Goal: Task Accomplishment & Management: Use online tool/utility

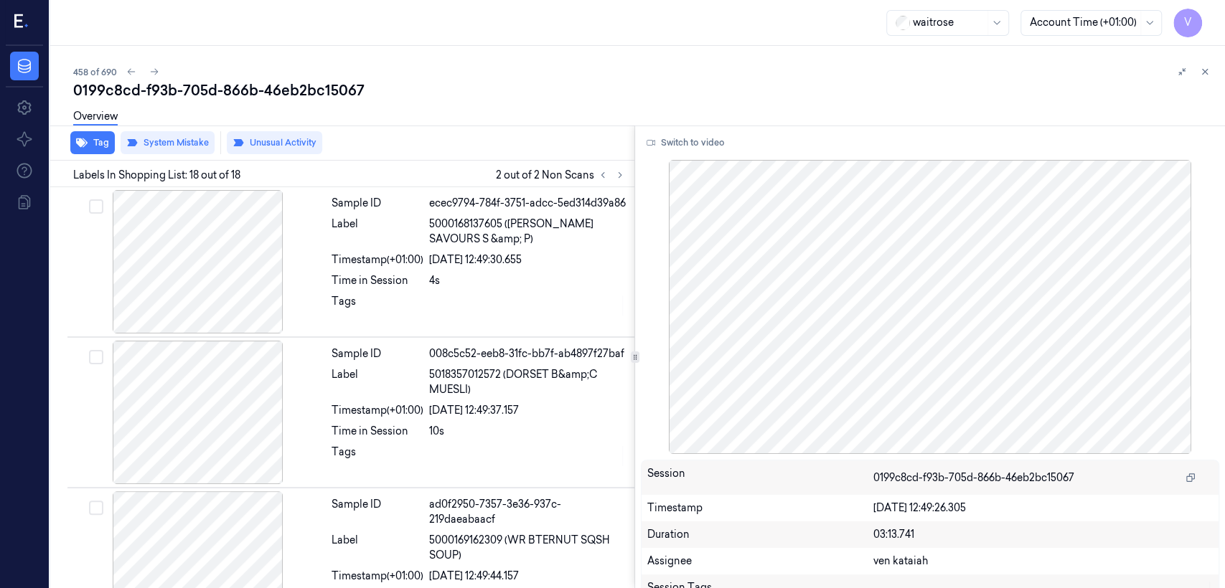
scroll to position [2343, 0]
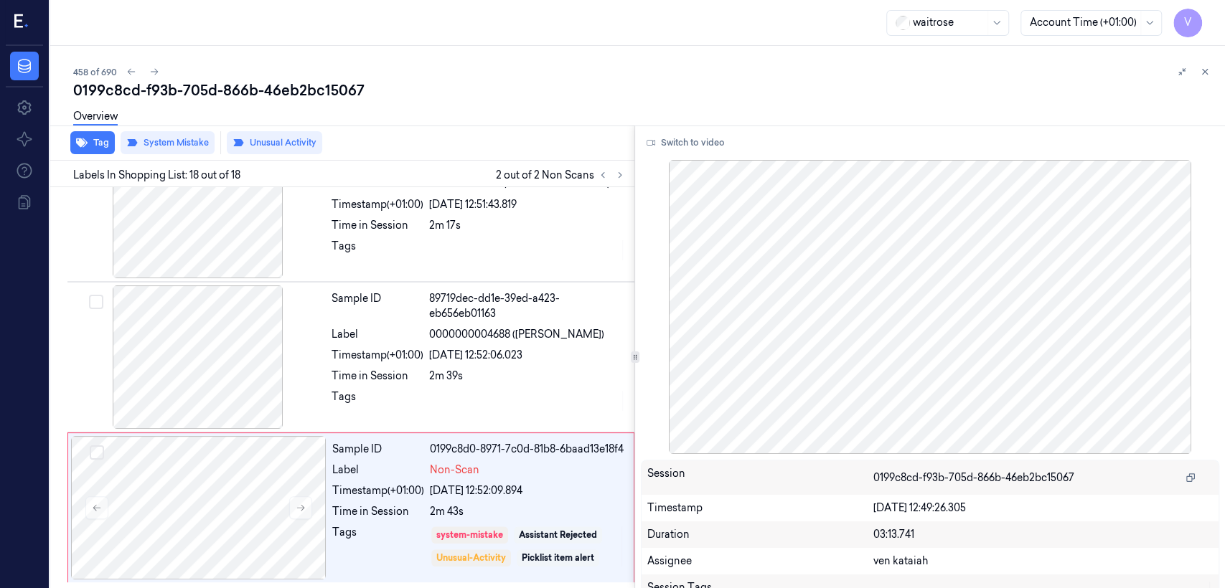
click at [1213, 70] on div "458 of 690 0199c8cd-f93b-705d-866b-46eb2bc15067 Overview Tag System Mistake Unu…" at bounding box center [637, 317] width 1174 height 542
click at [1200, 74] on icon at bounding box center [1205, 72] width 10 height 10
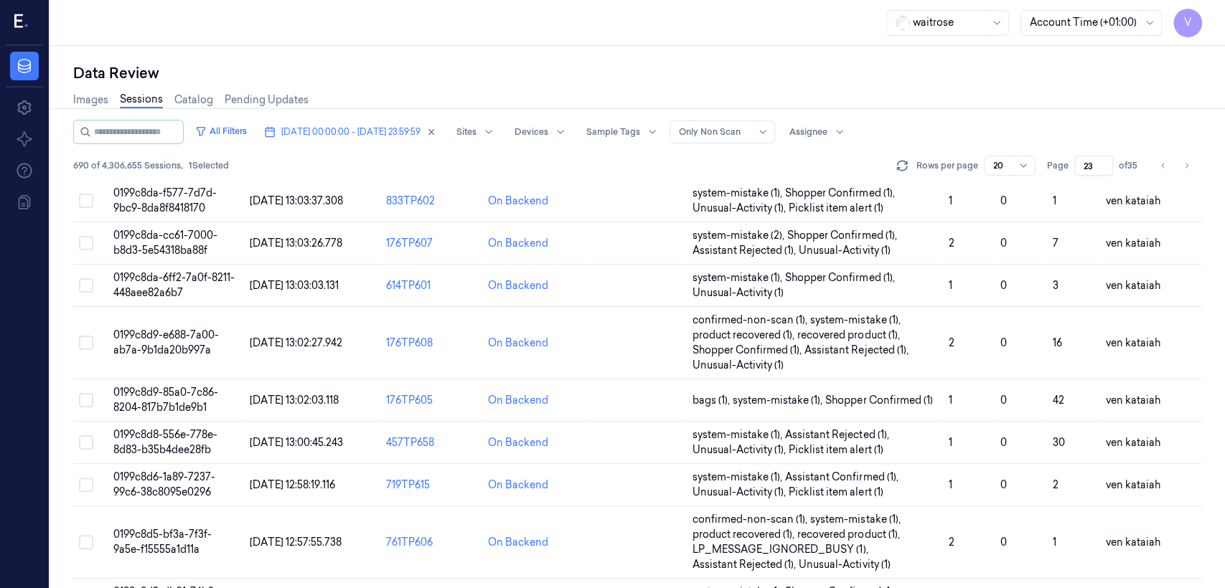
scroll to position [556, 0]
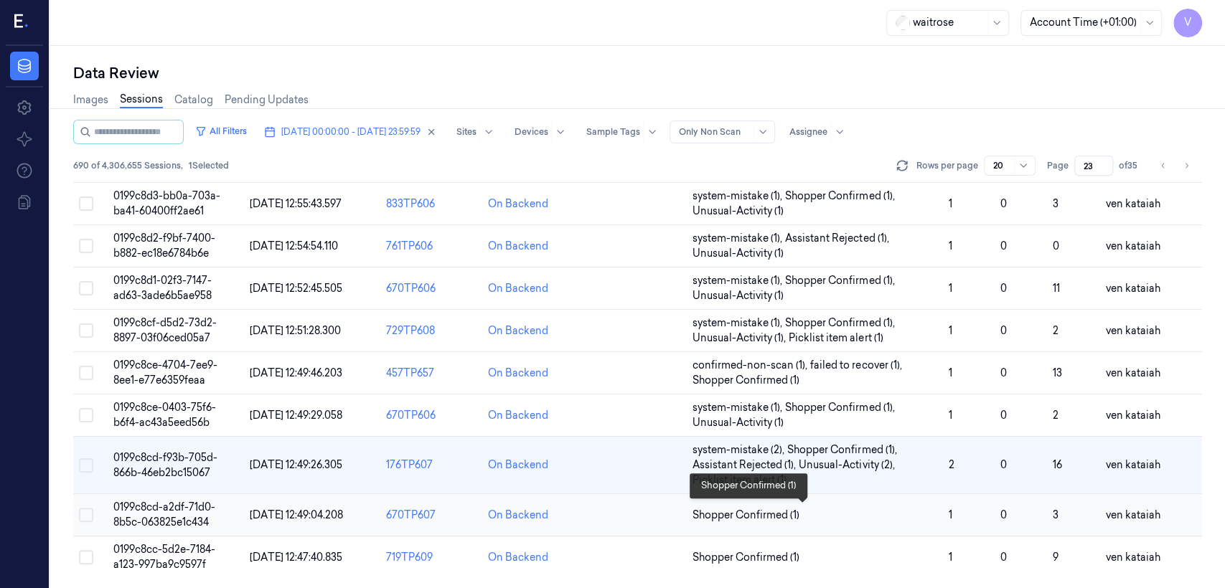
click at [758, 517] on span "Shopper Confirmed (1)" at bounding box center [745, 515] width 107 height 15
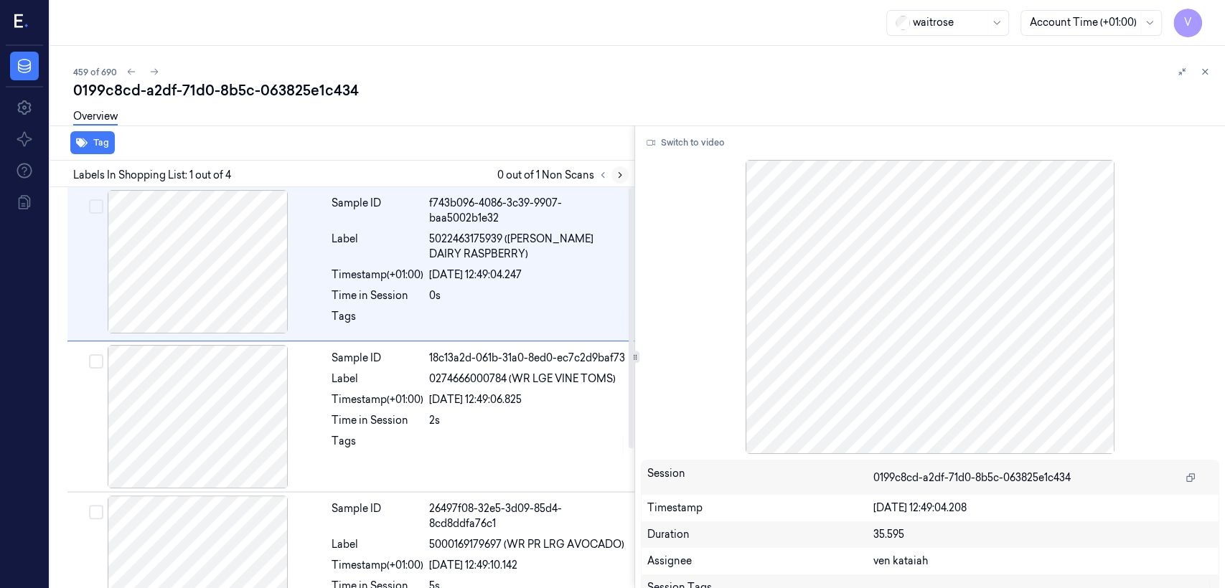
click at [615, 175] on icon at bounding box center [620, 175] width 10 height 10
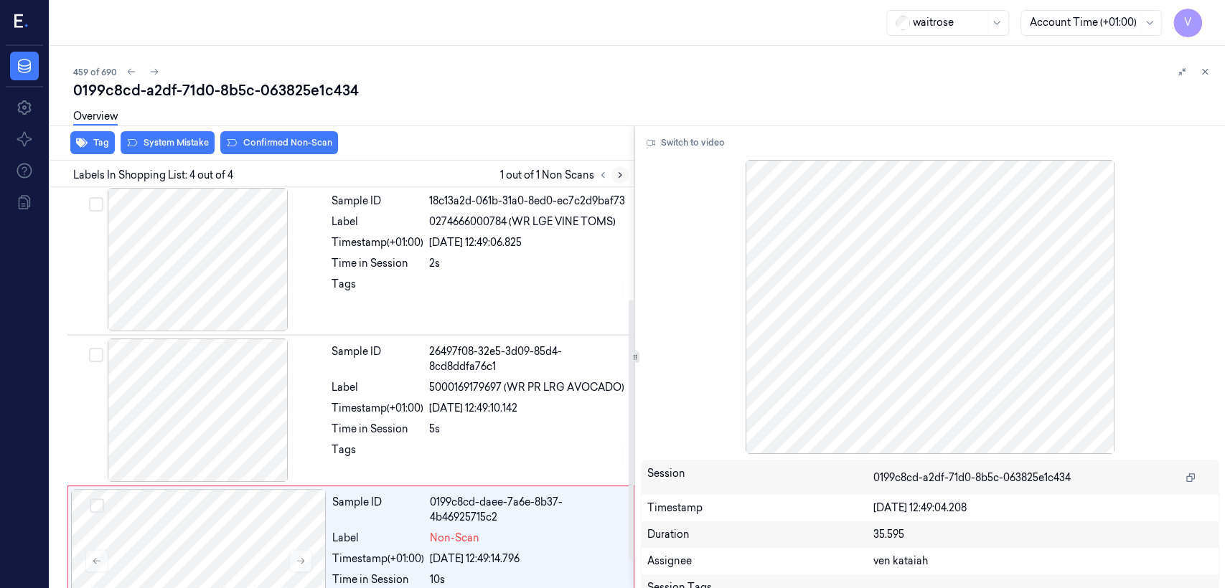
scroll to position [214, 0]
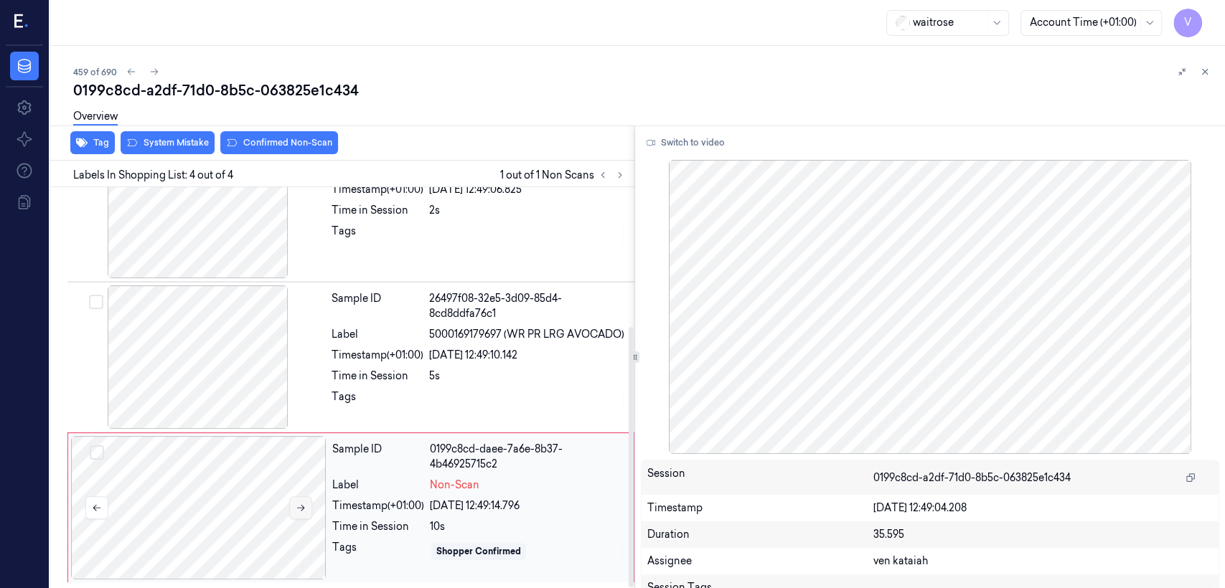
click at [302, 514] on button at bounding box center [300, 507] width 23 height 23
click at [428, 413] on div "Tags" at bounding box center [478, 401] width 294 height 23
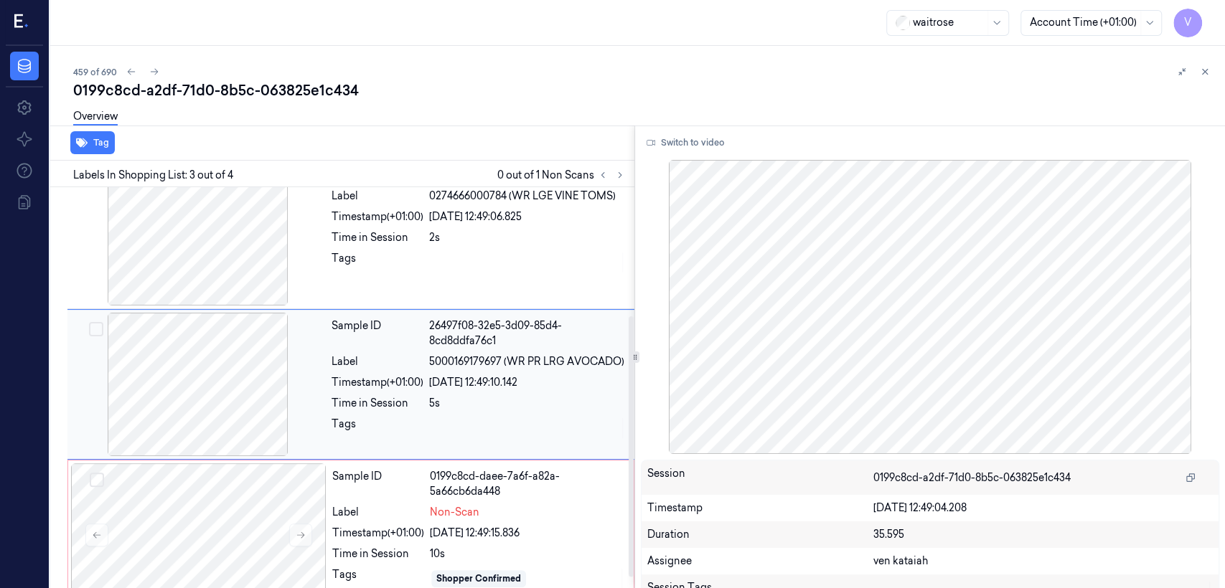
scroll to position [182, 0]
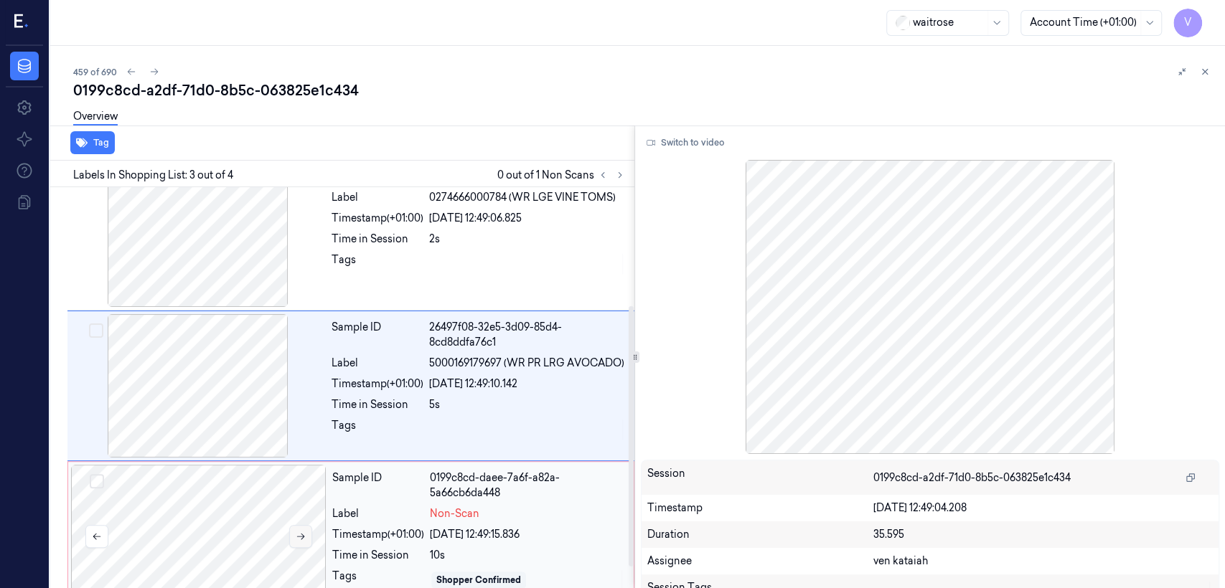
click at [299, 536] on icon at bounding box center [301, 537] width 10 height 10
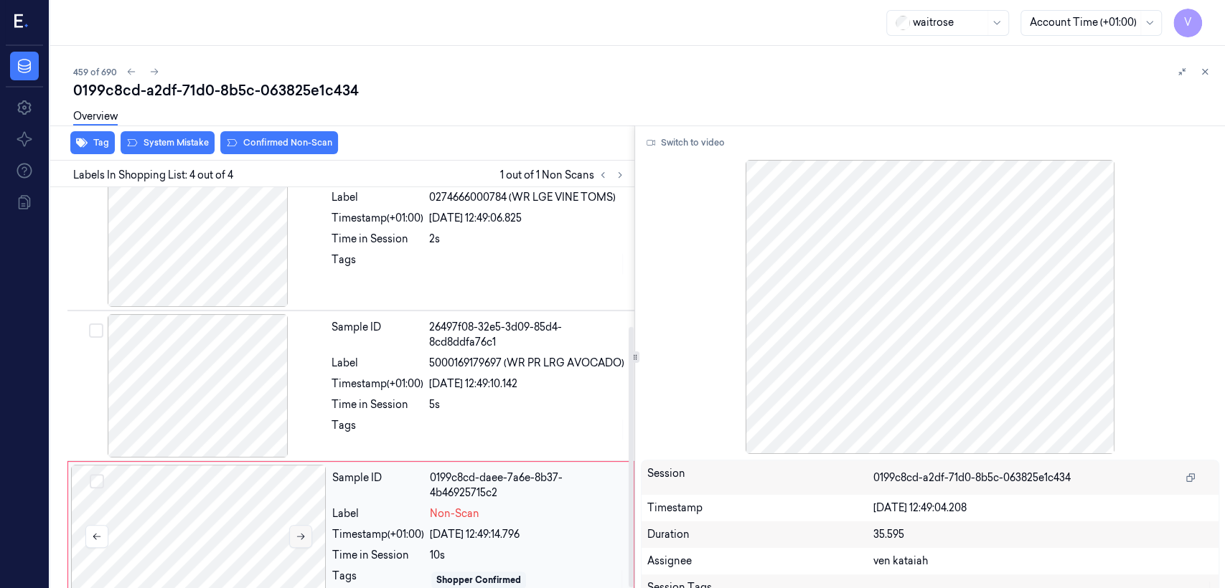
scroll to position [214, 0]
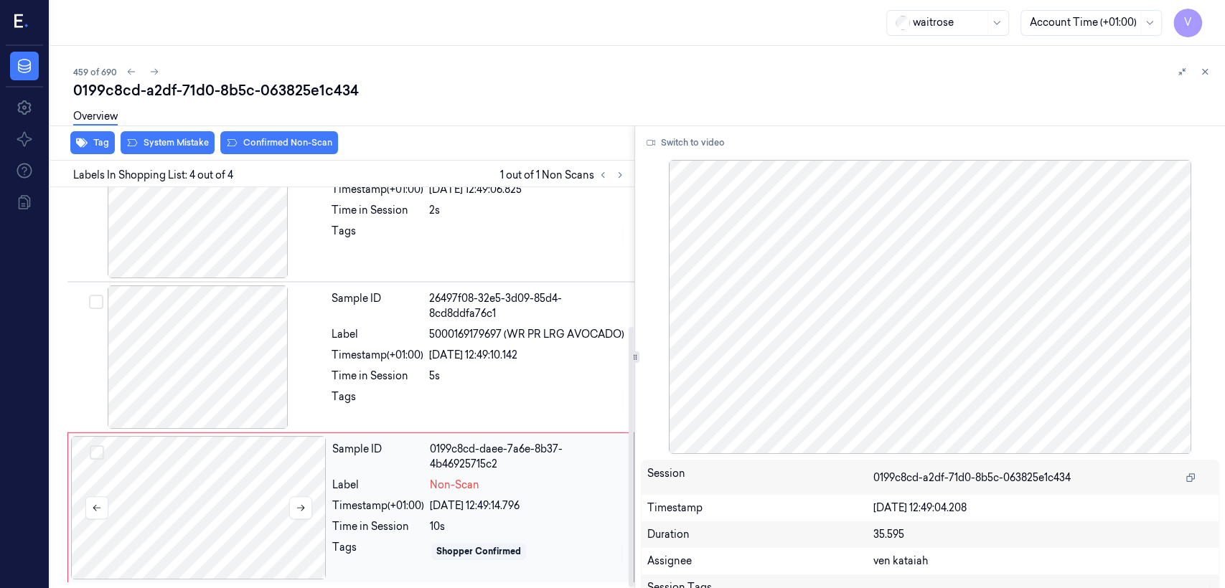
click at [302, 533] on div at bounding box center [198, 507] width 255 height 143
click at [301, 514] on button at bounding box center [300, 507] width 23 height 23
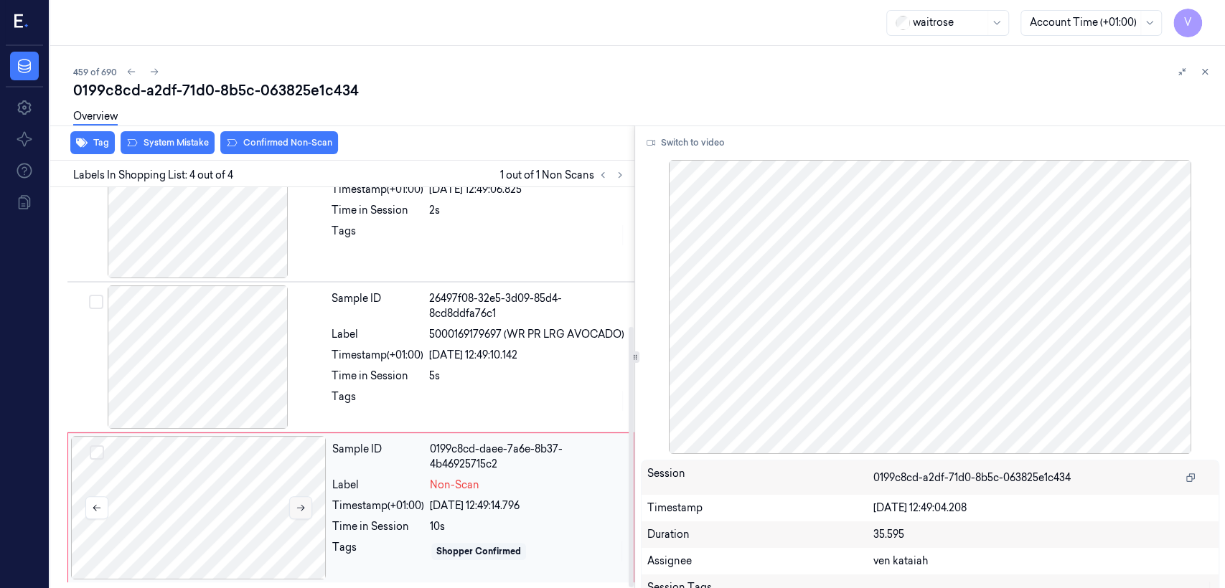
click at [301, 514] on button at bounding box center [300, 507] width 23 height 23
click at [298, 514] on button at bounding box center [300, 507] width 23 height 23
click at [421, 425] on div "Sample ID 26497f08-32e5-3d09-85d4-8cd8ddfa76c1 Label 5000169179697 (WR PR LRG A…" at bounding box center [479, 357] width 306 height 143
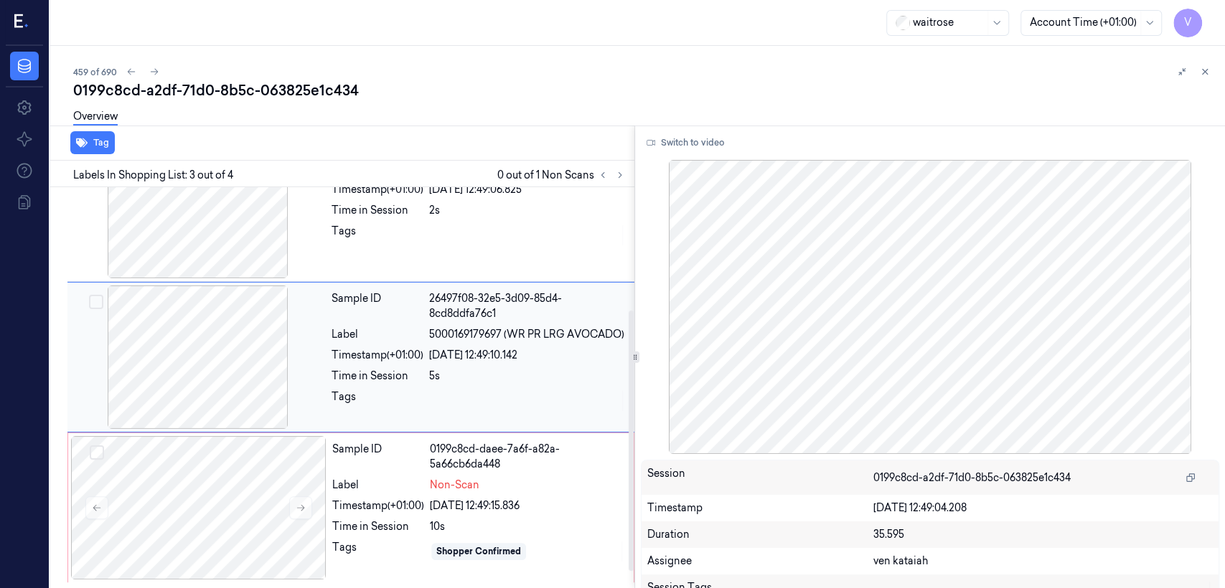
scroll to position [182, 0]
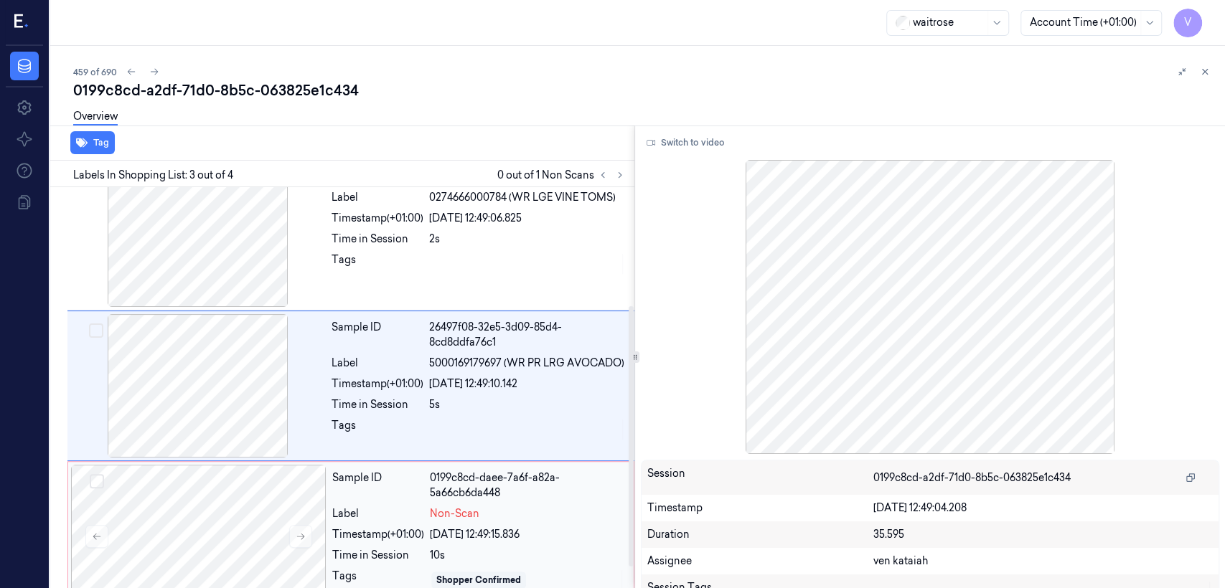
click at [365, 495] on div "Sample ID" at bounding box center [378, 486] width 92 height 30
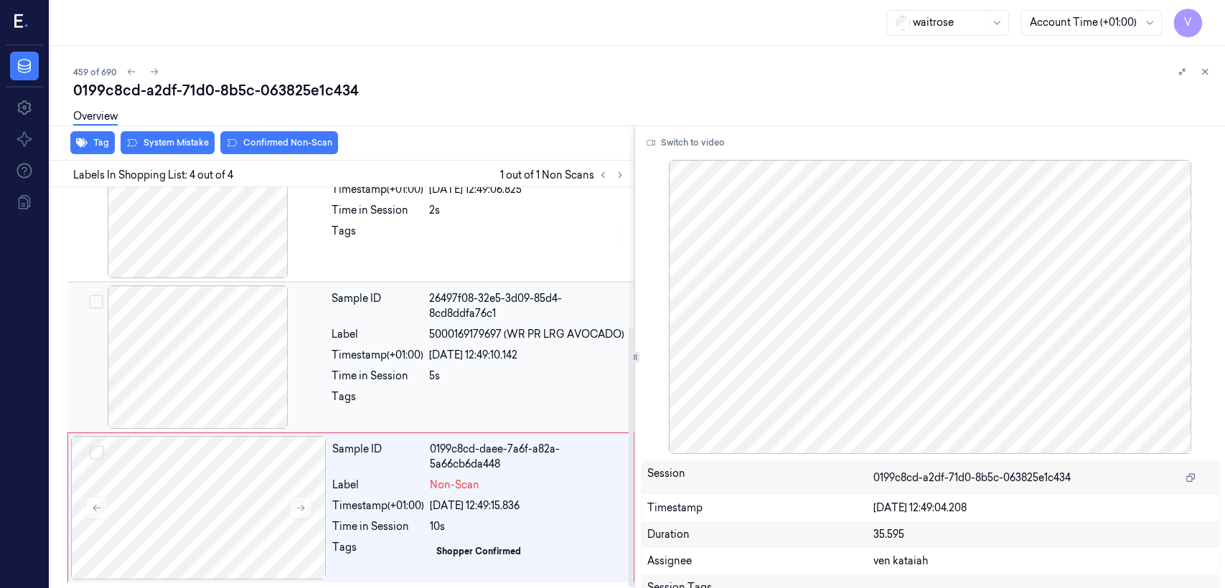
click at [491, 375] on div "Sample ID 26497f08-32e5-3d09-85d4-8cd8ddfa76c1 Label 5000169179697 (WR PR LRG A…" at bounding box center [479, 357] width 306 height 143
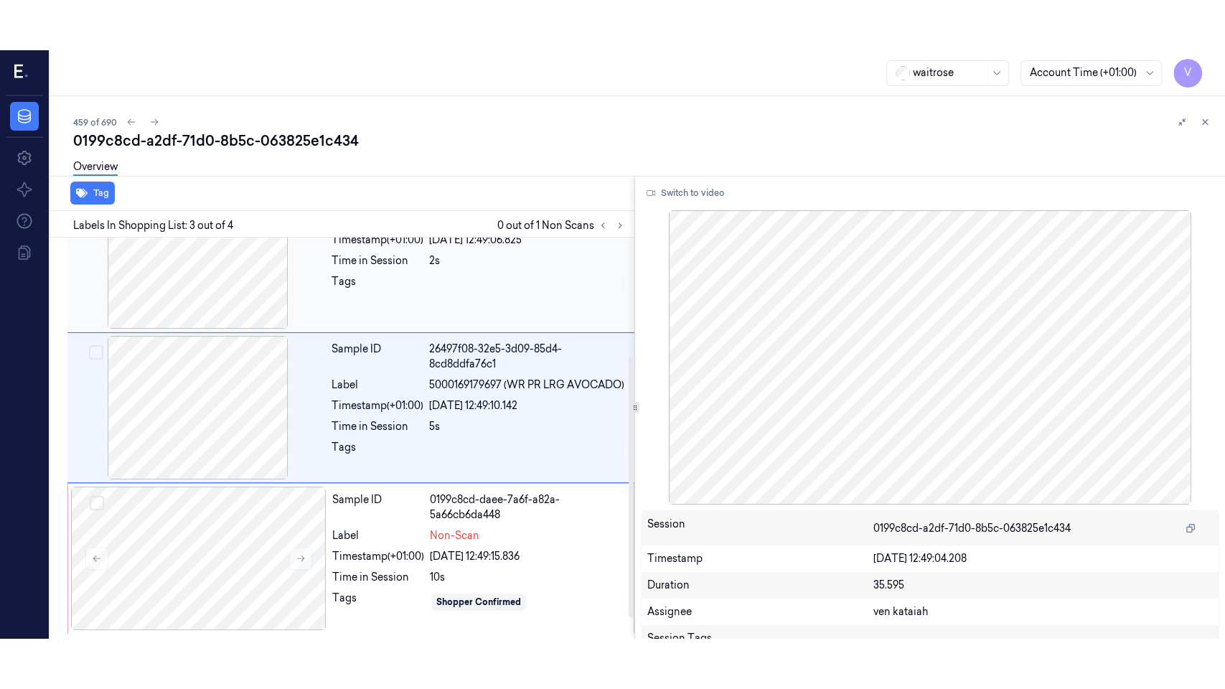
scroll to position [182, 0]
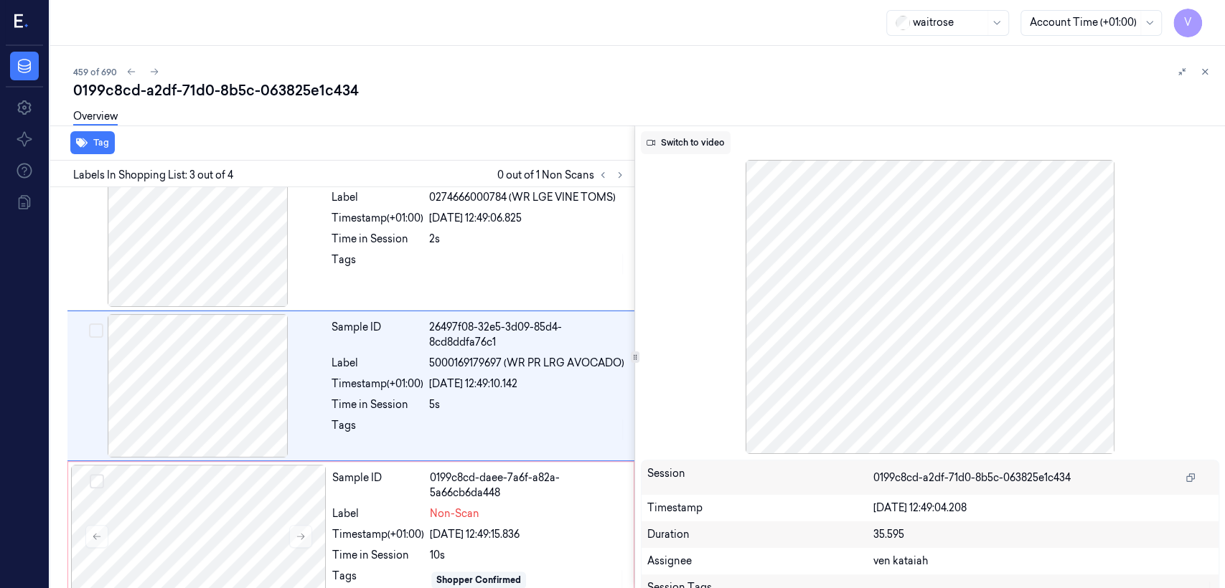
click at [697, 145] on button "Switch to video" at bounding box center [686, 142] width 90 height 23
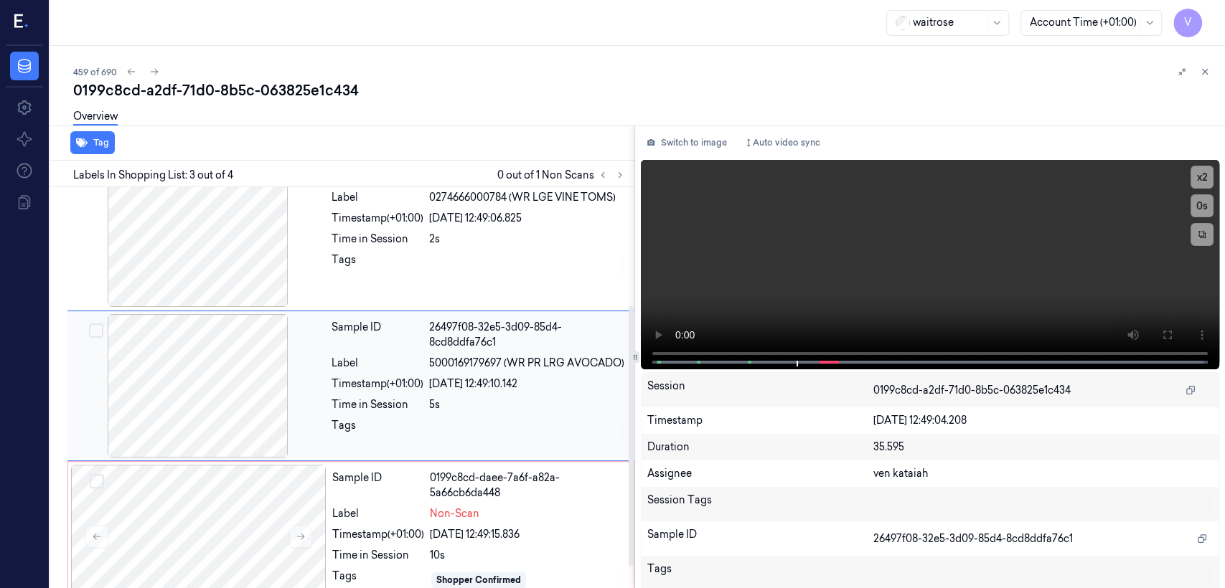
click at [487, 392] on div "[DATE] 12:49:10.142" at bounding box center [527, 384] width 197 height 15
click at [1166, 341] on button at bounding box center [1167, 335] width 23 height 23
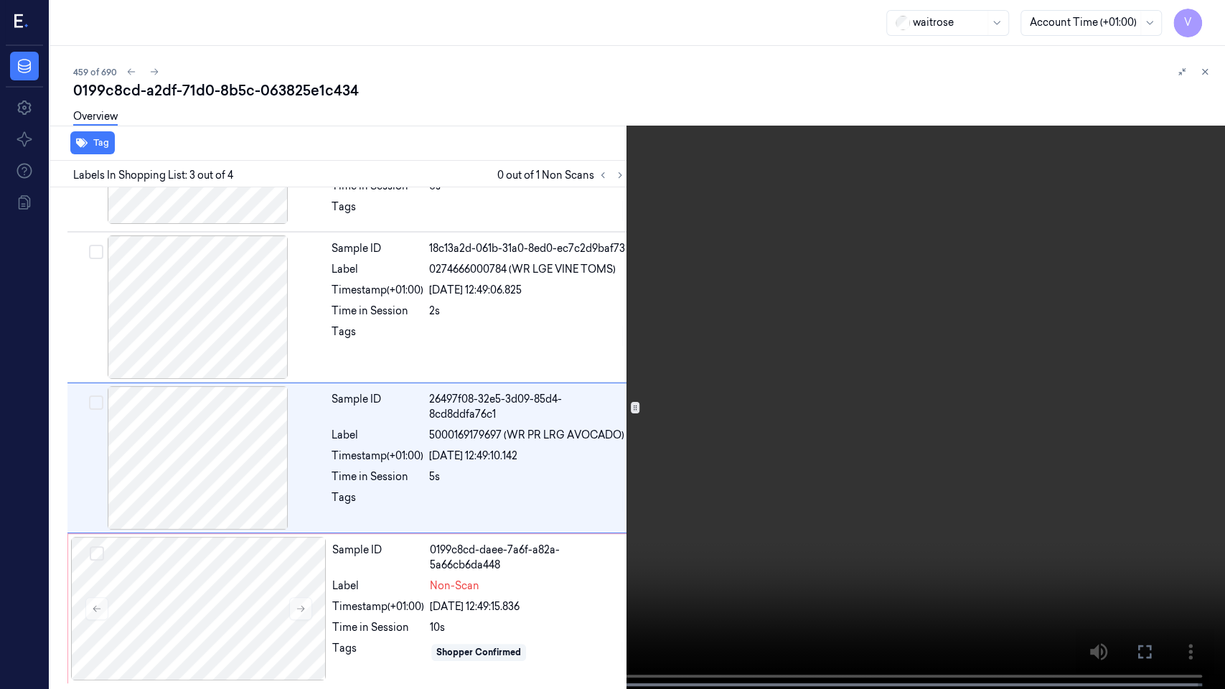
click at [0, 0] on icon at bounding box center [0, 0] width 0 height 0
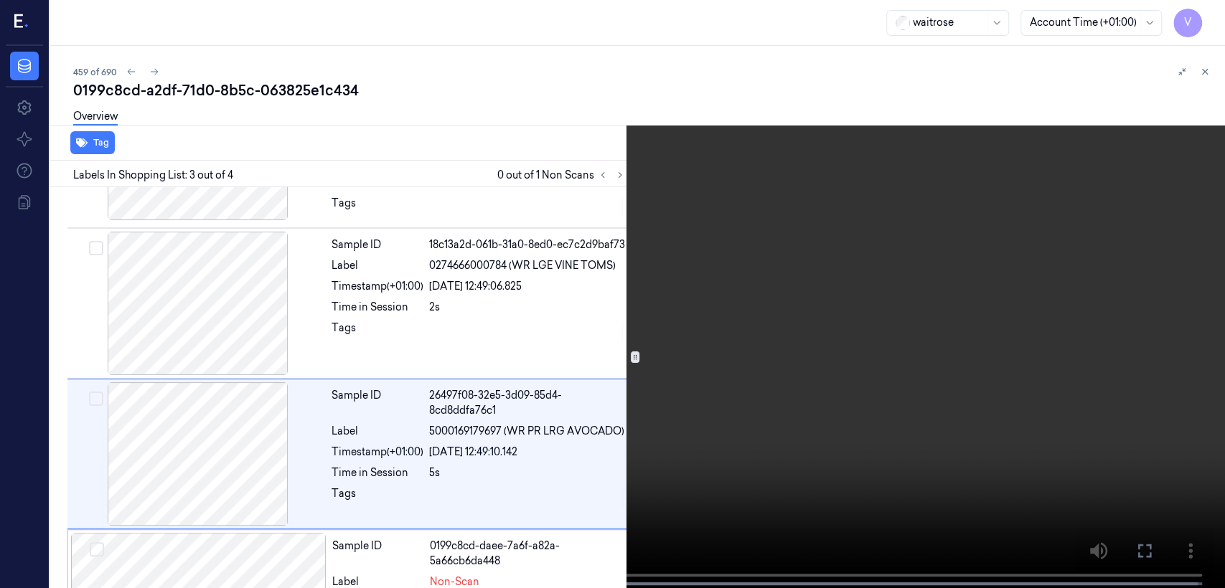
scroll to position [182, 0]
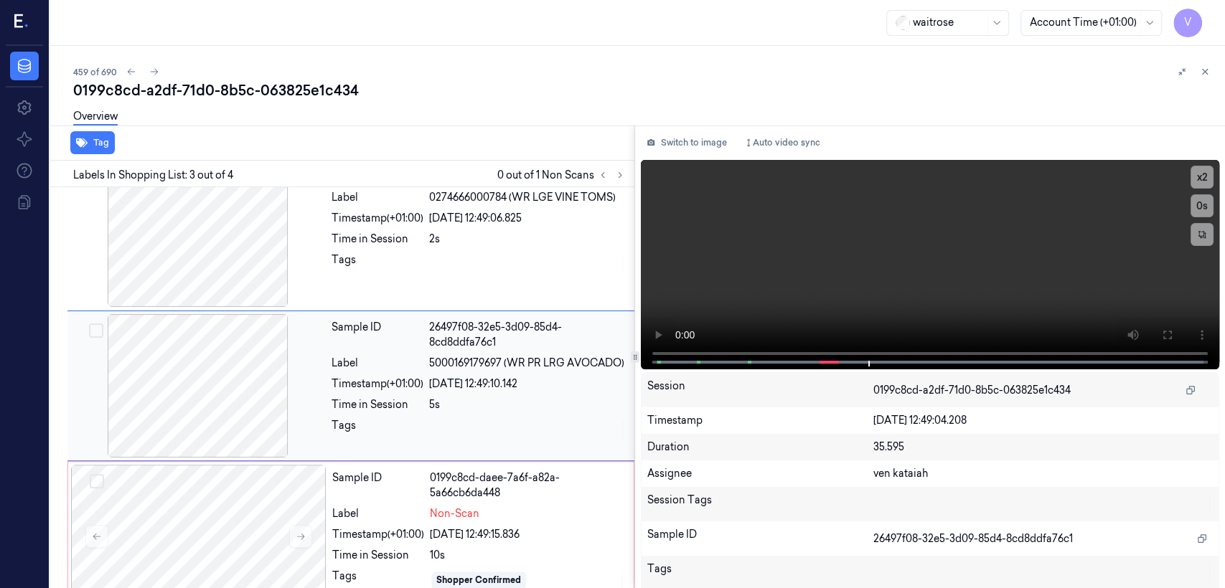
drag, startPoint x: 718, startPoint y: 145, endPoint x: 385, endPoint y: 448, distance: 450.5
click at [710, 154] on button "Switch to image" at bounding box center [687, 142] width 92 height 23
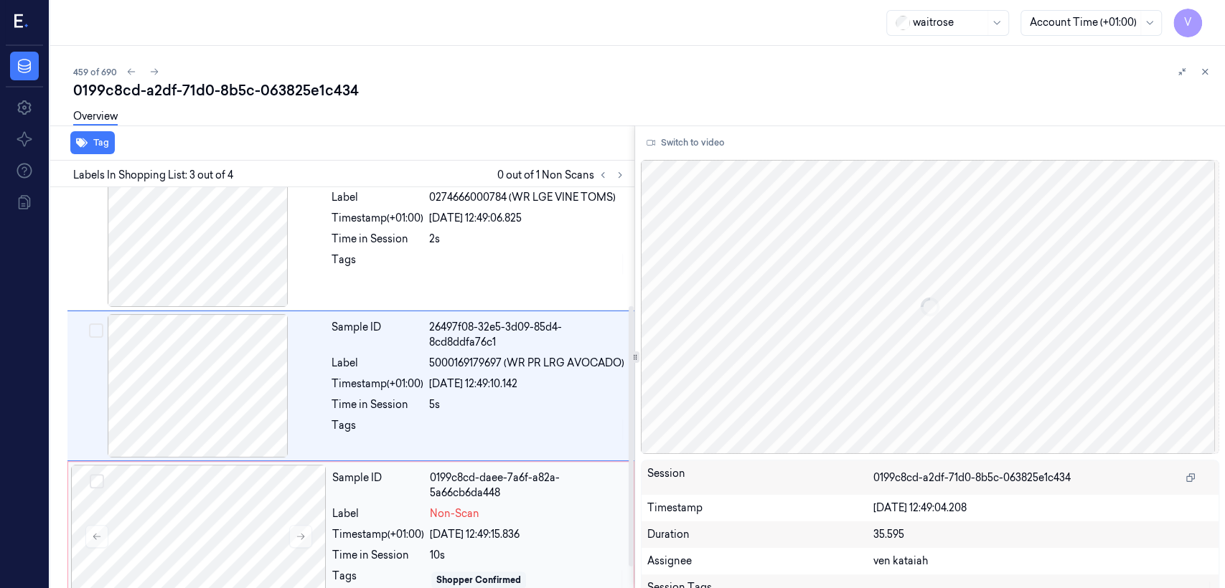
click at [376, 522] on div "Label" at bounding box center [378, 514] width 92 height 15
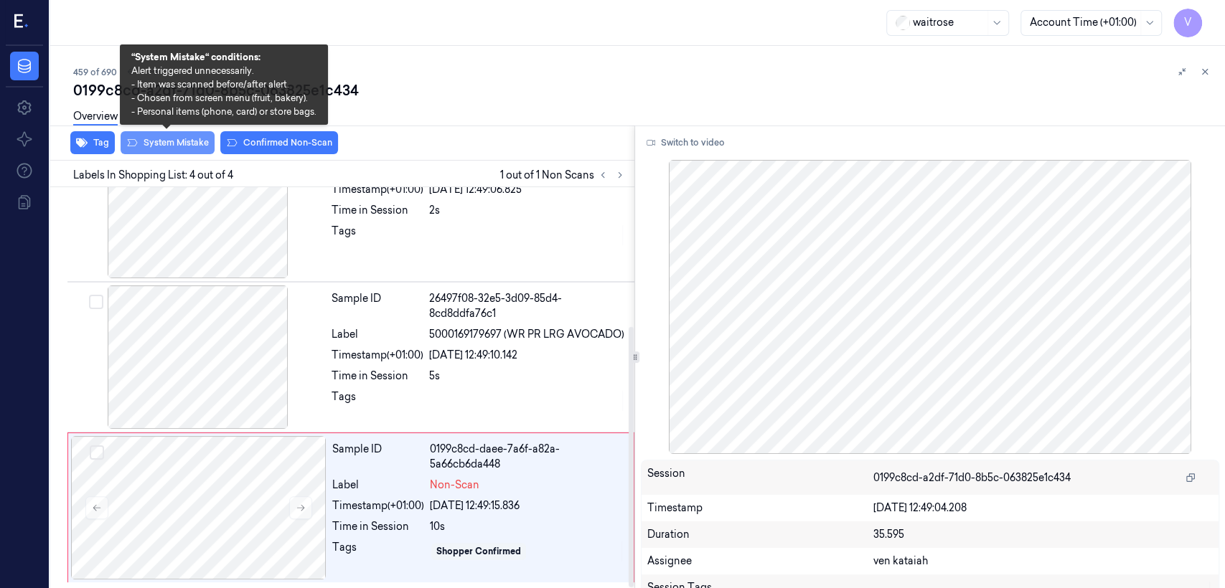
click at [192, 138] on button "System Mistake" at bounding box center [168, 142] width 94 height 23
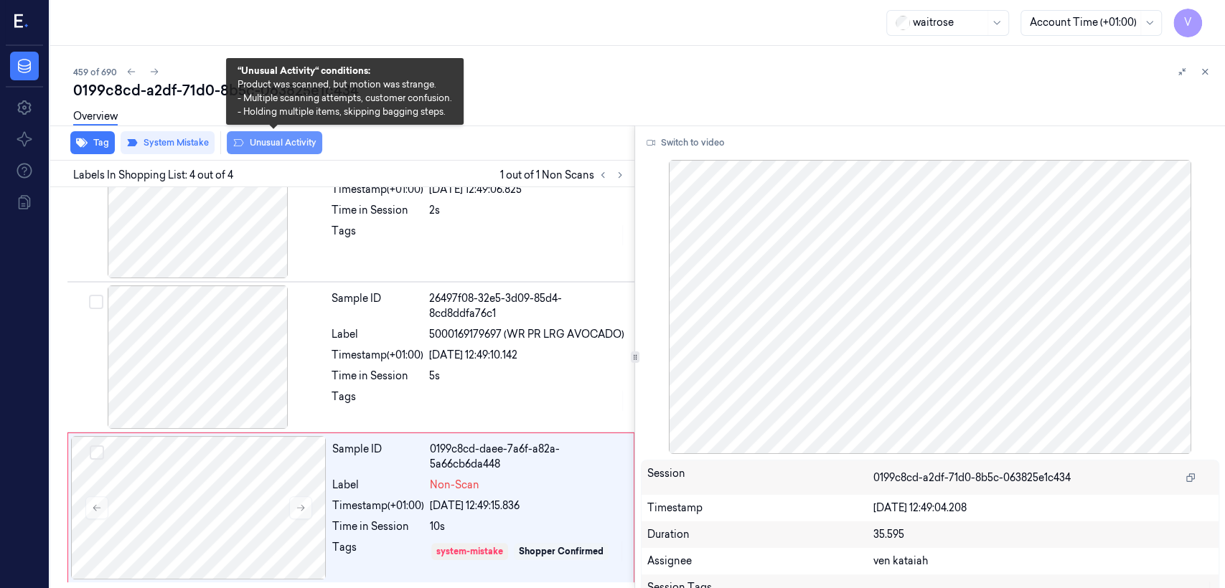
click at [295, 146] on button "Unusual Activity" at bounding box center [274, 142] width 95 height 23
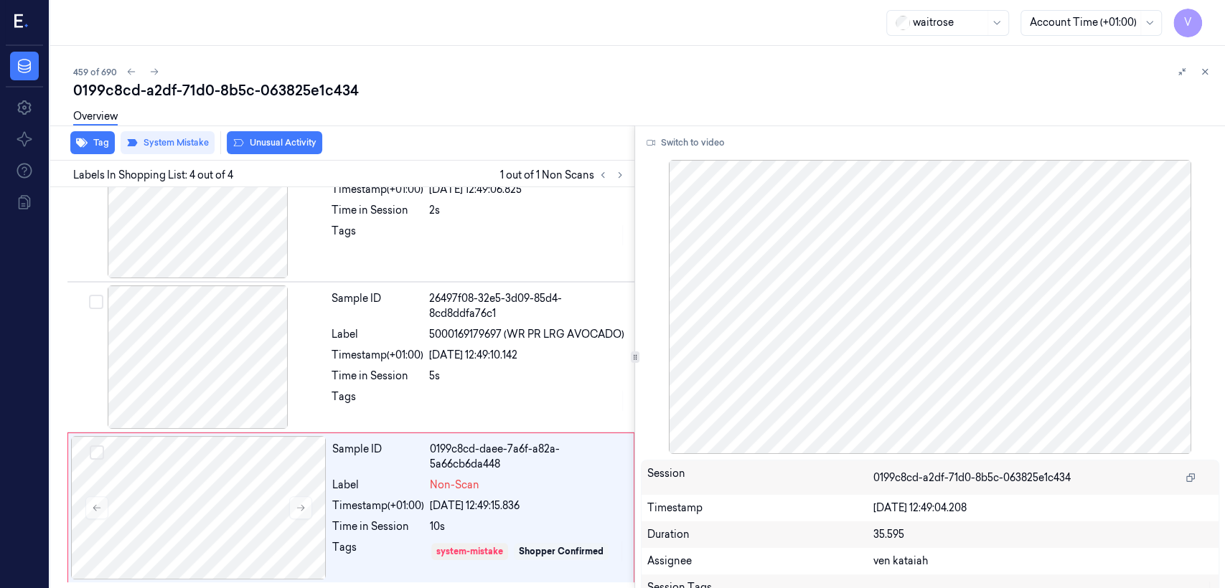
scroll to position [223, 0]
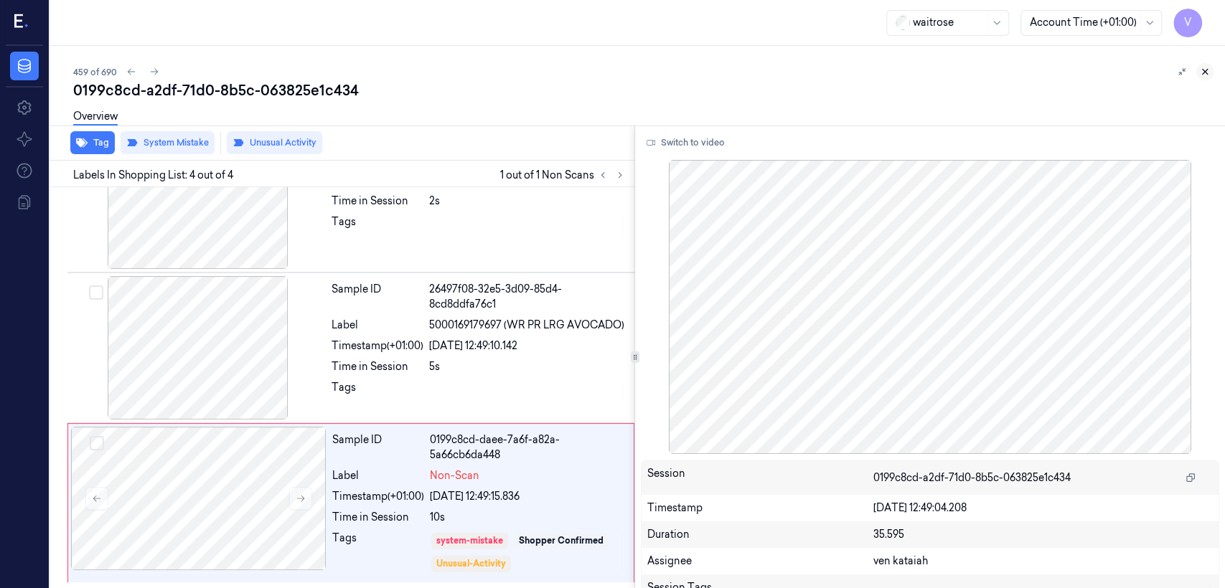
click at [1202, 70] on icon at bounding box center [1204, 72] width 5 height 5
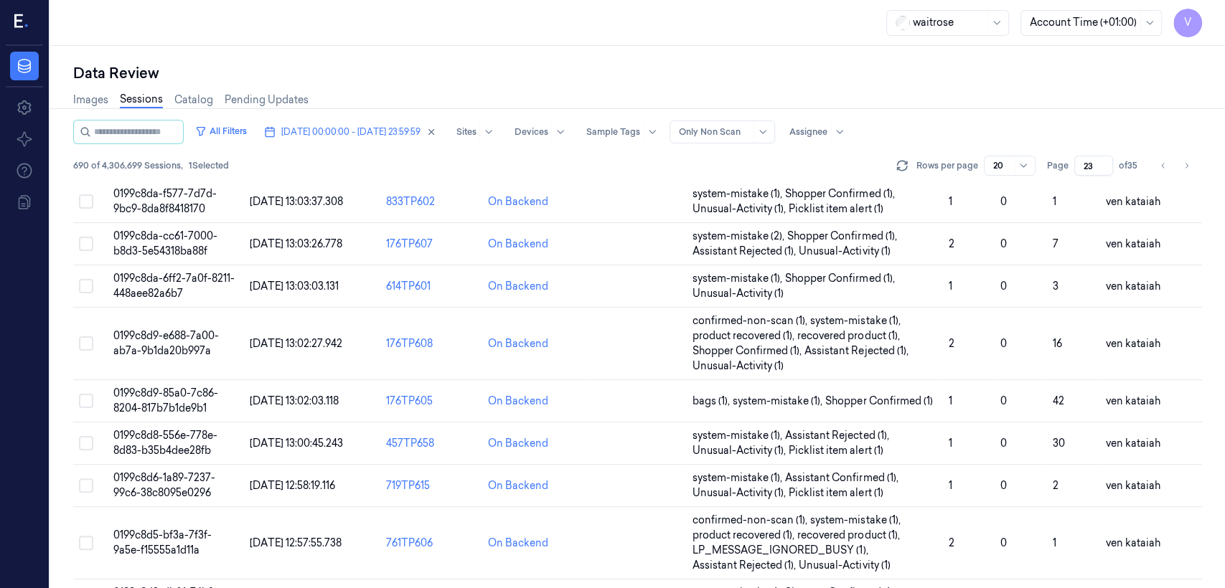
scroll to position [556, 0]
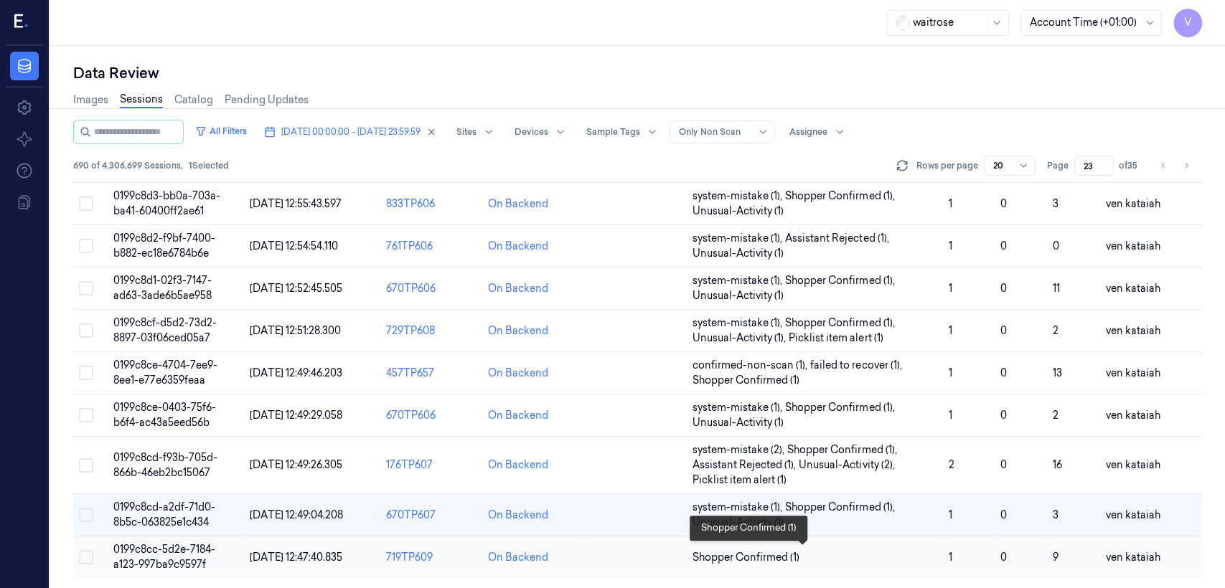
click at [769, 555] on span "Shopper Confirmed (1)" at bounding box center [745, 557] width 107 height 15
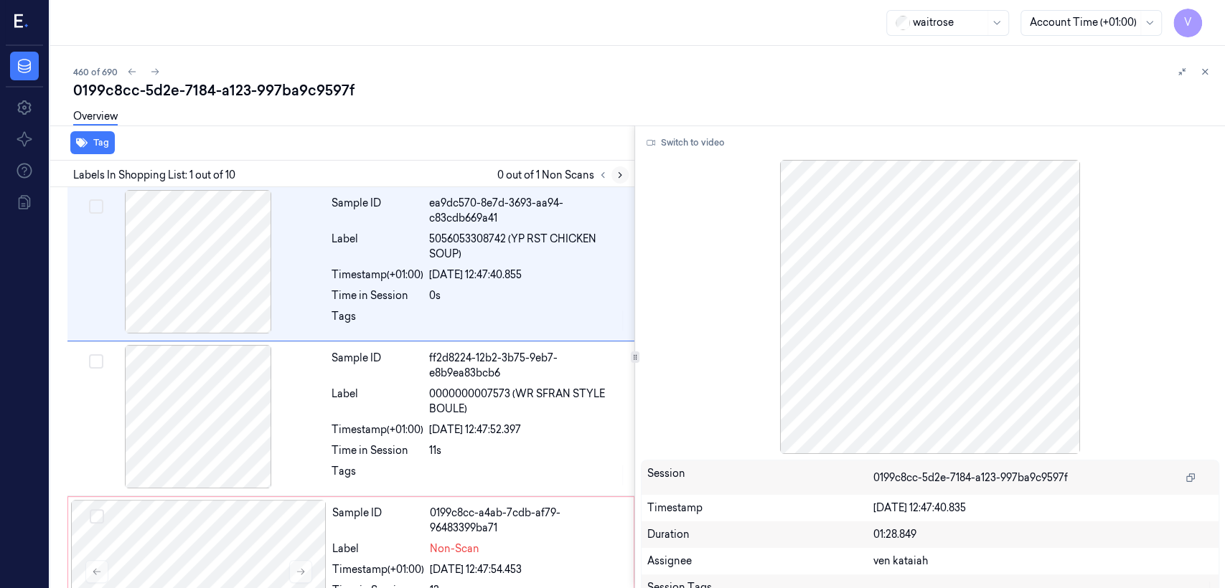
click at [615, 174] on icon at bounding box center [620, 175] width 10 height 10
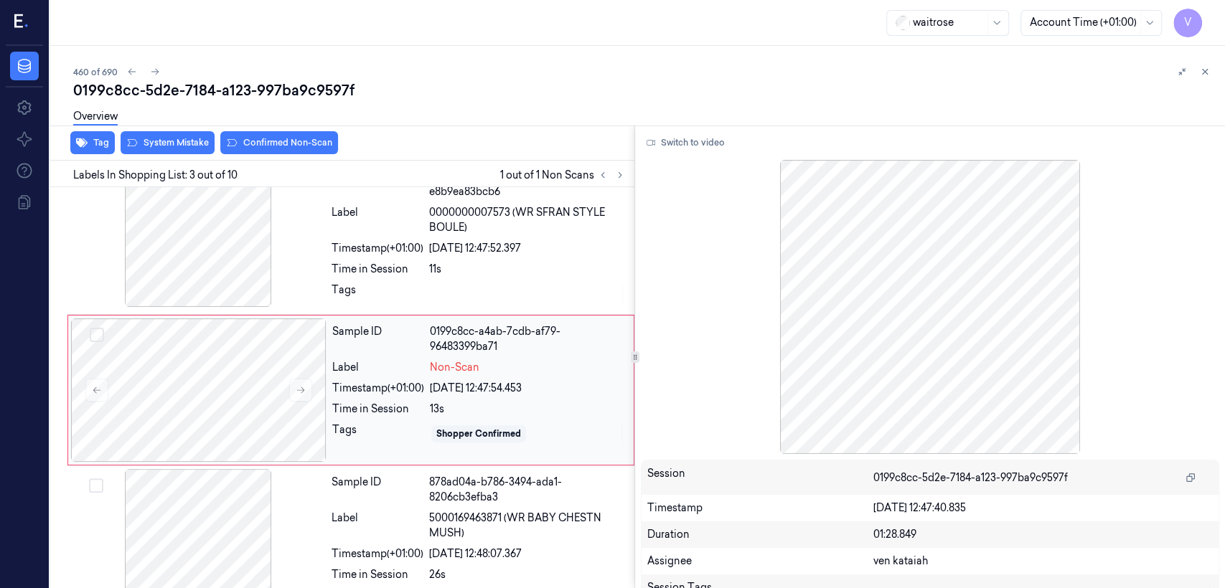
scroll to position [184, 0]
click at [303, 381] on button at bounding box center [300, 388] width 23 height 23
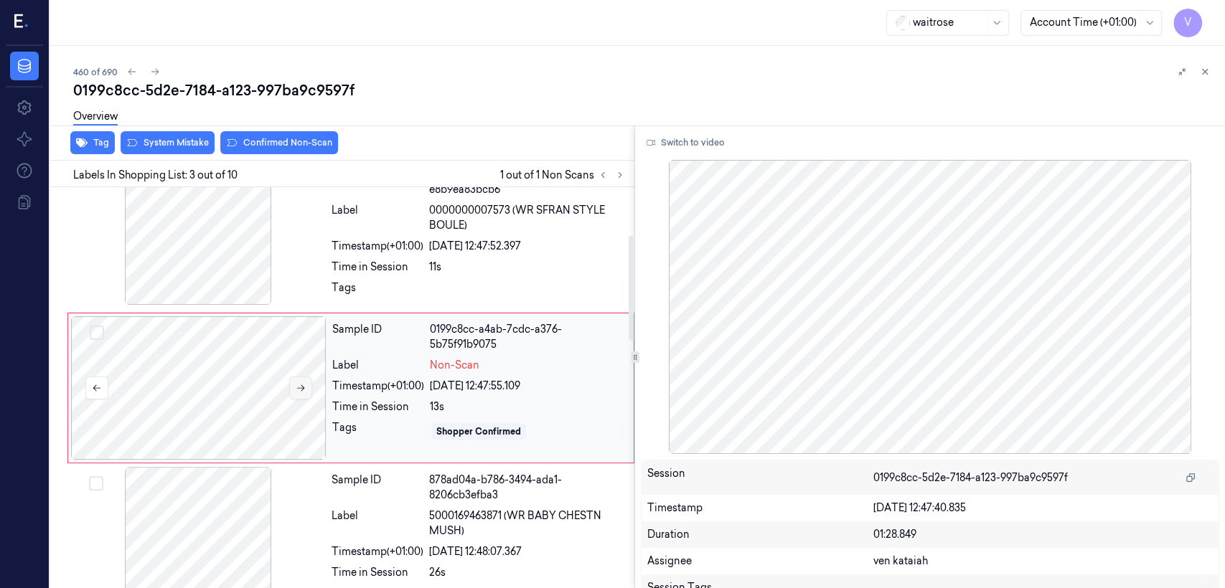
click at [295, 394] on button at bounding box center [300, 388] width 23 height 23
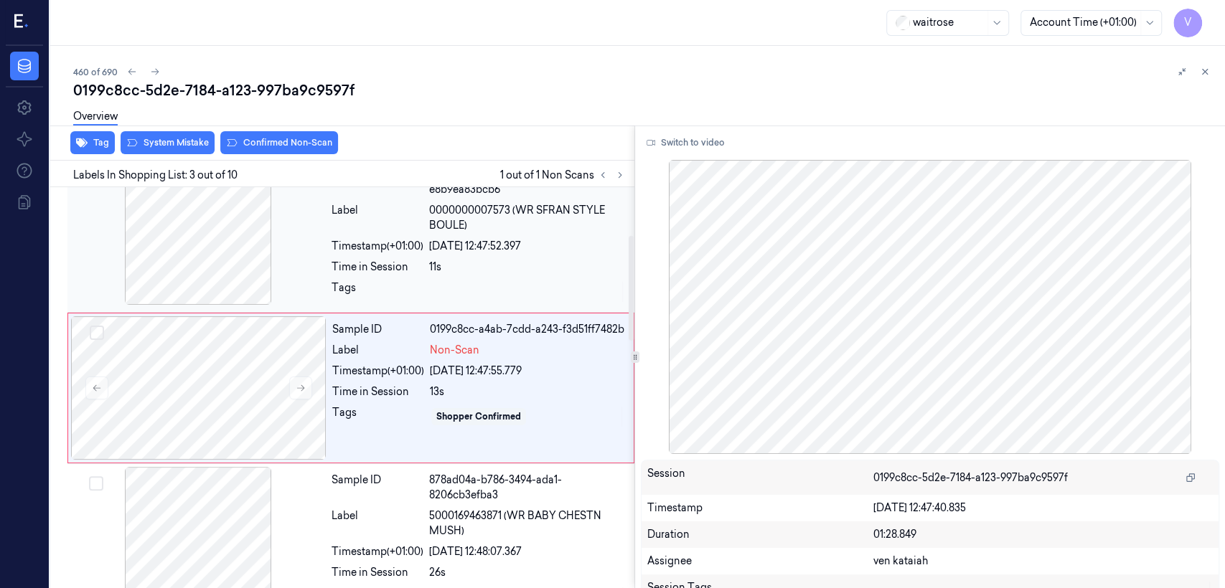
click at [407, 285] on div "Tags" at bounding box center [377, 292] width 92 height 23
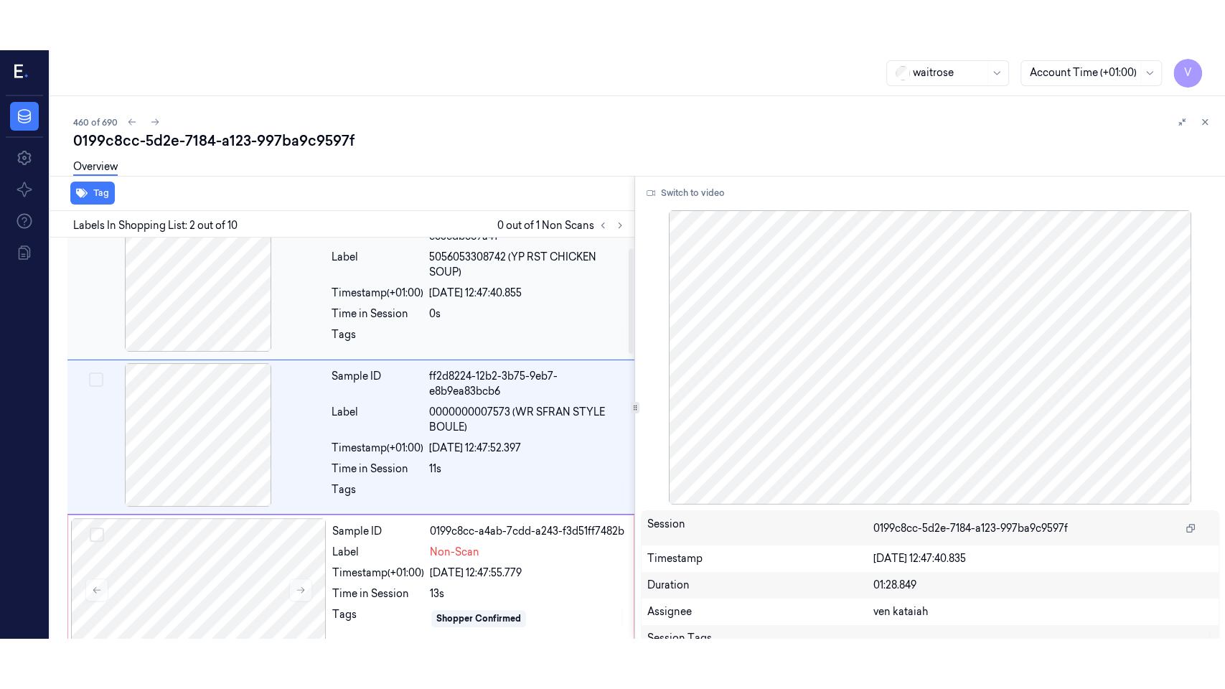
scroll to position [31, 0]
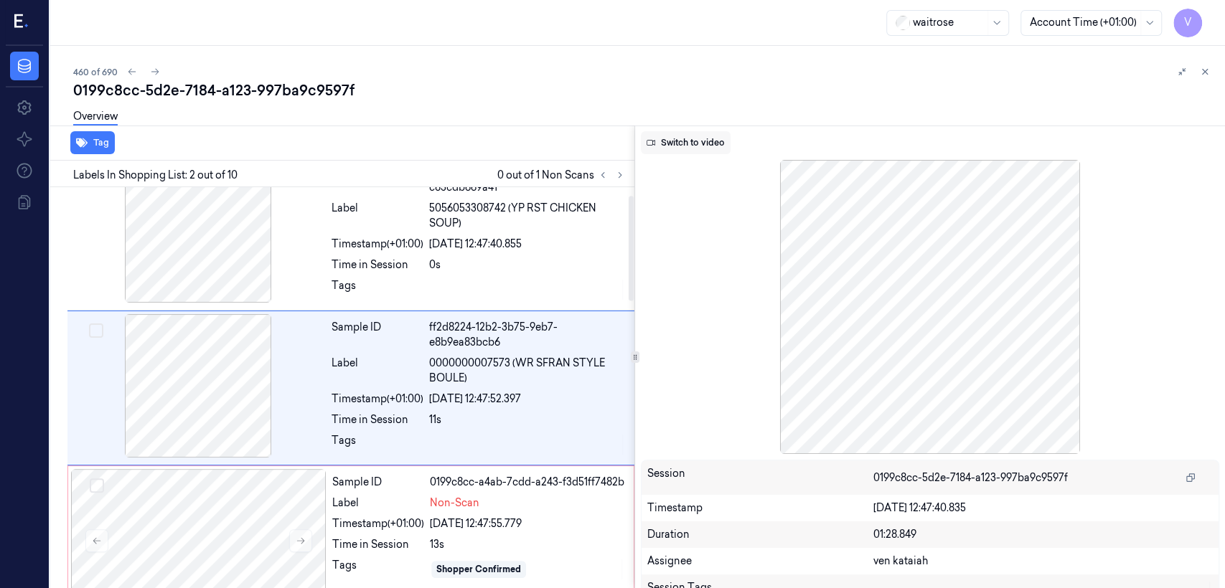
click at [692, 137] on button "Switch to video" at bounding box center [686, 142] width 90 height 23
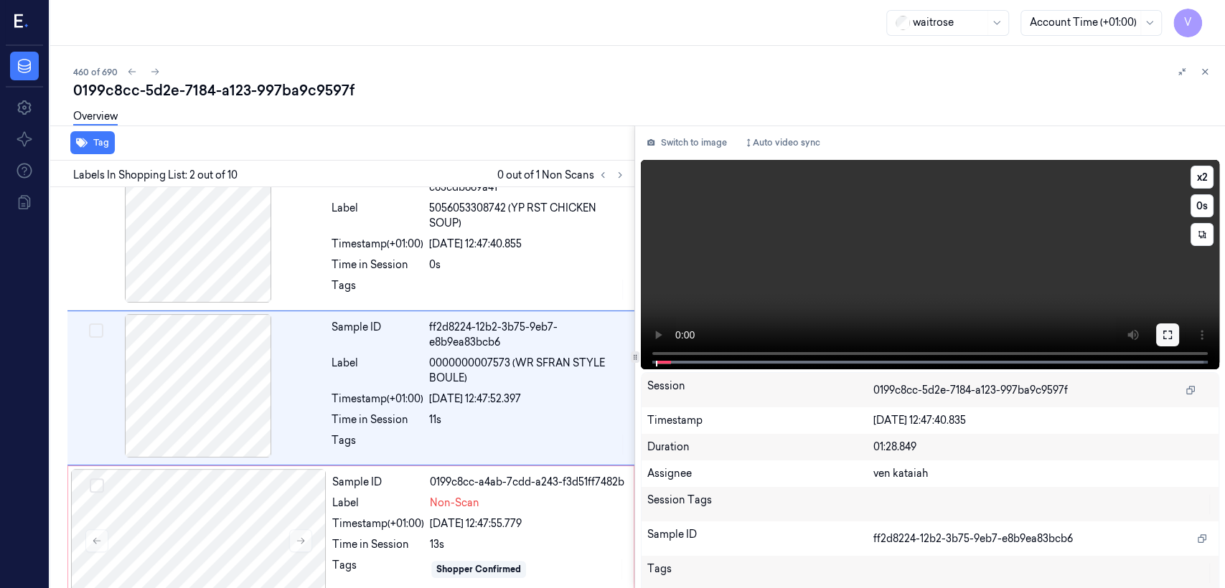
click at [1162, 331] on icon at bounding box center [1167, 334] width 11 height 11
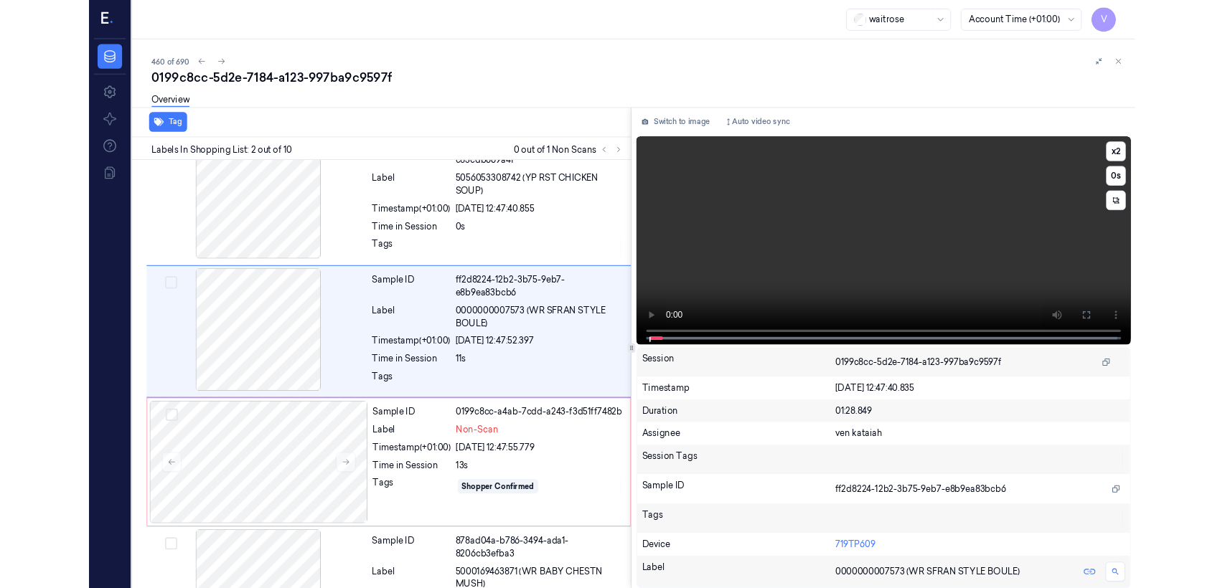
scroll to position [0, 0]
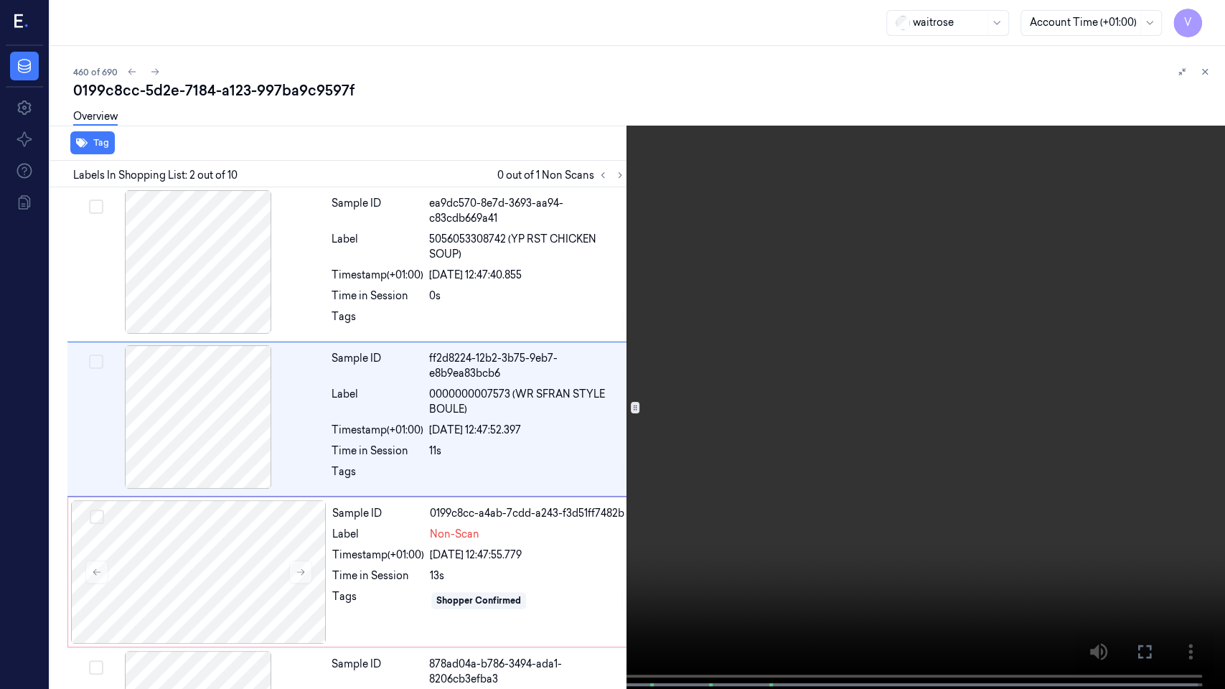
click at [0, 0] on icon at bounding box center [0, 0] width 0 height 0
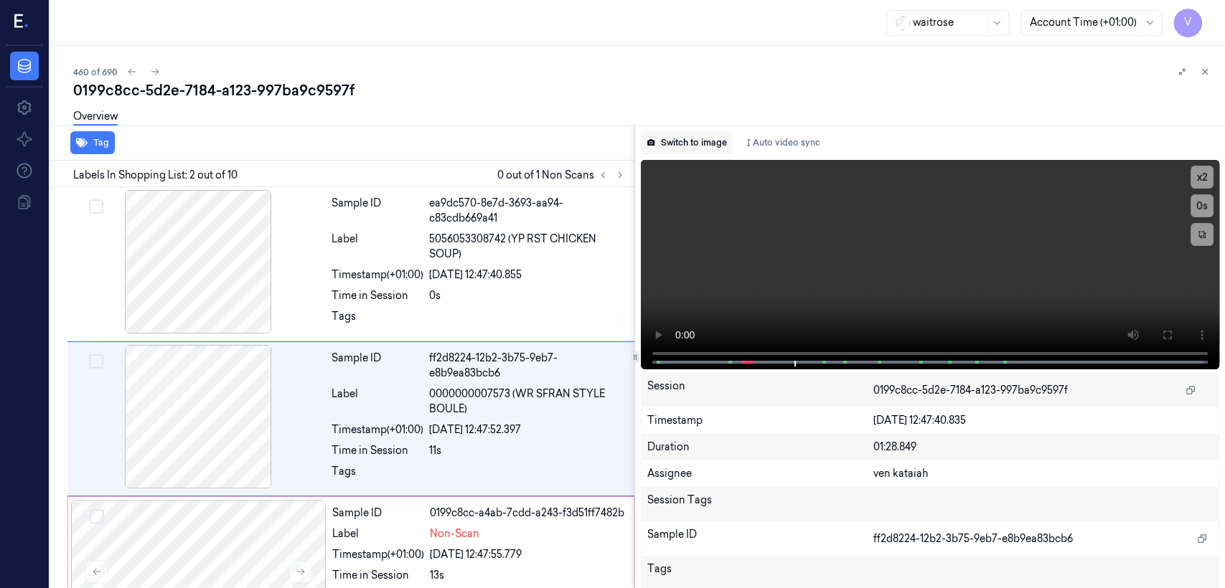
click at [662, 149] on button "Switch to image" at bounding box center [687, 142] width 92 height 23
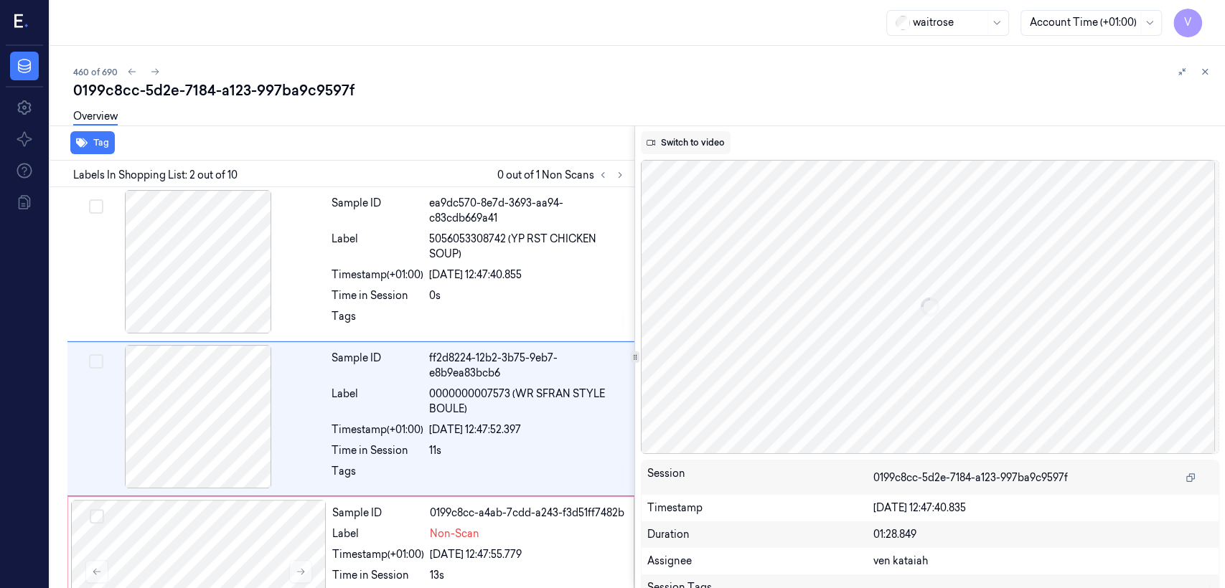
scroll to position [31, 0]
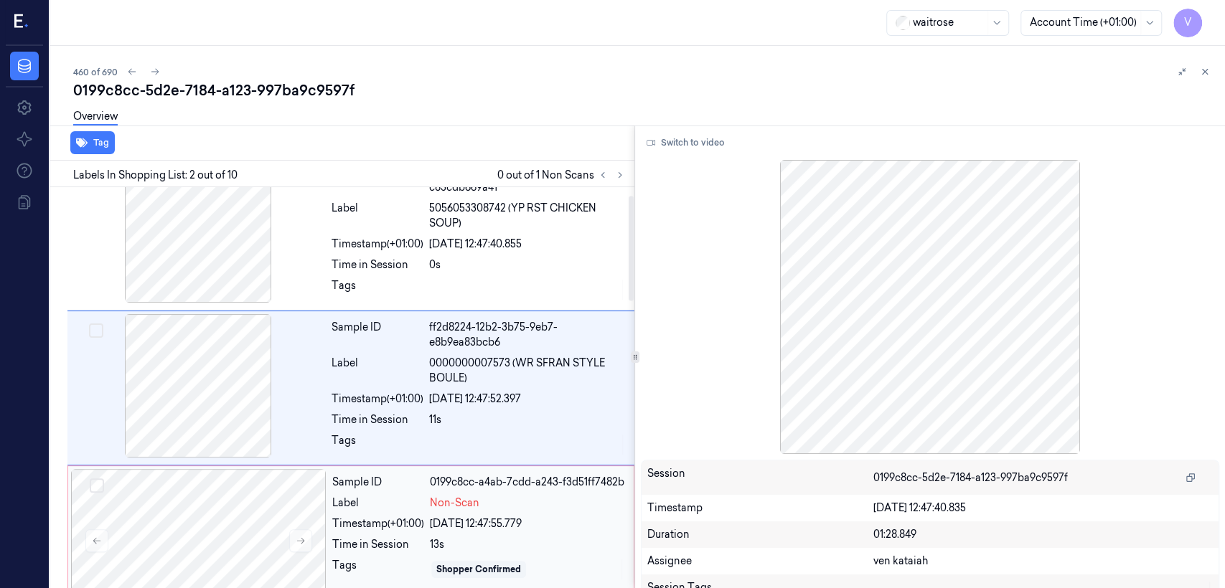
click at [415, 499] on div "Label" at bounding box center [378, 503] width 92 height 15
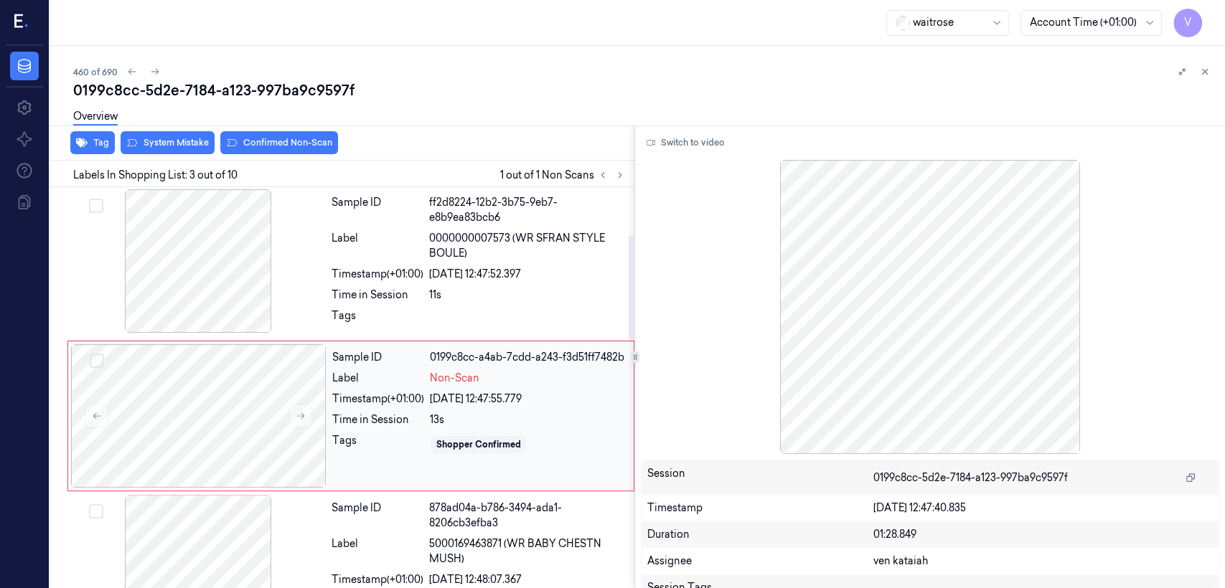
scroll to position [184, 0]
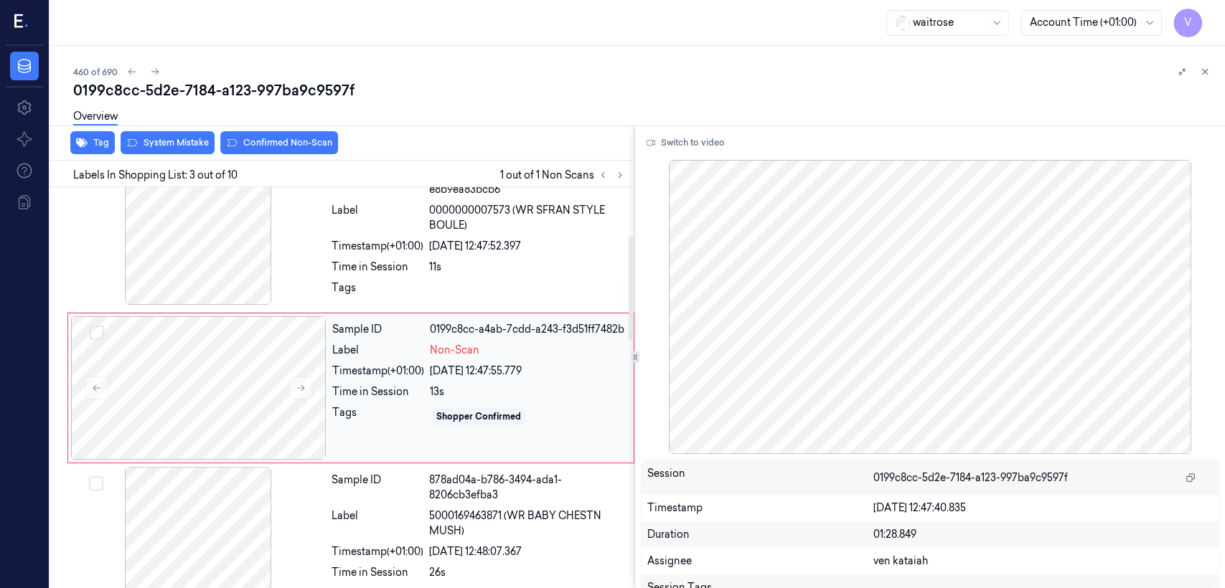
click at [377, 354] on div "Label" at bounding box center [378, 350] width 92 height 15
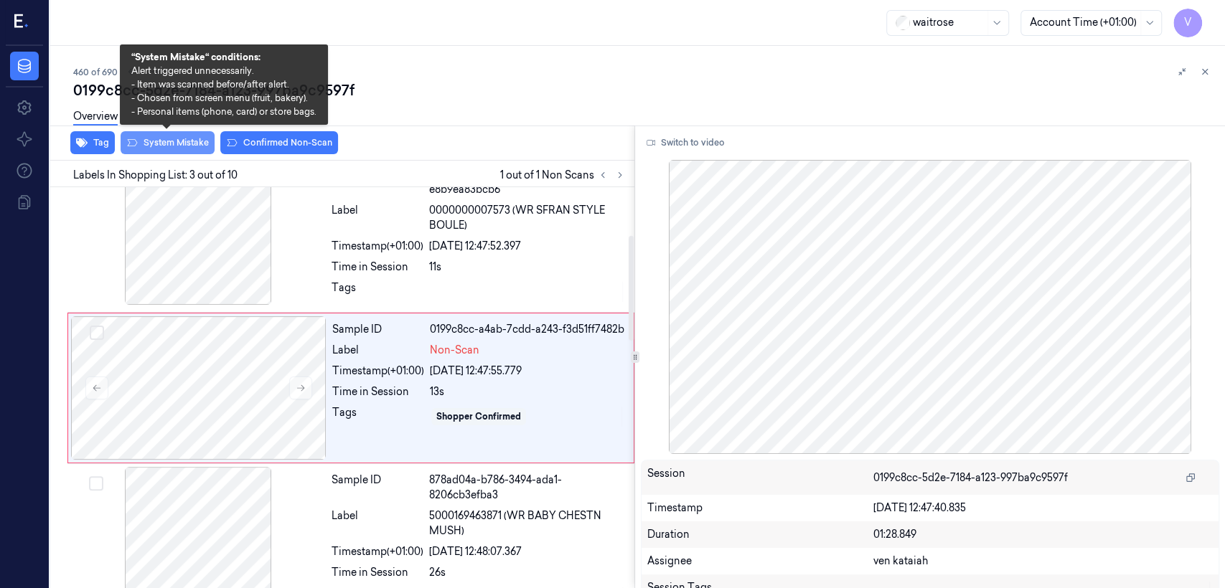
click at [196, 145] on button "System Mistake" at bounding box center [168, 142] width 94 height 23
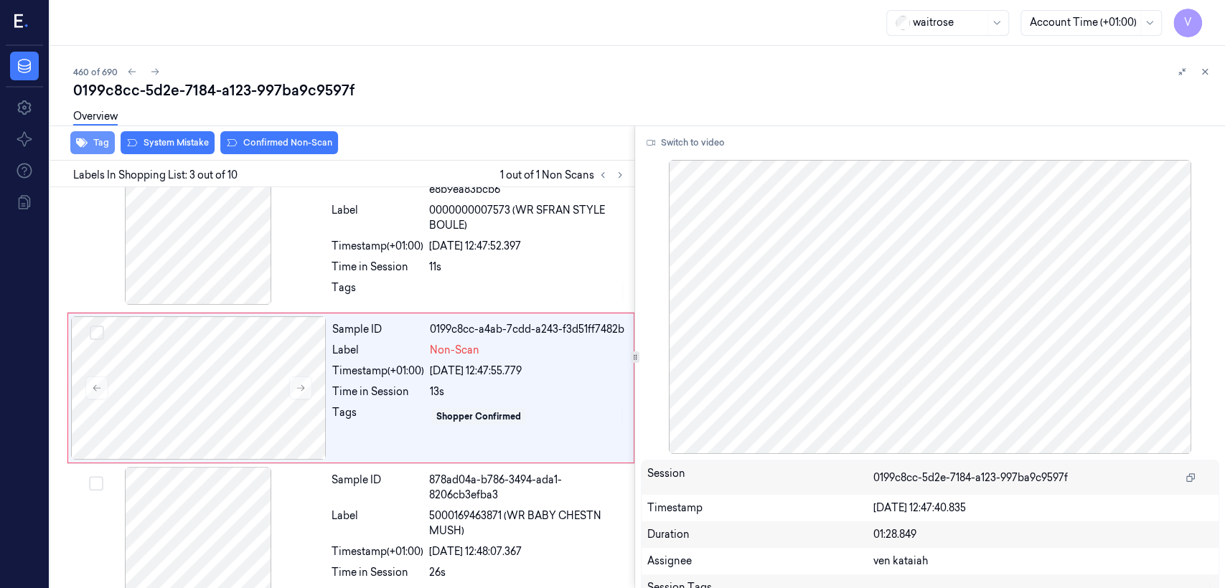
click at [98, 142] on button "Tag" at bounding box center [92, 142] width 44 height 23
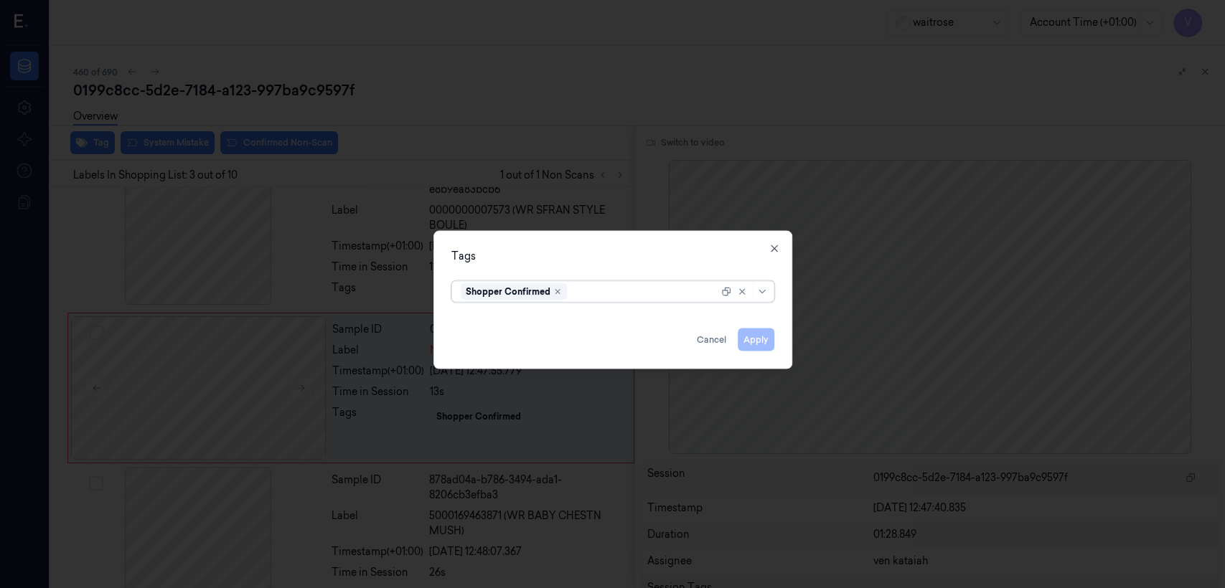
click at [695, 294] on div at bounding box center [644, 291] width 149 height 15
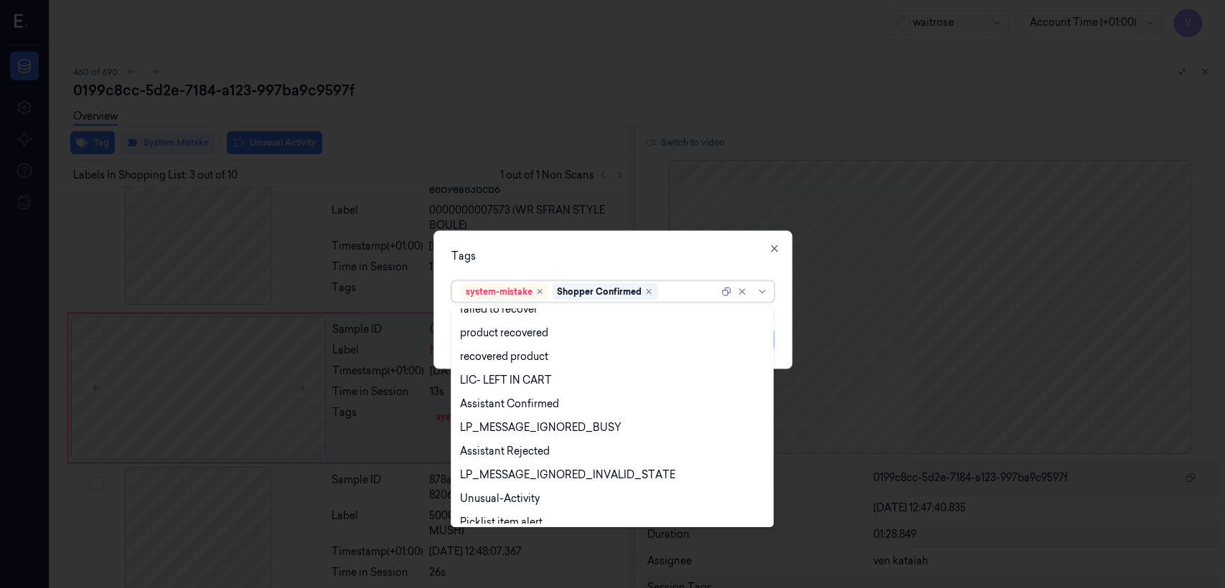
scroll to position [210, 0]
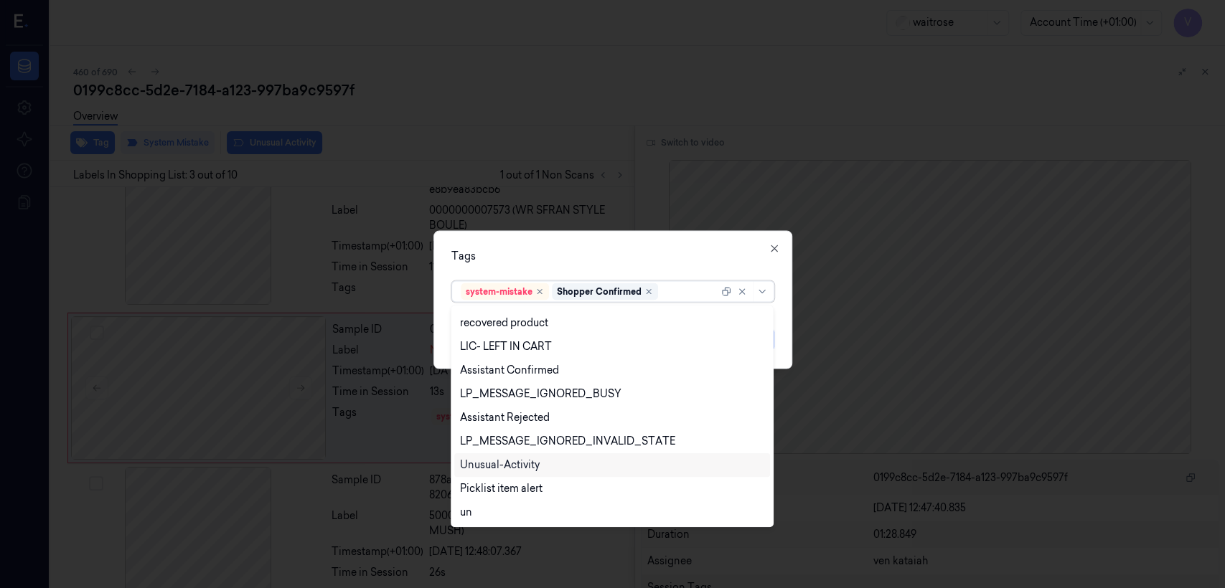
click at [524, 466] on div "Unusual-Activity" at bounding box center [500, 465] width 80 height 15
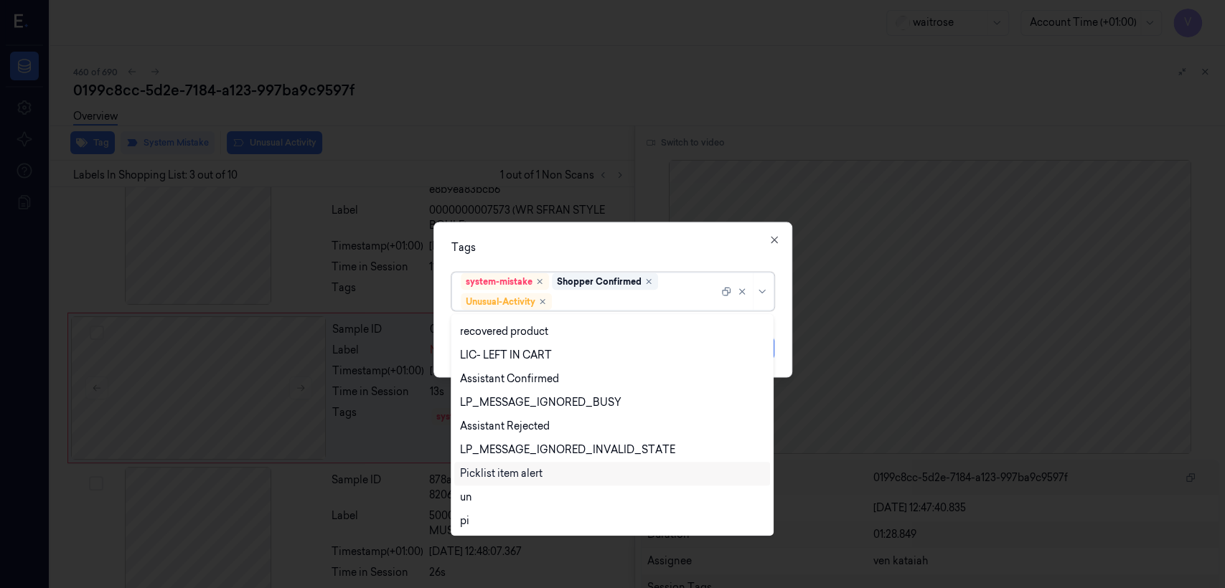
click at [530, 476] on div "Picklist item alert" at bounding box center [501, 473] width 83 height 15
click at [639, 253] on div "Tags" at bounding box center [612, 247] width 323 height 15
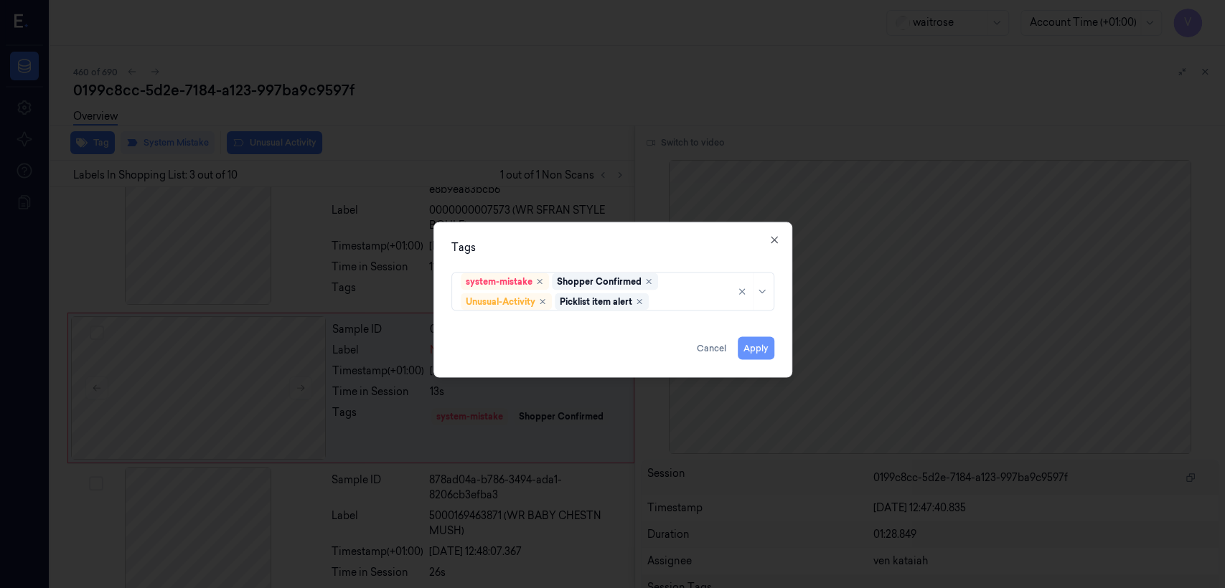
click at [753, 349] on button "Apply" at bounding box center [756, 348] width 37 height 23
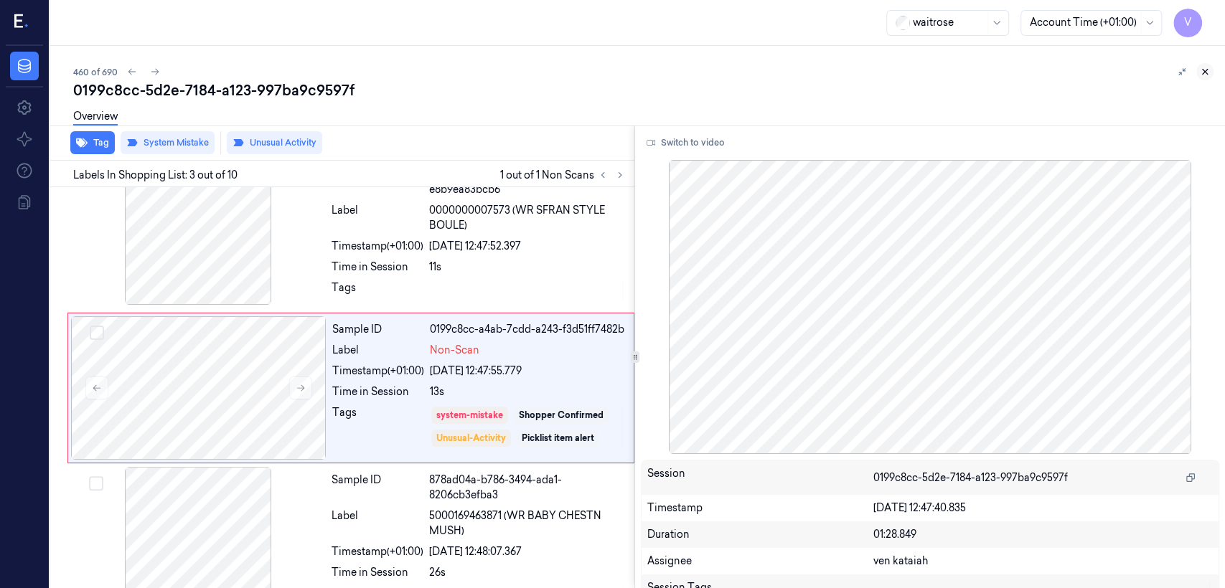
click at [1200, 73] on icon at bounding box center [1205, 72] width 10 height 10
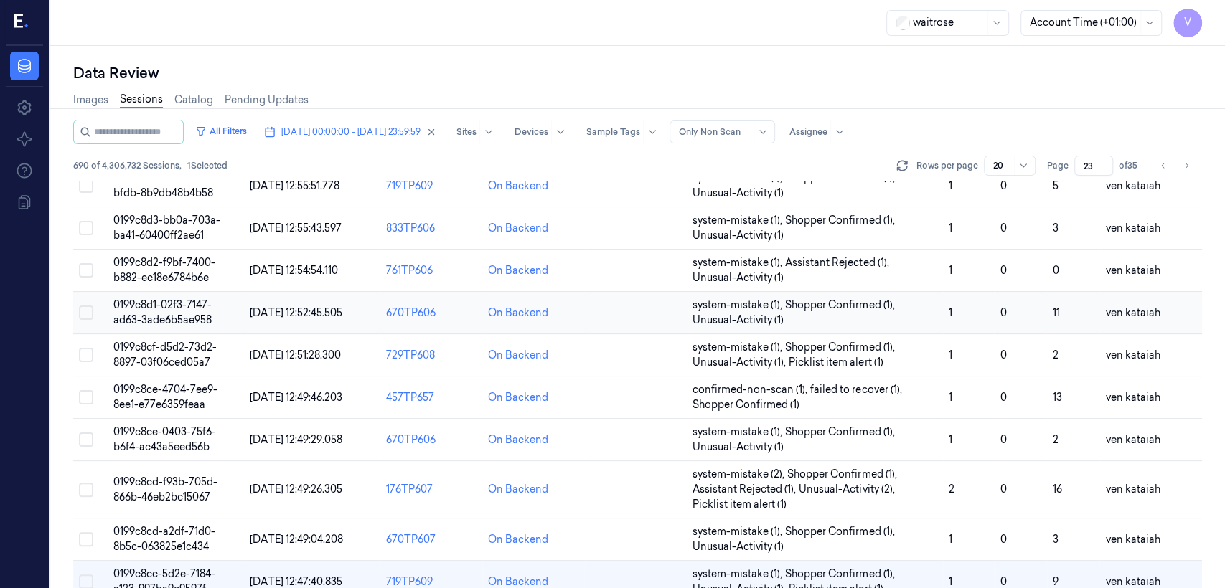
scroll to position [556, 0]
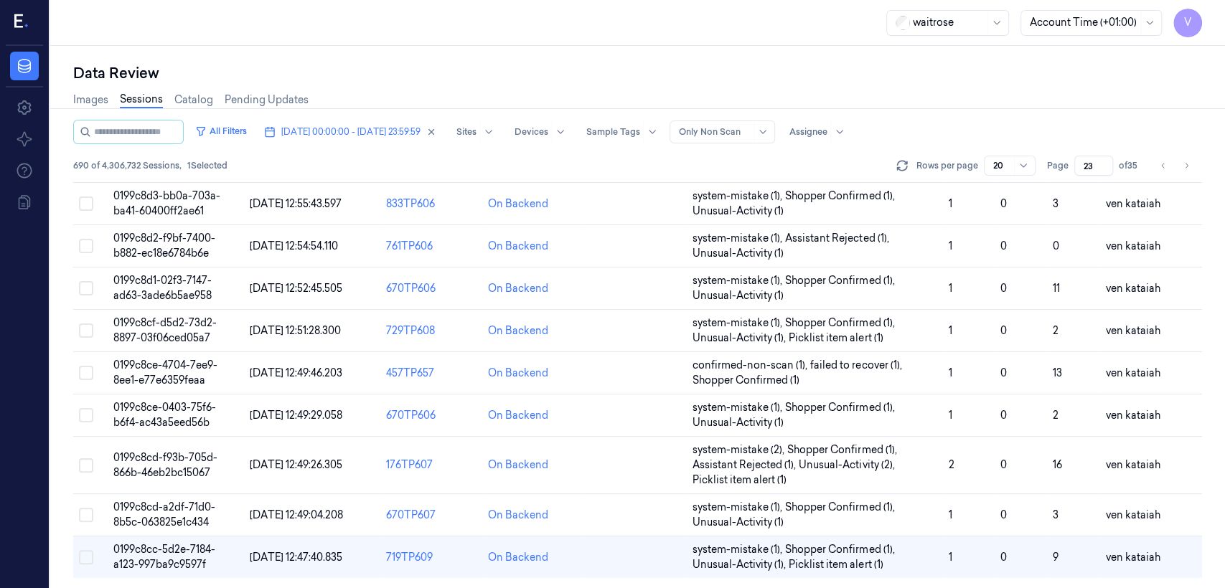
drag, startPoint x: 1093, startPoint y: 167, endPoint x: 1061, endPoint y: 172, distance: 32.0
click at [1061, 172] on div "Page 23 of 35" at bounding box center [1094, 166] width 95 height 20
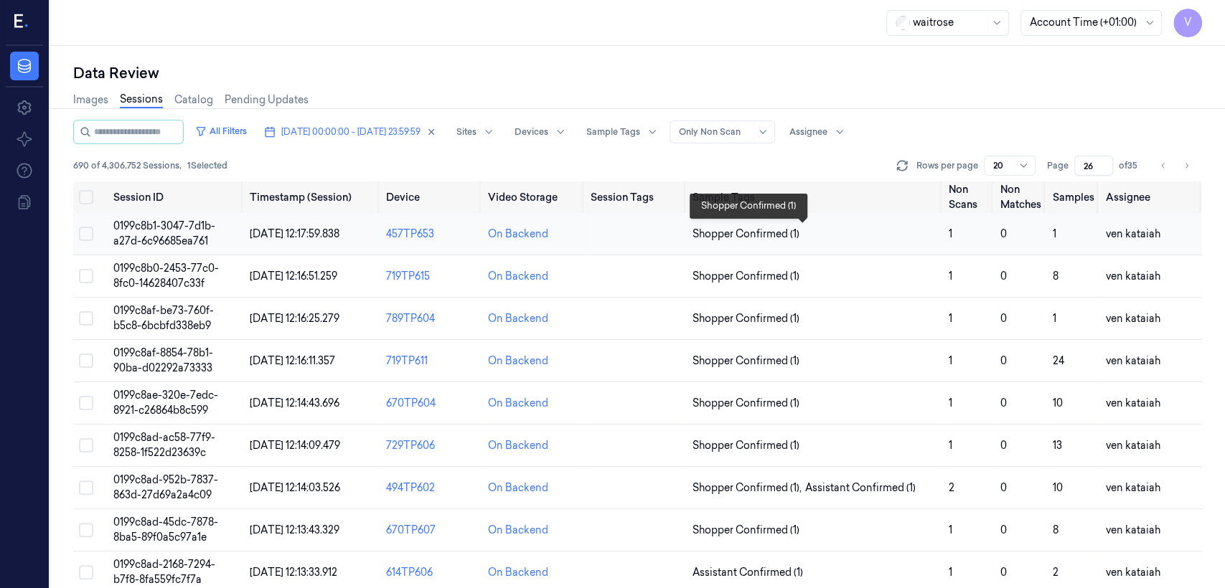
type input "26"
click at [766, 232] on span "Shopper Confirmed (1)" at bounding box center [745, 234] width 107 height 15
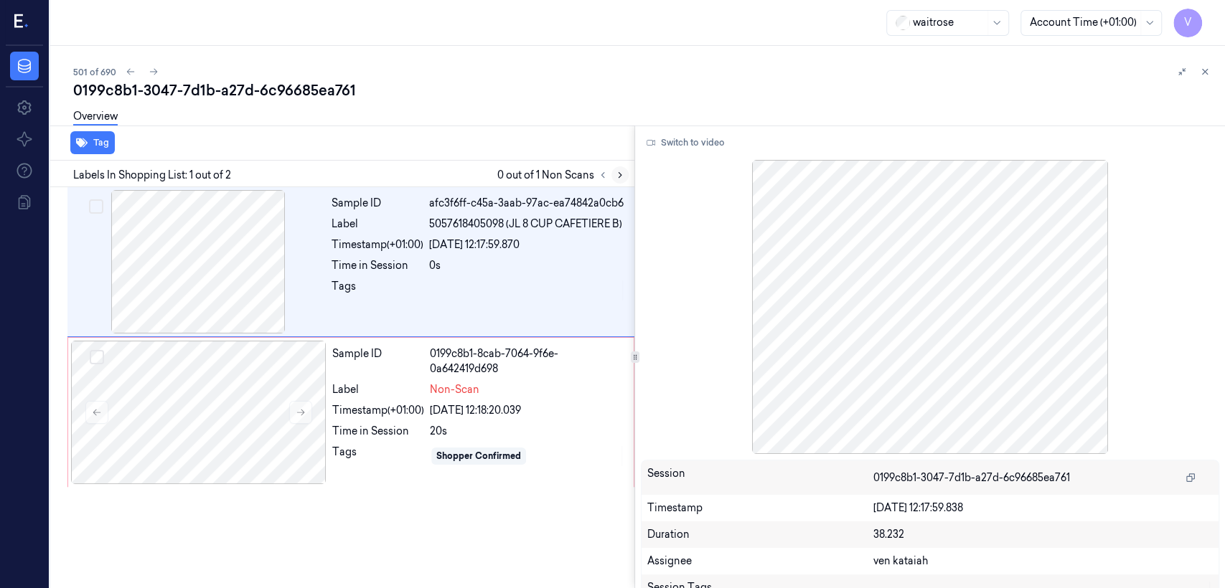
click at [621, 174] on icon at bounding box center [620, 175] width 10 height 10
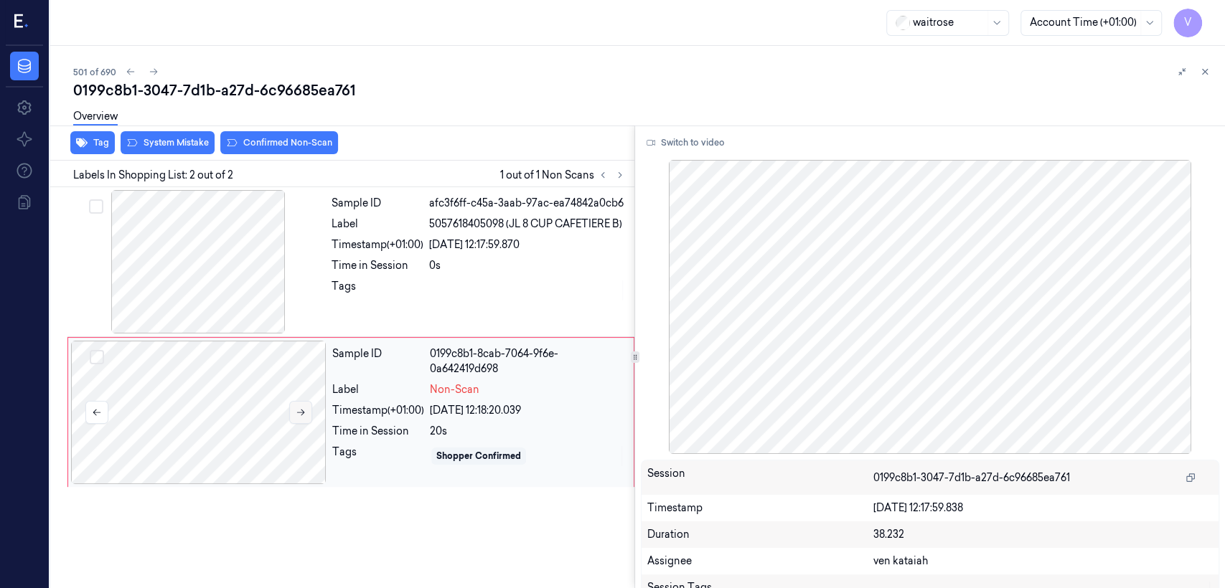
click at [298, 418] on button at bounding box center [300, 412] width 23 height 23
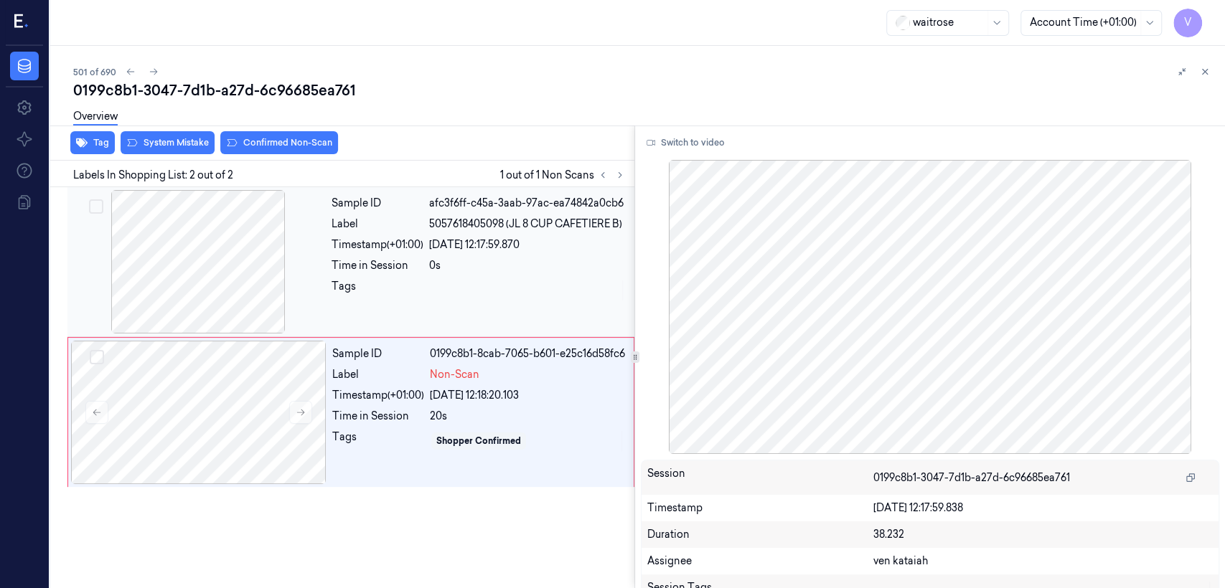
click at [458, 317] on div "Sample ID afc3f6ff-c45a-3aab-97ac-ea74842a0cb6 Label 5057618405098 (JL 8 CUP CA…" at bounding box center [479, 261] width 306 height 143
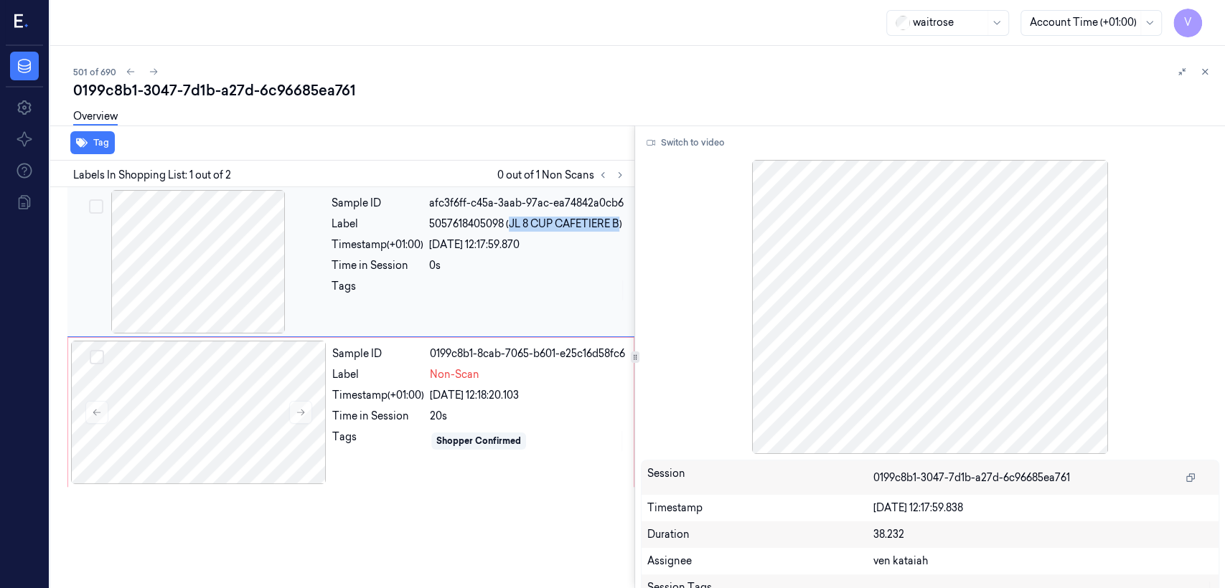
drag, startPoint x: 511, startPoint y: 227, endPoint x: 620, endPoint y: 225, distance: 109.1
click at [620, 225] on span "5057618405098 (JL 8 CUP CAFETIERE B)" at bounding box center [525, 224] width 193 height 15
copy span "JL 8 CUP CAFETIERE B"
click at [397, 382] on div "Label" at bounding box center [378, 374] width 92 height 15
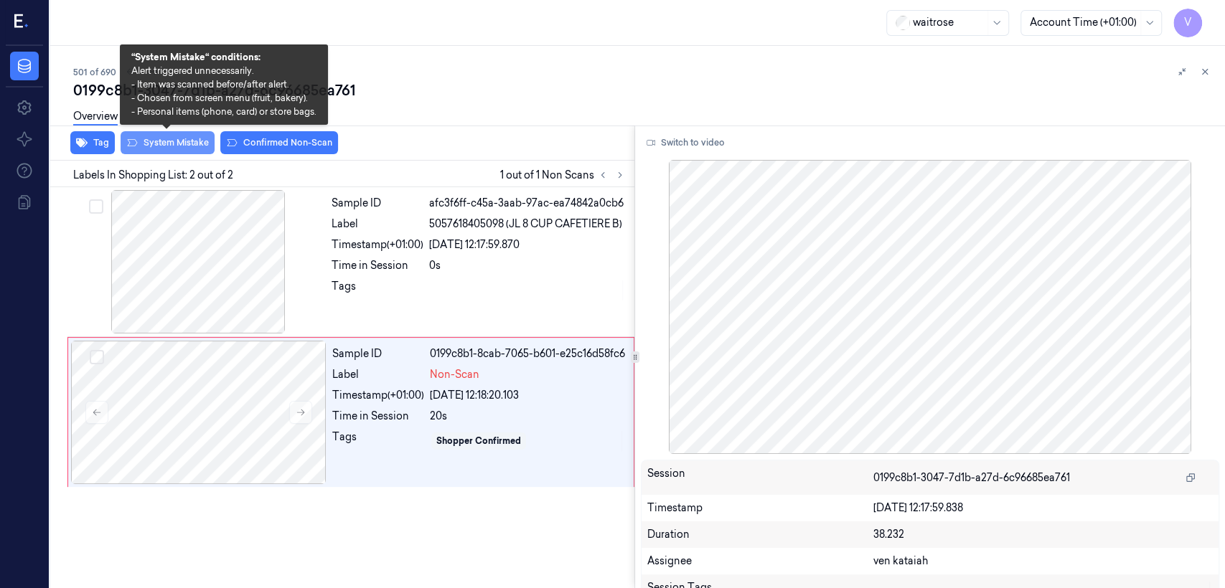
click at [199, 143] on button "System Mistake" at bounding box center [168, 142] width 94 height 23
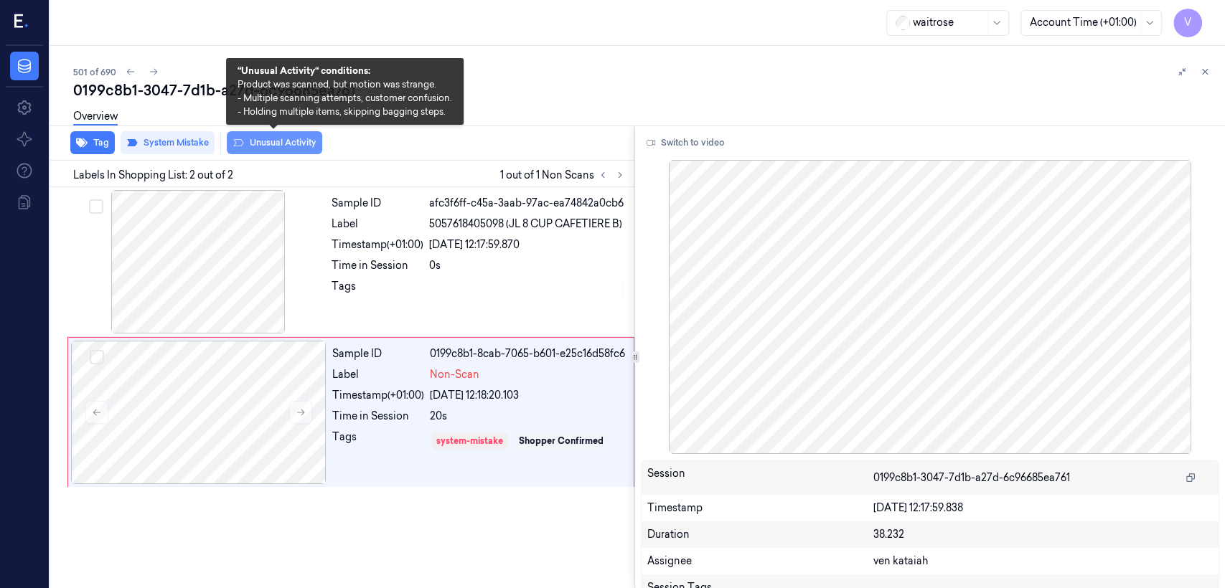
click at [300, 145] on button "Unusual Activity" at bounding box center [274, 142] width 95 height 23
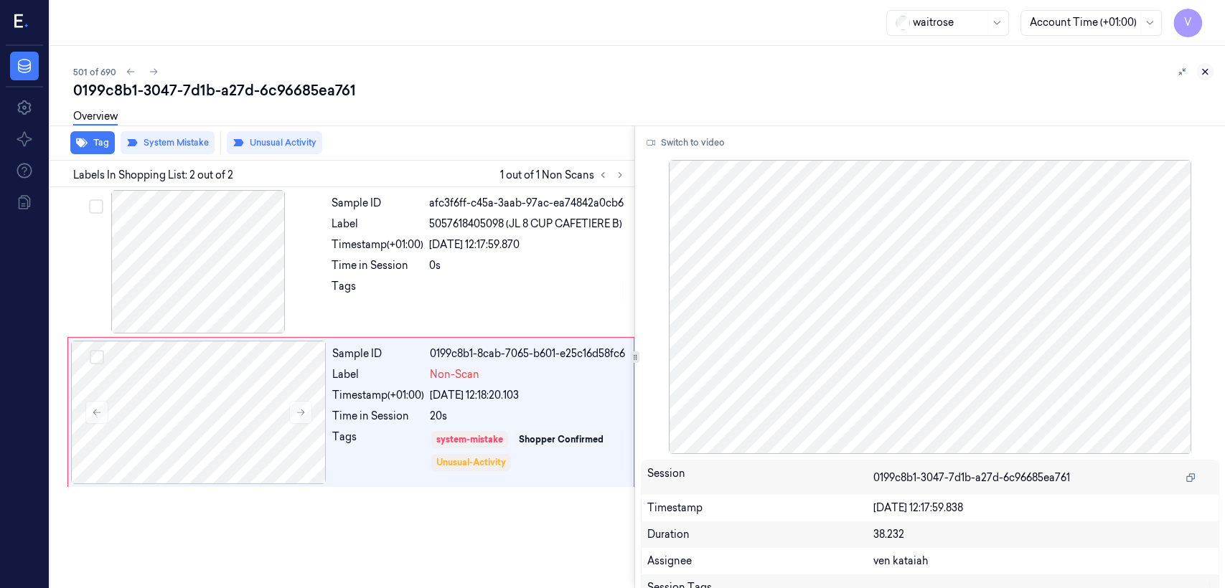
drag, startPoint x: 1210, startPoint y: 70, endPoint x: 1124, endPoint y: 174, distance: 134.6
click at [1209, 69] on button at bounding box center [1204, 71] width 17 height 17
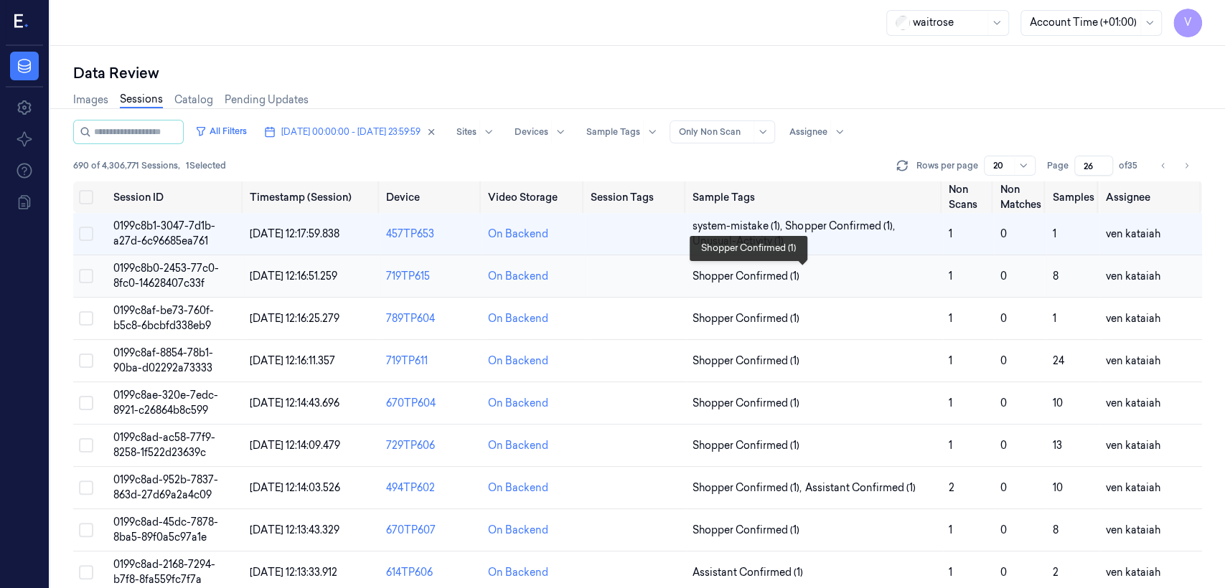
click at [727, 273] on span "Shopper Confirmed (1)" at bounding box center [745, 276] width 107 height 15
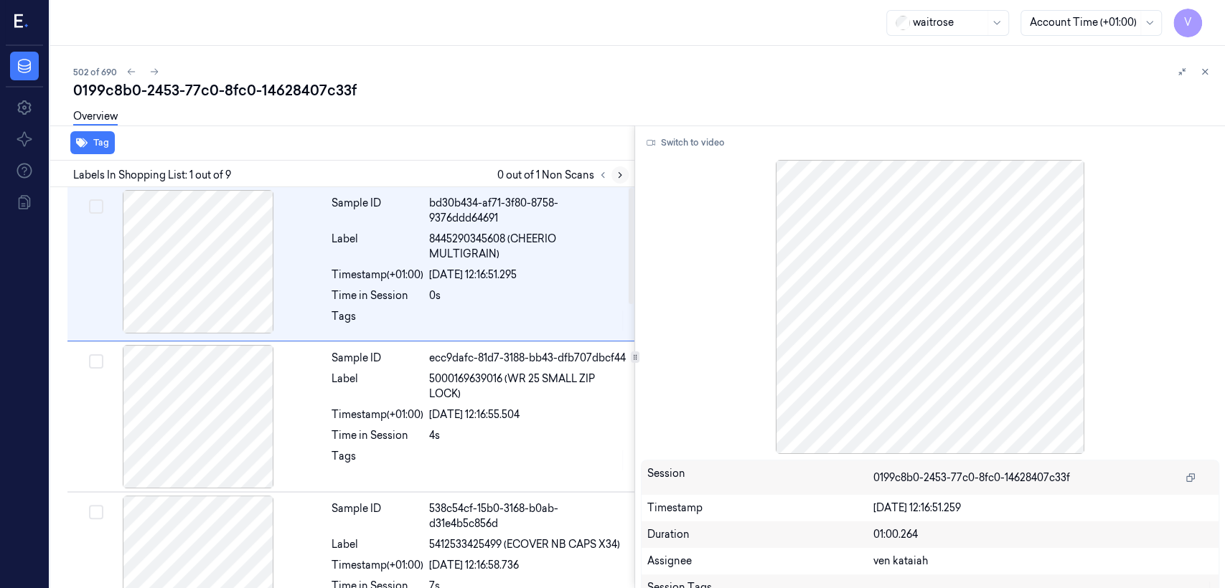
click at [621, 174] on icon at bounding box center [620, 175] width 10 height 10
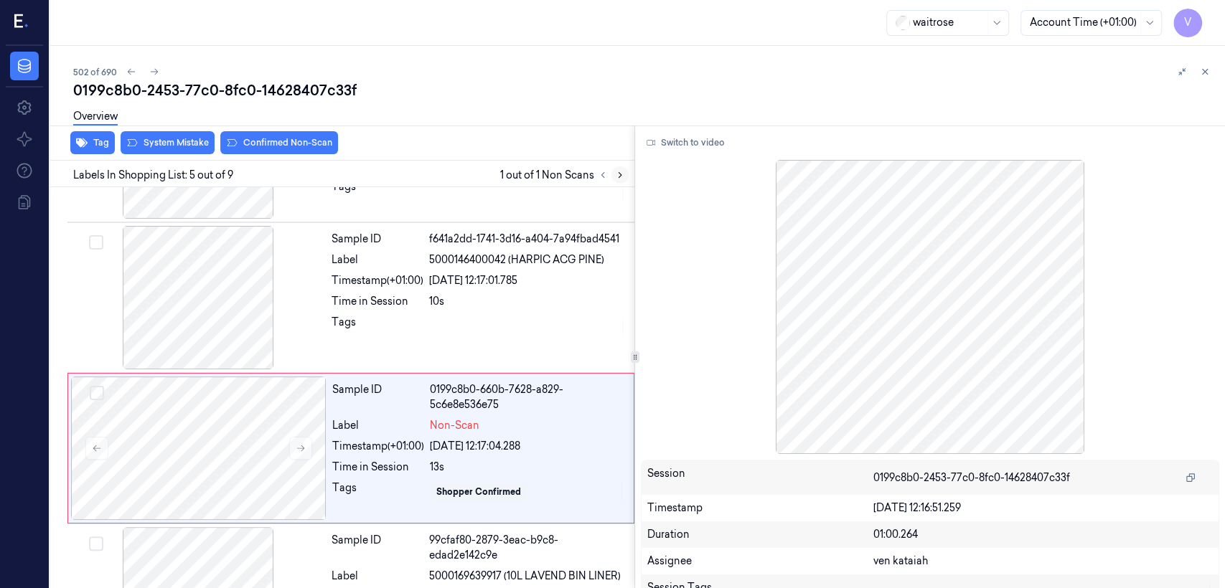
scroll to position [484, 0]
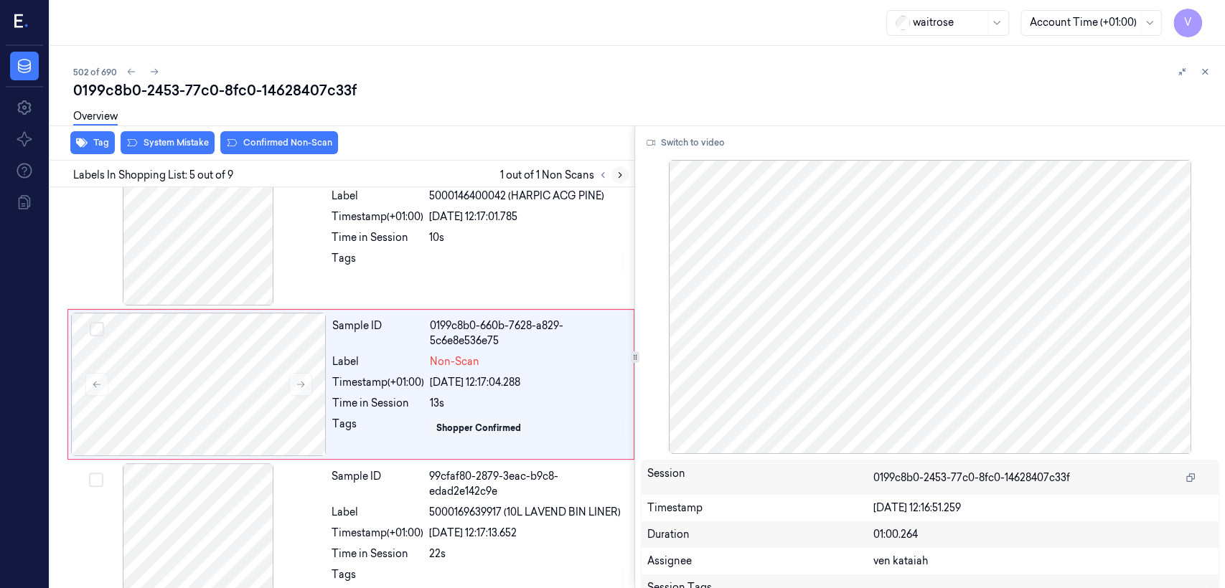
click at [621, 174] on icon at bounding box center [620, 175] width 10 height 10
click at [300, 387] on icon at bounding box center [301, 385] width 10 height 10
click at [369, 318] on div "Sample ID 0199c8b0-660b-7629-9a1c-03295942bc0d Label Non-Scan Timestamp (+01:00…" at bounding box center [478, 384] width 304 height 143
click at [369, 292] on div "Sample ID f641a2dd-1741-3d16-a404-7a94fbad4541 Label 5000146400042 (HARPIC ACG …" at bounding box center [479, 233] width 306 height 143
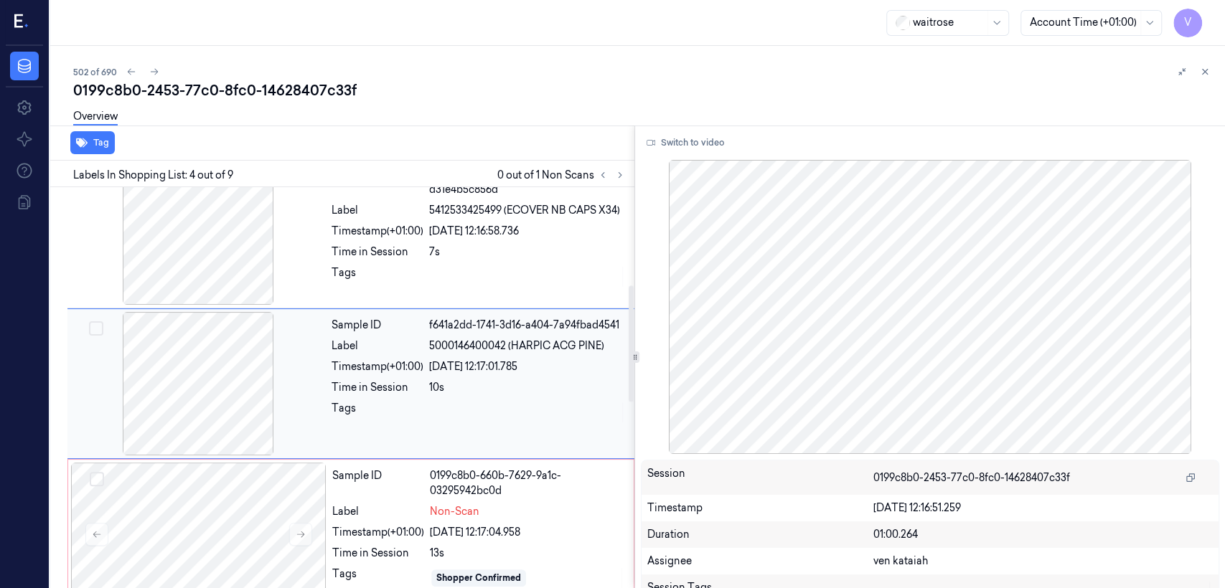
scroll to position [334, 0]
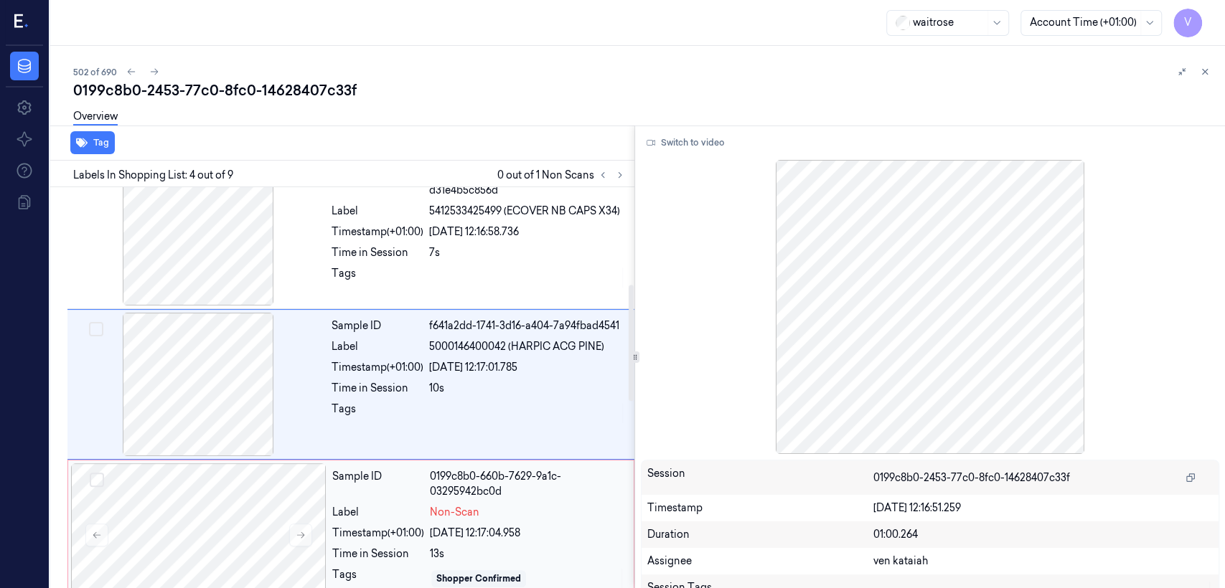
click at [400, 499] on div "Sample ID" at bounding box center [378, 484] width 92 height 30
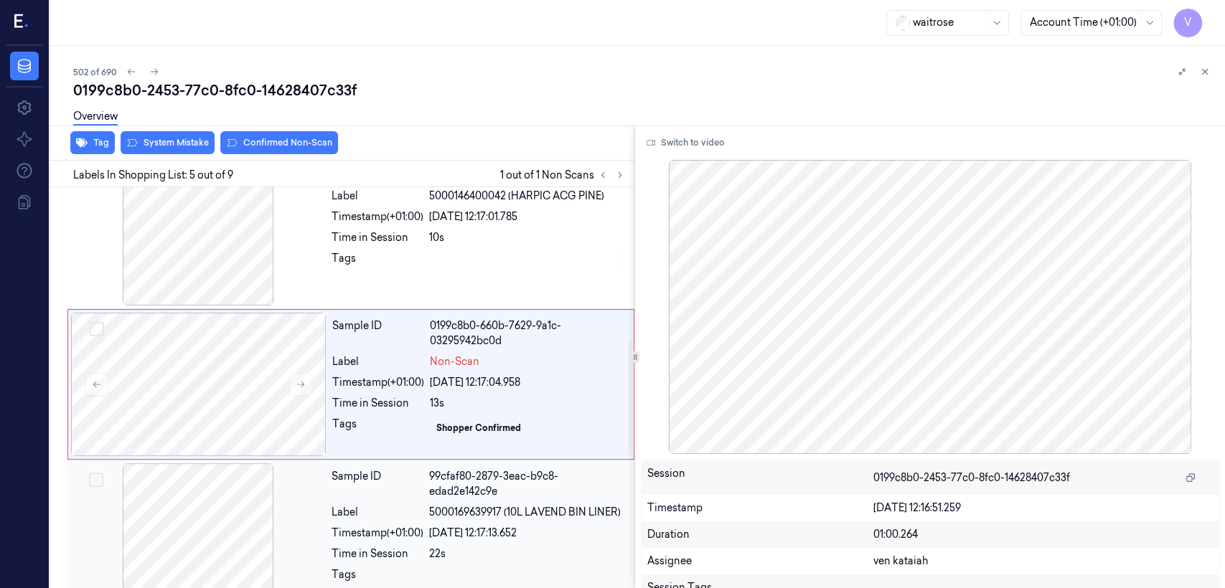
scroll to position [644, 0]
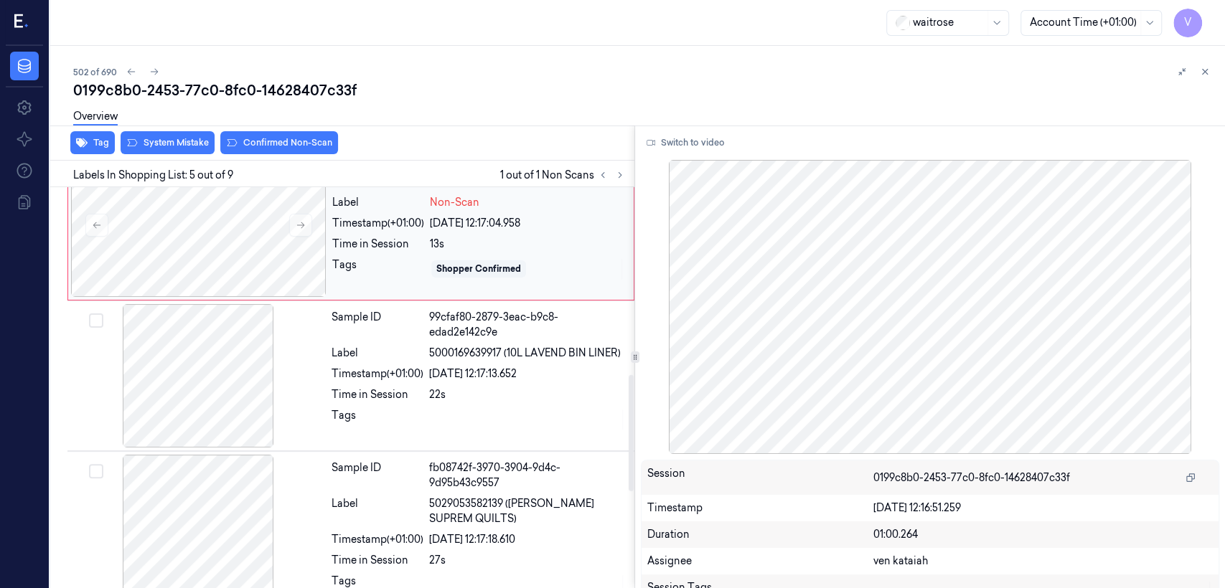
click at [408, 251] on div "Time in Session" at bounding box center [378, 244] width 92 height 15
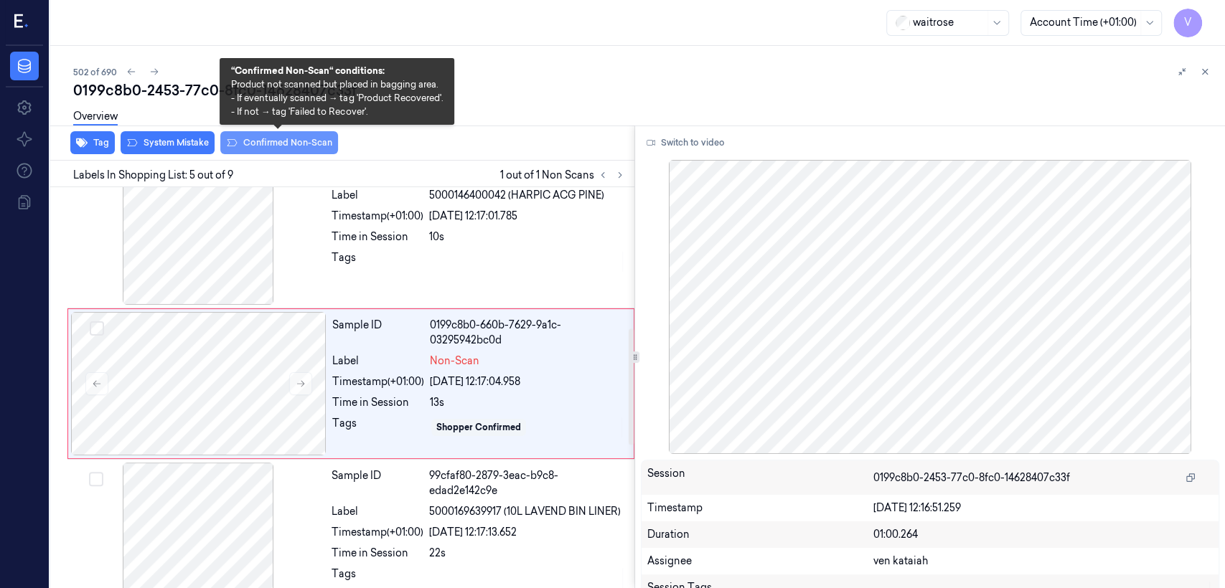
scroll to position [484, 0]
click at [293, 138] on button "Confirmed Non-Scan" at bounding box center [279, 142] width 118 height 23
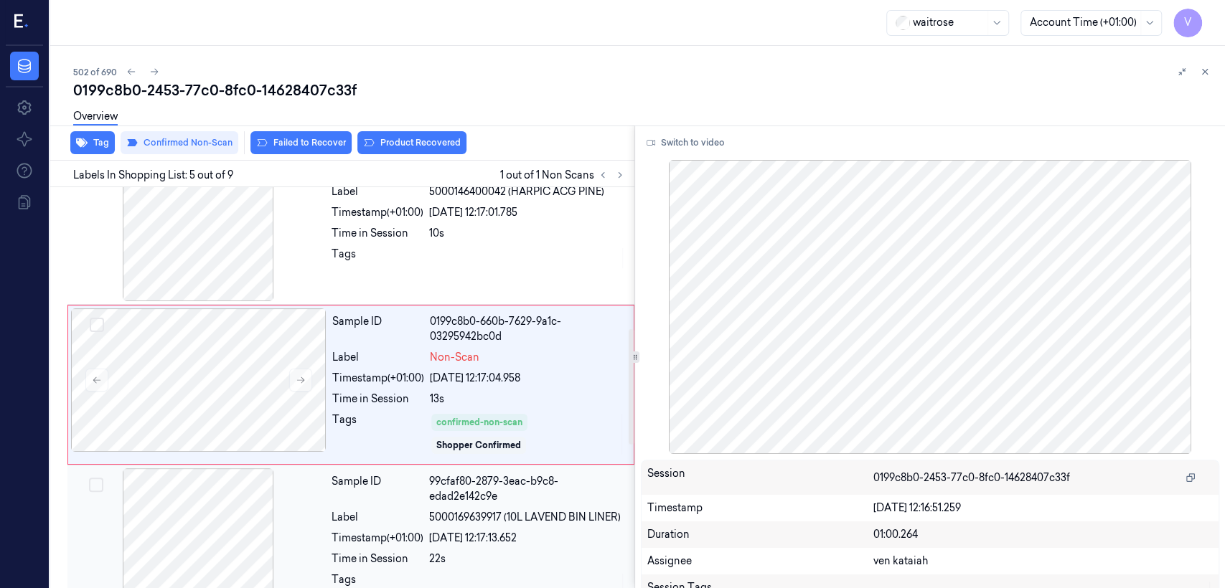
click at [443, 518] on span "5000169639917 (10L LAVEND BIN LINER)" at bounding box center [525, 517] width 192 height 15
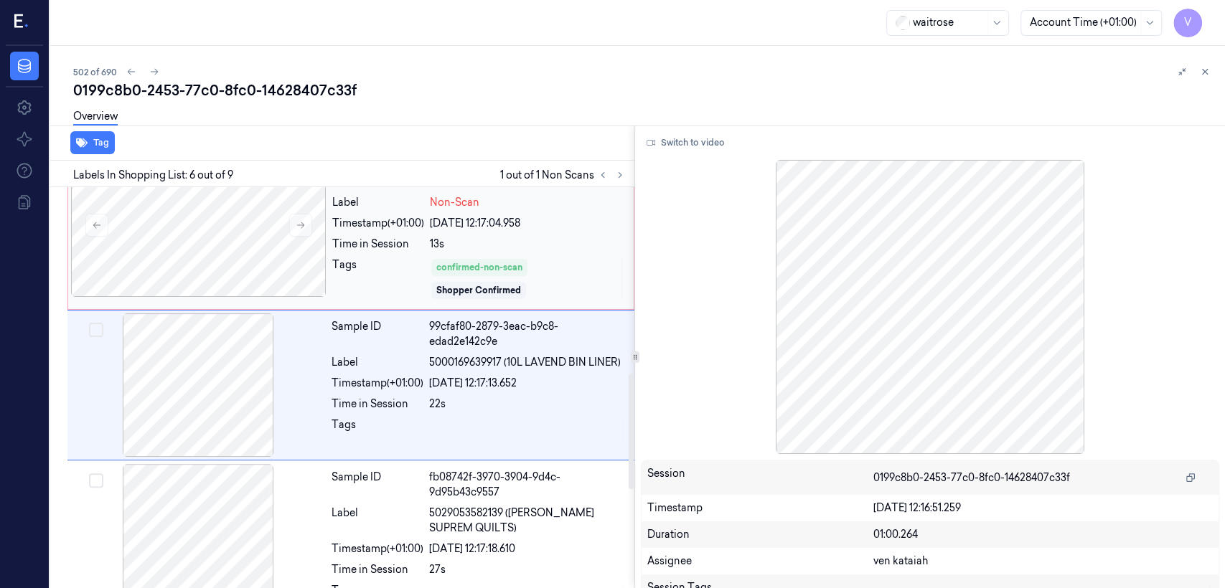
drag, startPoint x: 425, startPoint y: 301, endPoint x: 387, endPoint y: 196, distance: 111.4
click at [424, 296] on div "Tags" at bounding box center [378, 279] width 92 height 43
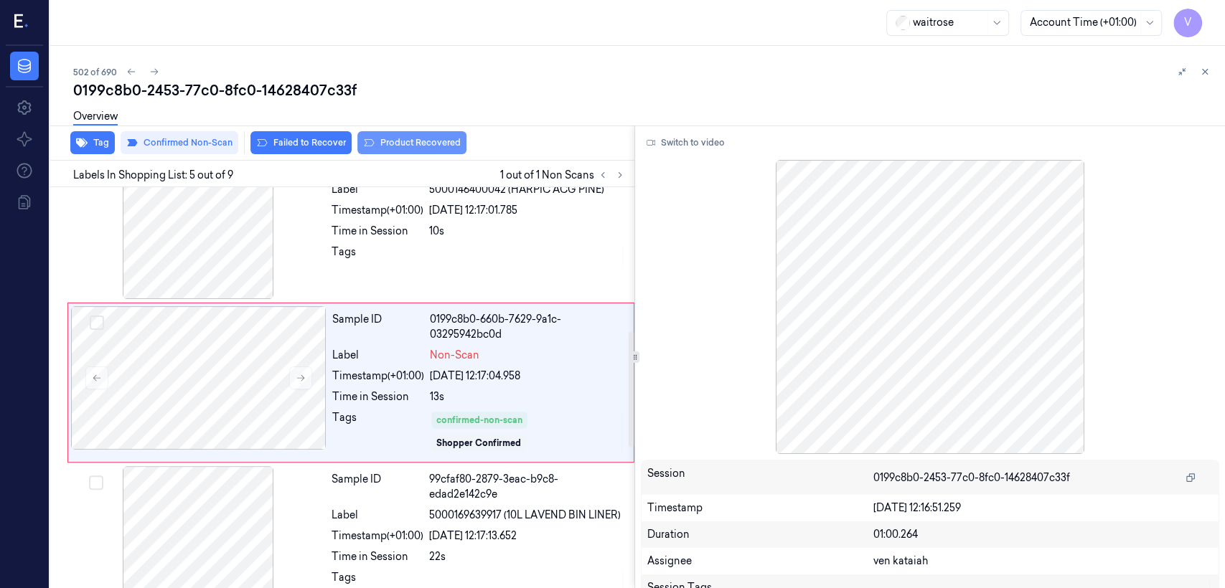
scroll to position [489, 0]
click at [385, 153] on button "Product Recovered" at bounding box center [411, 142] width 109 height 23
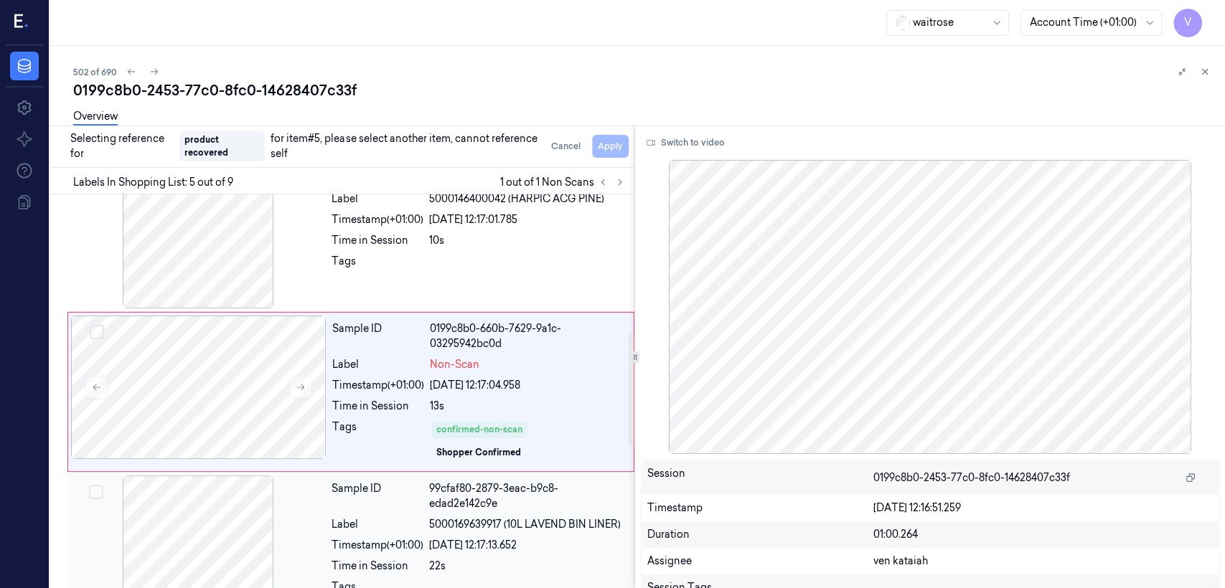
click at [488, 546] on div "[DATE] 12:17:13.652" at bounding box center [527, 545] width 197 height 15
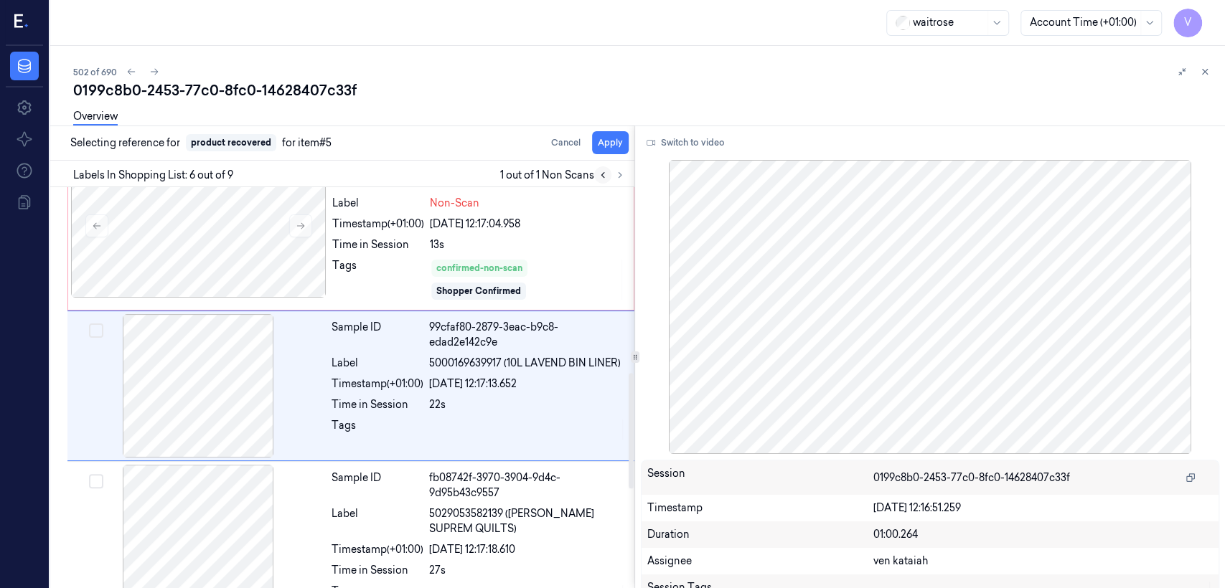
scroll to position [644, 0]
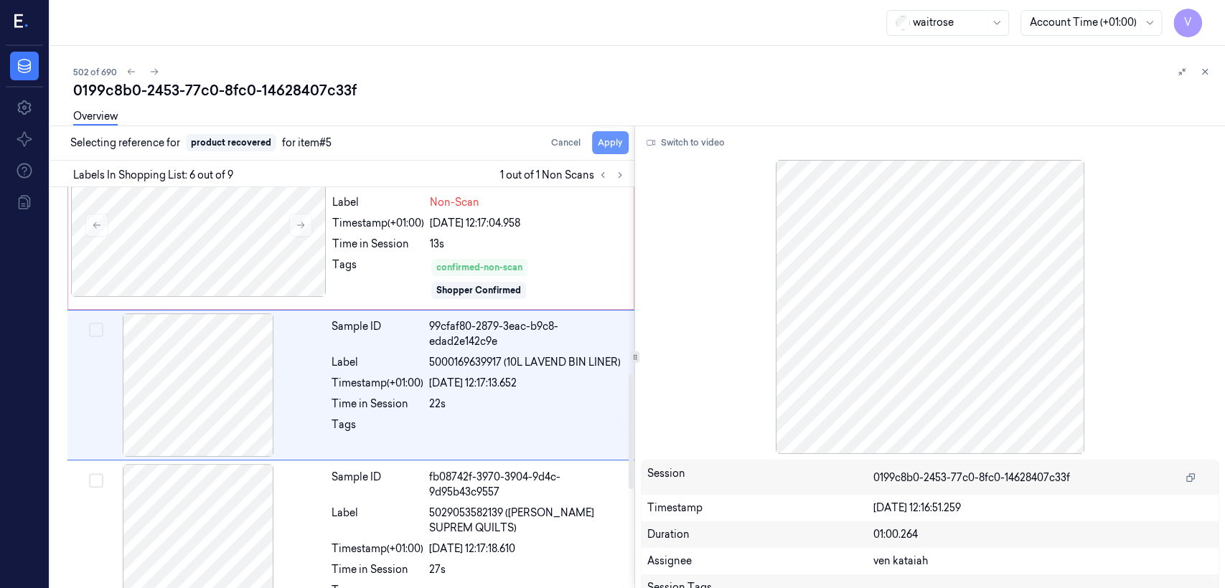
drag, startPoint x: 608, startPoint y: 148, endPoint x: 597, endPoint y: 152, distance: 11.6
click at [607, 147] on button "Apply" at bounding box center [610, 142] width 37 height 23
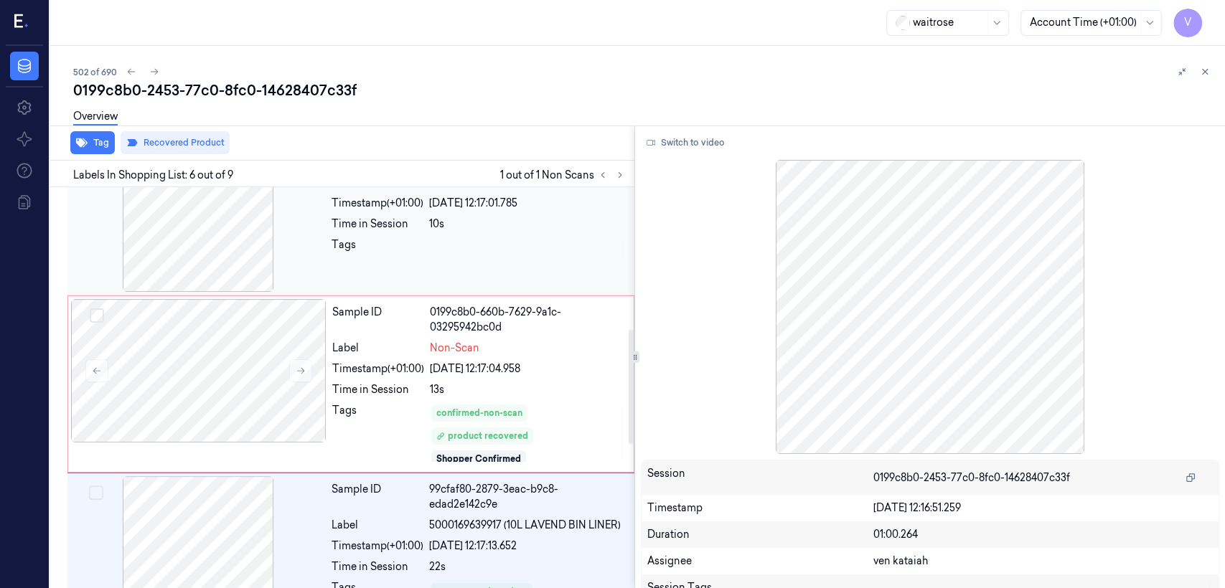
click at [517, 278] on div "Sample ID f641a2dd-1741-3d16-a404-7a94fbad4541 Label 5000146400042 (HARPIC ACG …" at bounding box center [479, 220] width 306 height 143
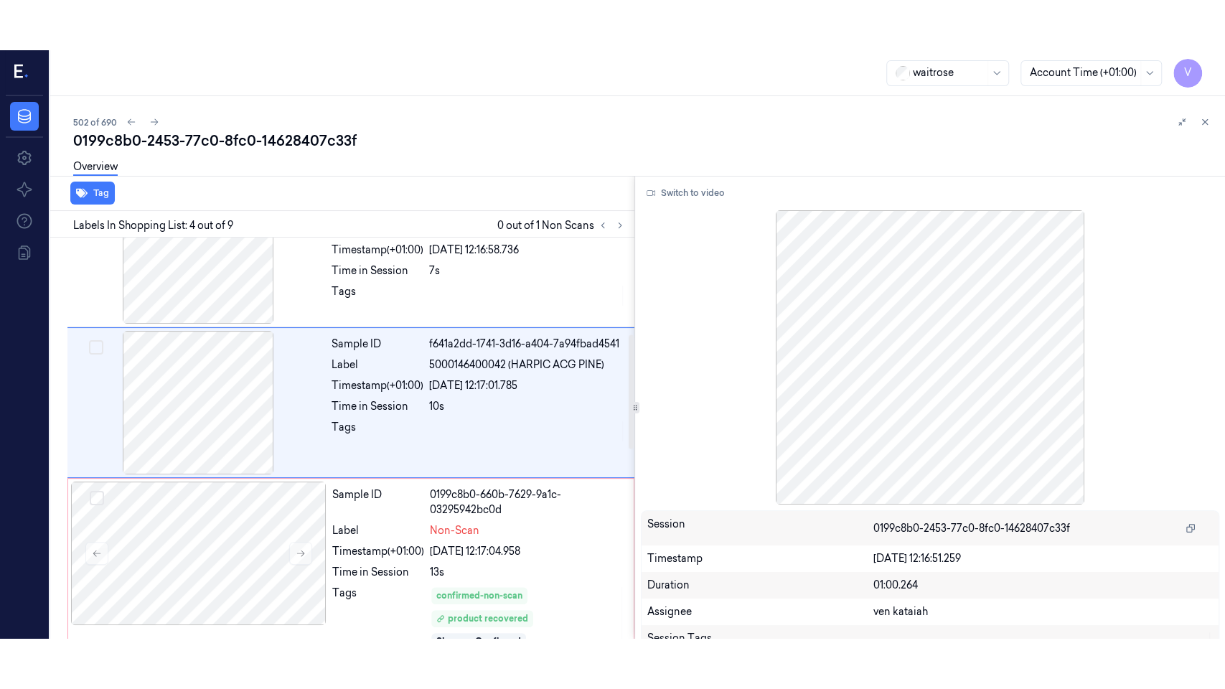
scroll to position [334, 0]
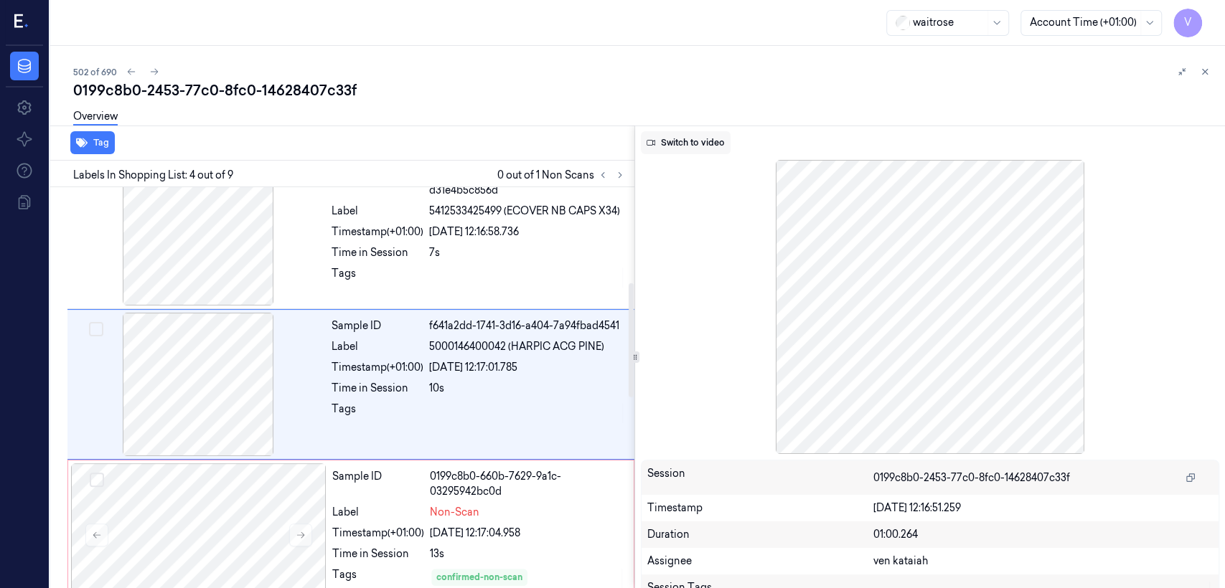
click at [689, 151] on button "Switch to video" at bounding box center [686, 142] width 90 height 23
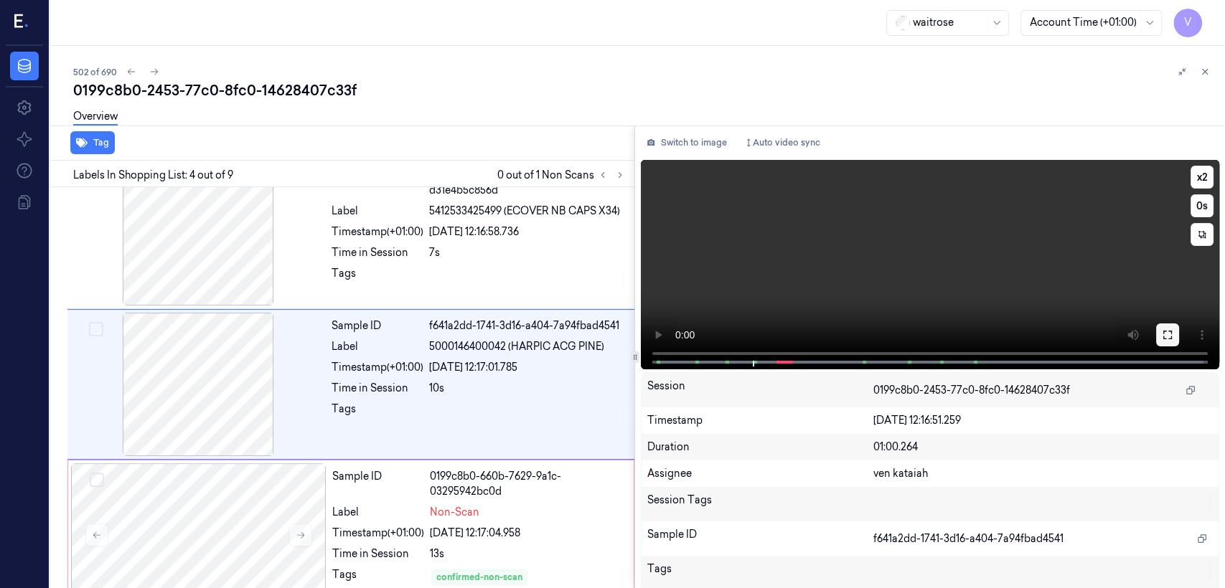
click at [1156, 335] on button at bounding box center [1167, 335] width 23 height 23
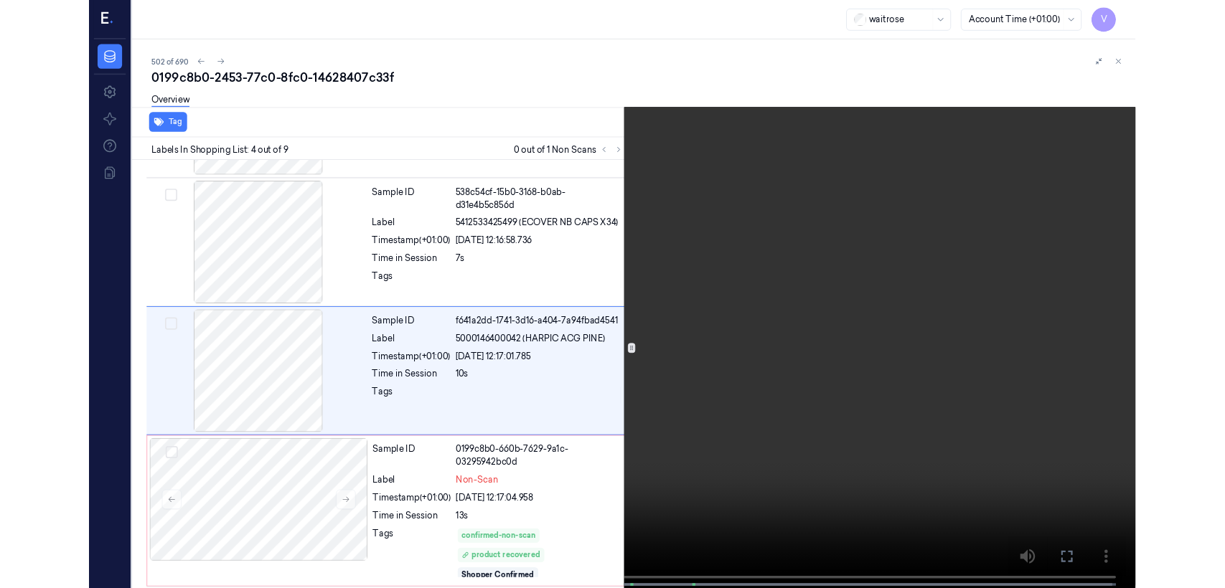
scroll to position [283, 0]
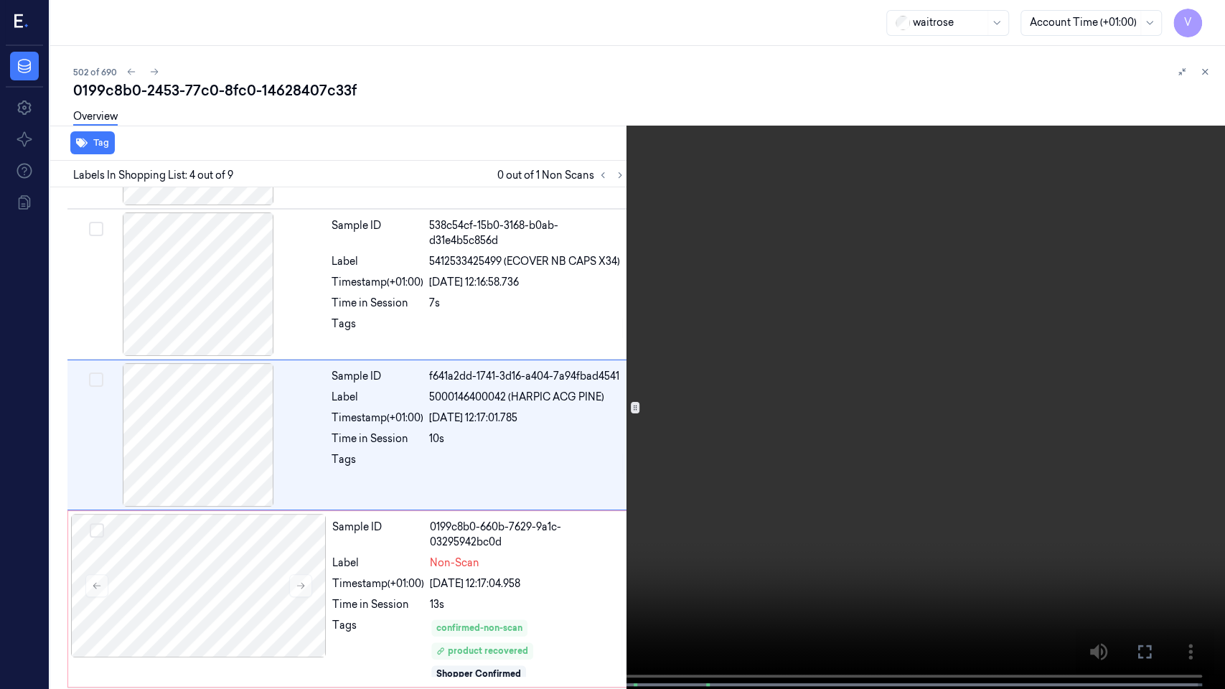
click at [0, 0] on icon at bounding box center [0, 0] width 0 height 0
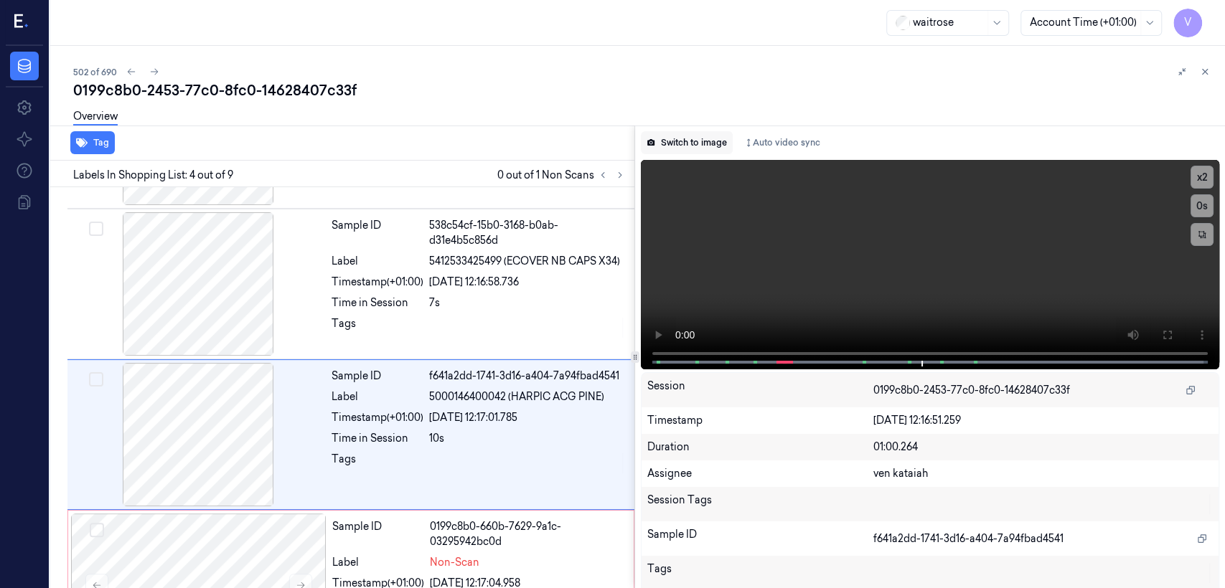
click at [689, 131] on button "Switch to image" at bounding box center [687, 142] width 92 height 23
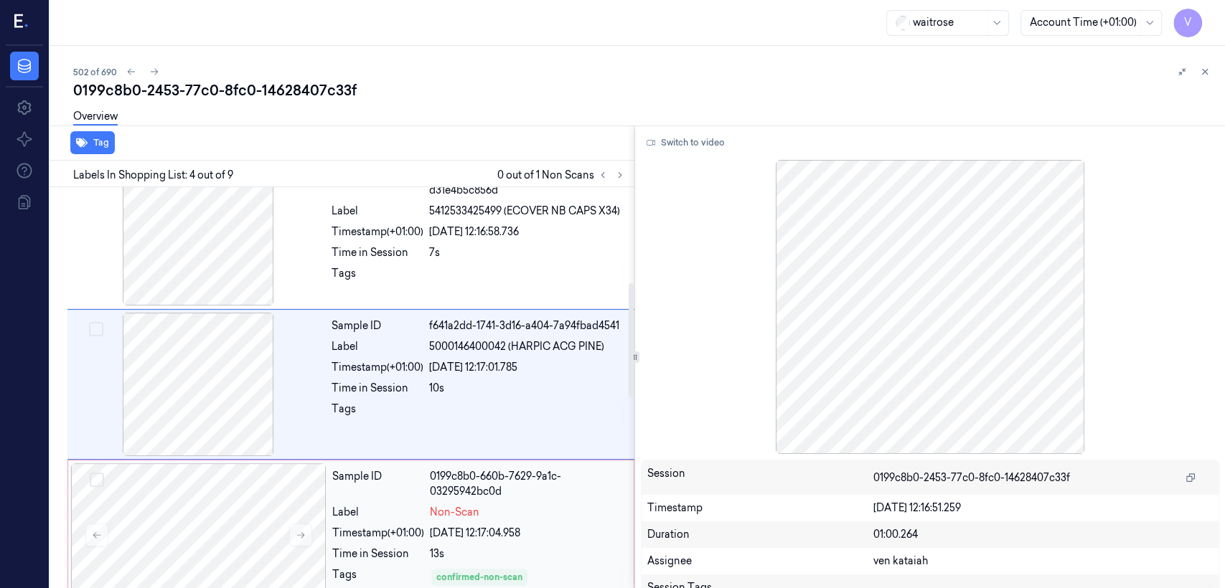
click at [429, 499] on div "Sample ID 0199c8b0-660b-7629-9a1c-03295942bc0d" at bounding box center [478, 484] width 293 height 30
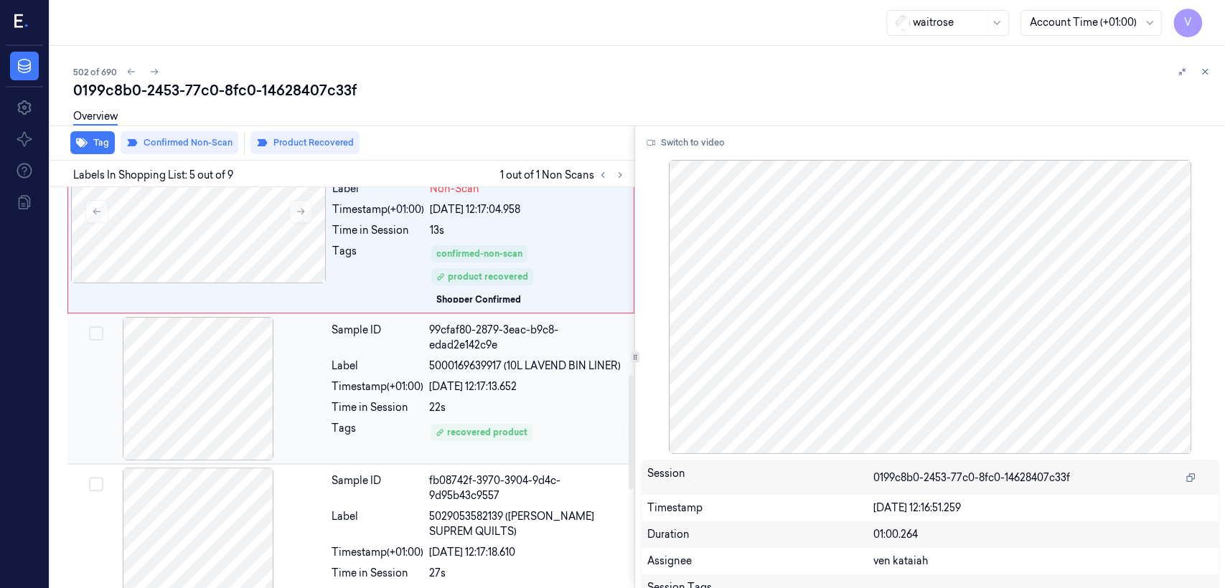
click at [479, 399] on div "Sample ID 99cfaf80-2879-3eac-b9c8-edad2e142c9e Label 5000169639917 (10L LAVEND …" at bounding box center [479, 388] width 306 height 143
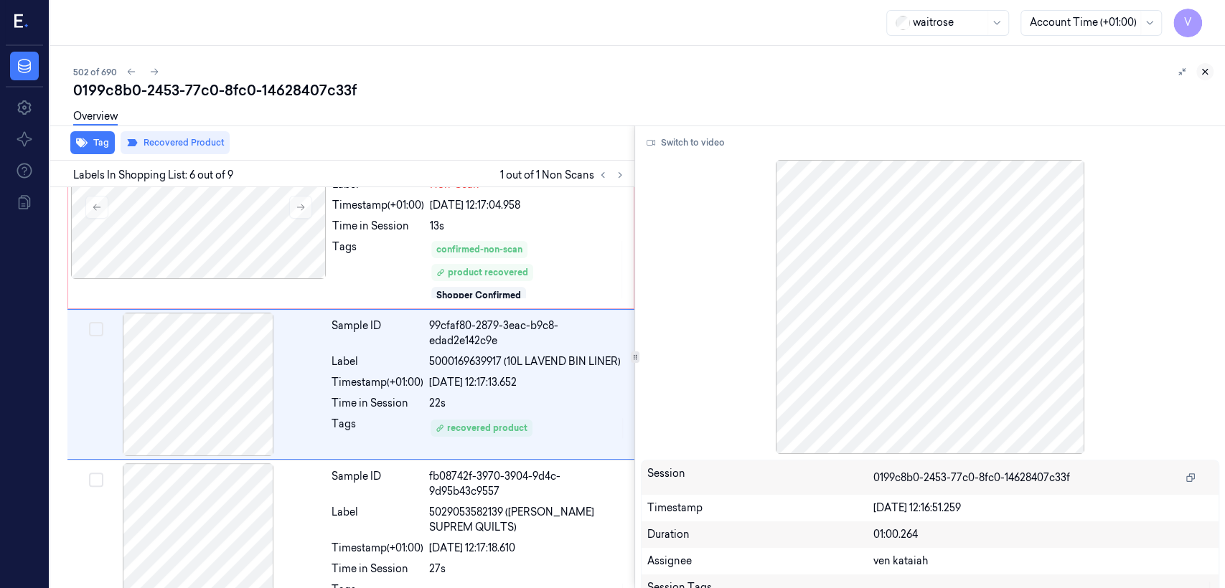
click at [1205, 71] on icon at bounding box center [1205, 72] width 10 height 10
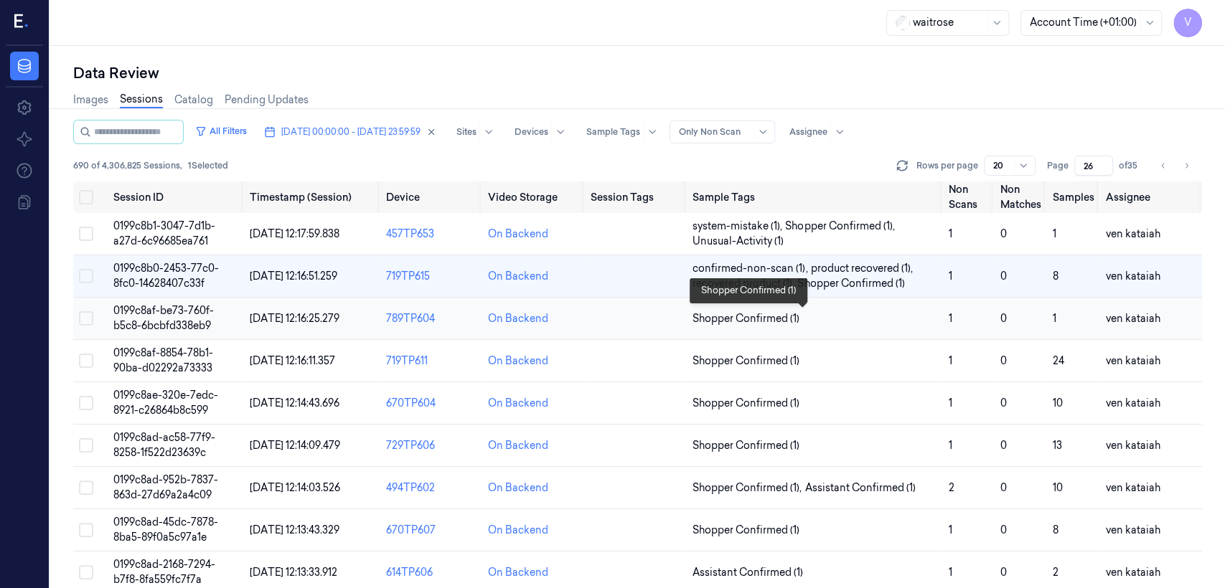
click at [730, 323] on span "Shopper Confirmed (1)" at bounding box center [745, 318] width 107 height 15
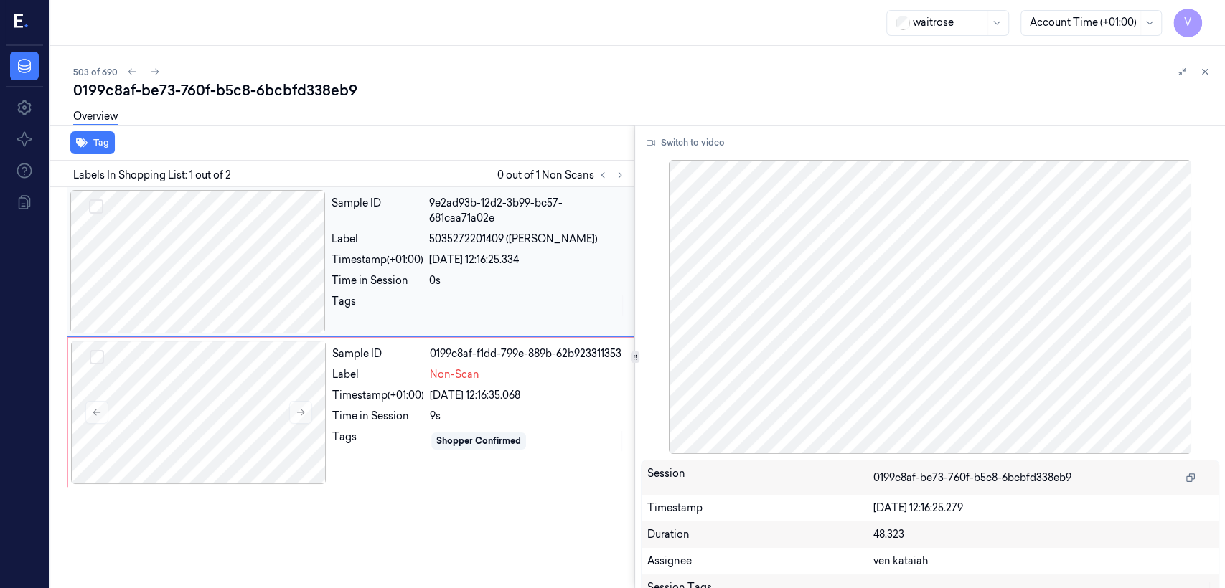
click at [443, 250] on div "Sample ID 9e2ad93b-12d2-3b99-bc57-681caa71a02e Label 5035272201409 ([PERSON_NAM…" at bounding box center [479, 261] width 306 height 143
click at [433, 371] on span "Non-Scan" at bounding box center [455, 374] width 50 height 15
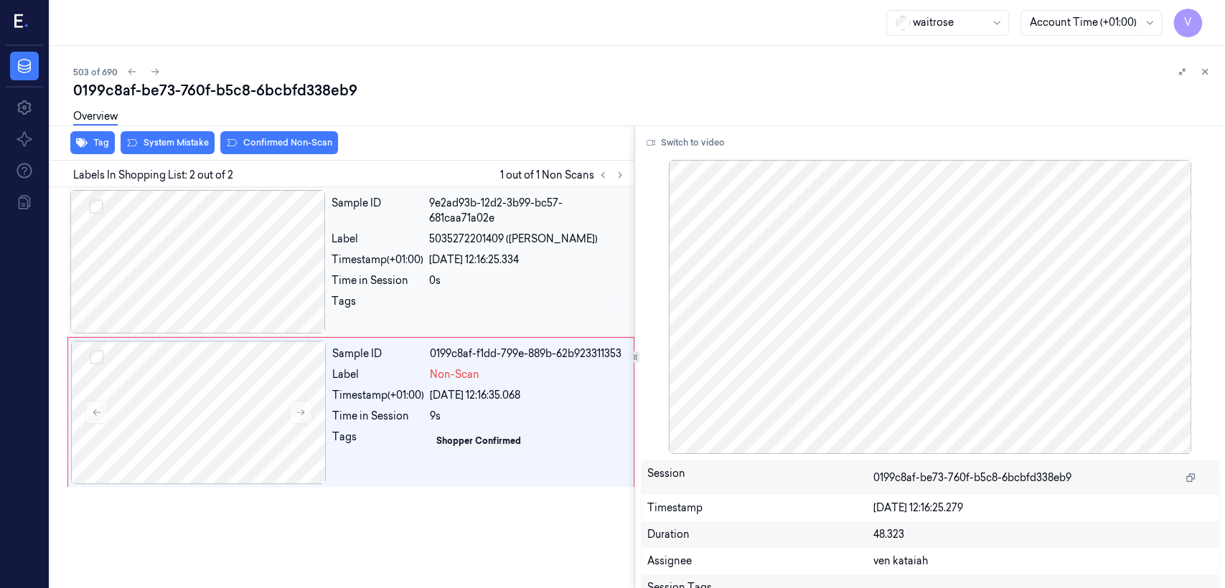
click at [469, 286] on div "0s" at bounding box center [527, 280] width 197 height 15
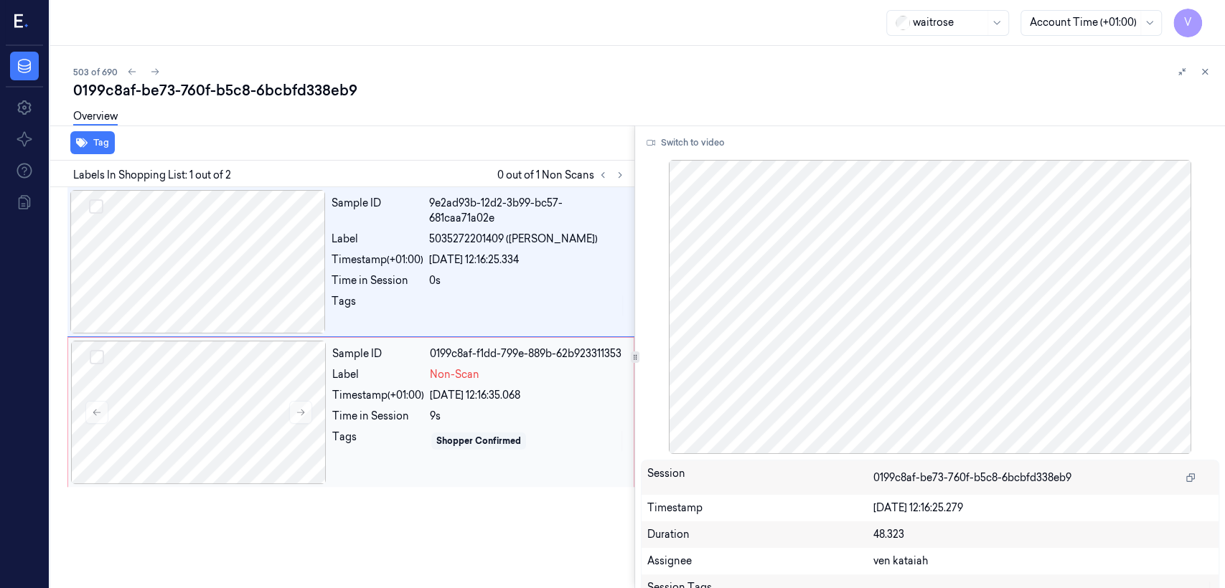
click at [362, 453] on div "Sample ID 0199c8af-f1dd-799e-889b-62b923311353 Label Non-Scan Timestamp (+01:00…" at bounding box center [478, 412] width 304 height 143
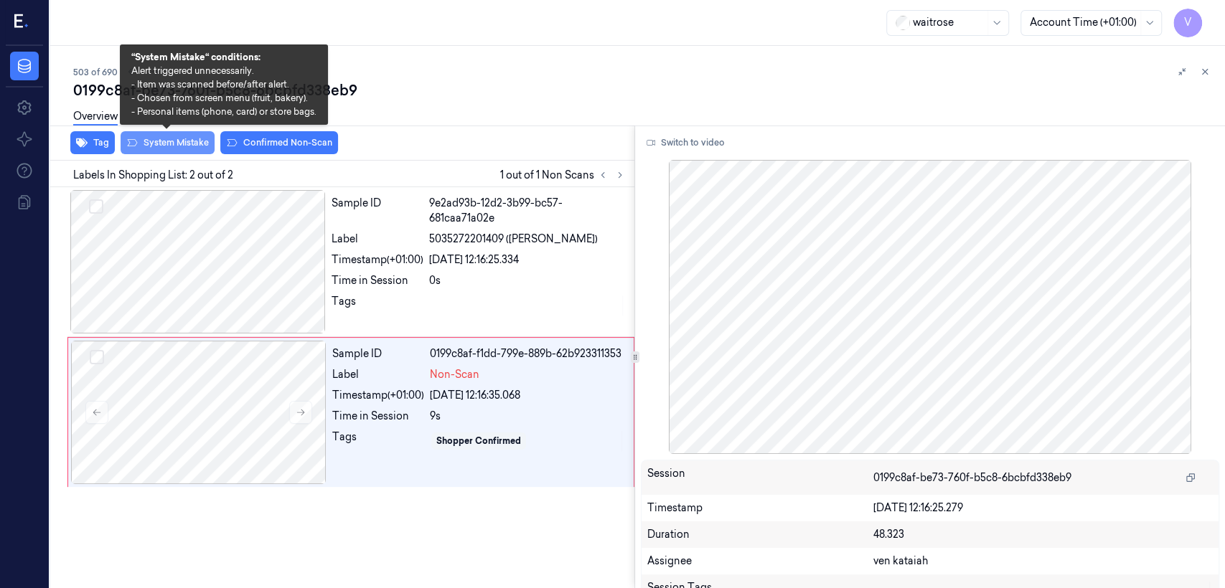
click at [152, 144] on button "System Mistake" at bounding box center [168, 142] width 94 height 23
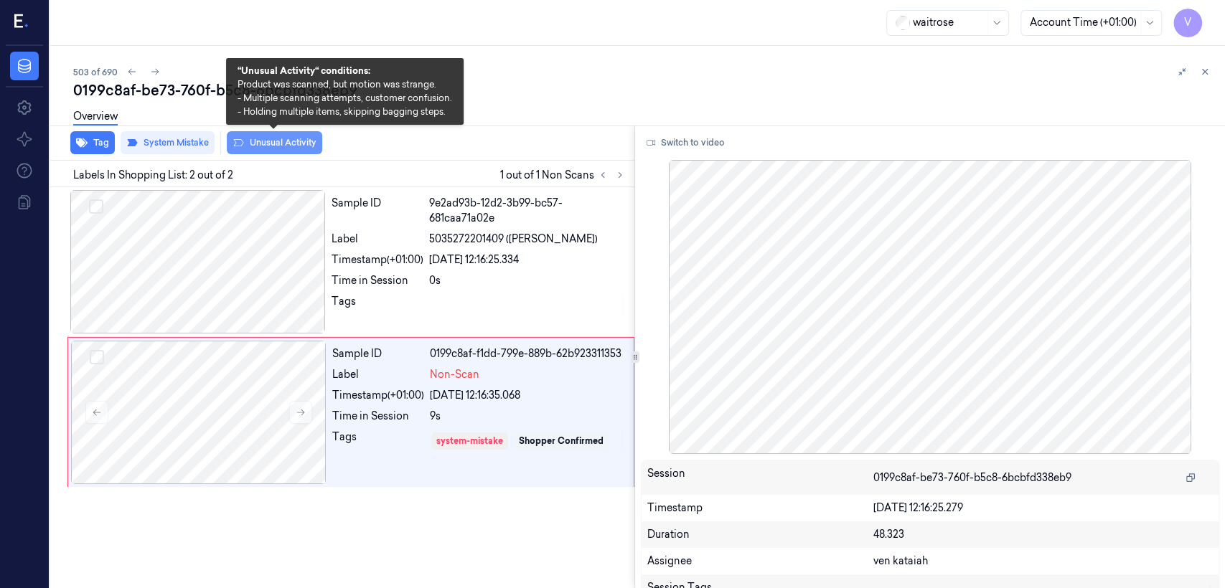
click at [263, 148] on button "Unusual Activity" at bounding box center [274, 142] width 95 height 23
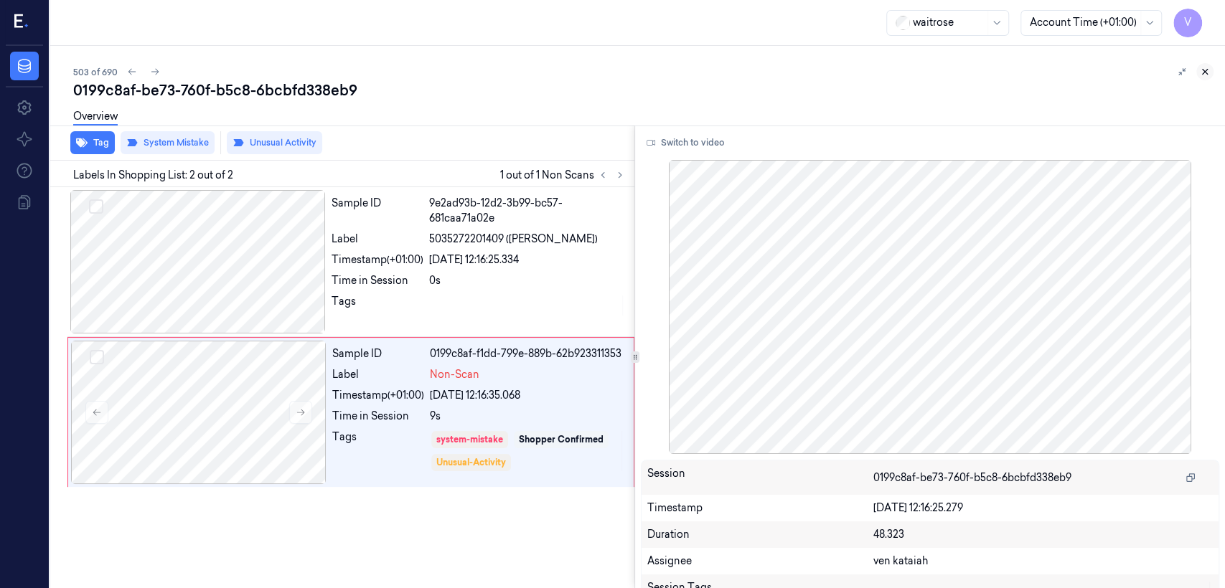
click at [1205, 67] on icon at bounding box center [1205, 72] width 10 height 10
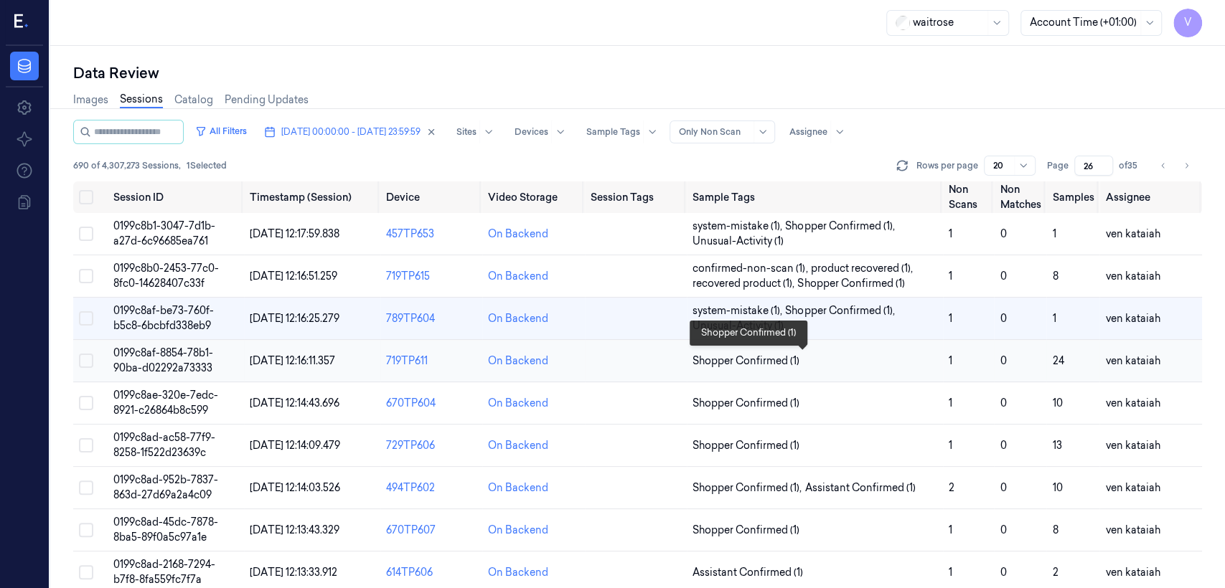
click at [779, 357] on span "Shopper Confirmed (1)" at bounding box center [745, 361] width 107 height 15
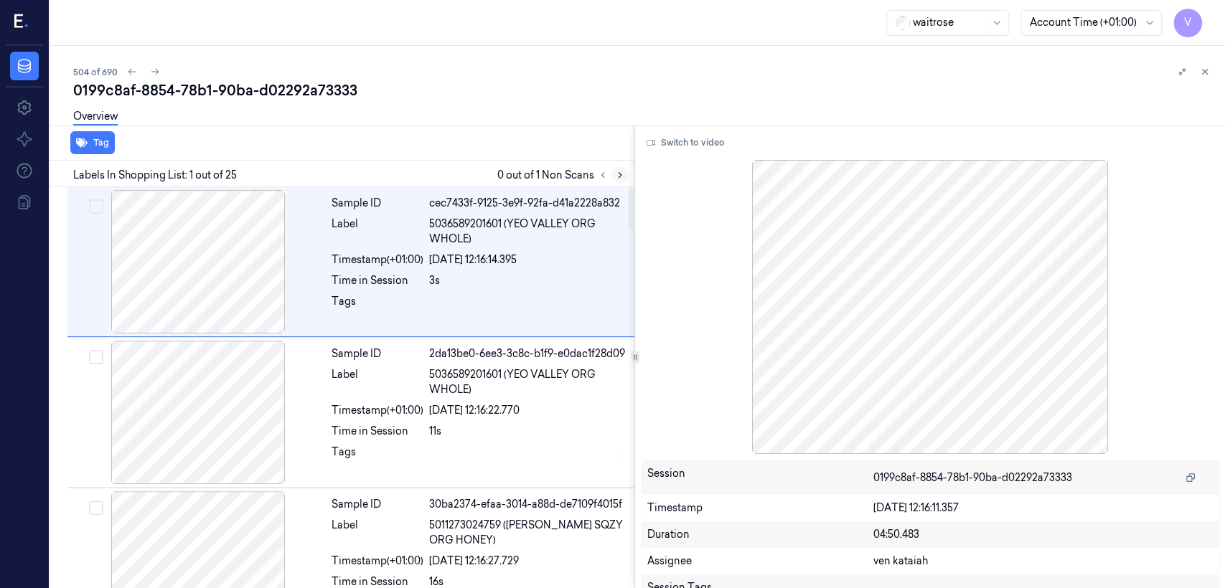
click at [622, 169] on button at bounding box center [619, 174] width 17 height 17
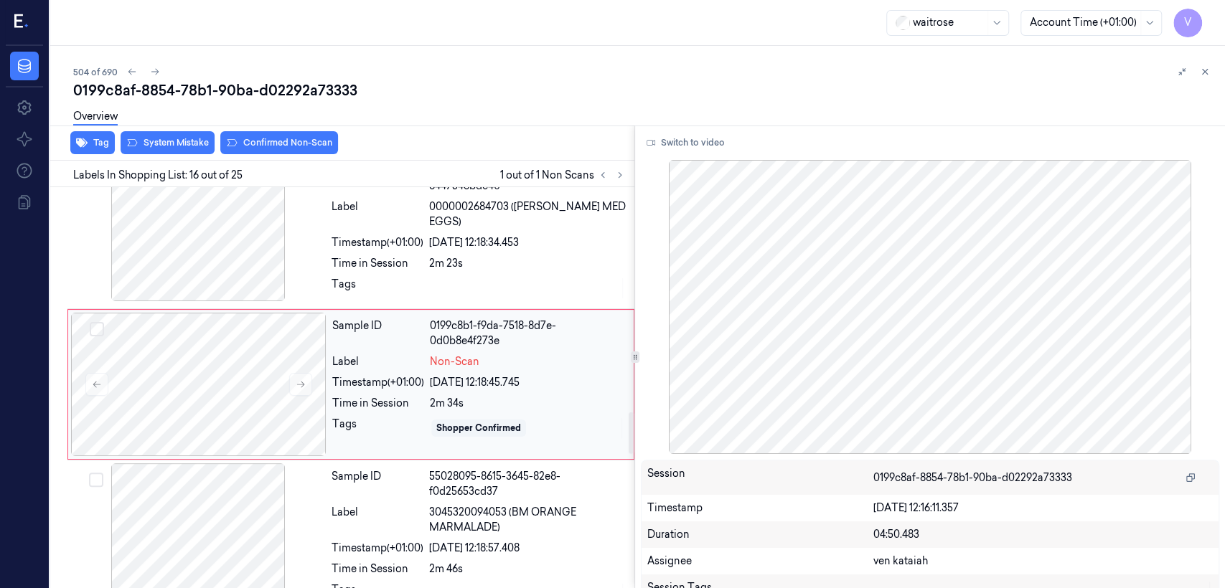
scroll to position [2170, 0]
click at [302, 387] on icon at bounding box center [301, 382] width 10 height 10
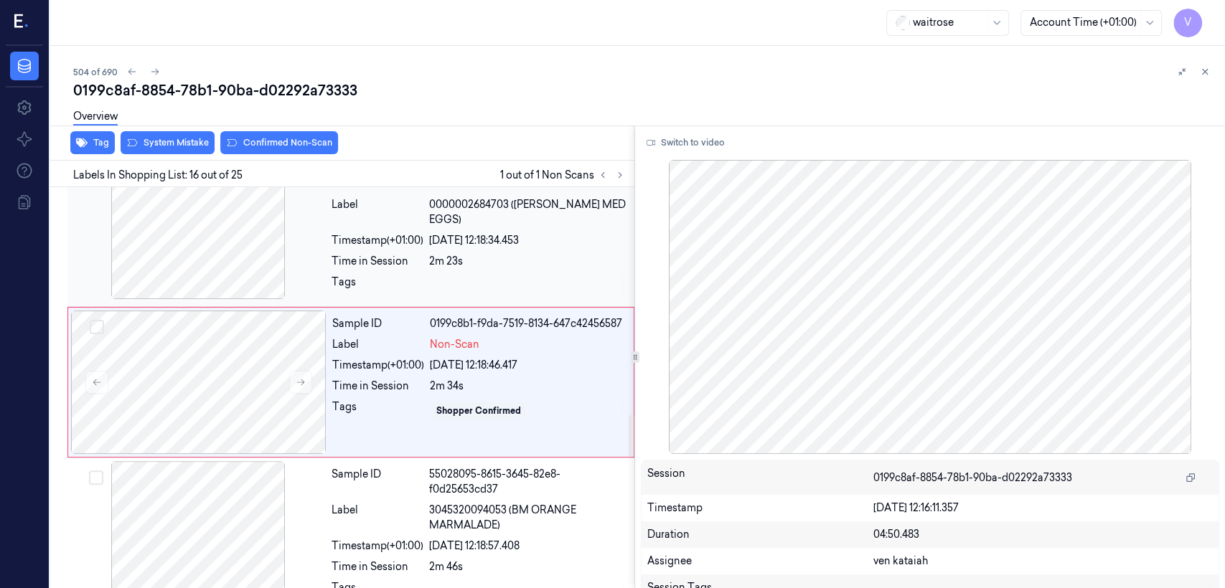
click at [343, 291] on div "Tags" at bounding box center [377, 286] width 92 height 23
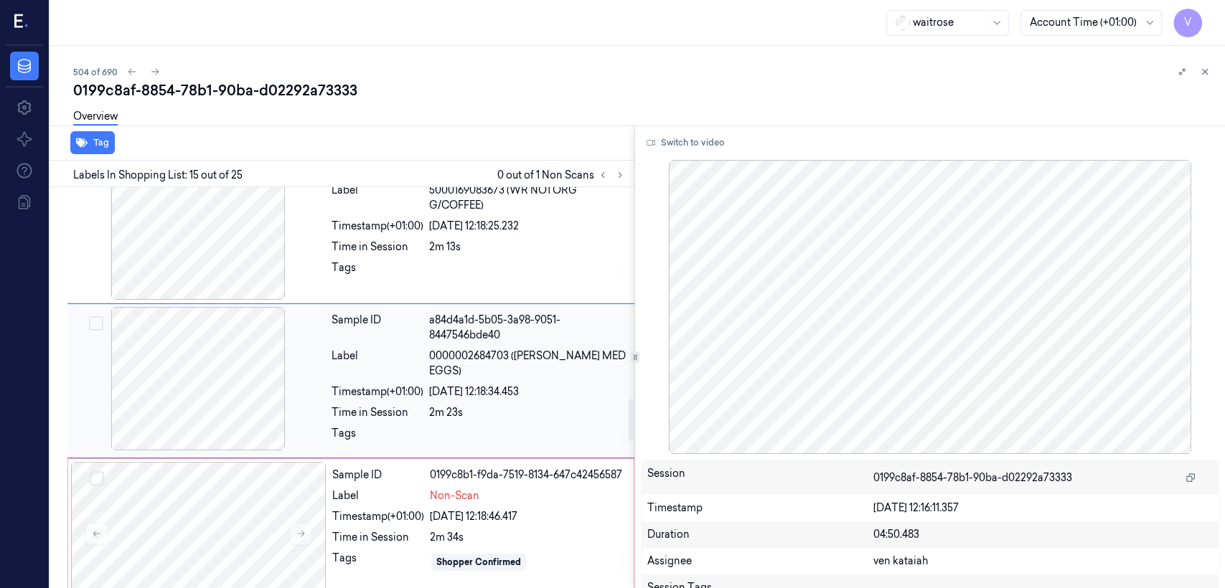
scroll to position [2018, 0]
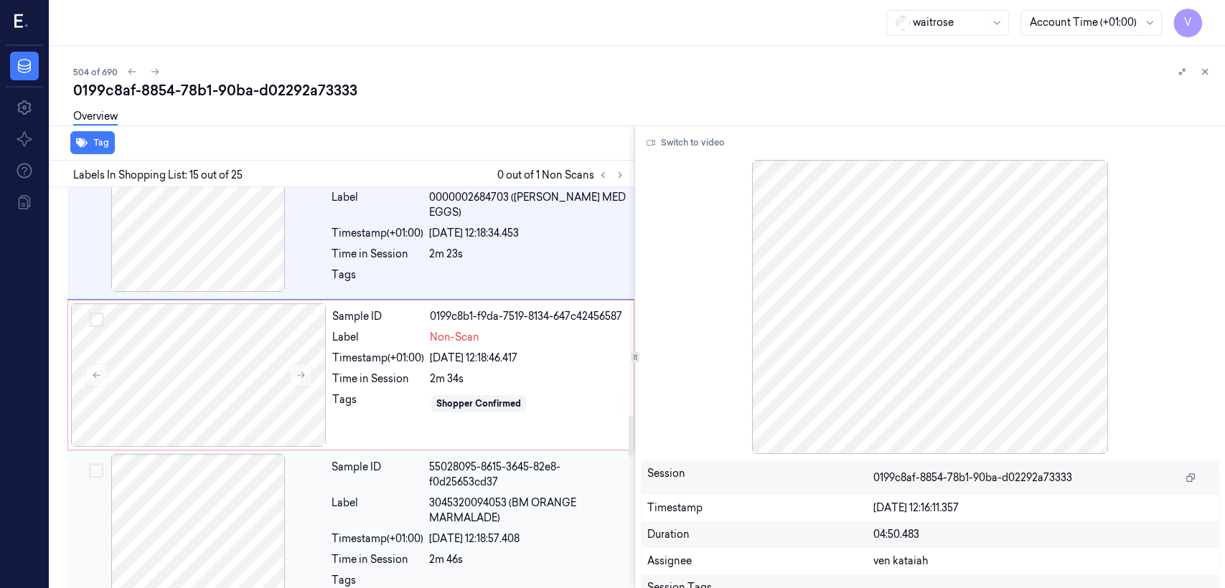
click at [415, 508] on div "Label" at bounding box center [377, 511] width 92 height 30
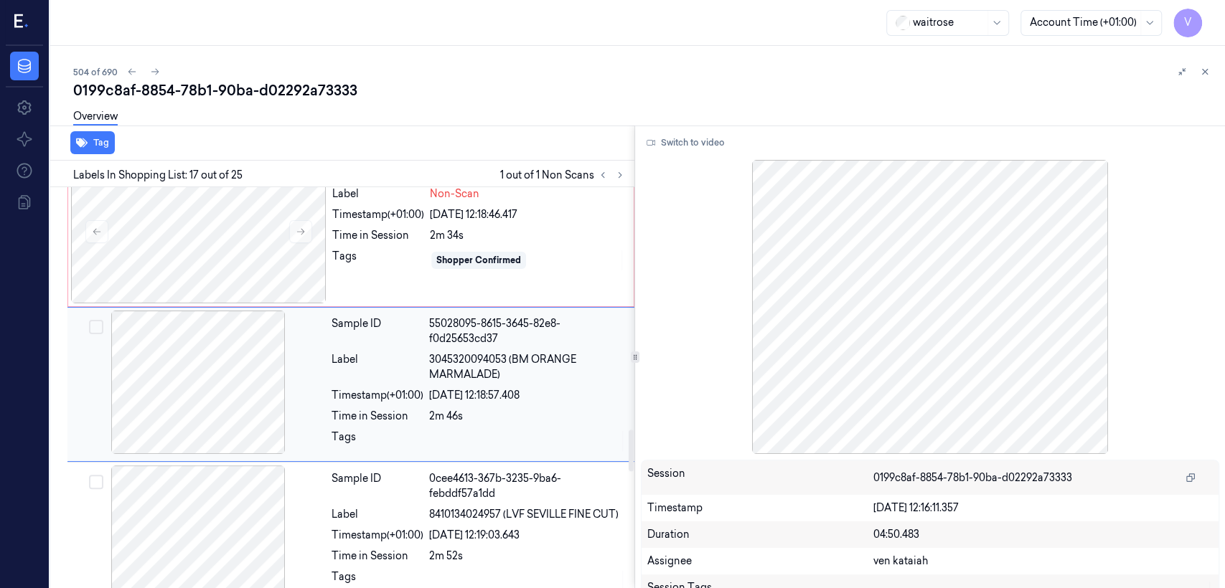
scroll to position [2323, 0]
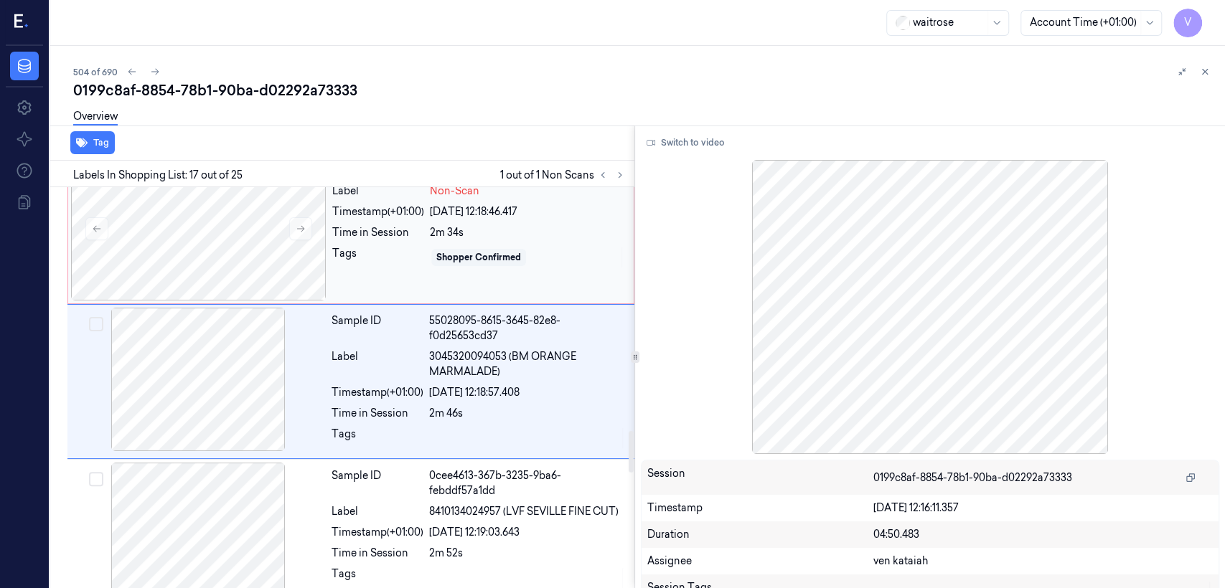
click at [471, 240] on div "2m 34s" at bounding box center [527, 232] width 195 height 15
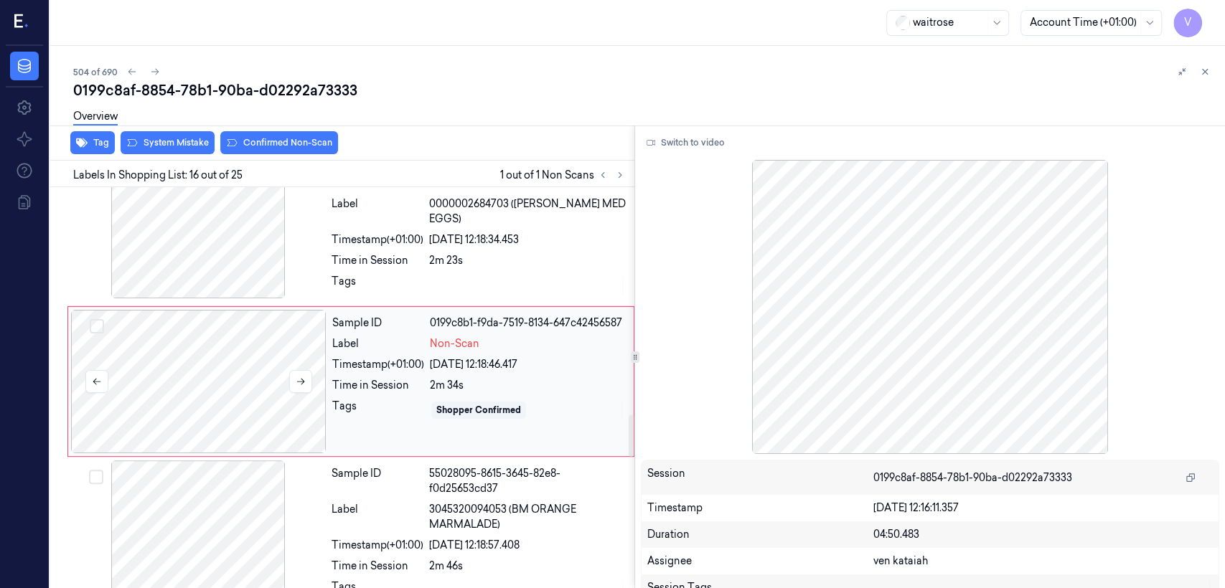
scroll to position [2170, 0]
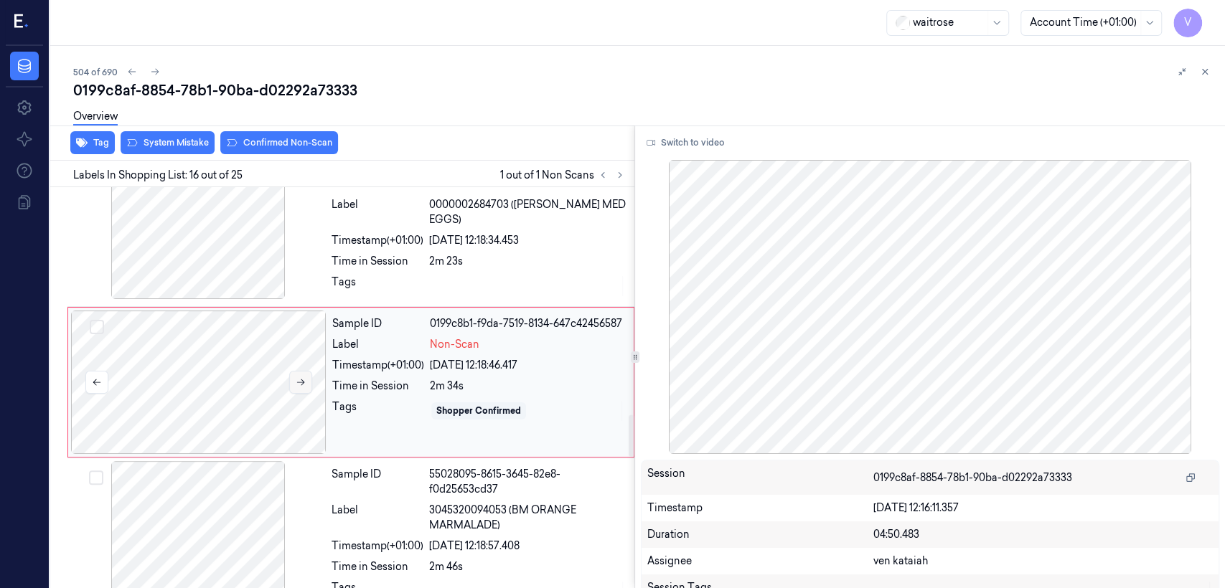
click at [300, 384] on icon at bounding box center [301, 382] width 10 height 10
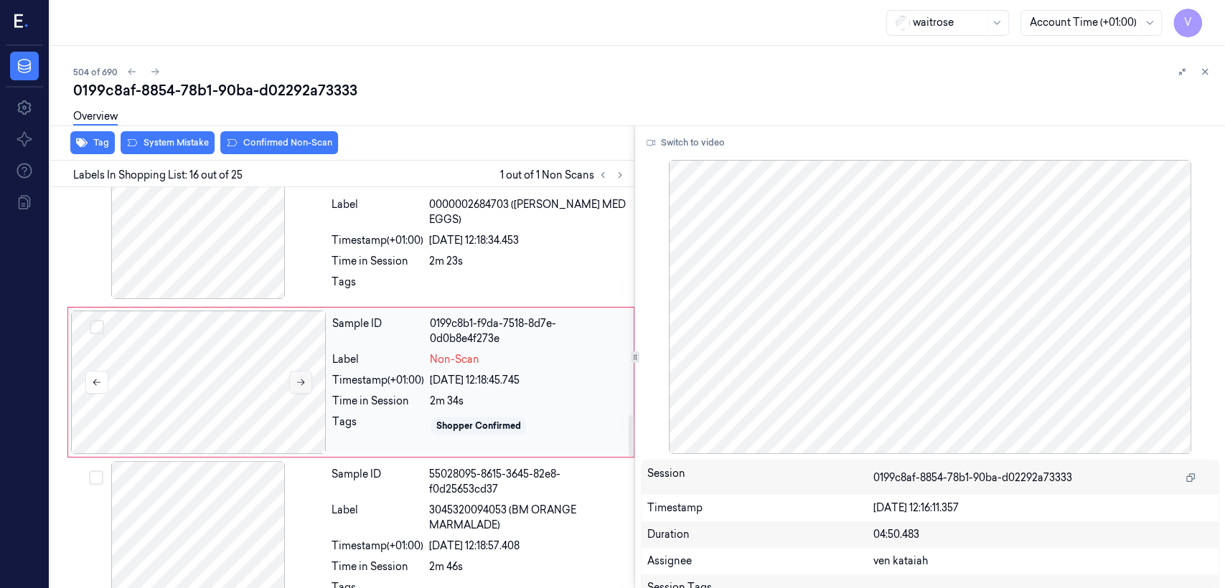
click at [300, 384] on icon at bounding box center [301, 382] width 10 height 10
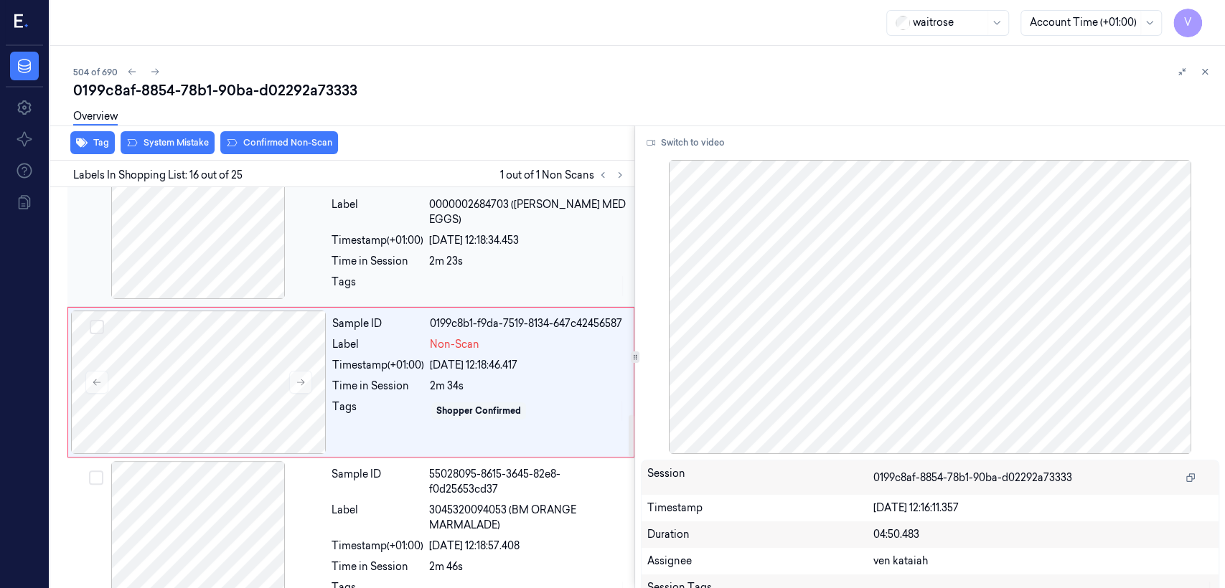
click at [435, 248] on div "[DATE] 12:18:34.453" at bounding box center [527, 240] width 197 height 15
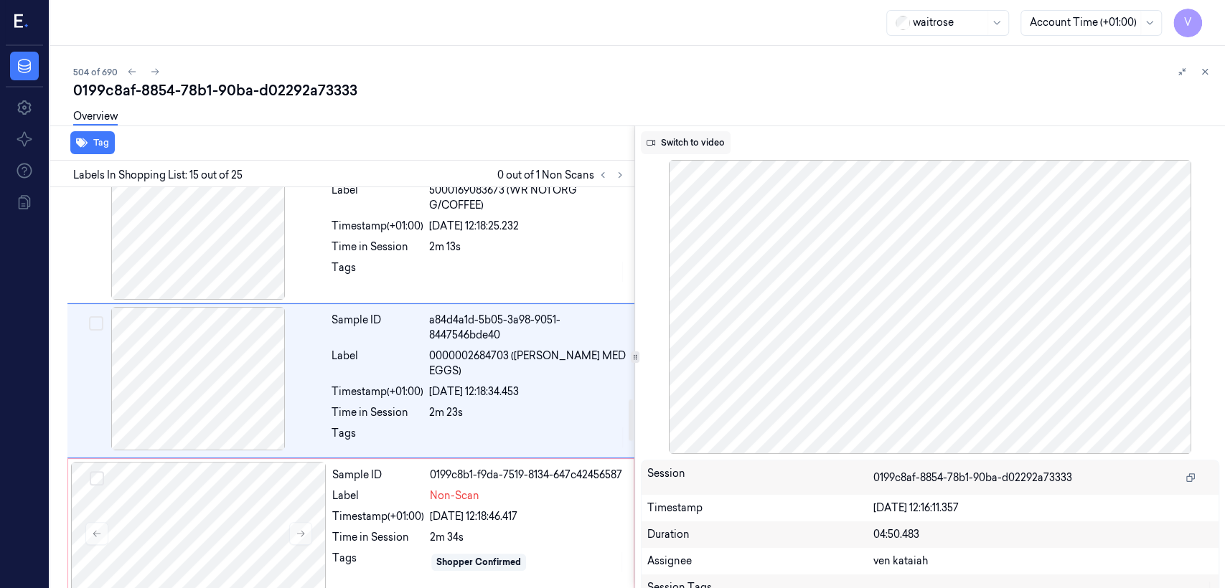
scroll to position [2018, 0]
click at [681, 138] on button "Switch to video" at bounding box center [686, 142] width 90 height 23
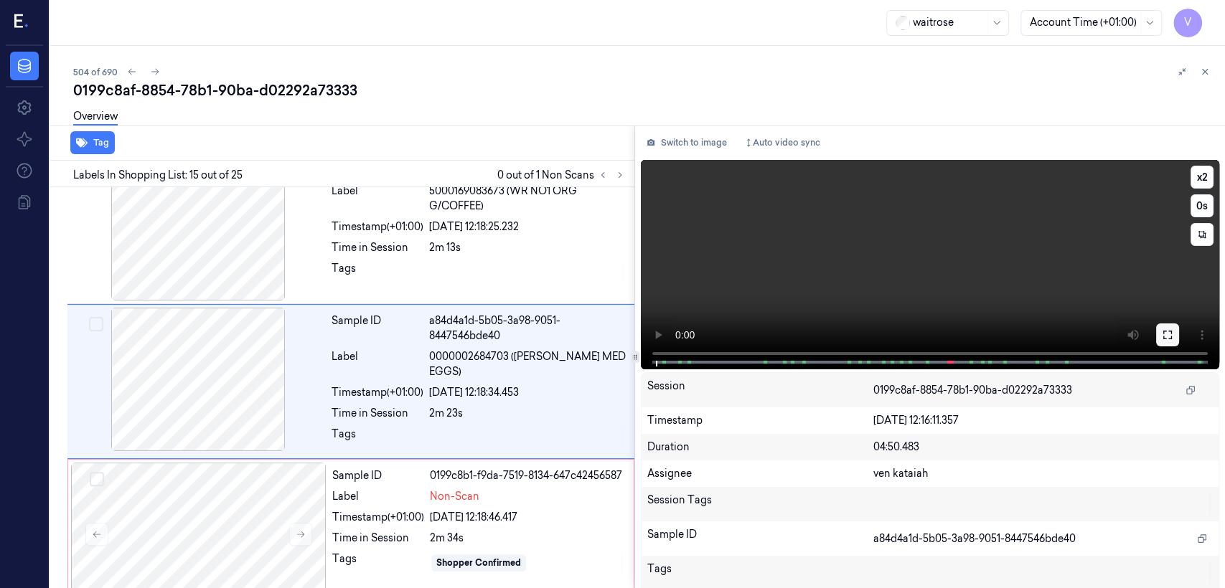
click at [1162, 338] on icon at bounding box center [1167, 334] width 11 height 11
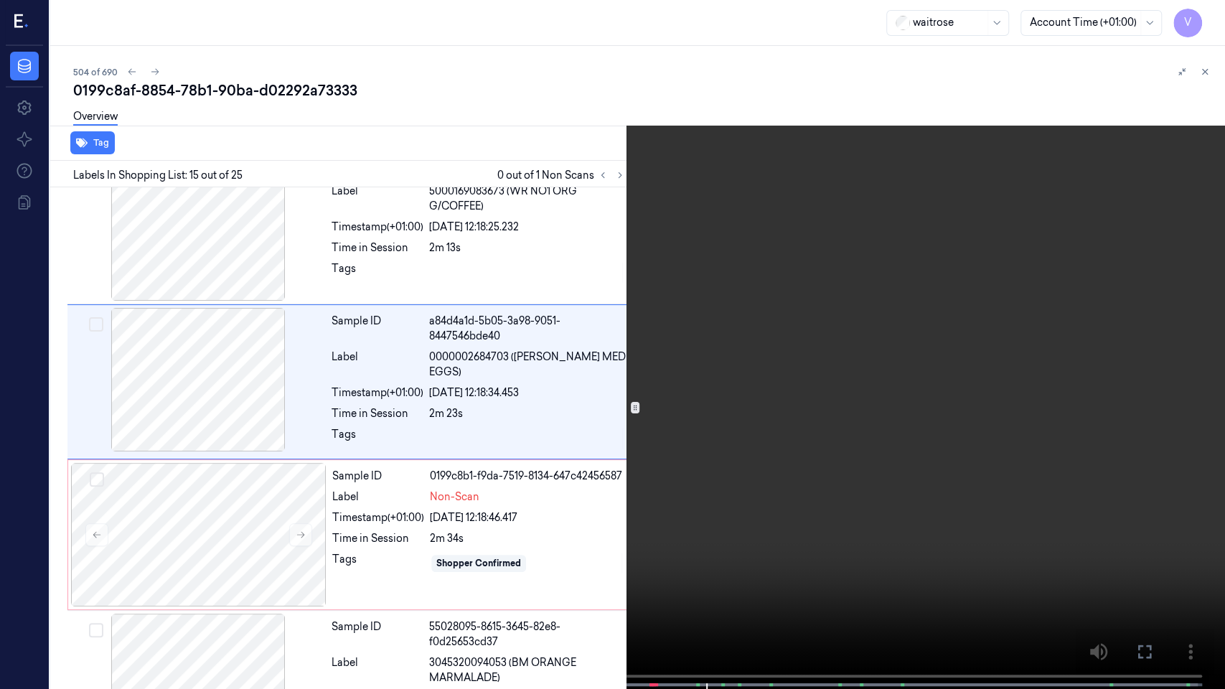
click at [0, 0] on button at bounding box center [0, 0] width 0 height 0
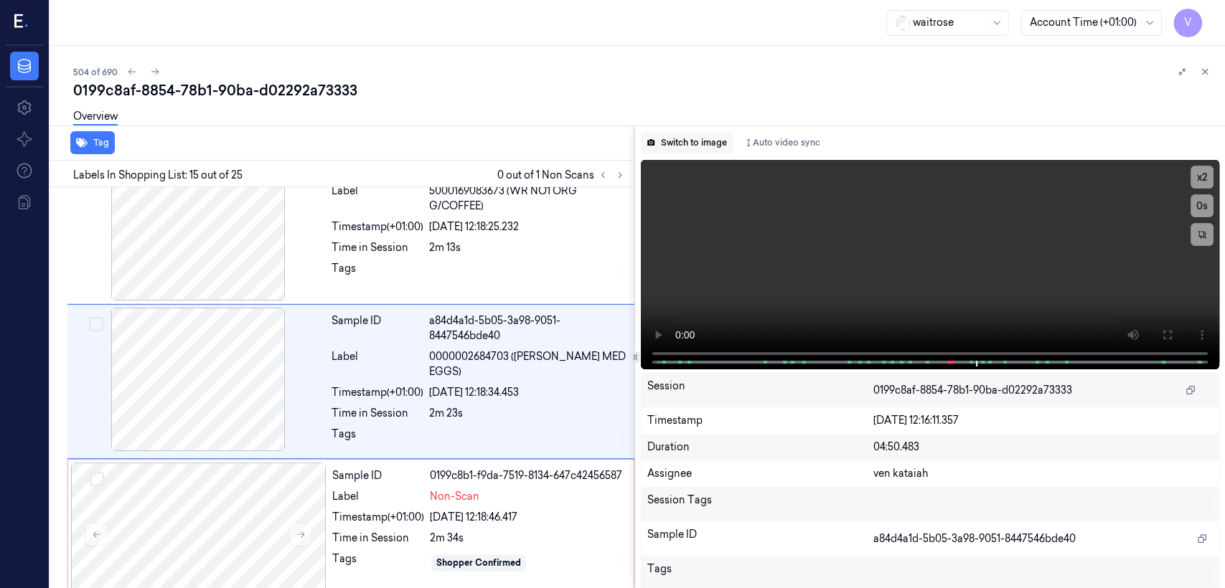
click at [730, 151] on button "Switch to image" at bounding box center [687, 142] width 92 height 23
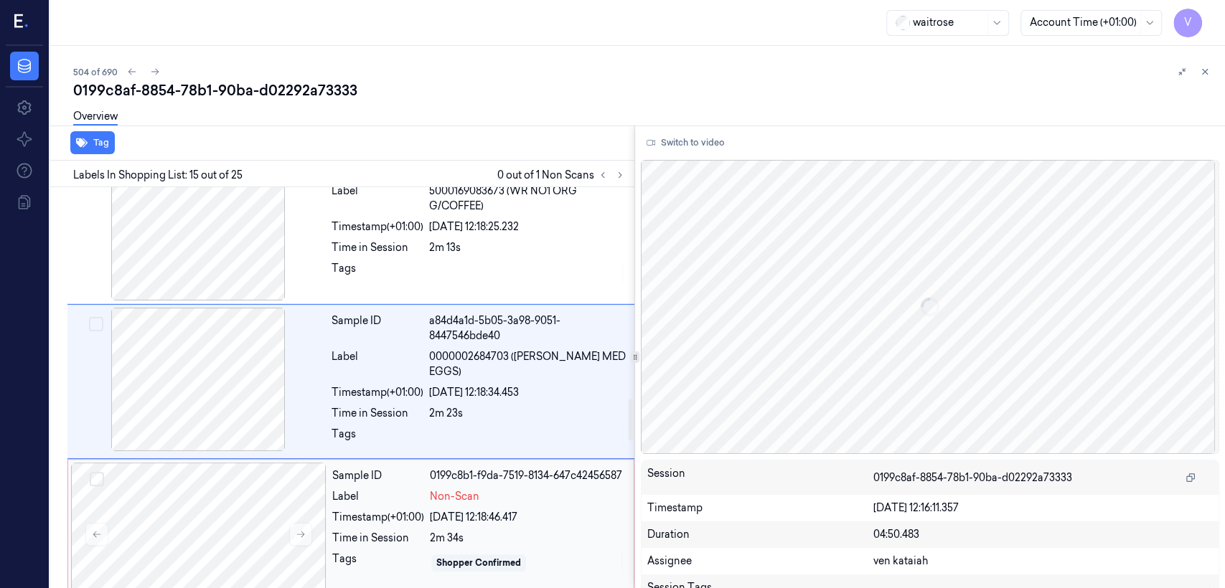
click at [396, 504] on div "Label" at bounding box center [378, 496] width 92 height 15
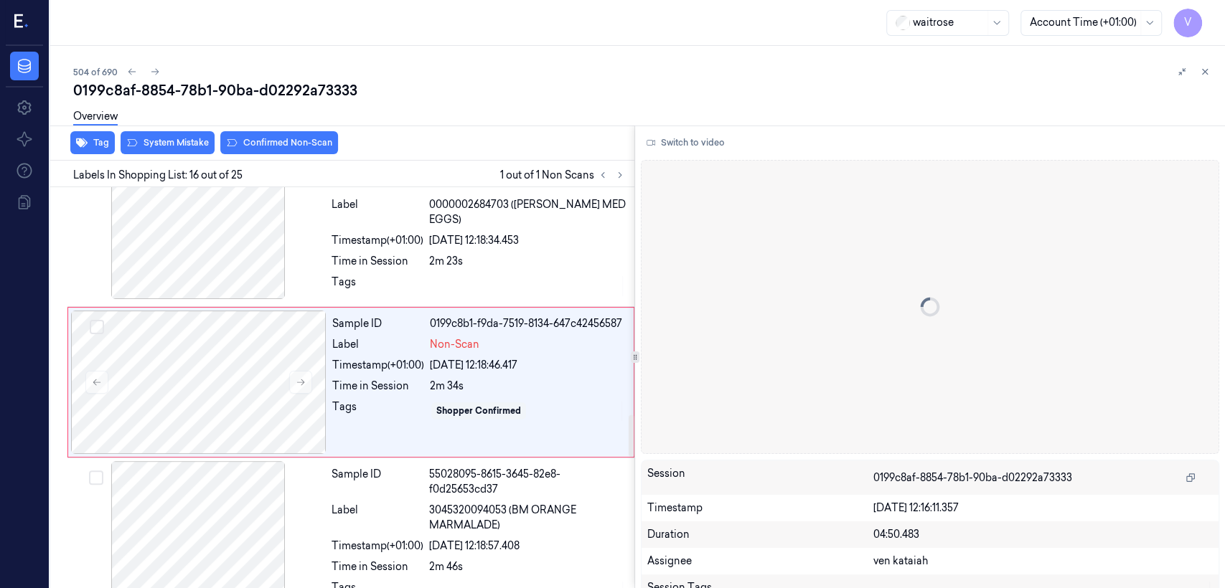
scroll to position [2170, 0]
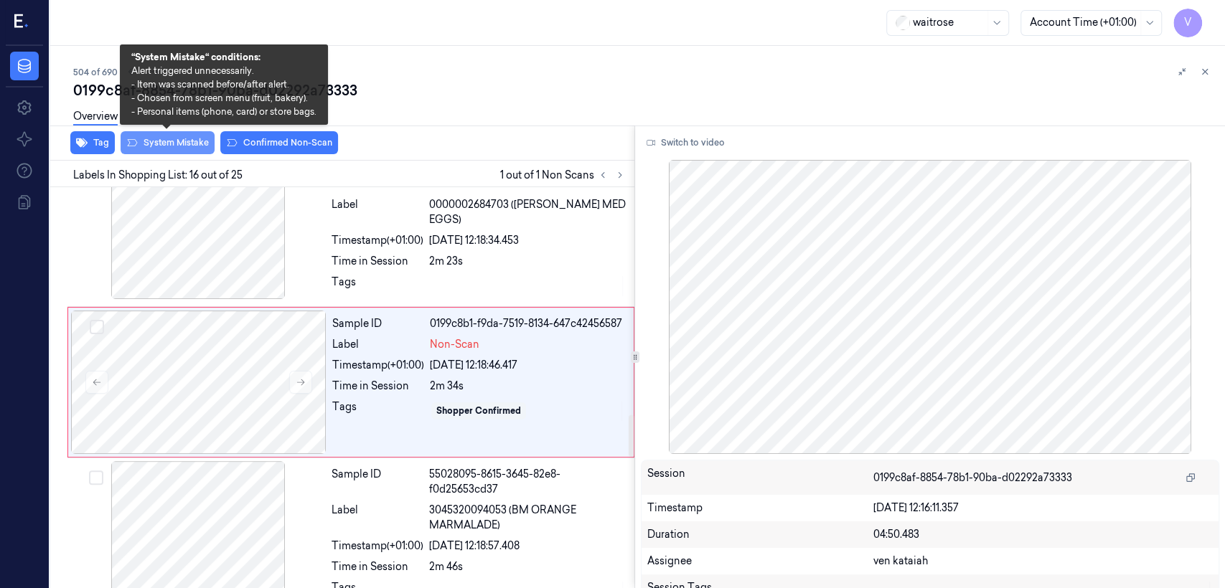
click at [197, 142] on button "System Mistake" at bounding box center [168, 142] width 94 height 23
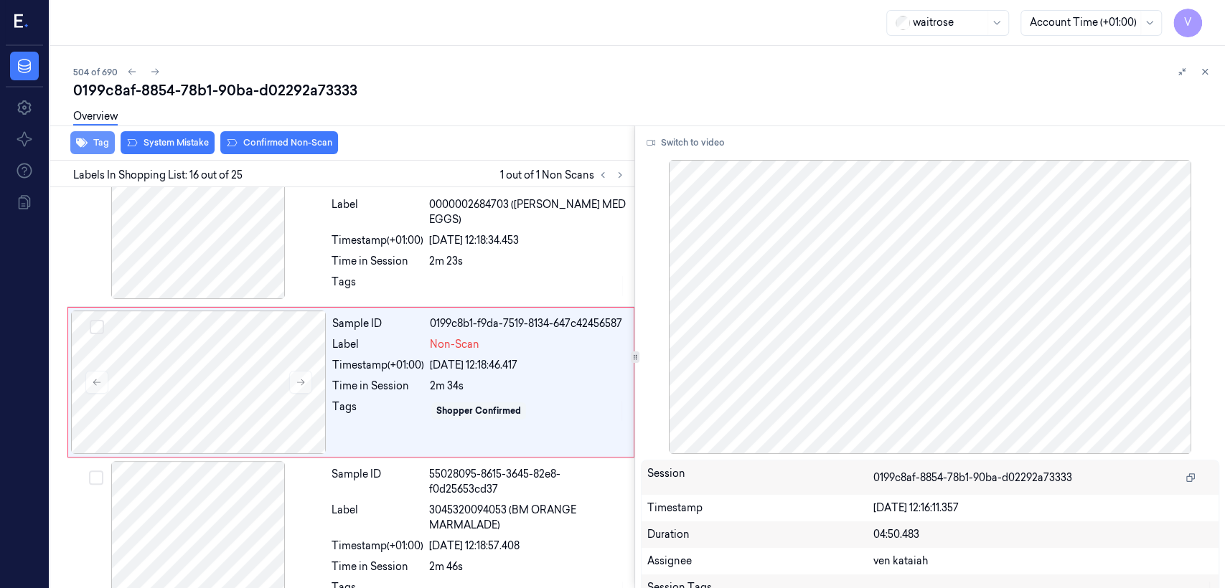
click at [94, 144] on button "Tag" at bounding box center [92, 142] width 44 height 23
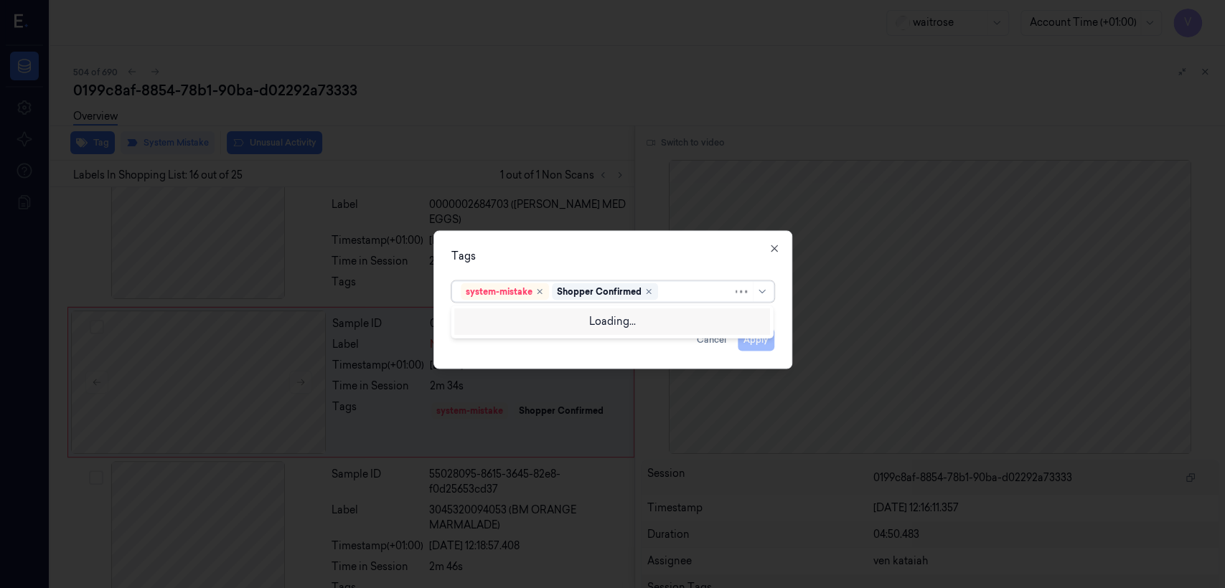
click at [666, 293] on div at bounding box center [697, 291] width 72 height 15
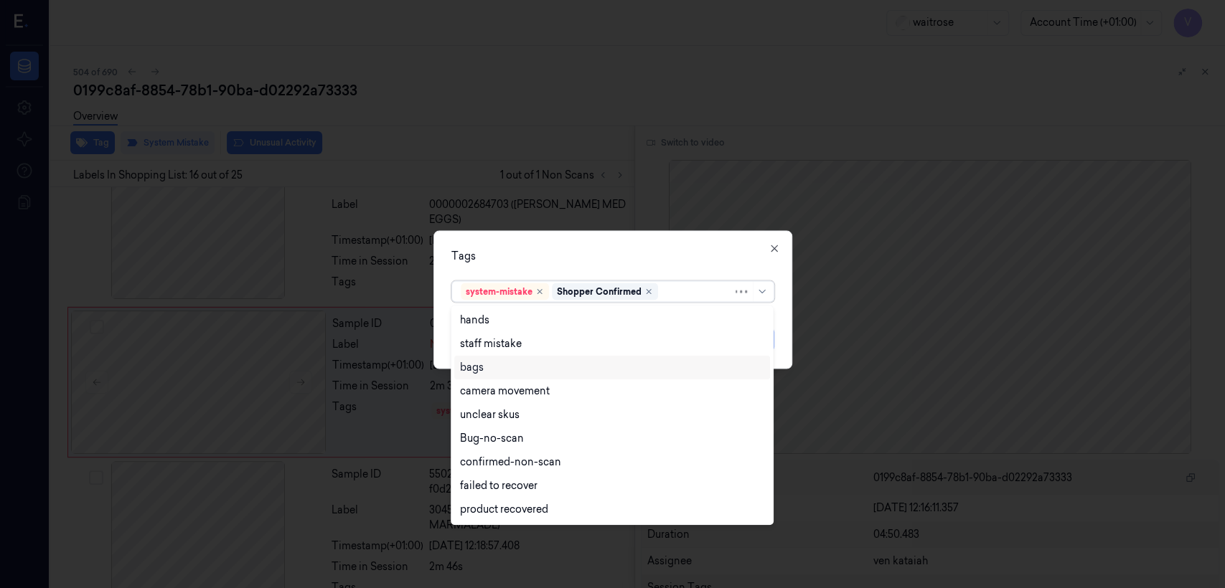
click at [486, 372] on div "bags" at bounding box center [612, 367] width 304 height 15
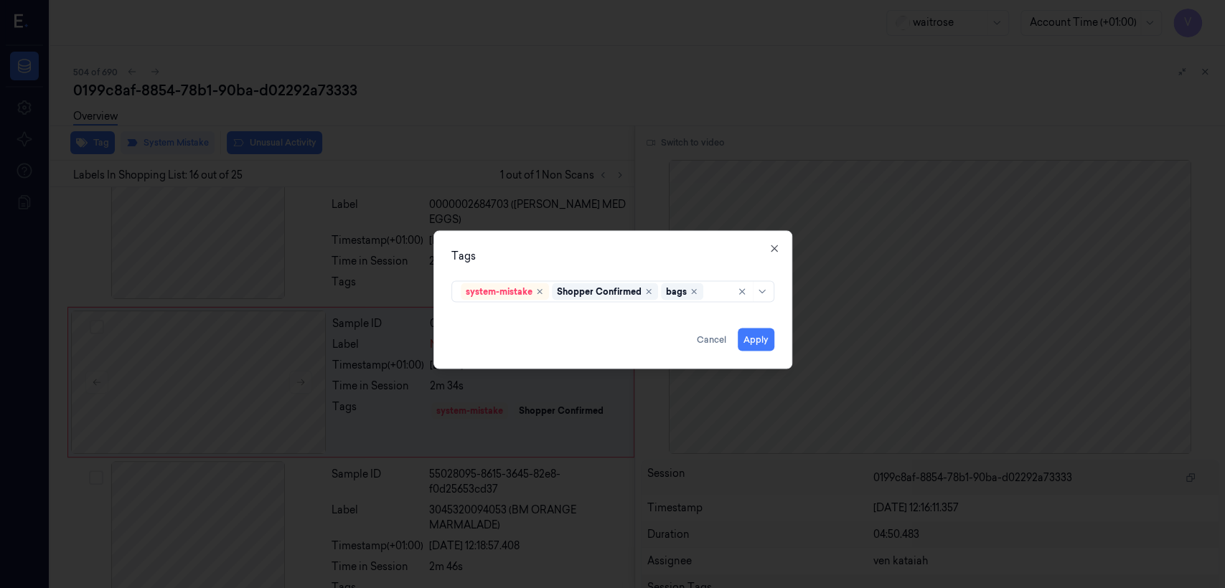
drag, startPoint x: 622, startPoint y: 265, endPoint x: 756, endPoint y: 352, distance: 159.8
click at [626, 270] on div "Tags system-mistake Shopper Confirmed bags Apply Cancel Close" at bounding box center [612, 300] width 359 height 138
click at [762, 344] on button "Apply" at bounding box center [756, 340] width 37 height 23
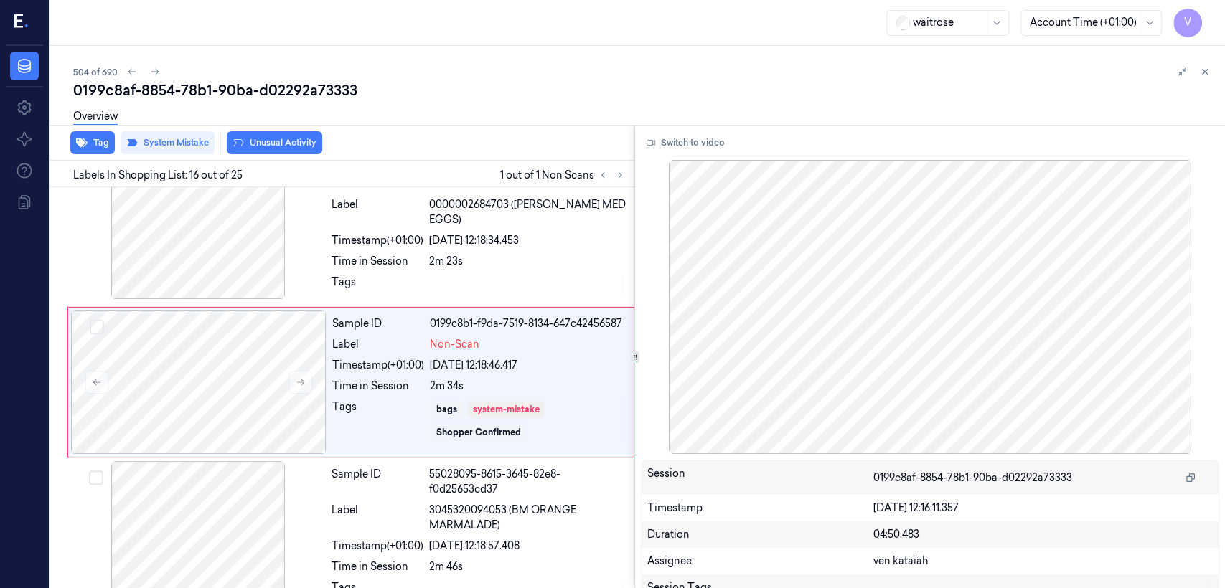
drag, startPoint x: 1210, startPoint y: 73, endPoint x: 814, endPoint y: 174, distance: 408.6
click at [1206, 73] on button at bounding box center [1204, 71] width 17 height 17
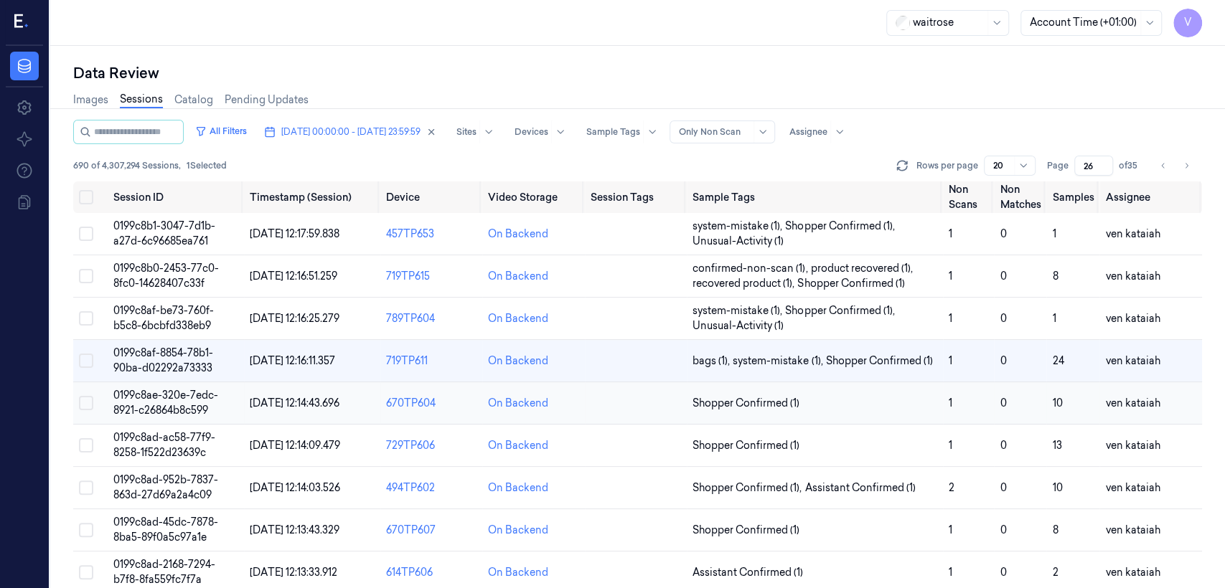
click at [770, 398] on span "Shopper Confirmed (1)" at bounding box center [745, 403] width 107 height 15
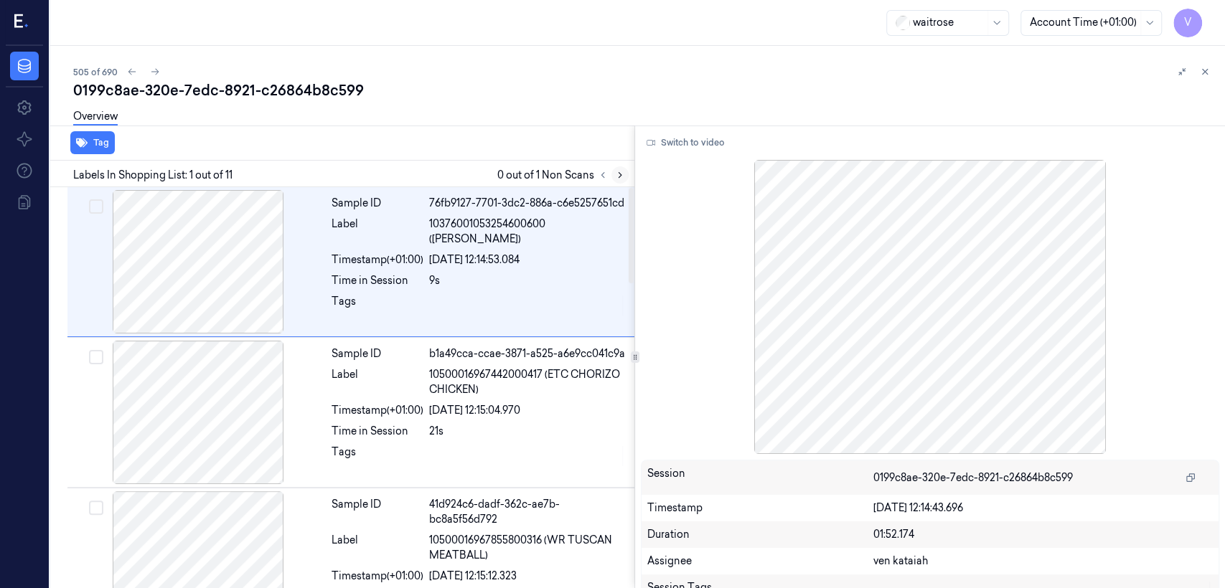
click at [625, 170] on button at bounding box center [619, 174] width 17 height 17
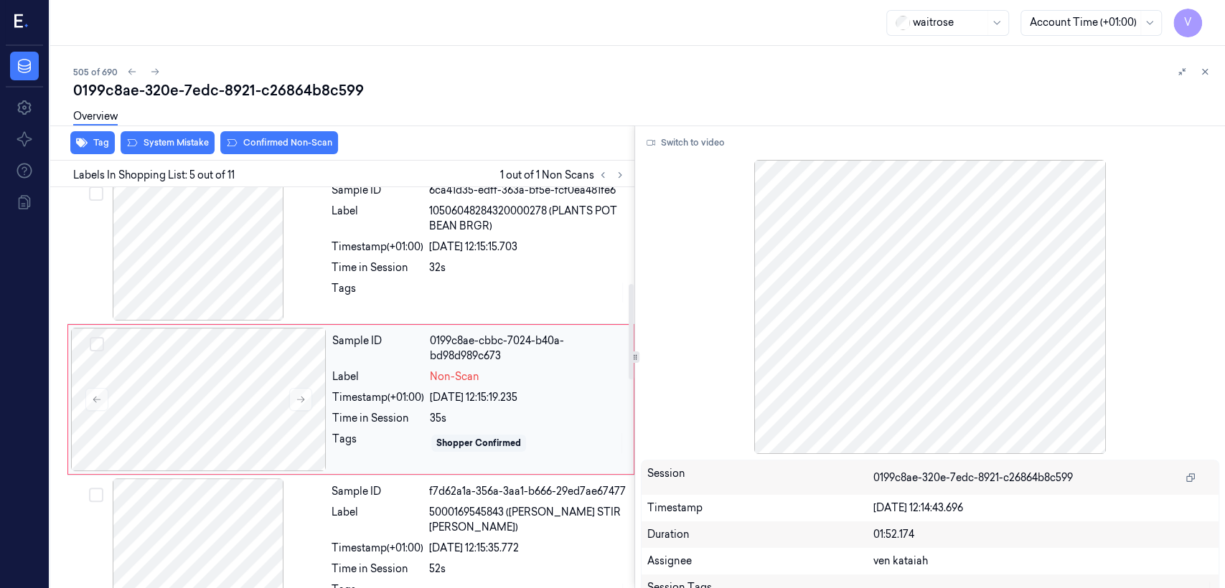
scroll to position [480, 0]
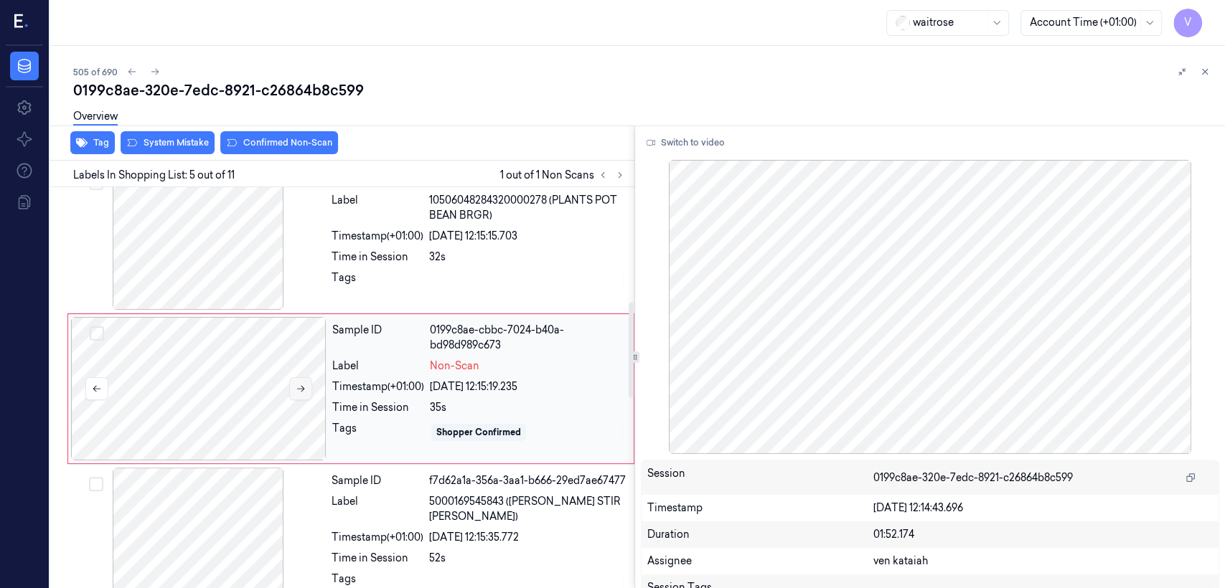
click at [304, 388] on icon at bounding box center [301, 389] width 10 height 10
click at [355, 278] on div "Tags" at bounding box center [377, 281] width 92 height 23
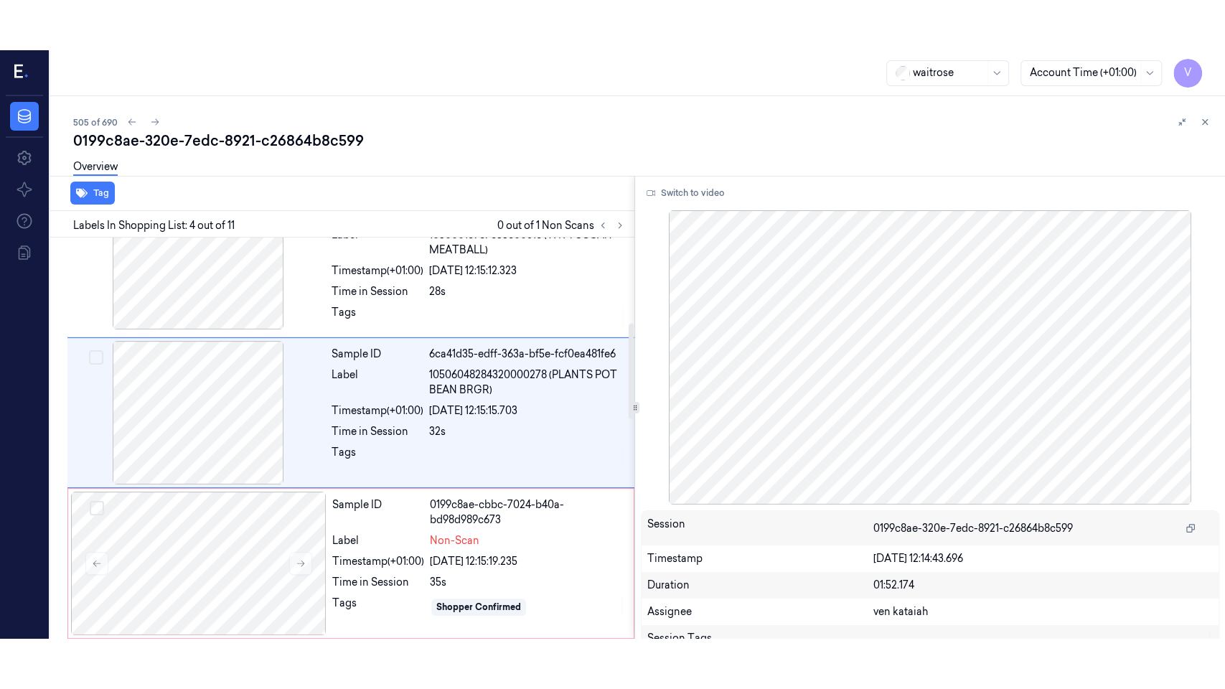
scroll to position [329, 0]
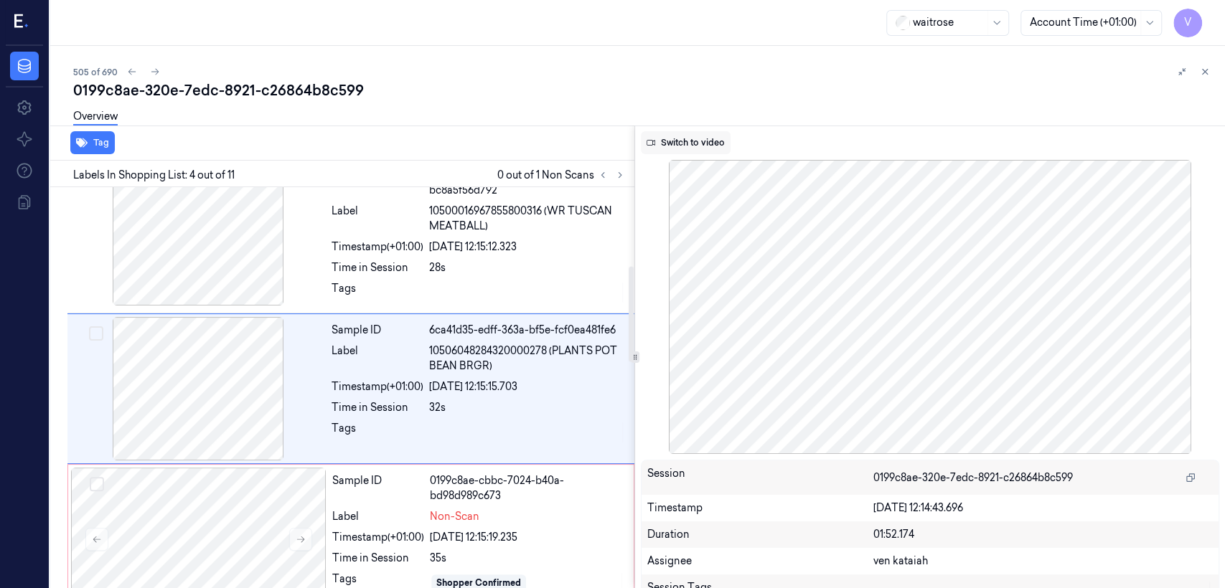
click at [685, 136] on button "Switch to video" at bounding box center [686, 142] width 90 height 23
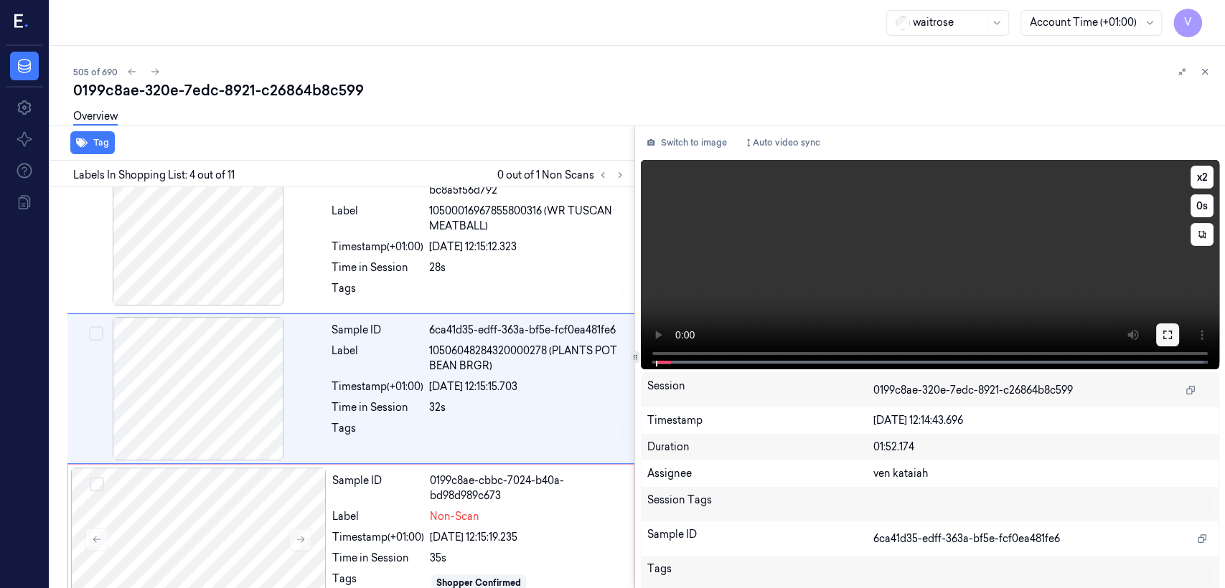
click at [1167, 339] on icon at bounding box center [1167, 334] width 11 height 11
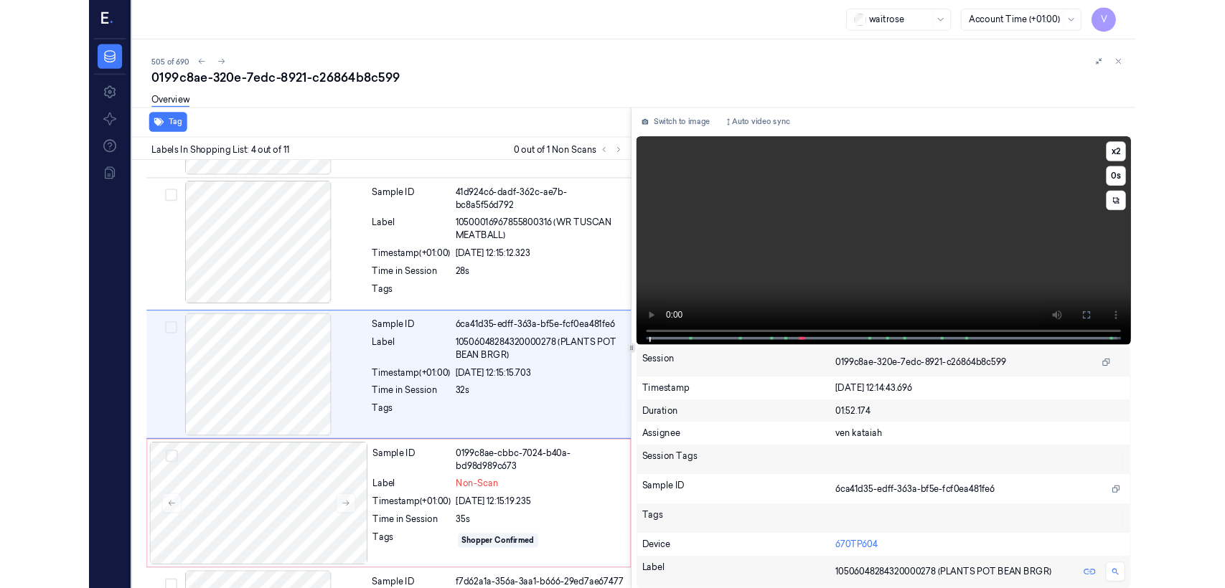
scroll to position [279, 0]
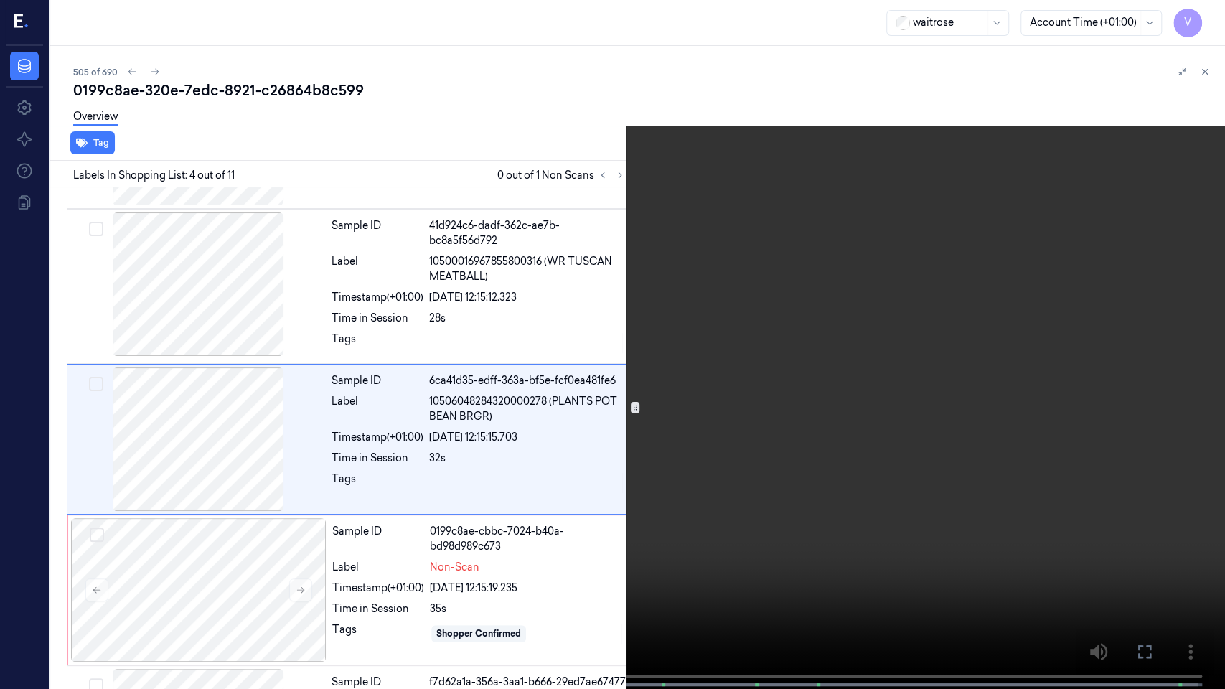
click at [0, 0] on button at bounding box center [0, 0] width 0 height 0
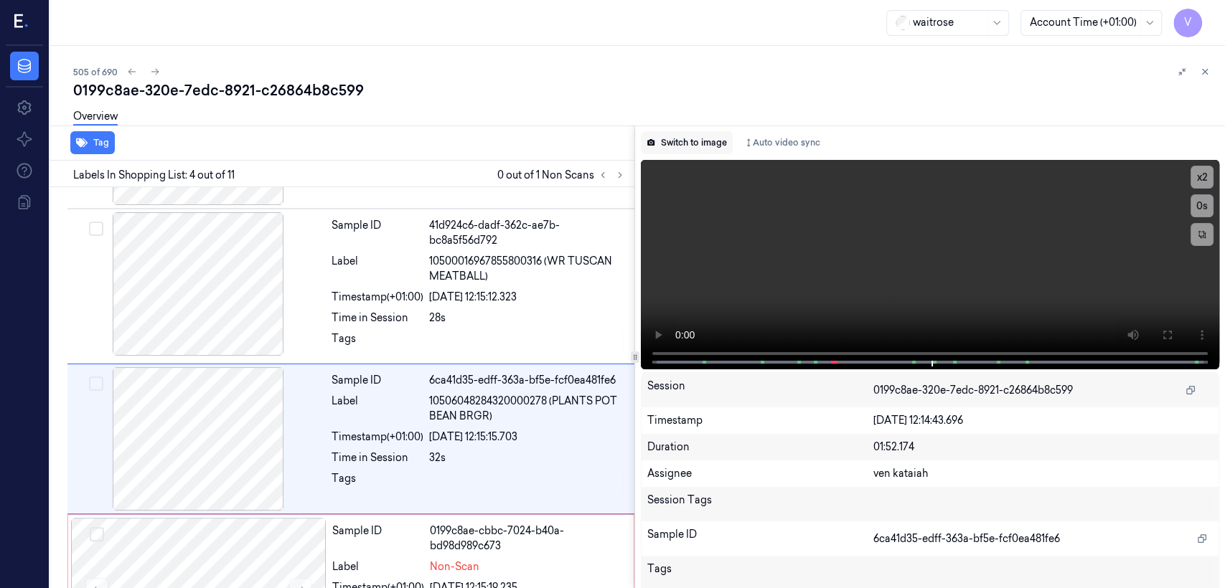
click at [703, 139] on button "Switch to image" at bounding box center [687, 142] width 92 height 23
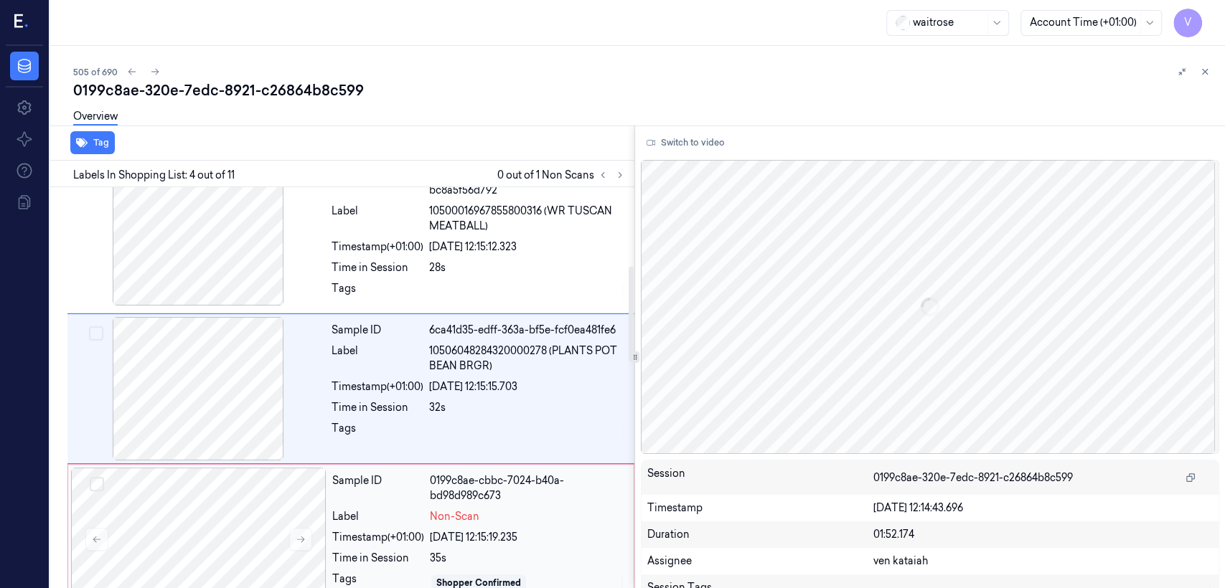
click at [445, 496] on div "0199c8ae-cbbc-7024-b40a-bd98d989c673" at bounding box center [527, 489] width 195 height 30
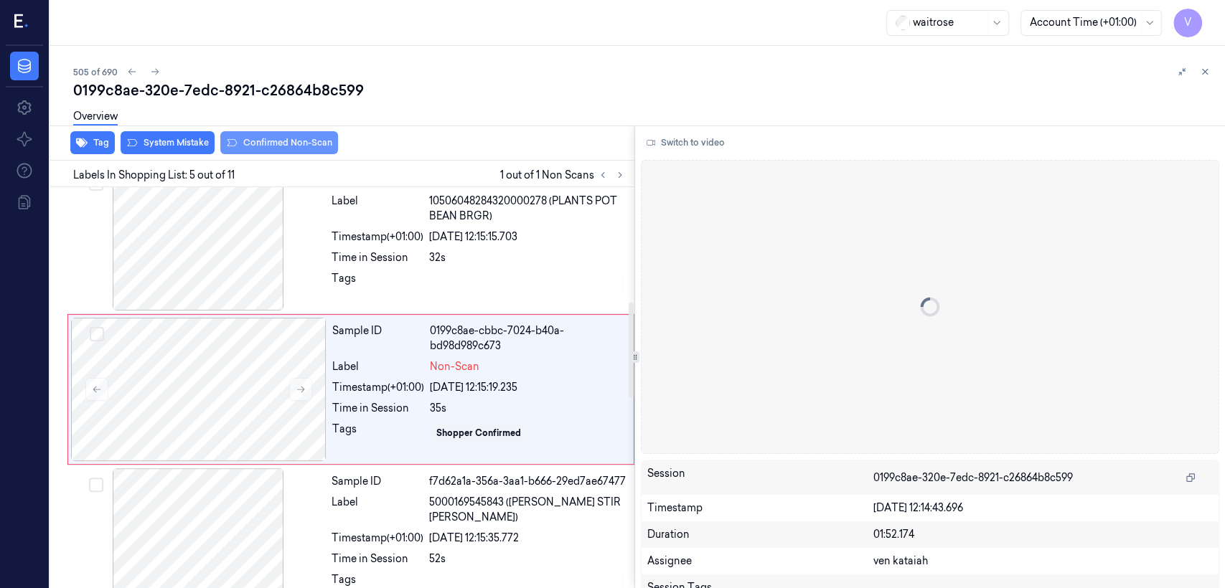
scroll to position [480, 0]
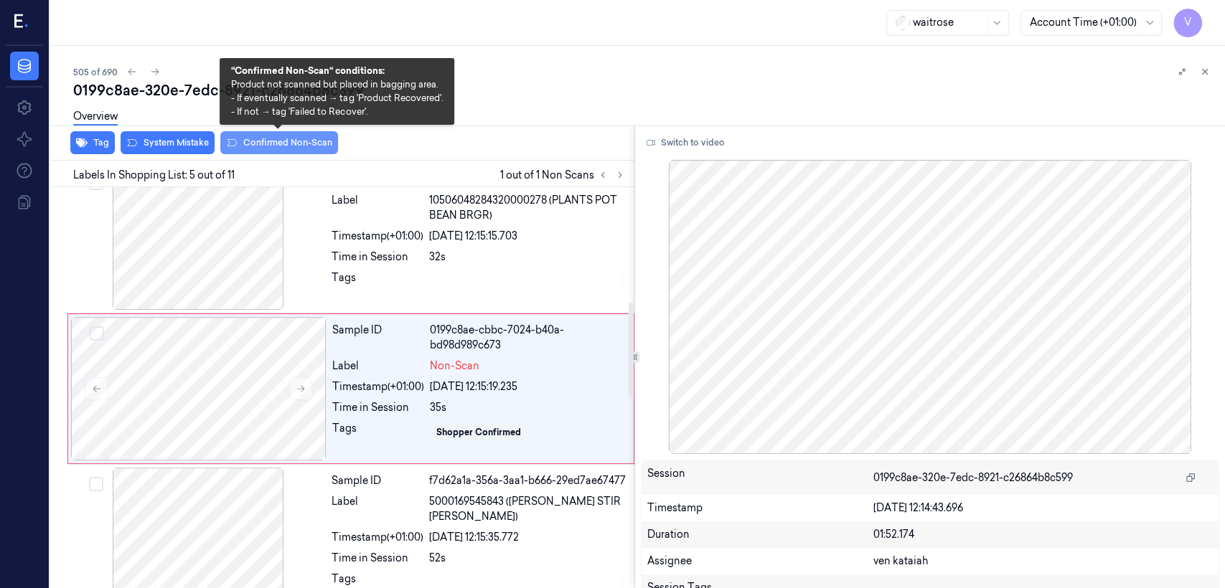
click at [306, 145] on button "Confirmed Non-Scan" at bounding box center [279, 142] width 118 height 23
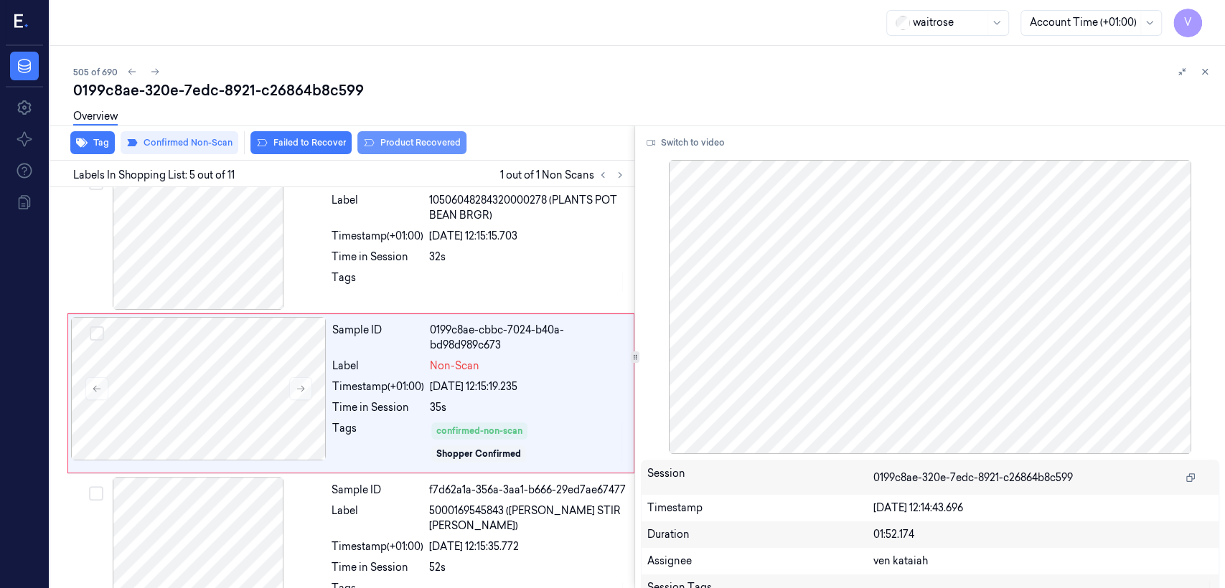
scroll to position [484, 0]
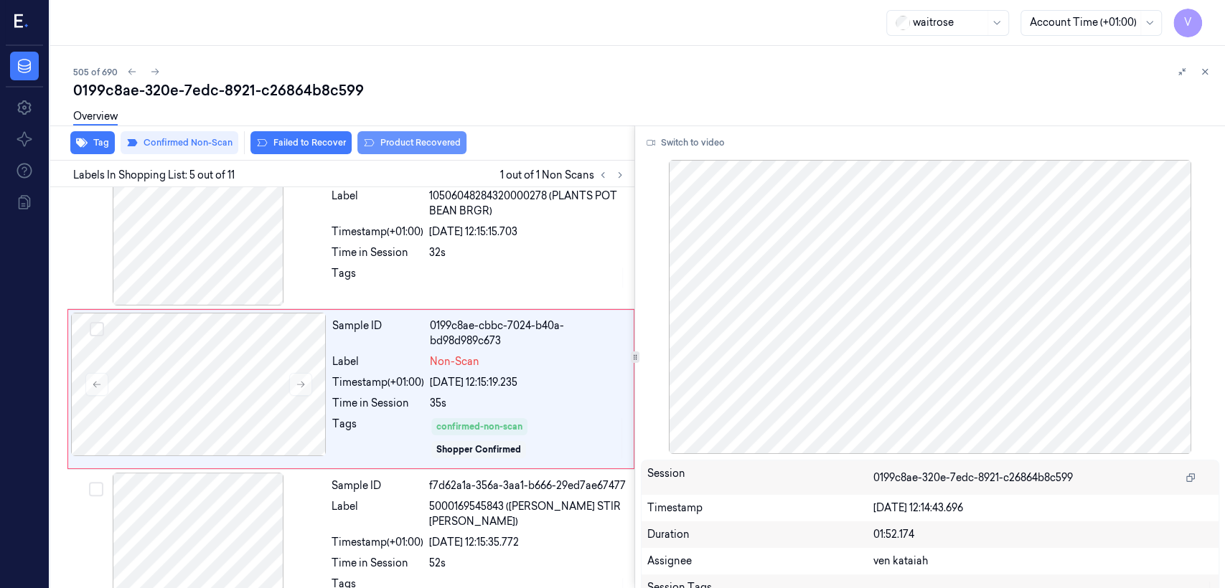
click at [422, 147] on button "Product Recovered" at bounding box center [411, 142] width 109 height 23
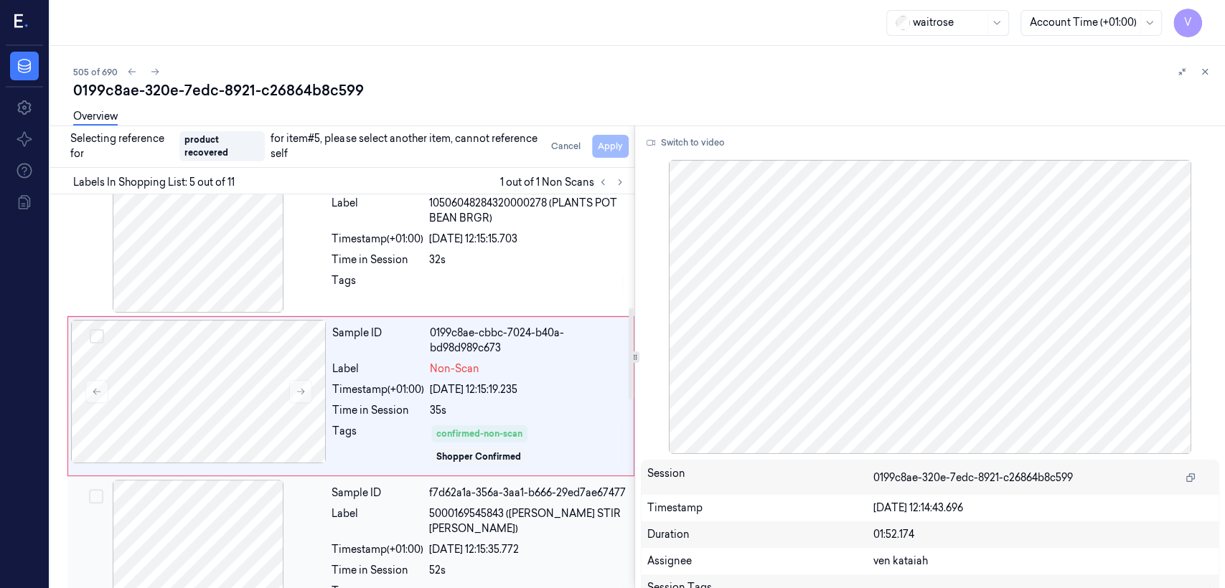
click at [466, 502] on div "Sample ID f7d62a1a-356a-3aa1-b666-29ed7ae67477 Label 5000169545843 ([PERSON_NAM…" at bounding box center [479, 551] width 306 height 143
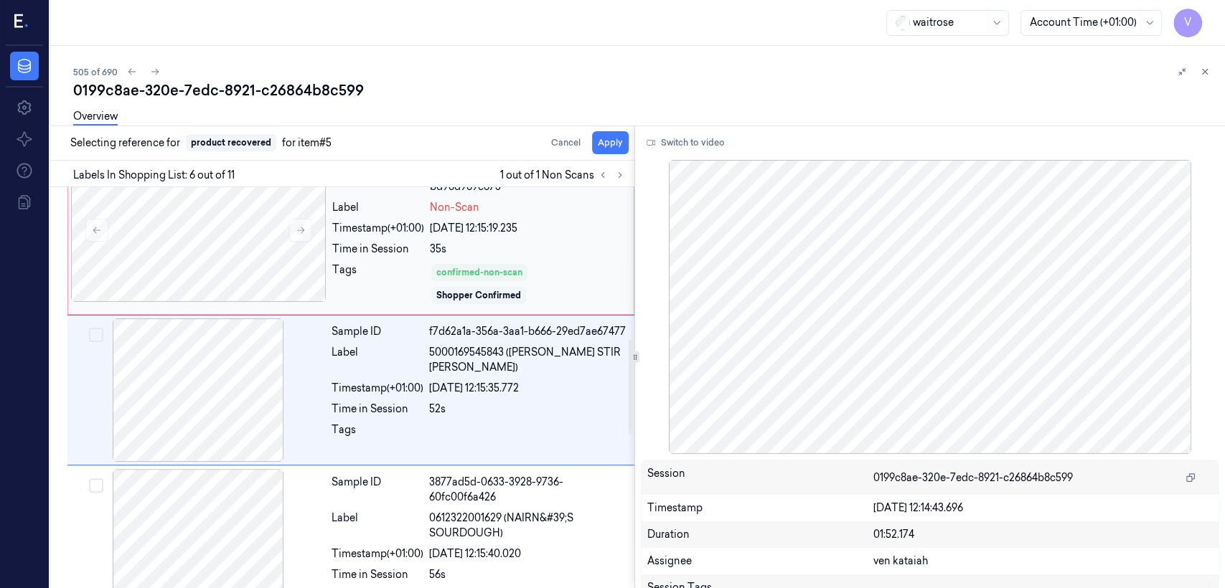
scroll to position [639, 0]
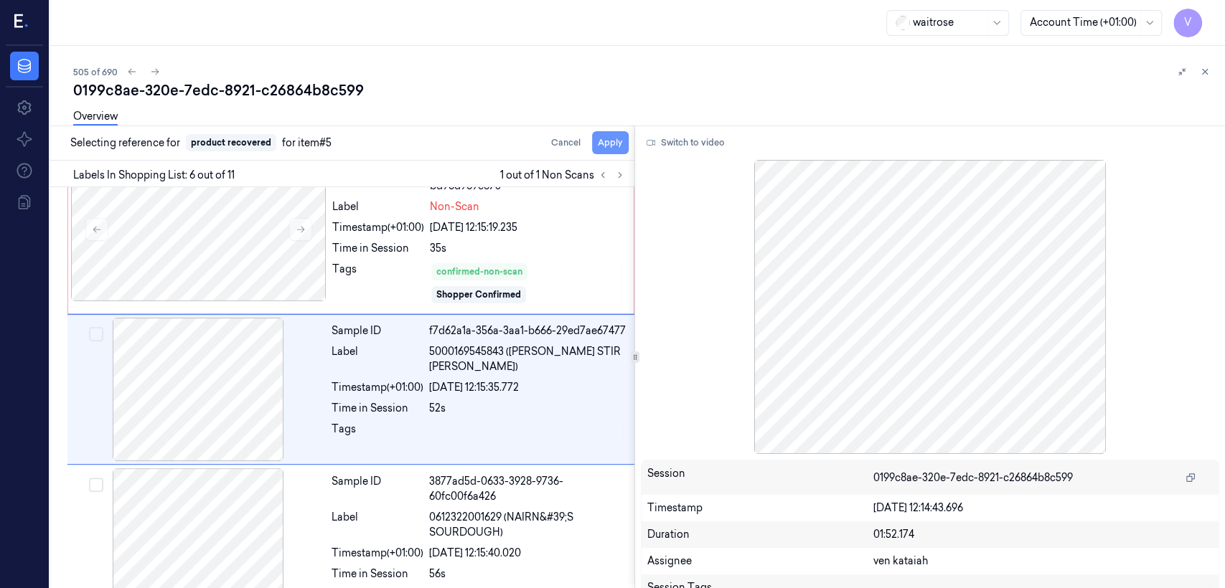
click at [603, 146] on button "Apply" at bounding box center [610, 142] width 37 height 23
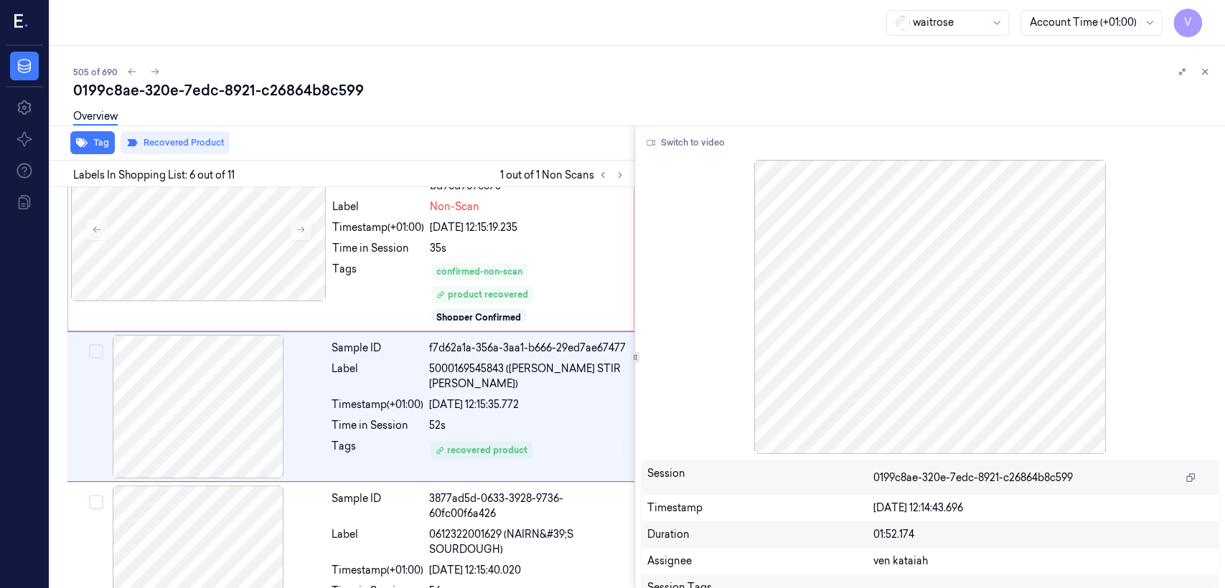
scroll to position [657, 0]
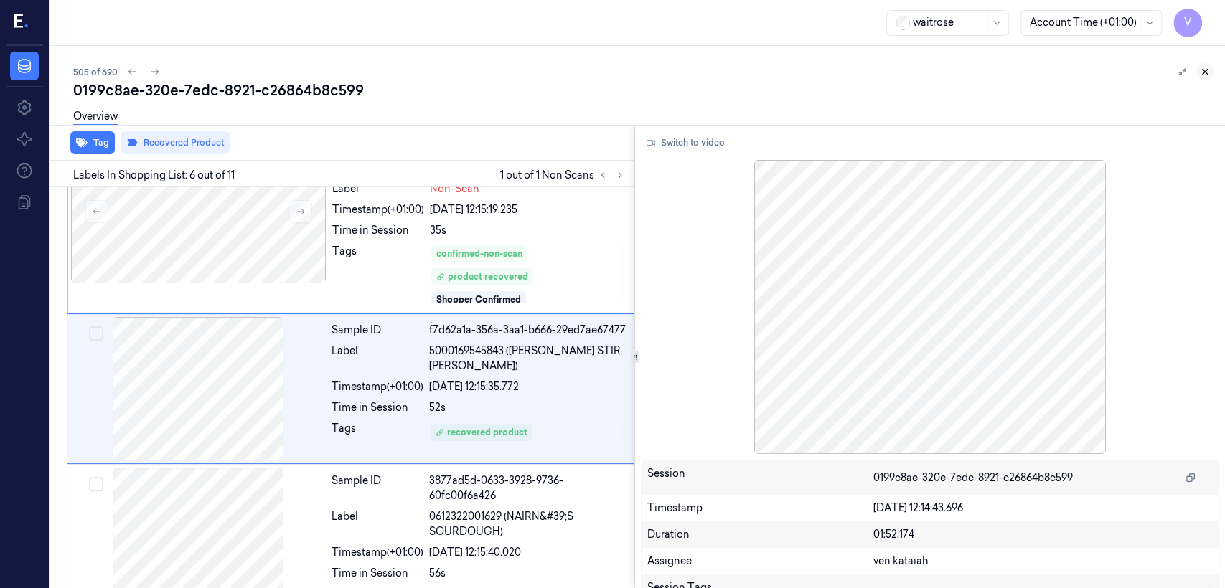
click at [1205, 75] on icon at bounding box center [1205, 72] width 10 height 10
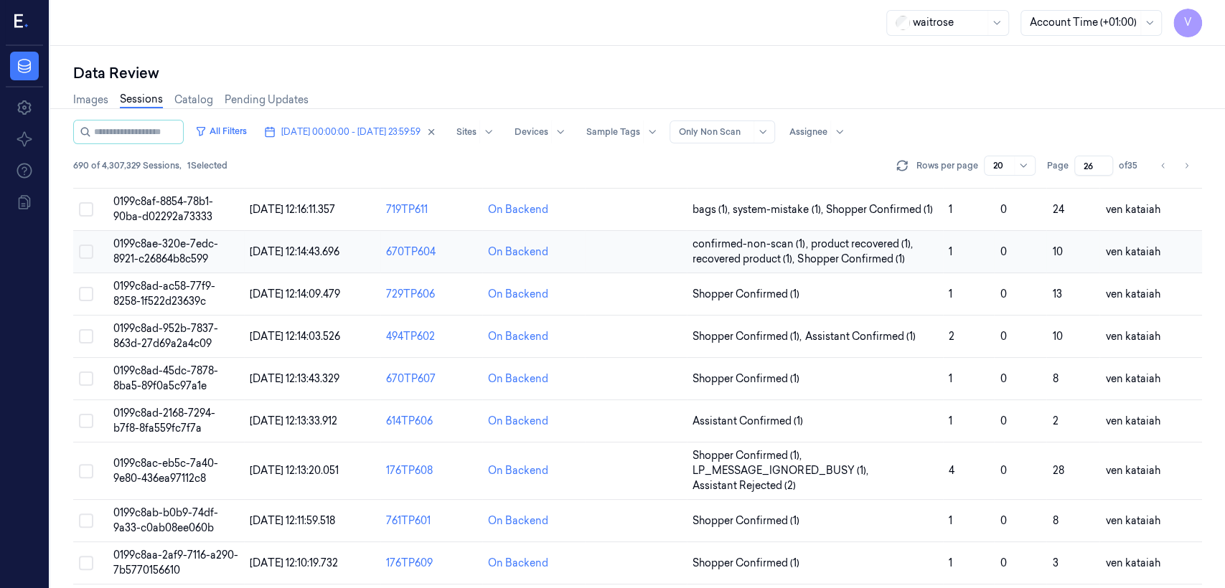
scroll to position [200, 0]
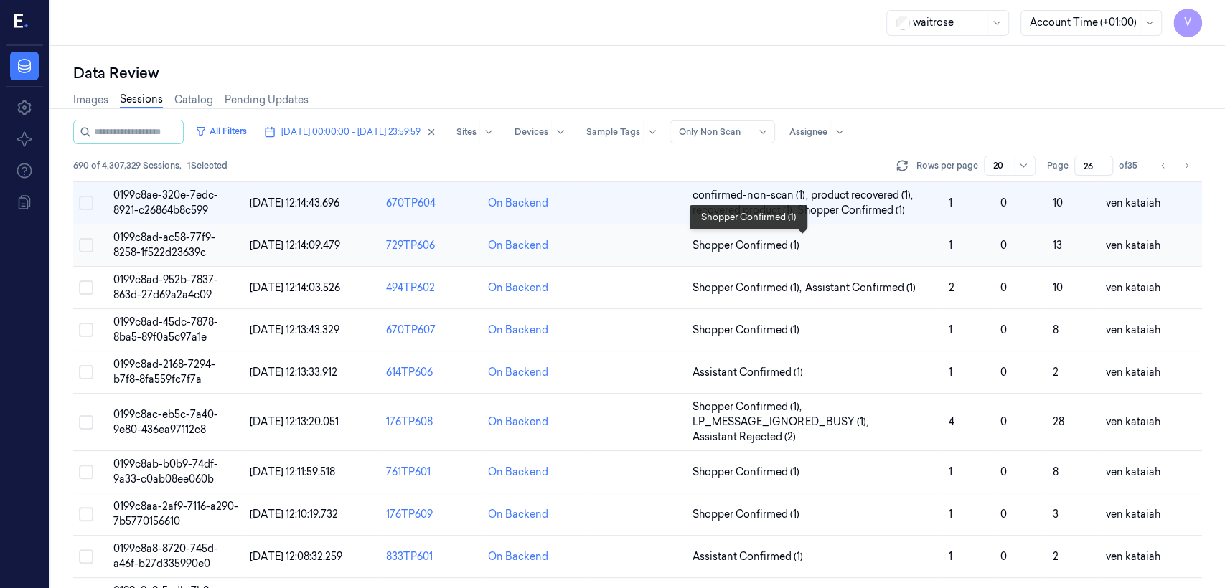
click at [776, 247] on span "Shopper Confirmed (1)" at bounding box center [745, 245] width 107 height 15
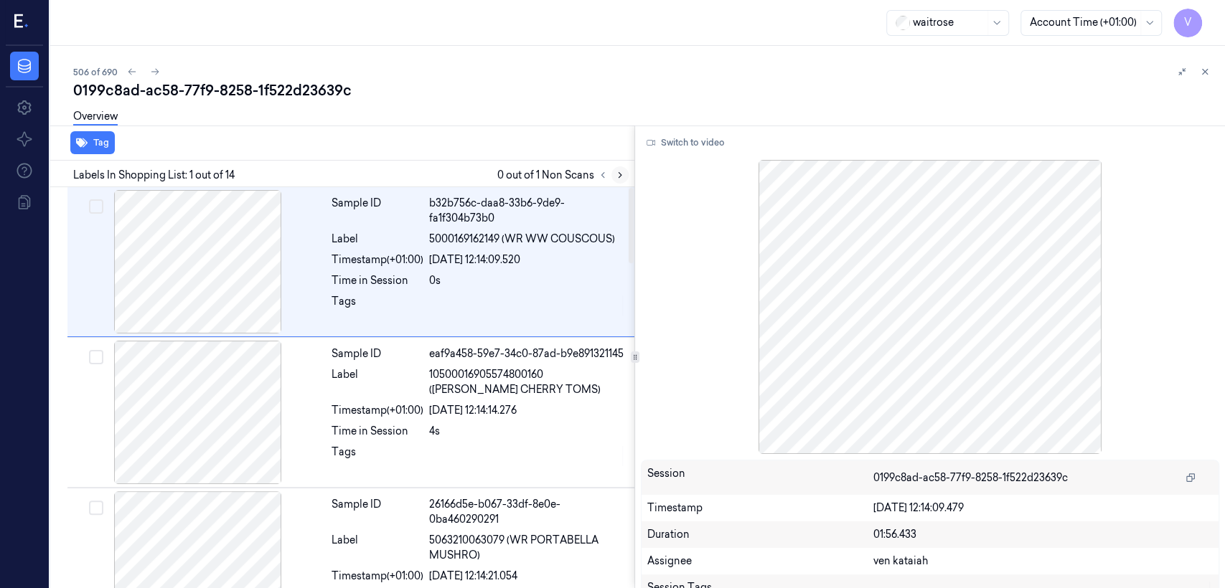
click at [616, 182] on button at bounding box center [619, 174] width 17 height 17
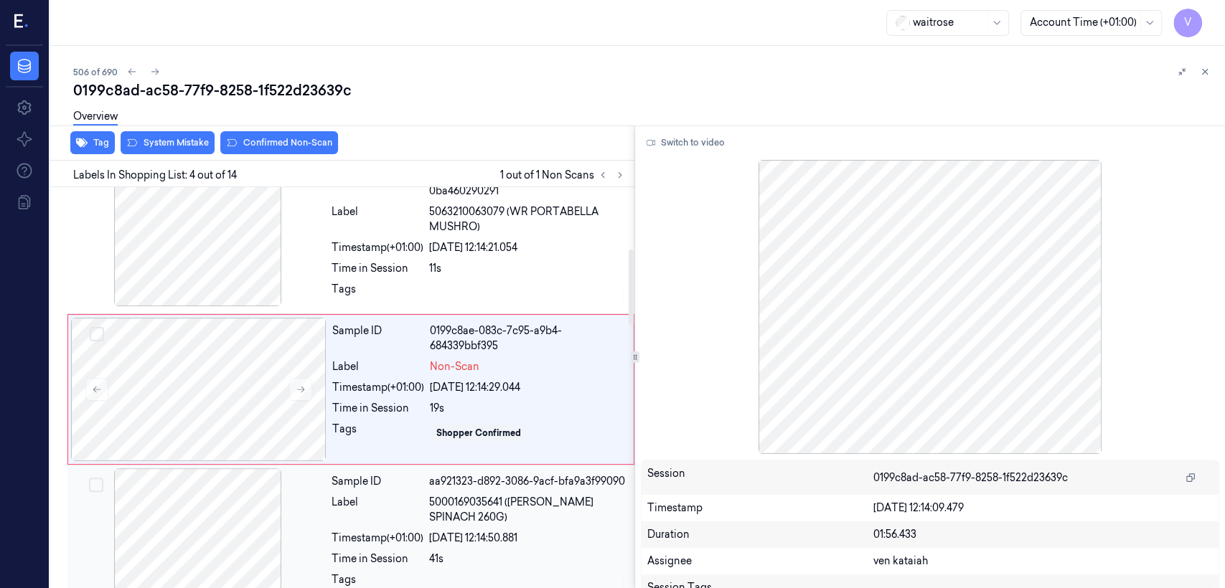
scroll to position [329, 0]
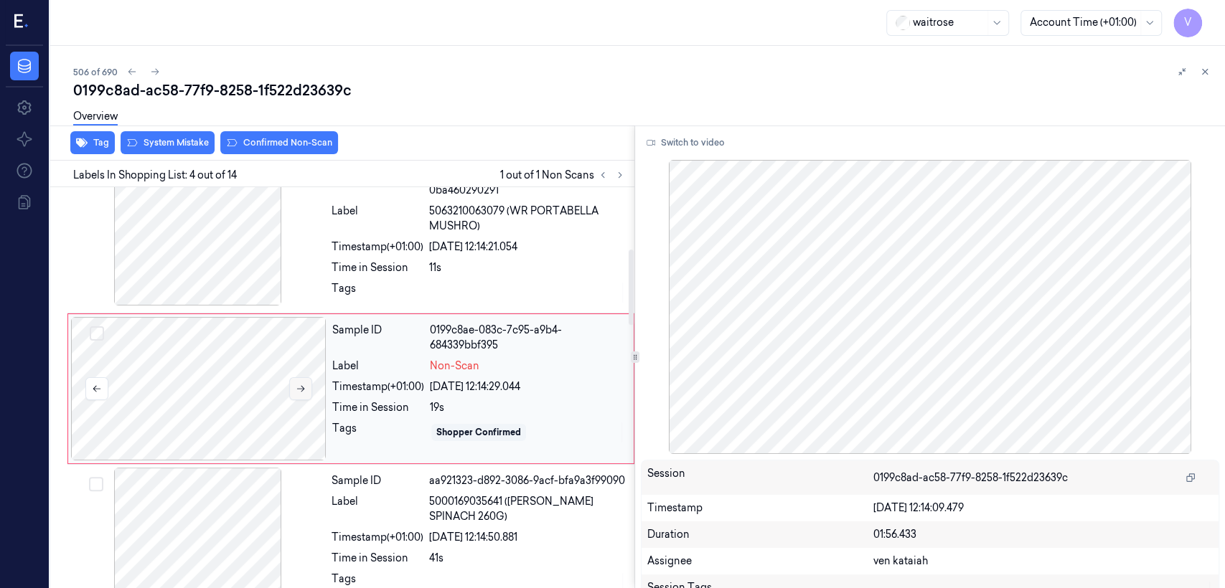
click at [303, 390] on icon at bounding box center [301, 389] width 10 height 10
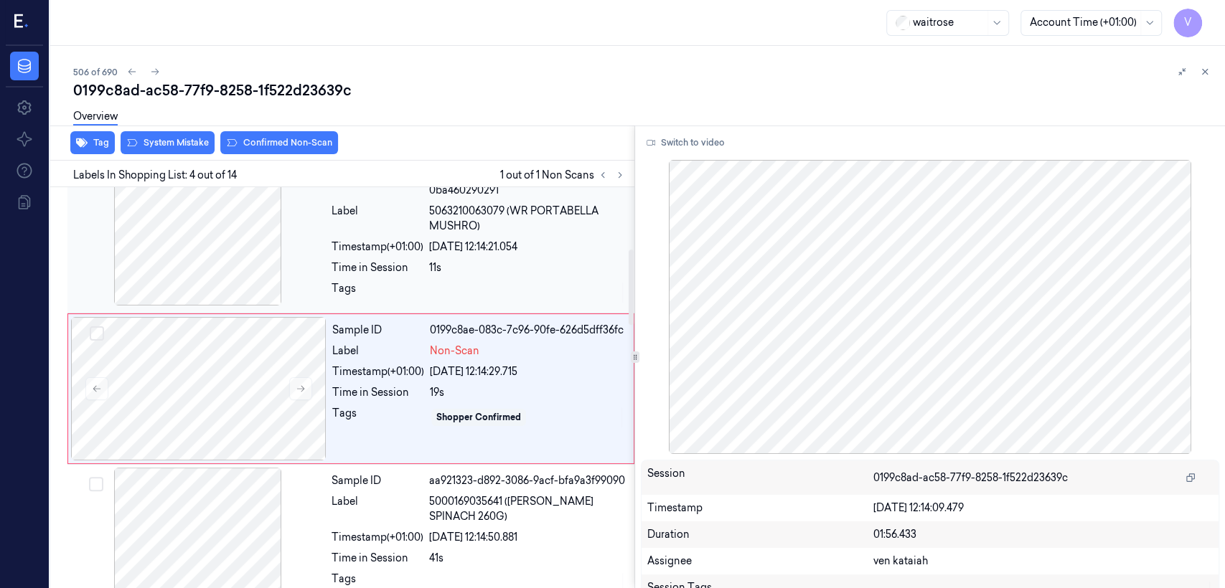
click at [419, 283] on div "Tags" at bounding box center [377, 292] width 92 height 23
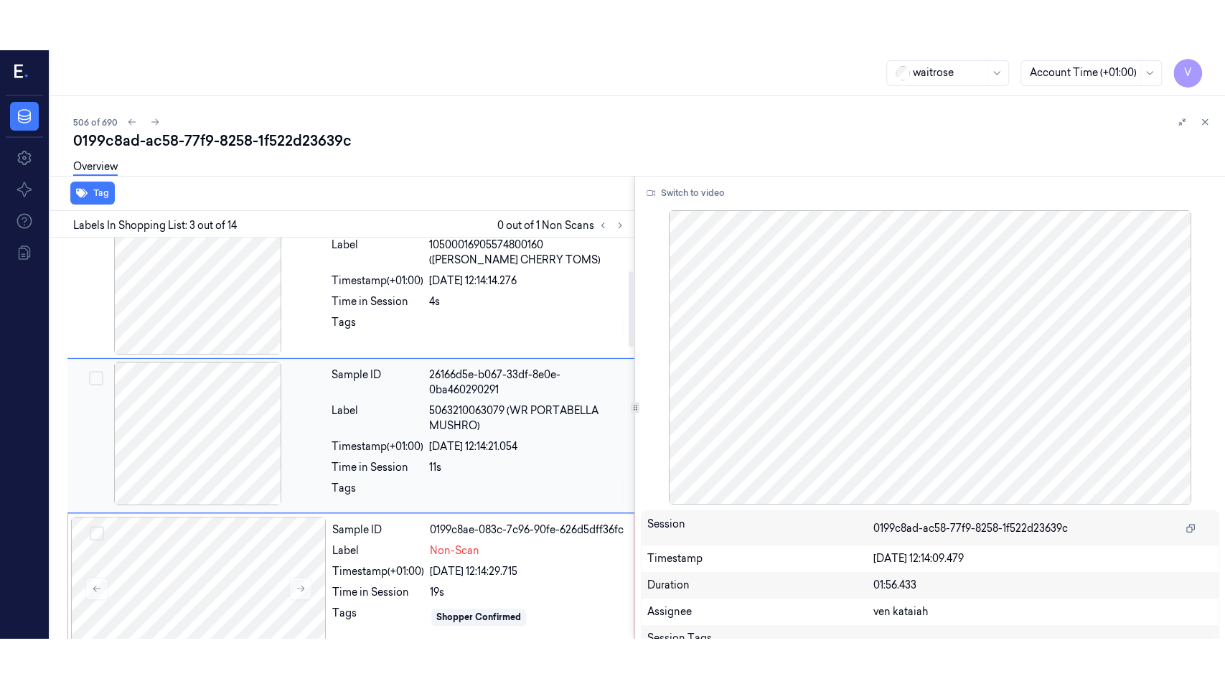
scroll to position [177, 0]
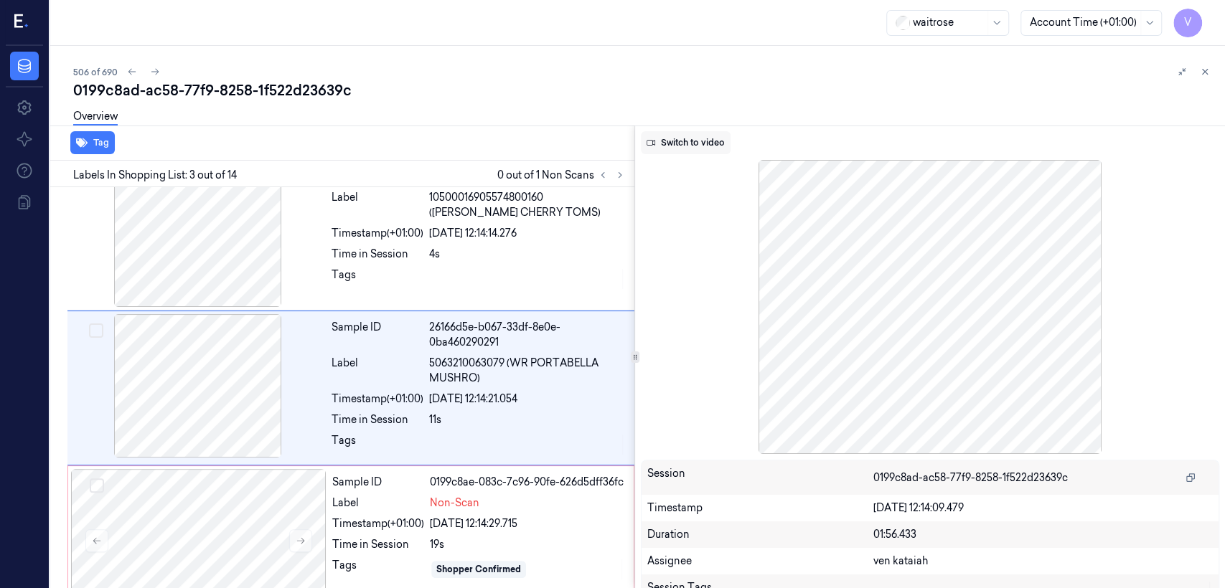
click at [705, 145] on button "Switch to video" at bounding box center [686, 142] width 90 height 23
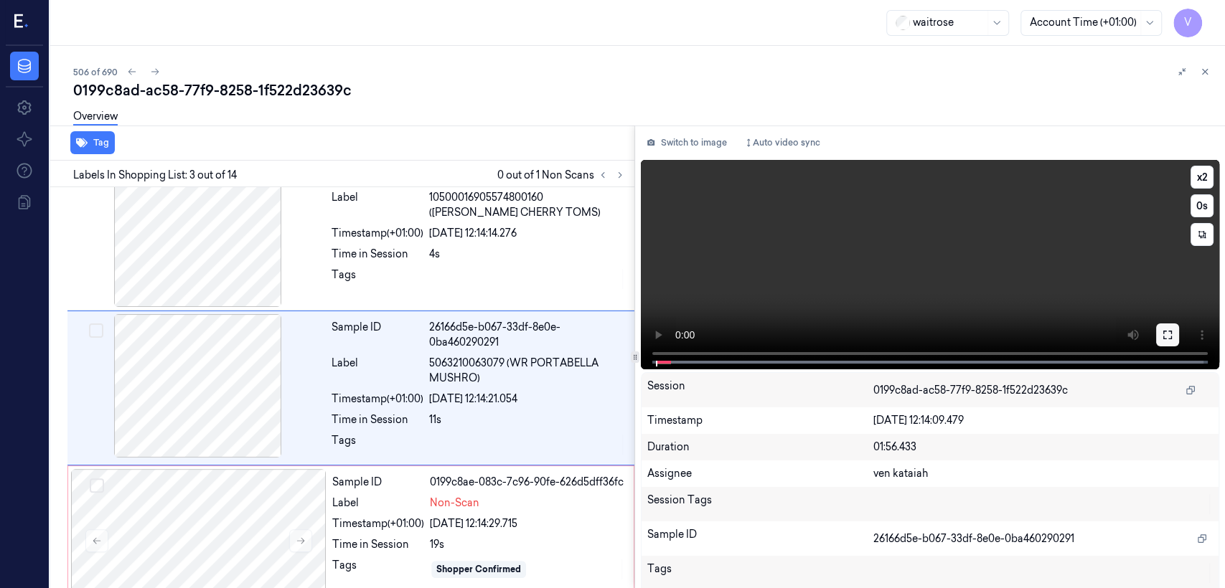
click at [1156, 337] on button at bounding box center [1167, 335] width 23 height 23
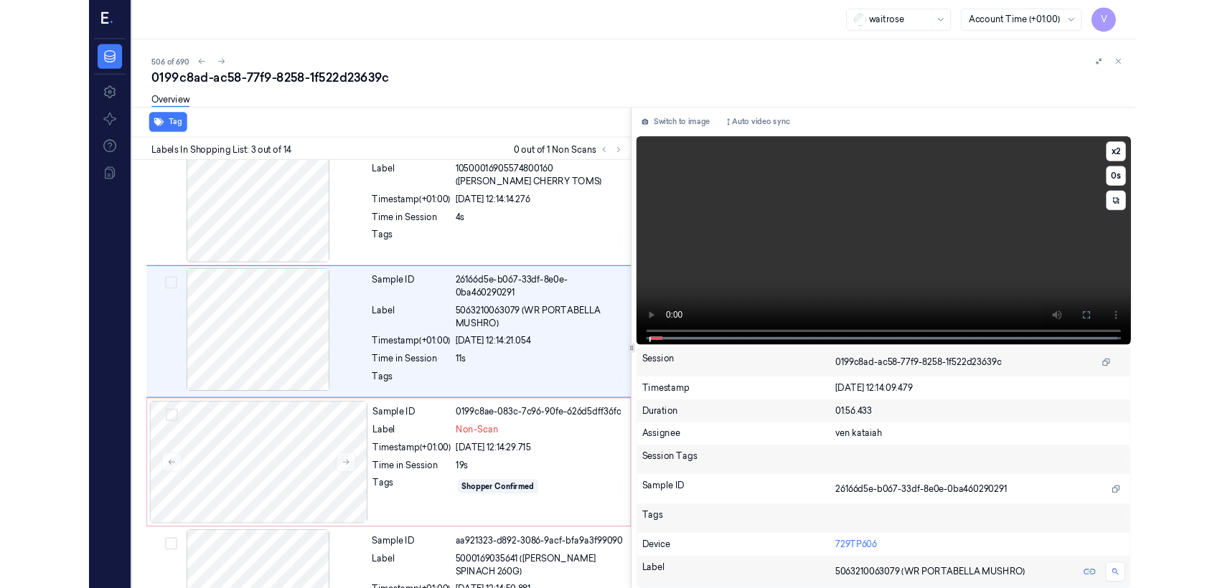
scroll to position [126, 0]
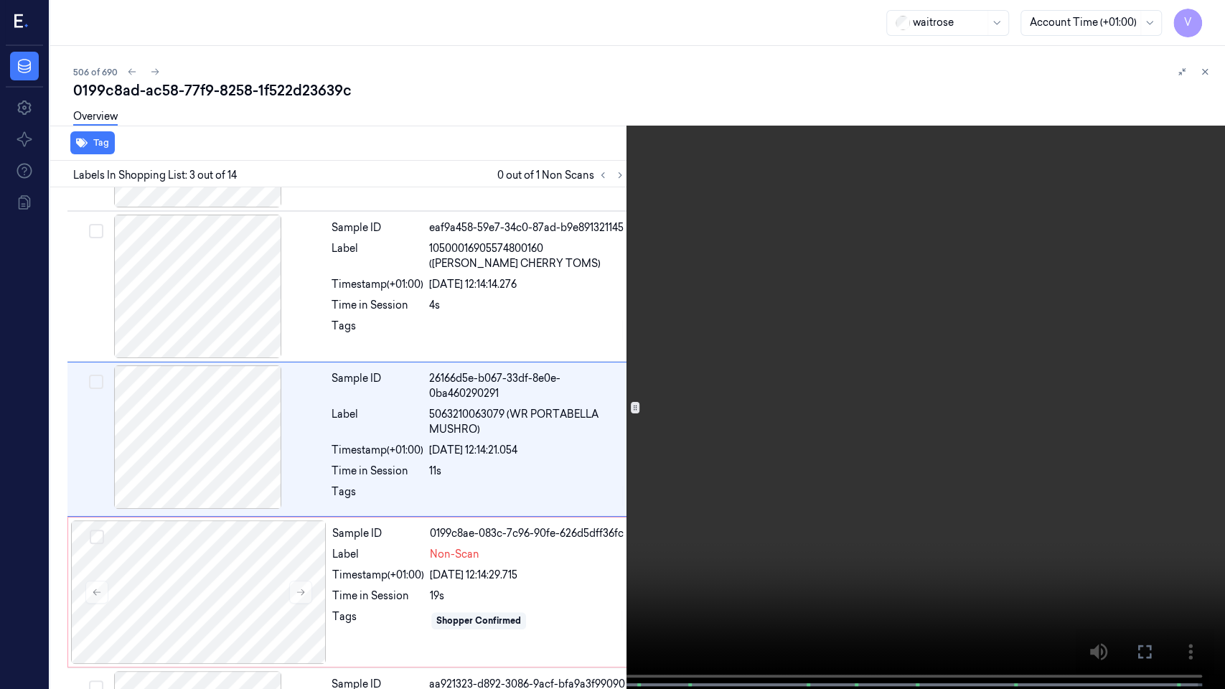
click at [0, 0] on button at bounding box center [0, 0] width 0 height 0
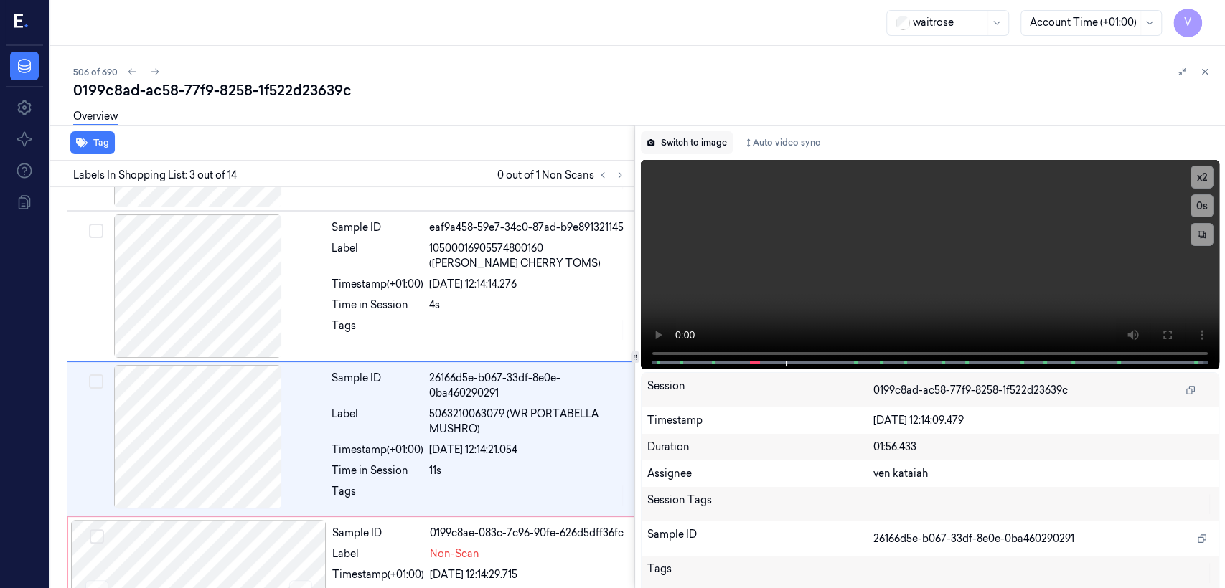
click at [697, 139] on button "Switch to image" at bounding box center [687, 142] width 92 height 23
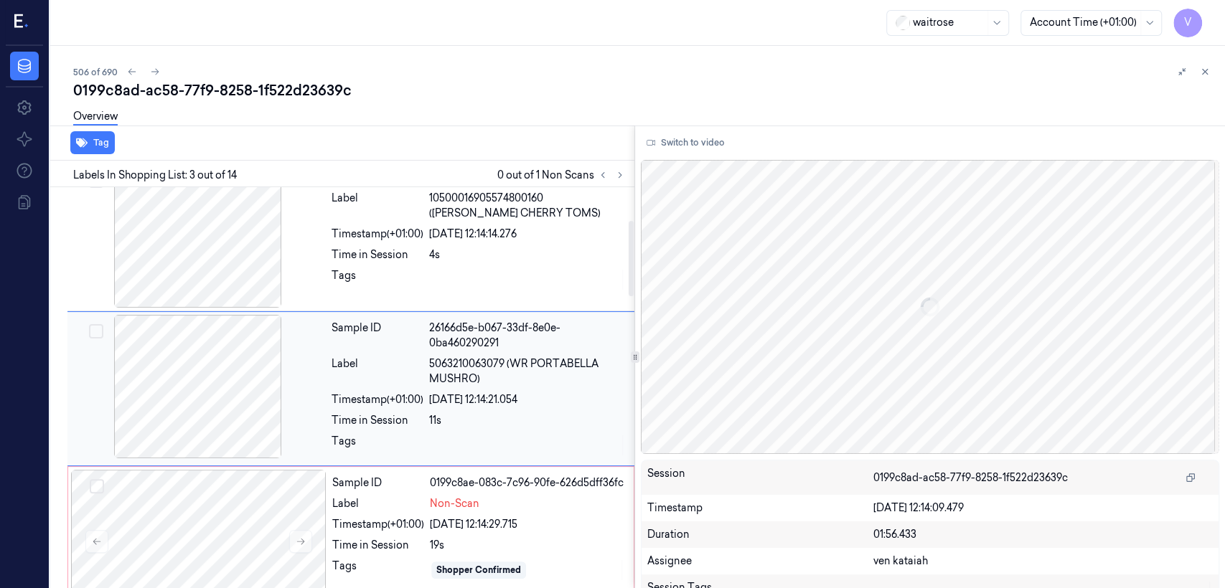
scroll to position [177, 0]
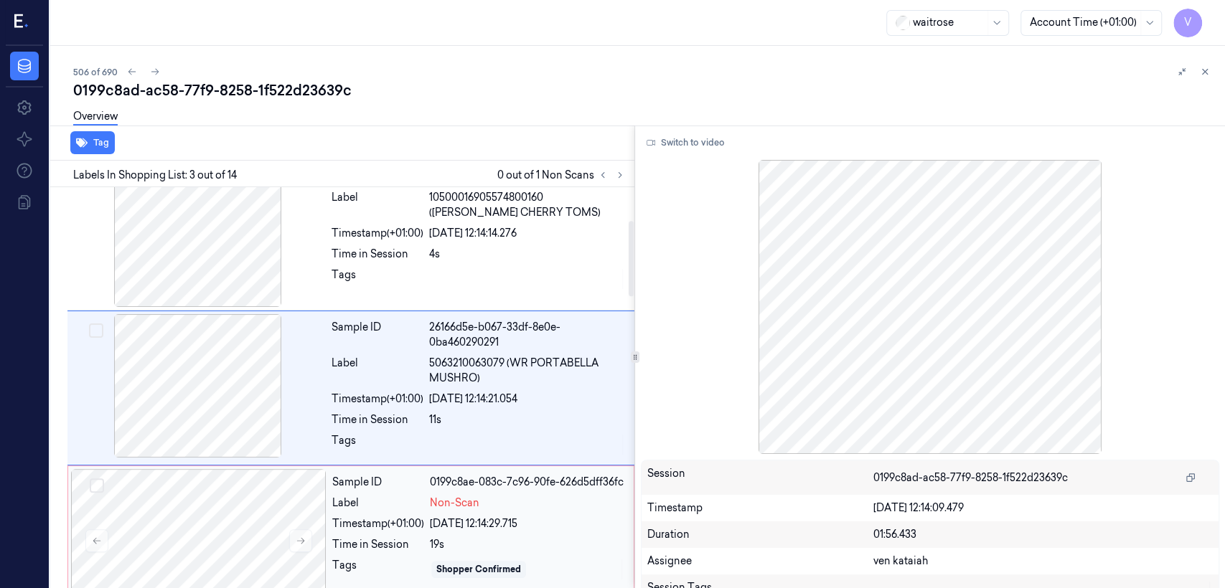
click at [415, 537] on div "Time in Session" at bounding box center [378, 544] width 92 height 15
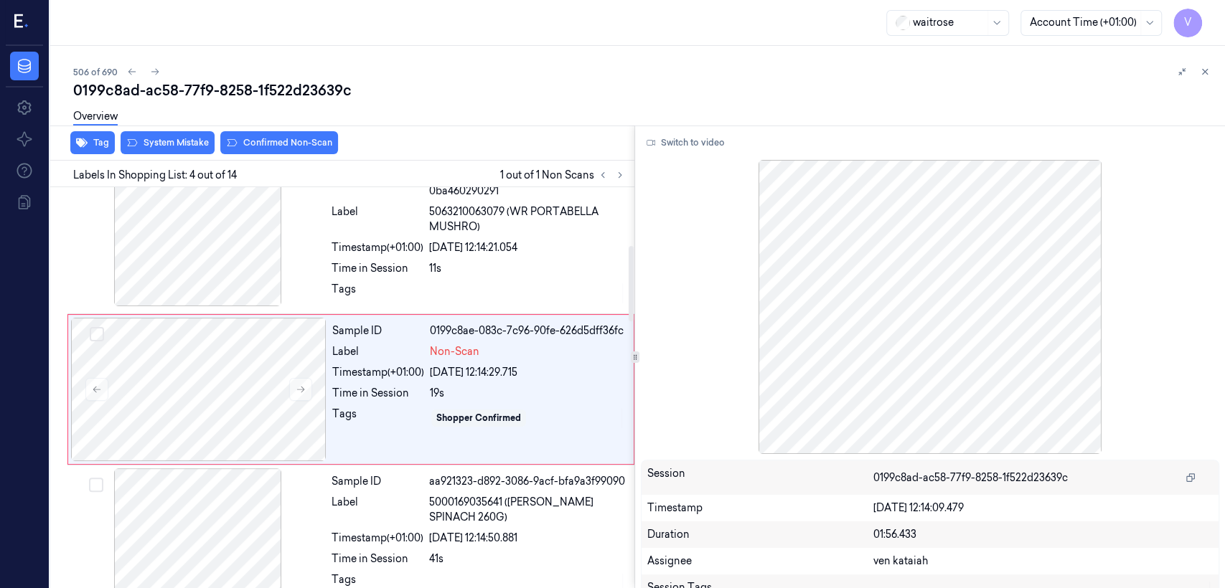
scroll to position [329, 0]
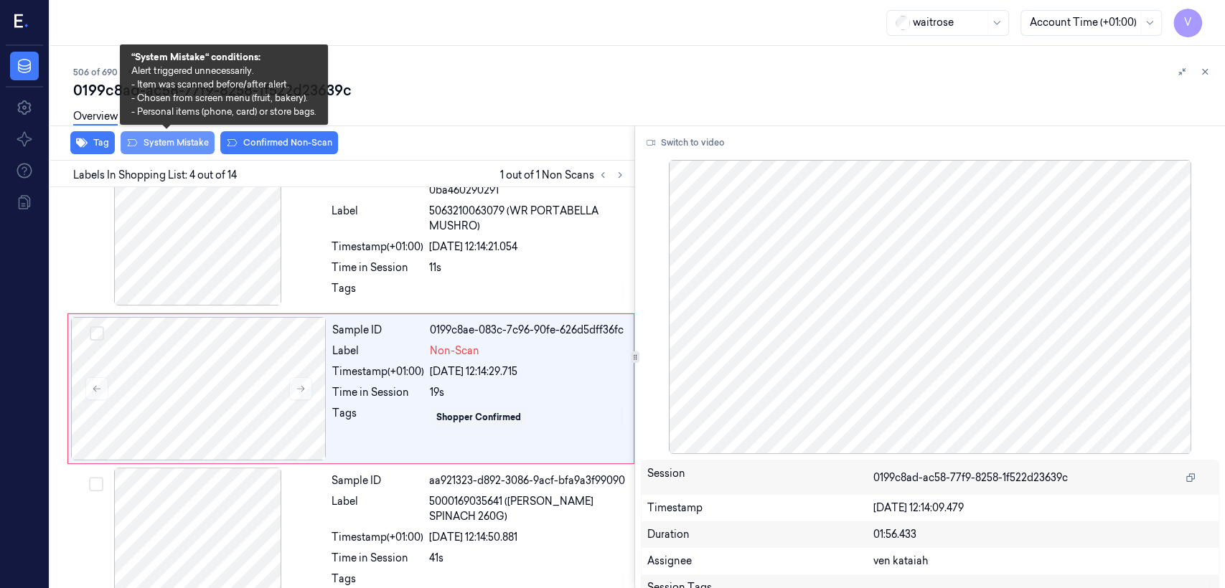
click at [161, 138] on button "System Mistake" at bounding box center [168, 142] width 94 height 23
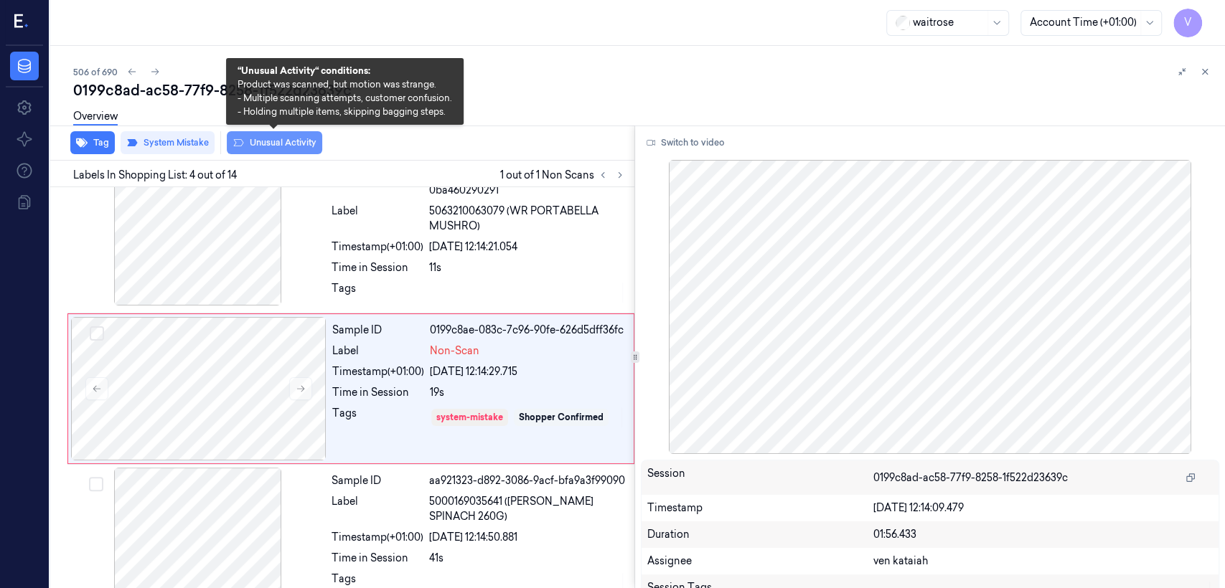
click at [289, 147] on button "Unusual Activity" at bounding box center [274, 142] width 95 height 23
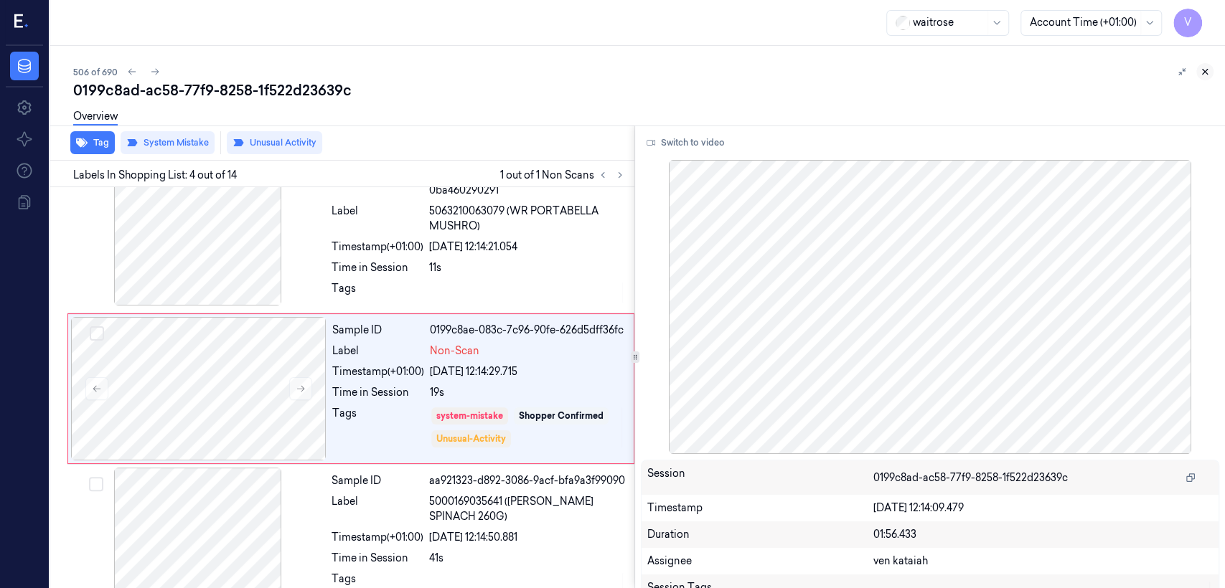
click at [1206, 76] on icon at bounding box center [1205, 72] width 10 height 10
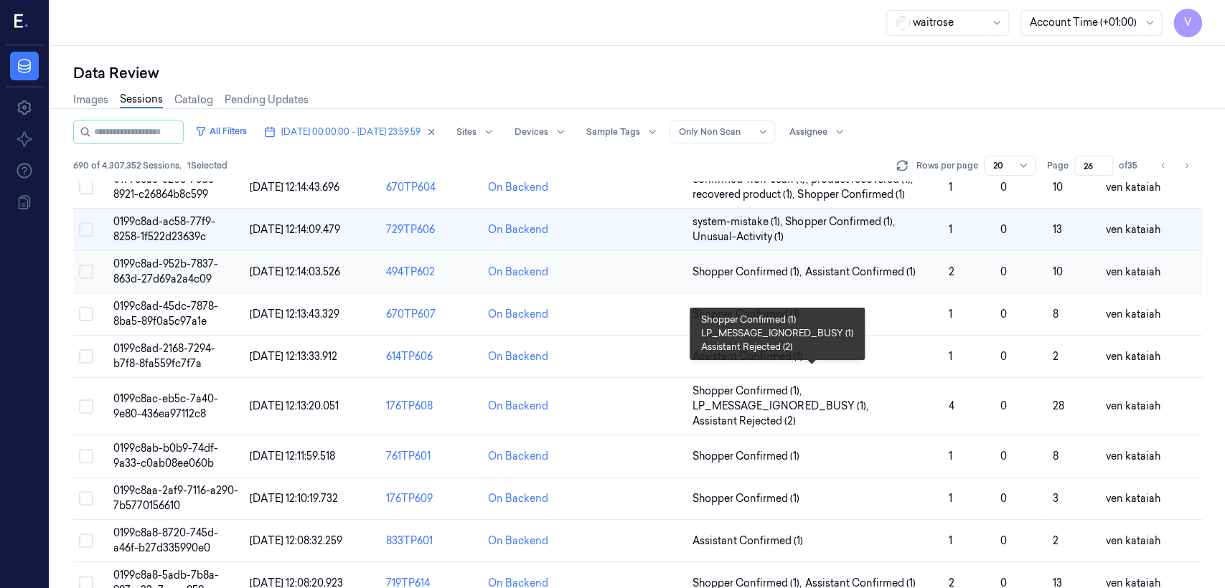
scroll to position [242, 0]
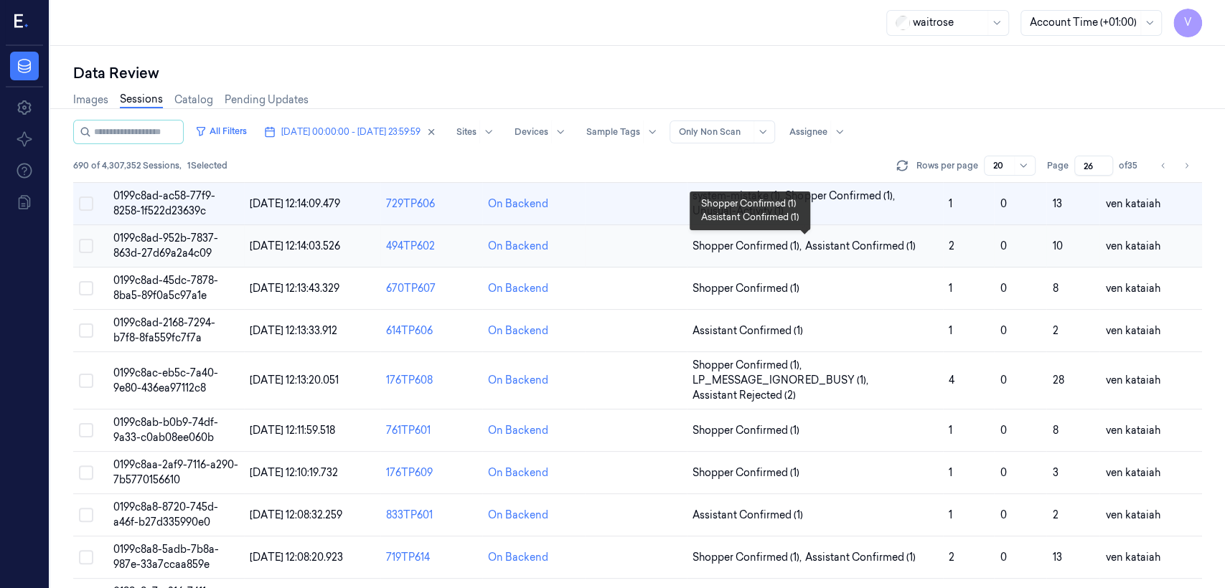
click at [828, 249] on span "Assistant Confirmed (1)" at bounding box center [859, 246] width 110 height 15
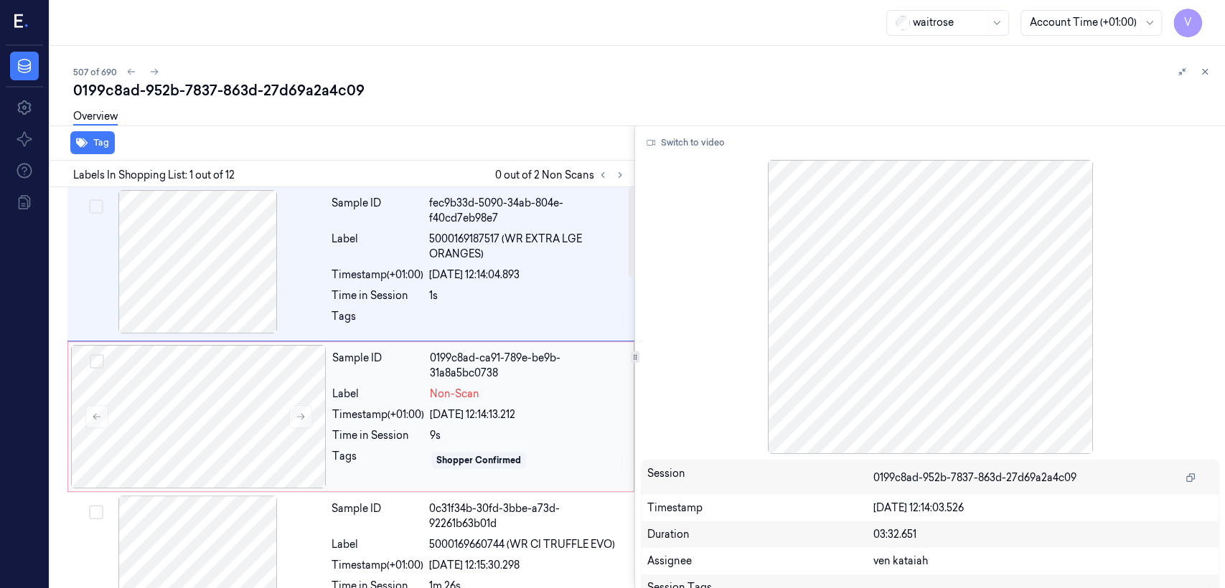
click at [391, 415] on div "Timestamp (+01:00)" at bounding box center [378, 415] width 92 height 15
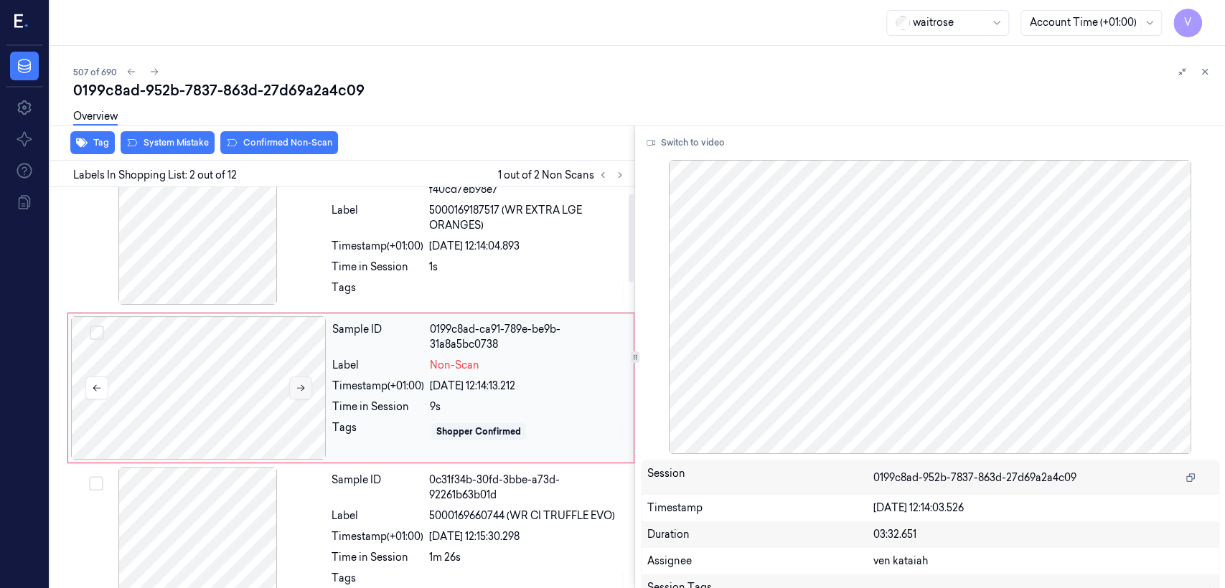
click at [293, 392] on button at bounding box center [300, 388] width 23 height 23
click at [425, 288] on div "Tags" at bounding box center [478, 292] width 294 height 23
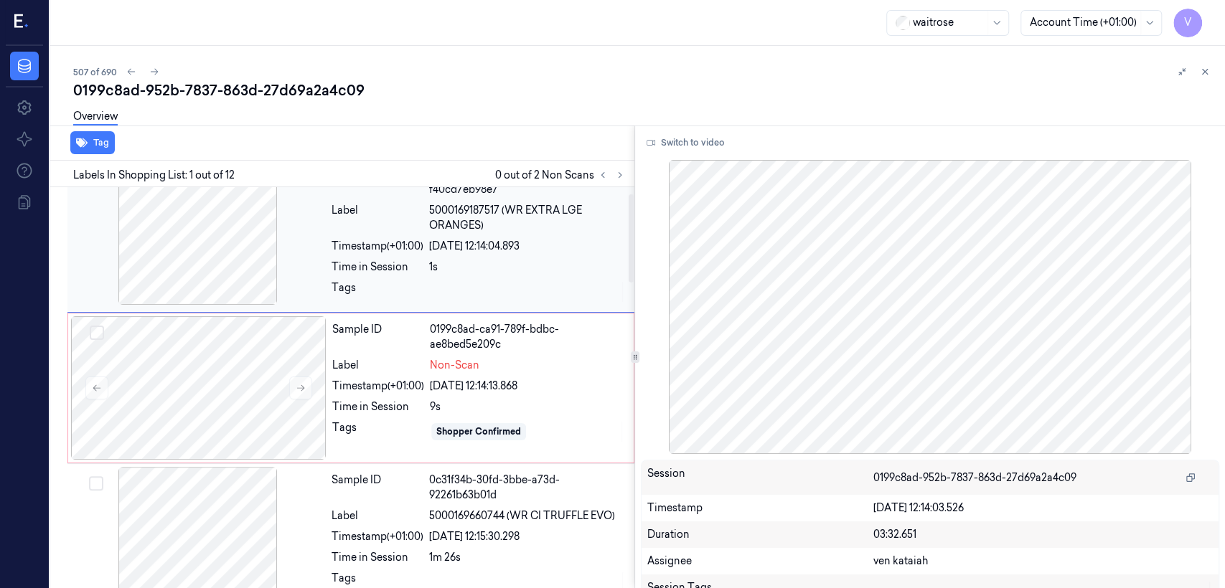
scroll to position [0, 0]
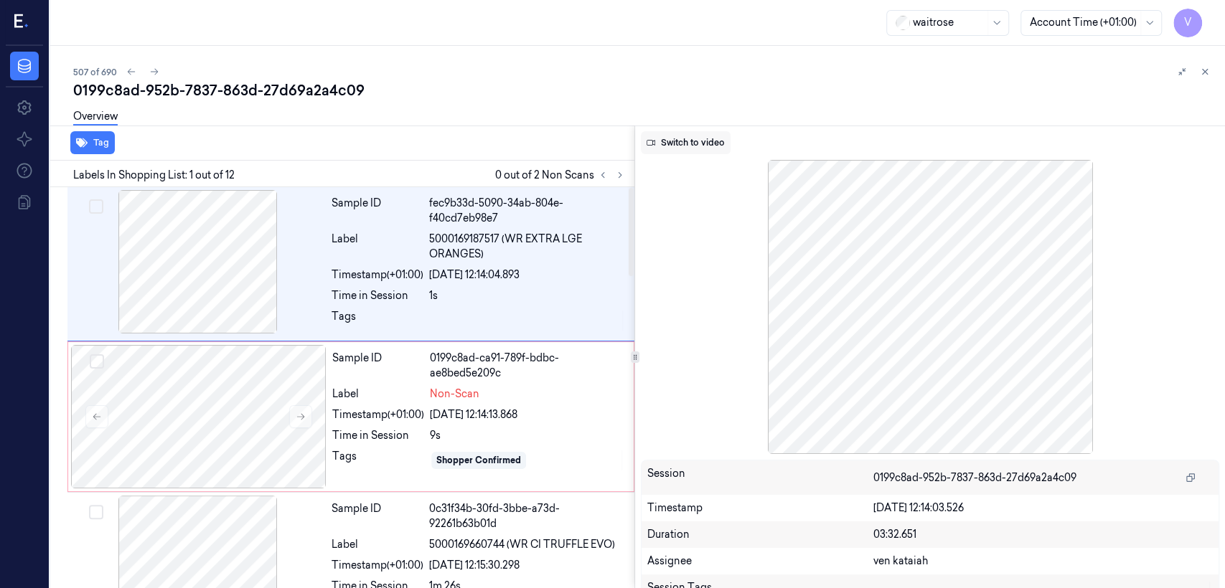
click at [683, 148] on button "Switch to video" at bounding box center [686, 142] width 90 height 23
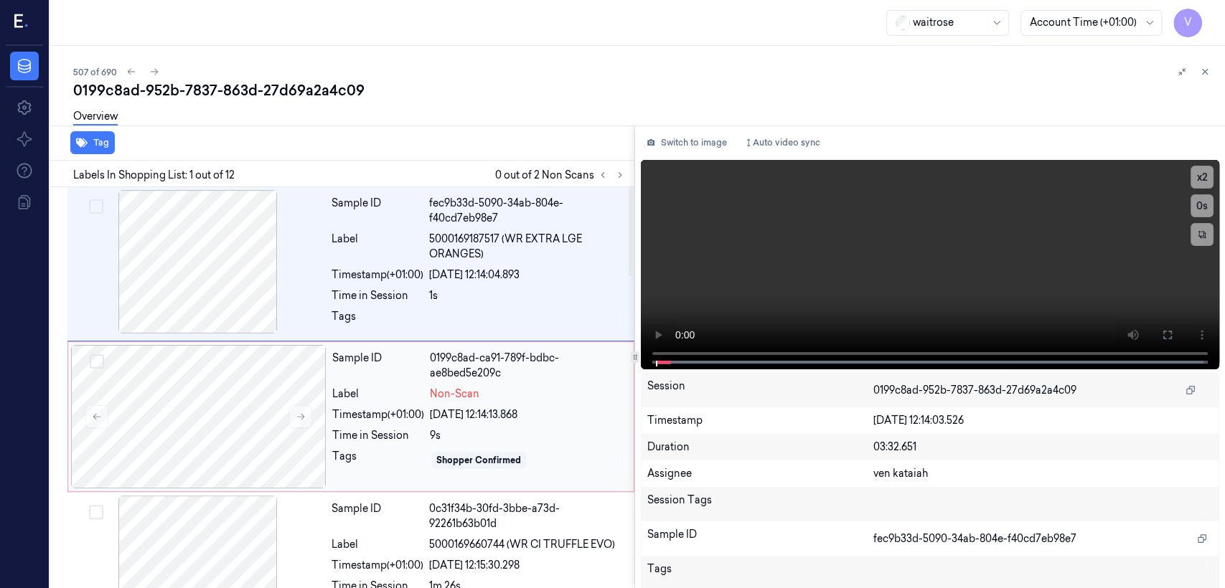
click at [364, 384] on div "Sample ID 0199c8ad-ca91-789f-bdbc-ae8bed5e209c Label Non-Scan Timestamp (+01:00…" at bounding box center [478, 416] width 304 height 143
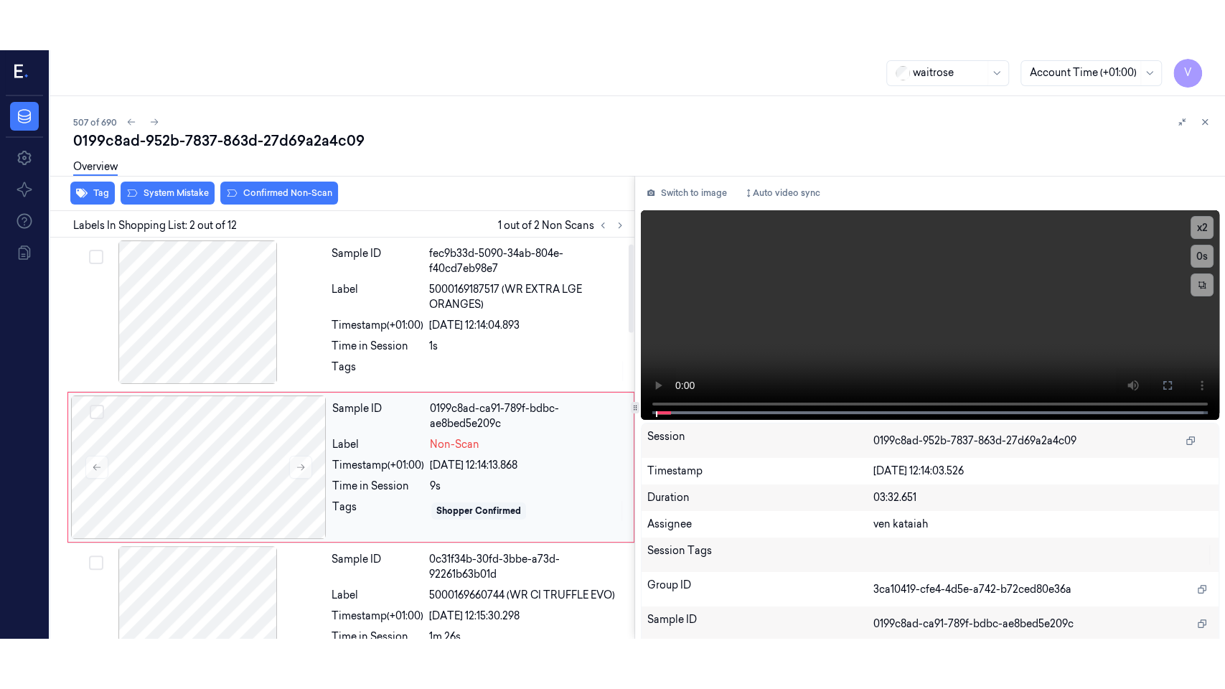
scroll to position [29, 0]
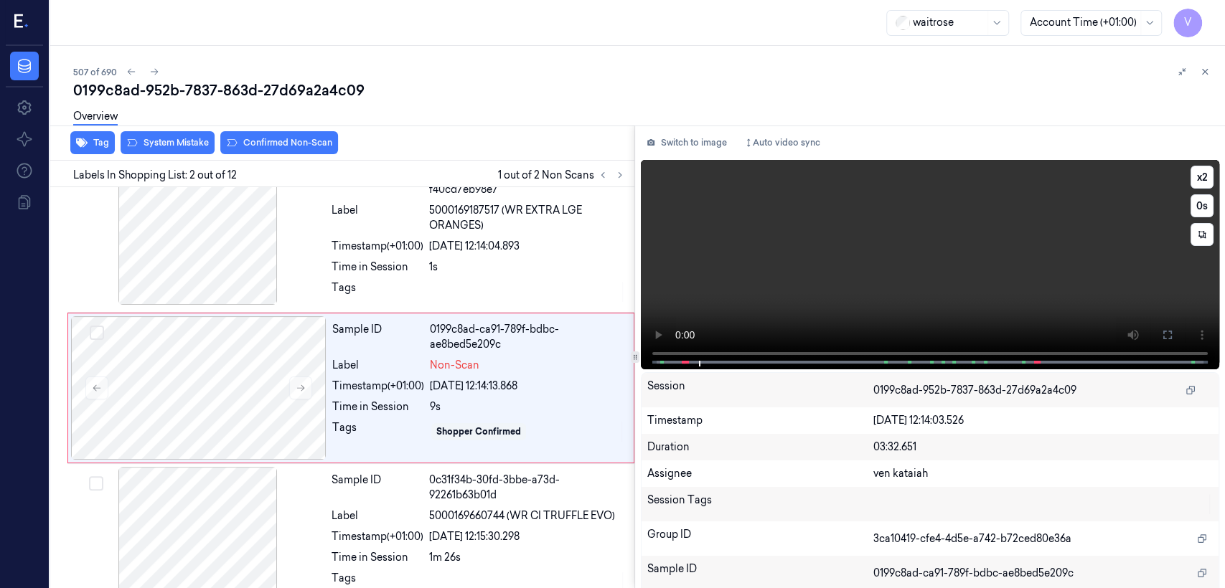
click at [671, 365] on div "x 2 0 s" at bounding box center [930, 263] width 578 height 207
click at [1156, 334] on button at bounding box center [1167, 335] width 23 height 23
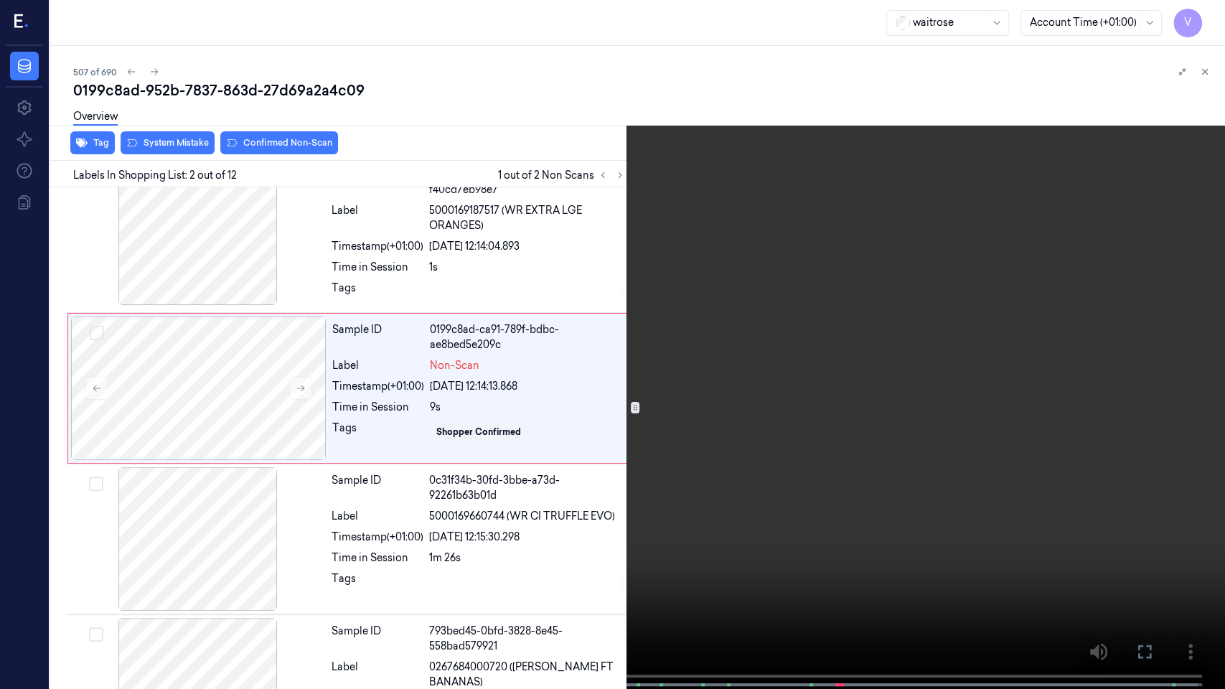
click at [0, 588] on video at bounding box center [612, 346] width 1225 height 692
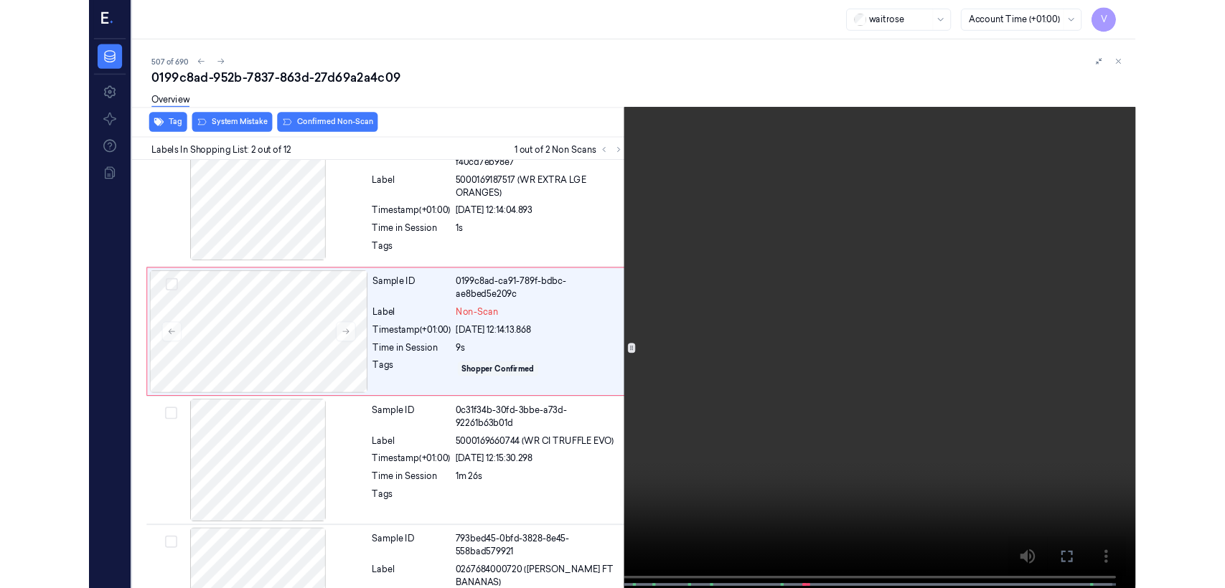
scroll to position [0, 0]
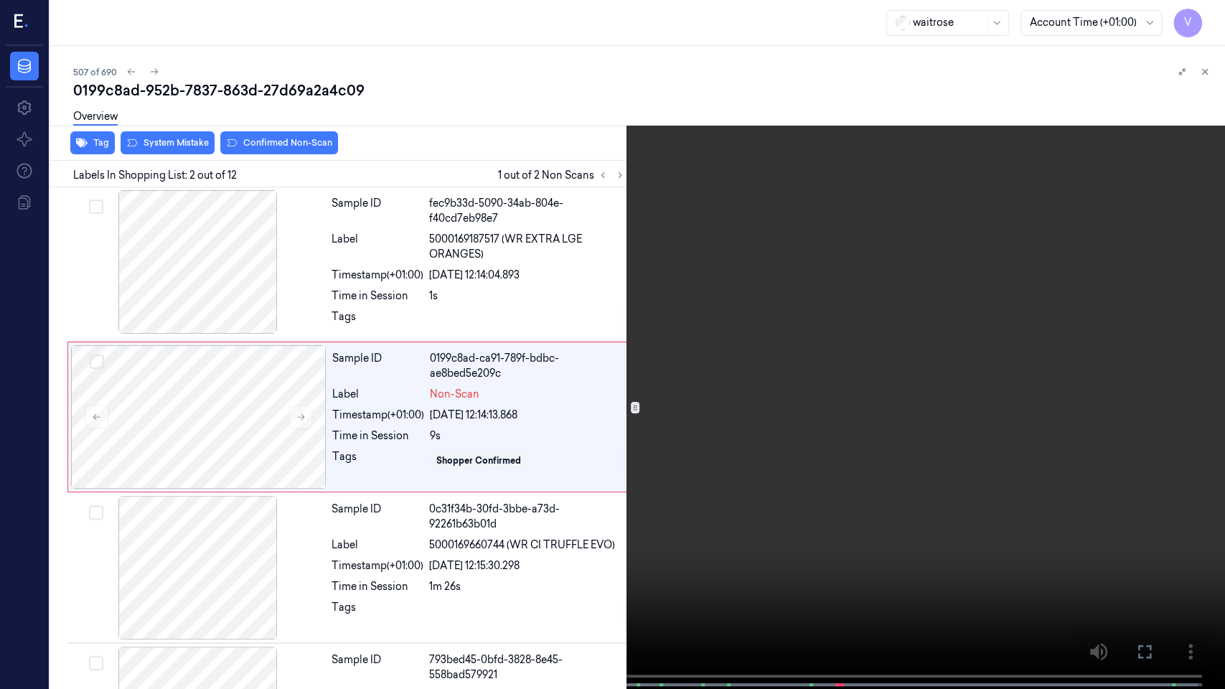
click at [0, 0] on icon at bounding box center [0, 0] width 0 height 0
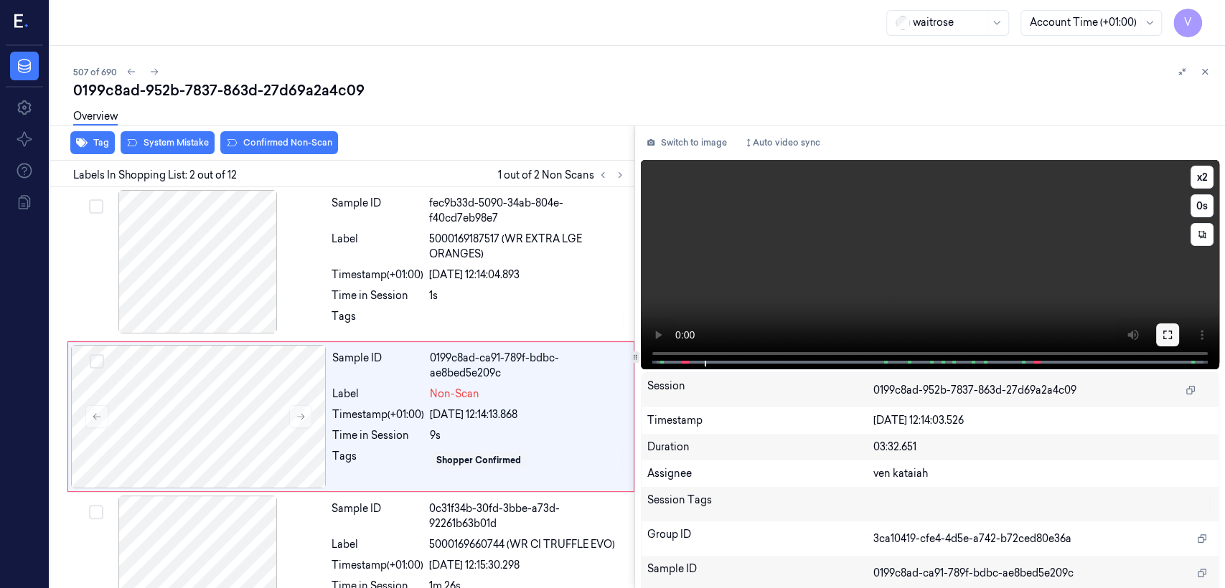
click at [1165, 337] on icon at bounding box center [1167, 334] width 11 height 11
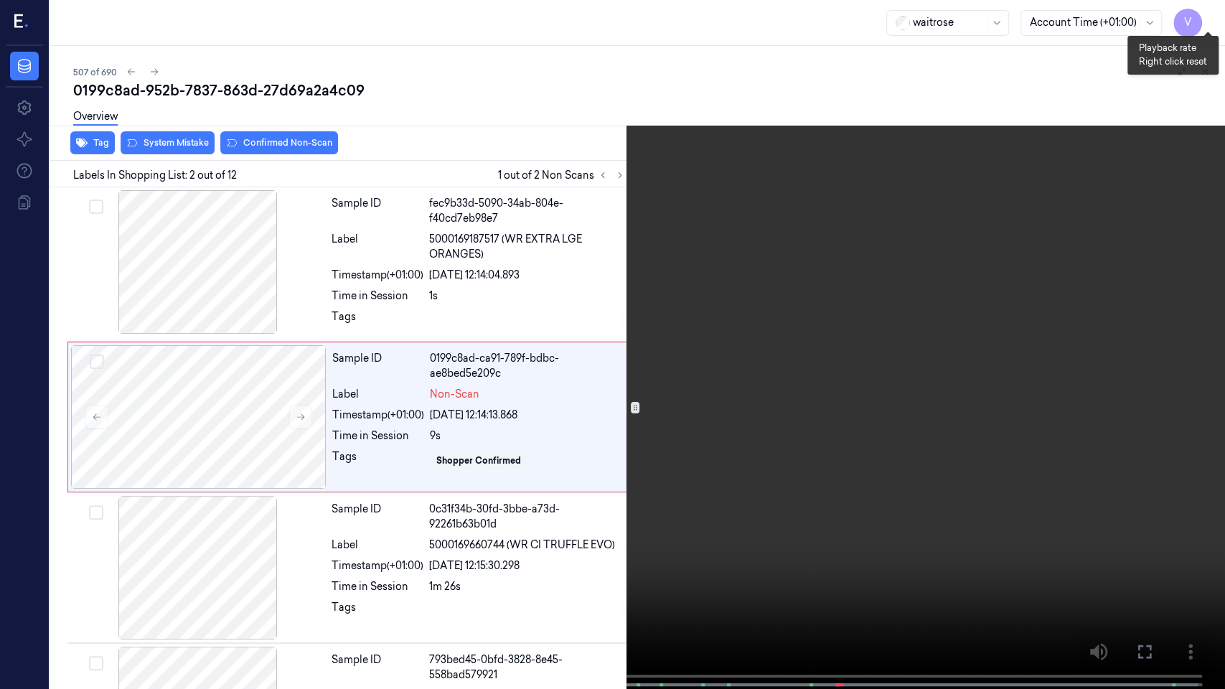
click at [1211, 11] on button "x 2" at bounding box center [1207, 17] width 23 height 23
click at [0, 0] on icon at bounding box center [0, 0] width 0 height 0
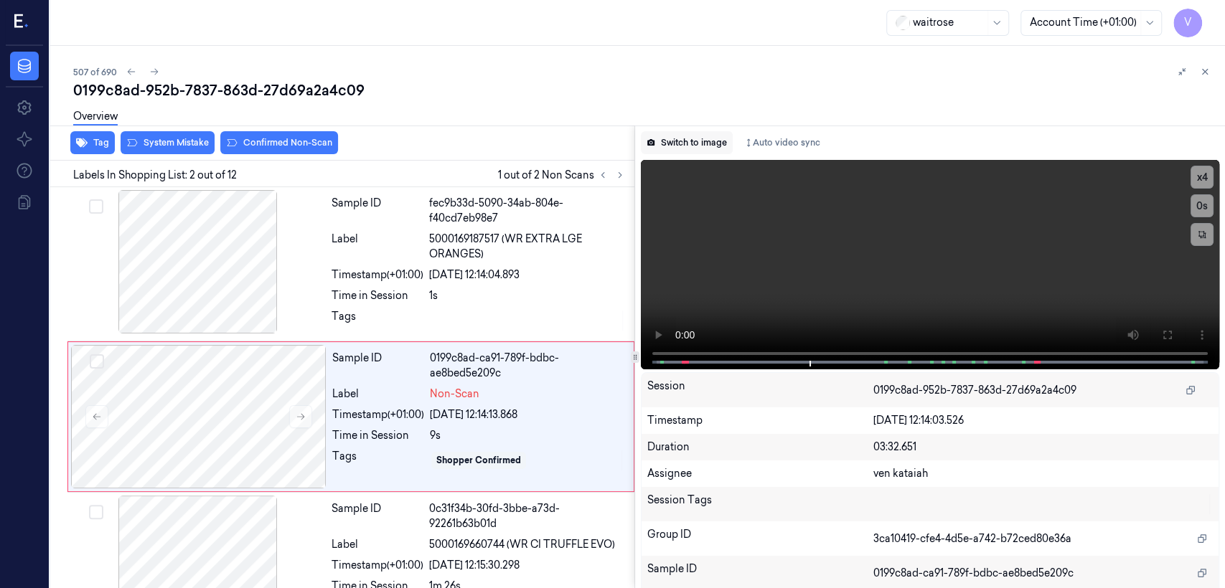
click at [695, 147] on button "Switch to image" at bounding box center [687, 142] width 92 height 23
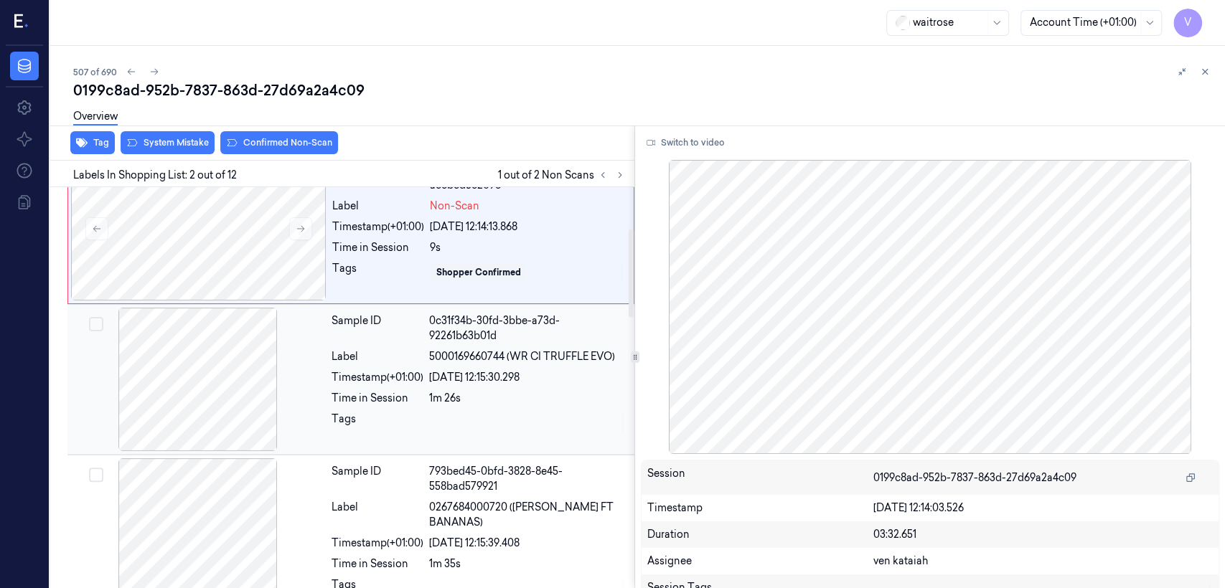
click at [465, 424] on div at bounding box center [527, 423] width 197 height 23
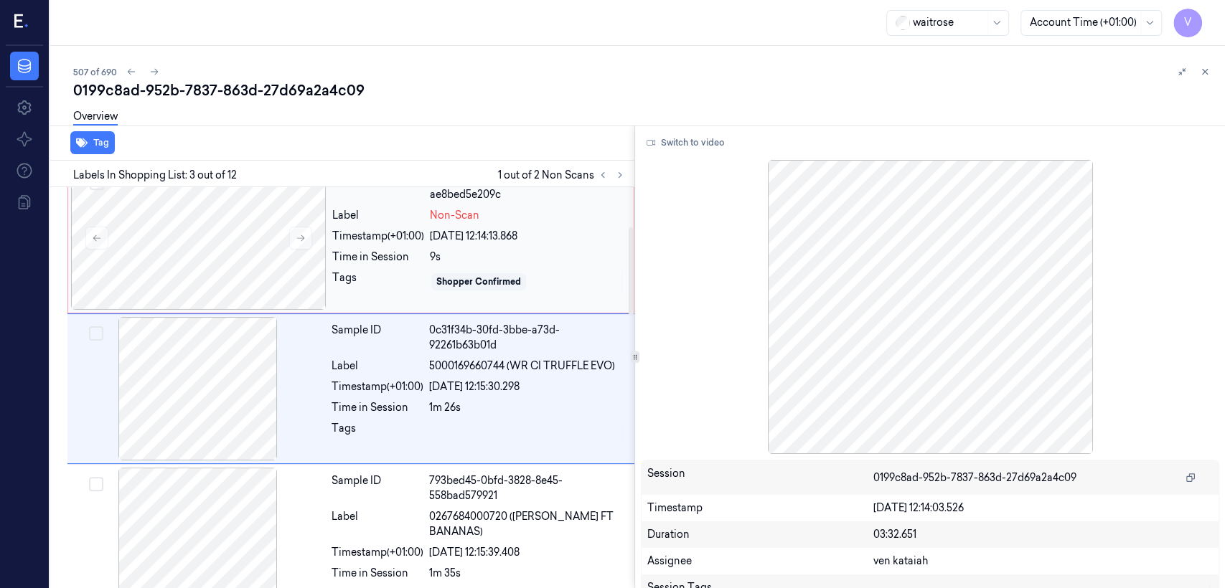
click at [413, 246] on div "Sample ID 0199c8ad-ca91-789f-bdbc-ae8bed5e209c Label Non-Scan Timestamp (+01:00…" at bounding box center [478, 237] width 304 height 143
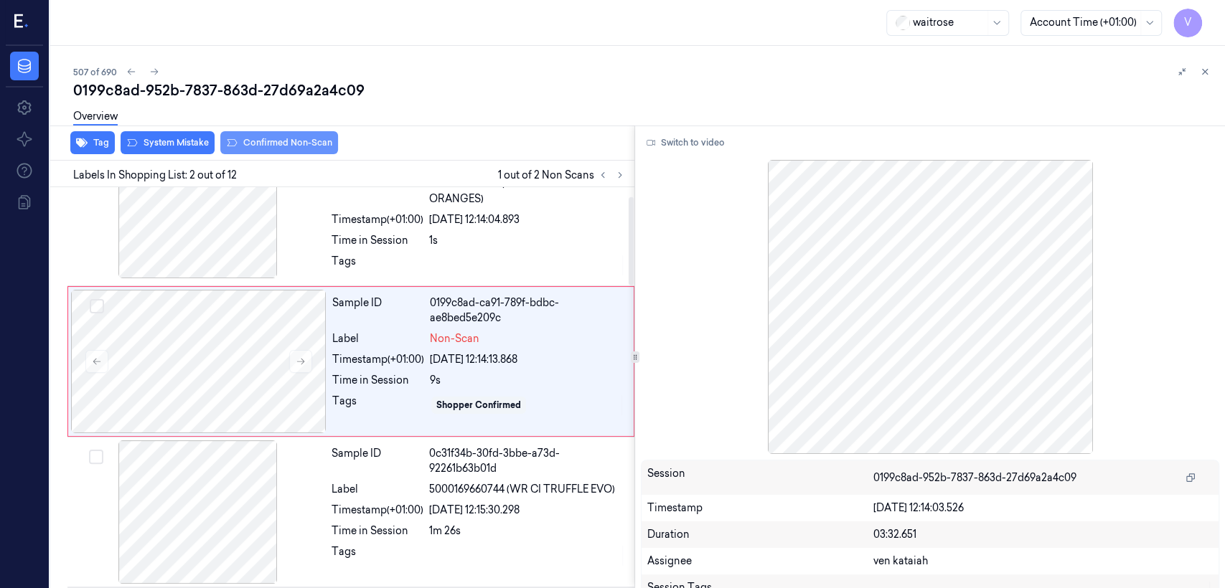
scroll to position [29, 0]
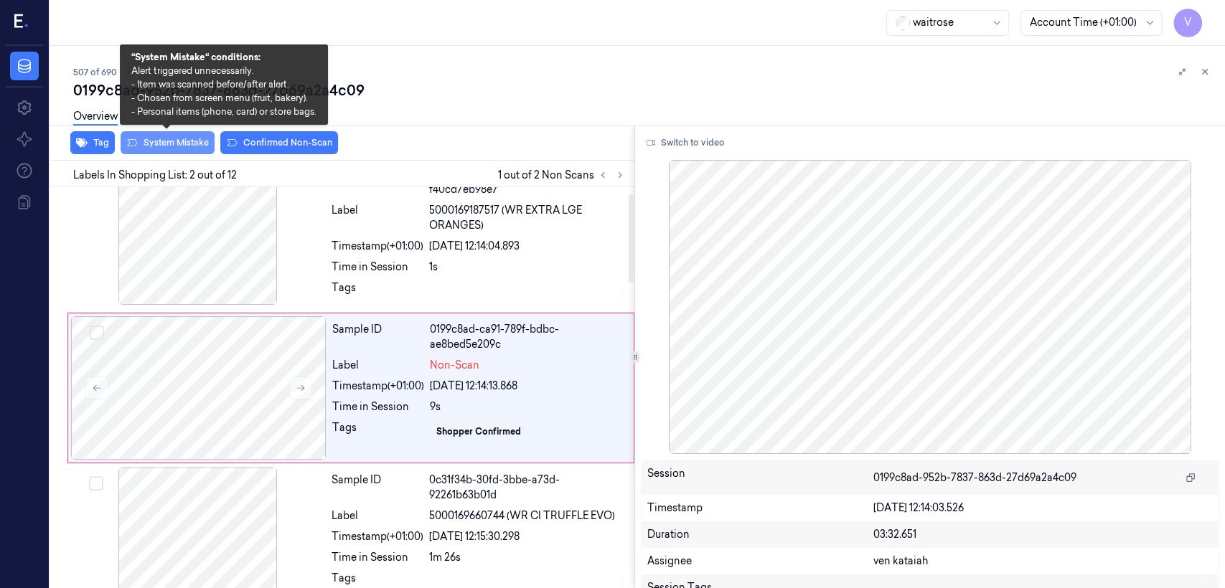
click at [193, 143] on button "System Mistake" at bounding box center [168, 142] width 94 height 23
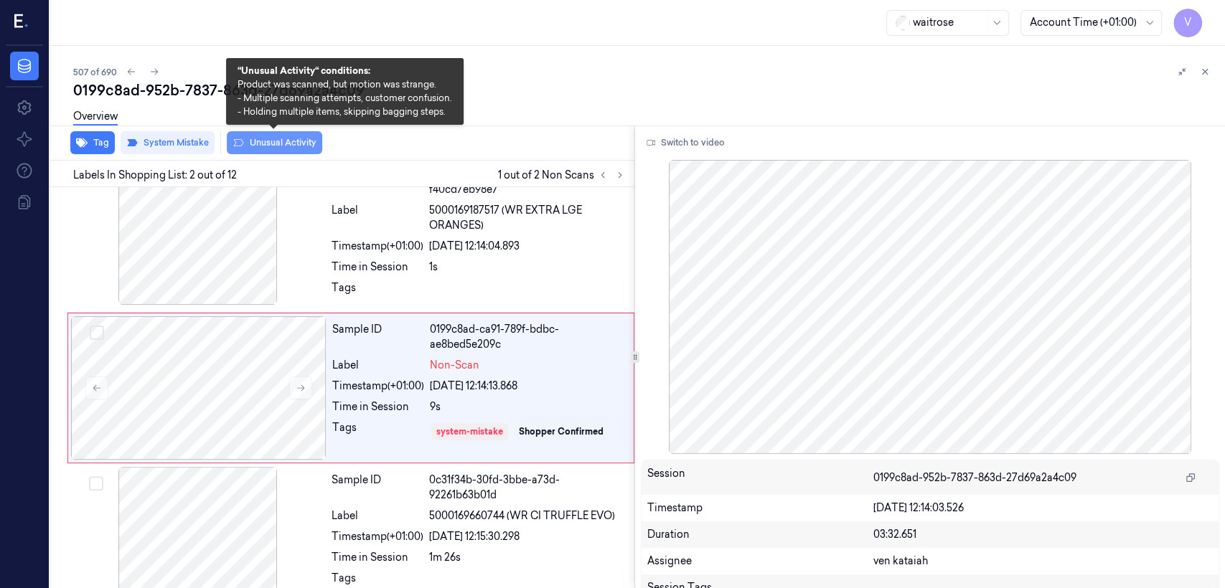
click at [301, 145] on button "Unusual Activity" at bounding box center [274, 142] width 95 height 23
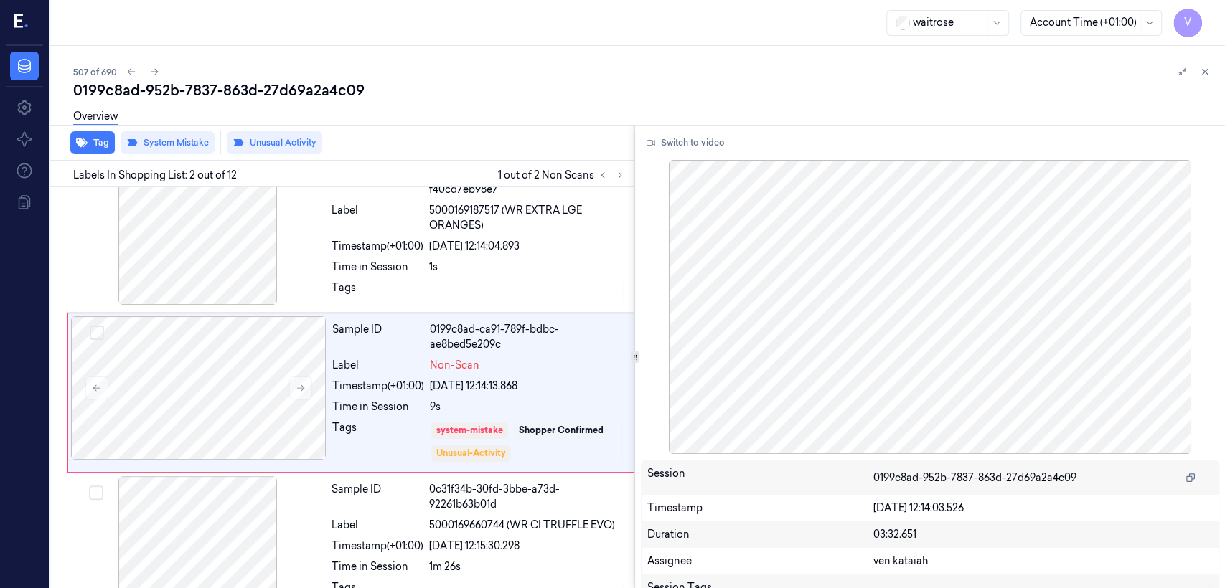
scroll to position [33, 0]
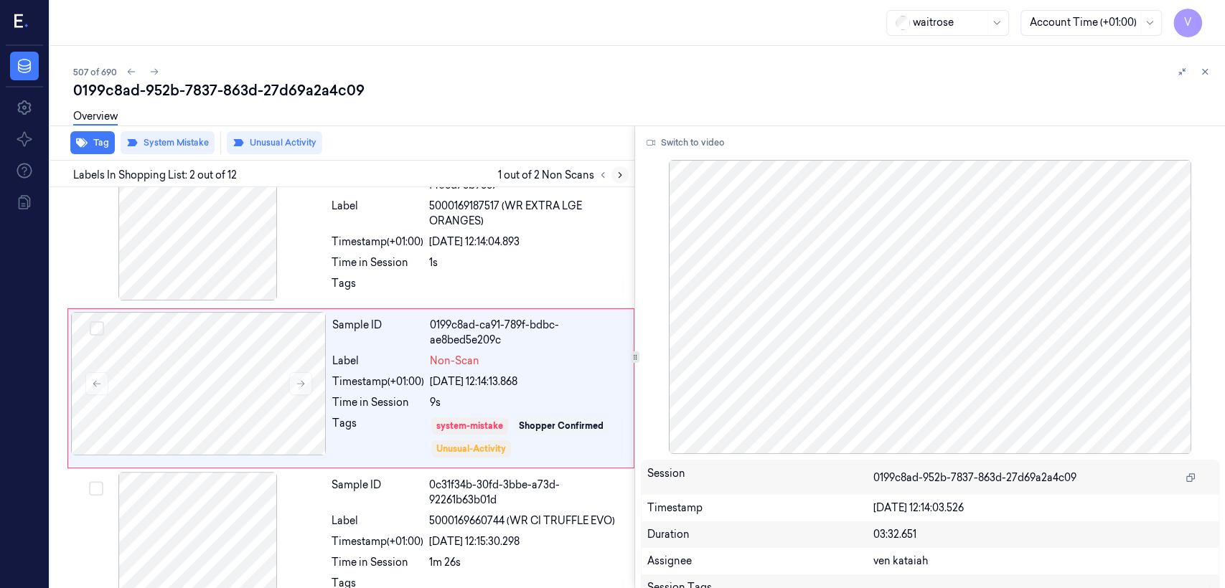
click at [620, 175] on icon at bounding box center [619, 175] width 3 height 5
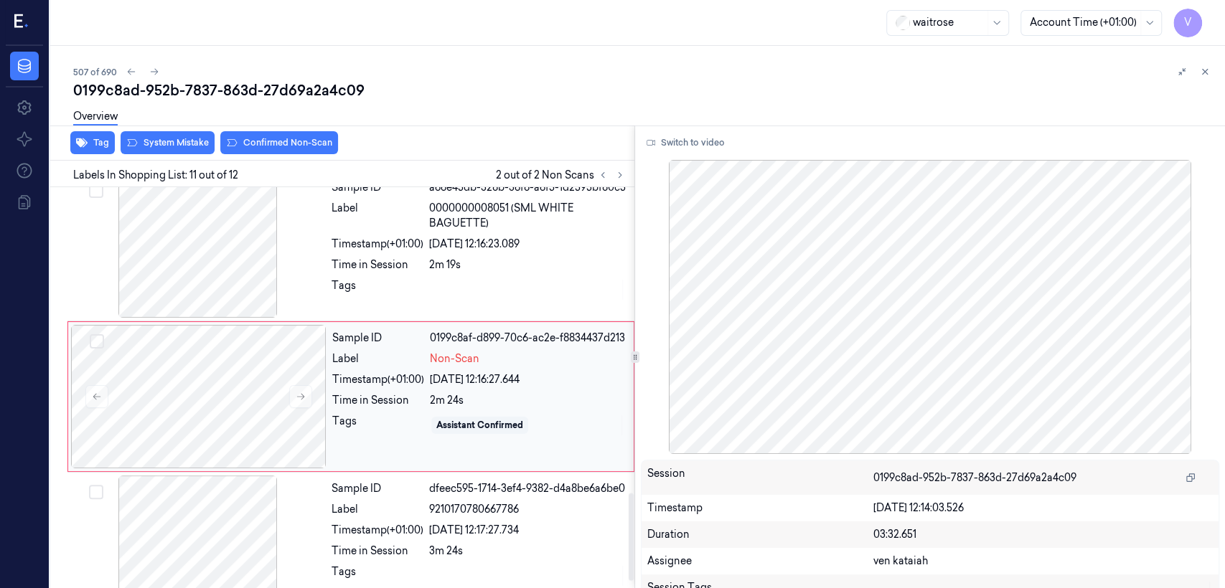
scroll to position [1396, 0]
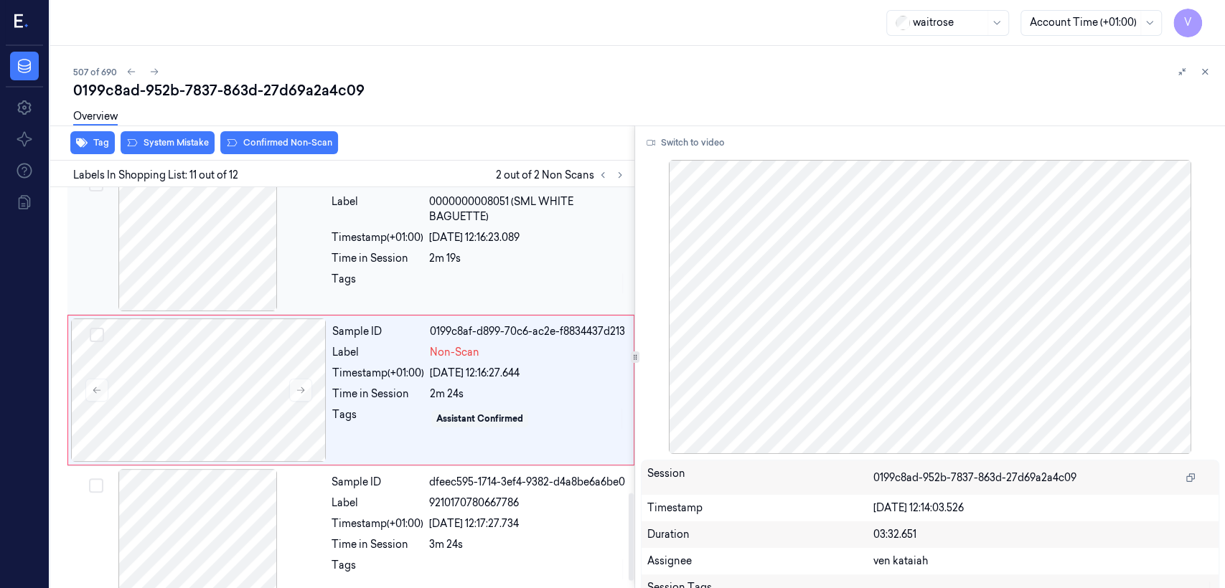
click at [354, 266] on div "Time in Session" at bounding box center [377, 258] width 92 height 15
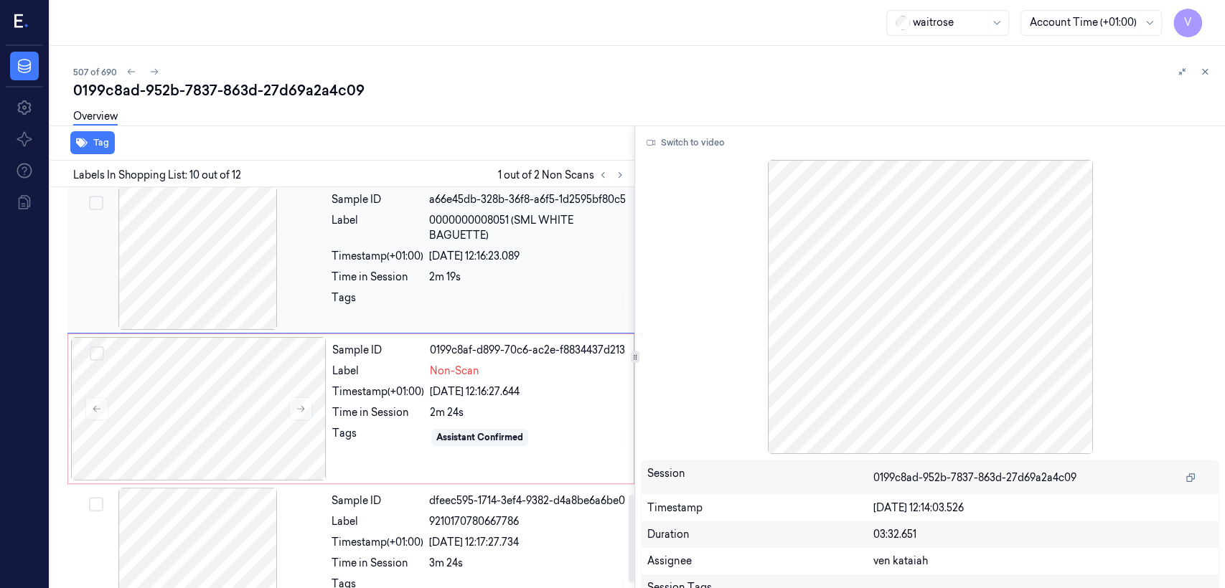
scroll to position [1403, 0]
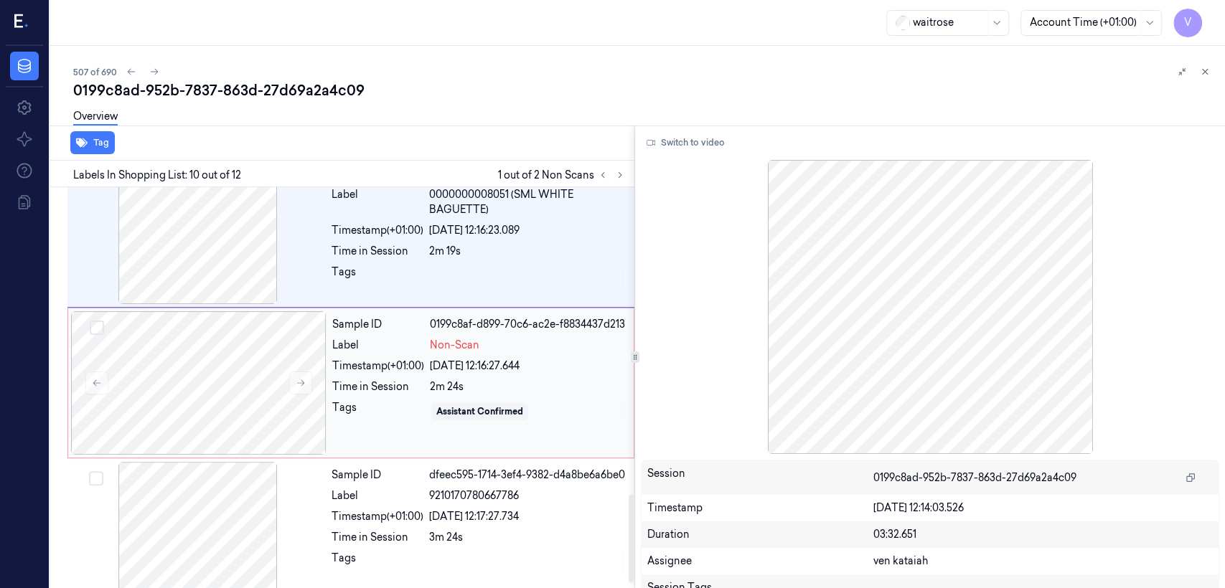
click at [427, 395] on div "Time in Session 2m 24s" at bounding box center [478, 387] width 293 height 15
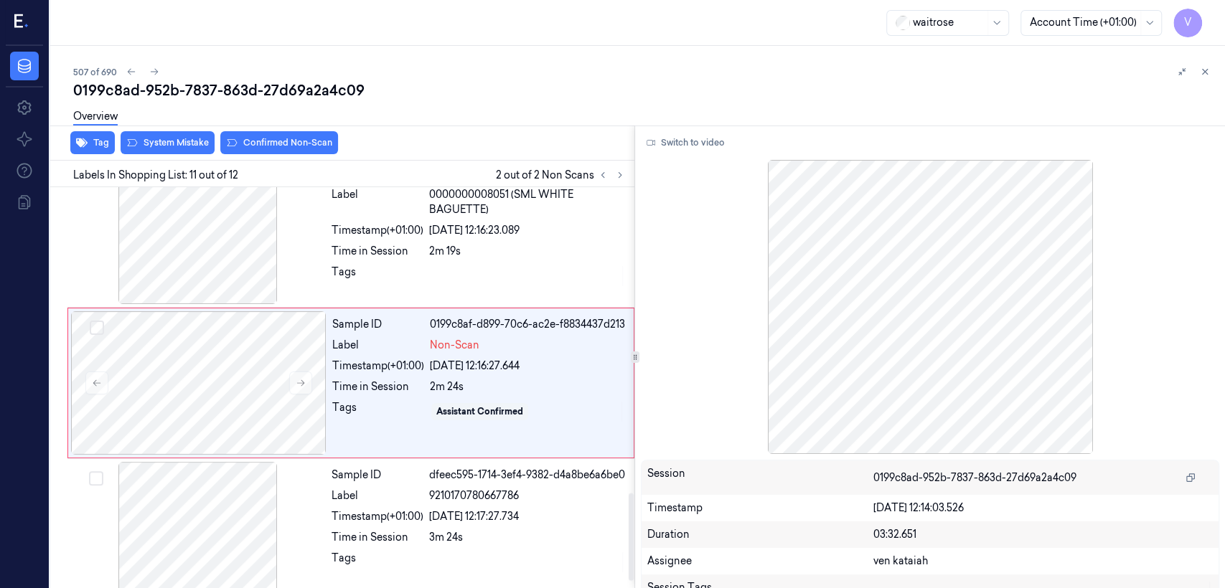
scroll to position [1396, 0]
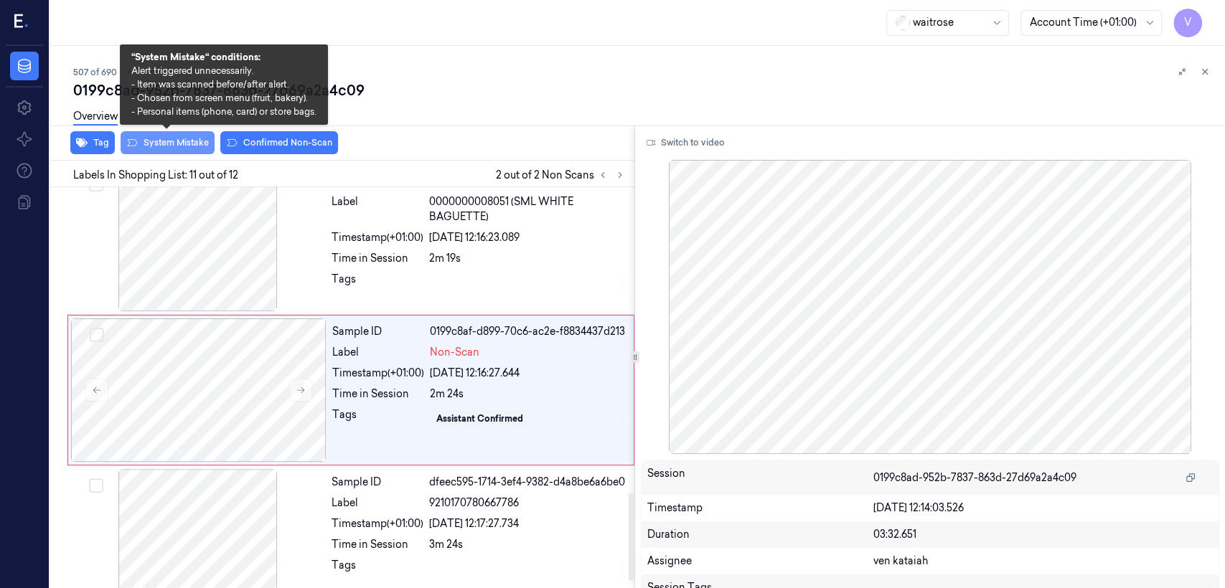
click at [185, 141] on button "System Mistake" at bounding box center [168, 142] width 94 height 23
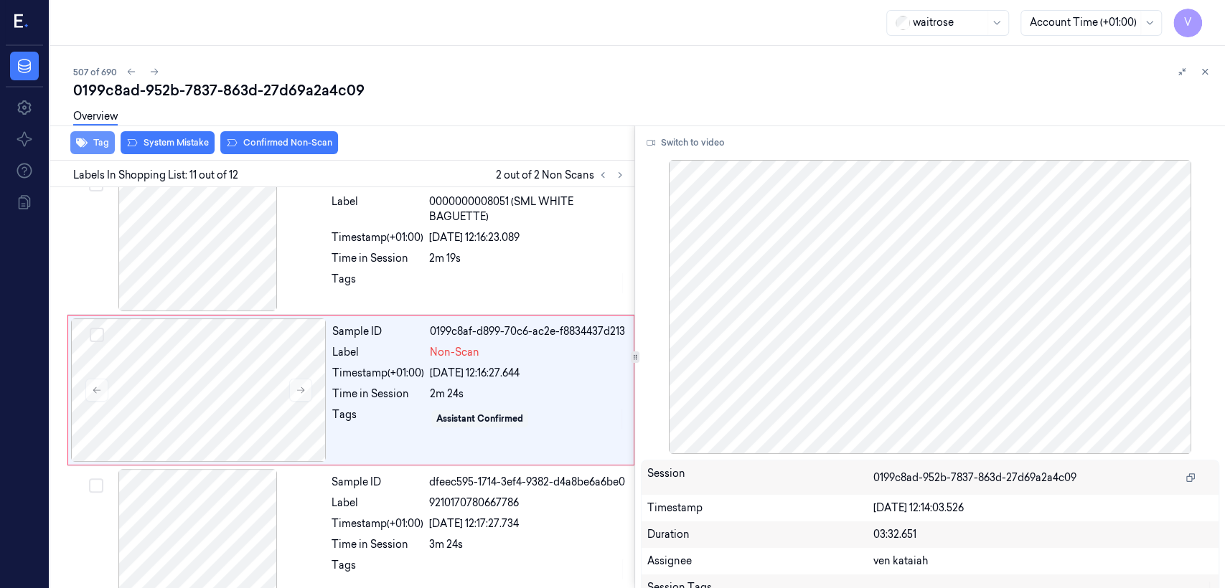
click at [96, 144] on button "Tag" at bounding box center [92, 142] width 44 height 23
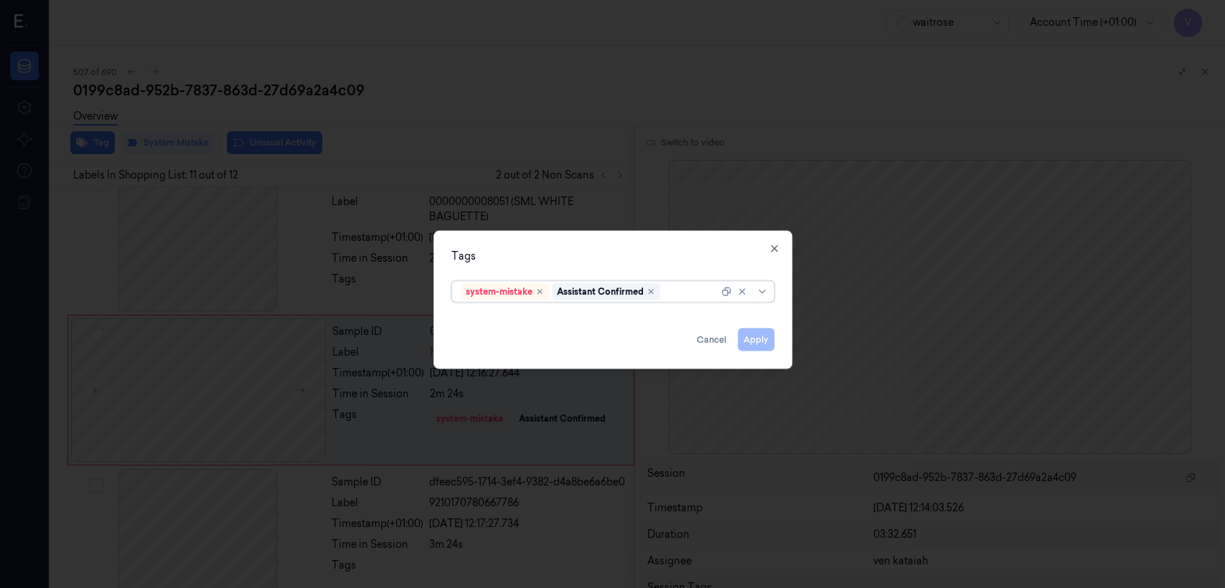
scroll to position [1400, 0]
click at [677, 298] on div at bounding box center [690, 291] width 55 height 15
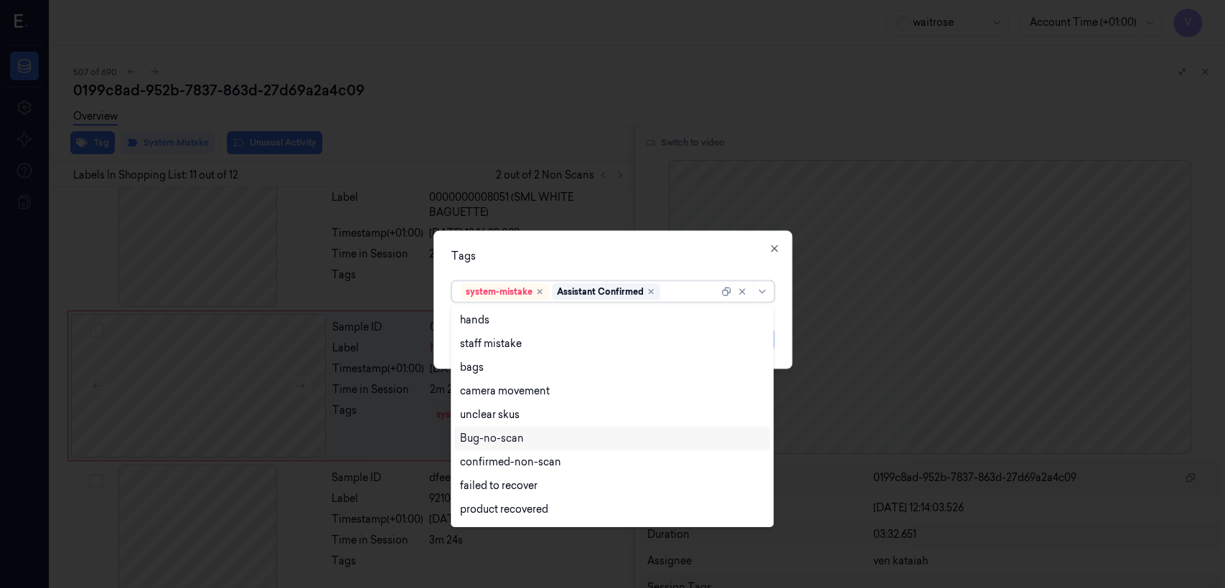
scroll to position [210, 0]
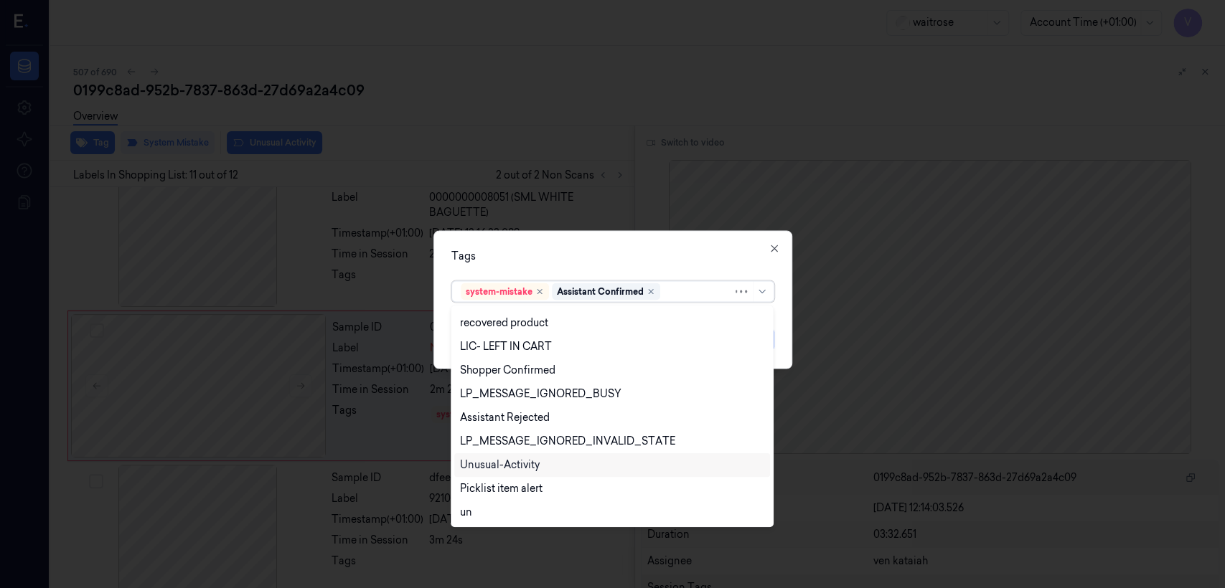
click at [545, 460] on div "Unusual-Activity" at bounding box center [612, 465] width 304 height 15
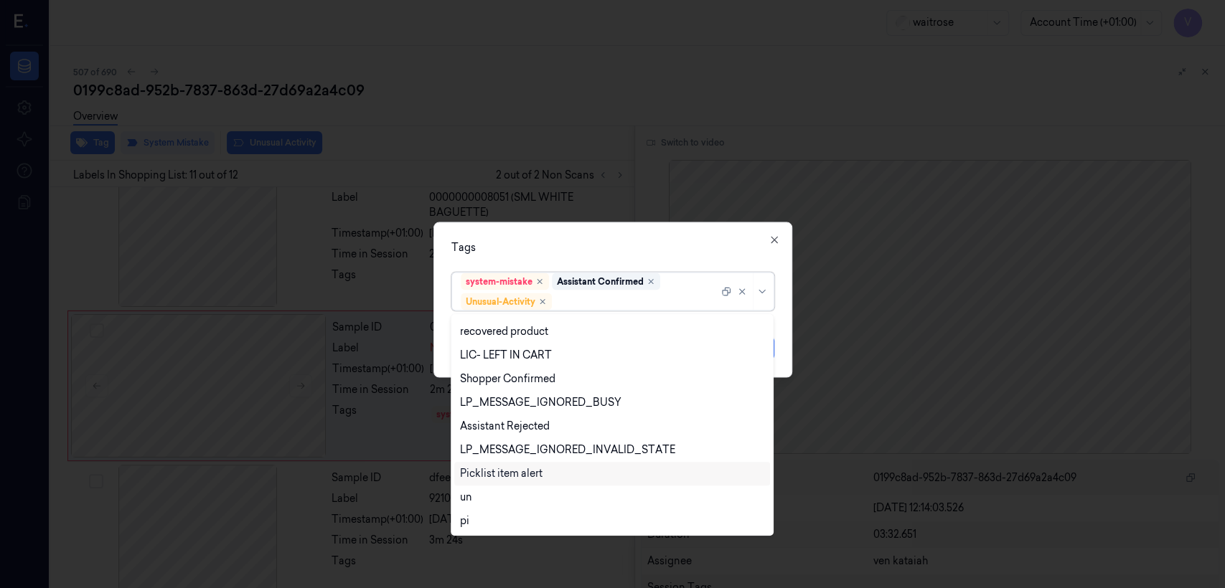
click at [529, 471] on div "Picklist item alert" at bounding box center [501, 473] width 83 height 15
click at [663, 271] on div "option Picklist item alert, selected. 20 results available. Use Up and Down to …" at bounding box center [612, 289] width 323 height 44
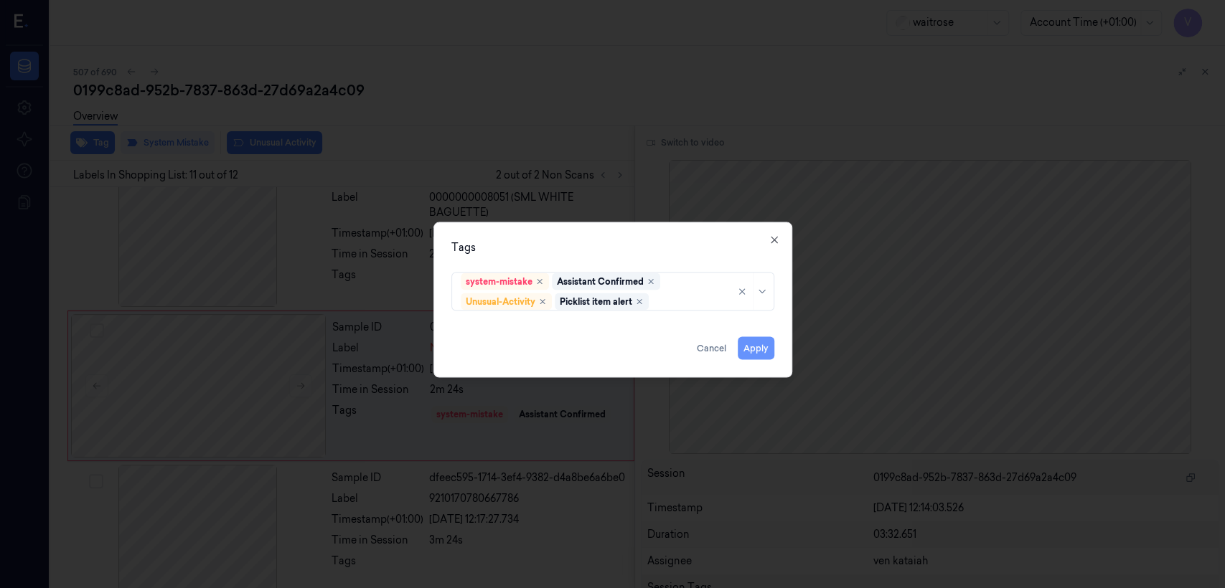
click at [745, 346] on button "Apply" at bounding box center [756, 348] width 37 height 23
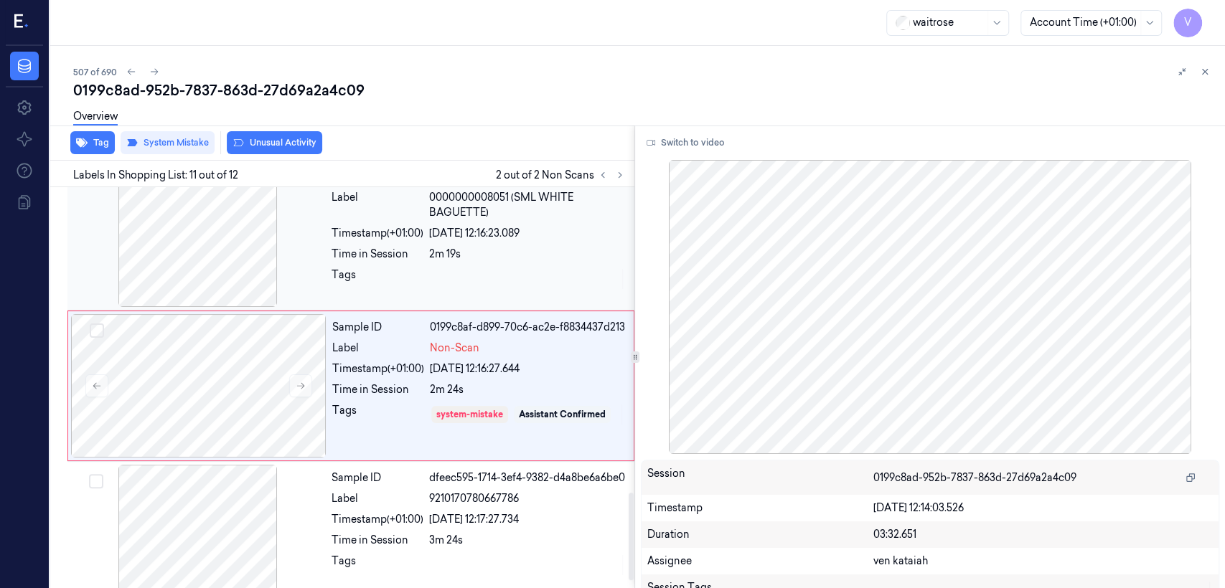
click at [407, 262] on div "Time in Session" at bounding box center [377, 254] width 92 height 15
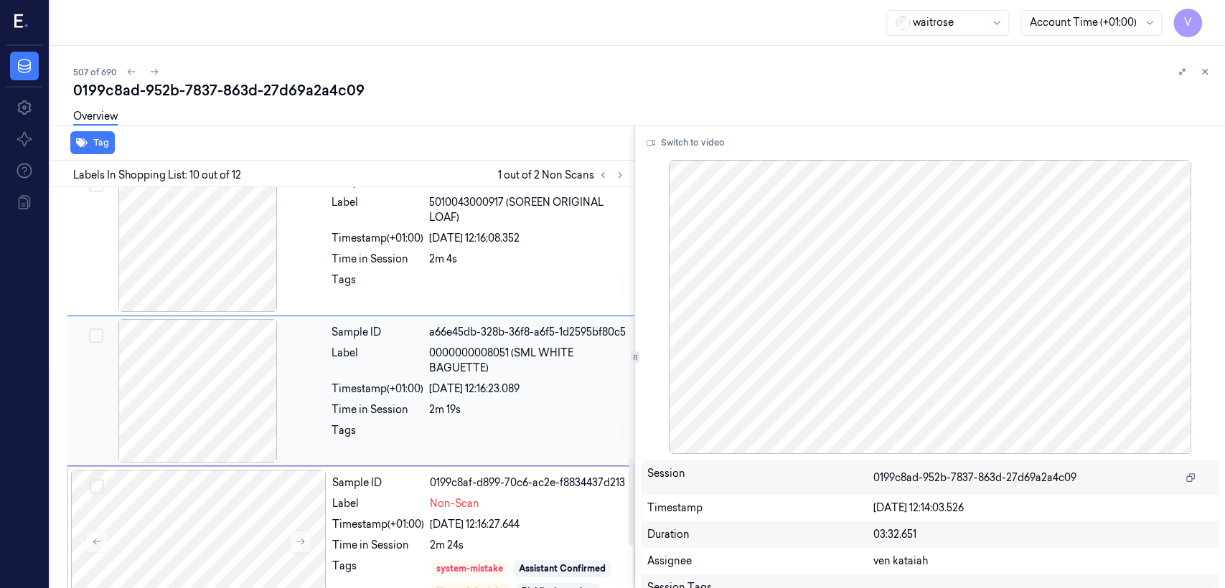
scroll to position [1244, 0]
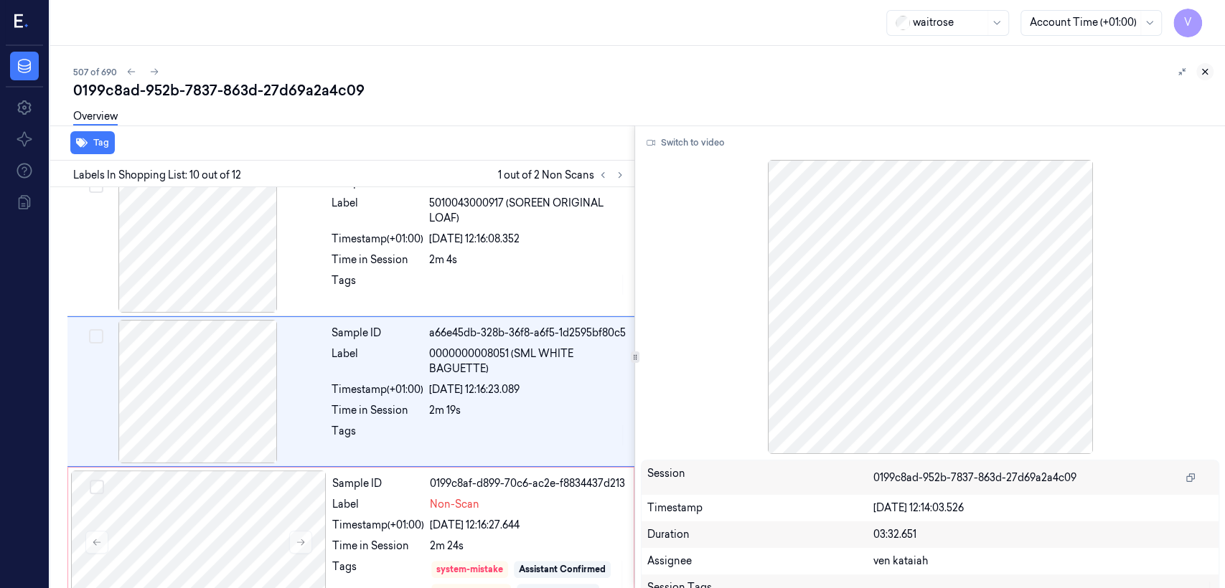
click at [1200, 71] on icon at bounding box center [1205, 72] width 10 height 10
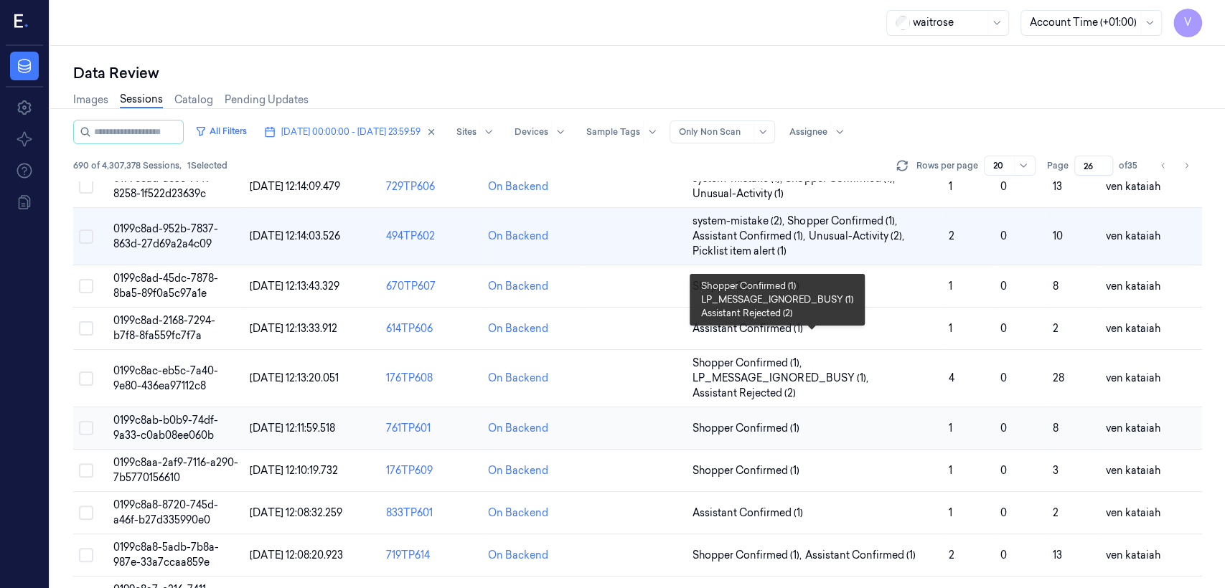
scroll to position [298, 0]
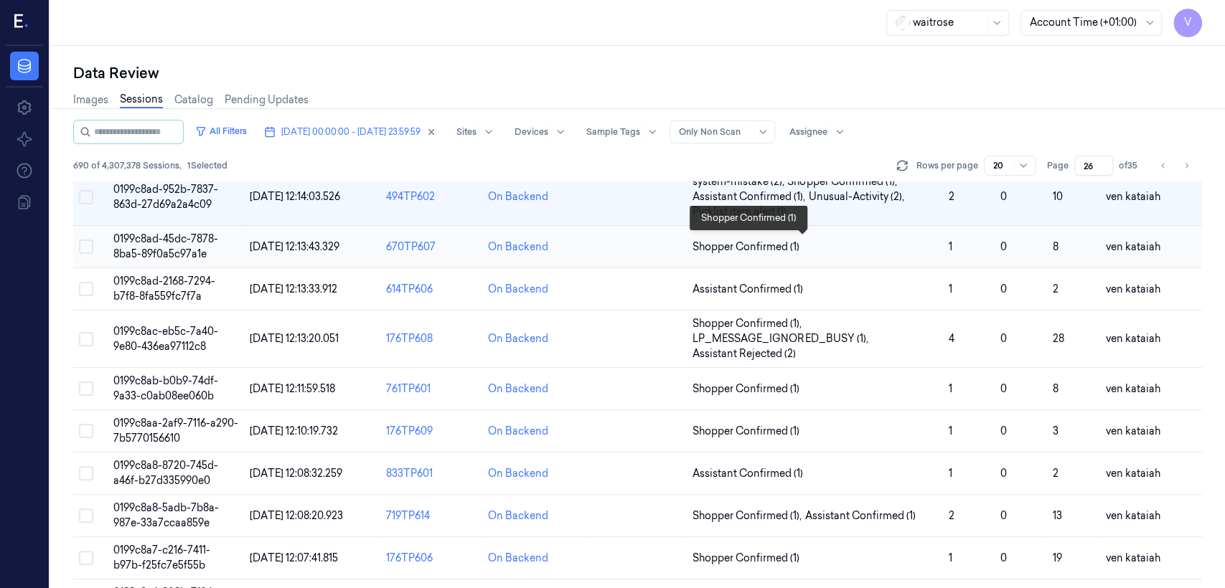
click at [772, 250] on span "Shopper Confirmed (1)" at bounding box center [745, 247] width 107 height 15
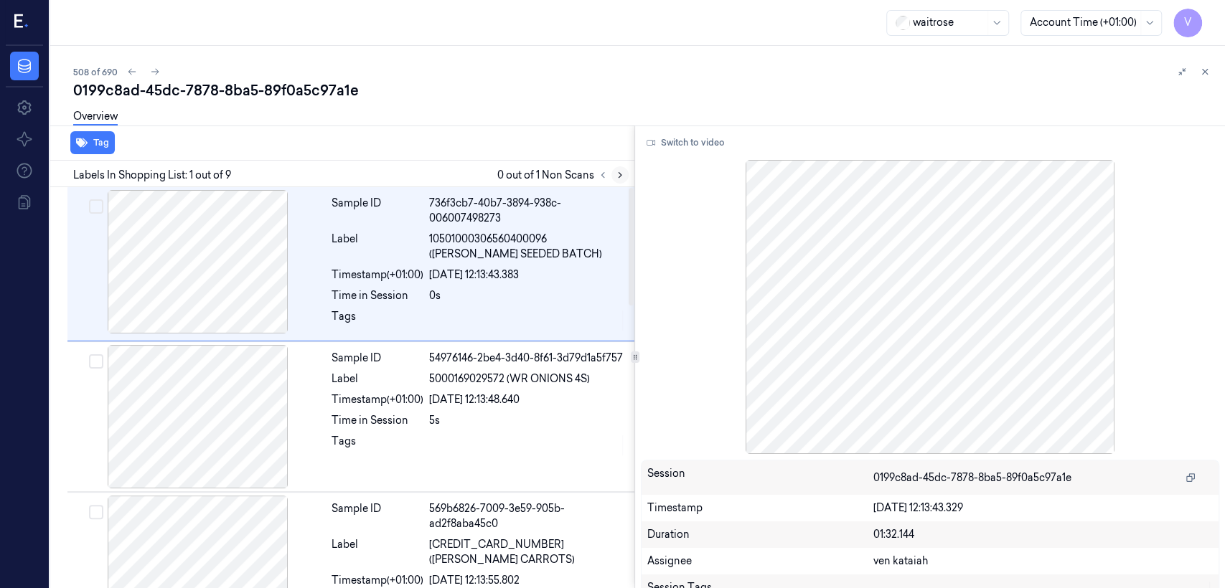
click at [616, 176] on icon at bounding box center [620, 175] width 10 height 10
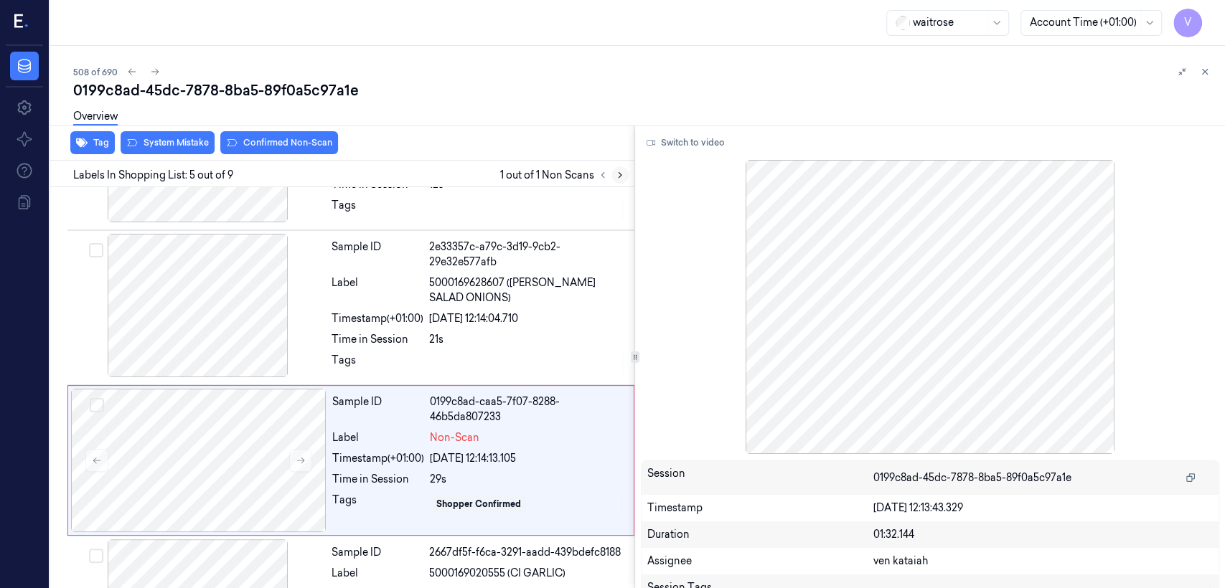
scroll to position [480, 0]
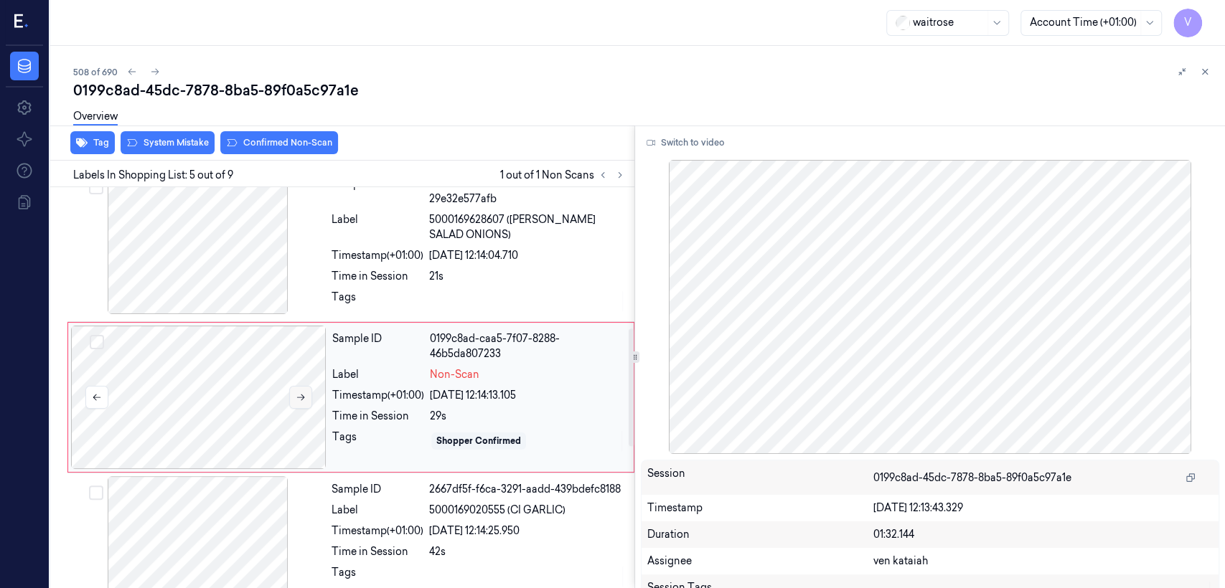
click at [291, 386] on button at bounding box center [300, 397] width 23 height 23
click at [381, 267] on div "Sample ID 2e33357c-a79c-3d19-9cb2-29e32e577afb Label 5000169628607 ([PERSON_NAM…" at bounding box center [479, 245] width 306 height 148
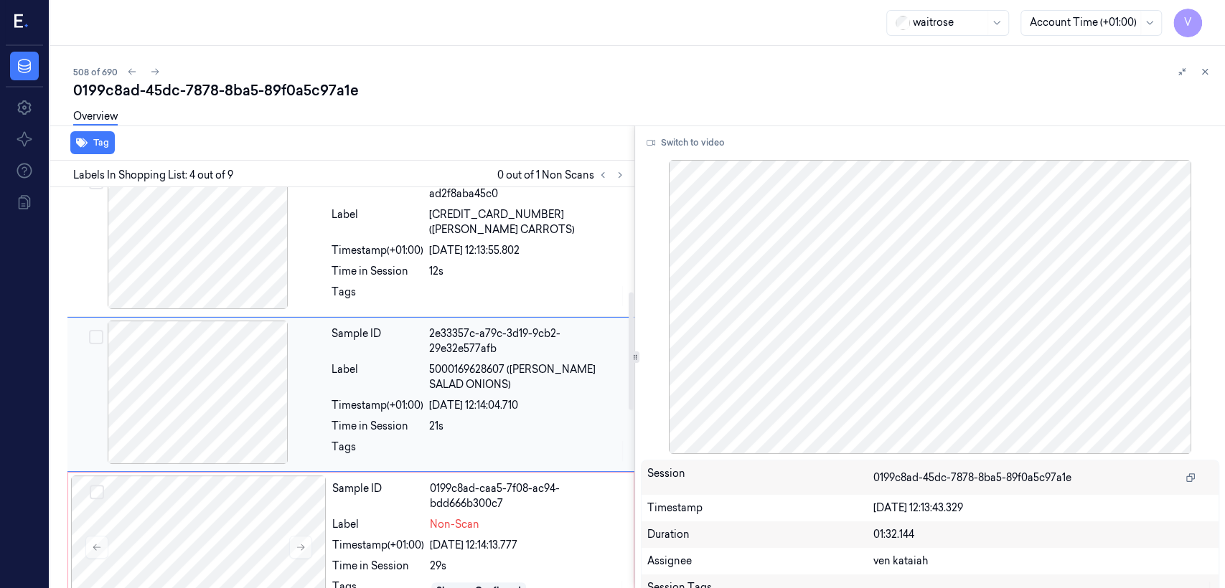
scroll to position [329, 0]
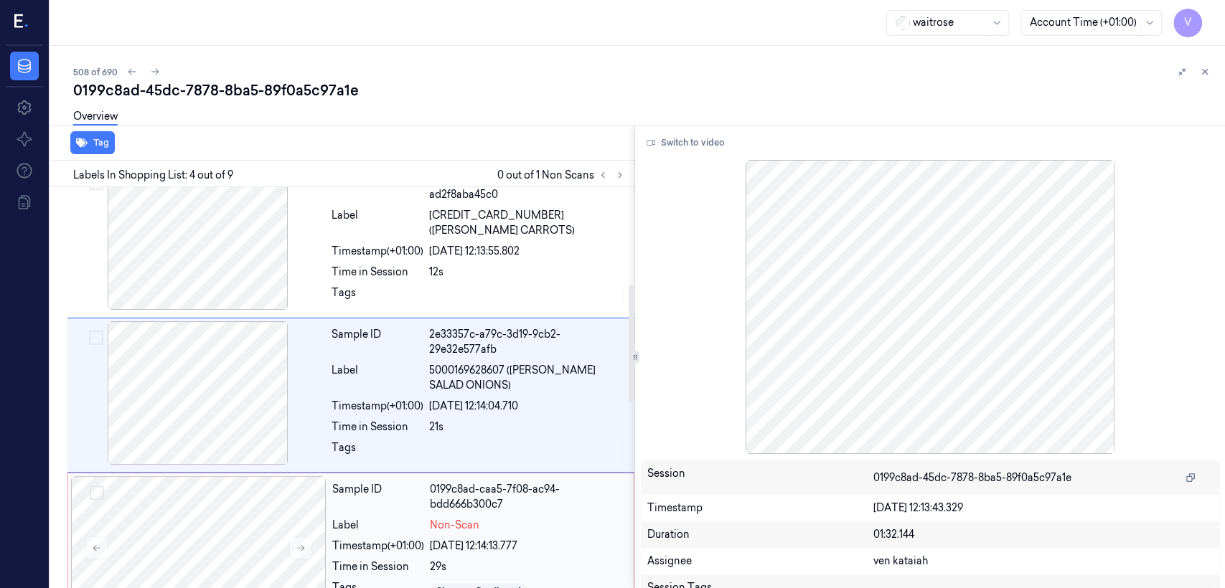
click at [432, 495] on div "0199c8ad-caa5-7f08-ac94-bdd666b300c7" at bounding box center [527, 497] width 195 height 30
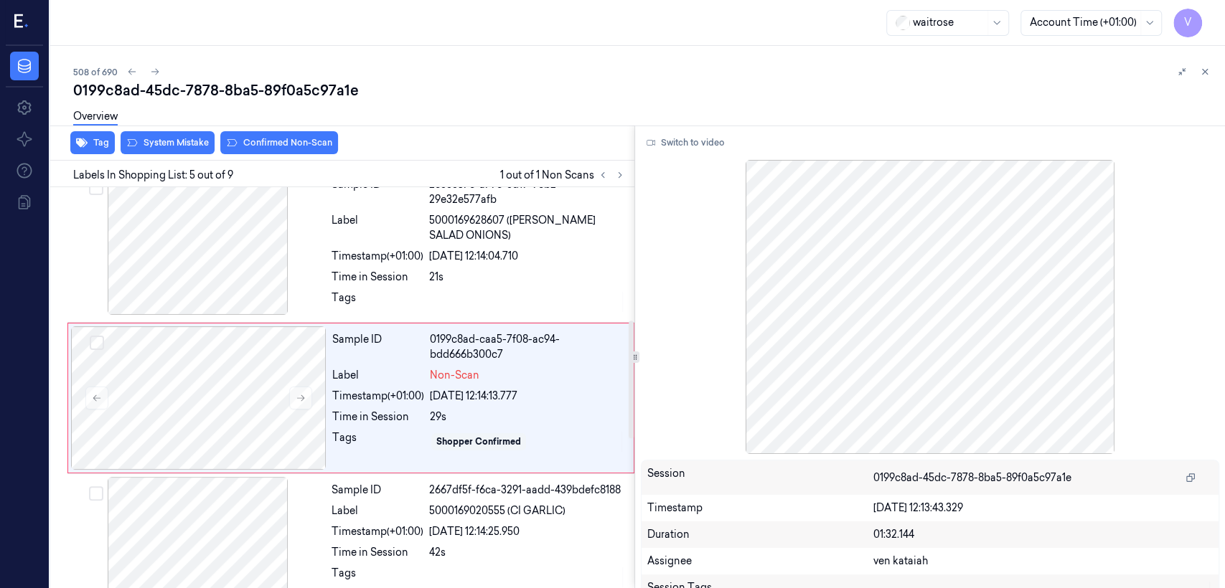
scroll to position [480, 0]
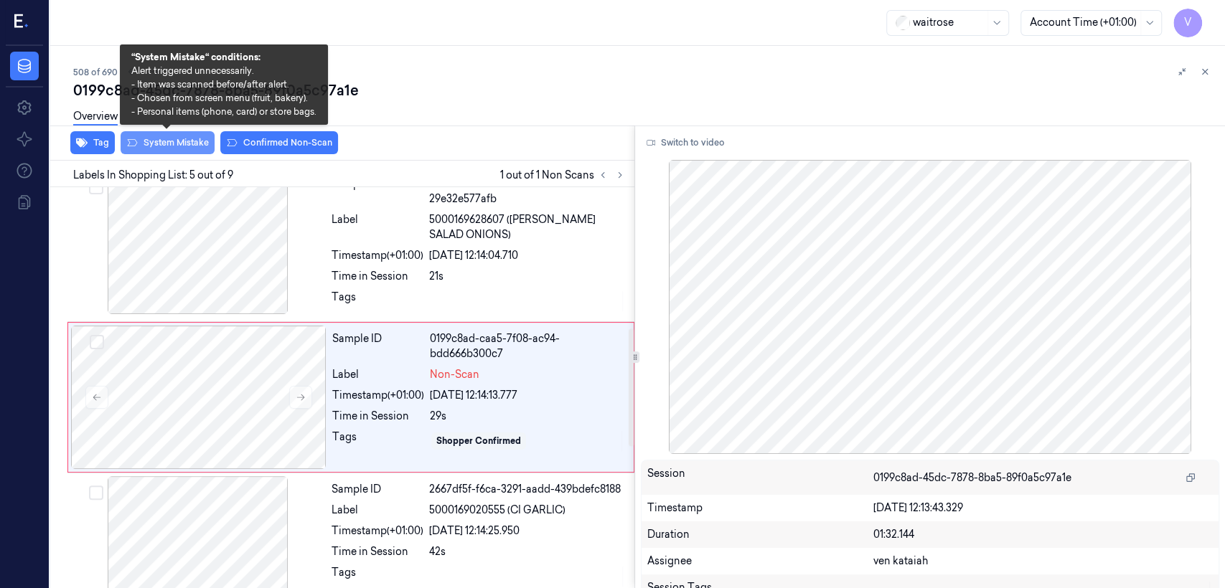
click at [177, 146] on button "System Mistake" at bounding box center [168, 142] width 94 height 23
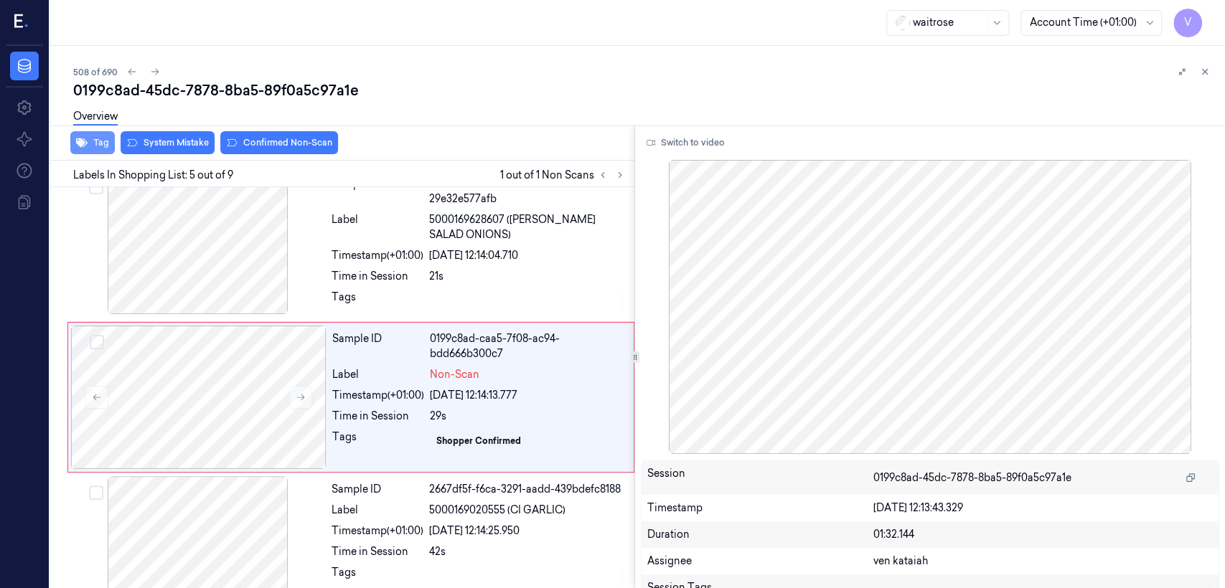
click at [103, 143] on button "Tag" at bounding box center [92, 142] width 44 height 23
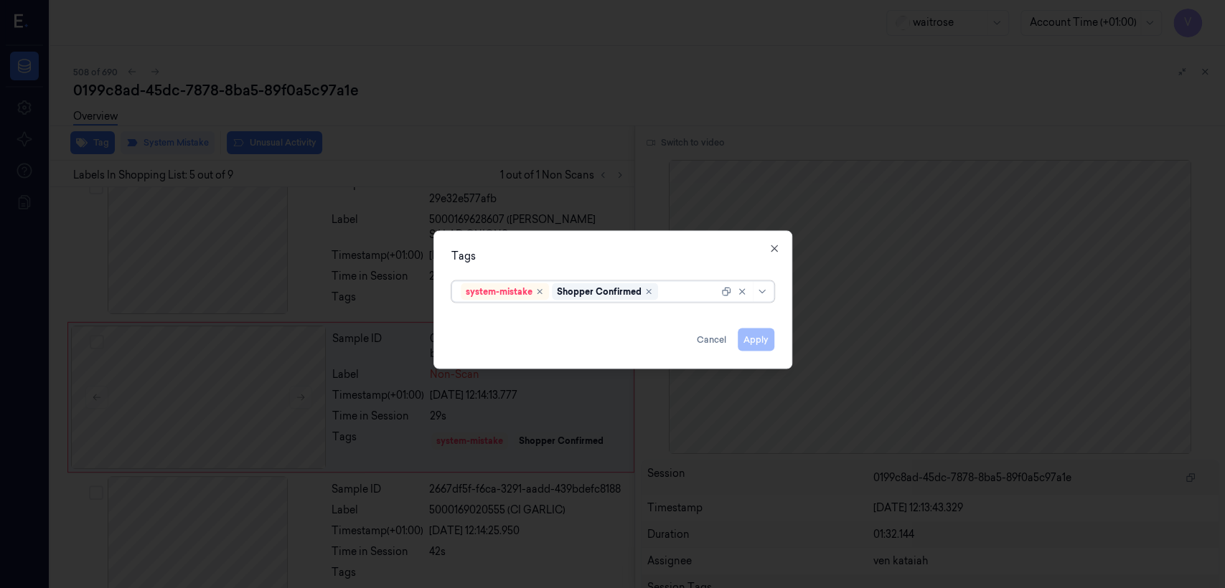
click at [684, 290] on div at bounding box center [689, 291] width 57 height 15
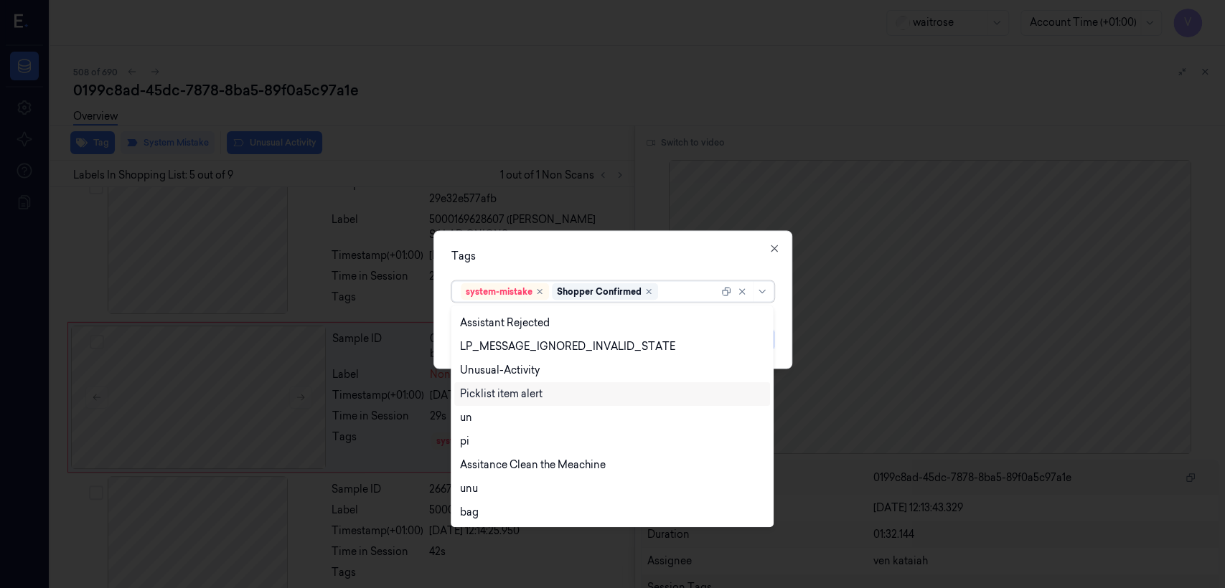
click at [531, 392] on div "Picklist item alert" at bounding box center [501, 394] width 83 height 15
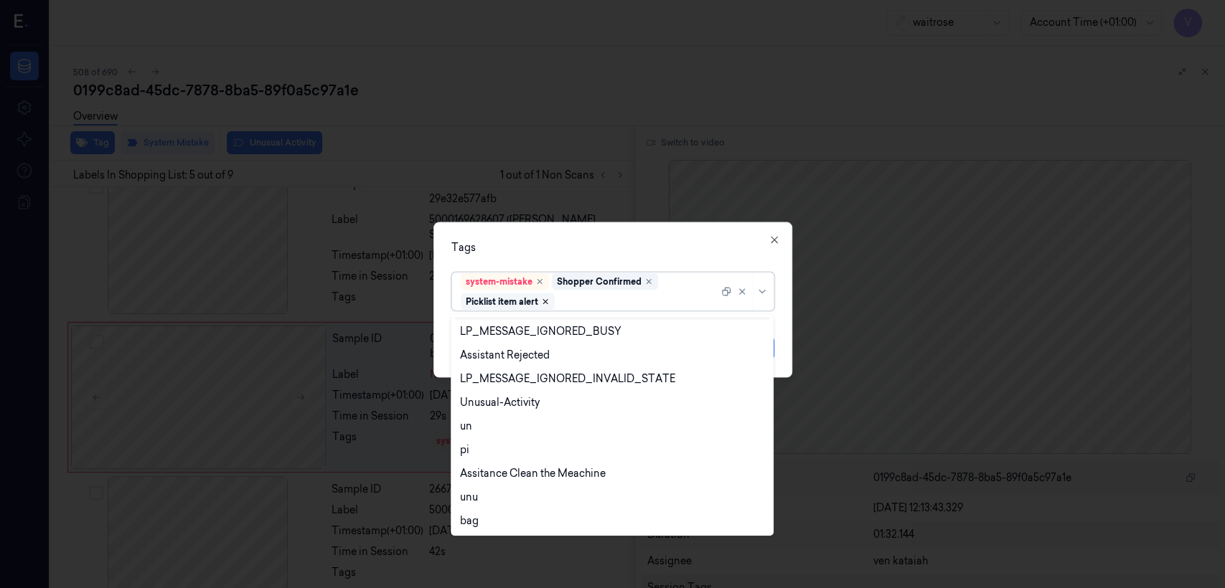
click at [549, 300] on icon "Remove ,Picklist item alert" at bounding box center [545, 302] width 9 height 9
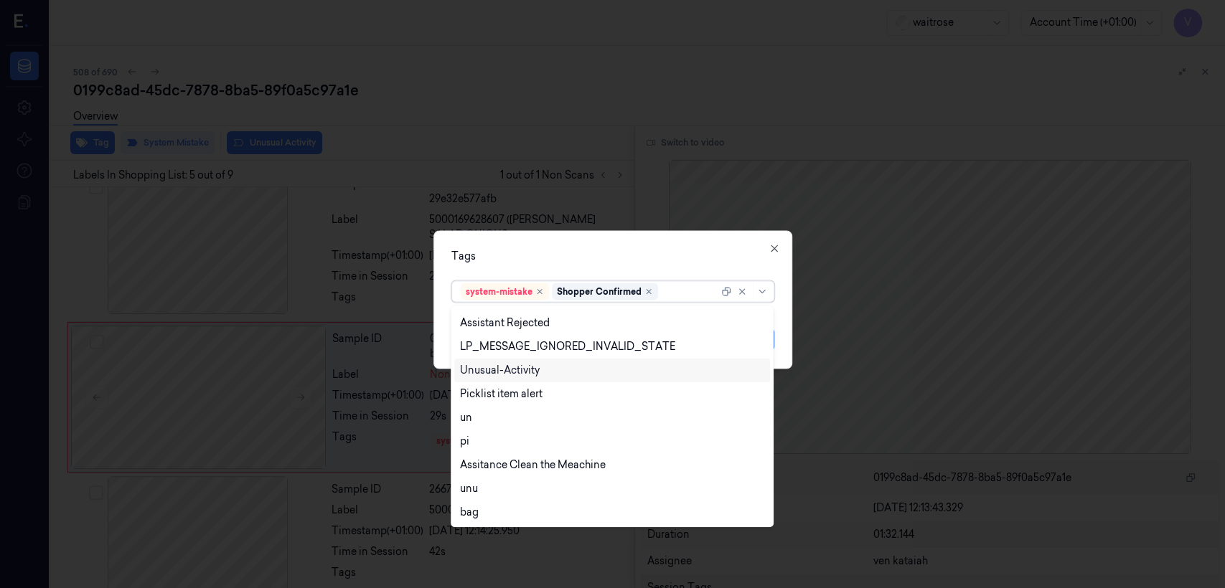
click at [529, 373] on div "Unusual-Activity" at bounding box center [500, 370] width 80 height 15
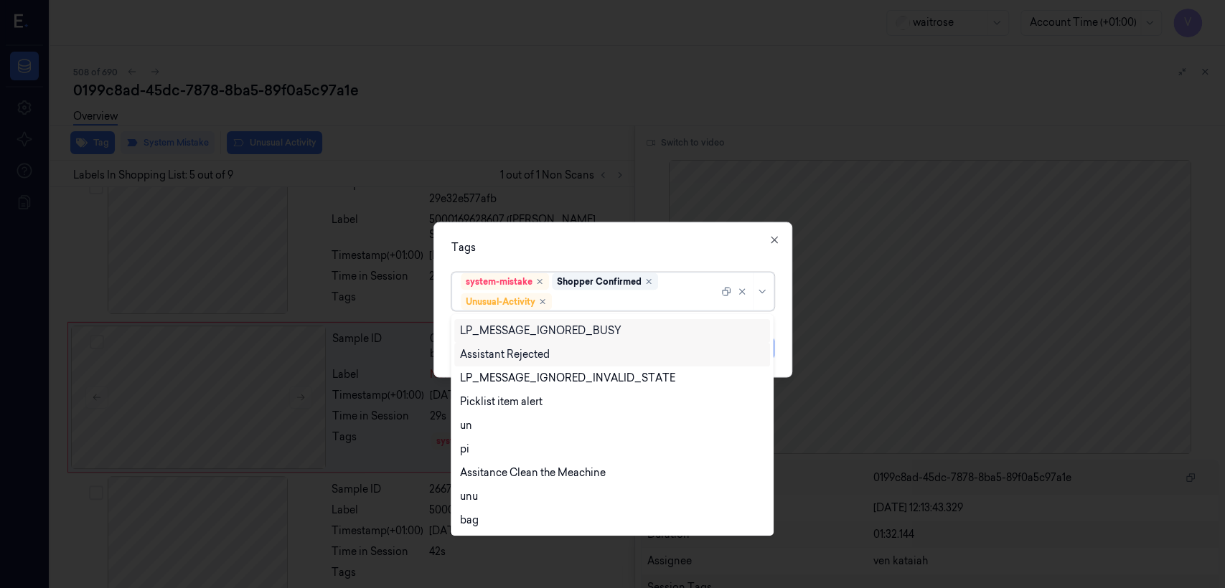
scroll to position [281, 0]
drag, startPoint x: 578, startPoint y: 256, endPoint x: 670, endPoint y: 323, distance: 113.5
click at [578, 255] on div "Tags option Unusual-Activity, selected. 21 results available. Use Up and Down t…" at bounding box center [612, 300] width 359 height 156
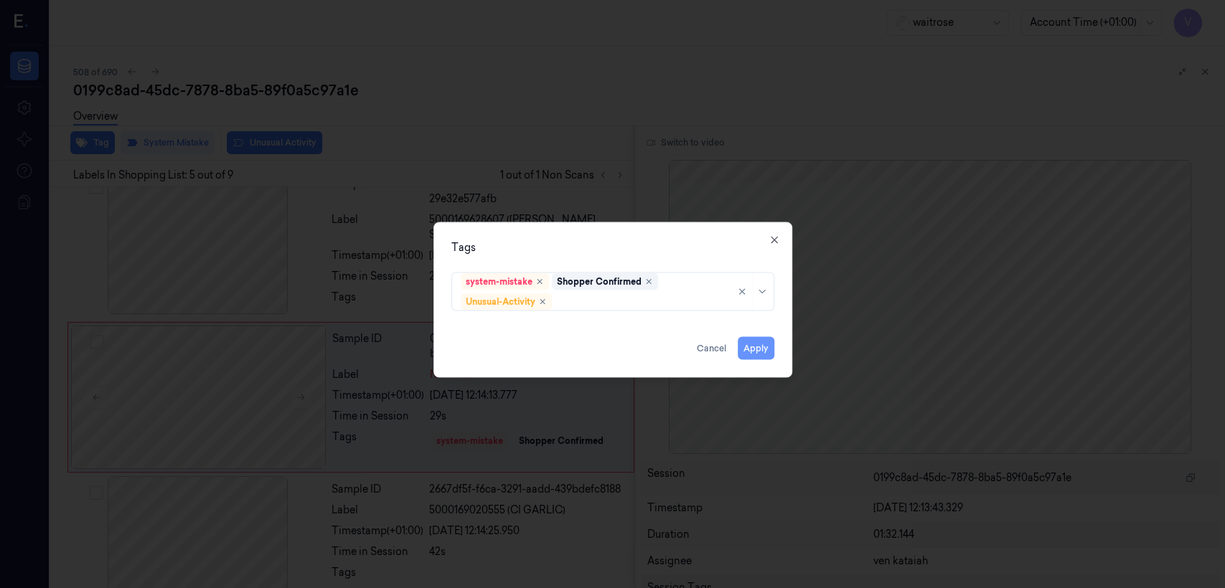
click at [750, 352] on button "Apply" at bounding box center [756, 348] width 37 height 23
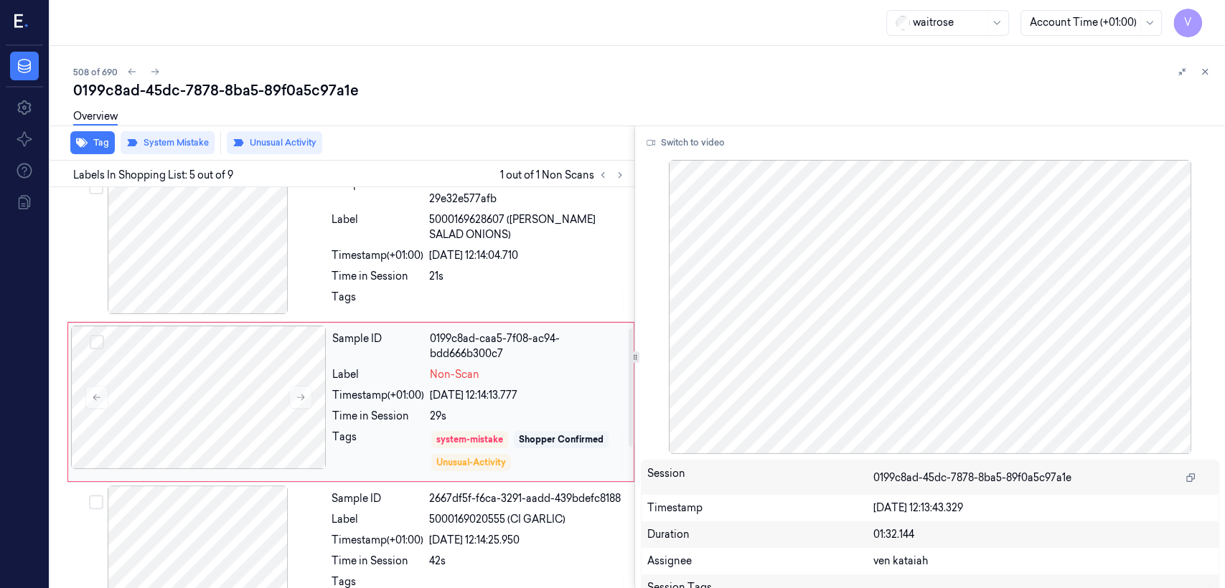
scroll to position [484, 0]
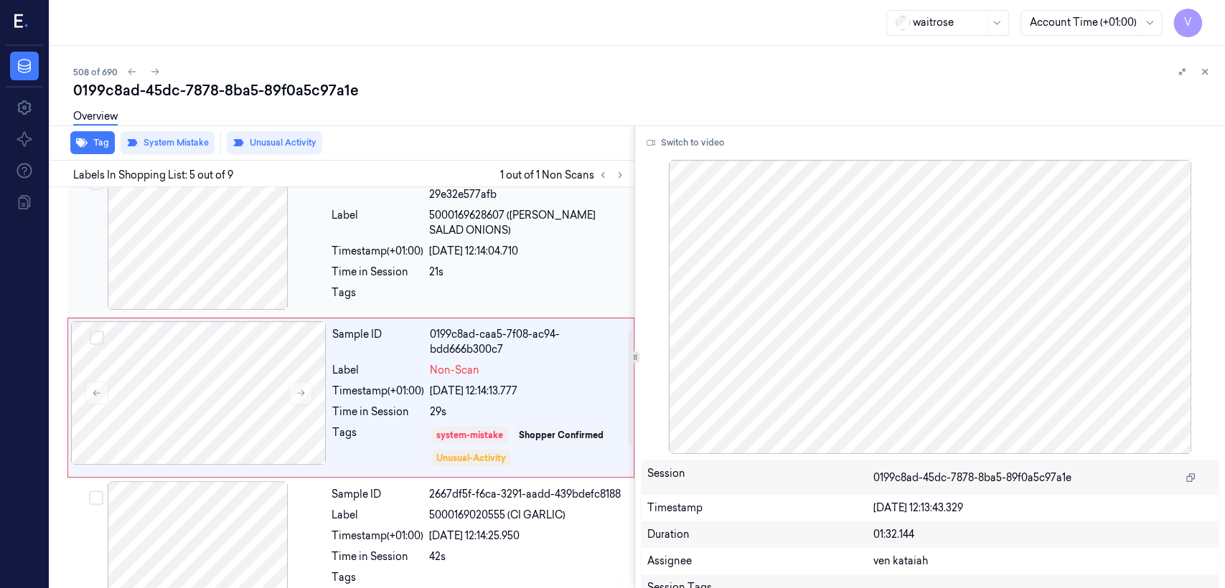
click at [490, 265] on div "21s" at bounding box center [527, 272] width 197 height 15
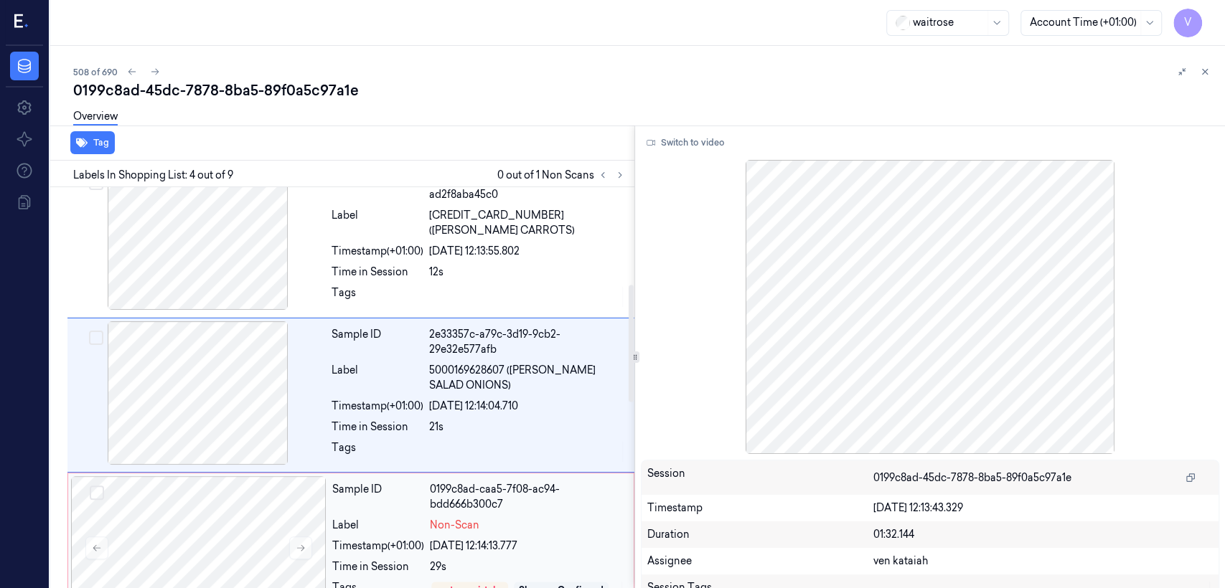
scroll to position [489, 0]
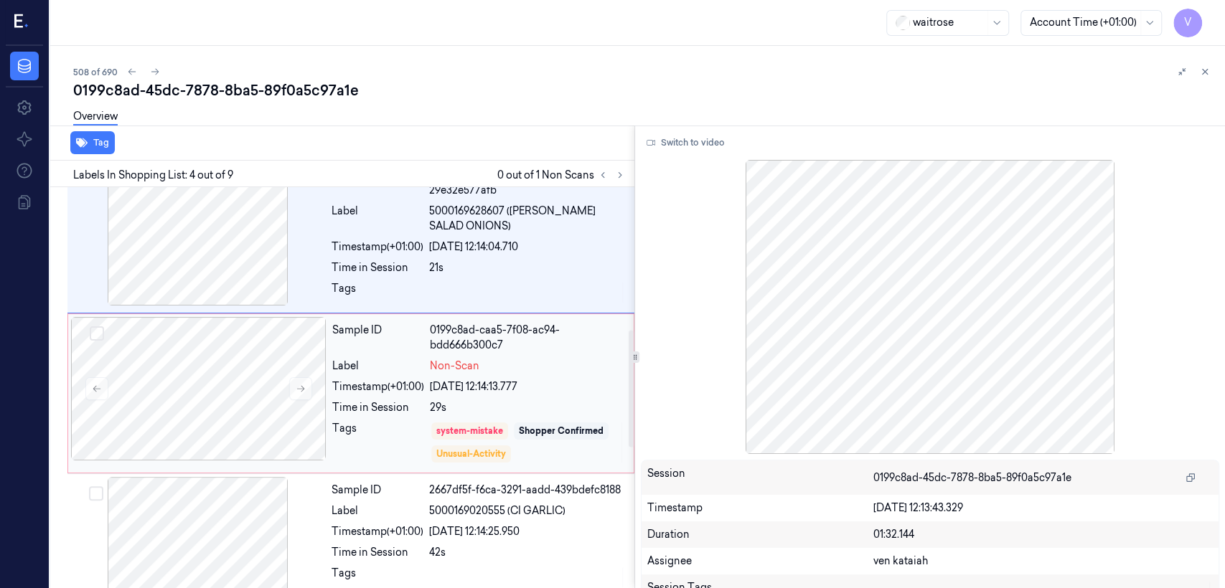
click at [483, 359] on div "Non-Scan" at bounding box center [527, 366] width 195 height 15
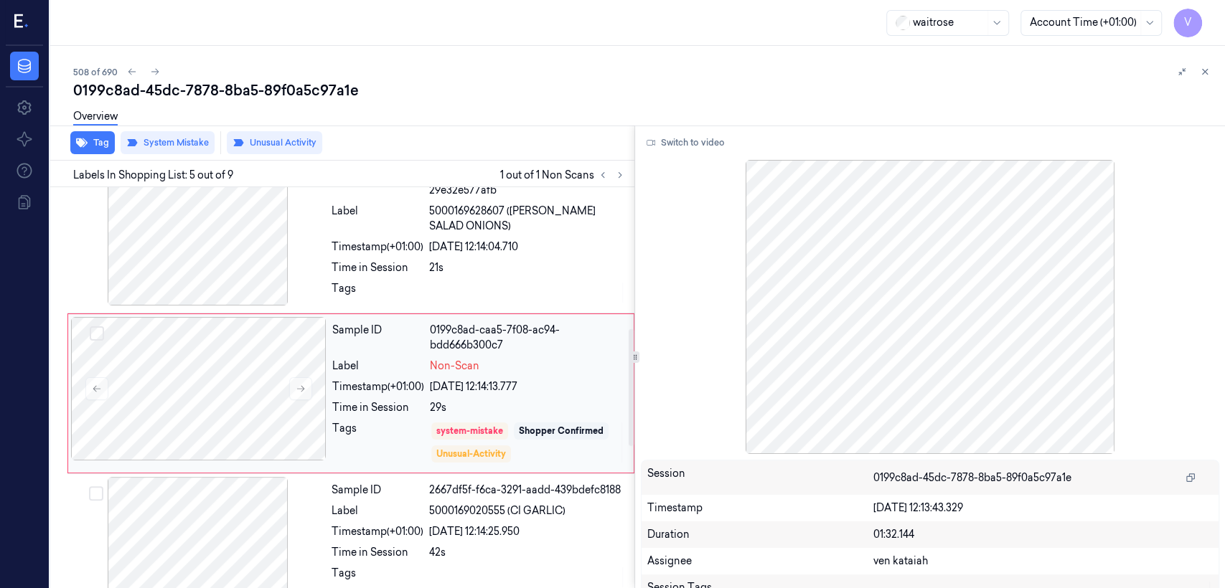
scroll to position [484, 0]
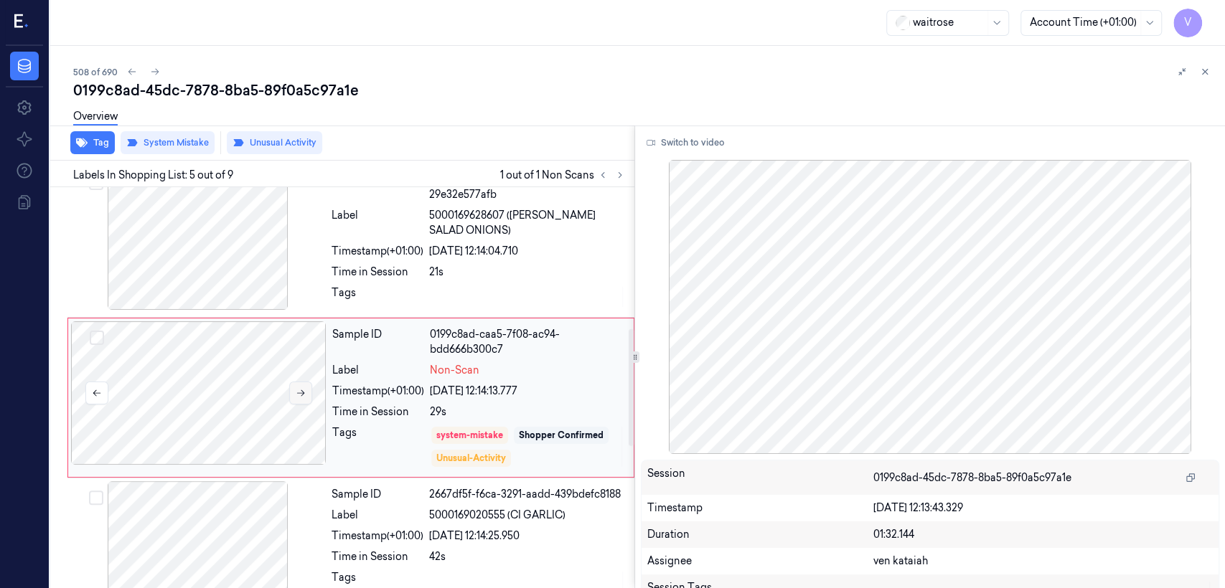
click at [296, 388] on icon at bounding box center [301, 393] width 10 height 10
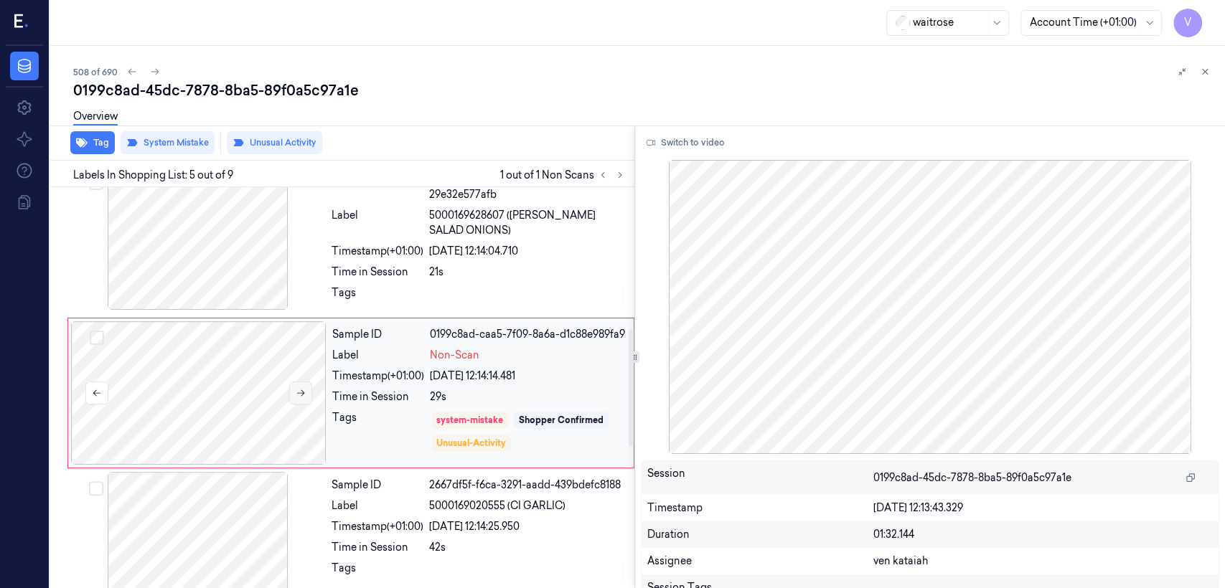
click at [296, 388] on icon at bounding box center [301, 393] width 10 height 10
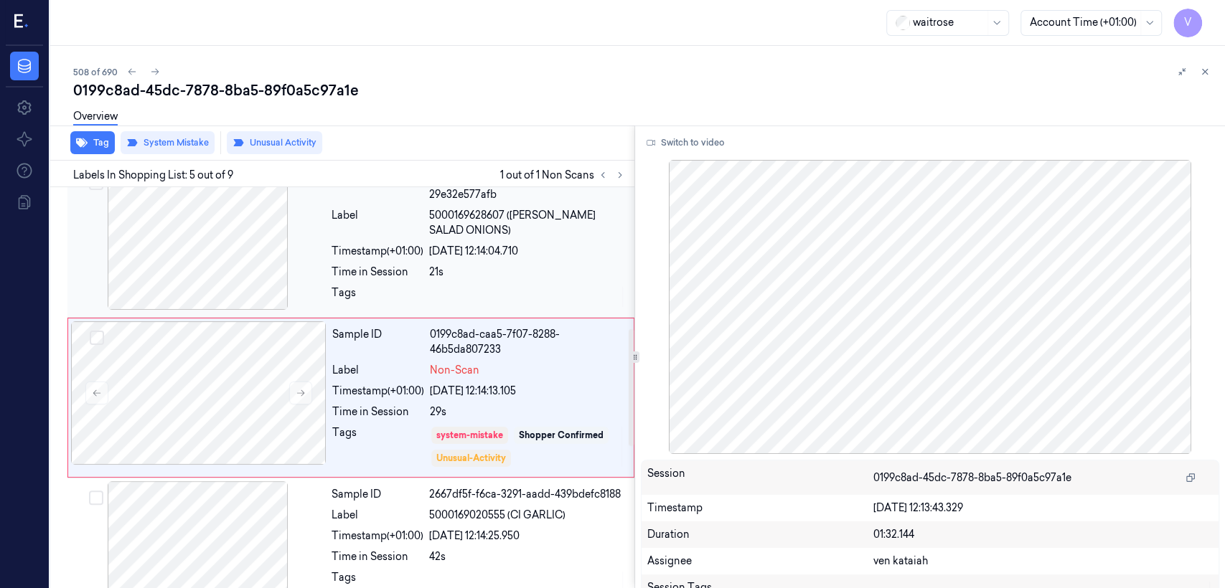
click at [516, 286] on div at bounding box center [527, 297] width 197 height 23
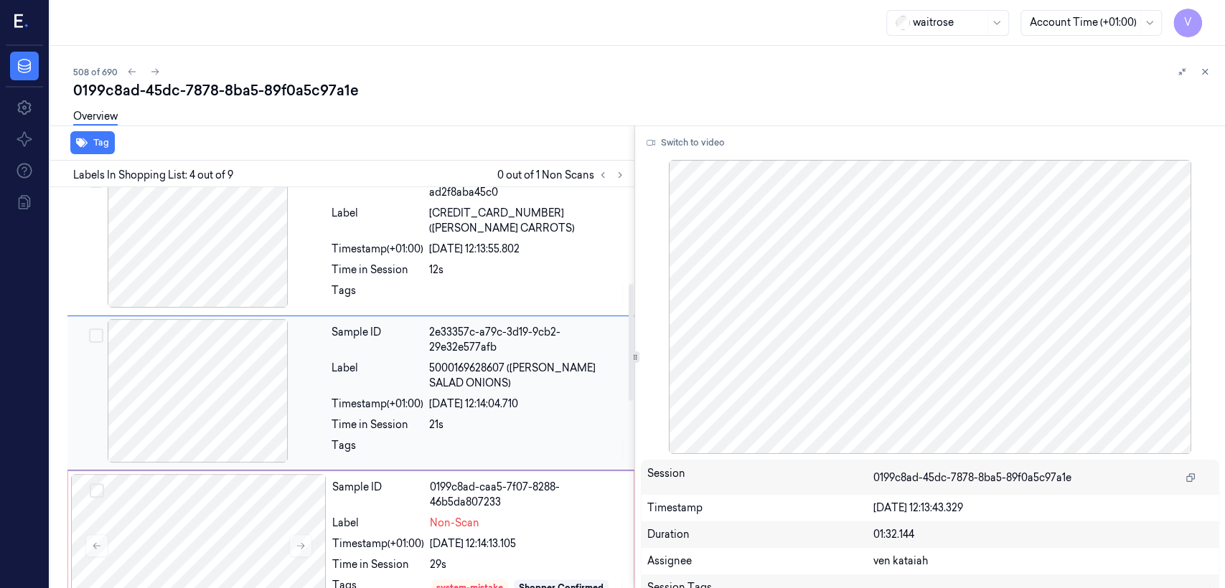
scroll to position [329, 0]
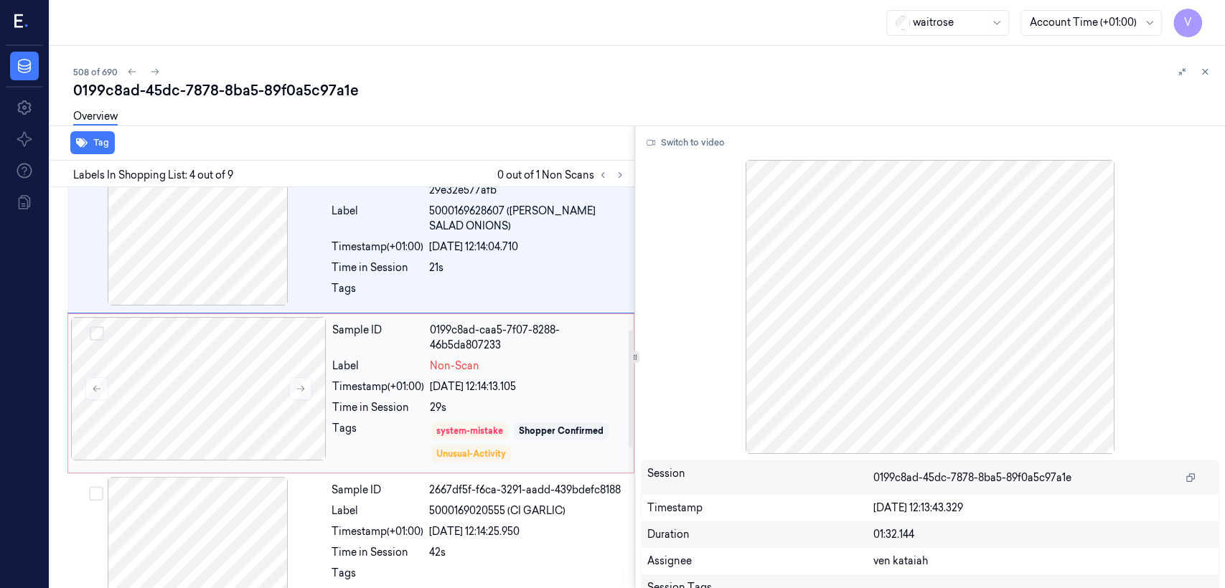
click at [456, 400] on div "29s" at bounding box center [527, 407] width 195 height 15
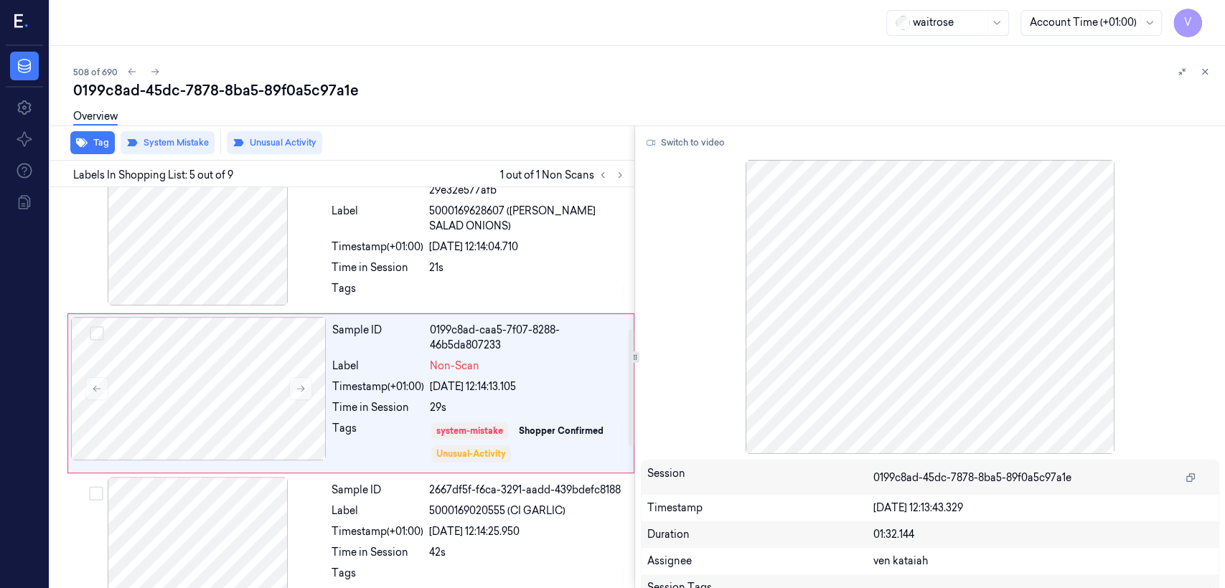
scroll to position [484, 0]
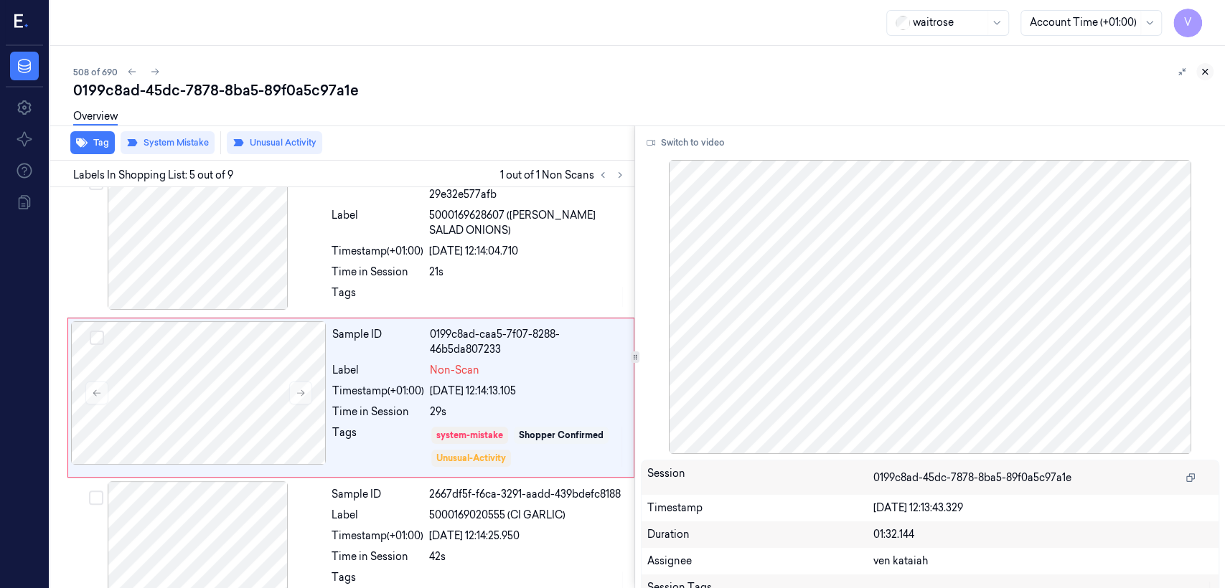
click at [1212, 69] on button at bounding box center [1204, 71] width 17 height 17
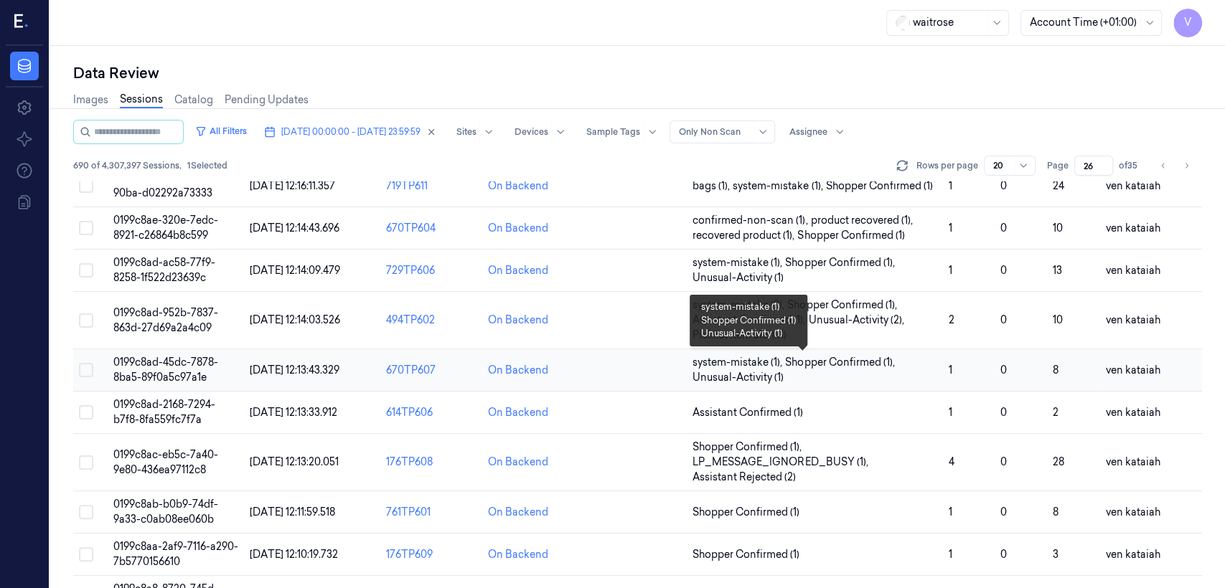
scroll to position [334, 0]
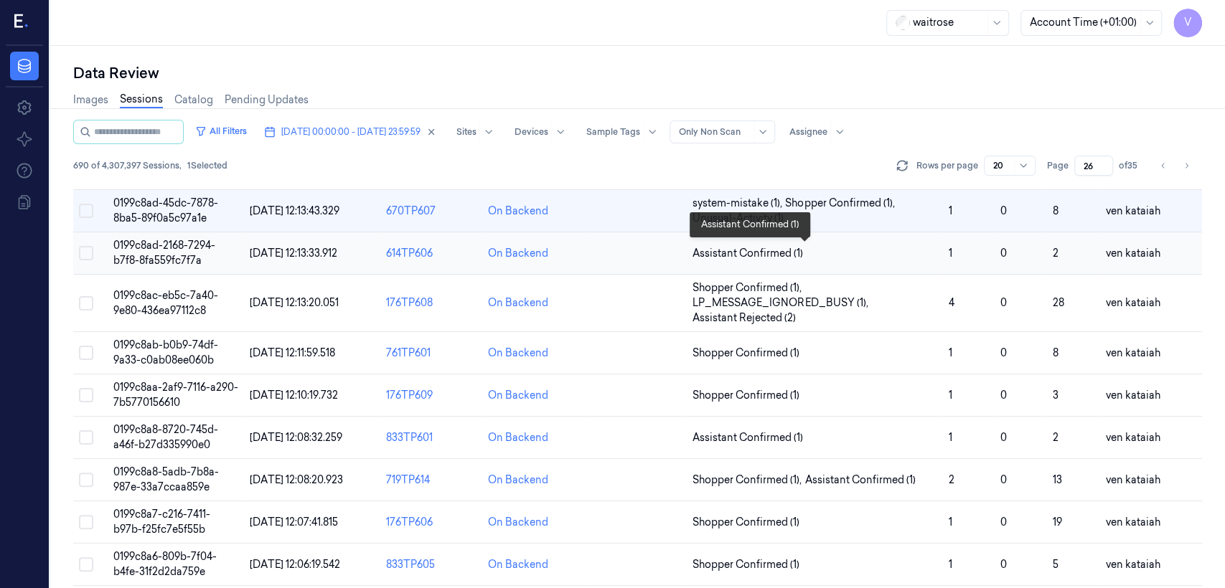
click at [769, 247] on span "Assistant Confirmed (1)" at bounding box center [747, 253] width 110 height 15
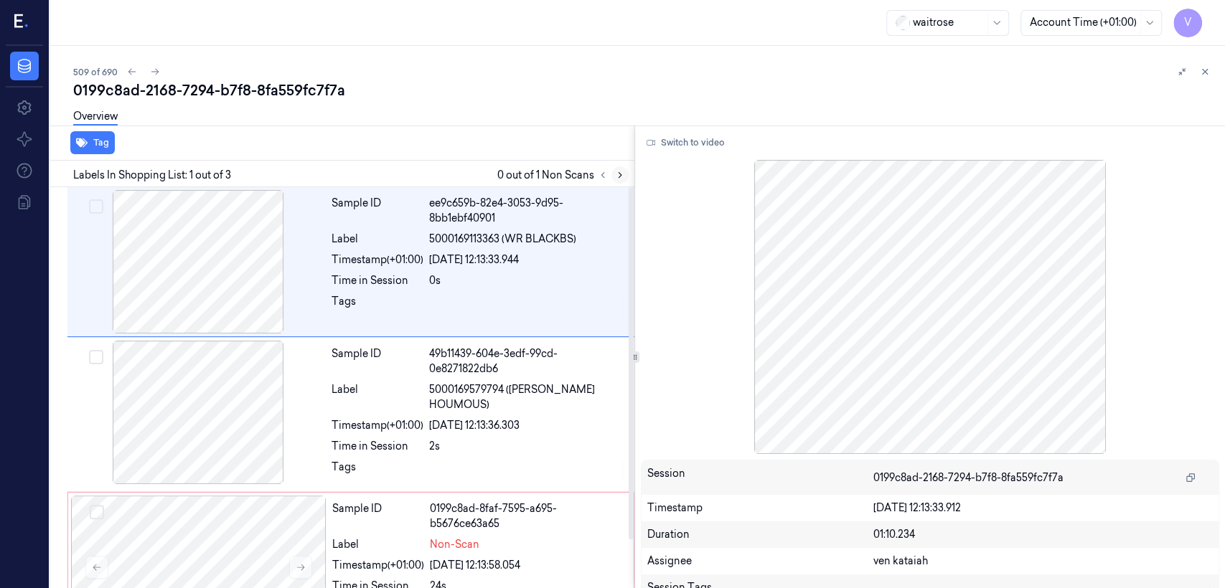
click at [611, 172] on button at bounding box center [619, 174] width 17 height 17
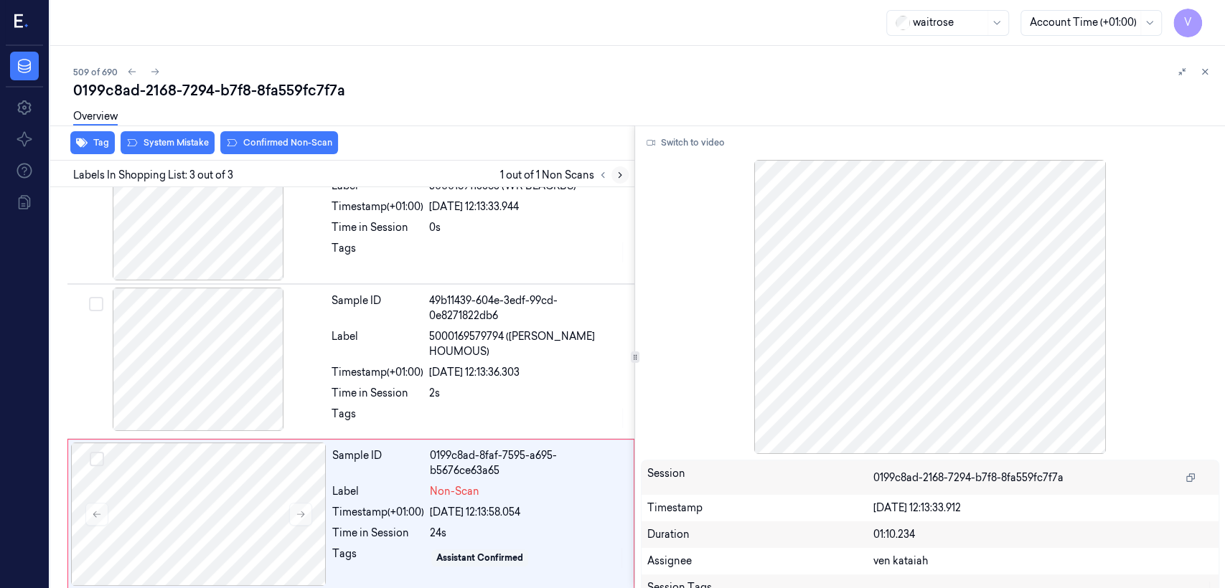
scroll to position [55, 0]
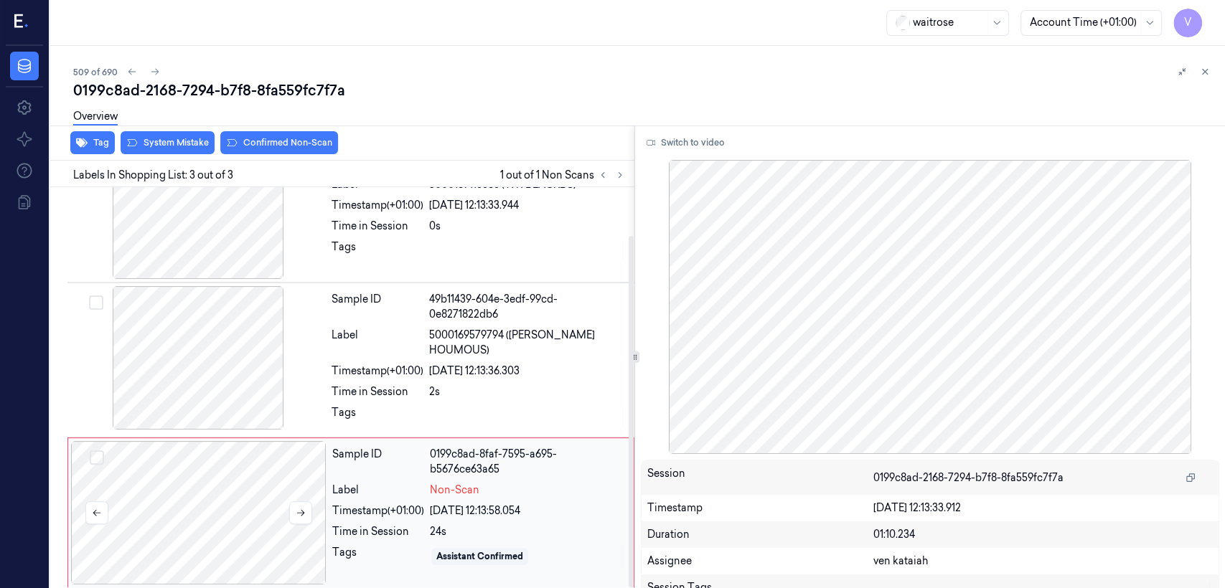
click at [322, 461] on div at bounding box center [198, 512] width 255 height 143
click at [304, 387] on div at bounding box center [197, 357] width 255 height 143
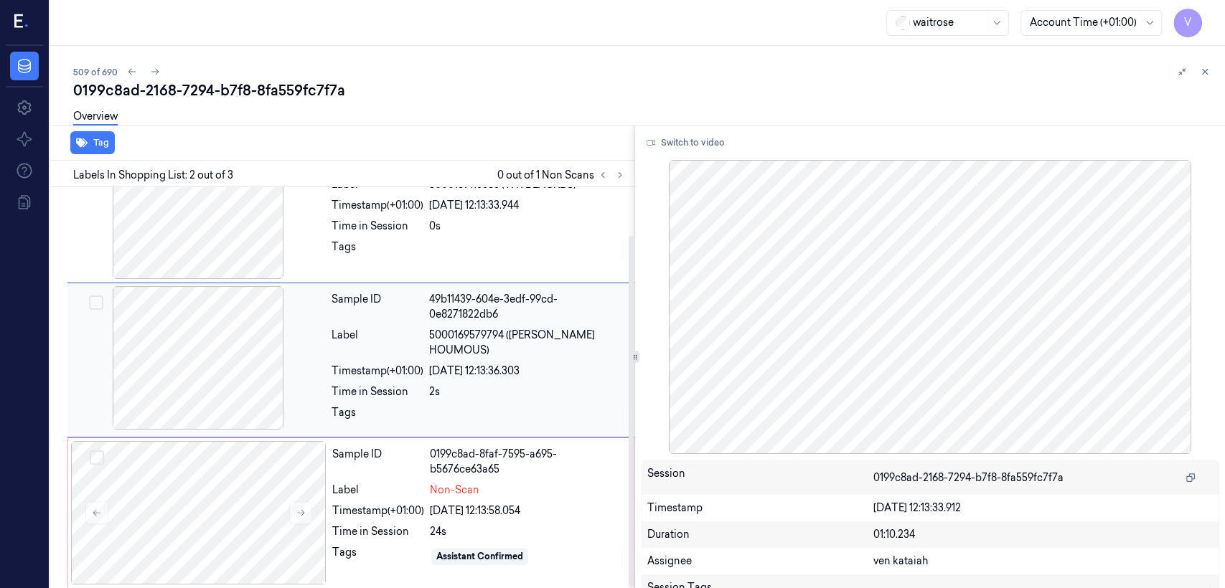
scroll to position [24, 0]
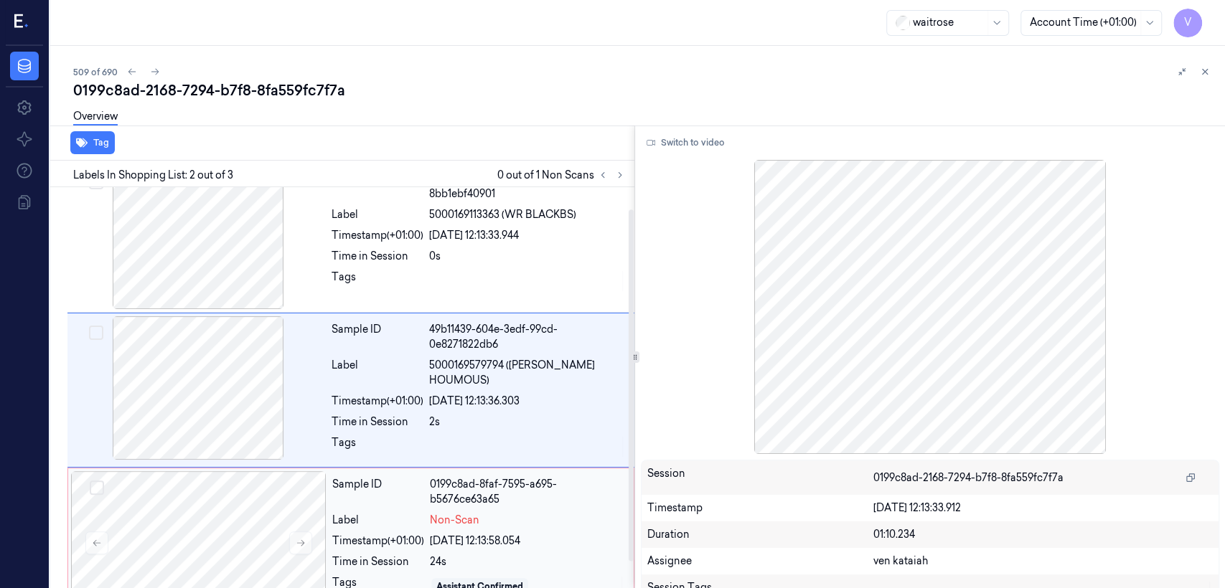
click at [505, 539] on div "[DATE] 12:13:58.054" at bounding box center [527, 541] width 195 height 15
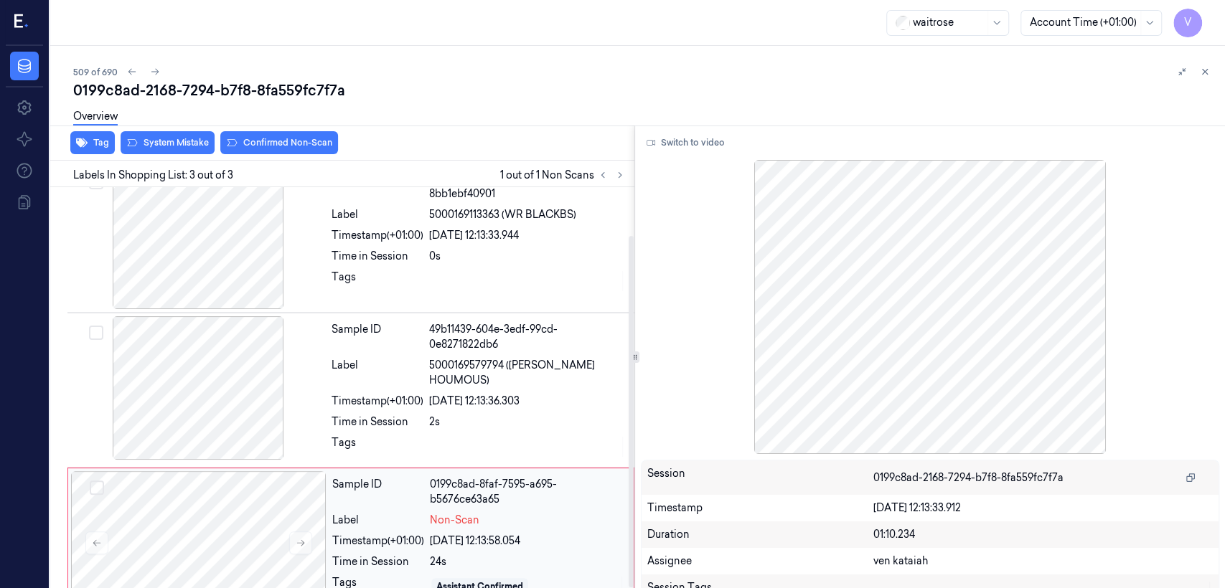
scroll to position [55, 0]
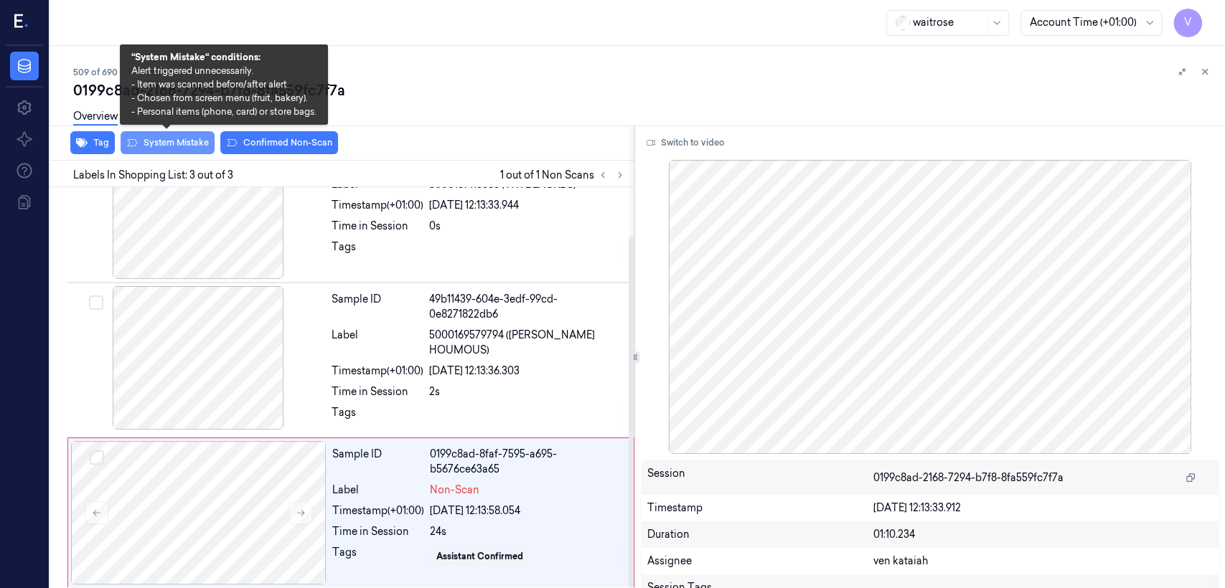
click at [179, 141] on button "System Mistake" at bounding box center [168, 142] width 94 height 23
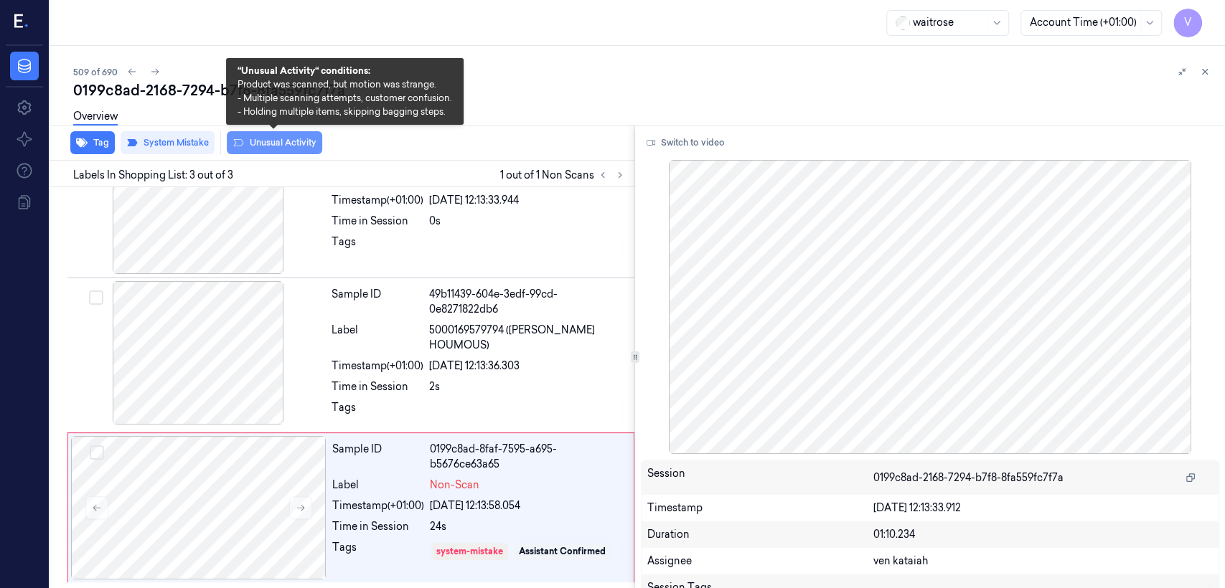
click at [269, 141] on button "Unusual Activity" at bounding box center [274, 142] width 95 height 23
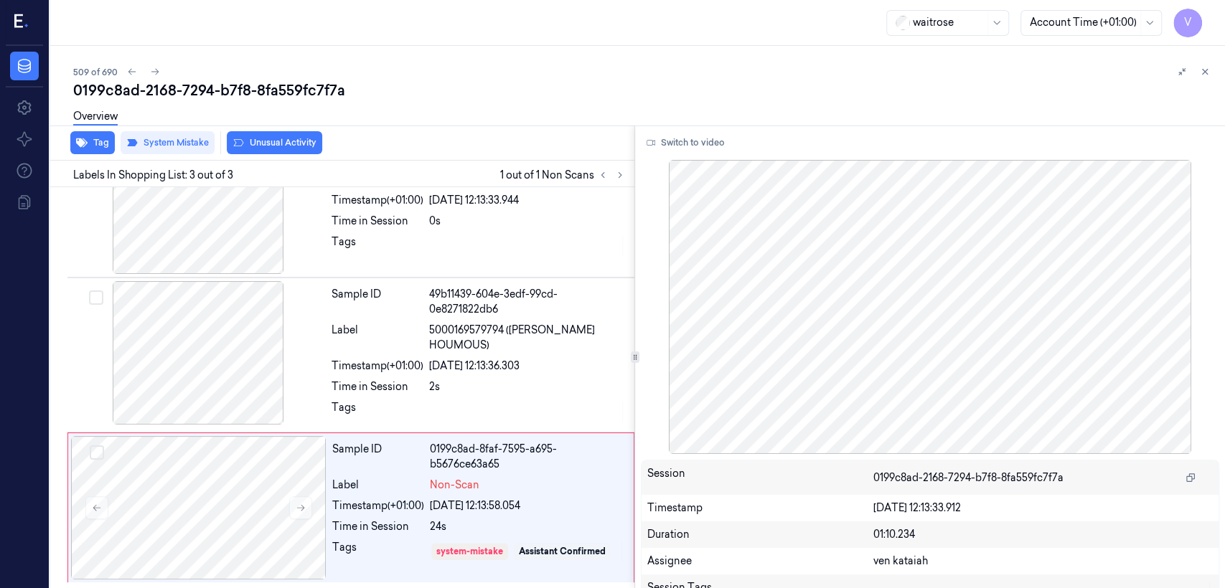
scroll to position [63, 0]
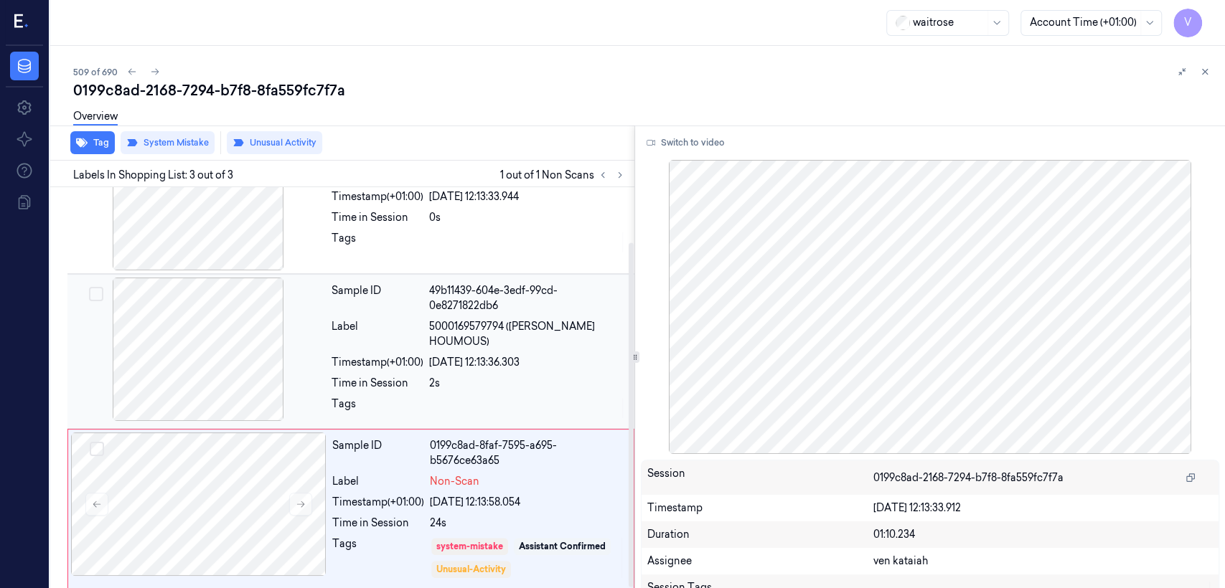
click at [406, 355] on div "Timestamp (+01:00)" at bounding box center [377, 362] width 92 height 15
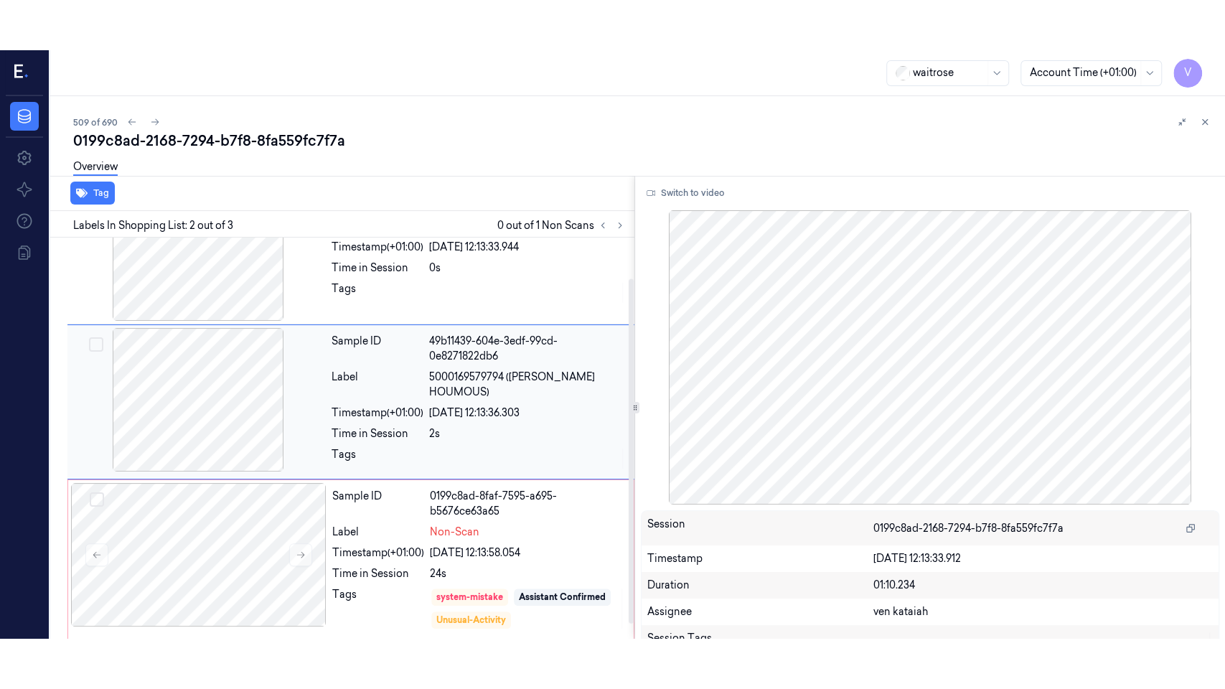
scroll to position [24, 0]
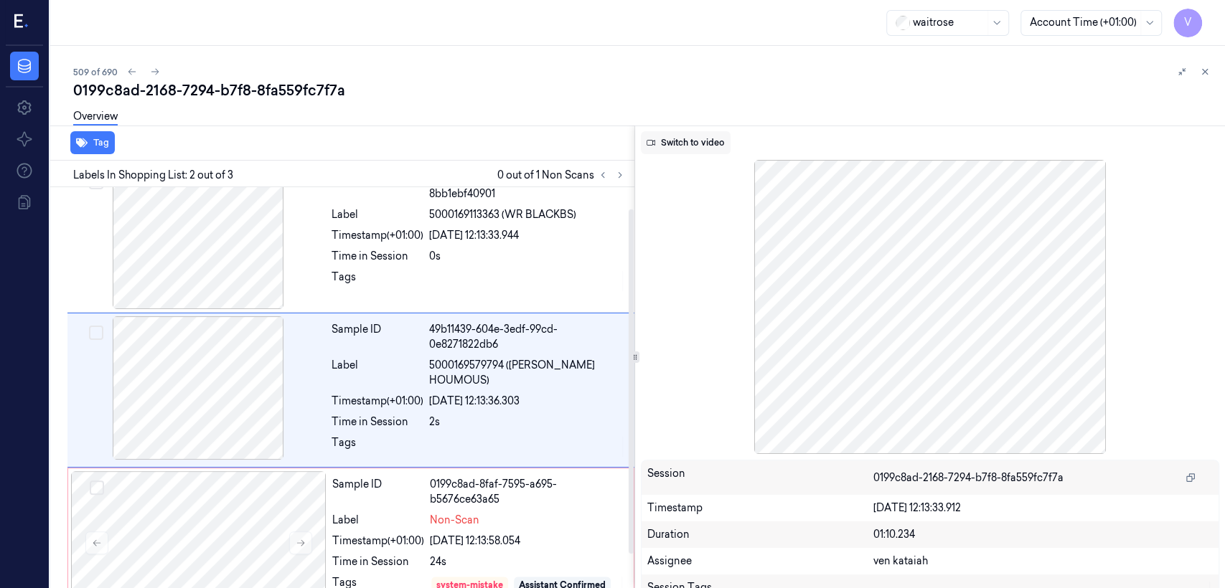
click at [708, 147] on button "Switch to video" at bounding box center [686, 142] width 90 height 23
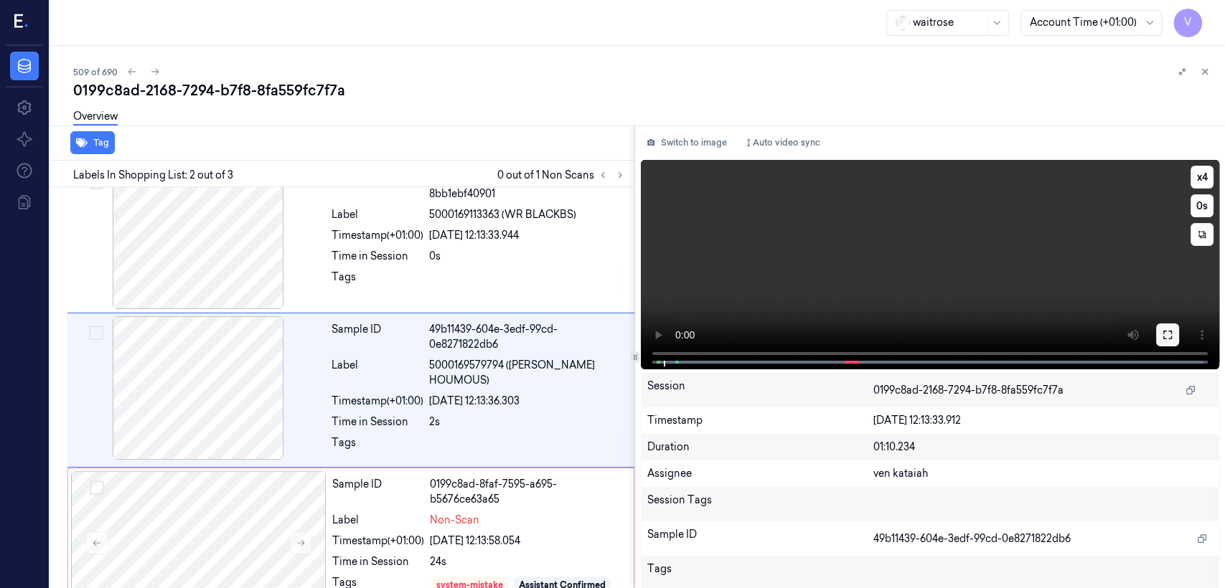
click at [1156, 342] on button at bounding box center [1167, 335] width 23 height 23
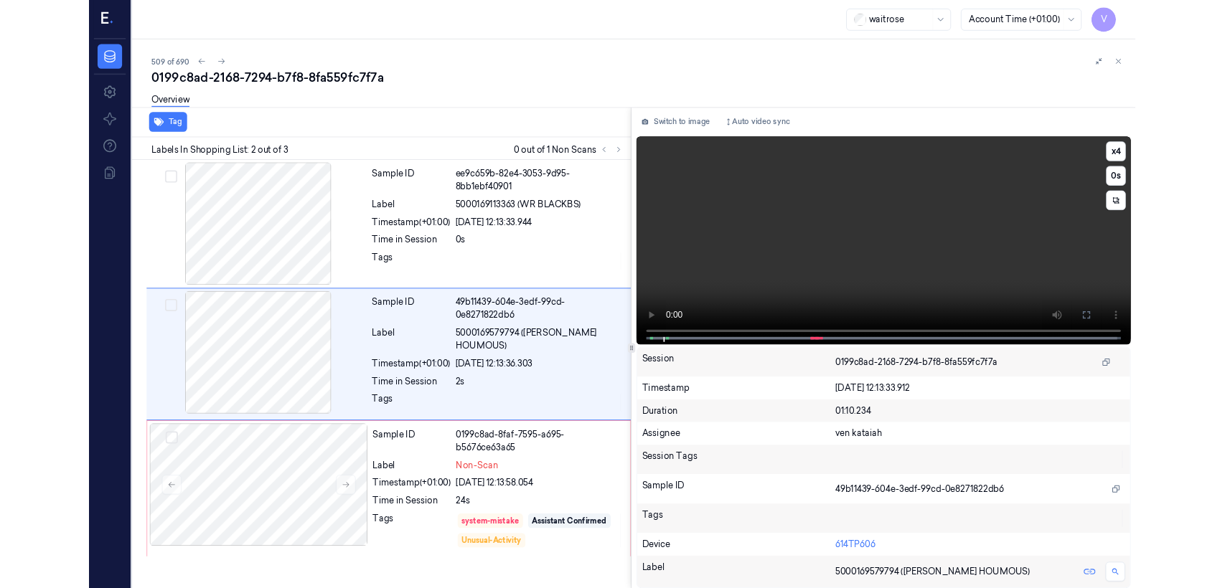
scroll to position [0, 0]
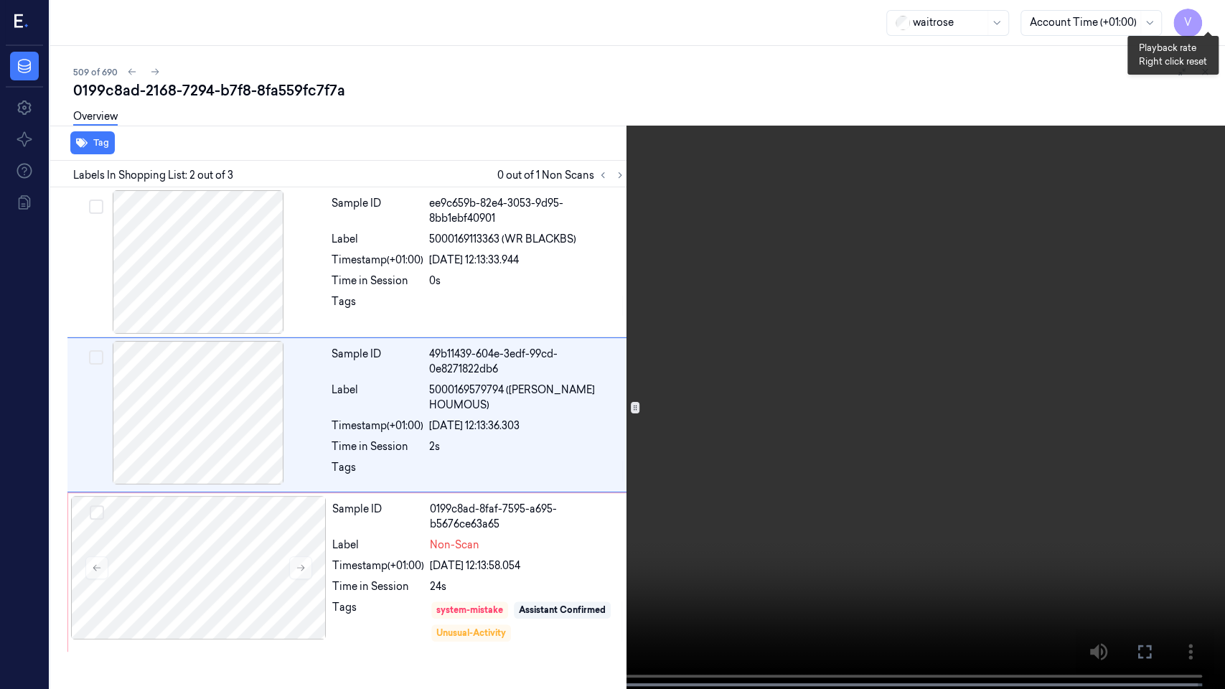
drag, startPoint x: 1202, startPoint y: 17, endPoint x: 677, endPoint y: 371, distance: 633.6
click at [1202, 17] on button "x 4" at bounding box center [1207, 17] width 23 height 23
click at [0, 0] on button at bounding box center [0, 0] width 0 height 0
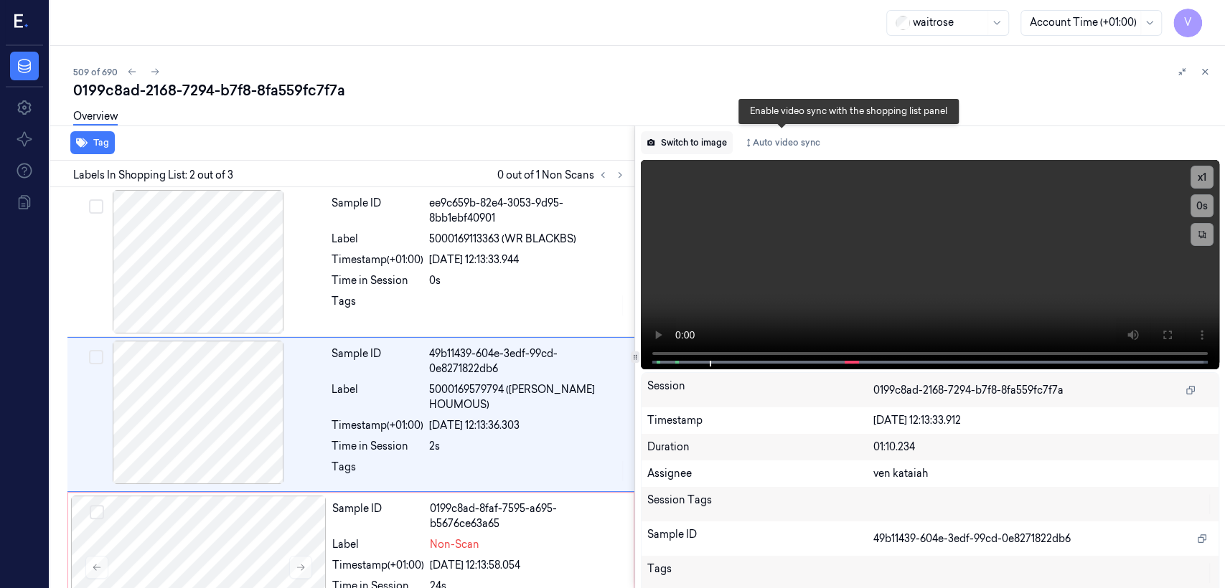
click at [706, 143] on button "Switch to image" at bounding box center [687, 142] width 92 height 23
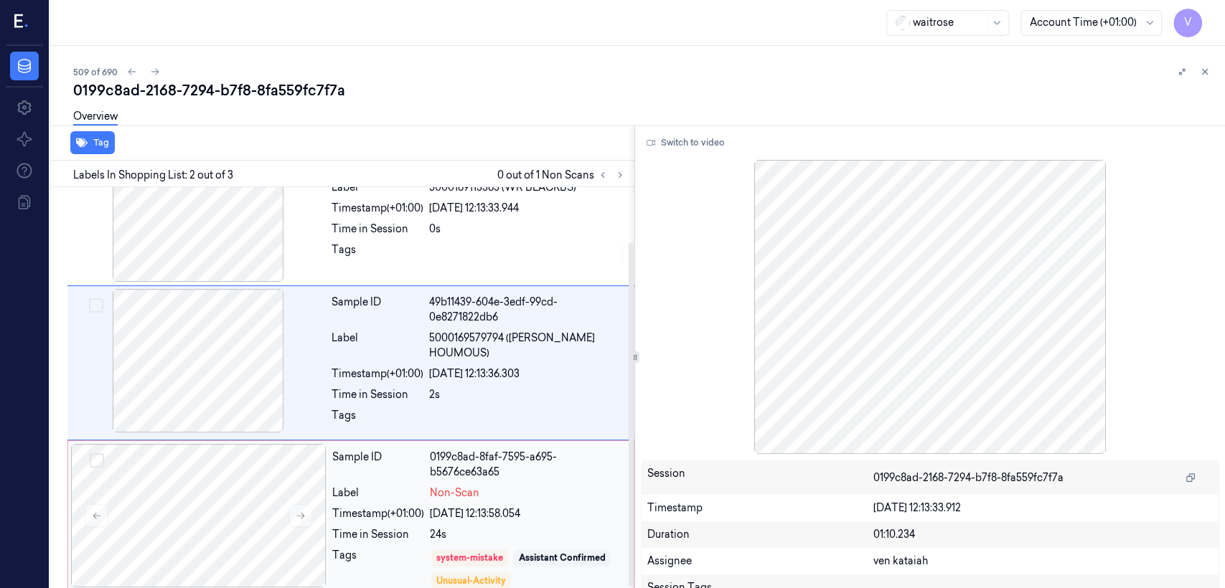
scroll to position [63, 0]
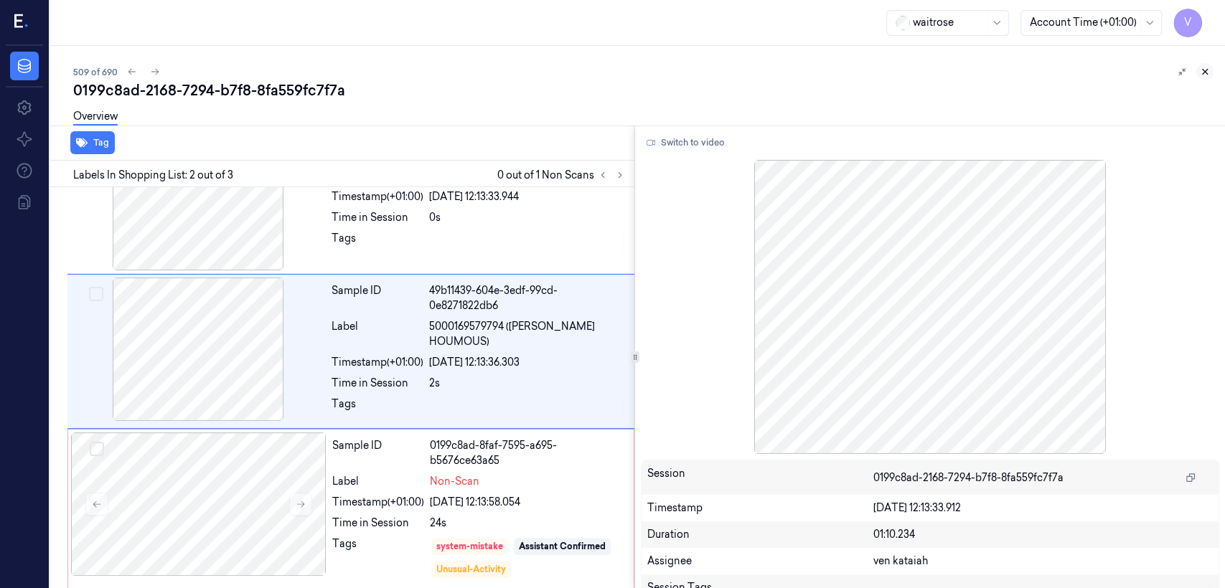
click at [1202, 70] on icon at bounding box center [1205, 72] width 10 height 10
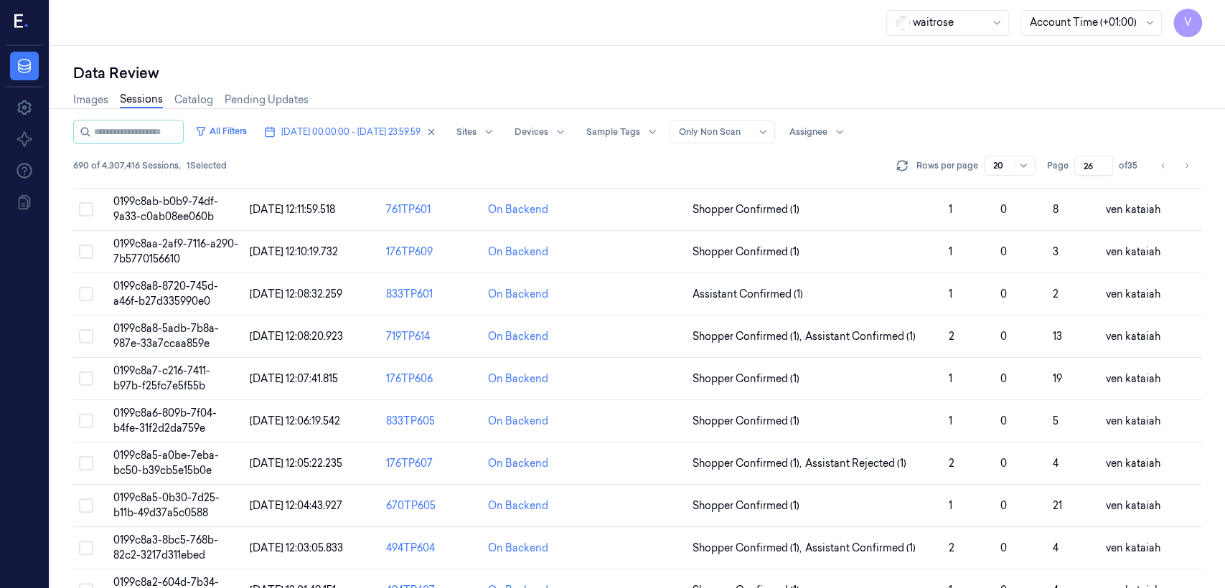
scroll to position [319, 0]
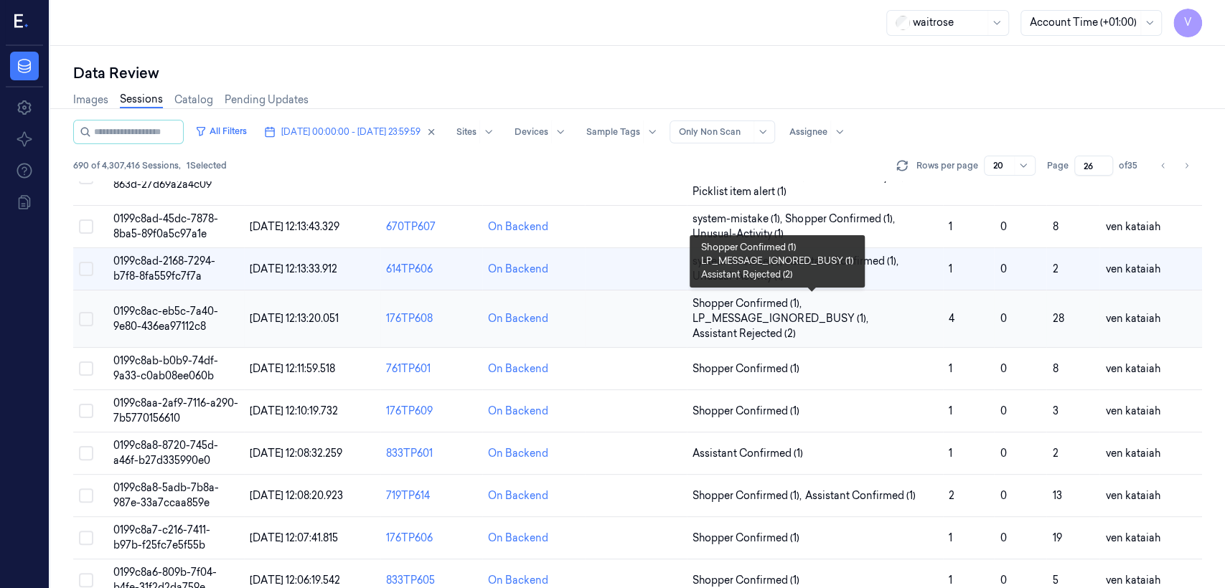
click at [827, 329] on span "Shopper Confirmed (1) , LP_MESSAGE_IGNORED_BUSY (1) , Assistant Rejected (2)" at bounding box center [814, 318] width 245 height 45
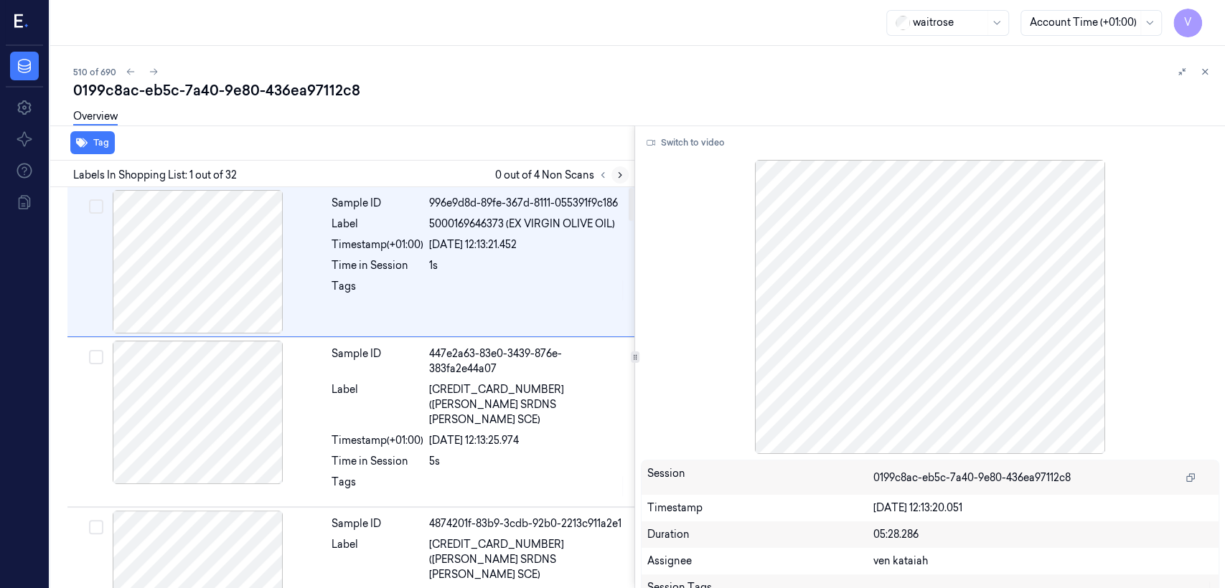
click at [624, 179] on button at bounding box center [619, 174] width 17 height 17
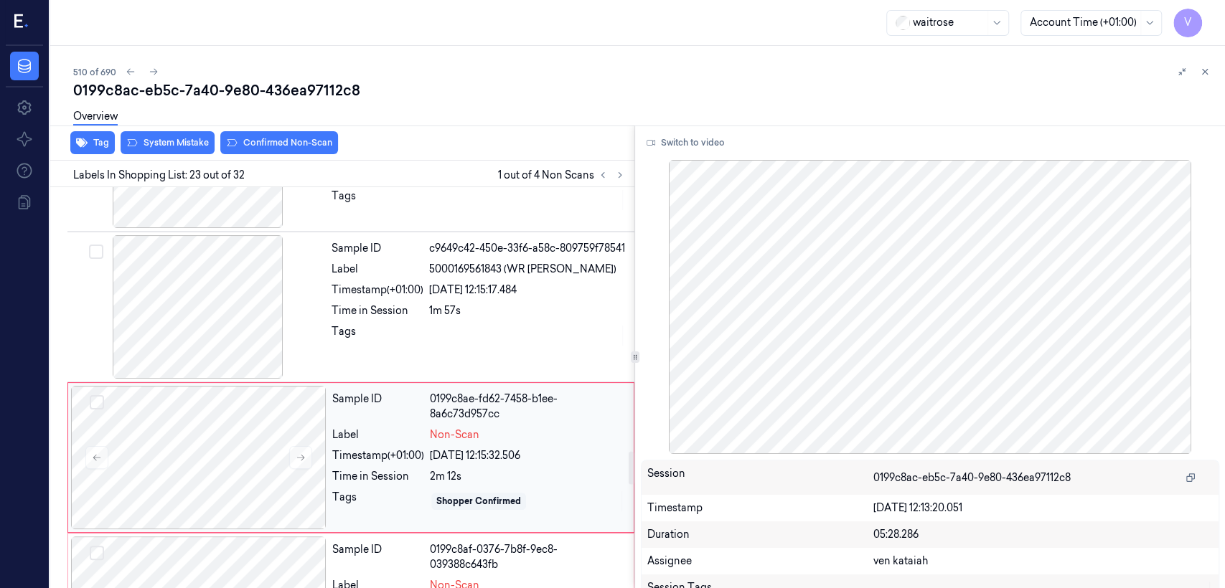
scroll to position [3215, 0]
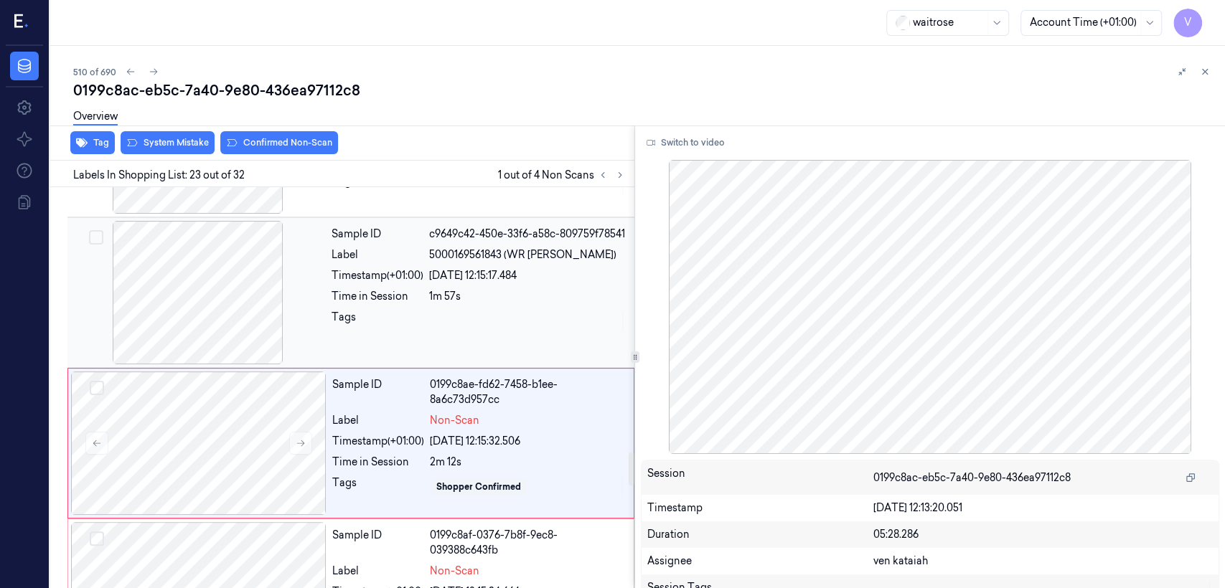
click at [326, 280] on div "Sample ID c9649c42-450e-33f6-a58c-809759f78541 Label 5000169561843 (WR [PERSON_…" at bounding box center [479, 292] width 306 height 143
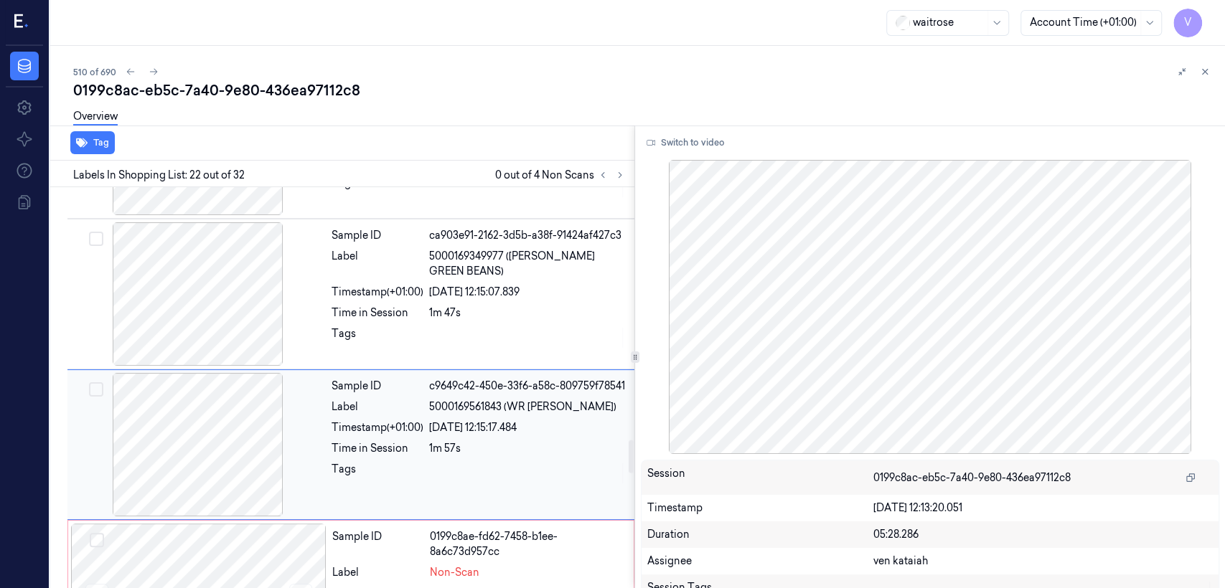
scroll to position [3062, 0]
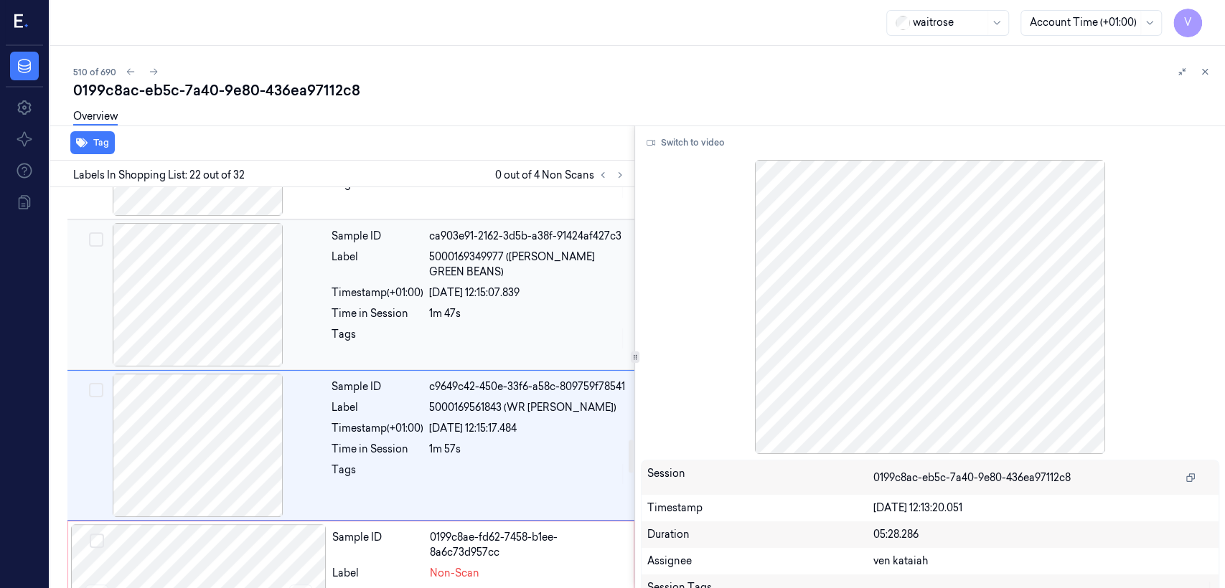
click at [522, 327] on div at bounding box center [527, 338] width 197 height 23
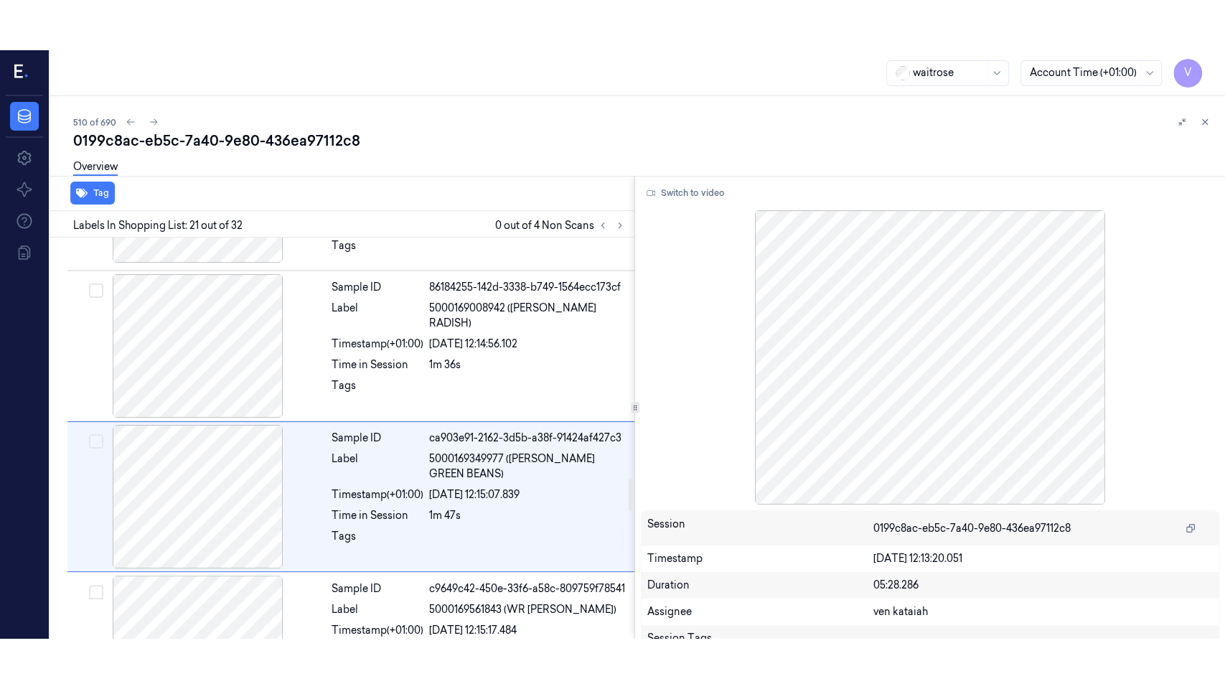
scroll to position [2910, 0]
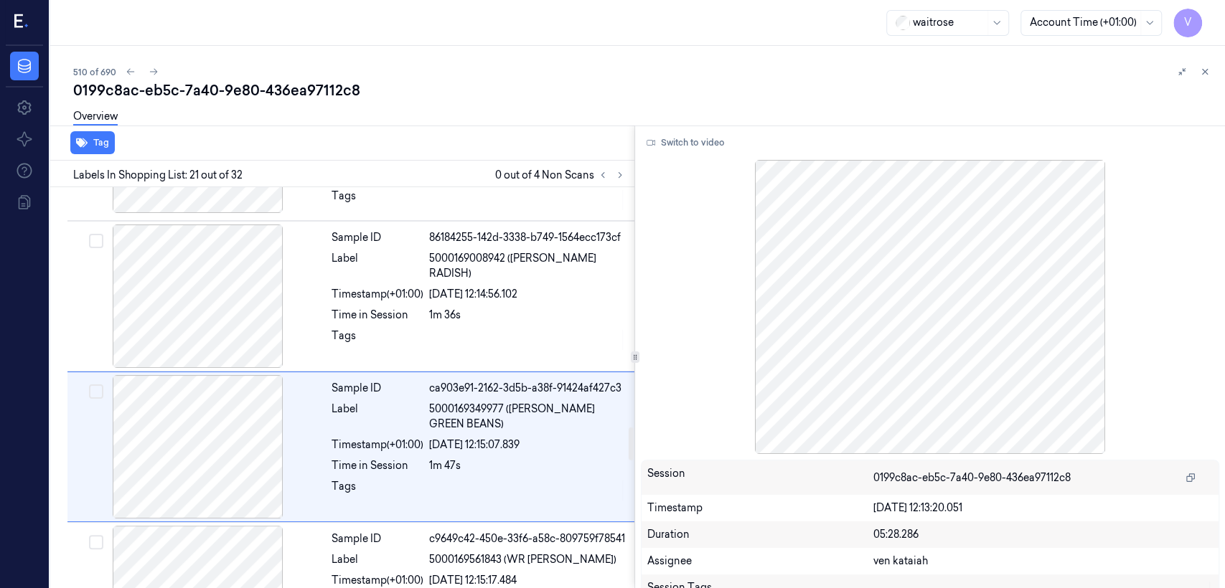
click at [717, 156] on div "Switch to video Session 0199c8ac-eb5c-7a40-9e80-436ea97112c8 Timestamp [DATE] 1…" at bounding box center [930, 357] width 590 height 463
click at [714, 153] on button "Switch to video" at bounding box center [686, 142] width 90 height 23
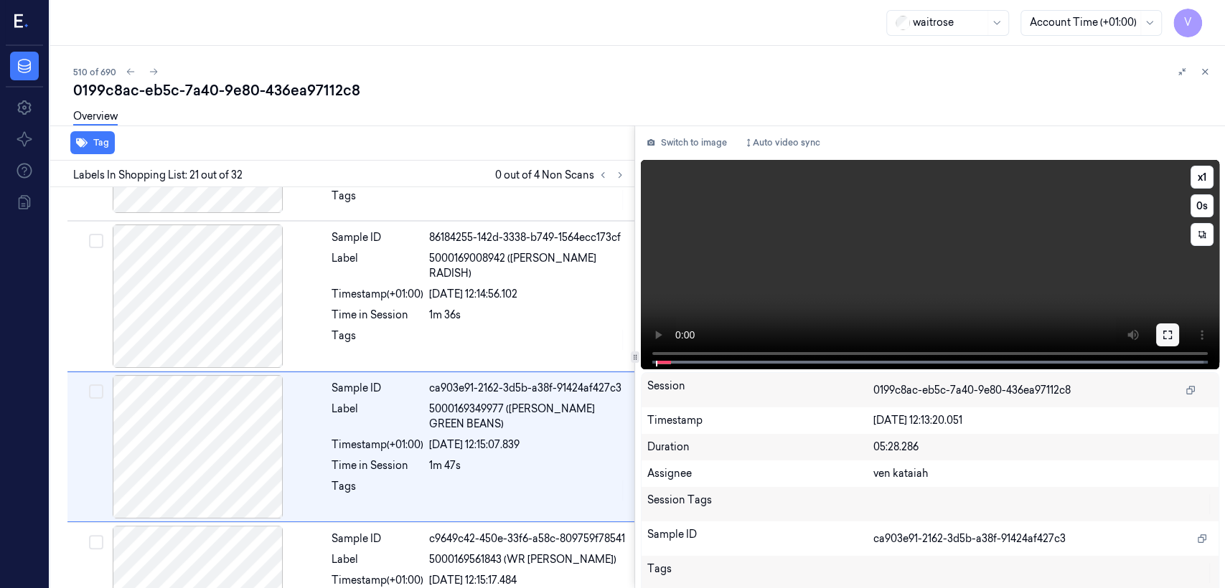
click at [1156, 334] on button at bounding box center [1167, 335] width 23 height 23
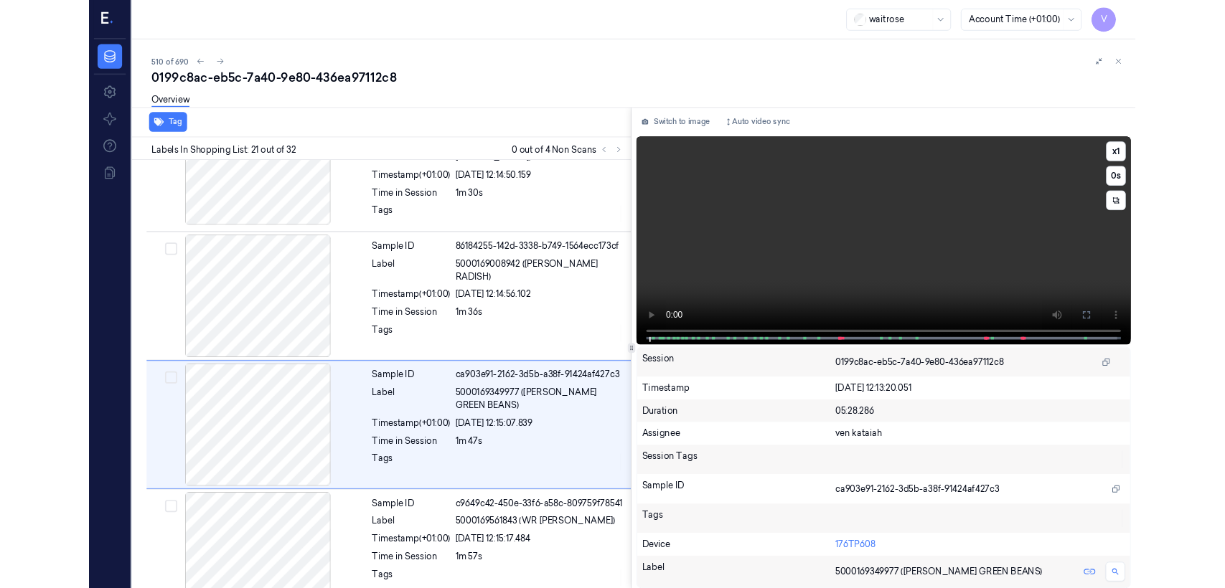
scroll to position [2859, 0]
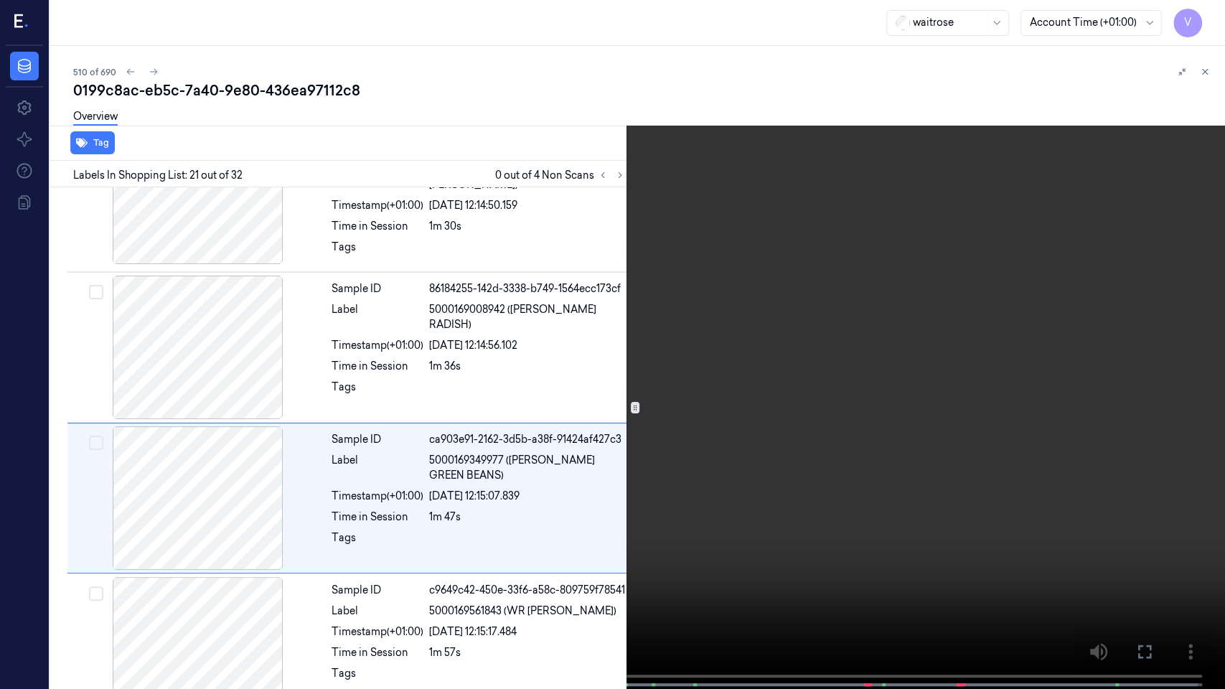
click at [463, 588] on video at bounding box center [612, 346] width 1225 height 692
click at [588, 511] on video at bounding box center [612, 346] width 1225 height 692
click at [0, 0] on button at bounding box center [0, 0] width 0 height 0
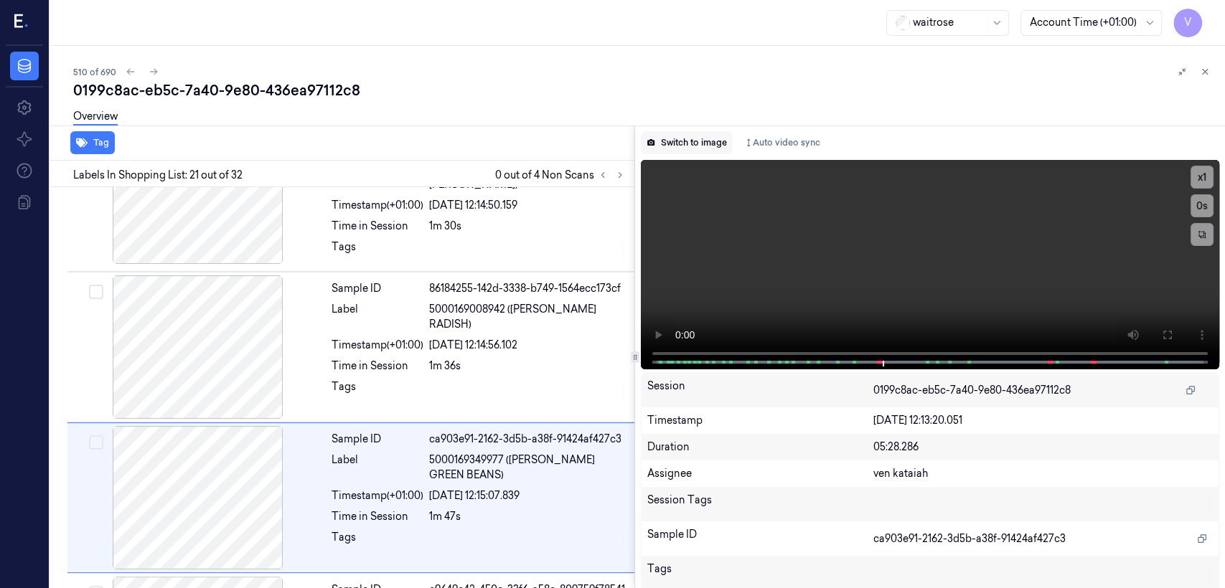
click at [666, 141] on button "Switch to image" at bounding box center [687, 142] width 92 height 23
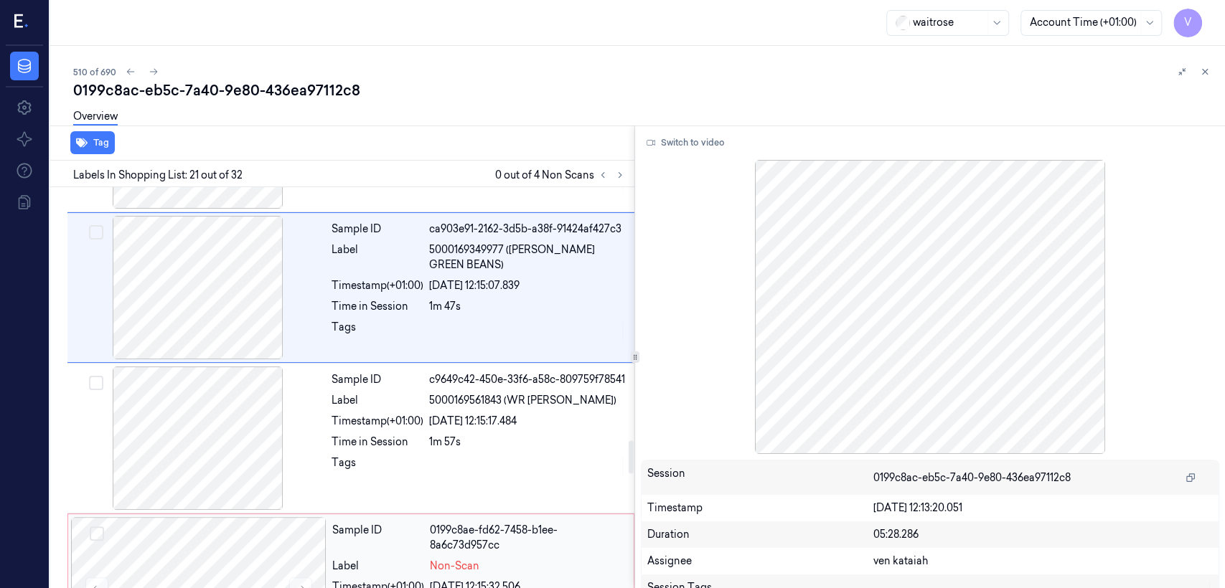
click at [446, 580] on div "[DATE] 12:15:32.506" at bounding box center [527, 587] width 195 height 15
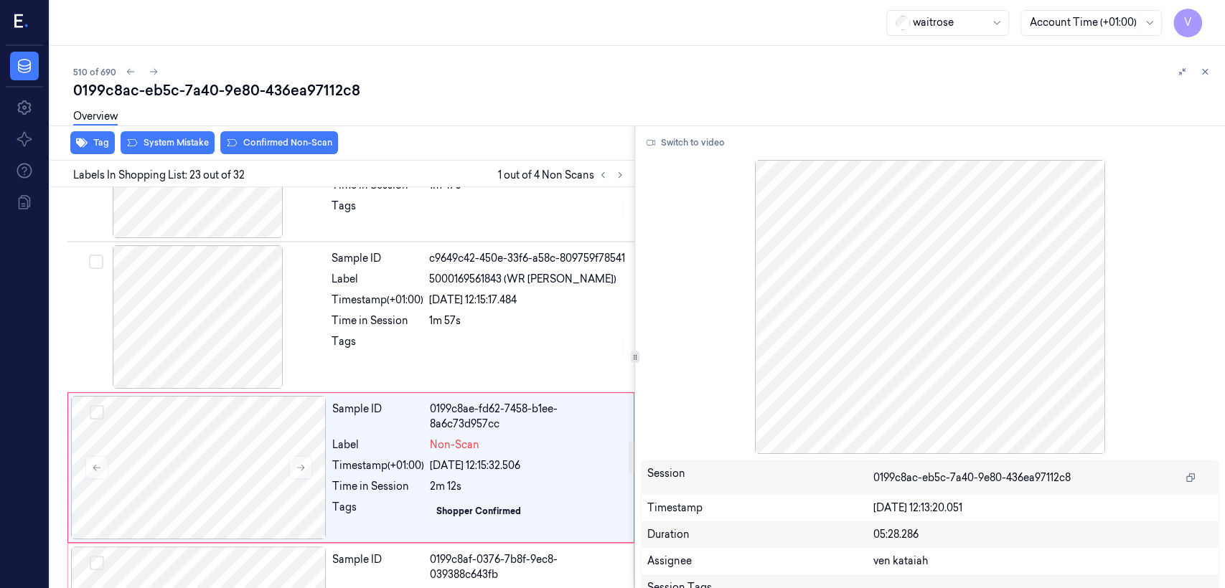
scroll to position [3215, 0]
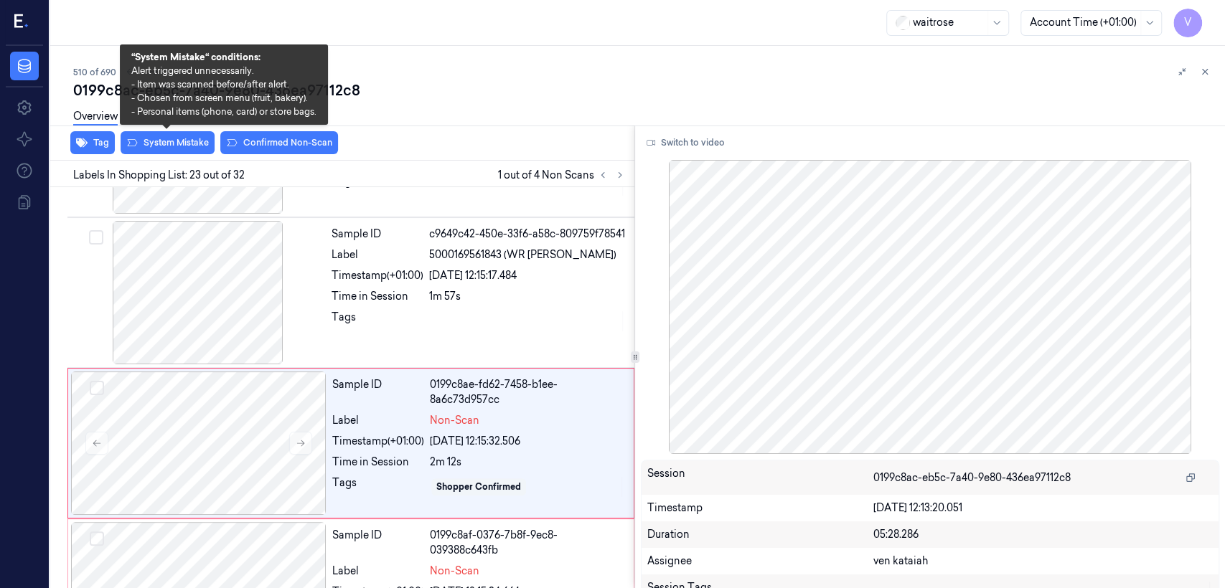
drag, startPoint x: 169, startPoint y: 141, endPoint x: 233, endPoint y: 155, distance: 66.0
click at [168, 142] on button "System Mistake" at bounding box center [168, 142] width 94 height 23
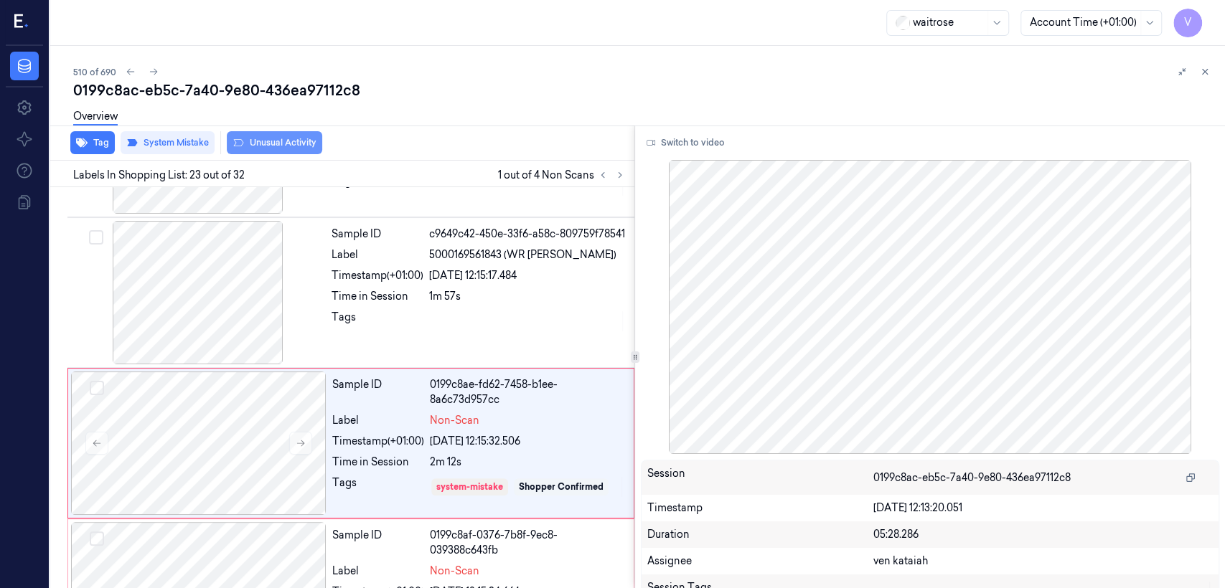
click at [288, 146] on button "Unusual Activity" at bounding box center [274, 142] width 95 height 23
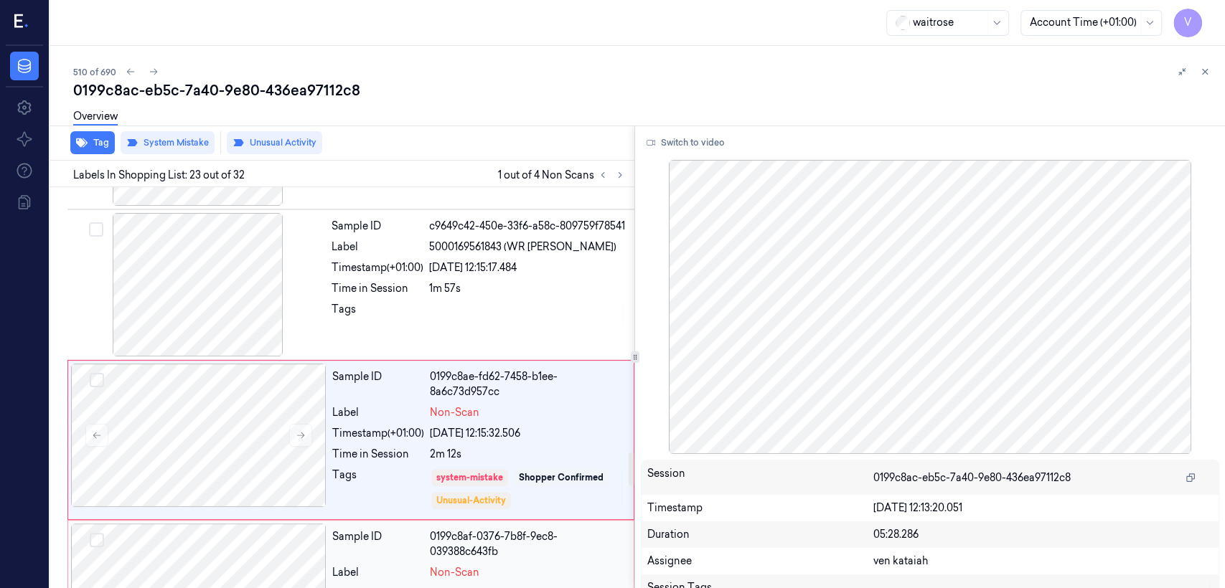
click at [425, 408] on div "Sample ID 0199c8ae-fd62-7458-b1ee-8a6c73d957cc Label Non-Scan Timestamp (+01:00…" at bounding box center [478, 440] width 304 height 153
click at [422, 527] on div "Sample ID 0199c8af-0376-7b8f-9ec8-039388c643fb Label Non-Scan Timestamp (+01:00…" at bounding box center [478, 598] width 304 height 143
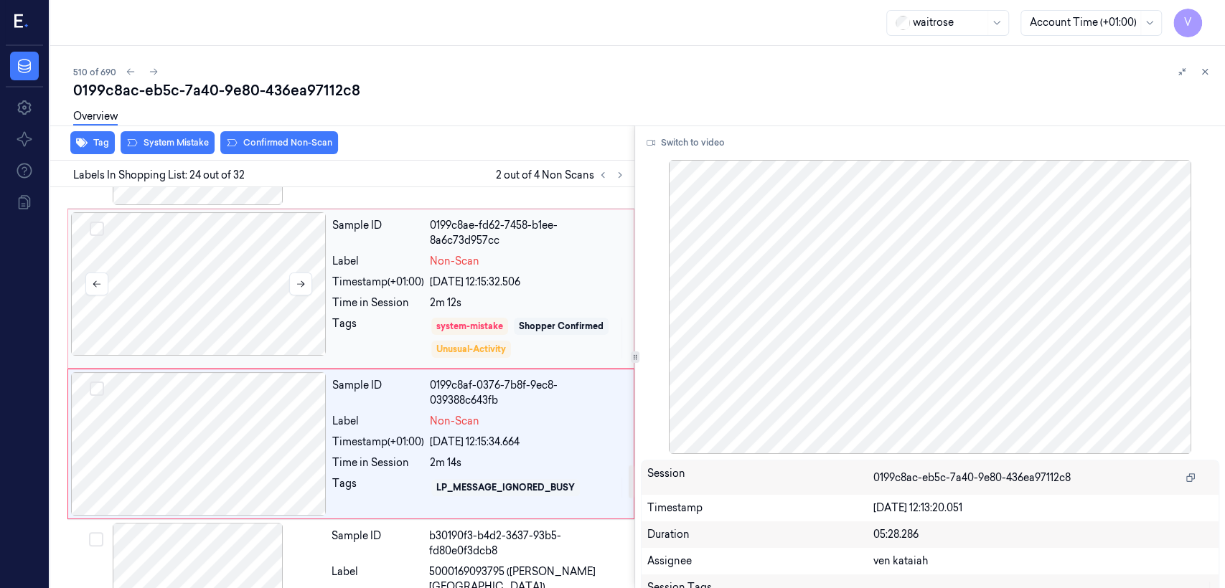
scroll to position [3375, 0]
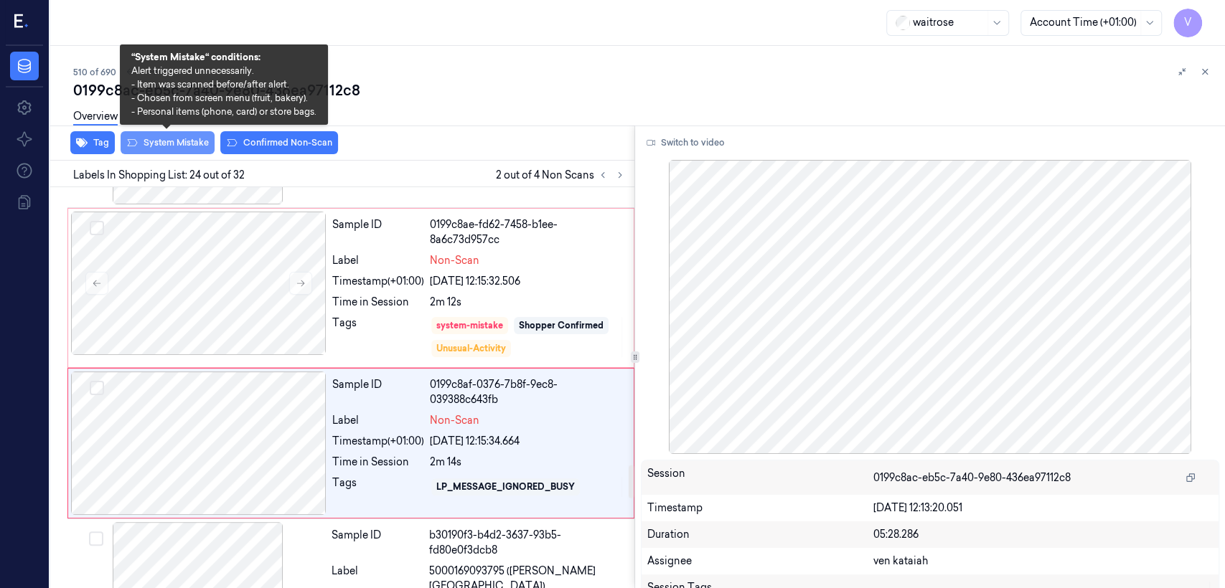
click at [166, 143] on button "System Mistake" at bounding box center [168, 142] width 94 height 23
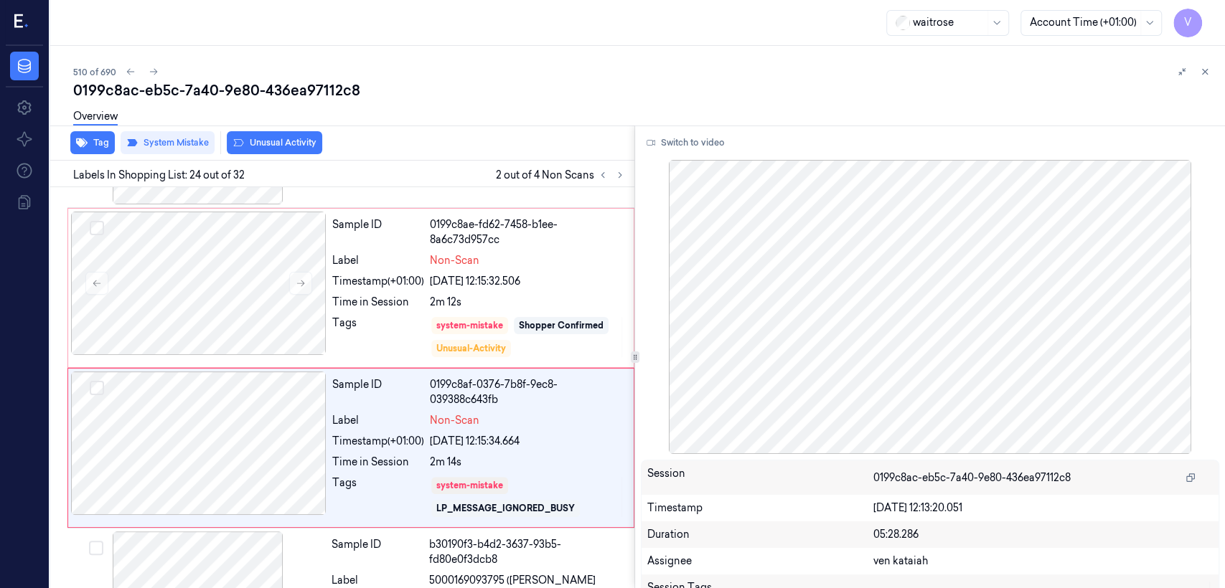
scroll to position [3379, 0]
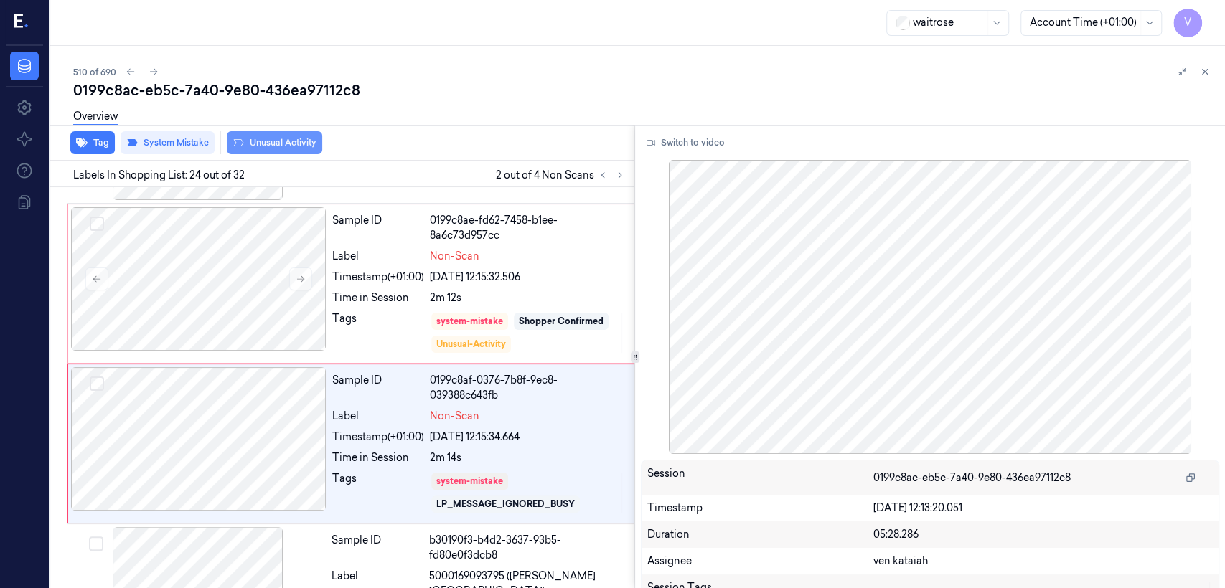
click at [264, 140] on button "Unusual Activity" at bounding box center [274, 142] width 95 height 23
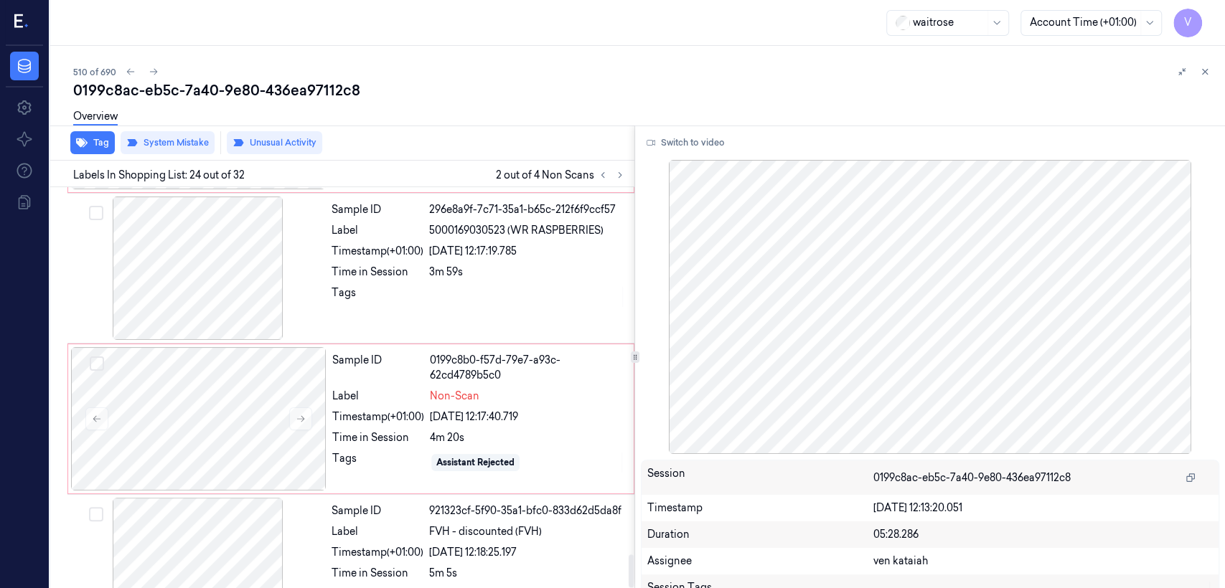
scroll to position [4171, 0]
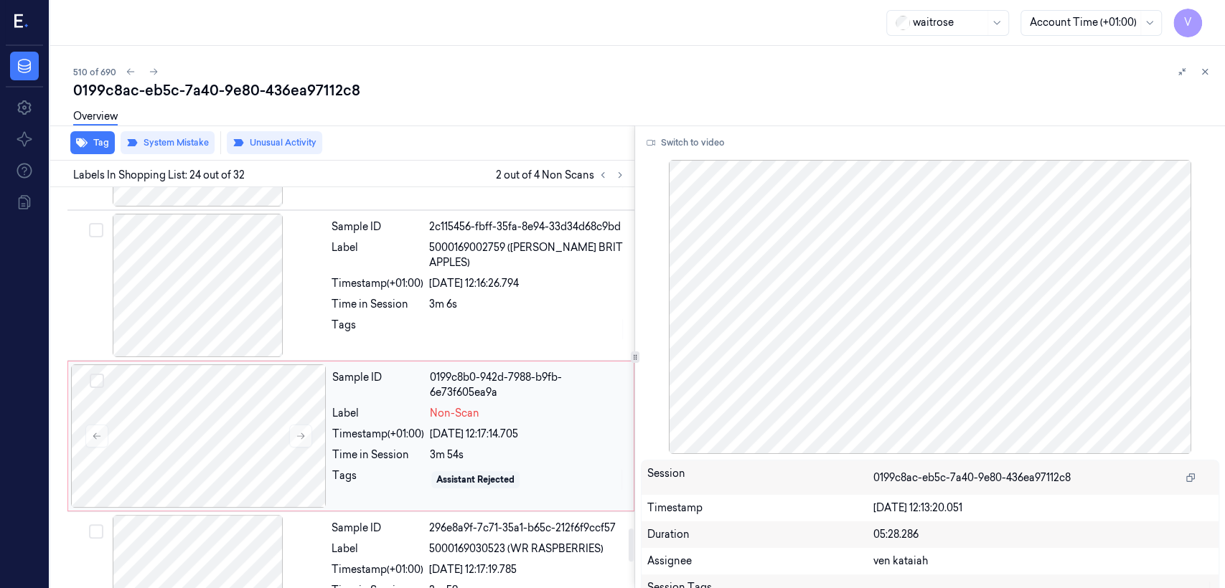
click at [364, 427] on div "Timestamp (+01:00)" at bounding box center [378, 434] width 92 height 15
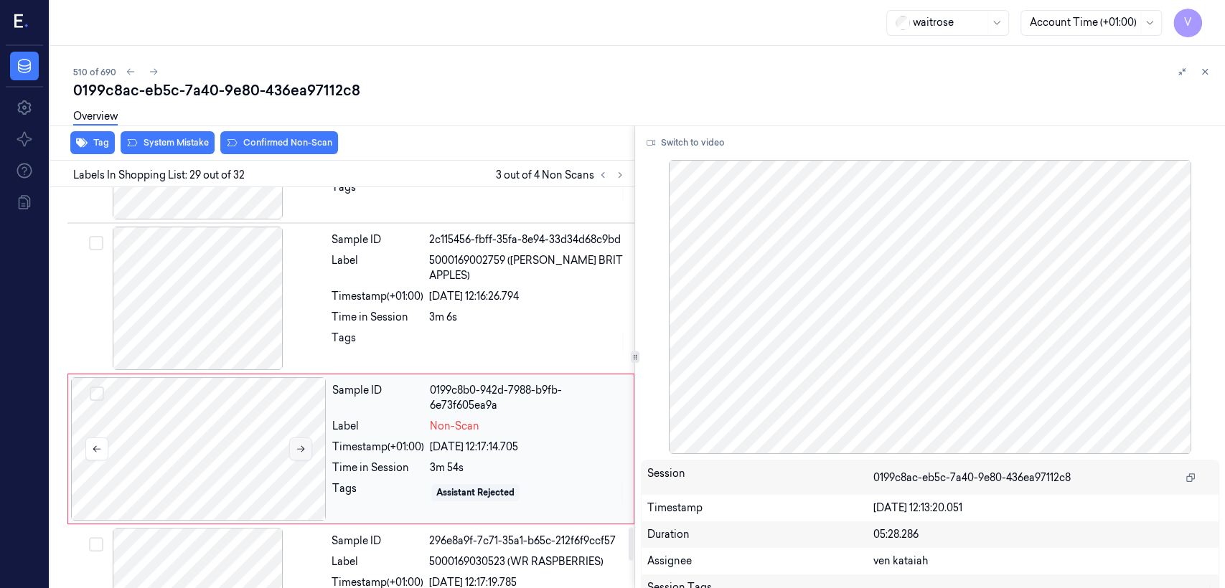
click at [298, 444] on icon at bounding box center [301, 449] width 10 height 10
click at [417, 253] on div "Label" at bounding box center [377, 268] width 92 height 30
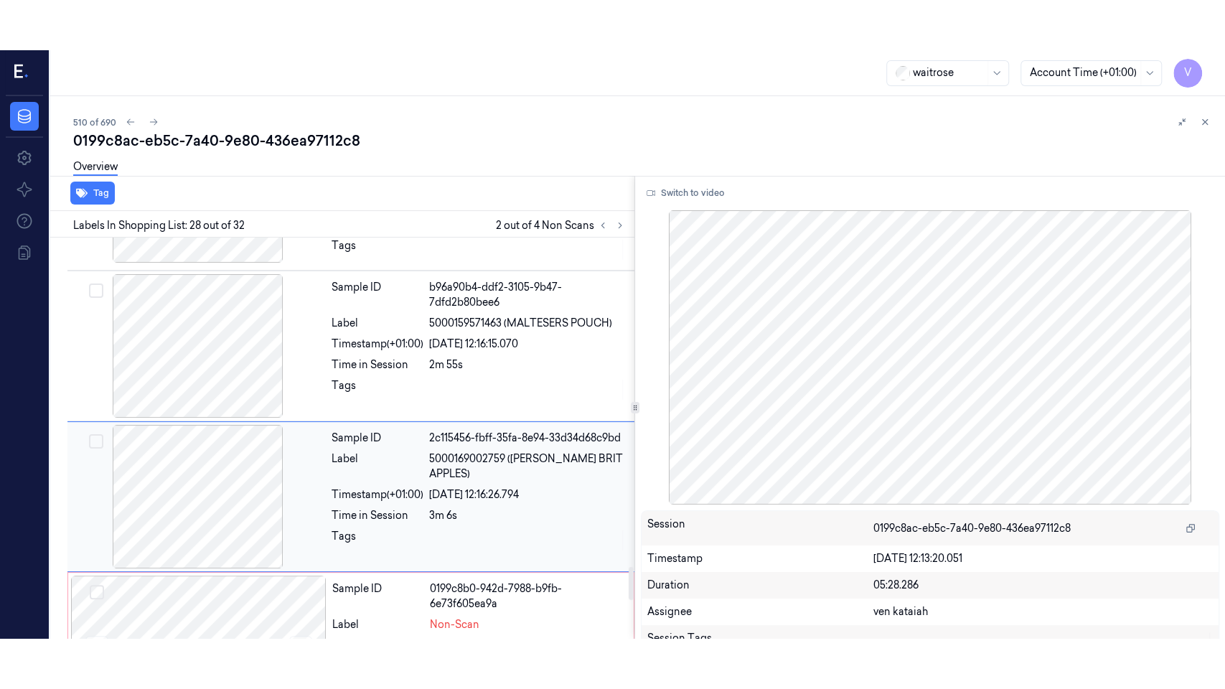
scroll to position [4007, 0]
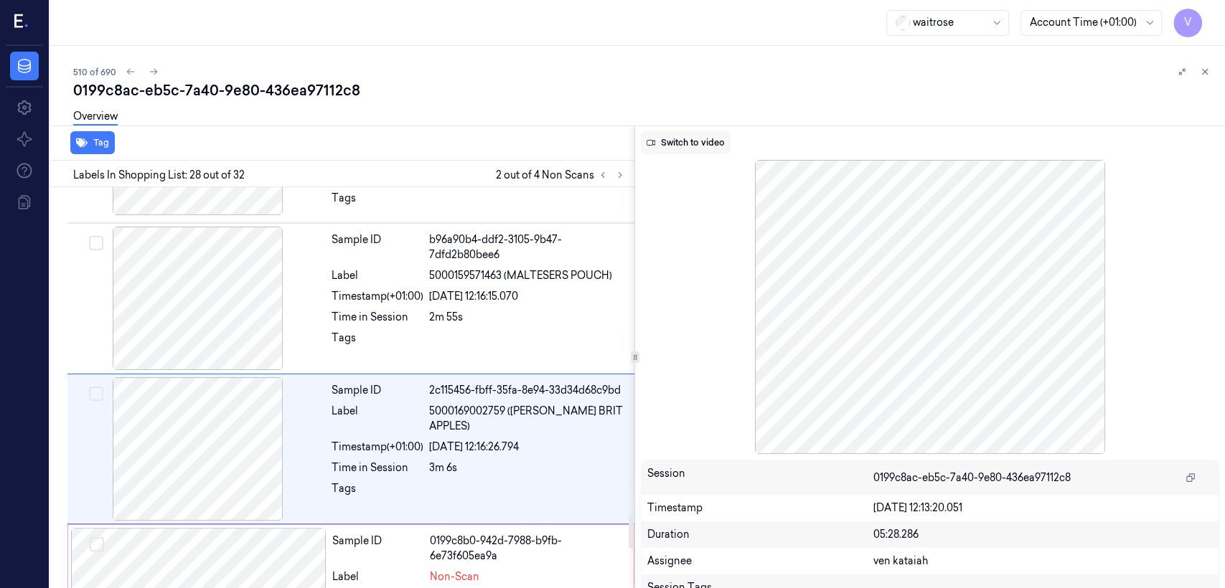
click at [683, 145] on button "Switch to video" at bounding box center [686, 142] width 90 height 23
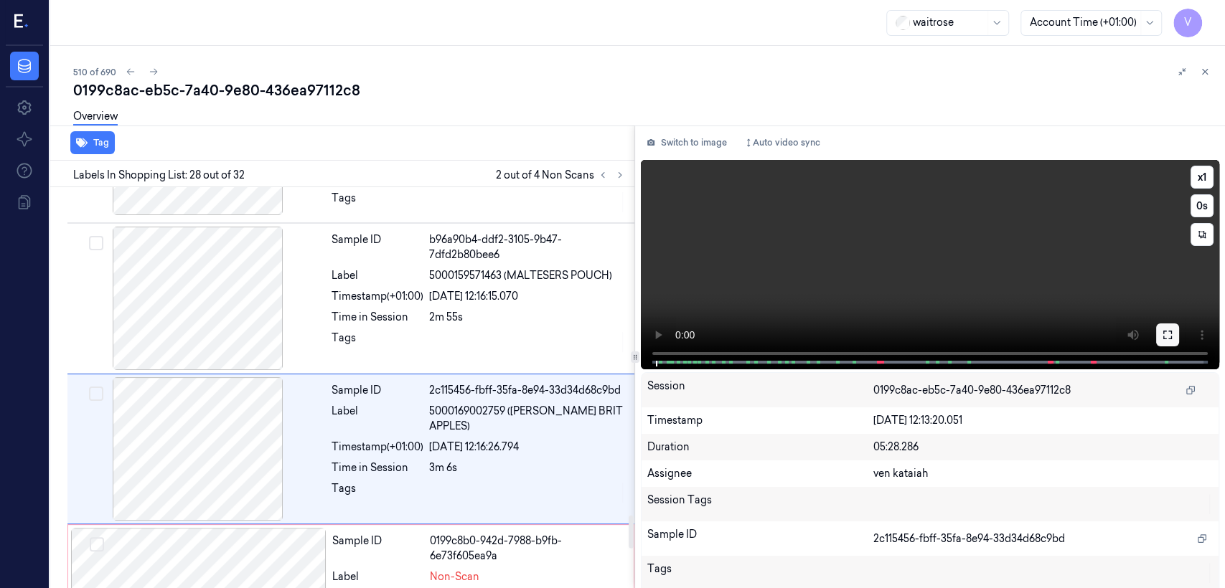
click at [1165, 334] on icon at bounding box center [1167, 334] width 11 height 11
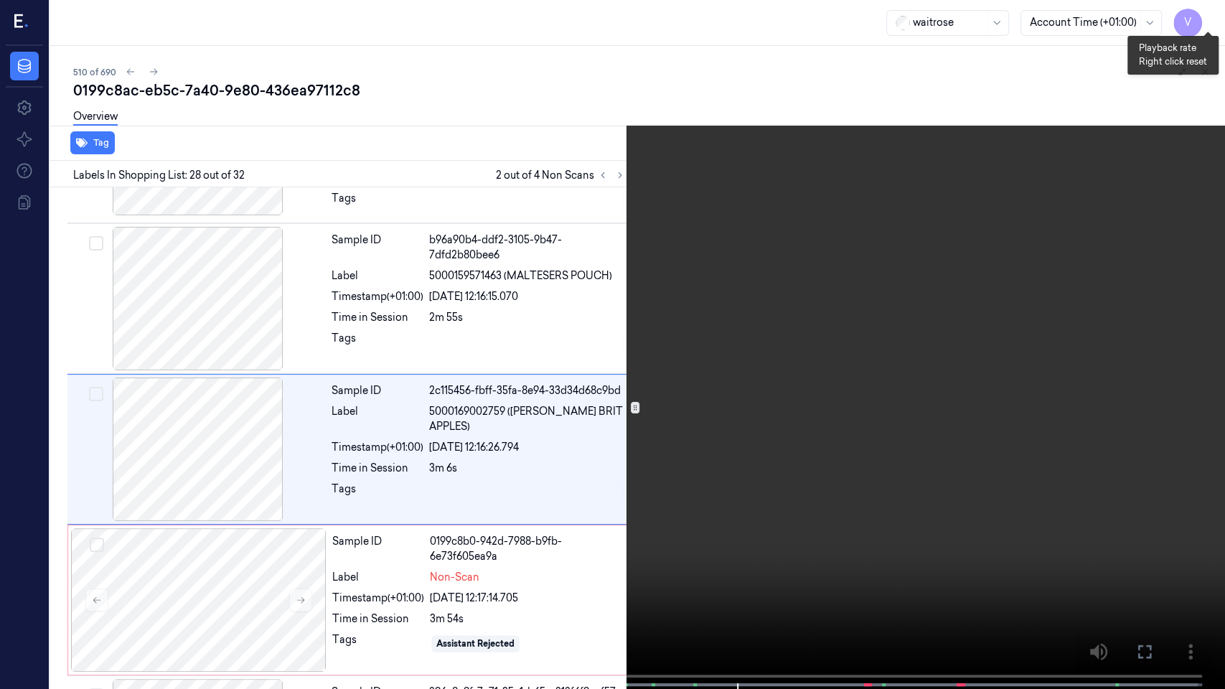
drag, startPoint x: 1212, startPoint y: 14, endPoint x: 1181, endPoint y: 46, distance: 44.7
click at [1207, 19] on button "x 1" at bounding box center [1207, 17] width 23 height 23
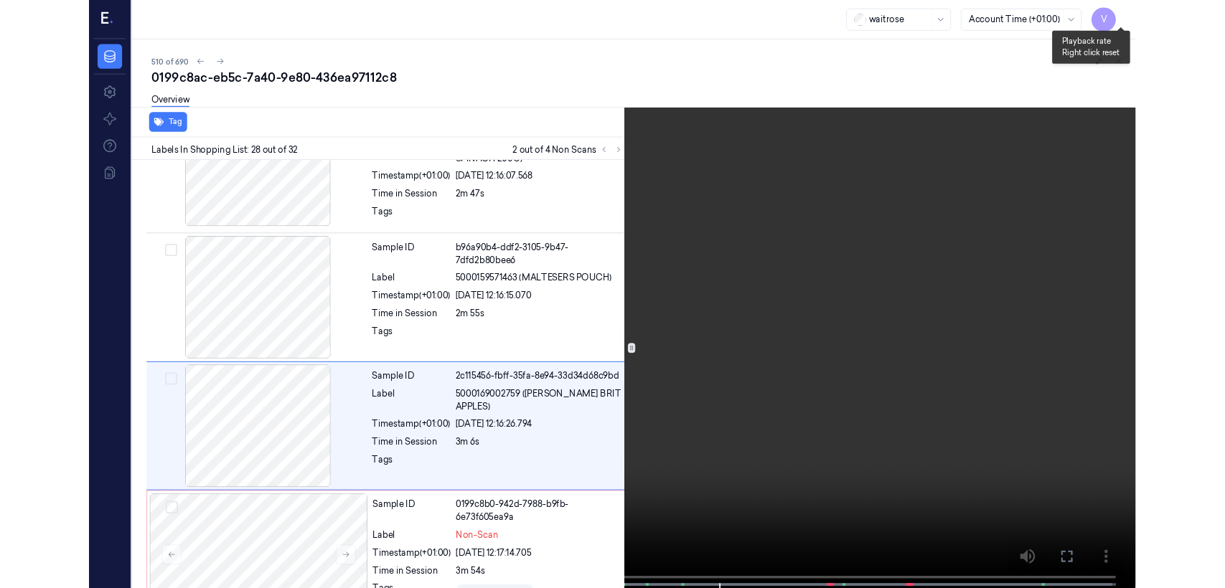
scroll to position [3957, 0]
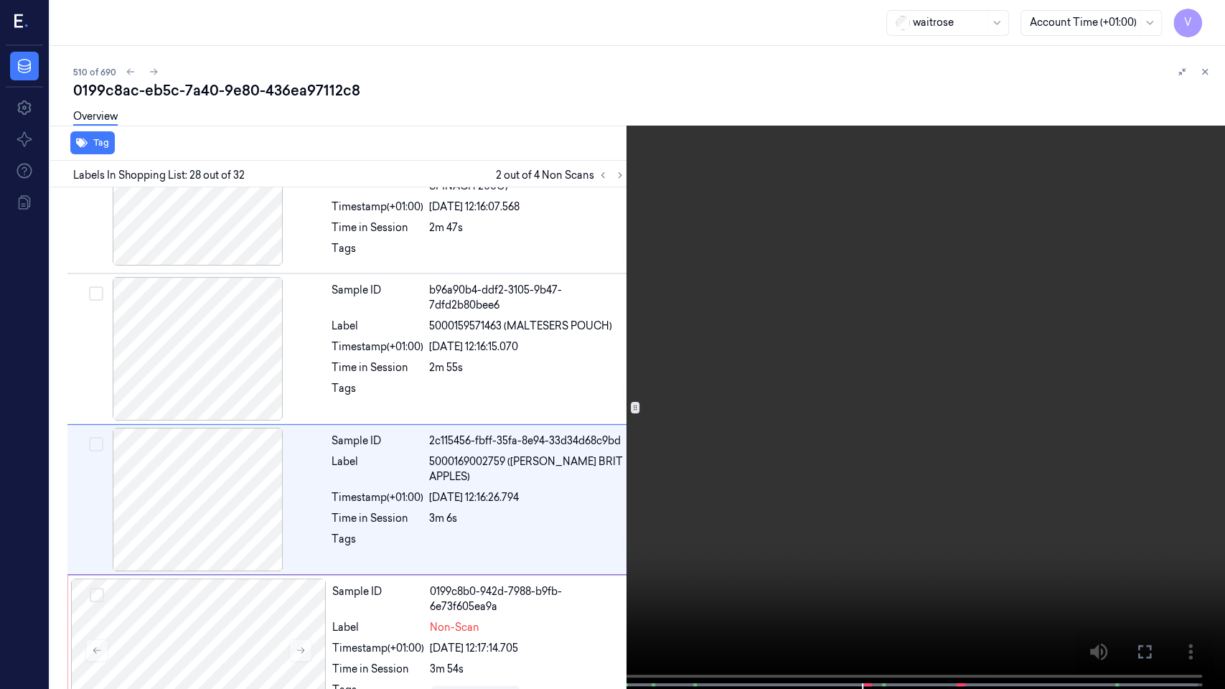
click at [623, 260] on video at bounding box center [612, 346] width 1225 height 692
click at [622, 259] on video at bounding box center [612, 346] width 1225 height 692
click at [0, 0] on button at bounding box center [0, 0] width 0 height 0
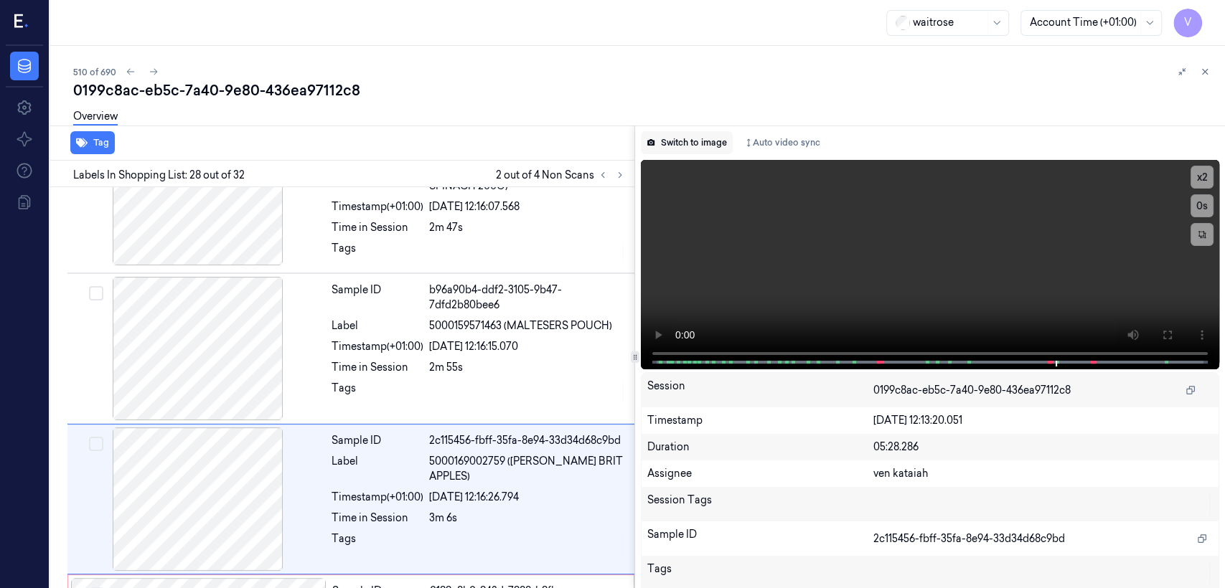
click at [693, 140] on button "Switch to image" at bounding box center [687, 142] width 92 height 23
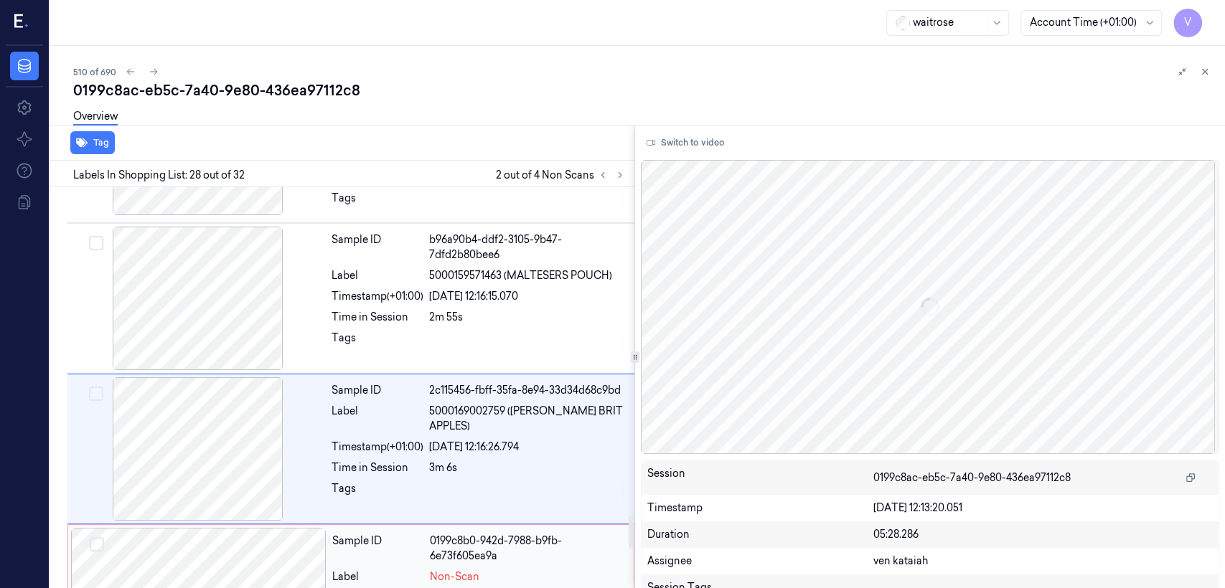
click at [425, 570] on div "Label Non-Scan" at bounding box center [478, 577] width 293 height 15
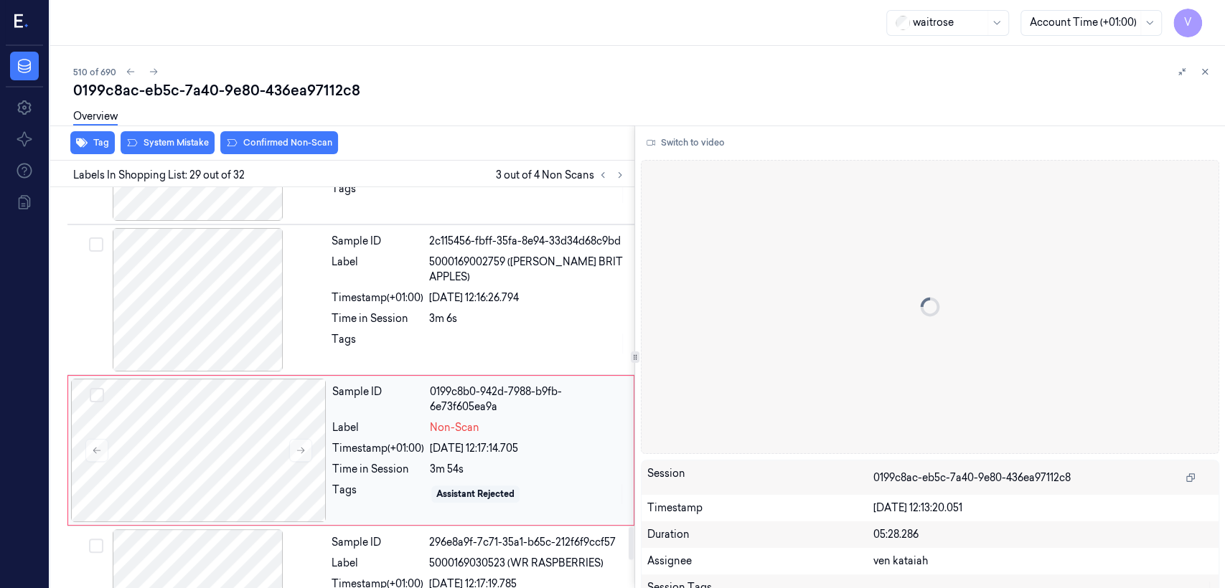
scroll to position [4158, 0]
click at [392, 534] on div "Sample ID" at bounding box center [377, 541] width 92 height 15
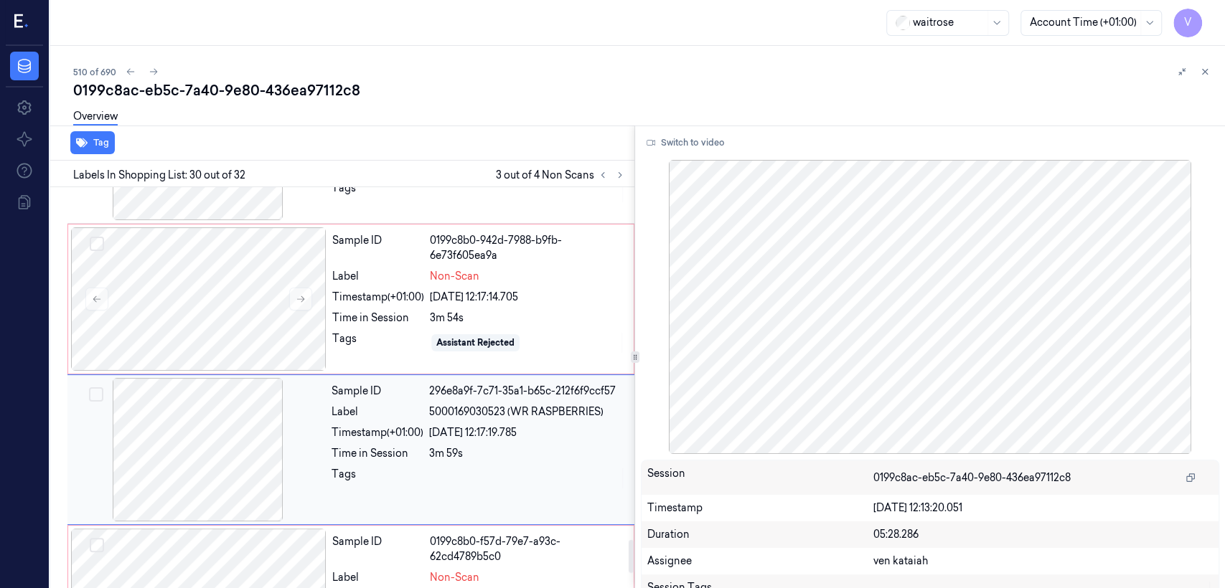
scroll to position [4308, 0]
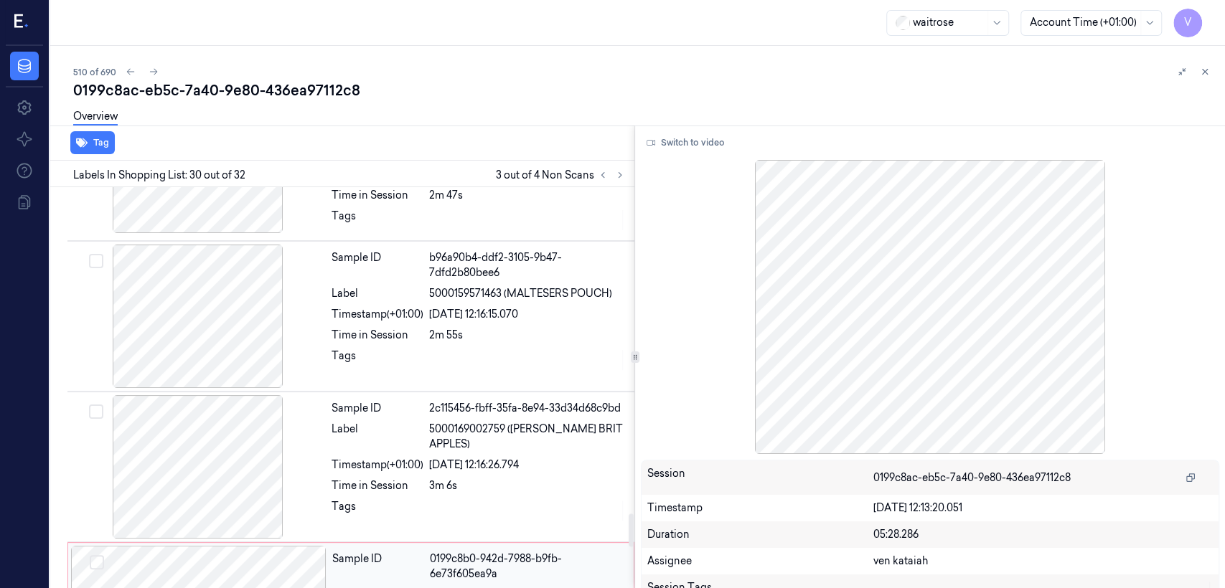
click at [408, 552] on div "Sample ID" at bounding box center [378, 567] width 92 height 30
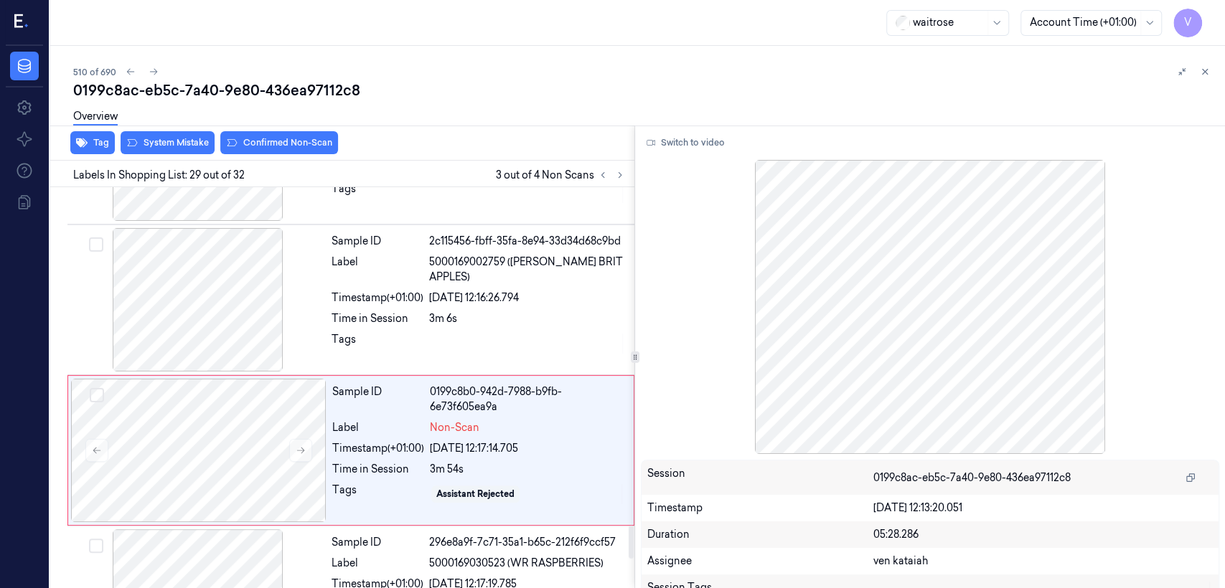
scroll to position [4158, 0]
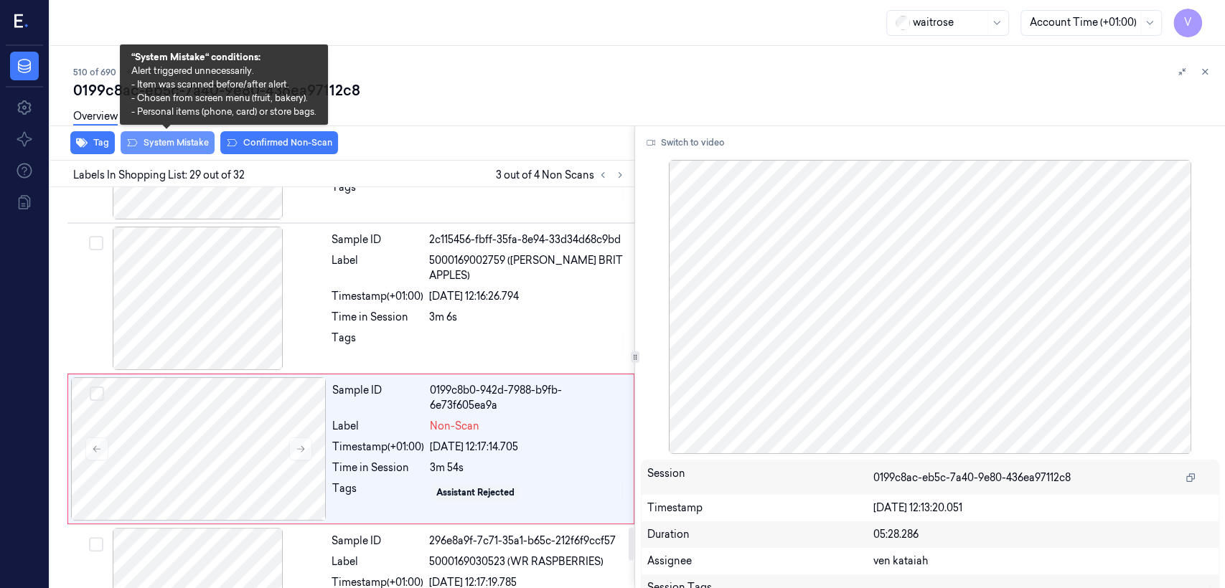
click at [176, 141] on button "System Mistake" at bounding box center [168, 142] width 94 height 23
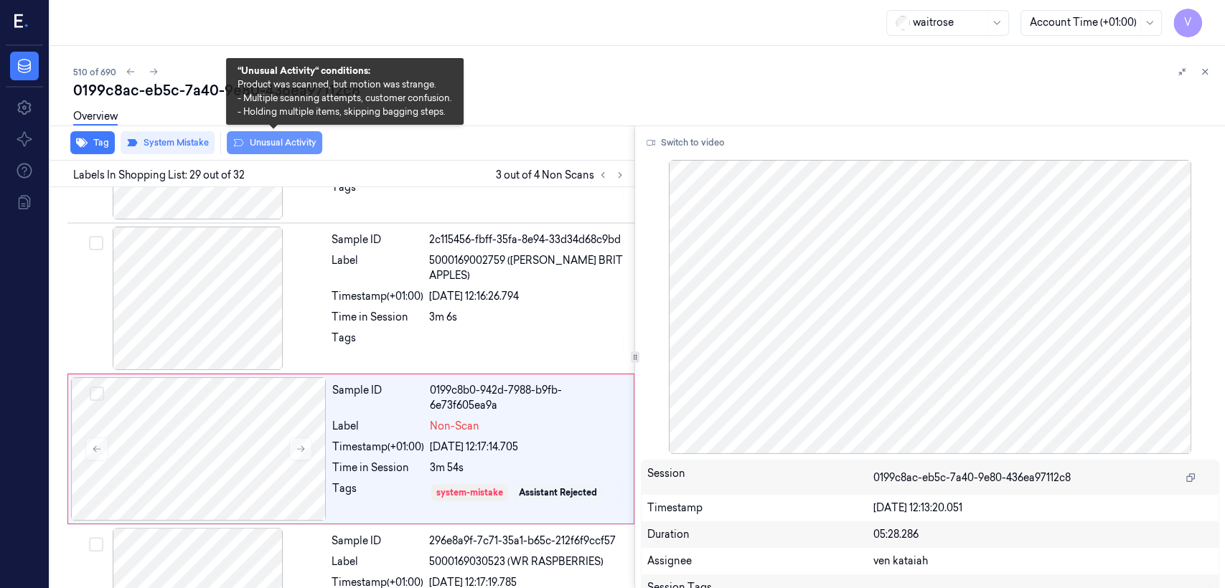
click at [266, 146] on button "Unusual Activity" at bounding box center [274, 142] width 95 height 23
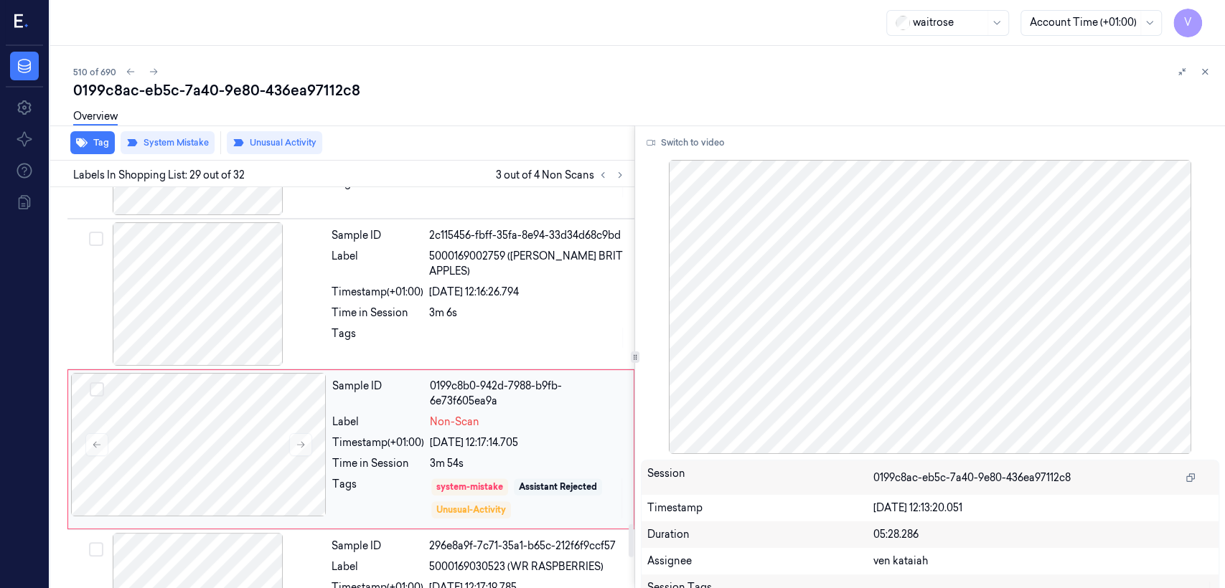
scroll to position [4003, 0]
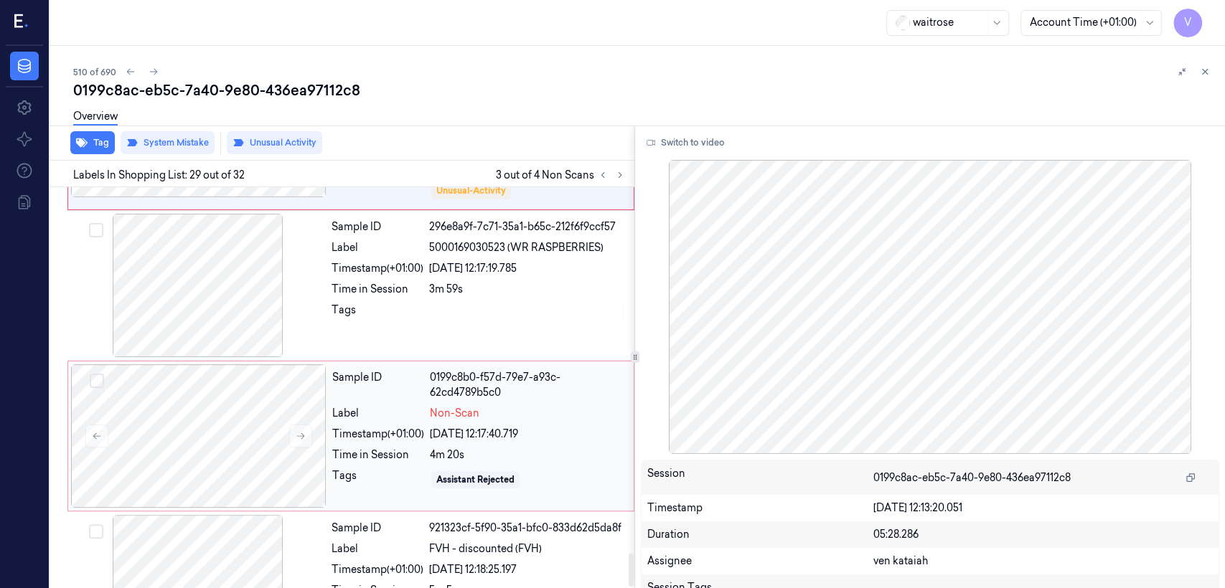
click at [397, 382] on div "Sample ID 0199c8b0-f57d-79e7-a93c-62cd4789b5c0 Label Non-Scan Timestamp (+01:00…" at bounding box center [478, 435] width 304 height 143
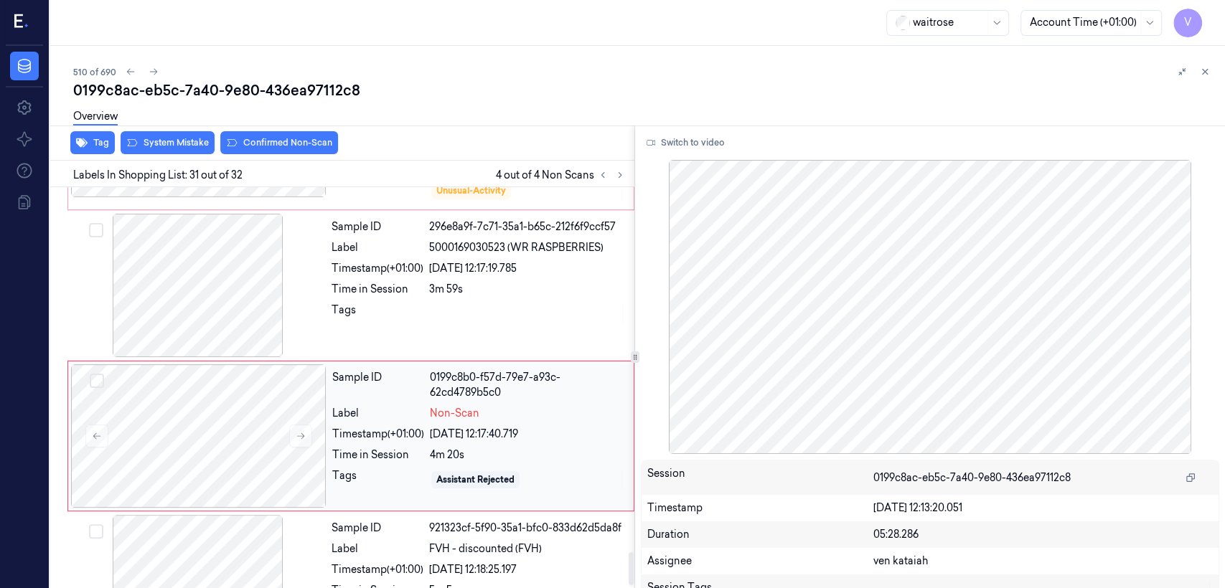
scroll to position [4468, 0]
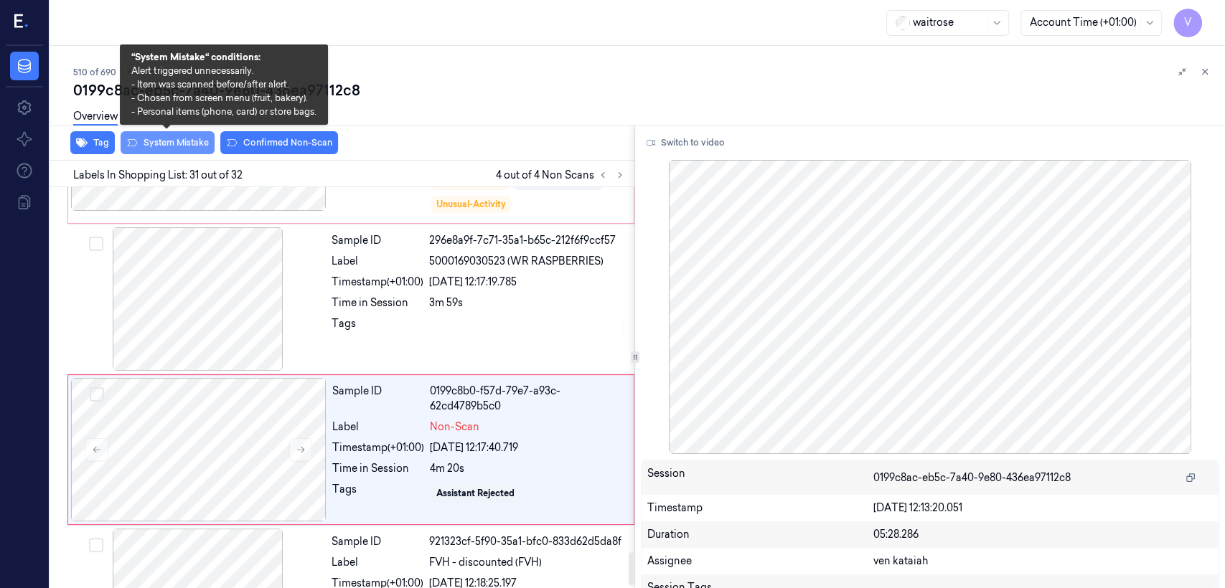
click at [157, 146] on button "System Mistake" at bounding box center [168, 142] width 94 height 23
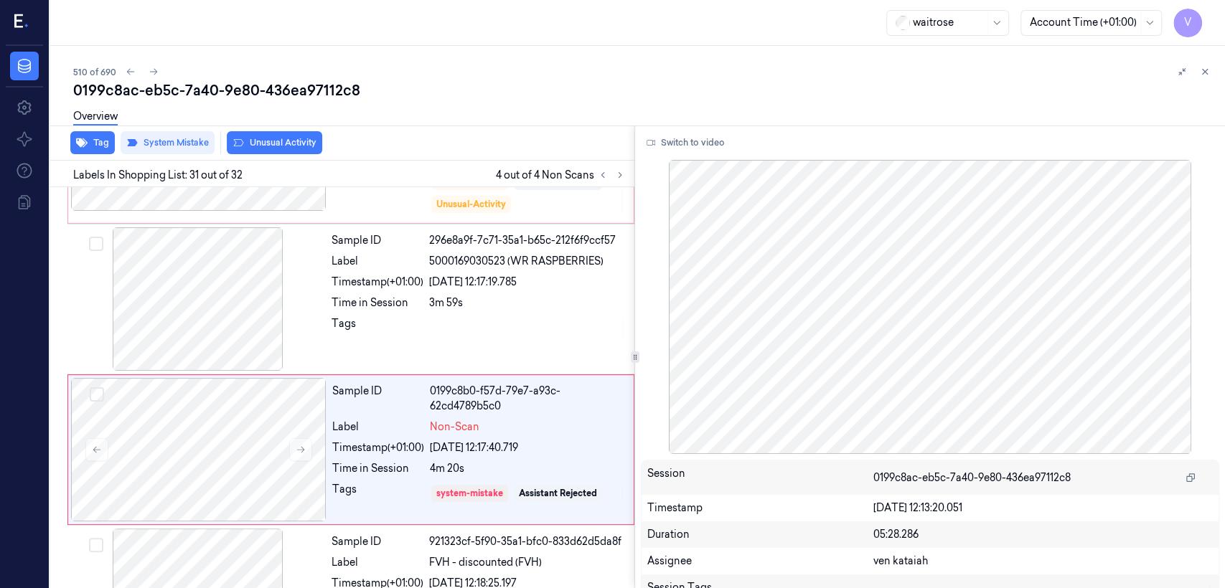
click at [271, 145] on button "Unusual Activity" at bounding box center [274, 142] width 95 height 23
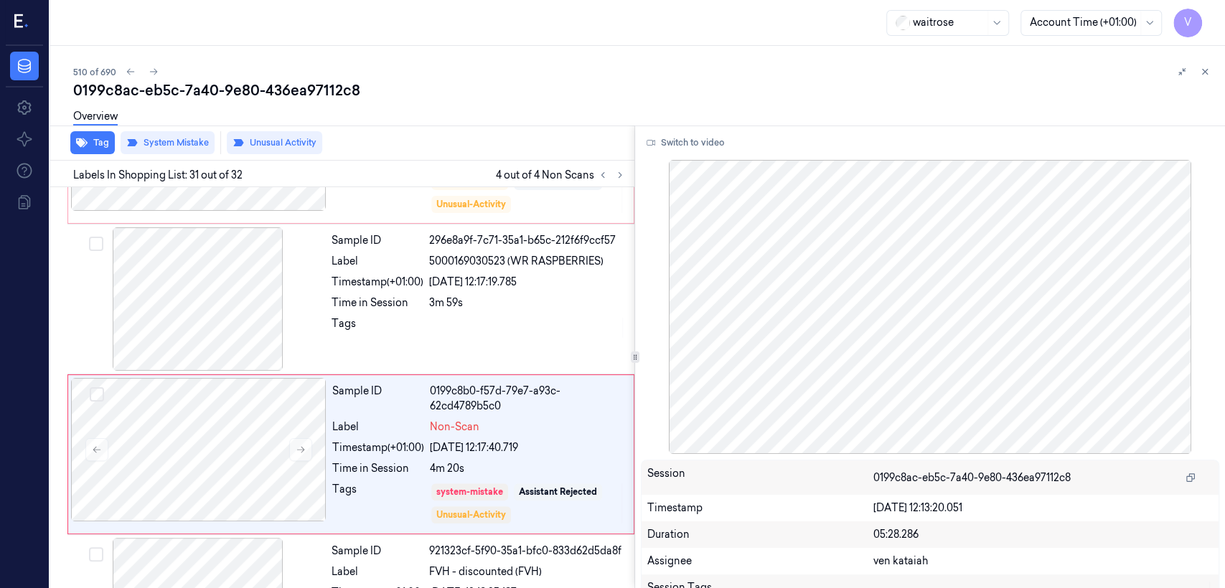
scroll to position [4473, 0]
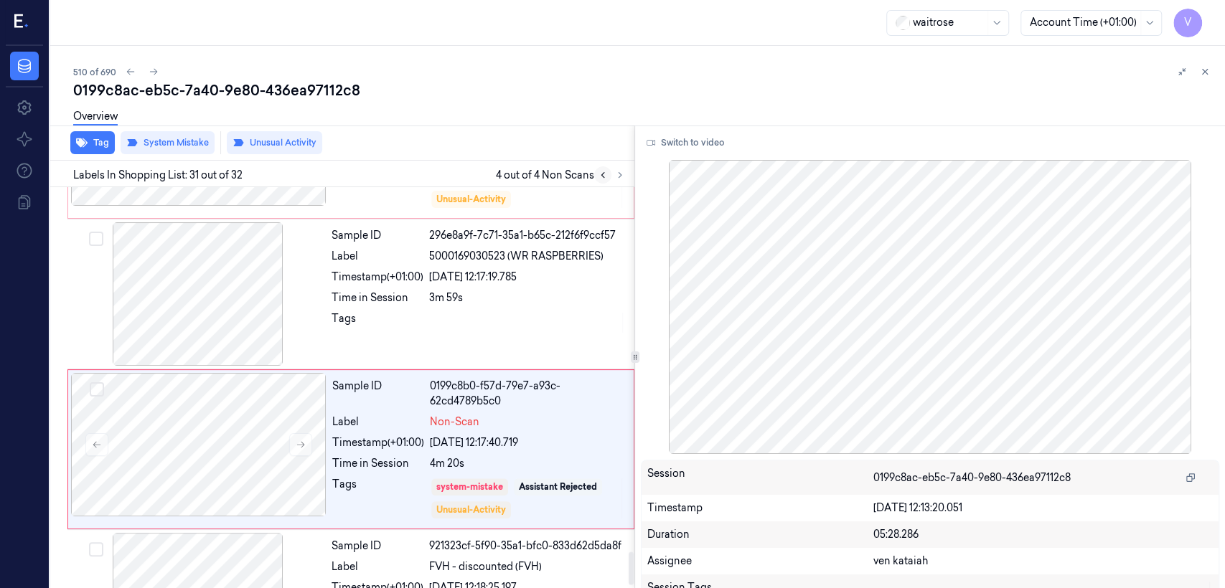
click at [595, 174] on button at bounding box center [602, 174] width 17 height 17
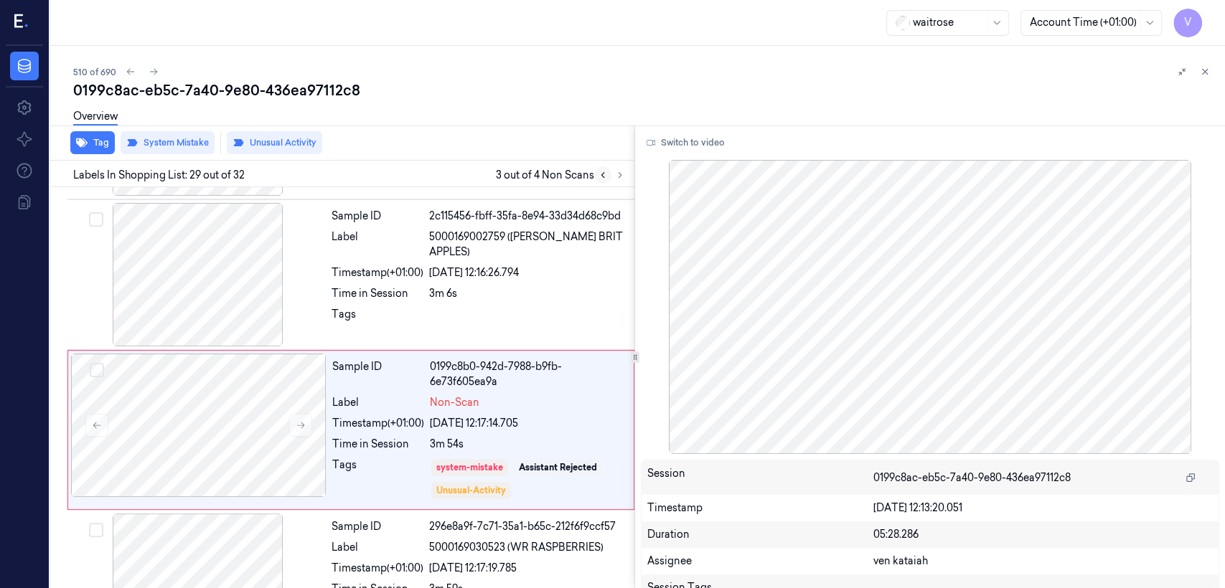
scroll to position [4162, 0]
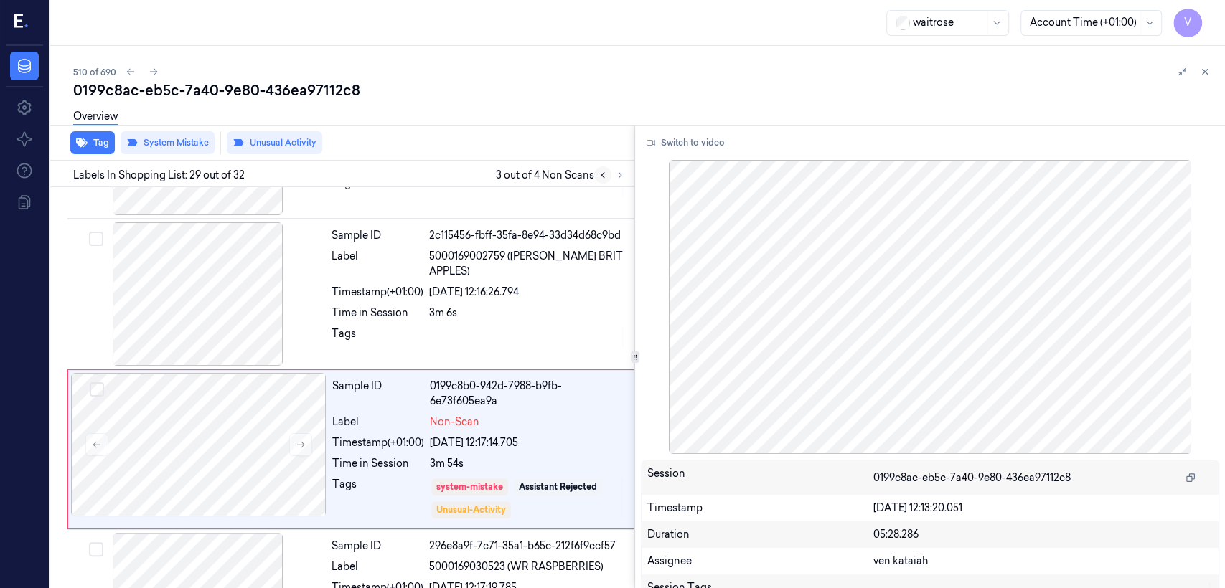
click at [595, 174] on button at bounding box center [602, 174] width 17 height 17
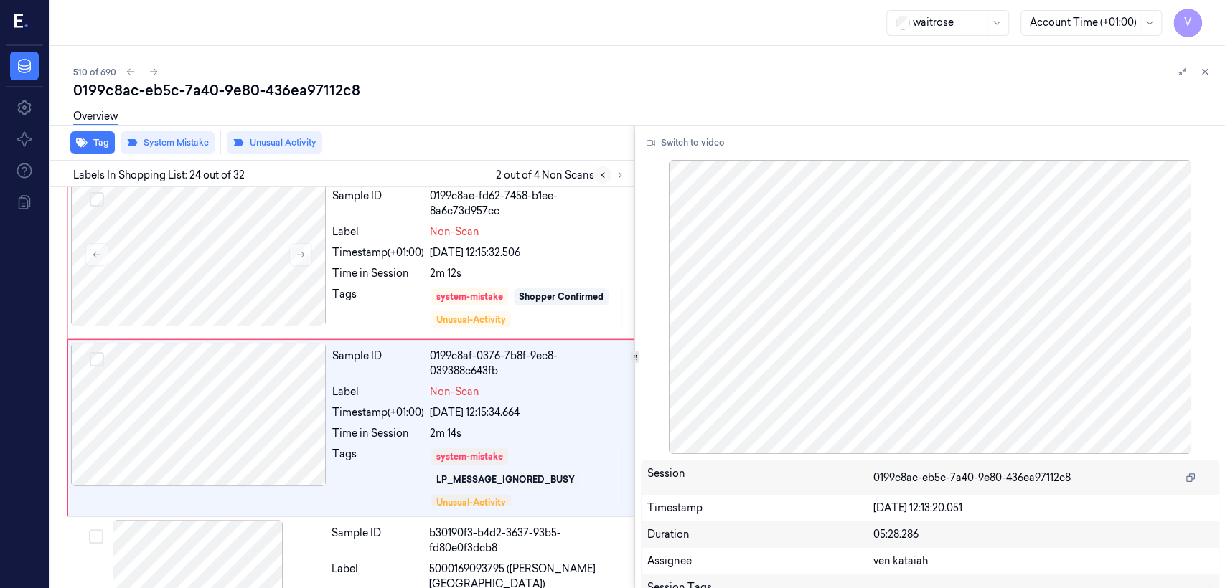
scroll to position [3388, 0]
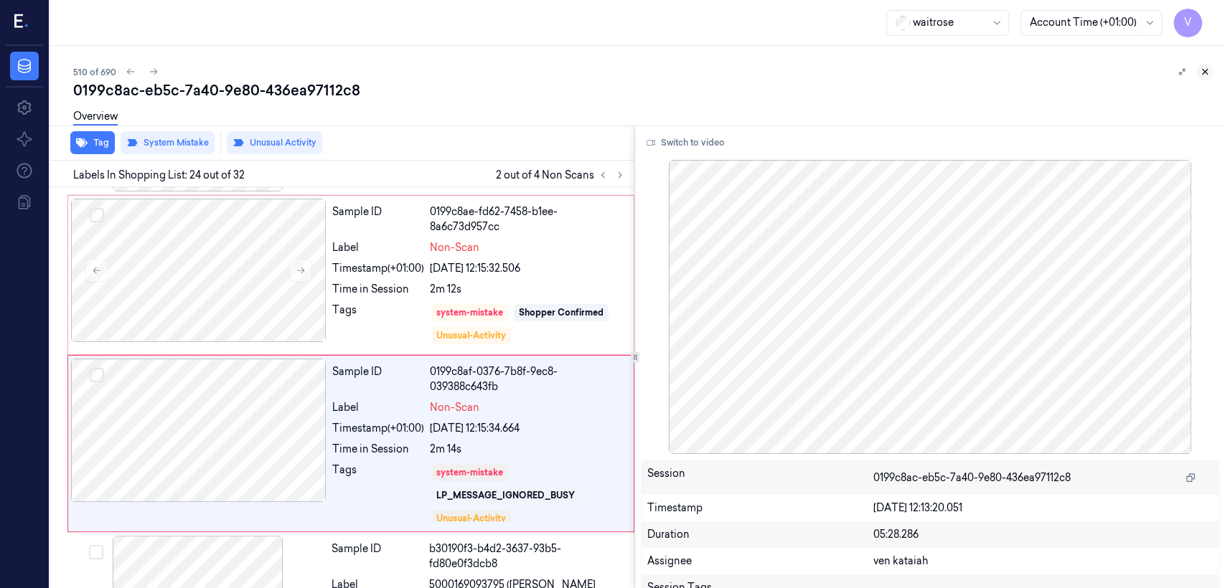
click at [1205, 71] on icon at bounding box center [1204, 72] width 5 height 5
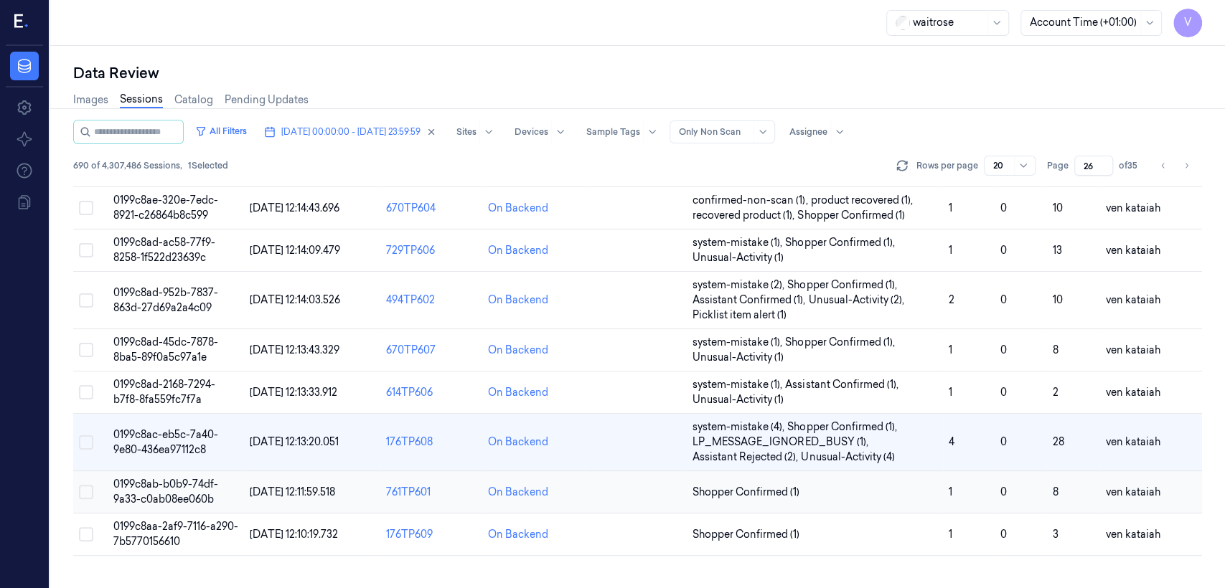
scroll to position [252, 0]
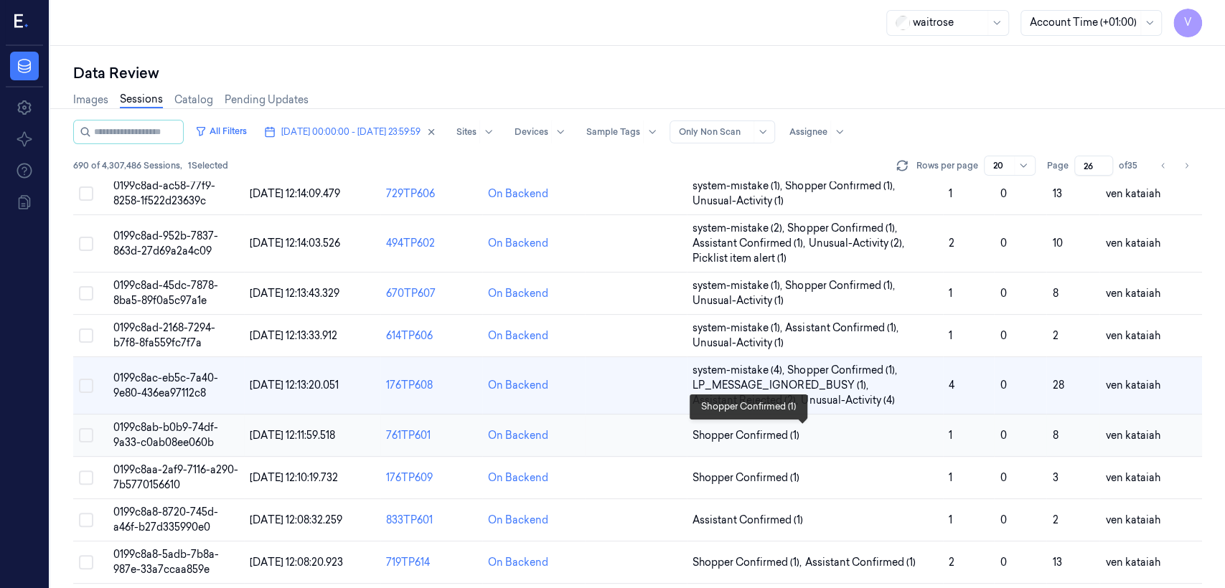
click at [757, 429] on span "Shopper Confirmed (1)" at bounding box center [745, 435] width 107 height 15
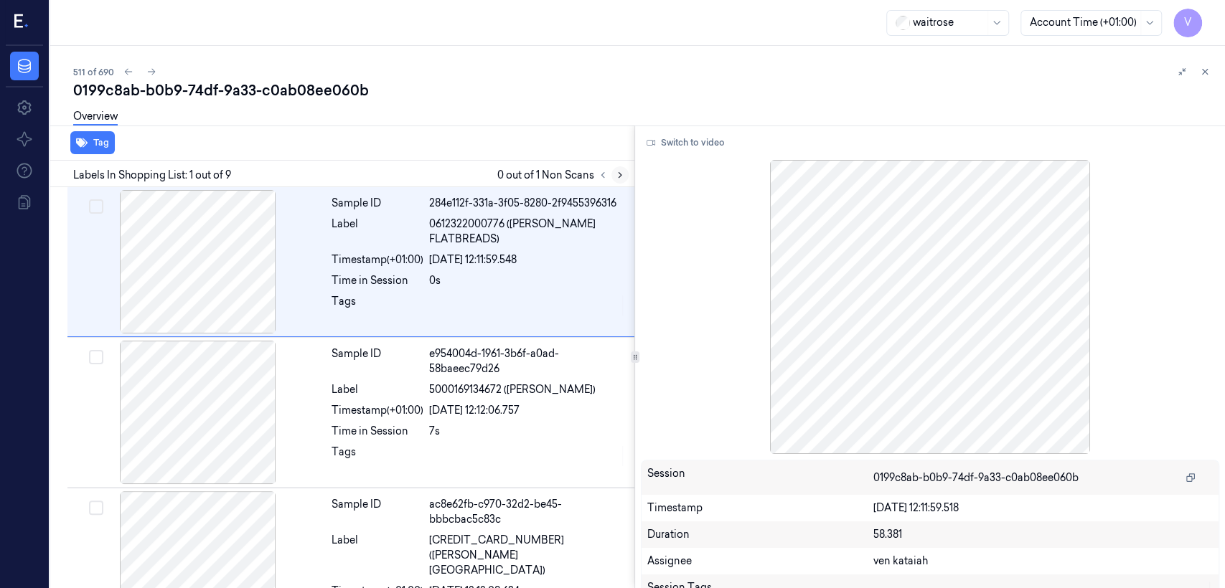
click at [621, 174] on icon at bounding box center [620, 175] width 10 height 10
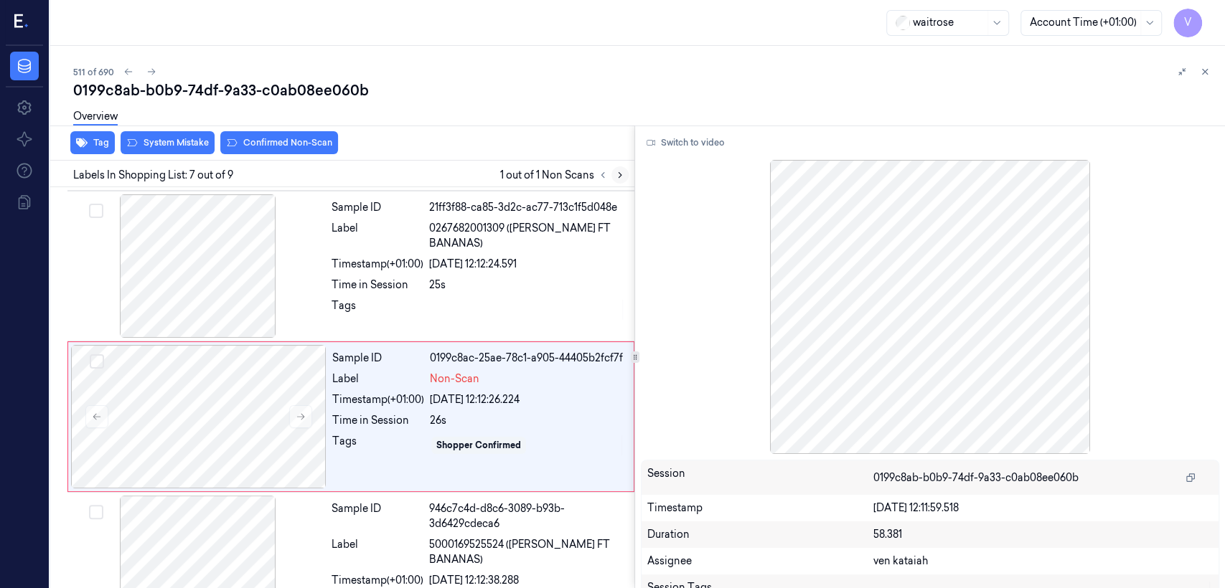
scroll to position [786, 0]
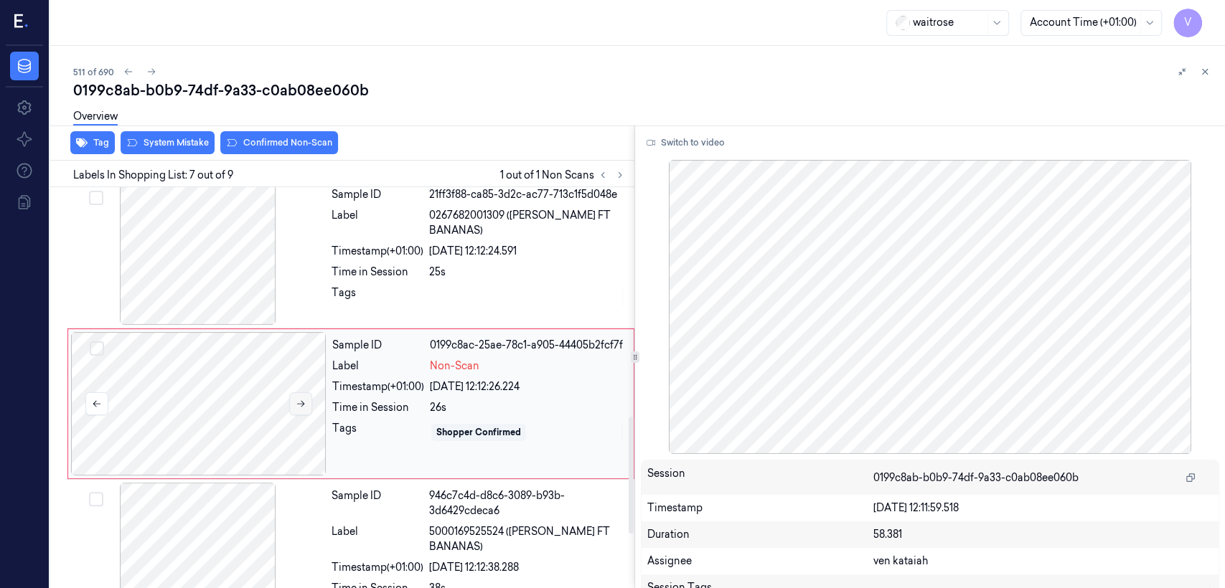
click at [309, 392] on button at bounding box center [300, 403] width 23 height 23
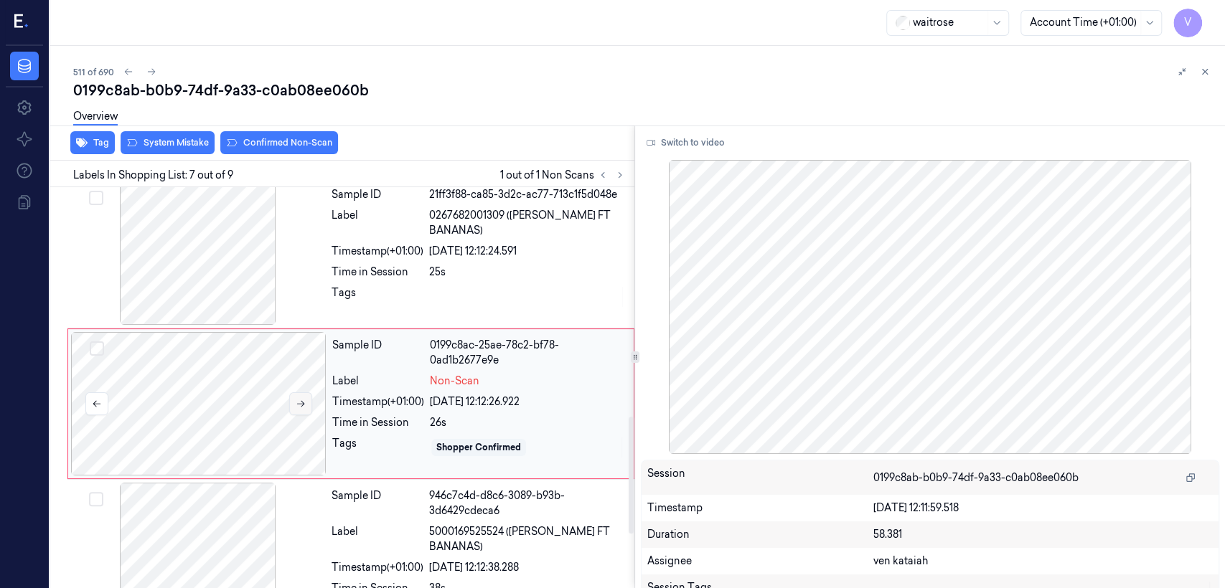
click at [309, 392] on button at bounding box center [300, 403] width 23 height 23
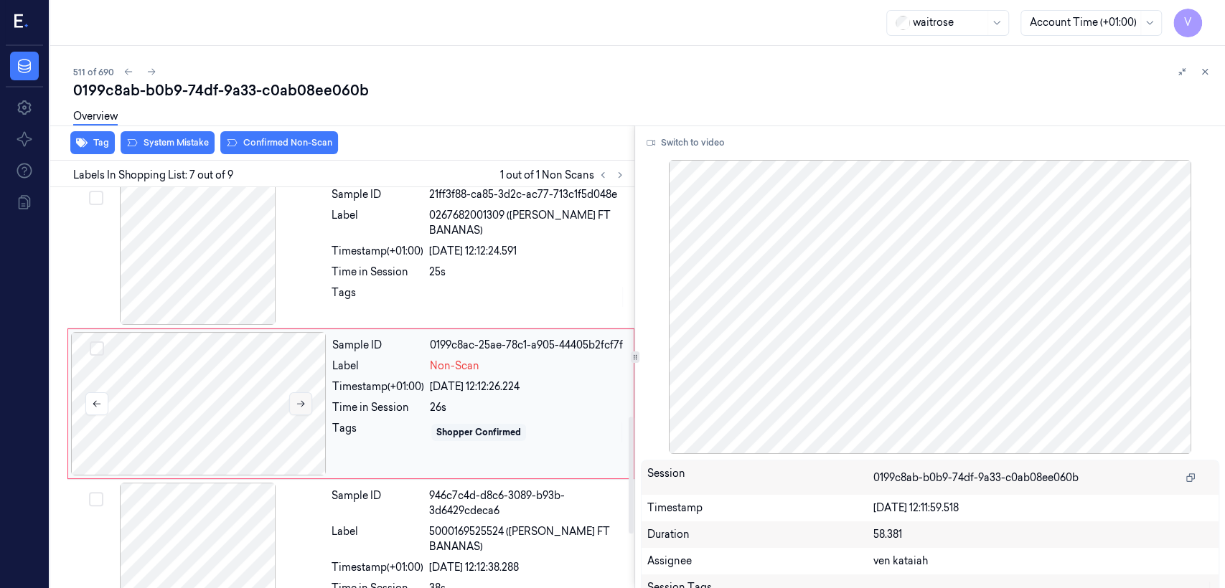
click at [298, 399] on icon at bounding box center [301, 404] width 10 height 10
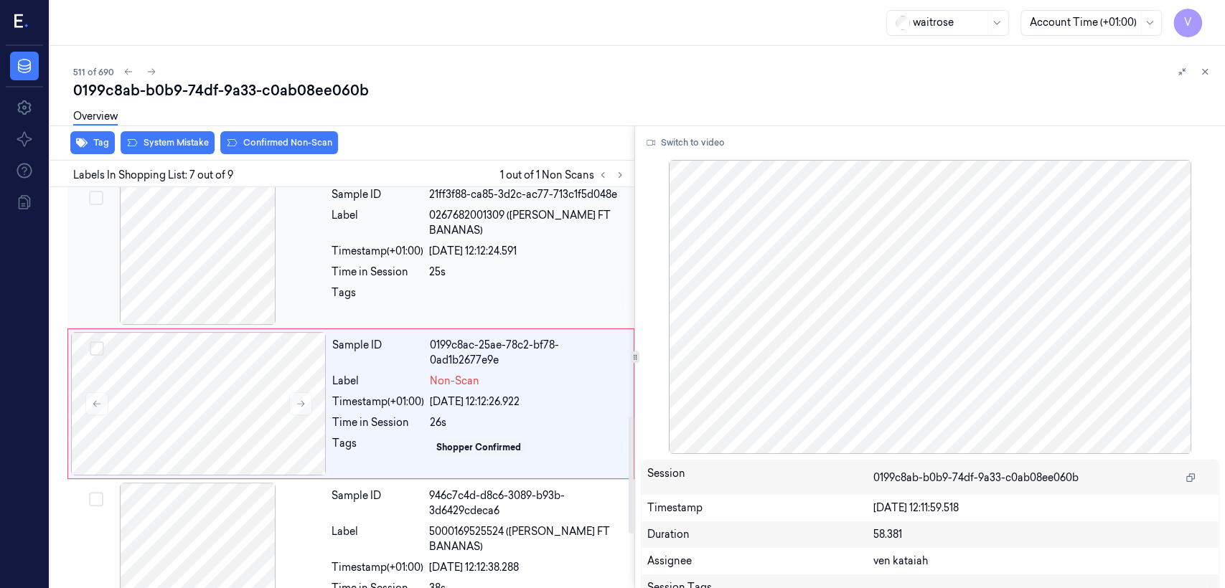
click at [364, 248] on div "Sample ID 21ff3f88-ca85-3d2c-ac77-713c1f5d048e Label 0267682001309 ([PERSON_NAM…" at bounding box center [479, 253] width 306 height 143
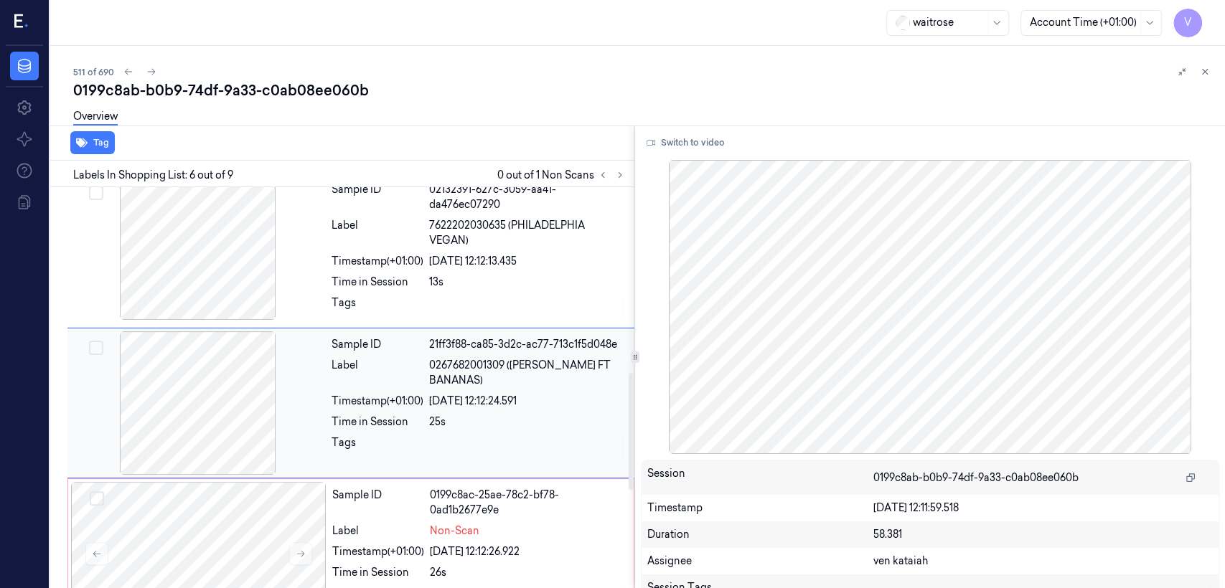
scroll to position [635, 0]
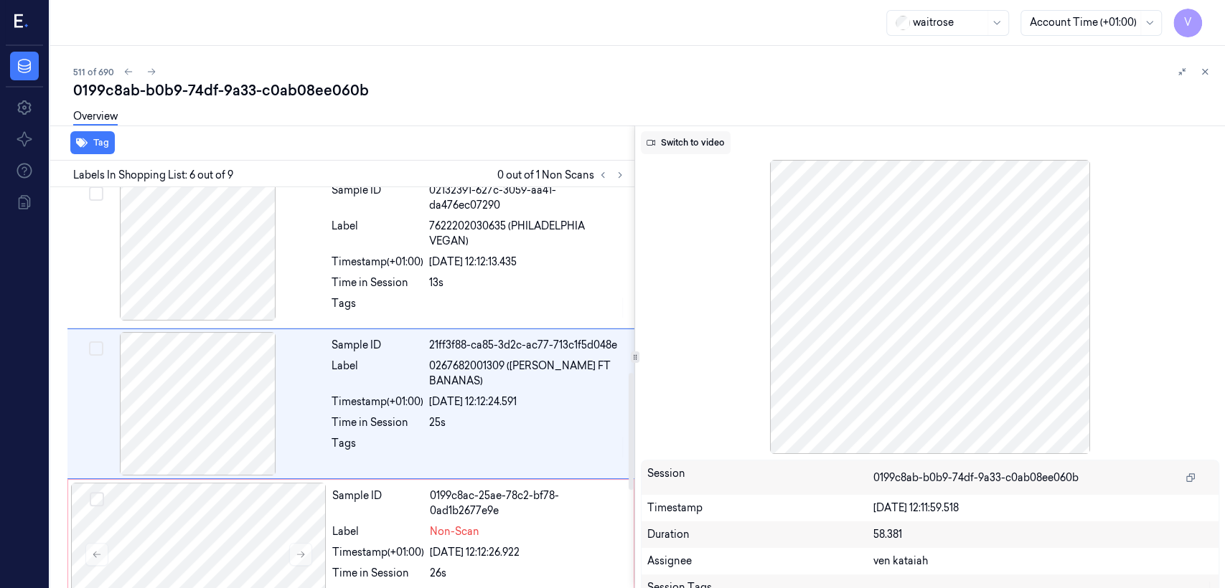
click at [669, 139] on button "Switch to video" at bounding box center [686, 142] width 90 height 23
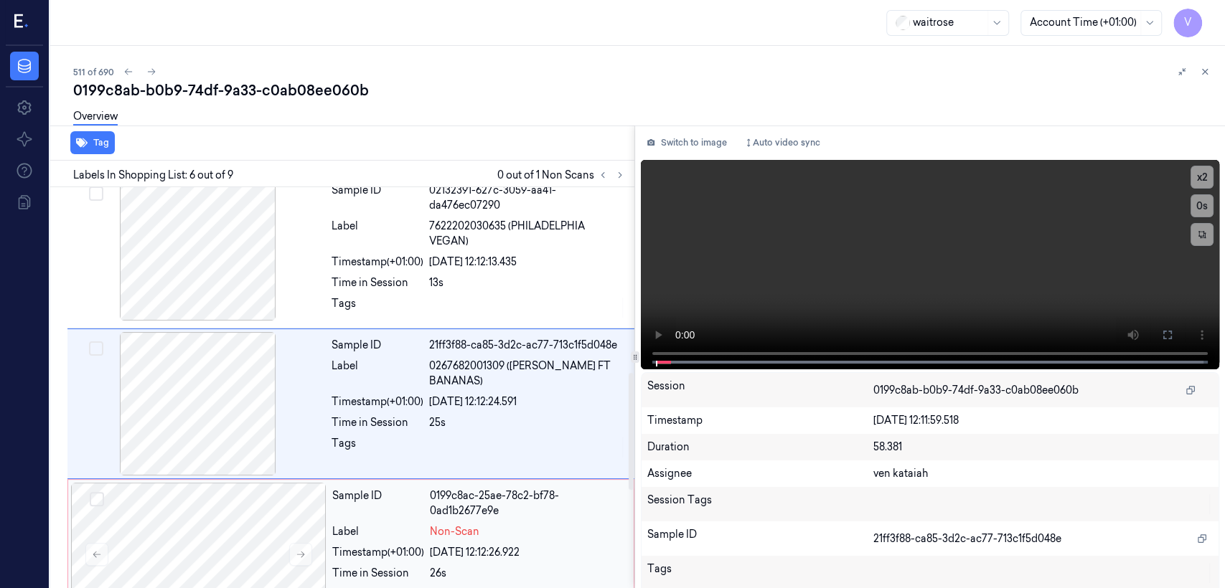
click at [349, 548] on div "Sample ID 0199c8ac-25ae-78c2-bf78-0ad1b2677e9e Label Non-Scan Timestamp (+01:00…" at bounding box center [478, 554] width 304 height 143
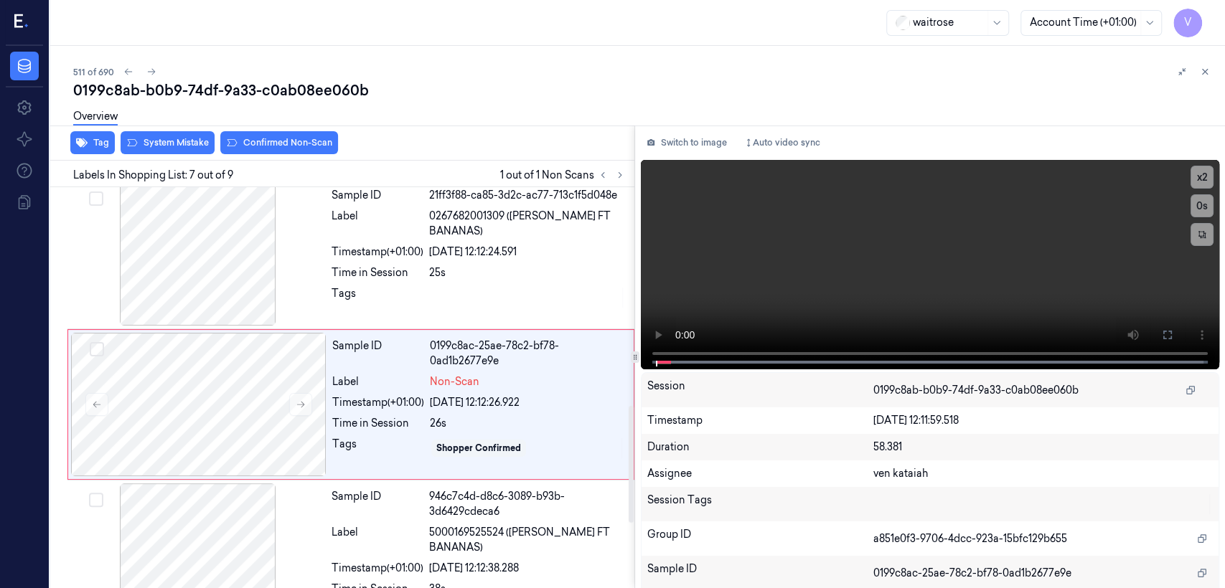
scroll to position [786, 0]
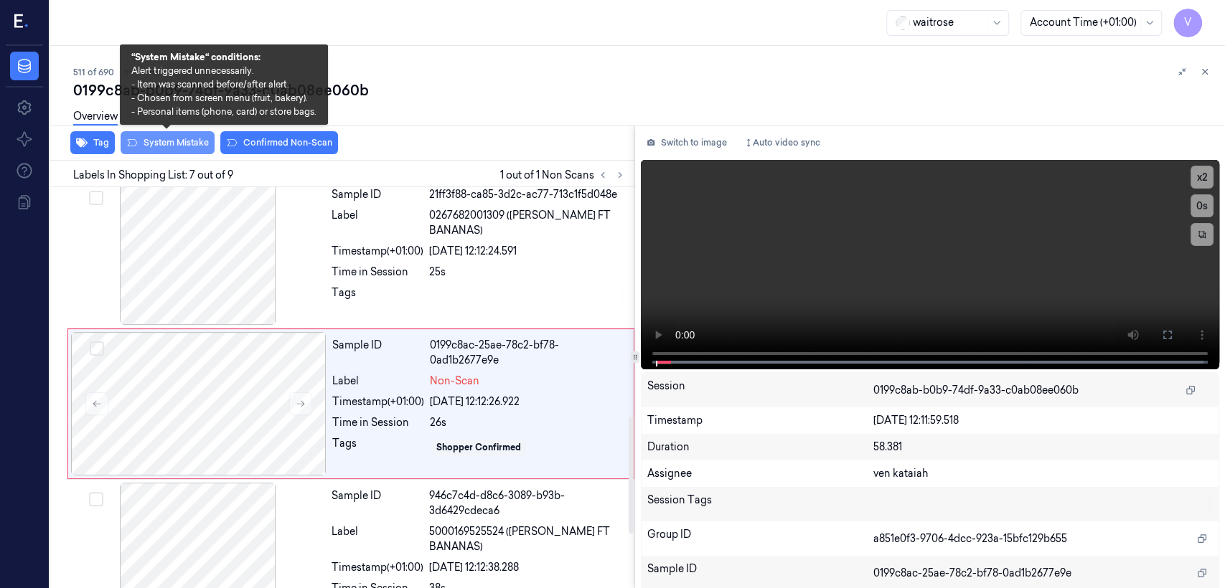
click at [182, 143] on button "System Mistake" at bounding box center [168, 142] width 94 height 23
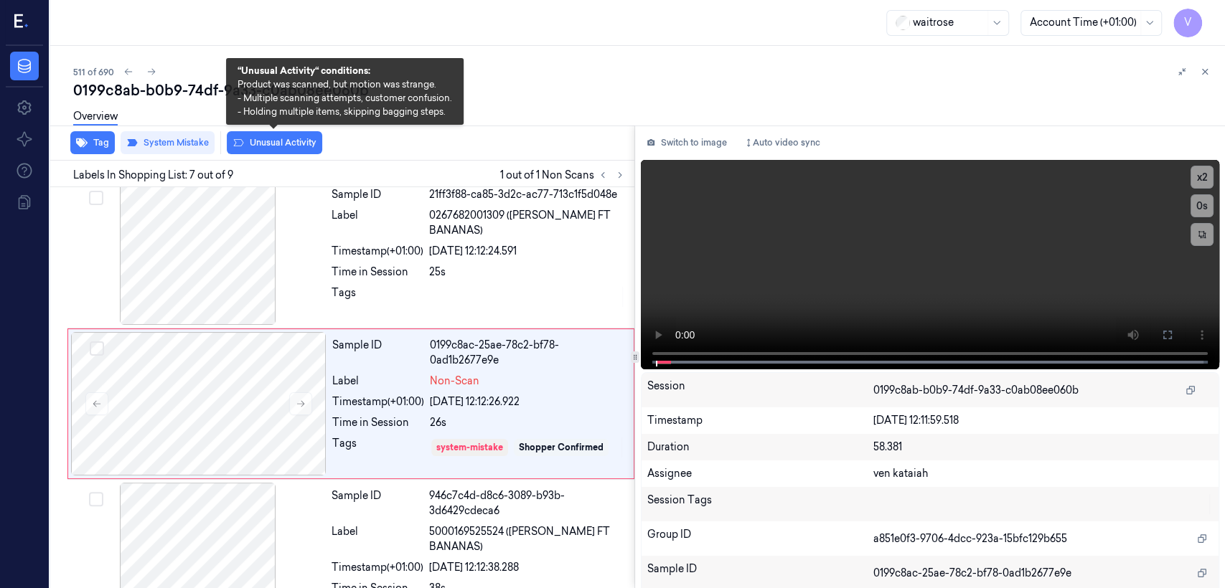
click at [293, 146] on button "Unusual Activity" at bounding box center [274, 142] width 95 height 23
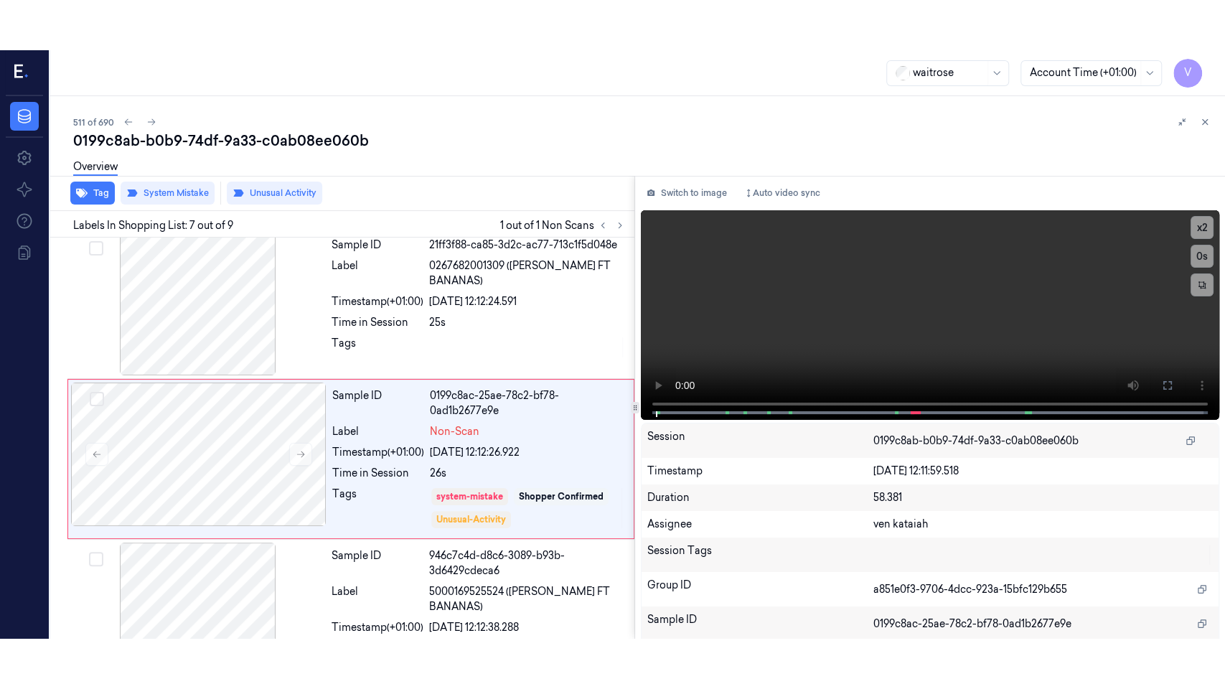
scroll to position [790, 0]
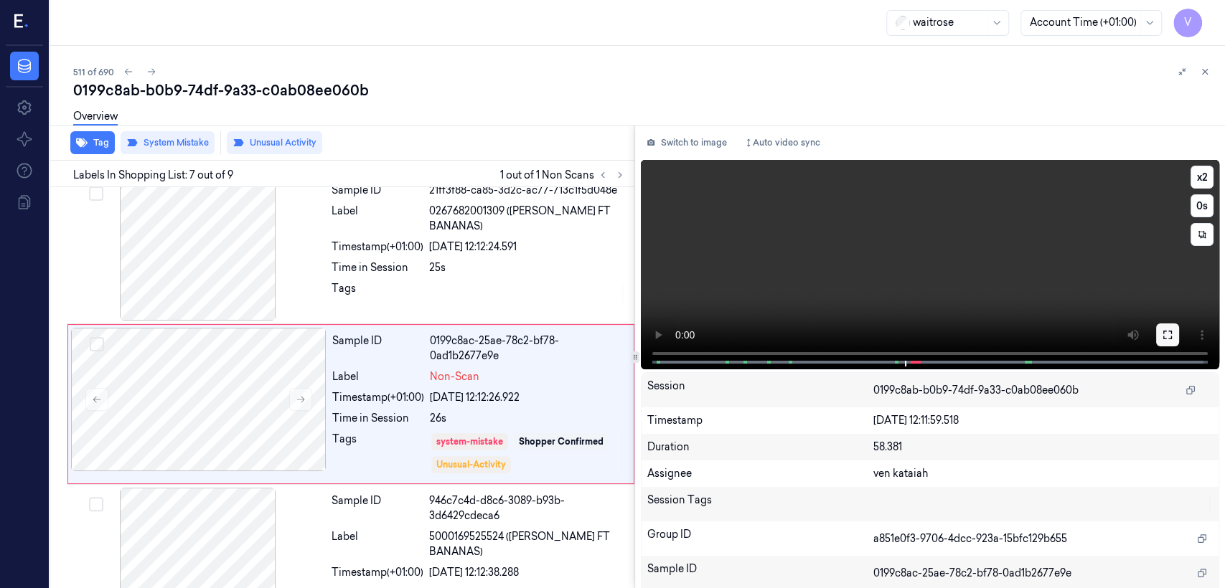
click at [1163, 342] on button at bounding box center [1167, 335] width 23 height 23
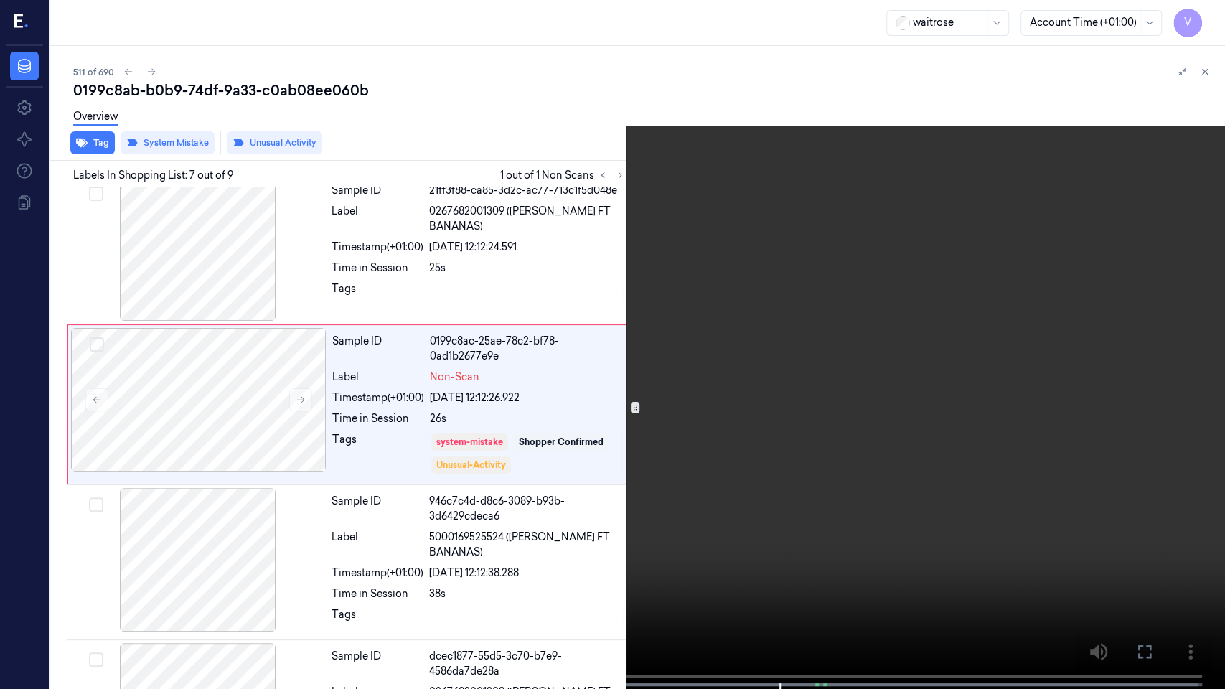
click at [1147, 563] on video at bounding box center [612, 346] width 1225 height 692
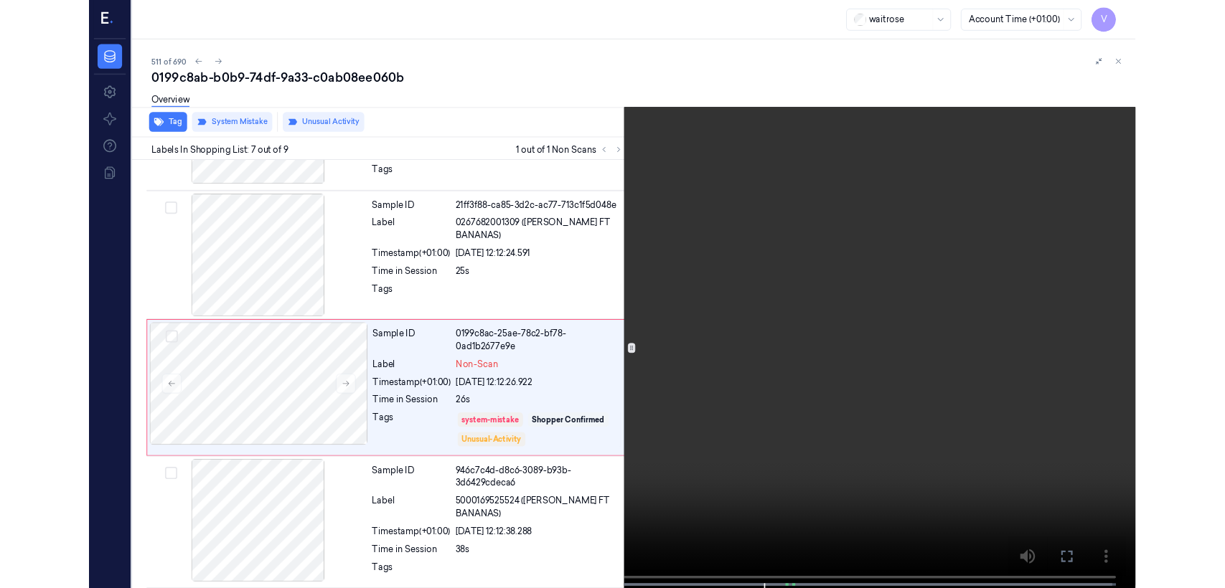
scroll to position [740, 0]
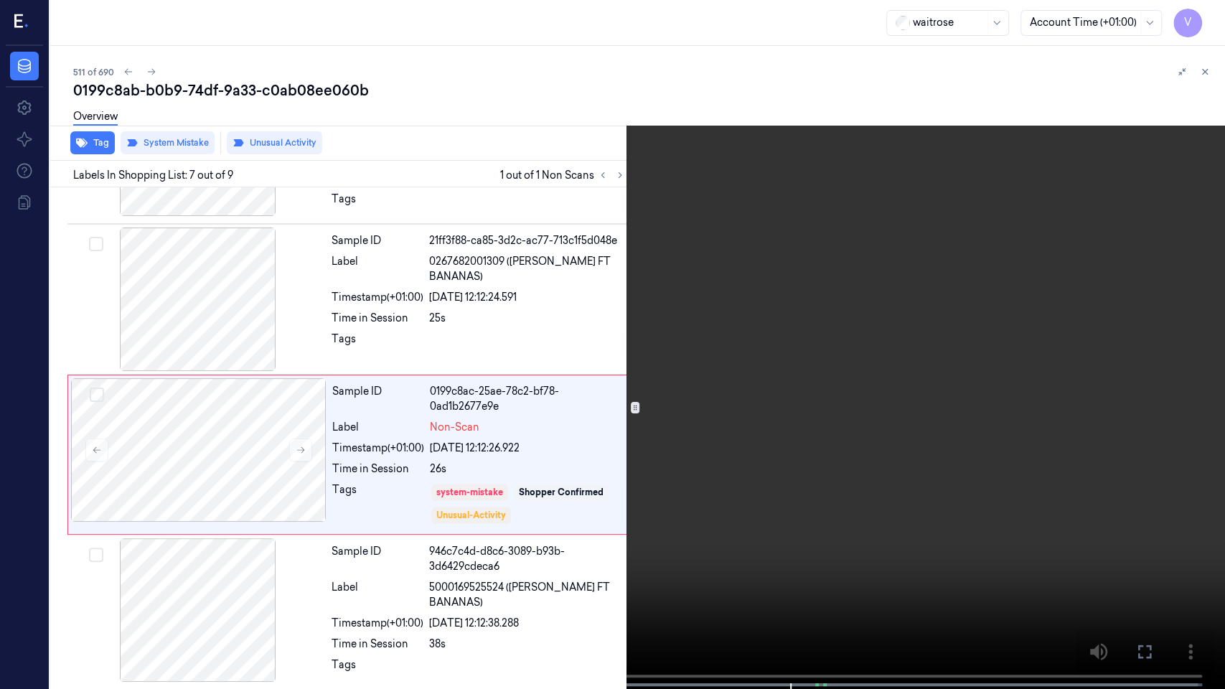
click at [0, 0] on icon at bounding box center [0, 0] width 0 height 0
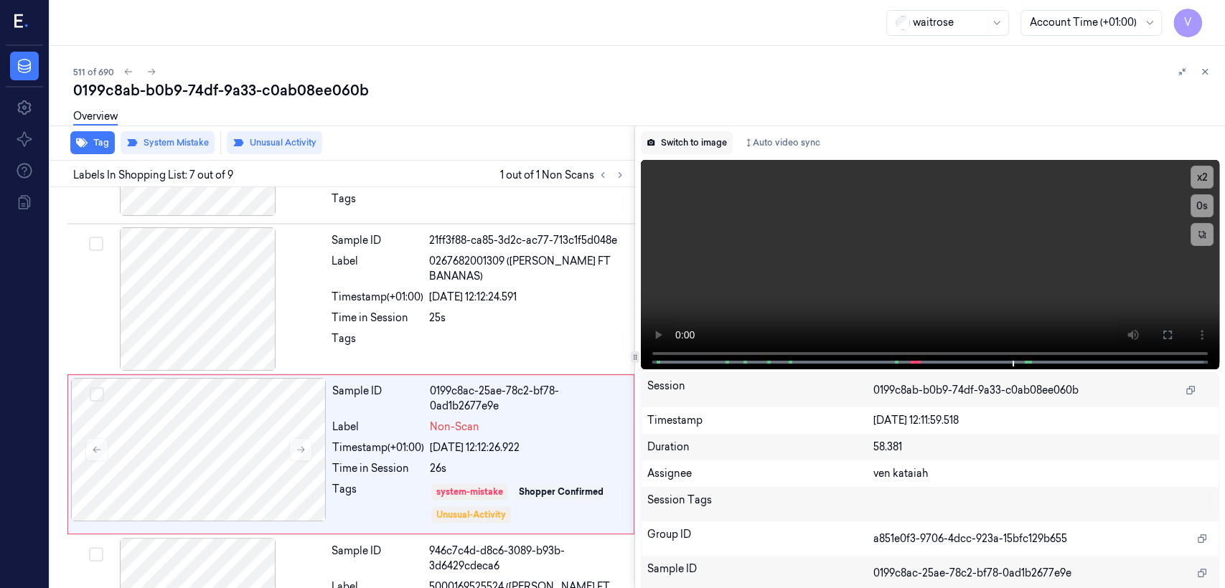
click at [695, 142] on button "Switch to image" at bounding box center [687, 142] width 92 height 23
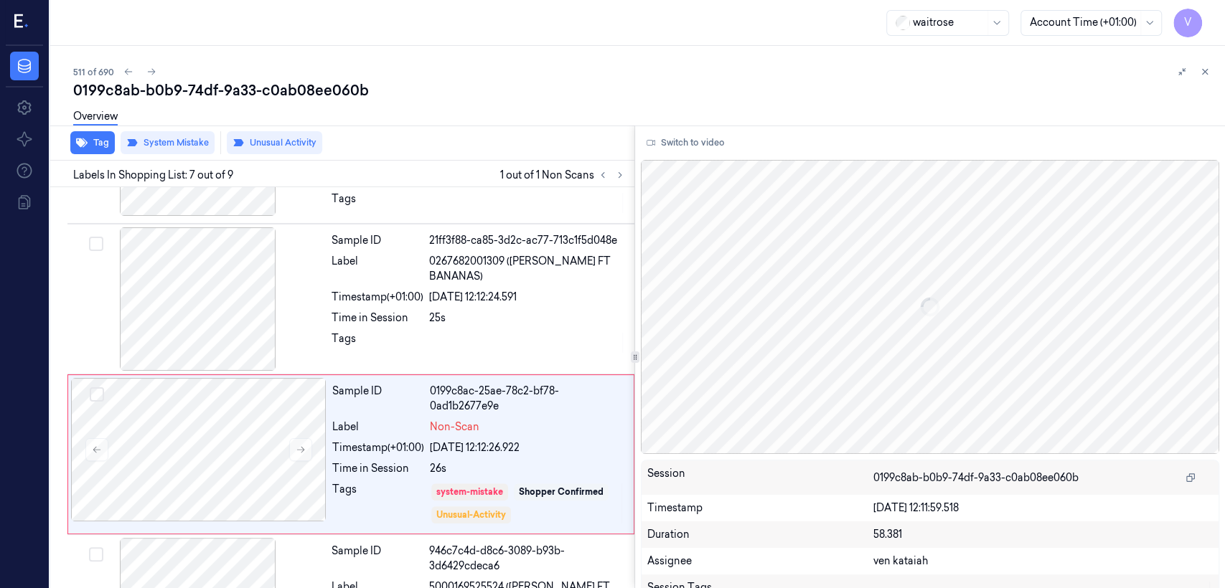
scroll to position [790, 0]
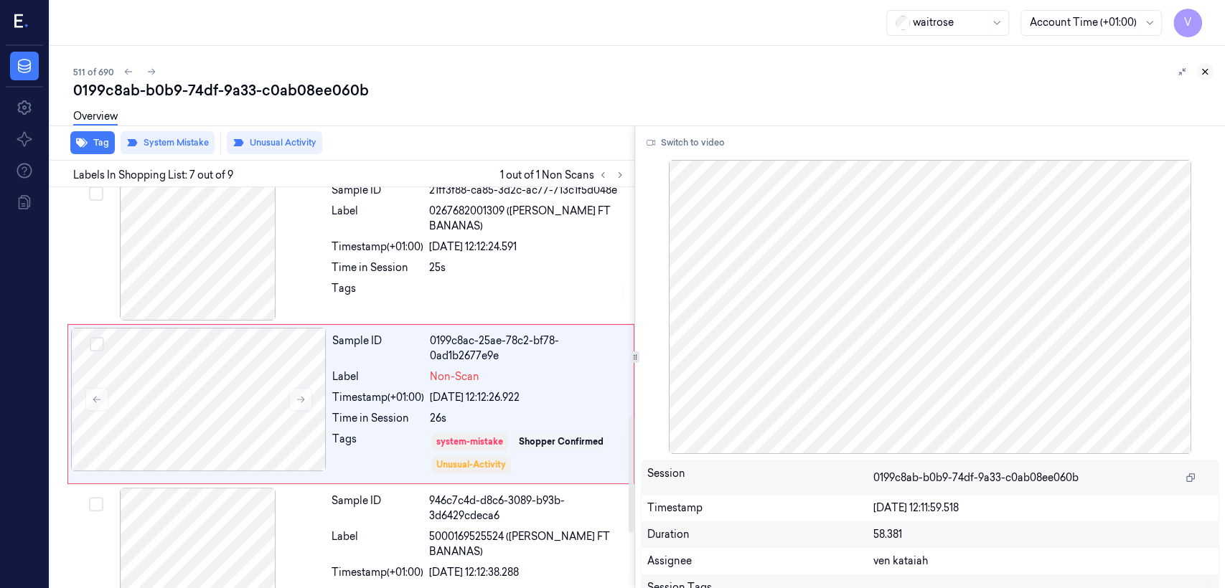
click at [1206, 74] on icon at bounding box center [1204, 72] width 5 height 5
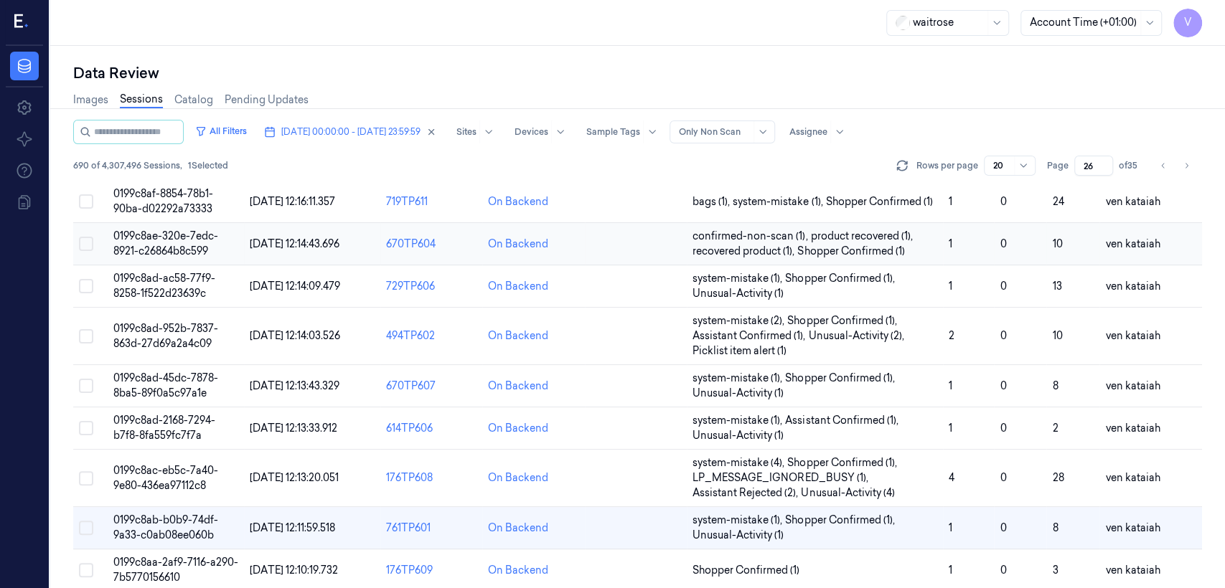
scroll to position [319, 0]
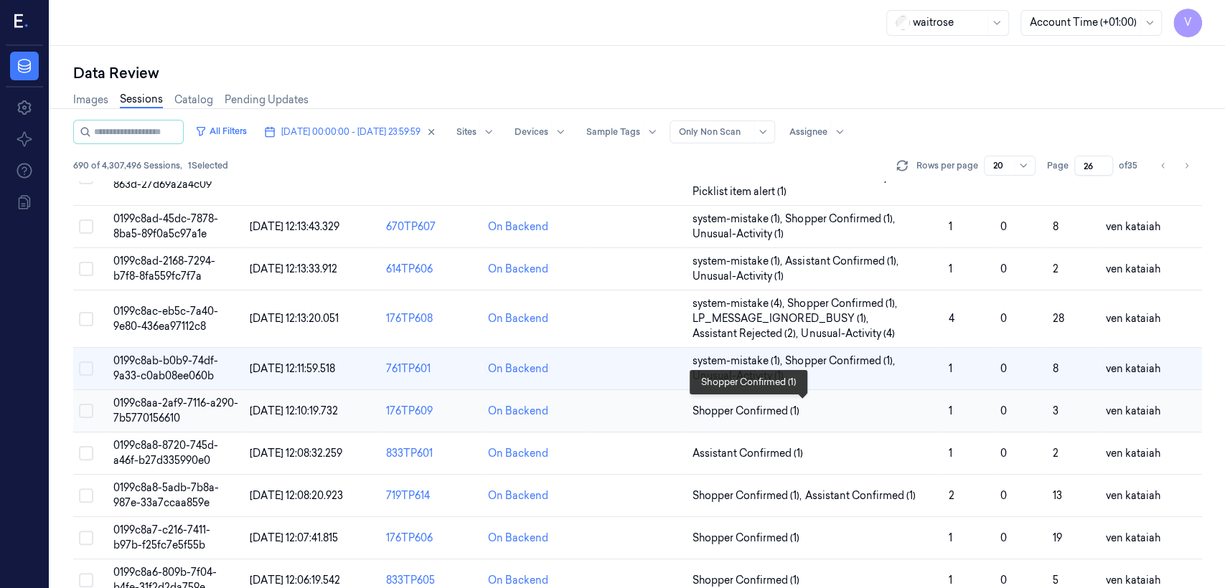
click at [738, 409] on span "Shopper Confirmed (1)" at bounding box center [745, 411] width 107 height 15
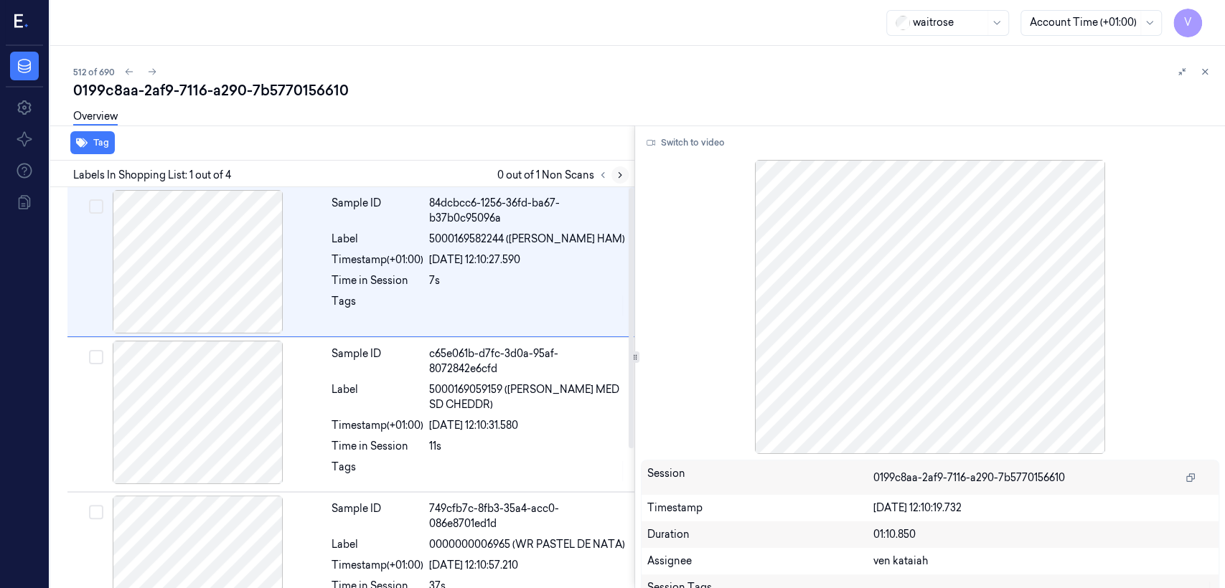
click at [617, 170] on icon at bounding box center [620, 175] width 10 height 10
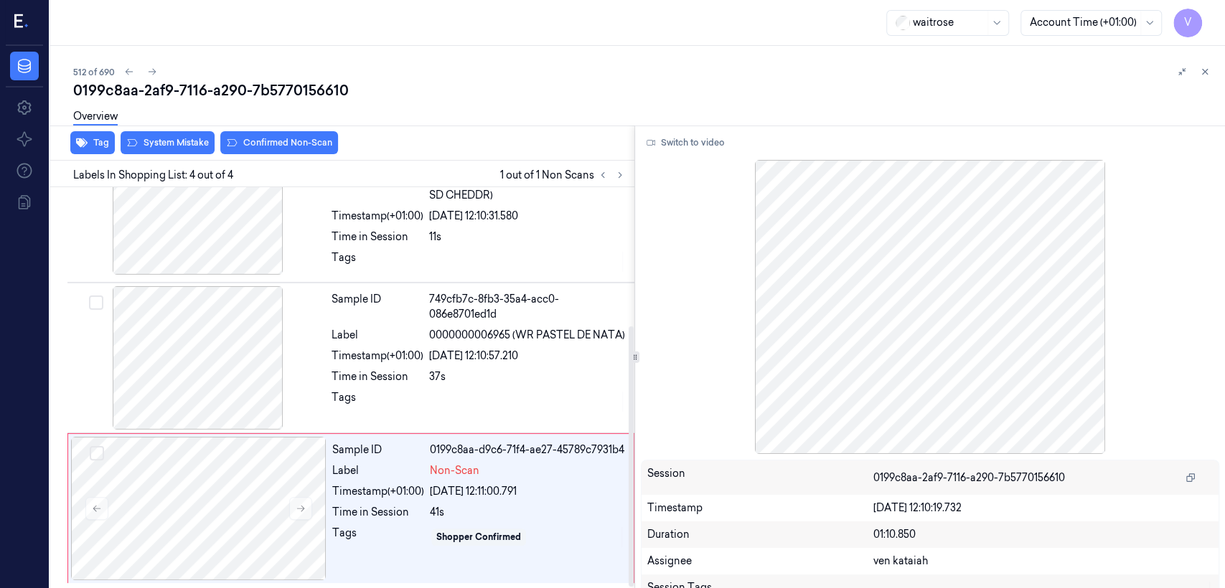
scroll to position [214, 0]
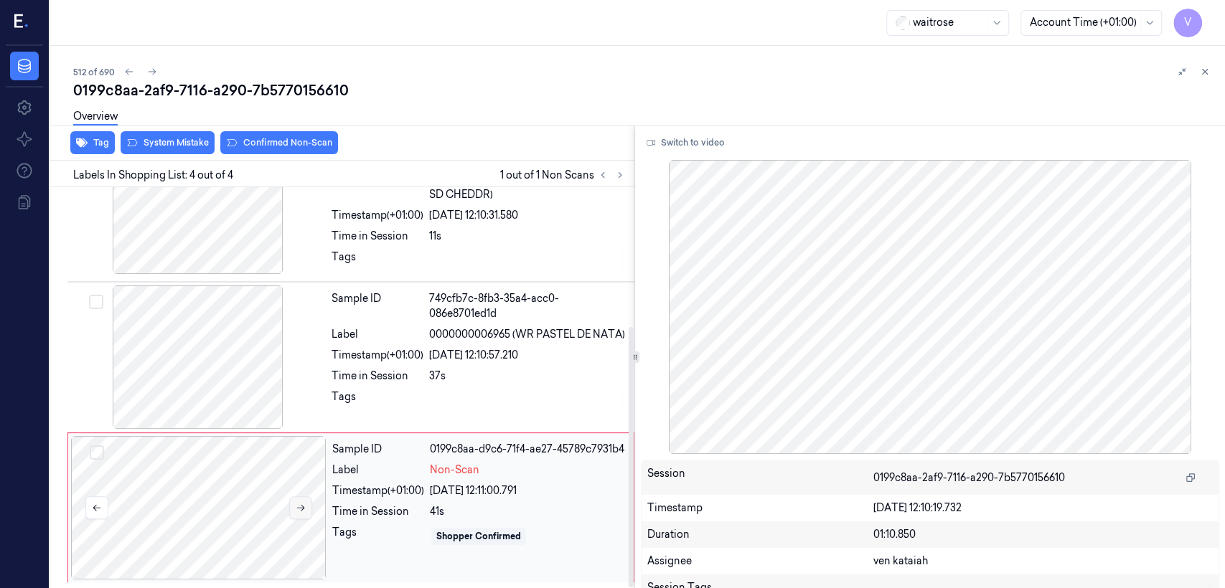
click at [301, 510] on icon at bounding box center [301, 508] width 8 height 6
click at [400, 354] on div "Sample ID 749cfb7c-8fb3-35a4-acc0-086e8701ed1d Label 0000000006965 (WR PASTEL D…" at bounding box center [479, 357] width 306 height 143
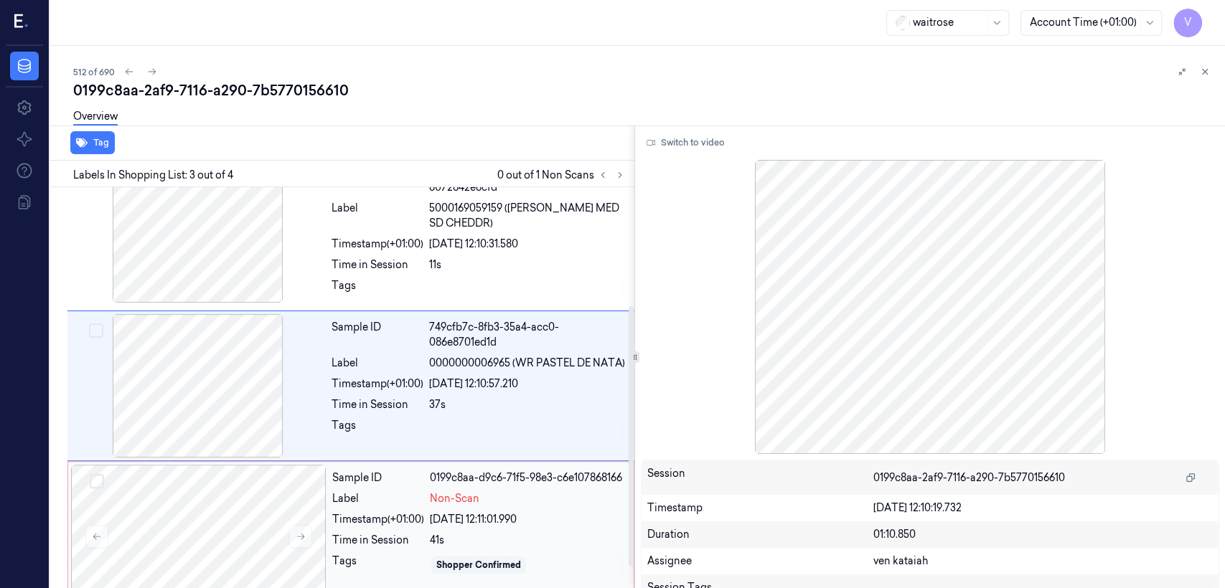
click at [352, 507] on div "Label" at bounding box center [378, 498] width 92 height 15
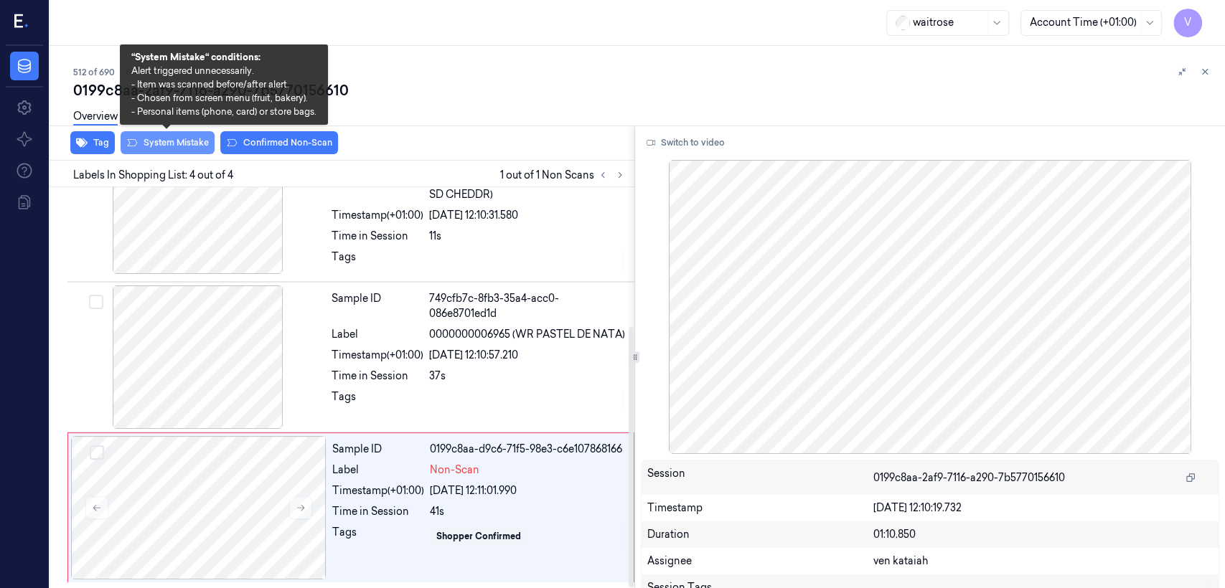
click at [184, 152] on button "System Mistake" at bounding box center [168, 142] width 94 height 23
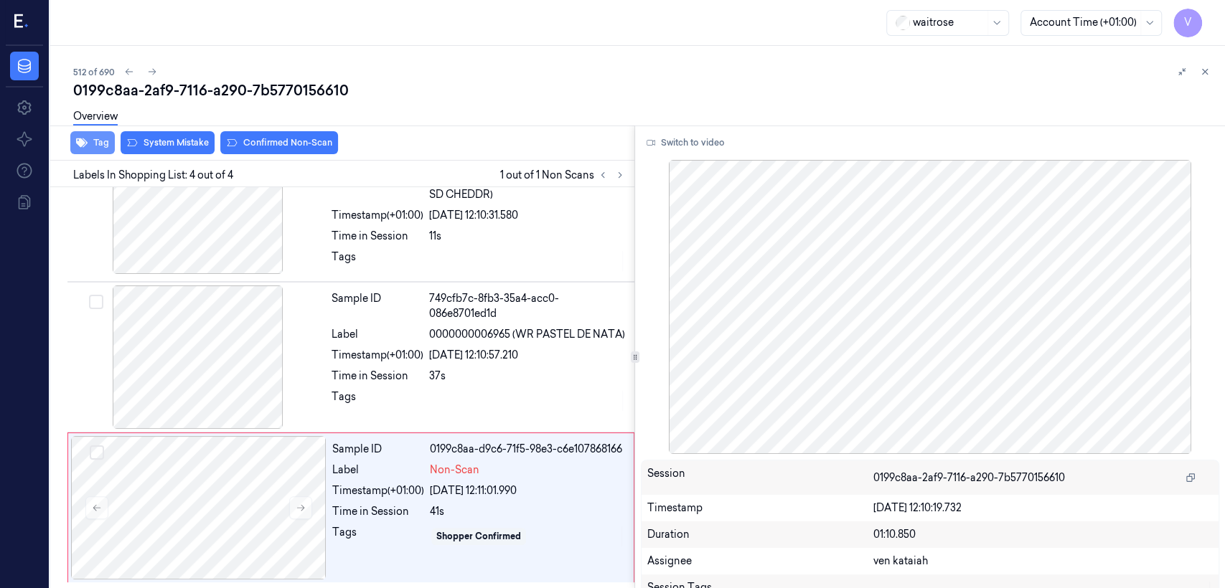
click at [95, 142] on button "Tag" at bounding box center [92, 142] width 44 height 23
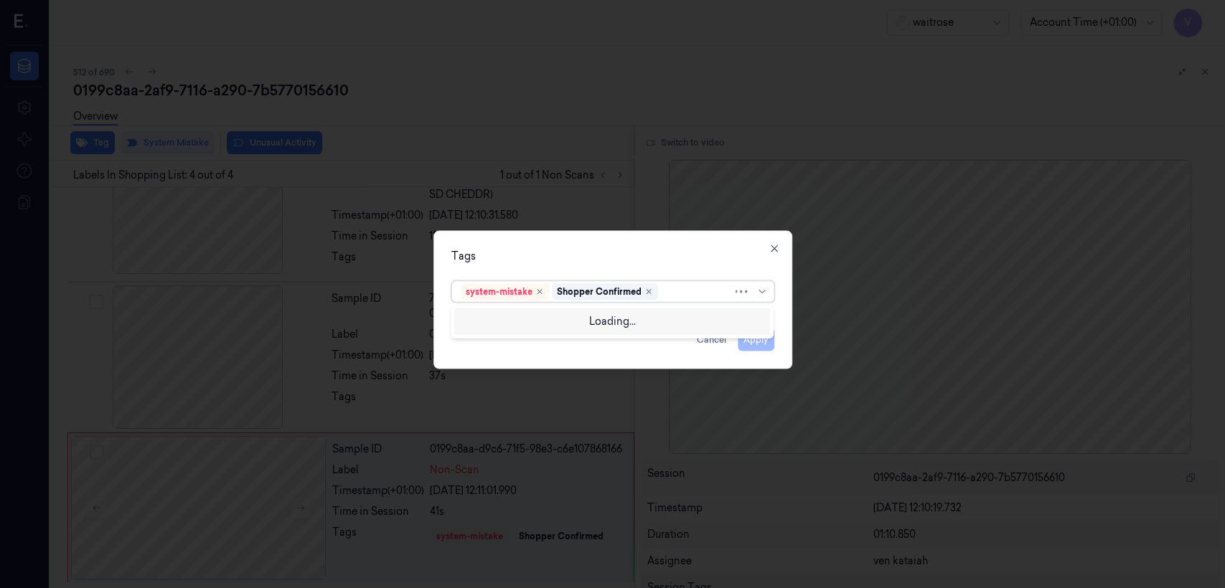
click at [687, 292] on div at bounding box center [697, 291] width 72 height 15
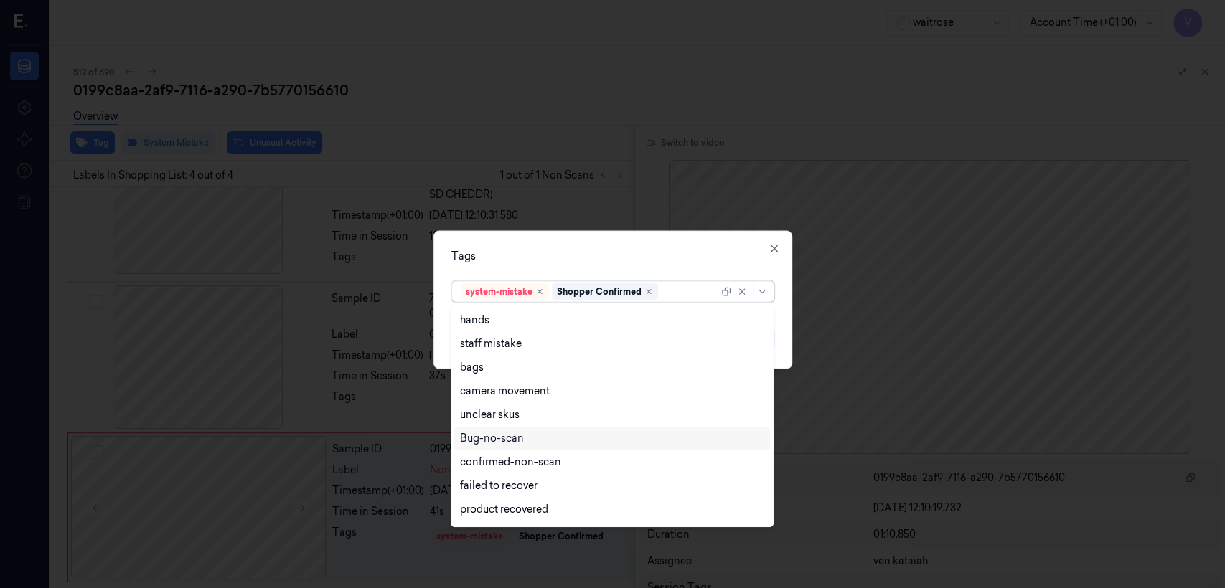
scroll to position [210, 0]
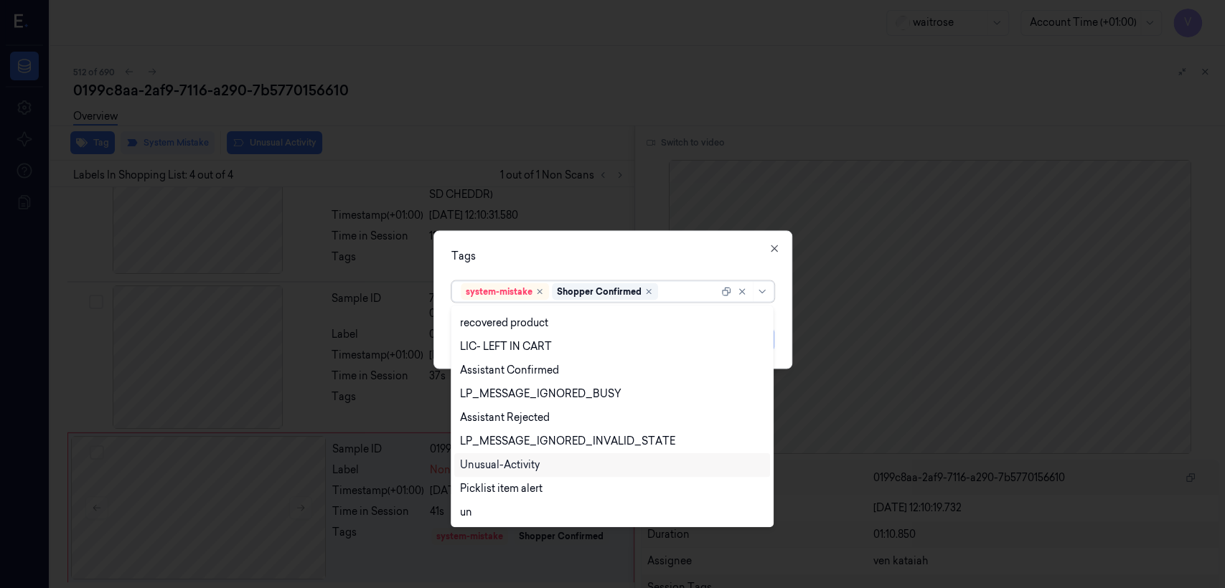
click at [522, 458] on div "Unusual-Activity" at bounding box center [500, 465] width 80 height 15
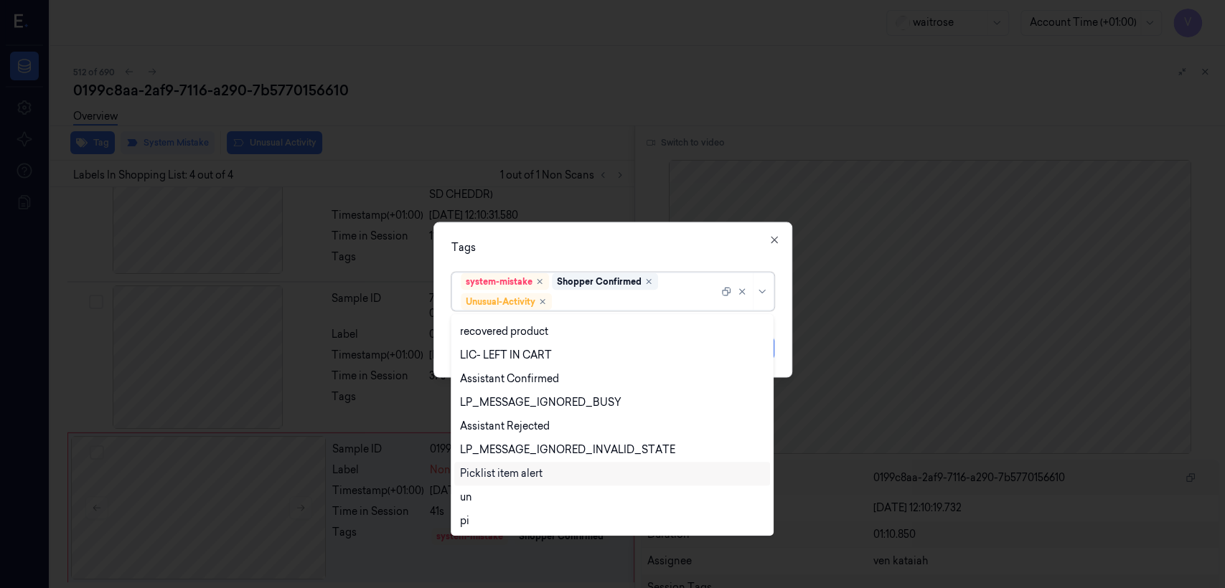
click at [527, 474] on div "Picklist item alert" at bounding box center [501, 473] width 83 height 15
drag, startPoint x: 623, startPoint y: 258, endPoint x: 654, endPoint y: 281, distance: 38.9
click at [633, 267] on div "Tags option Picklist item alert, selected. 20 results available. Use Up and Dow…" at bounding box center [612, 300] width 359 height 156
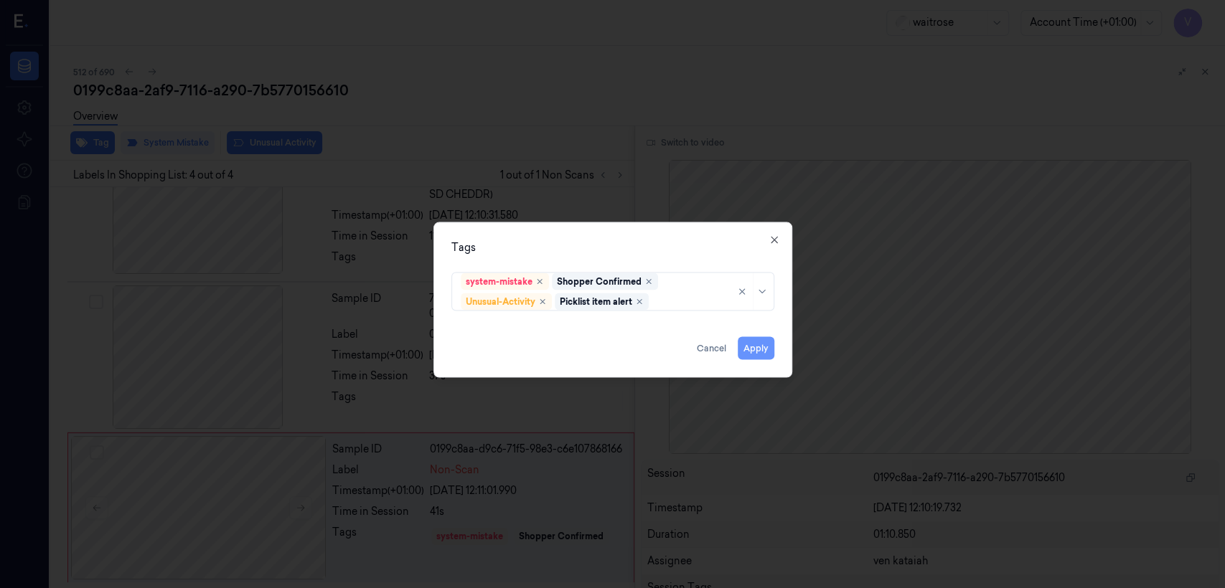
click at [759, 349] on button "Apply" at bounding box center [756, 348] width 37 height 23
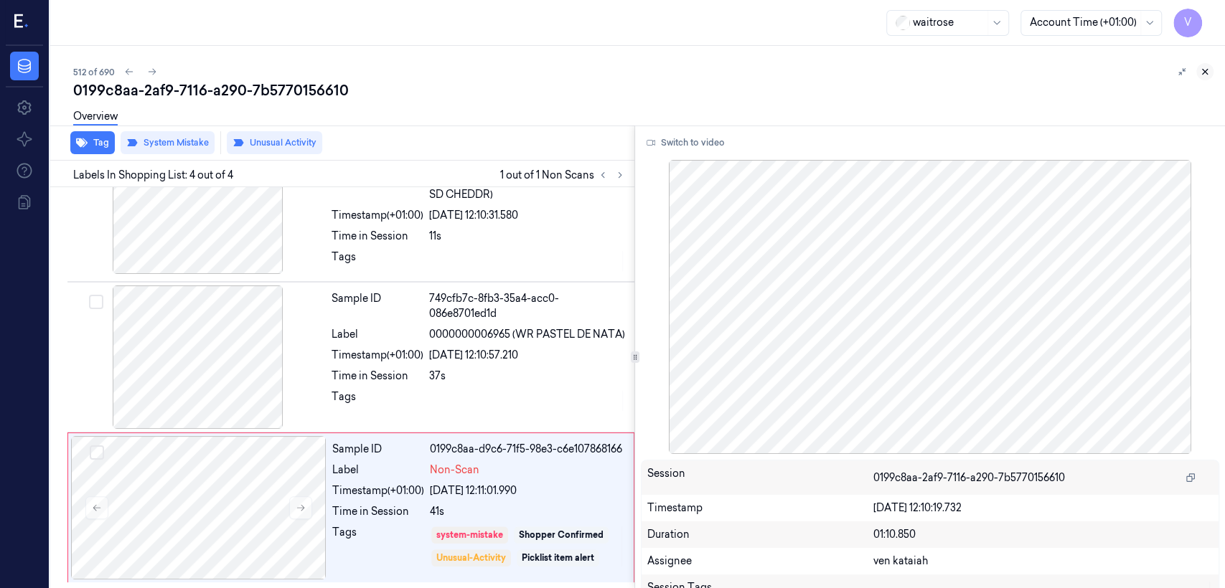
click at [1210, 72] on button at bounding box center [1204, 71] width 17 height 17
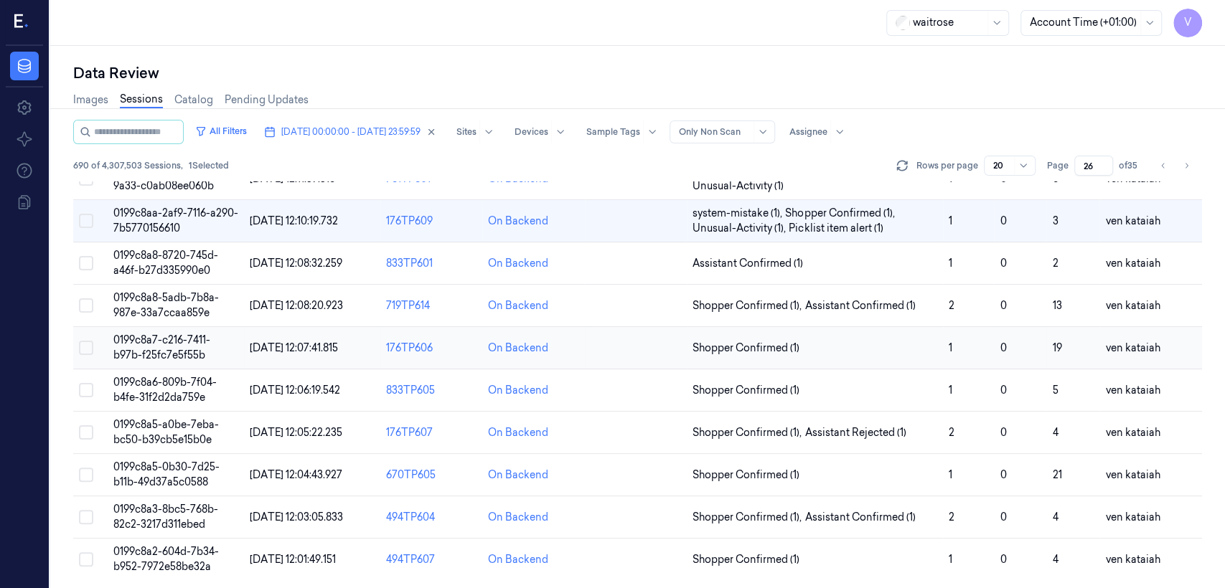
scroll to position [511, 0]
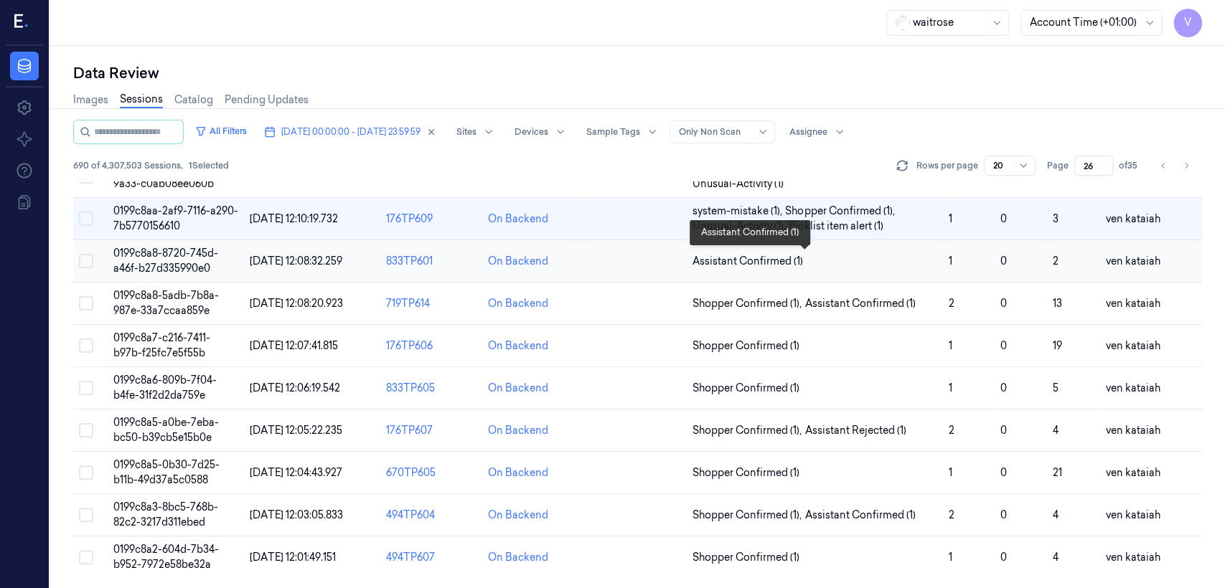
click at [786, 265] on span "Assistant Confirmed (1)" at bounding box center [747, 261] width 110 height 15
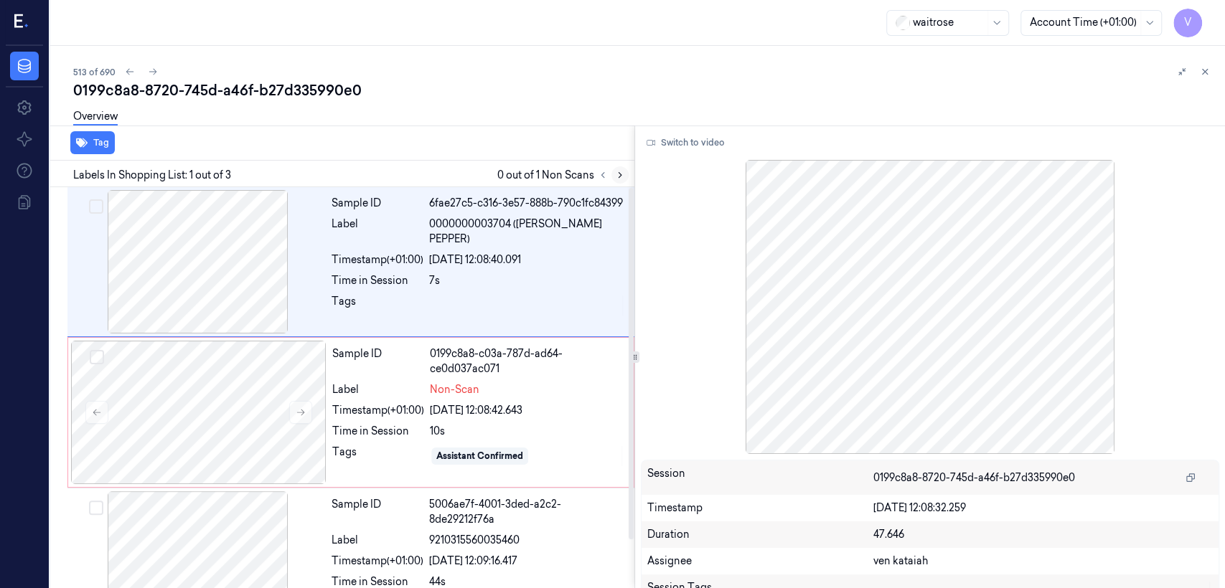
click at [615, 172] on icon at bounding box center [620, 175] width 10 height 10
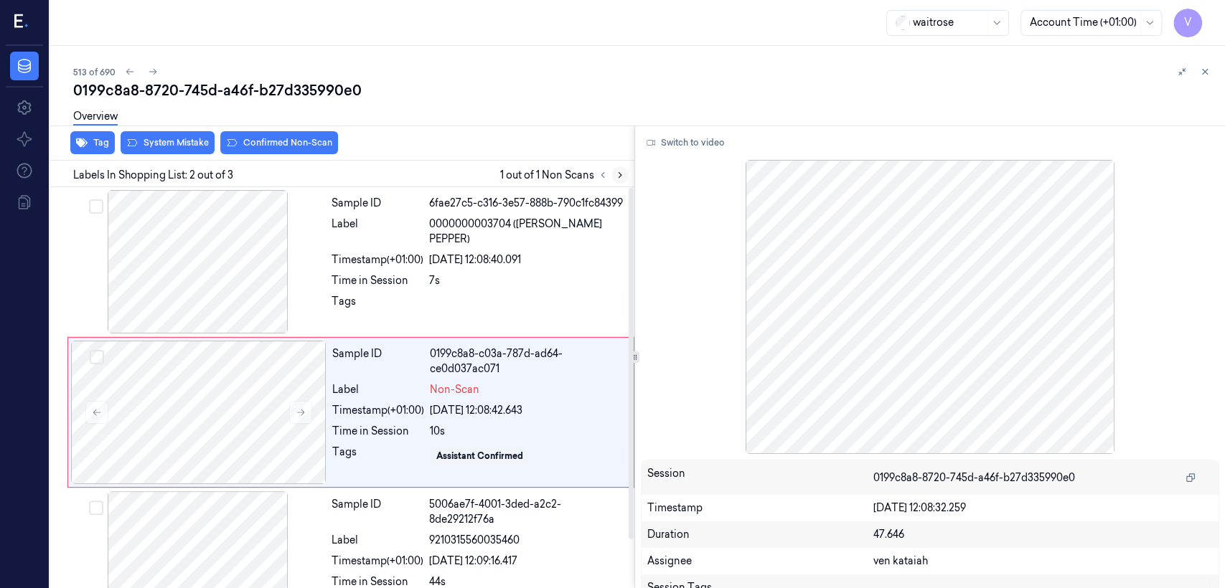
scroll to position [24, 0]
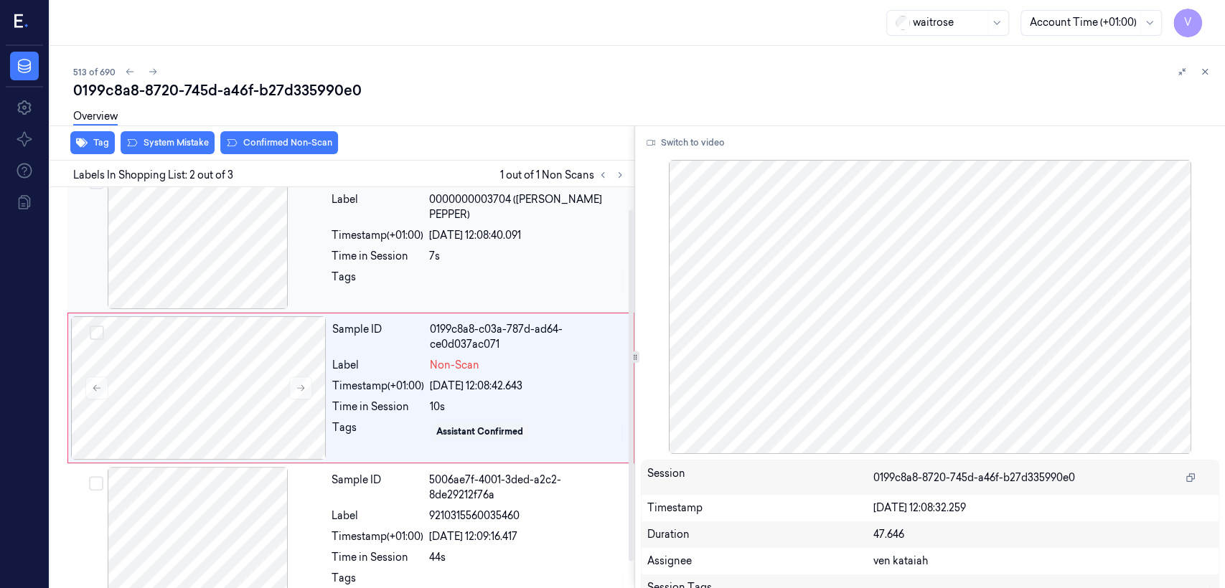
click at [429, 249] on div "Sample ID 6fae27c5-c316-3e57-888b-790c1fc84399 Label 0000000003704 ([PERSON_NAM…" at bounding box center [479, 237] width 306 height 143
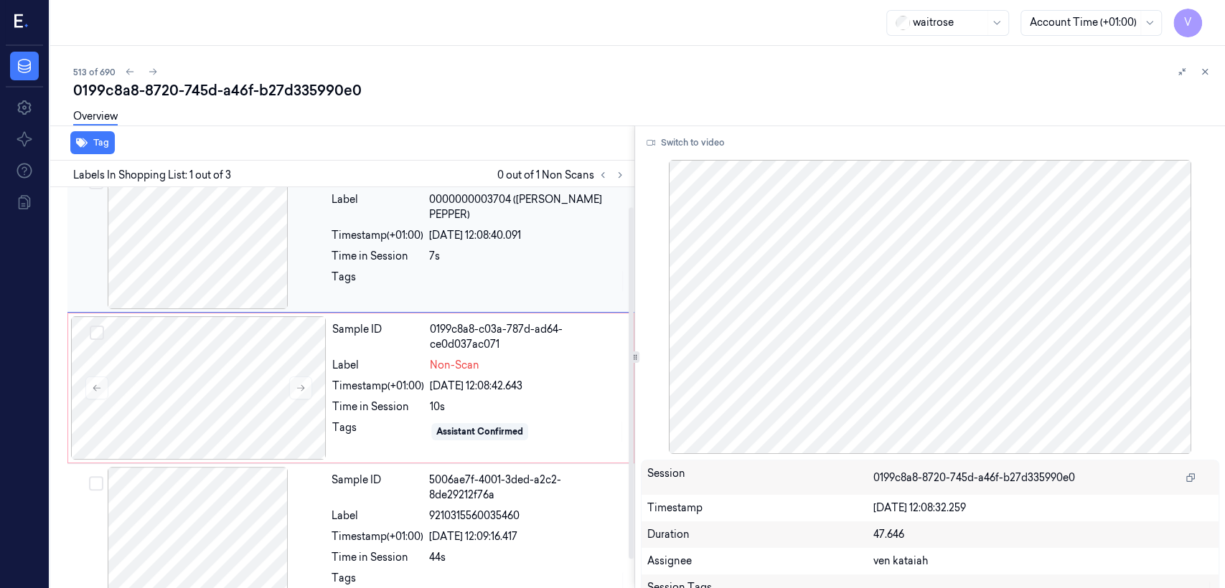
scroll to position [0, 0]
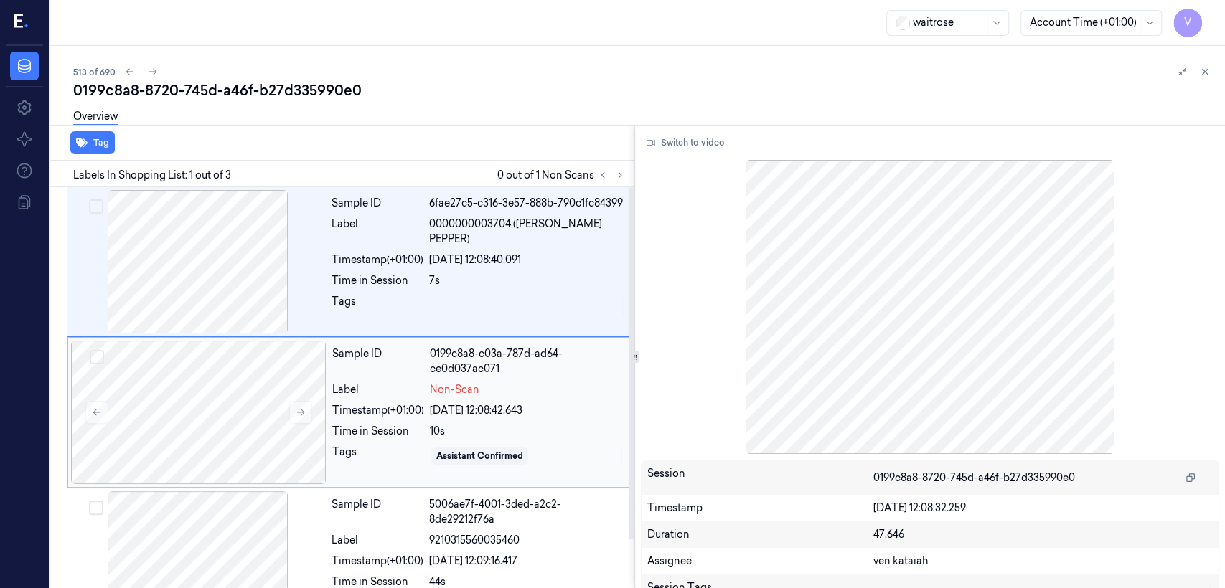
click at [394, 417] on div "Timestamp (+01:00)" at bounding box center [378, 410] width 92 height 15
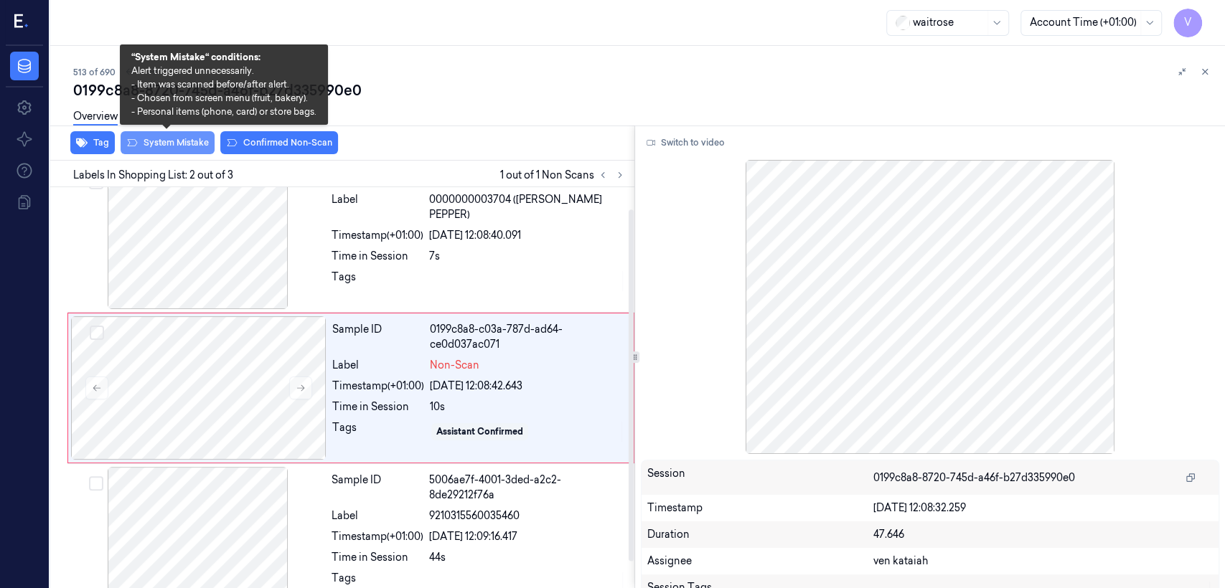
click at [196, 146] on button "System Mistake" at bounding box center [168, 142] width 94 height 23
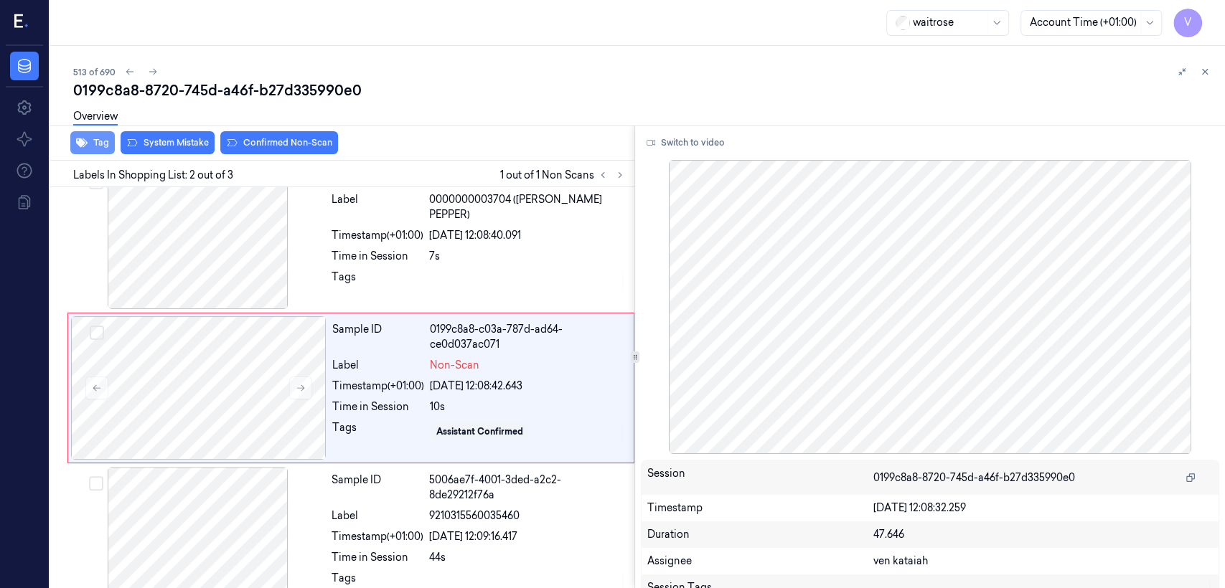
click at [96, 145] on button "Tag" at bounding box center [92, 142] width 44 height 23
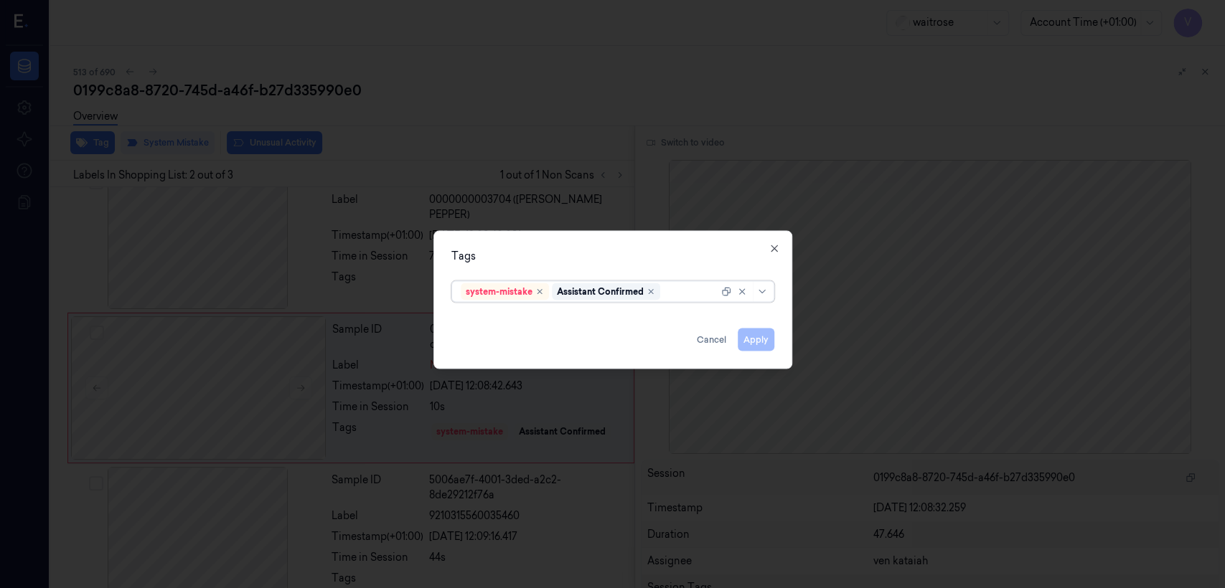
scroll to position [28, 0]
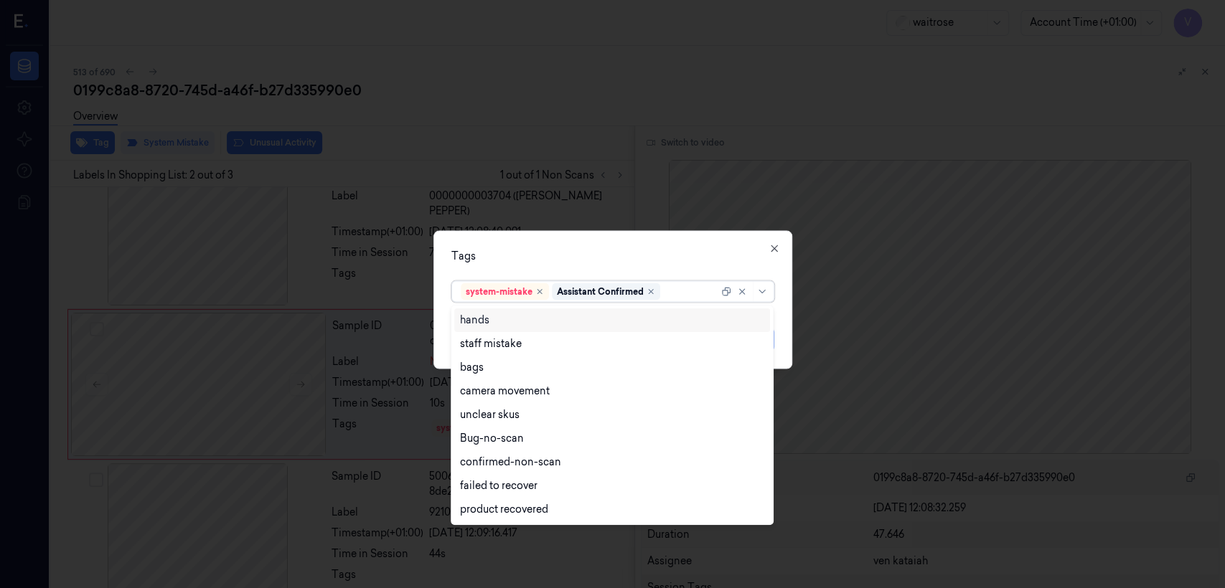
click at [697, 288] on div at bounding box center [690, 291] width 55 height 15
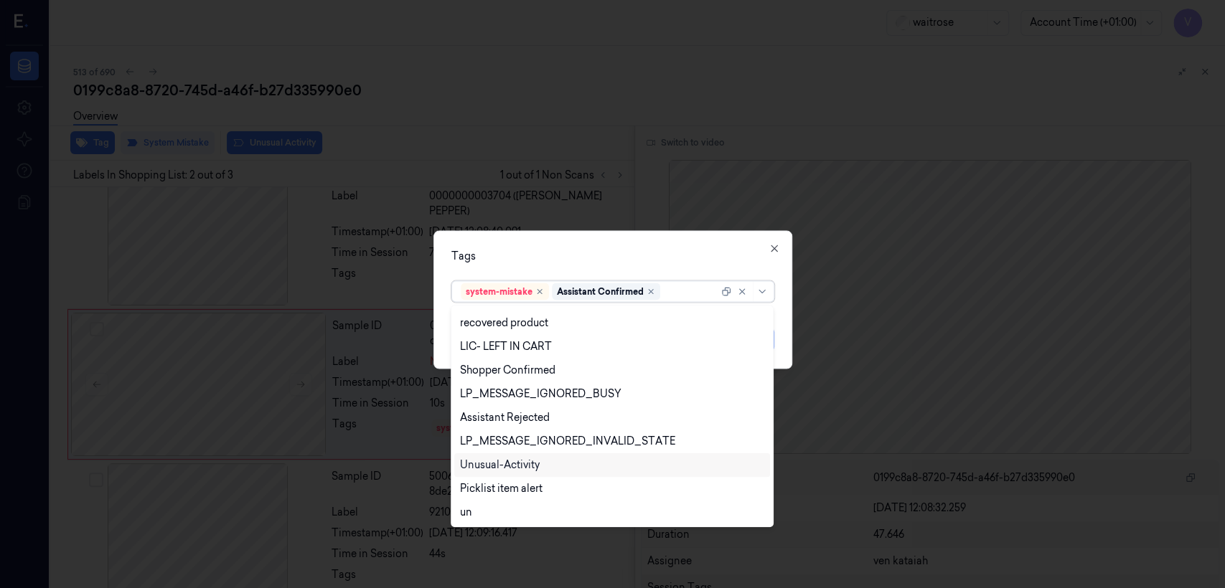
click at [523, 466] on div "Unusual-Activity" at bounding box center [500, 465] width 80 height 15
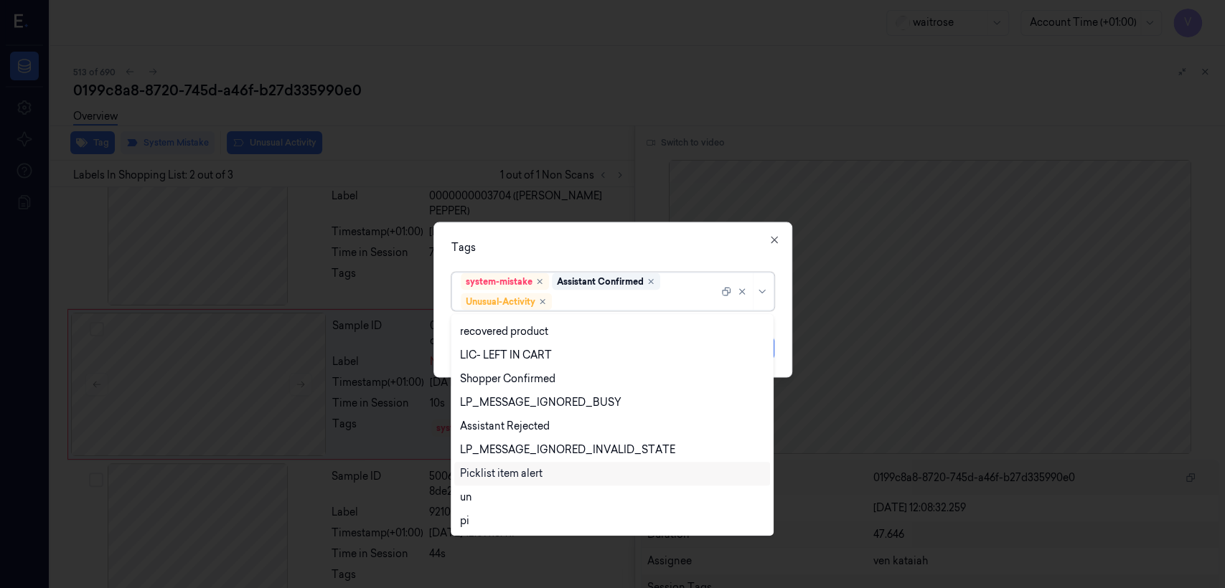
click at [523, 474] on div "Picklist item alert" at bounding box center [501, 473] width 83 height 15
click at [615, 269] on div "option Picklist item alert, selected. 20 results available. Use Up and Down to …" at bounding box center [612, 289] width 323 height 44
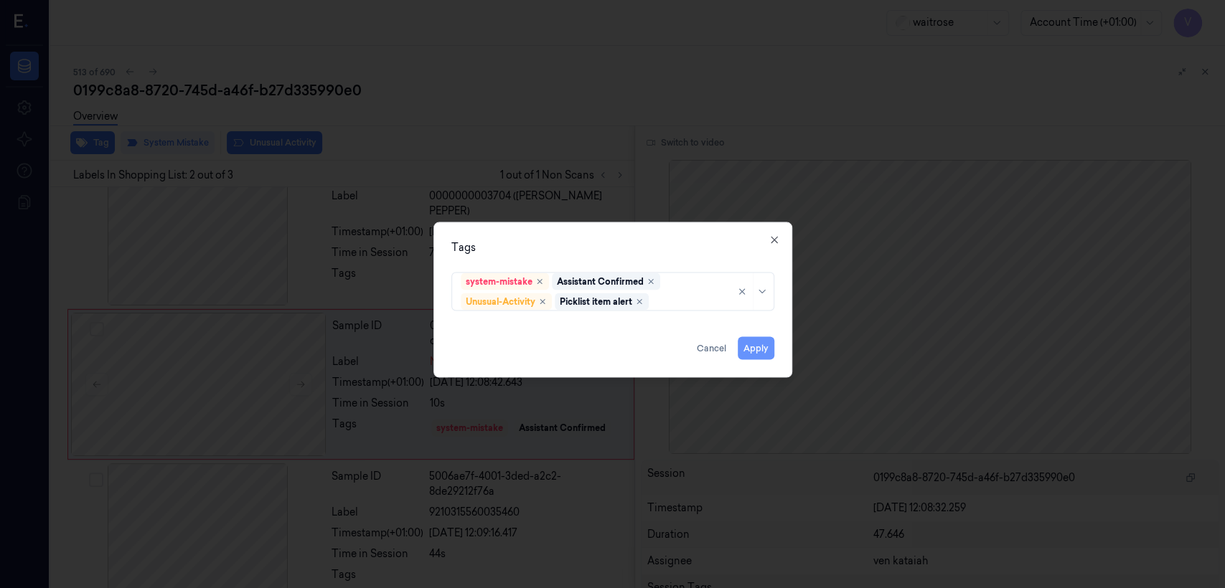
click at [743, 348] on button "Apply" at bounding box center [756, 348] width 37 height 23
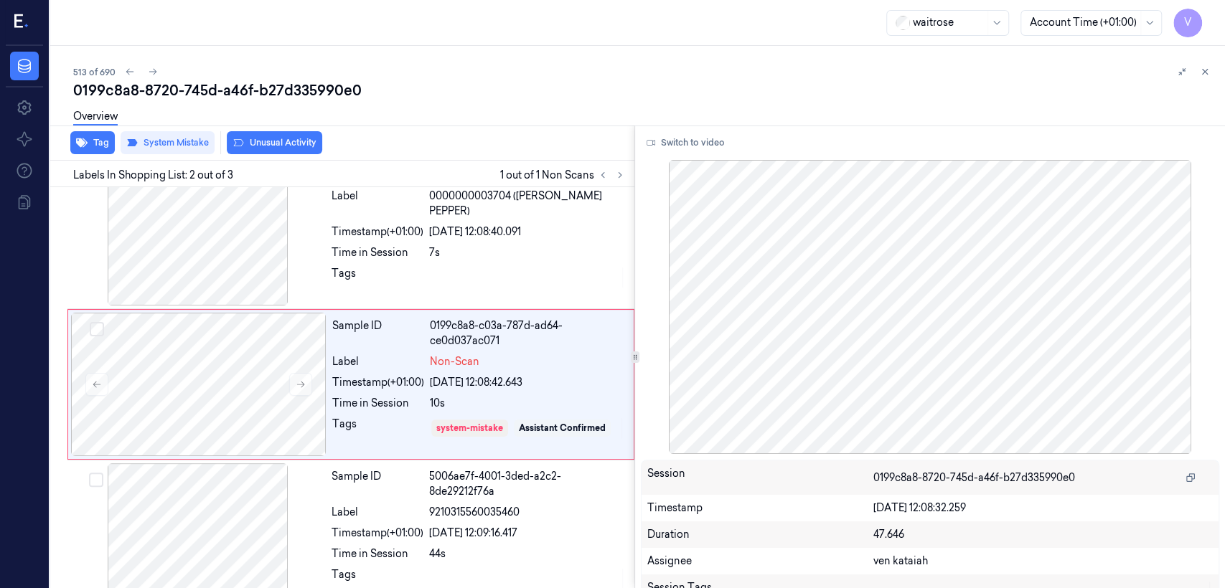
scroll to position [29, 0]
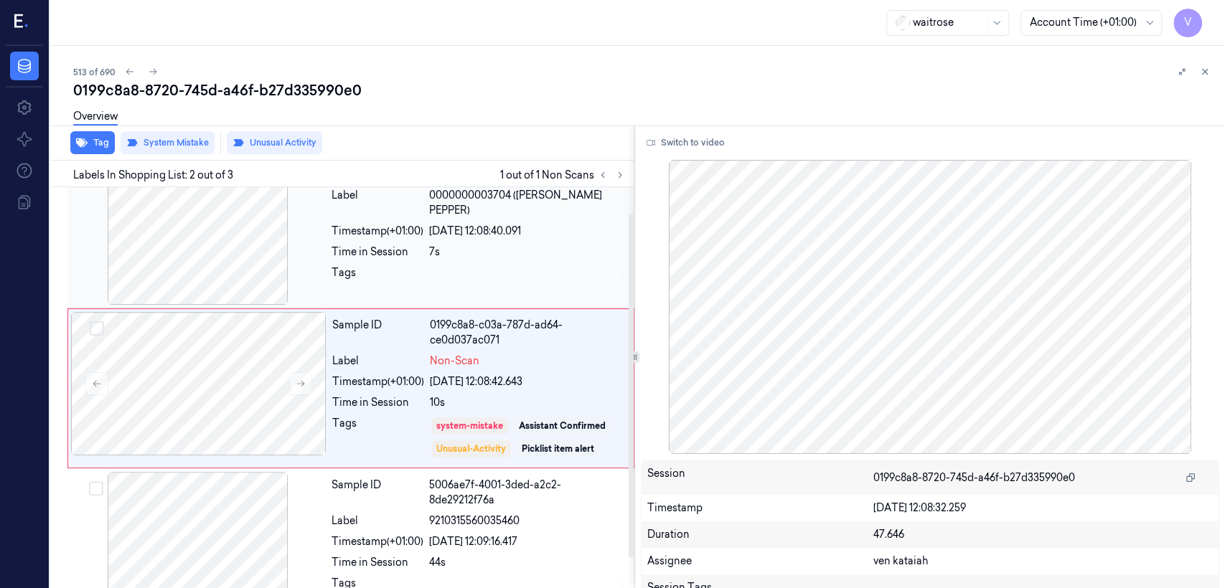
click at [456, 245] on div "7s" at bounding box center [527, 252] width 197 height 15
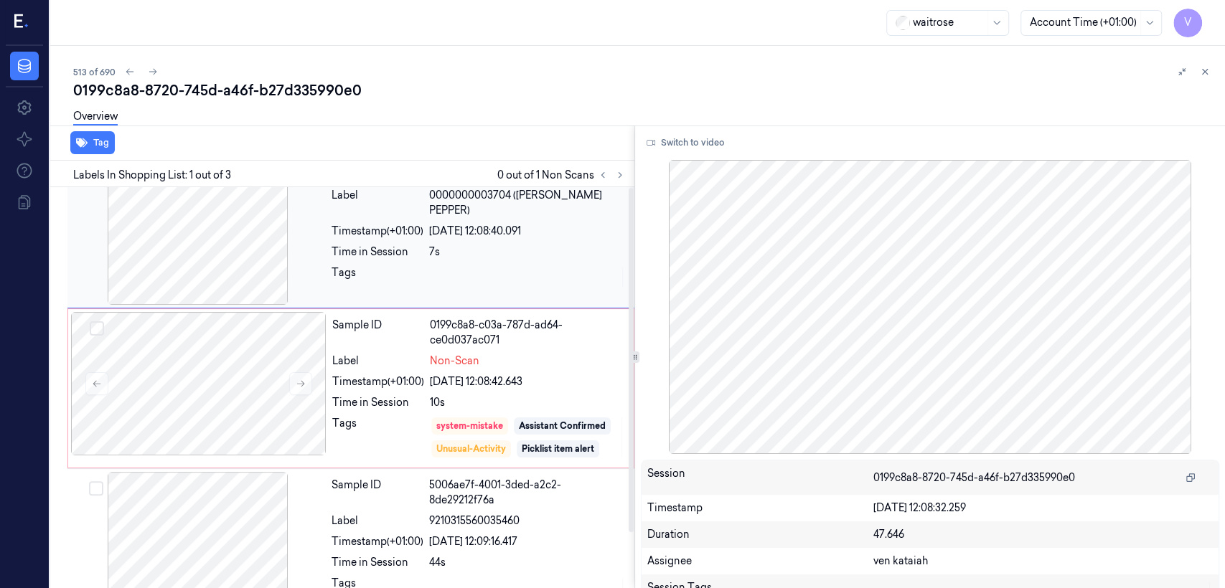
scroll to position [0, 0]
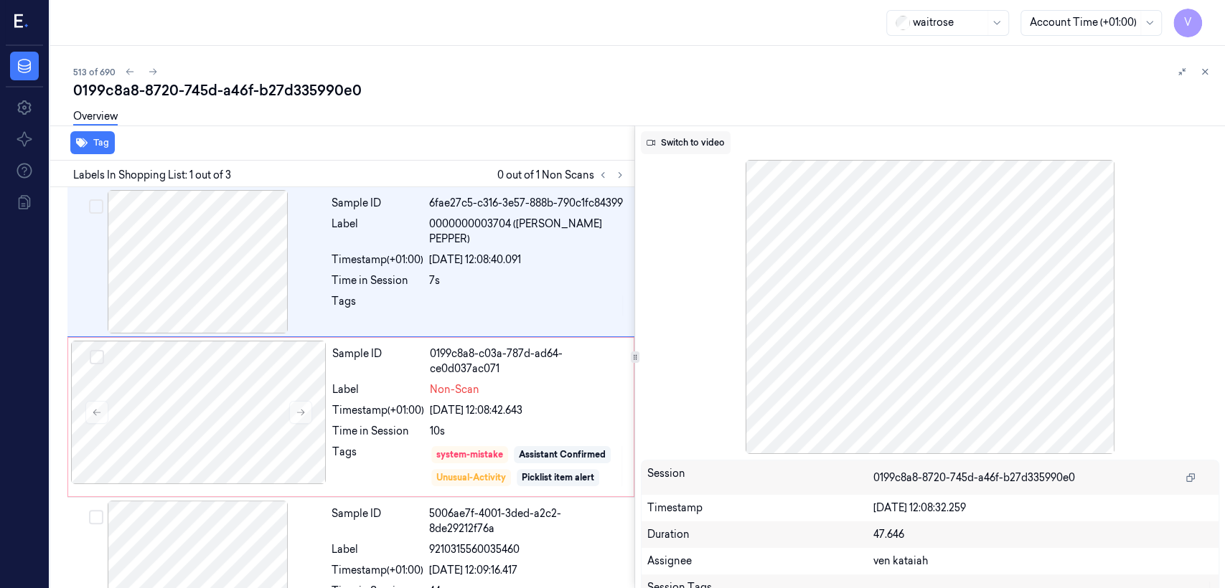
click at [675, 141] on button "Switch to video" at bounding box center [686, 142] width 90 height 23
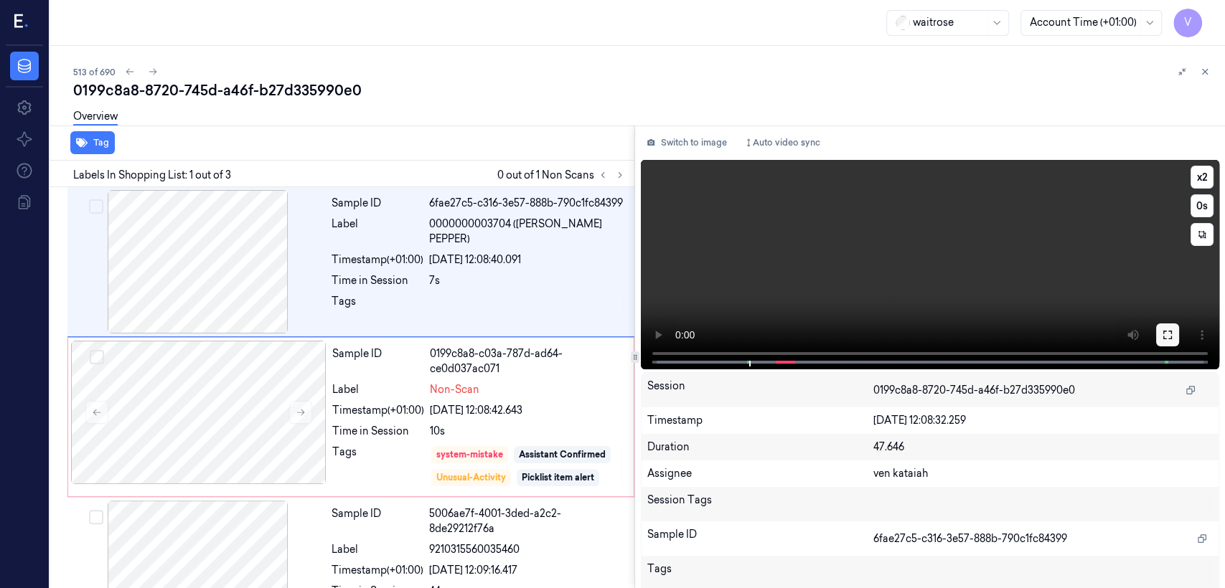
click at [1156, 332] on button at bounding box center [1167, 335] width 23 height 23
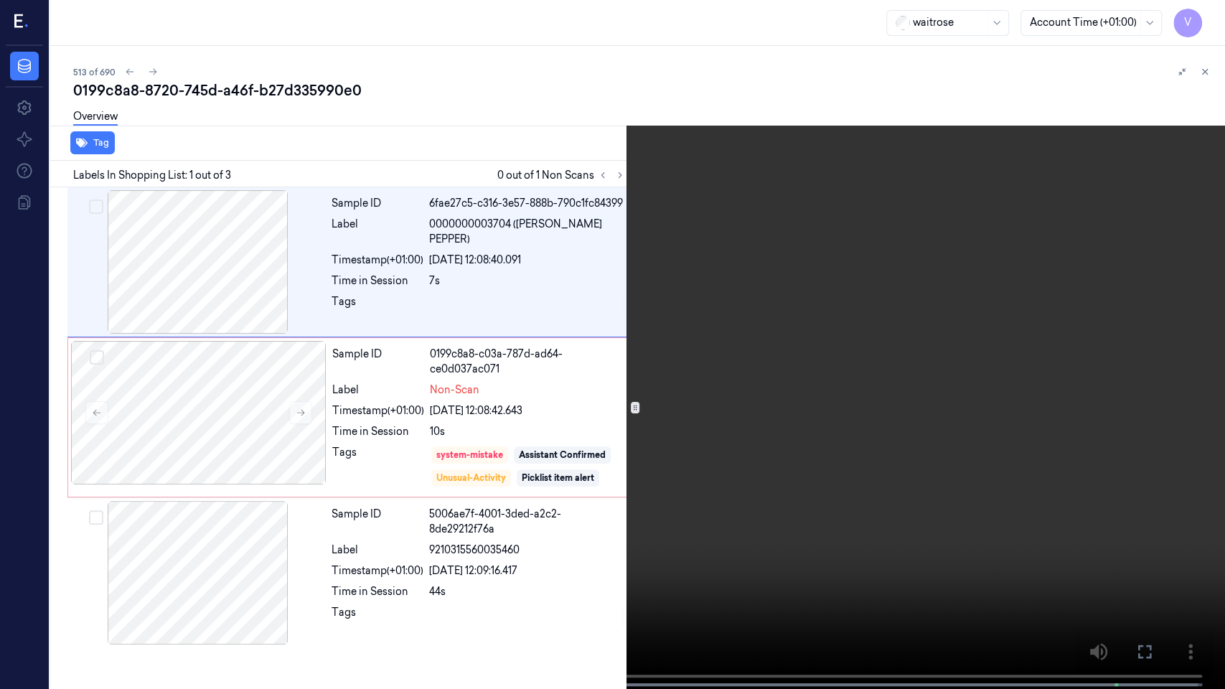
click at [0, 0] on icon at bounding box center [0, 0] width 0 height 0
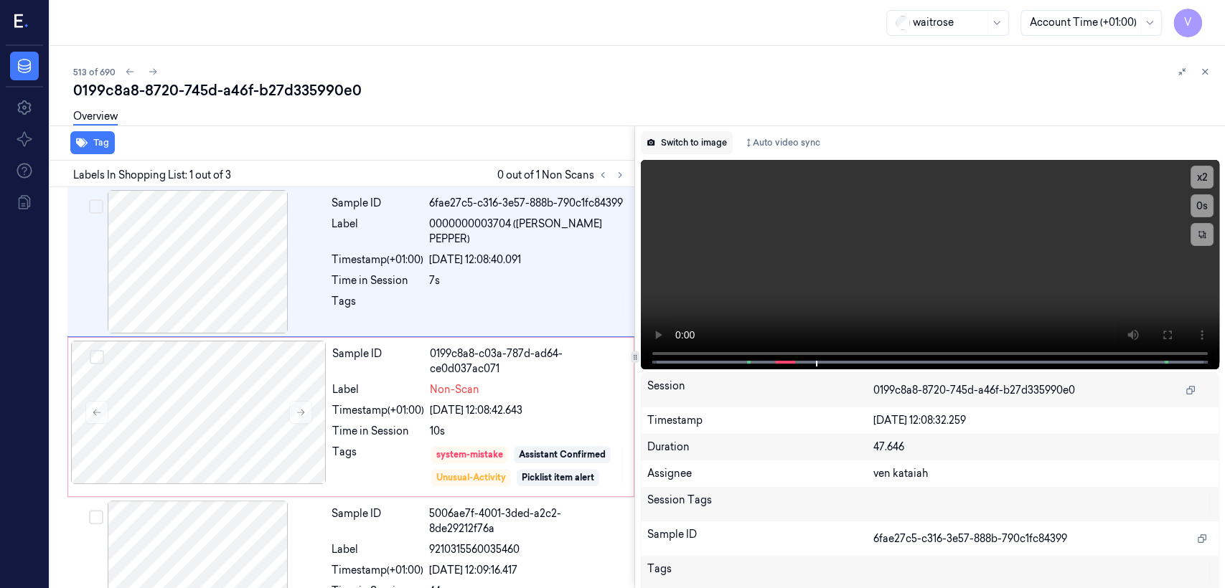
click at [689, 143] on button "Switch to image" at bounding box center [687, 142] width 92 height 23
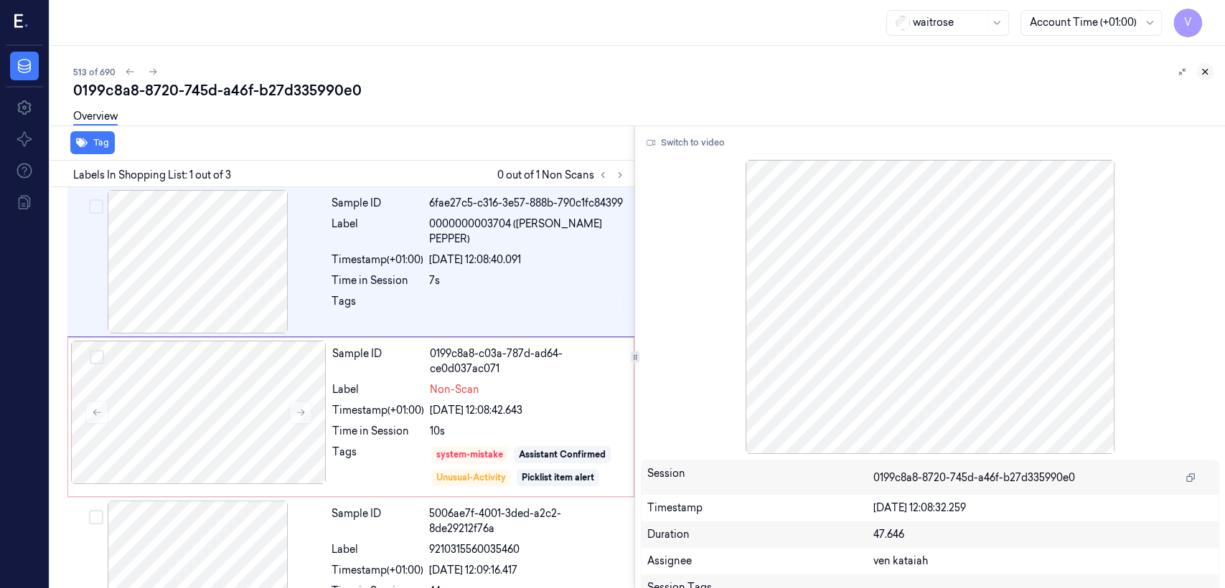
click at [1202, 70] on icon at bounding box center [1204, 72] width 5 height 5
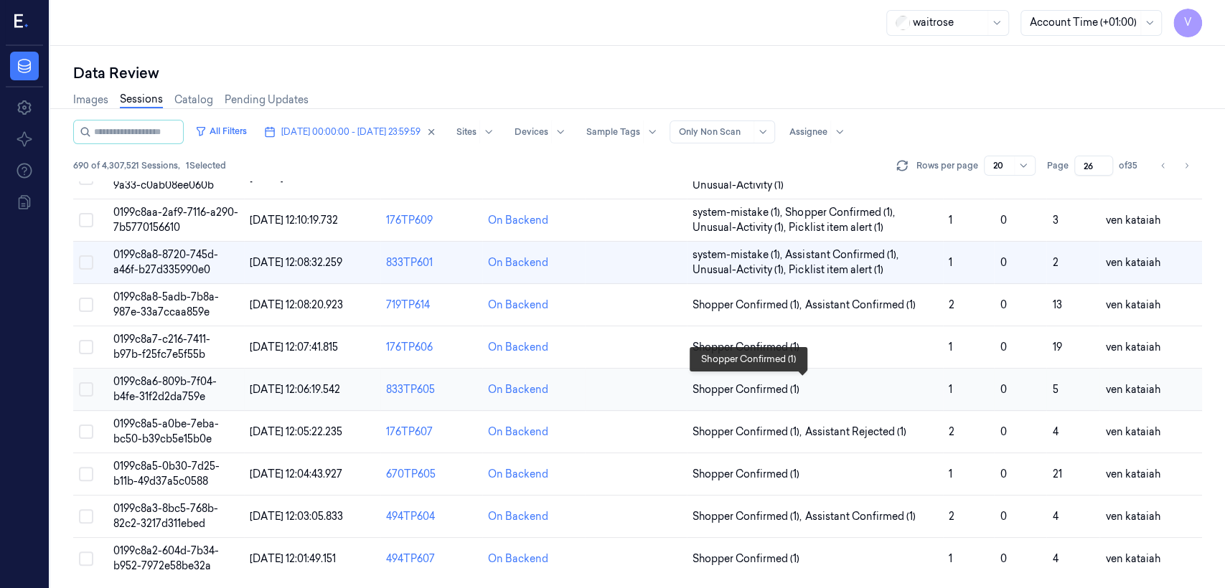
scroll to position [511, 0]
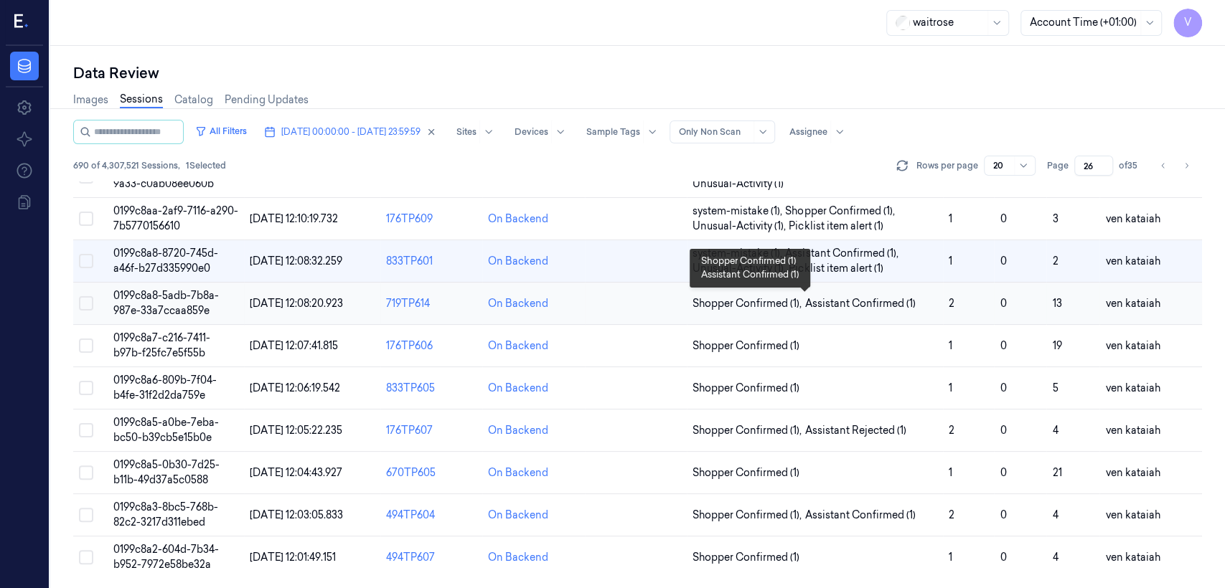
click at [860, 301] on span "Assistant Confirmed (1)" at bounding box center [859, 303] width 110 height 15
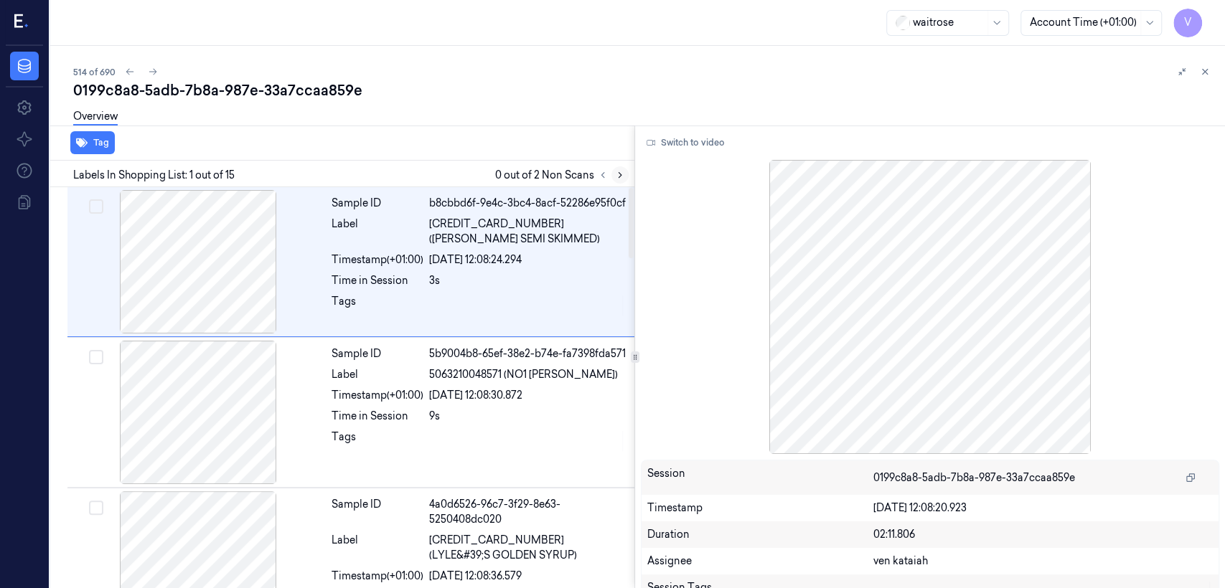
click at [620, 174] on icon at bounding box center [620, 175] width 10 height 10
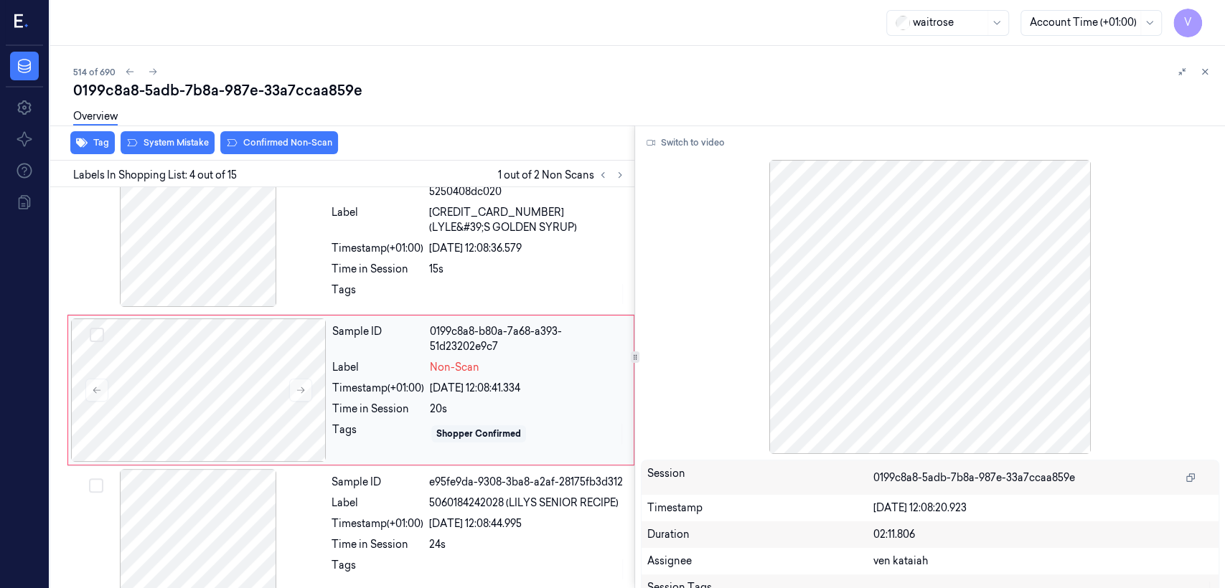
scroll to position [334, 0]
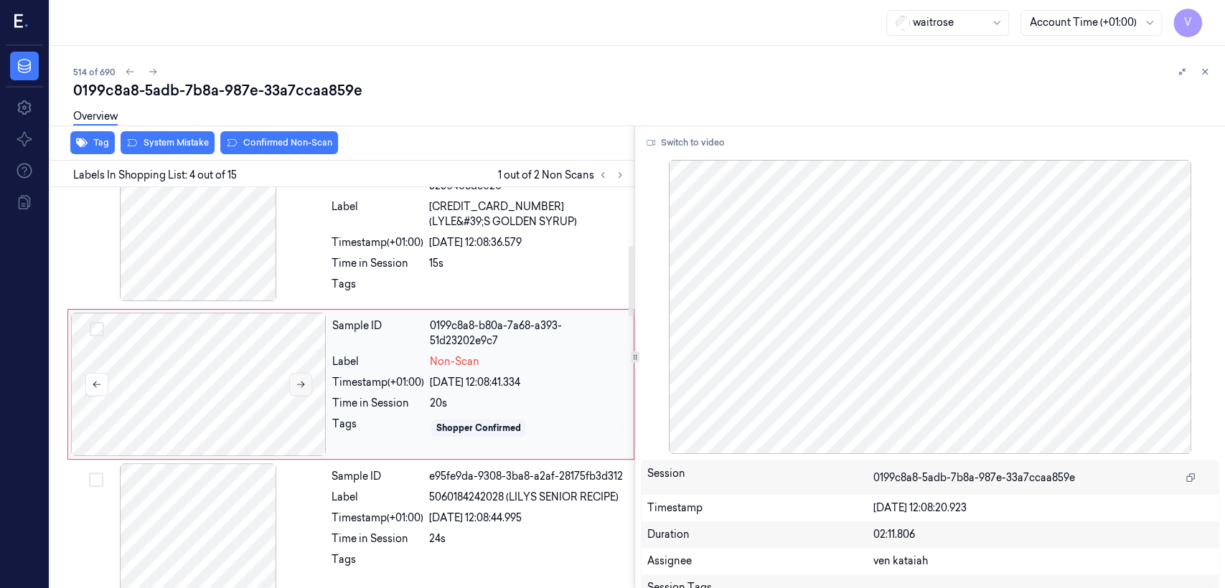
click at [303, 385] on icon at bounding box center [301, 385] width 10 height 10
click at [308, 272] on div at bounding box center [197, 229] width 255 height 143
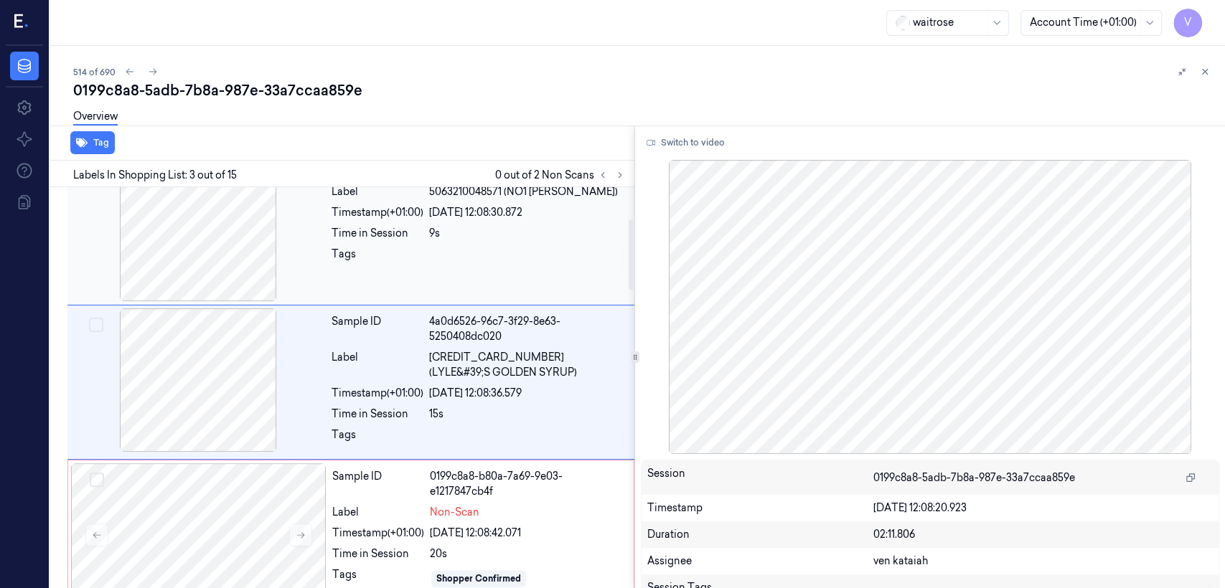
scroll to position [182, 0]
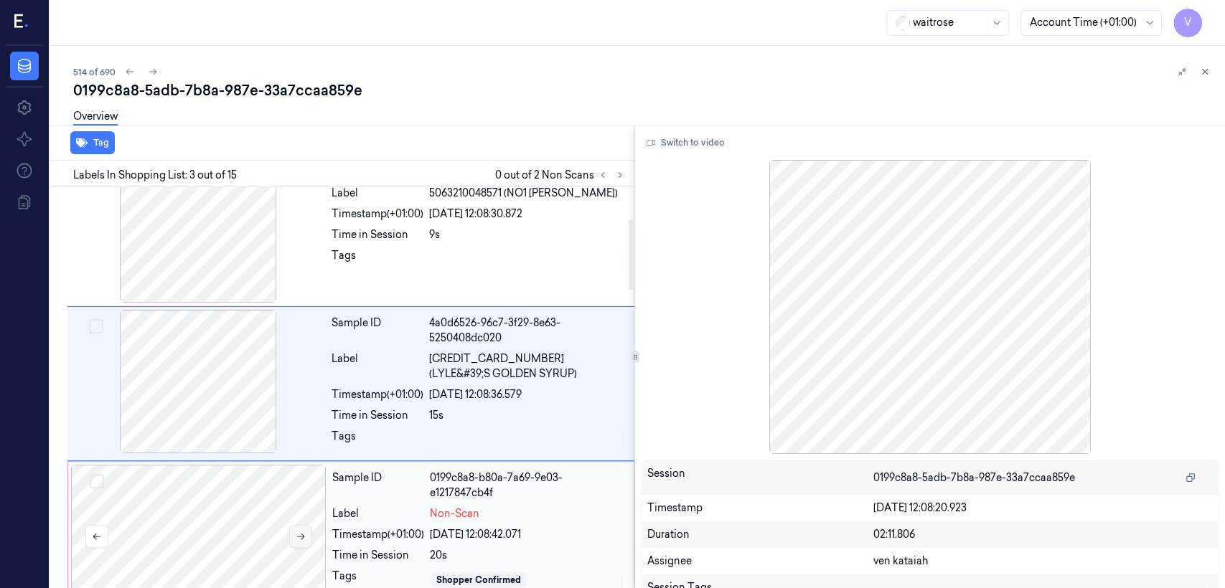
click at [293, 545] on button at bounding box center [300, 536] width 23 height 23
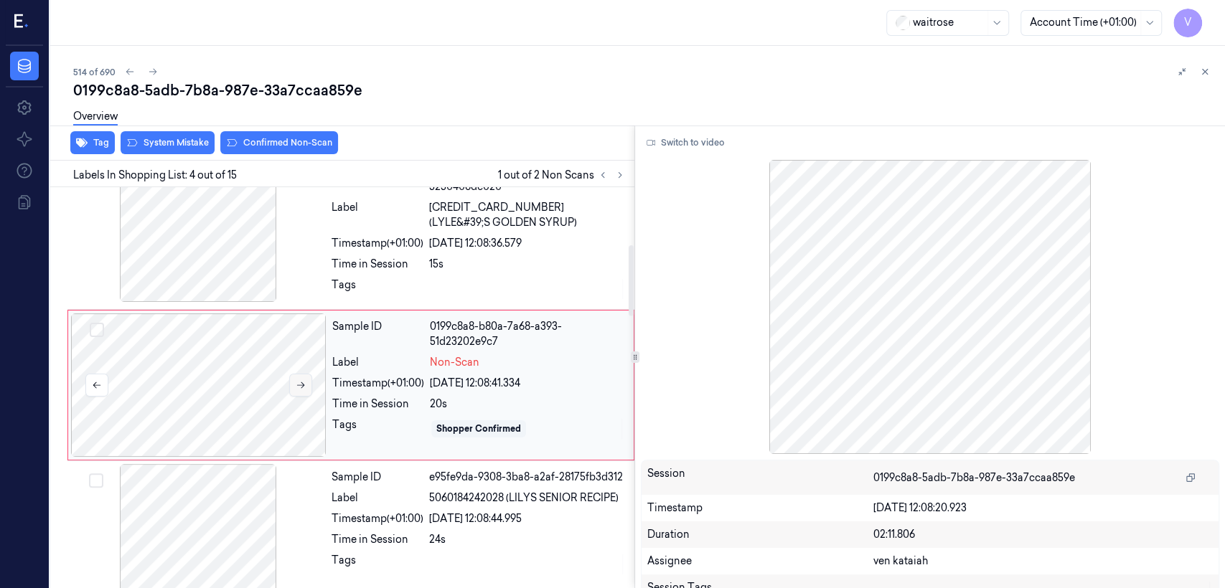
scroll to position [334, 0]
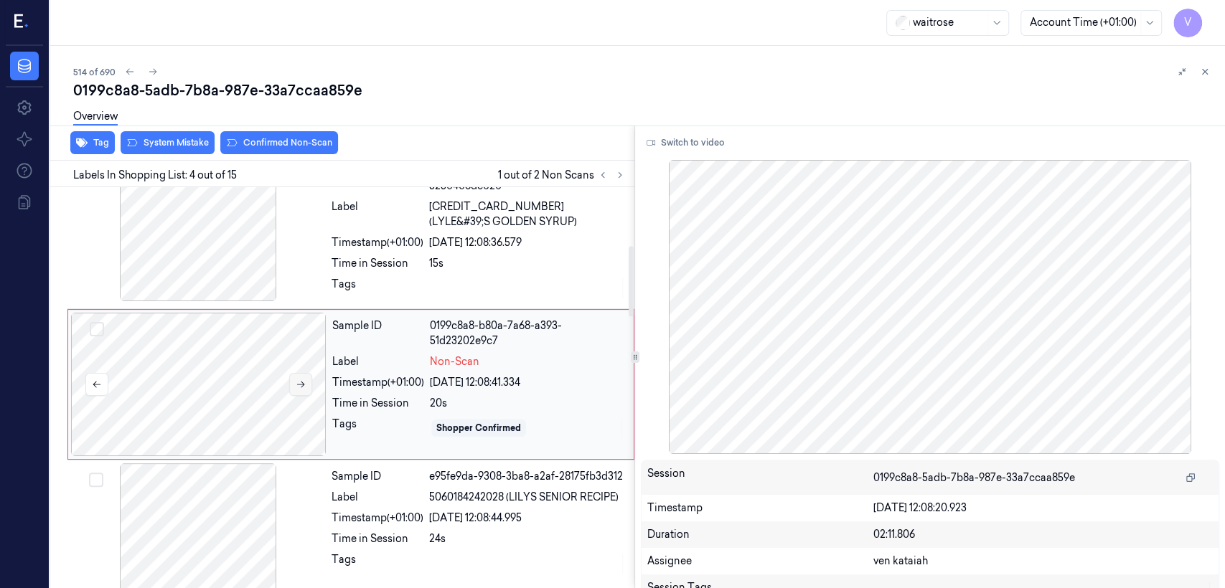
click at [293, 545] on div at bounding box center [197, 534] width 255 height 143
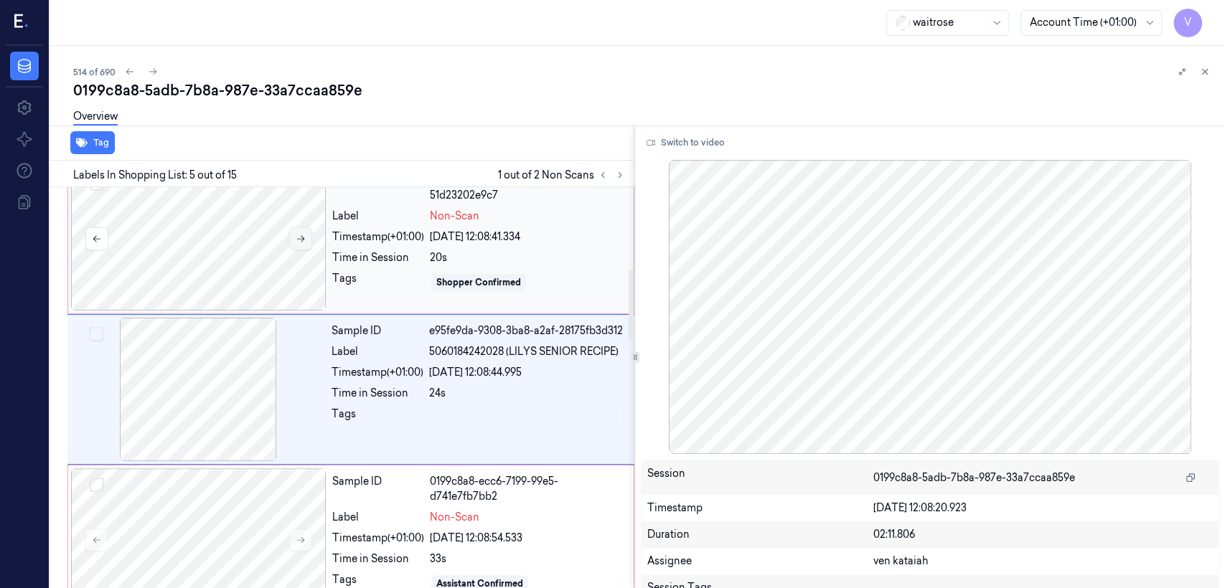
scroll to position [484, 0]
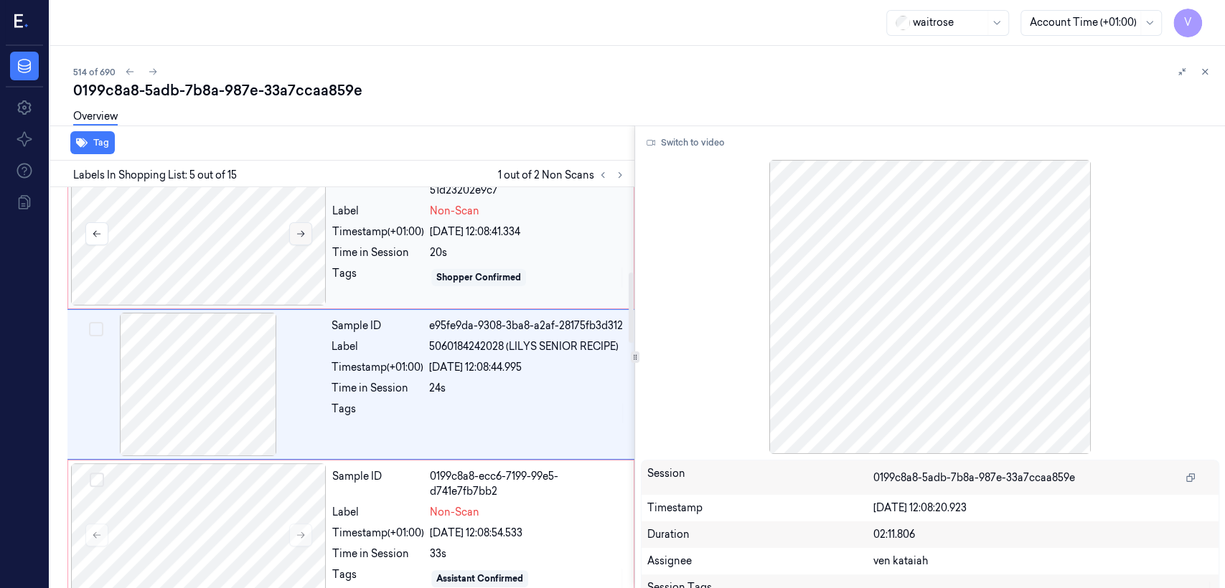
click at [293, 545] on button at bounding box center [300, 535] width 23 height 23
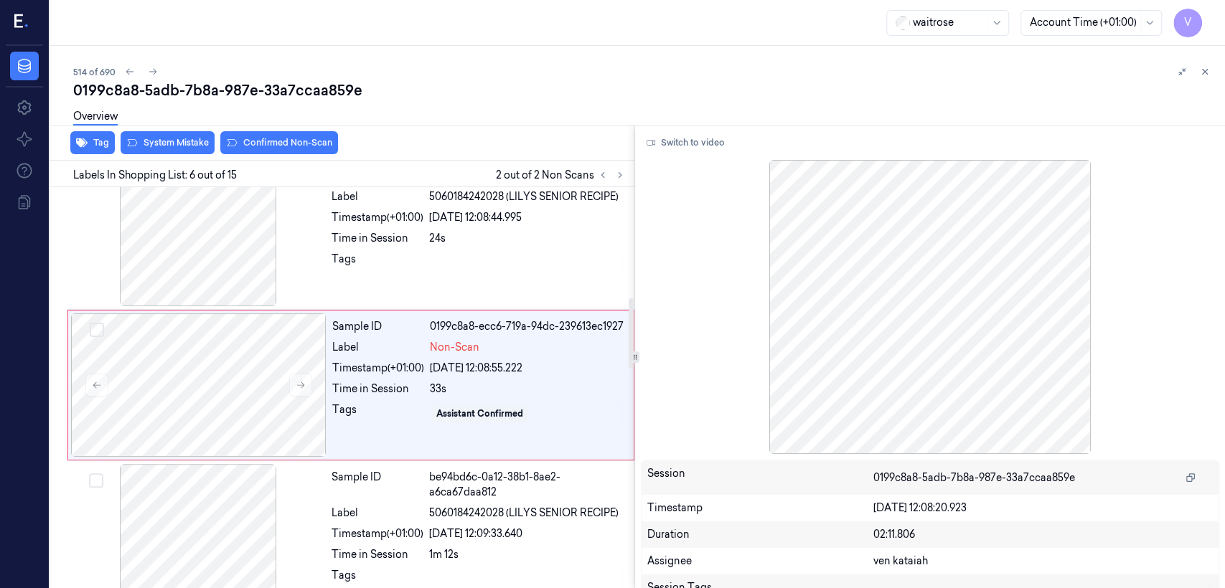
scroll to position [635, 0]
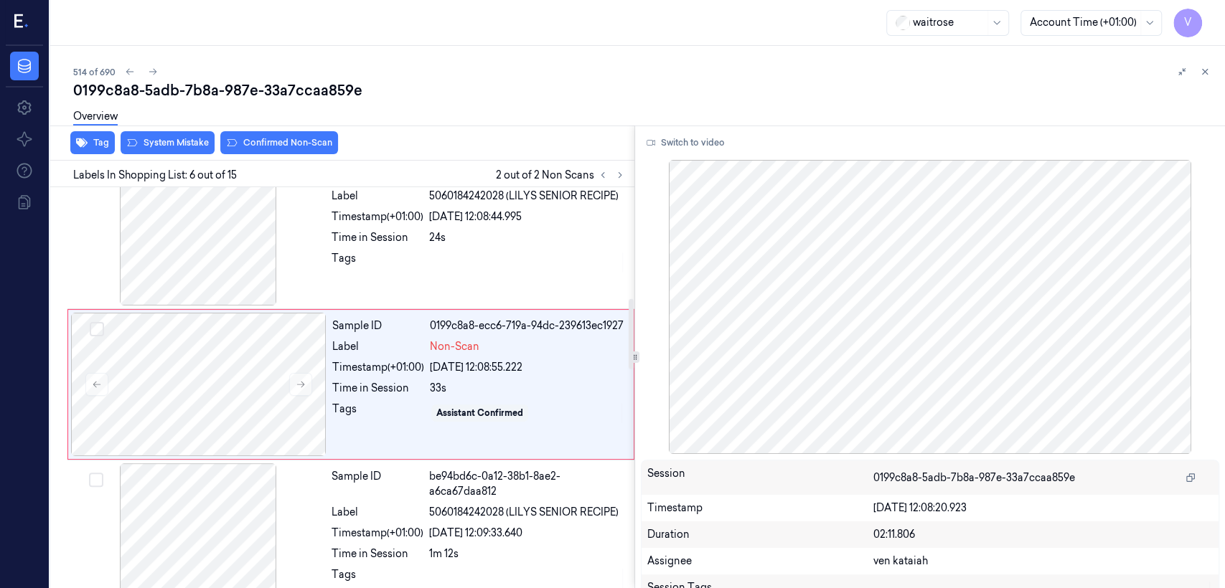
click at [293, 545] on div at bounding box center [197, 534] width 255 height 143
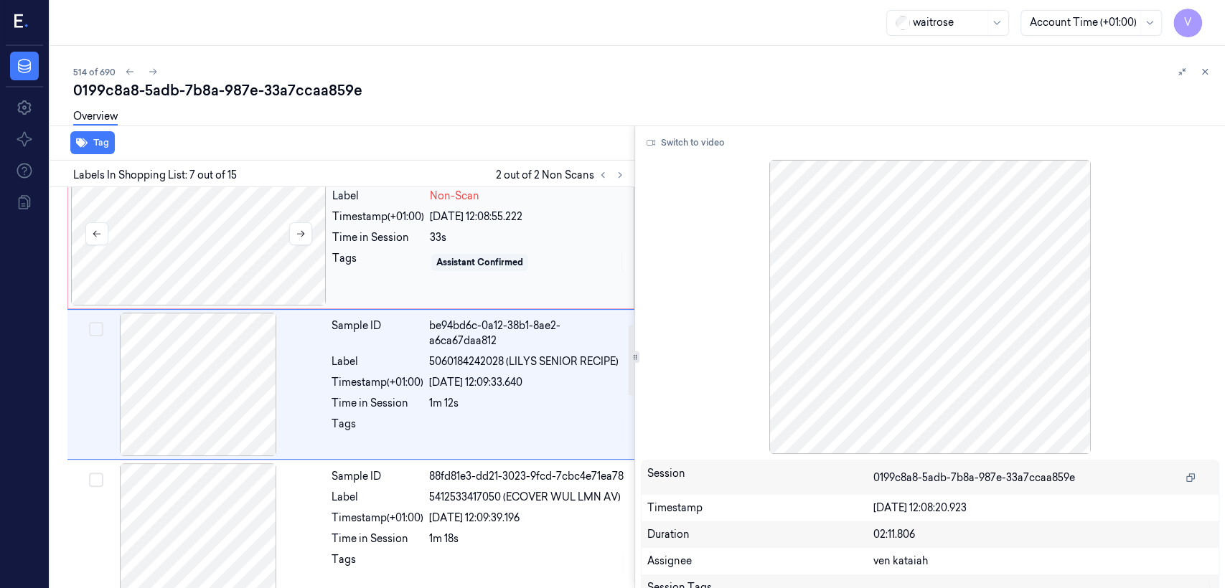
click at [268, 259] on div at bounding box center [198, 233] width 255 height 143
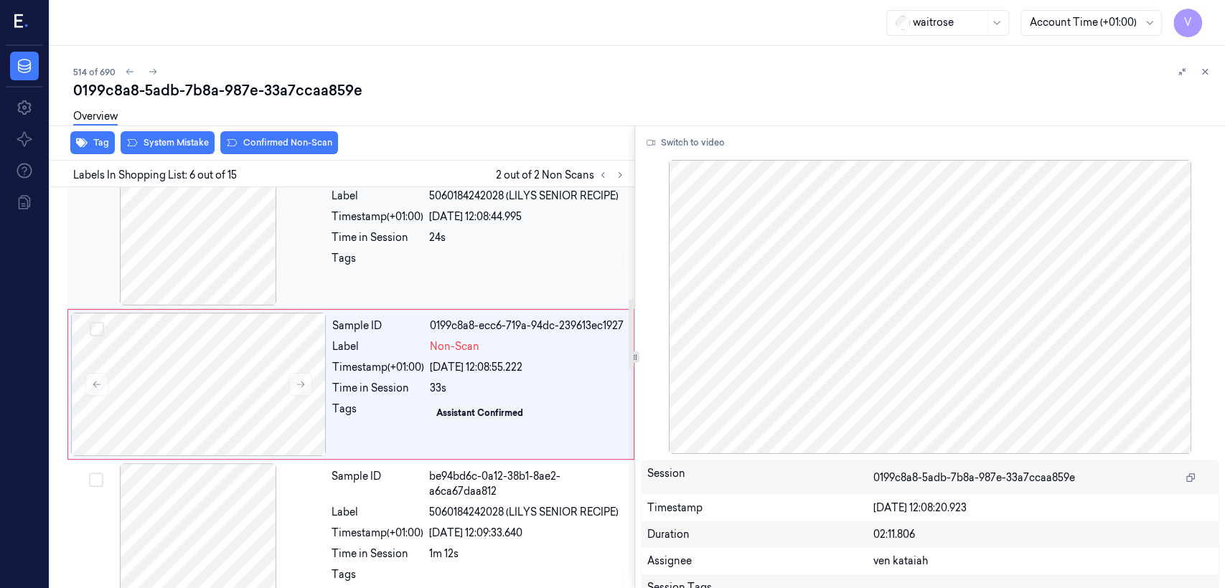
click at [426, 278] on div "Sample ID e95fe9da-9308-3ba8-a2af-28175fb3d312 Label 5060184242028 (LILYS SENIO…" at bounding box center [479, 233] width 306 height 143
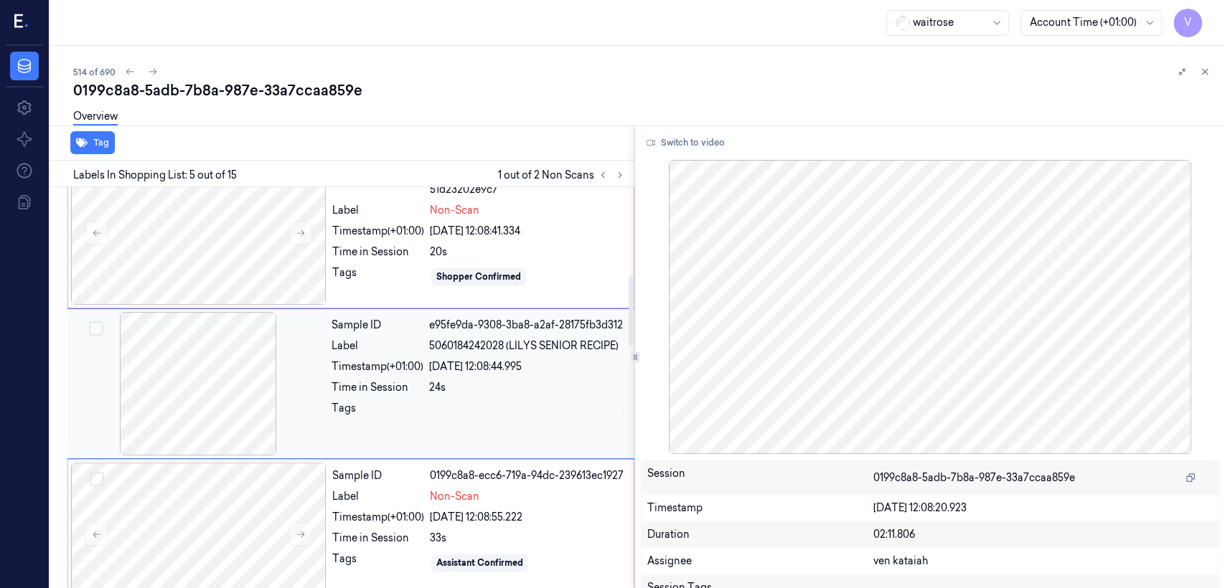
scroll to position [484, 0]
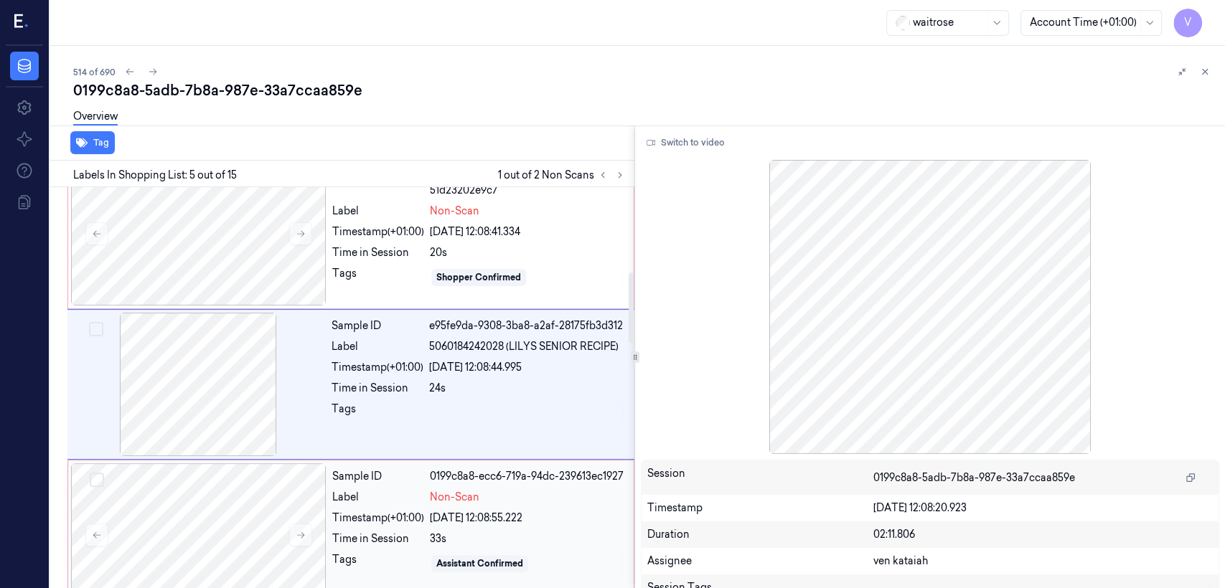
click at [486, 481] on div "0199c8a8-ecc6-719a-94dc-239613ec1927" at bounding box center [527, 476] width 195 height 15
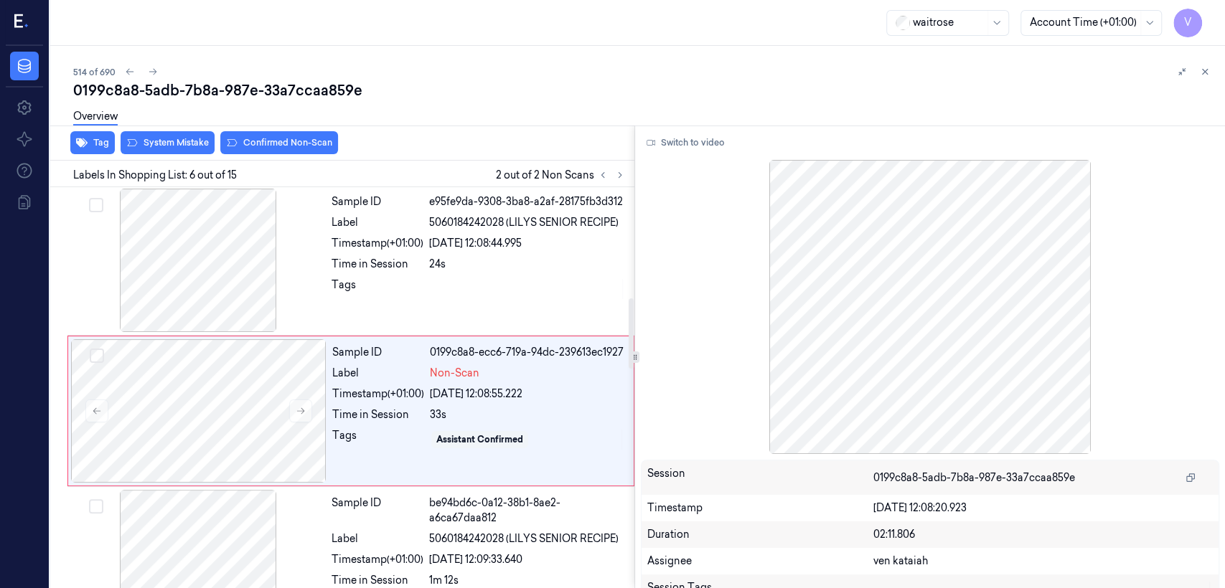
scroll to position [635, 0]
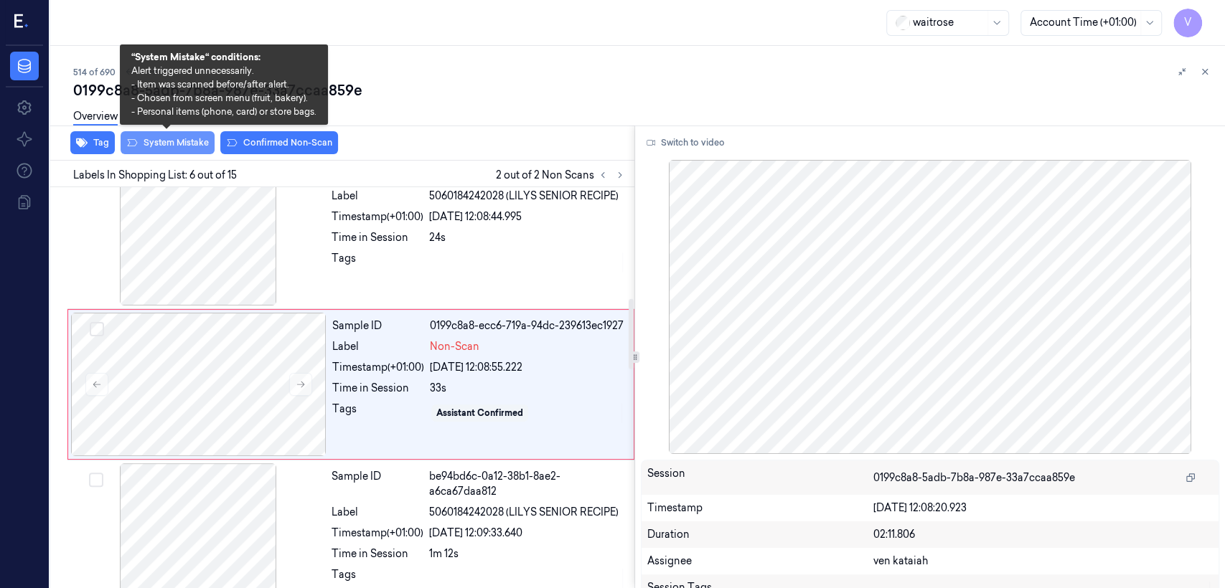
click at [167, 141] on button "System Mistake" at bounding box center [168, 142] width 94 height 23
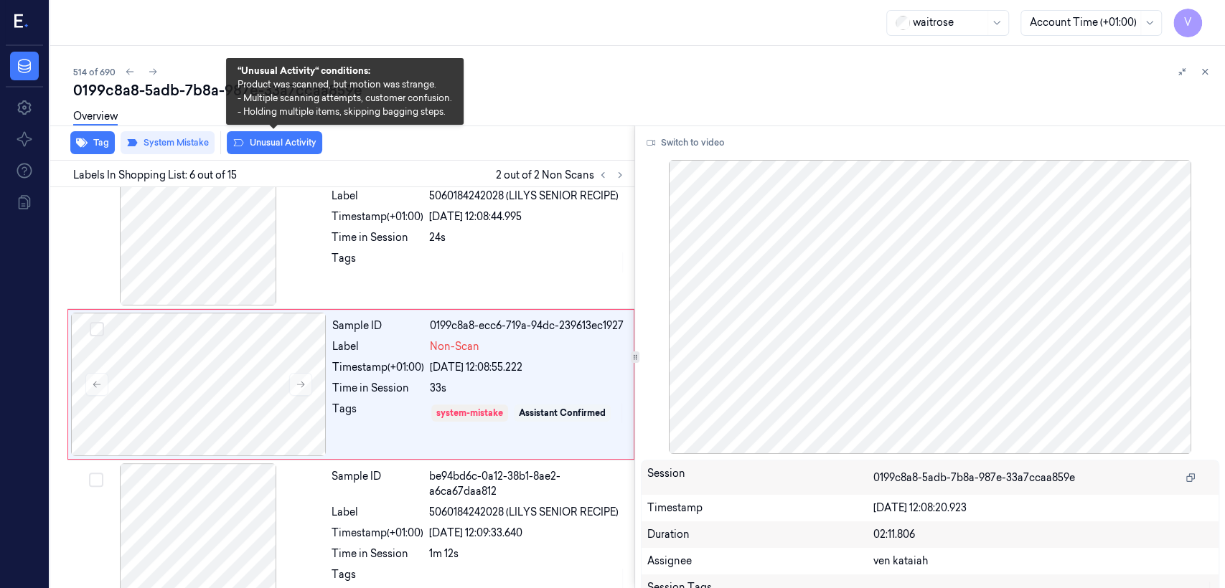
click at [268, 149] on button "Unusual Activity" at bounding box center [274, 142] width 95 height 23
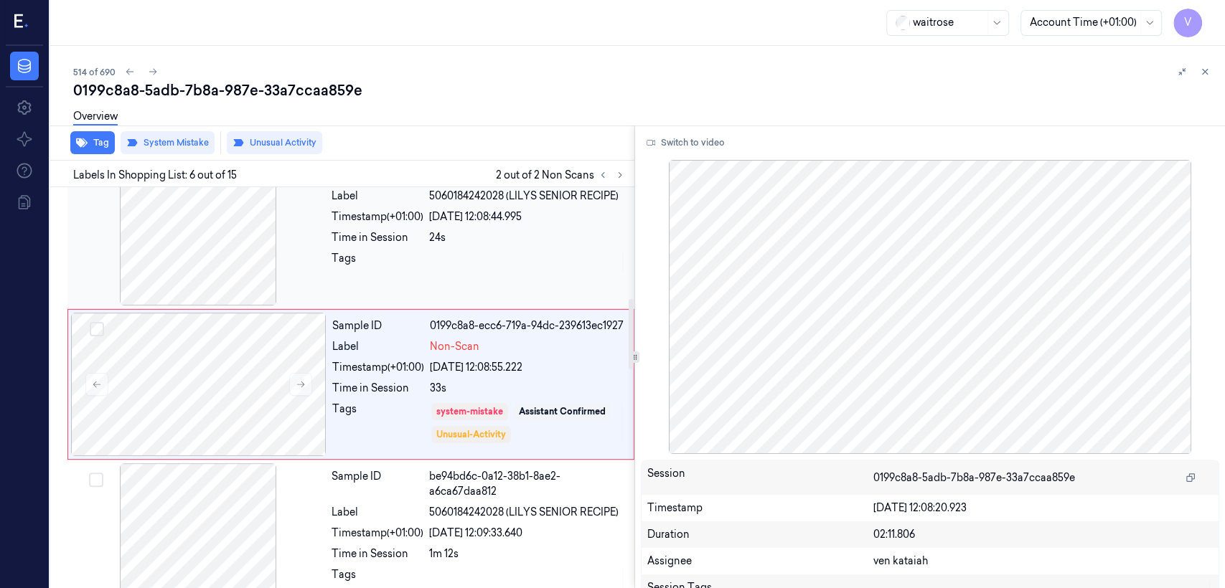
click at [507, 265] on div at bounding box center [527, 262] width 197 height 23
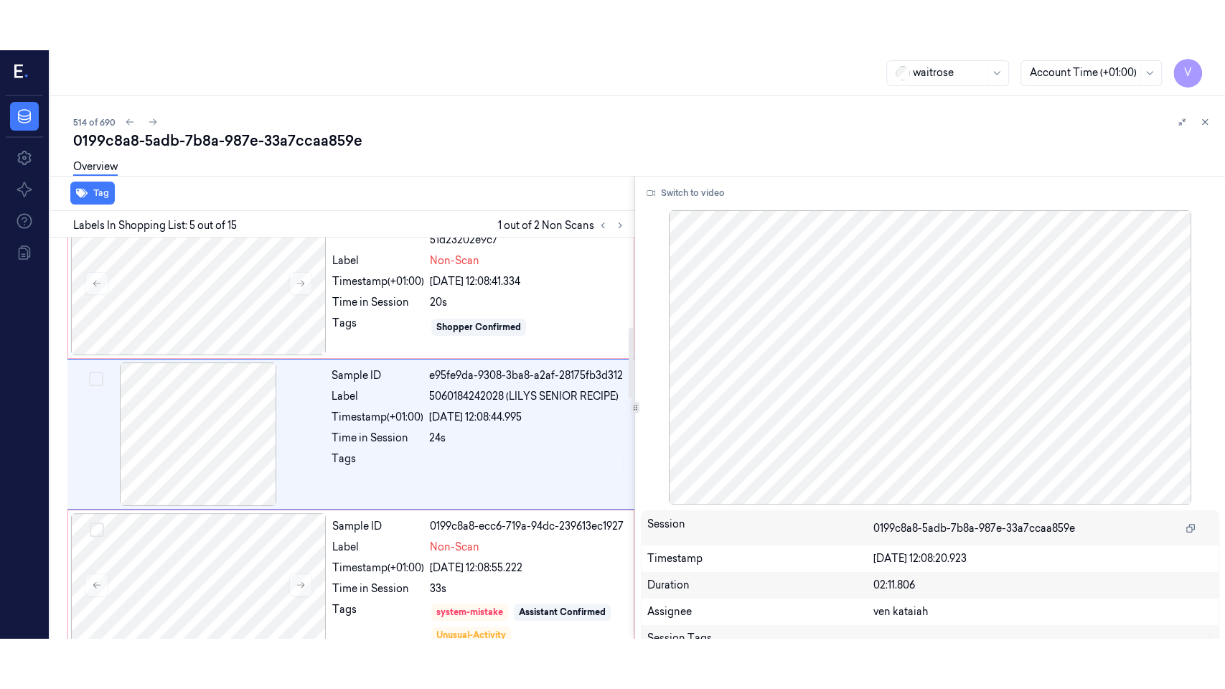
scroll to position [484, 0]
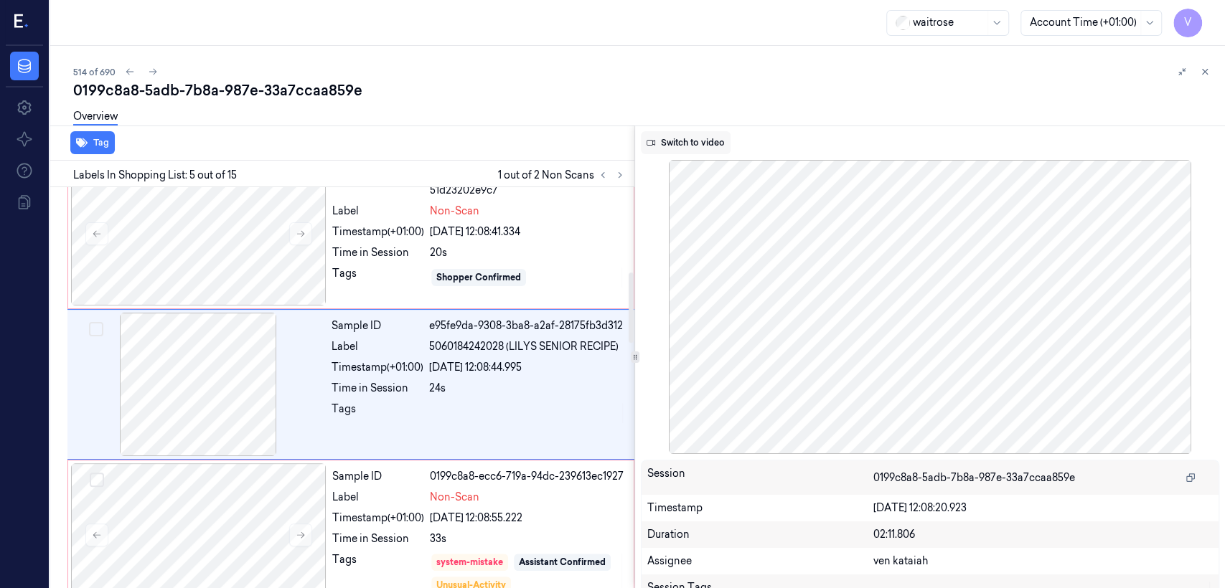
click at [705, 145] on button "Switch to video" at bounding box center [686, 142] width 90 height 23
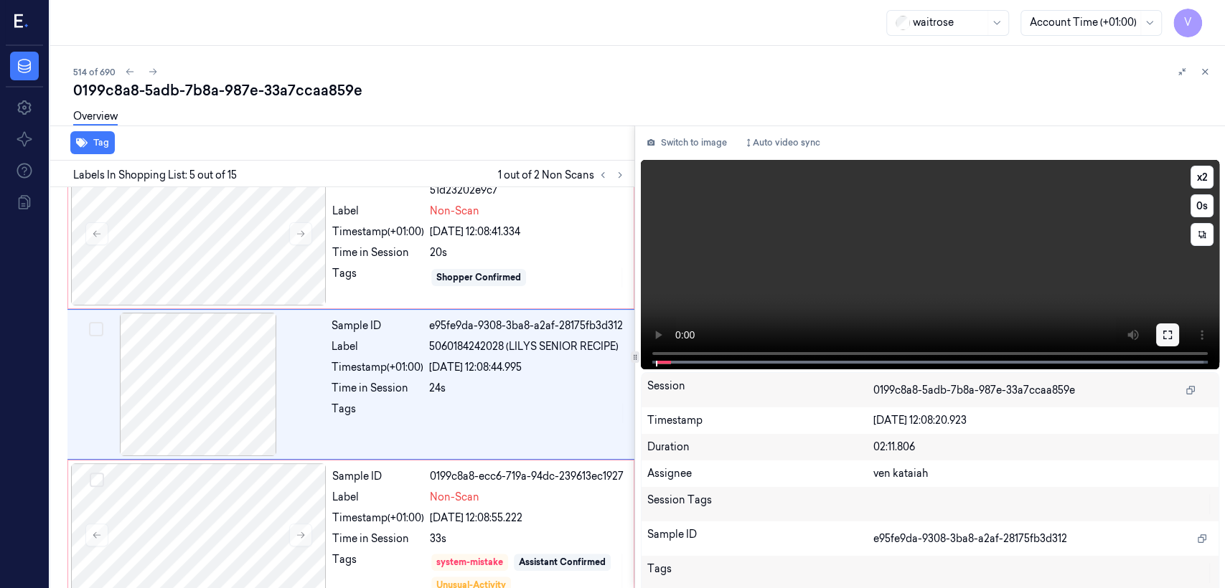
click at [1172, 333] on button at bounding box center [1167, 335] width 23 height 23
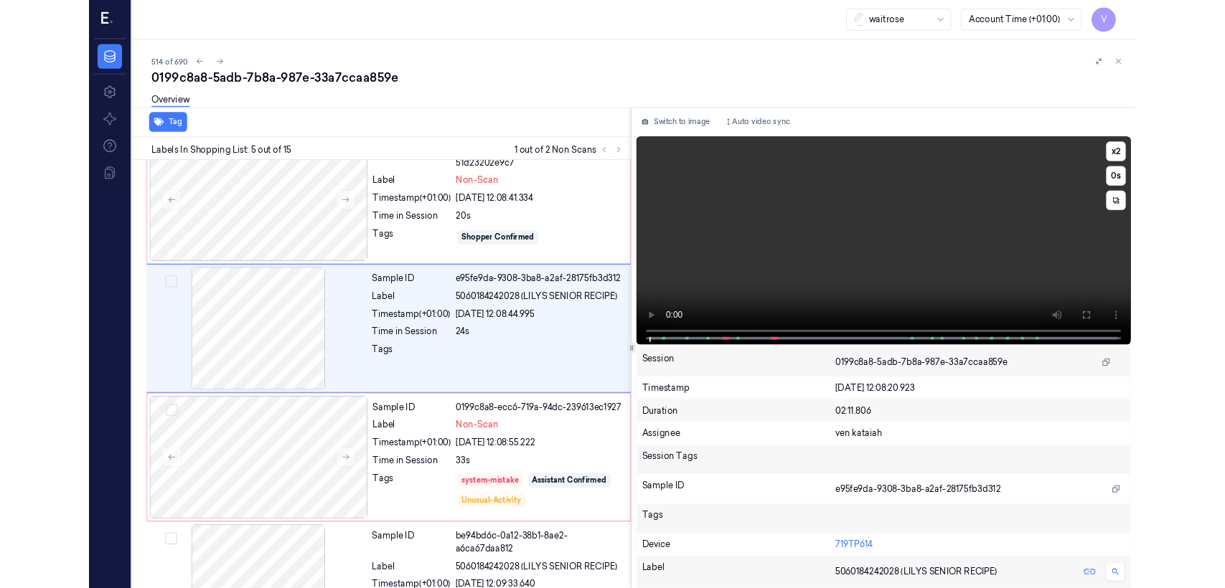
scroll to position [434, 0]
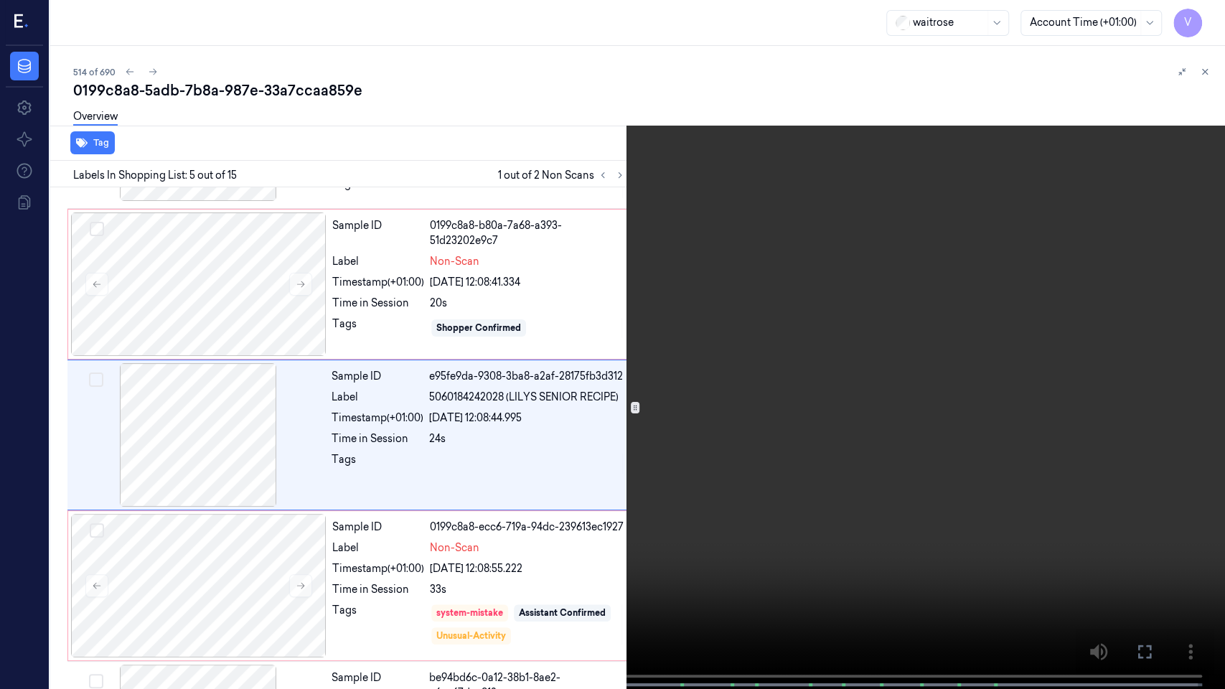
click at [225, 488] on video at bounding box center [612, 346] width 1225 height 692
click at [0, 0] on icon at bounding box center [0, 0] width 0 height 0
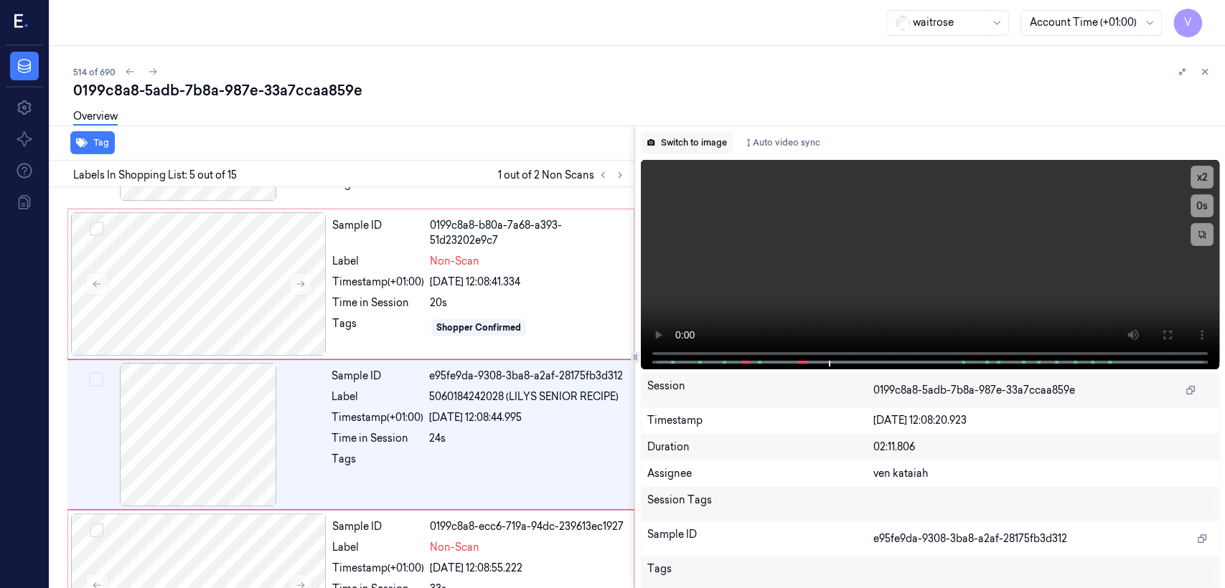
click at [709, 143] on button "Switch to image" at bounding box center [687, 142] width 92 height 23
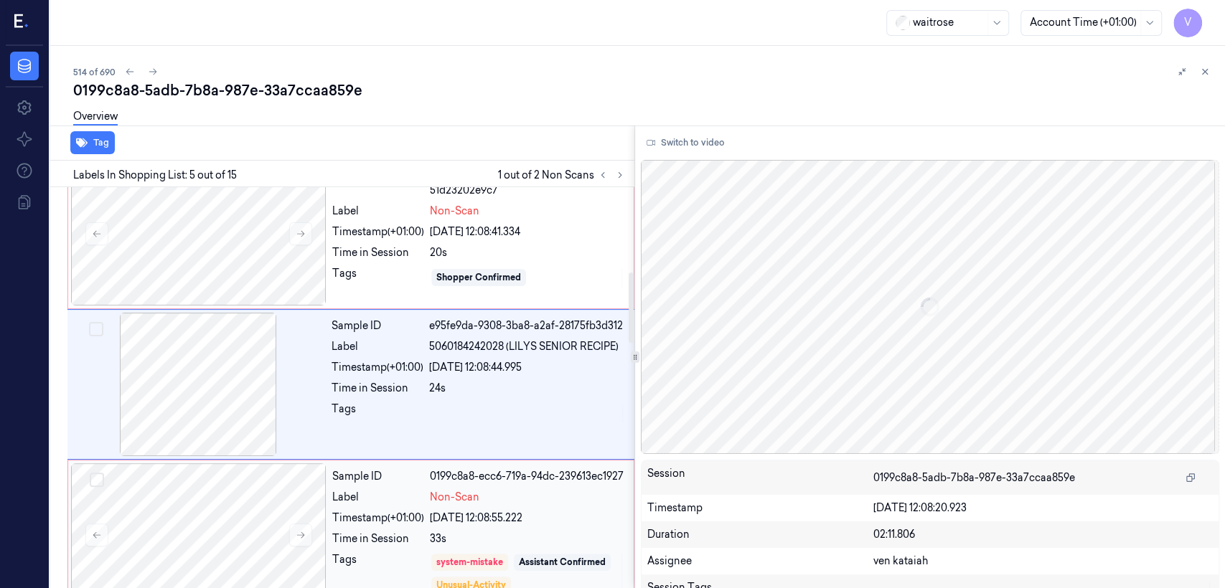
click at [407, 524] on div "Timestamp (+01:00)" at bounding box center [378, 518] width 92 height 15
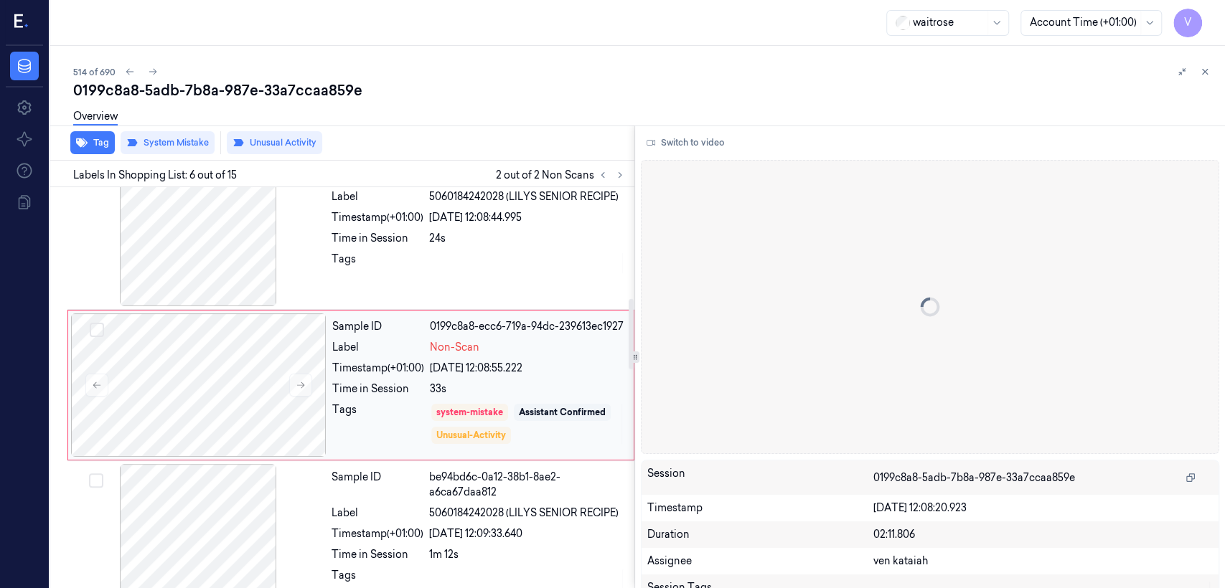
scroll to position [635, 0]
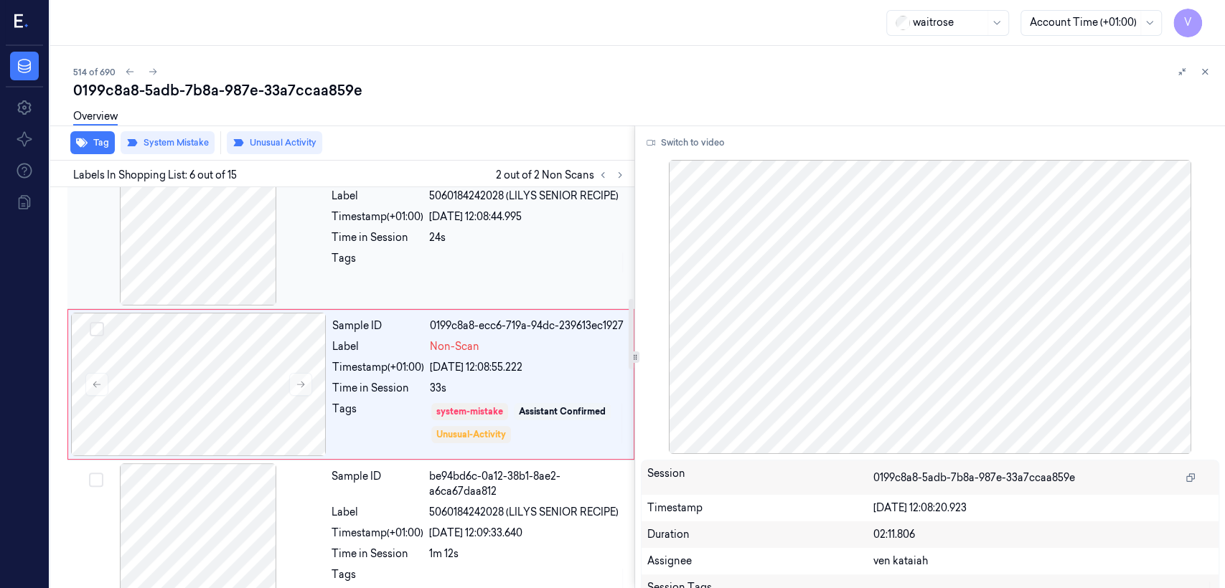
click at [423, 245] on div "Time in Session" at bounding box center [377, 237] width 92 height 15
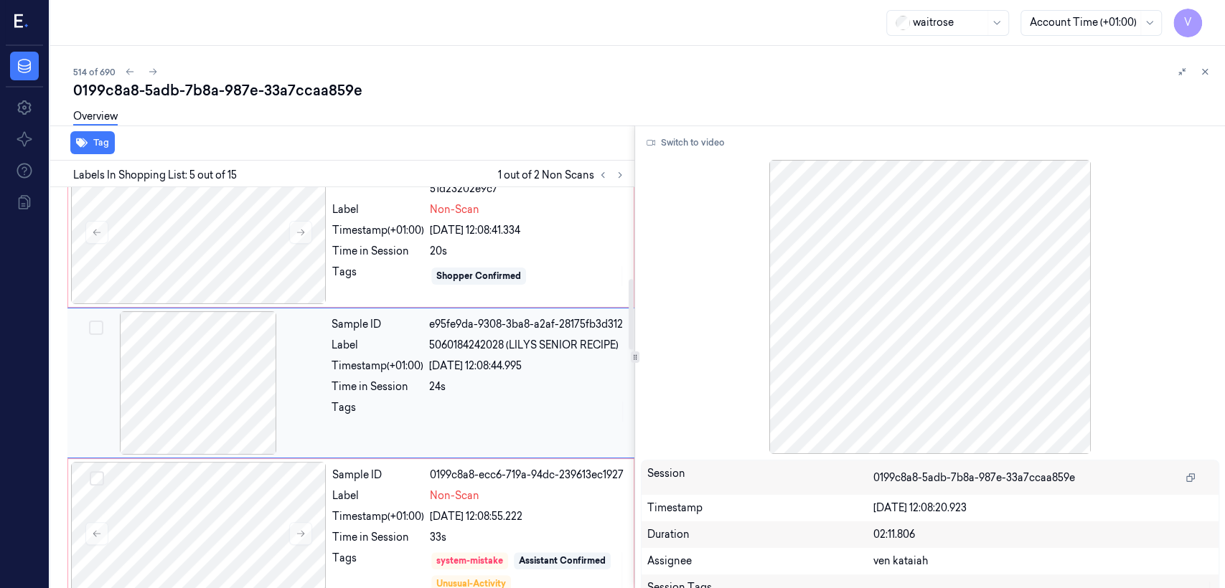
scroll to position [484, 0]
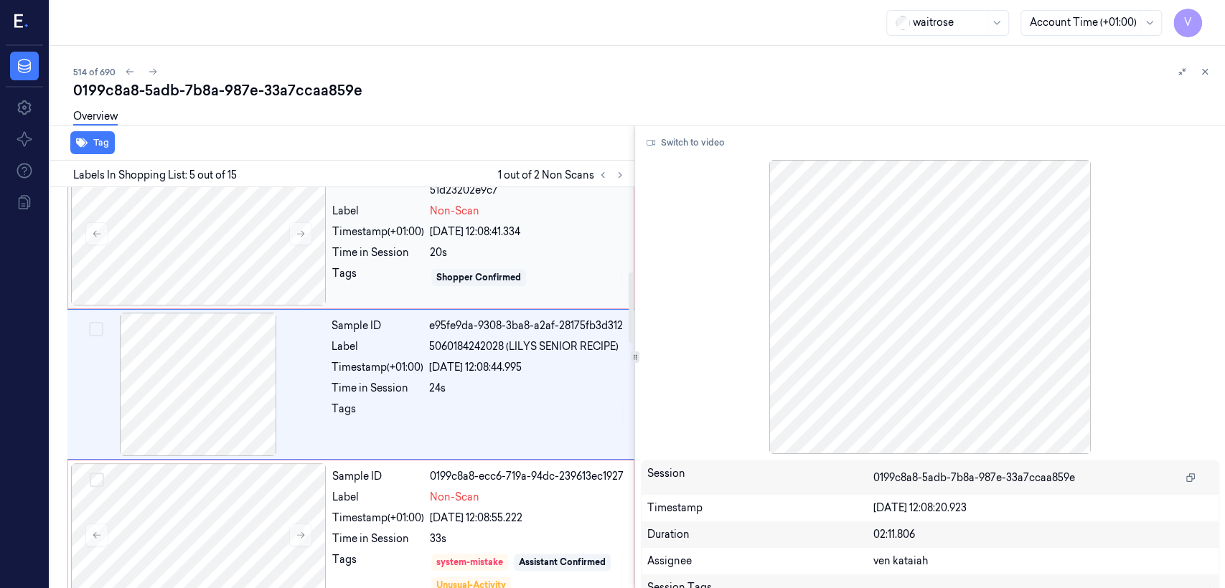
click at [423, 246] on div "Sample ID 0199c8a8-b80a-7a68-a393-51d23202e9c7 Label Non-Scan Timestamp (+01:00…" at bounding box center [478, 233] width 304 height 143
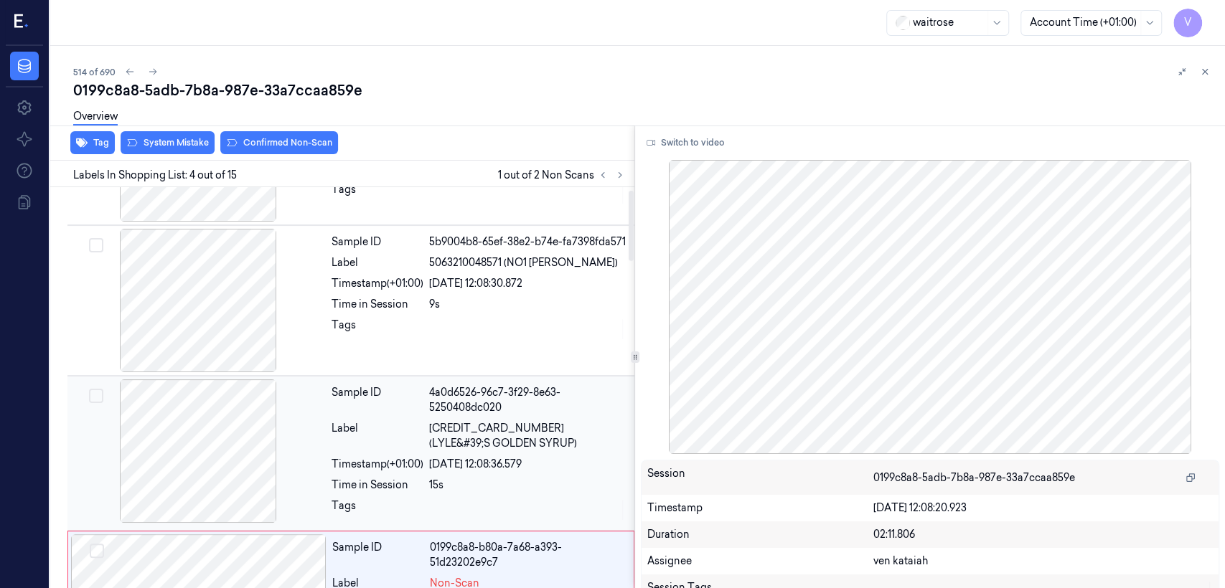
scroll to position [15, 0]
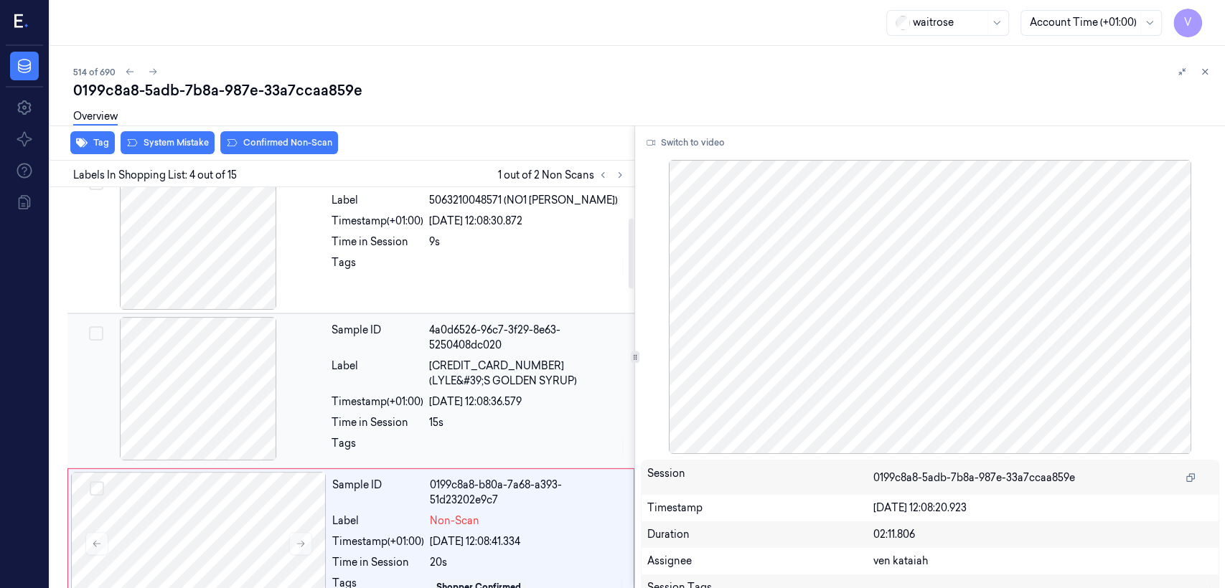
click at [433, 336] on div "4a0d6526-96c7-3f29-8e63-5250408dc020" at bounding box center [527, 338] width 197 height 30
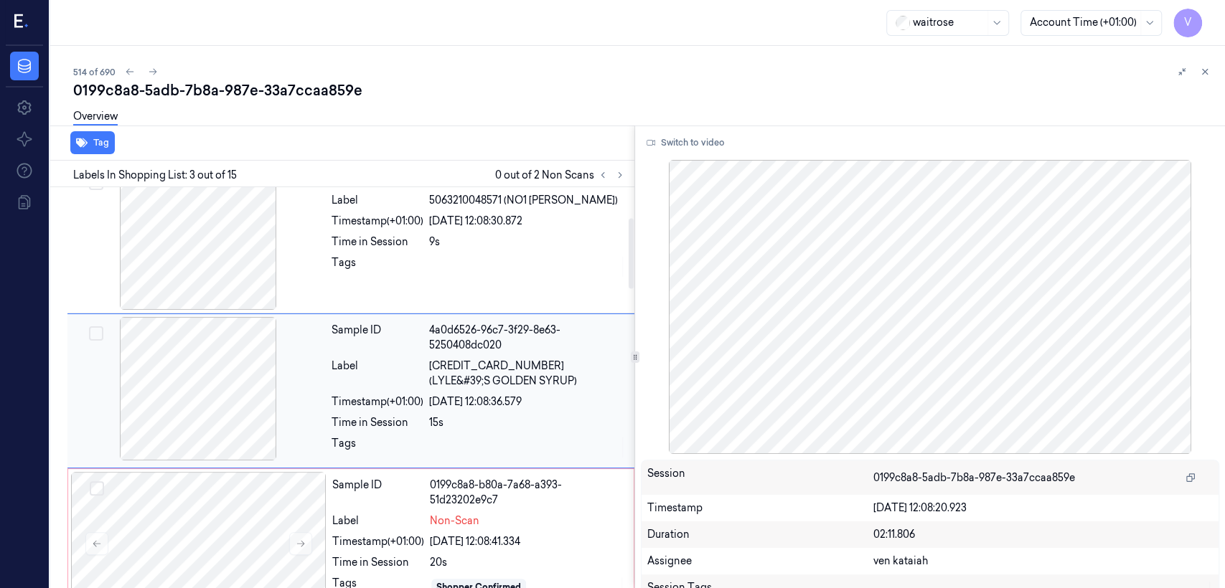
scroll to position [182, 0]
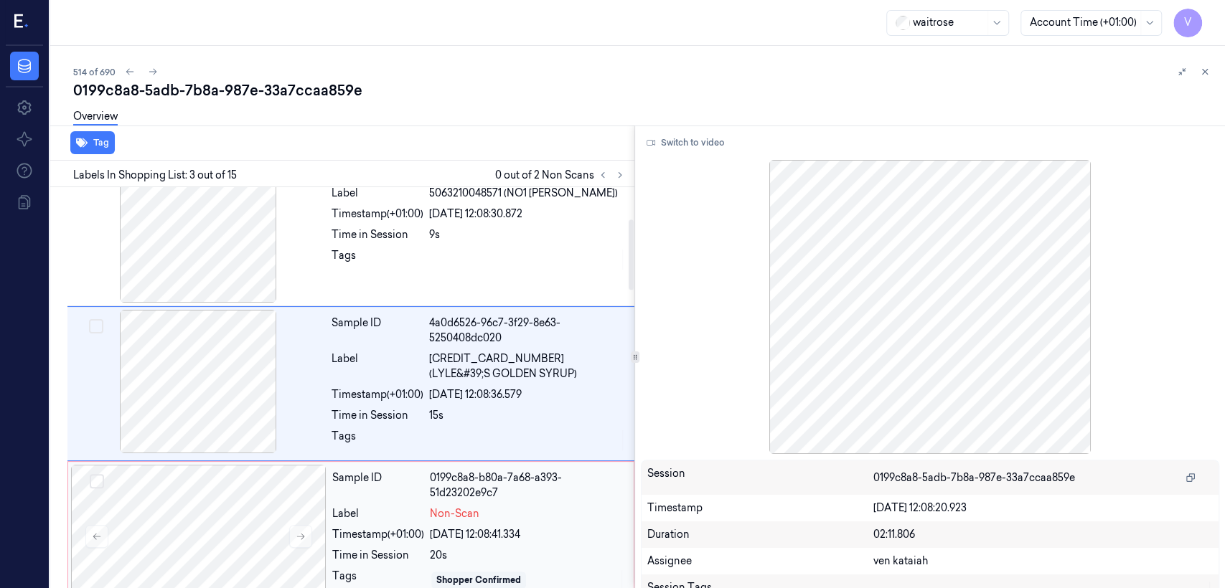
click at [367, 522] on div "Label" at bounding box center [378, 514] width 92 height 15
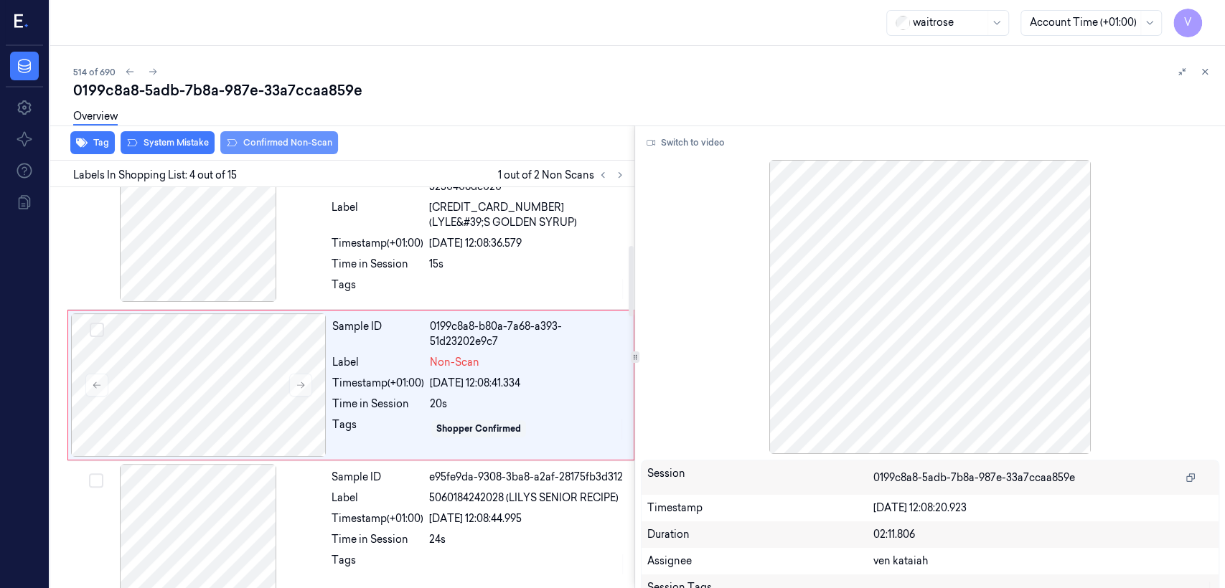
scroll to position [334, 0]
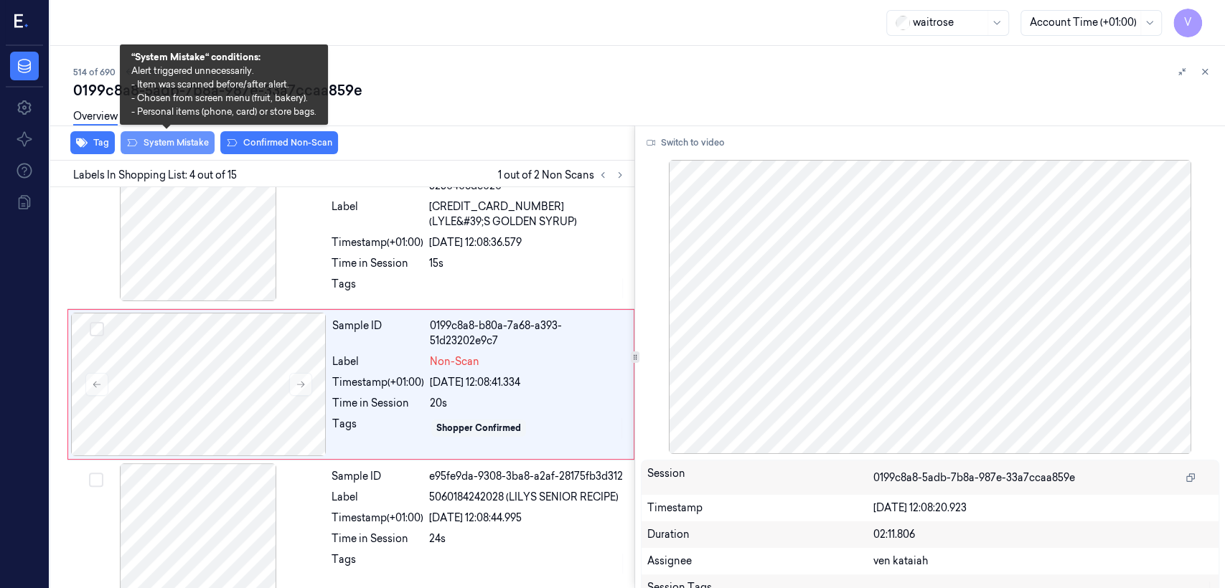
click at [185, 146] on button "System Mistake" at bounding box center [168, 142] width 94 height 23
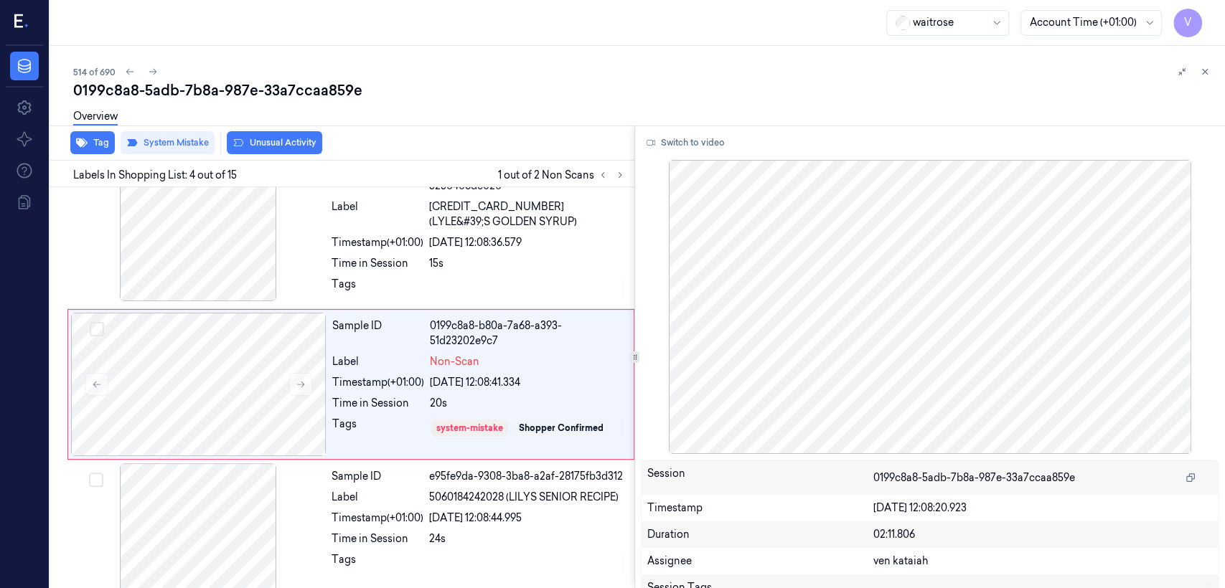
click at [285, 144] on button "Unusual Activity" at bounding box center [274, 142] width 95 height 23
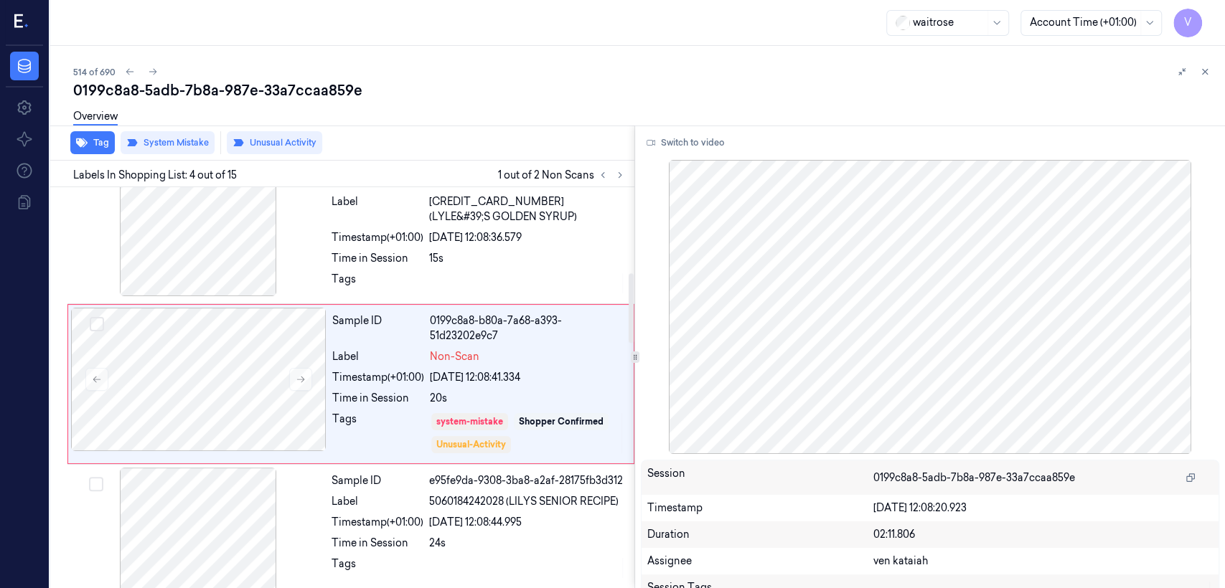
click at [453, 498] on div "Sample ID e95fe9da-9308-3ba8-a2af-28175fb3d312 Label 5060184242028 (LILYS SENIO…" at bounding box center [479, 539] width 306 height 143
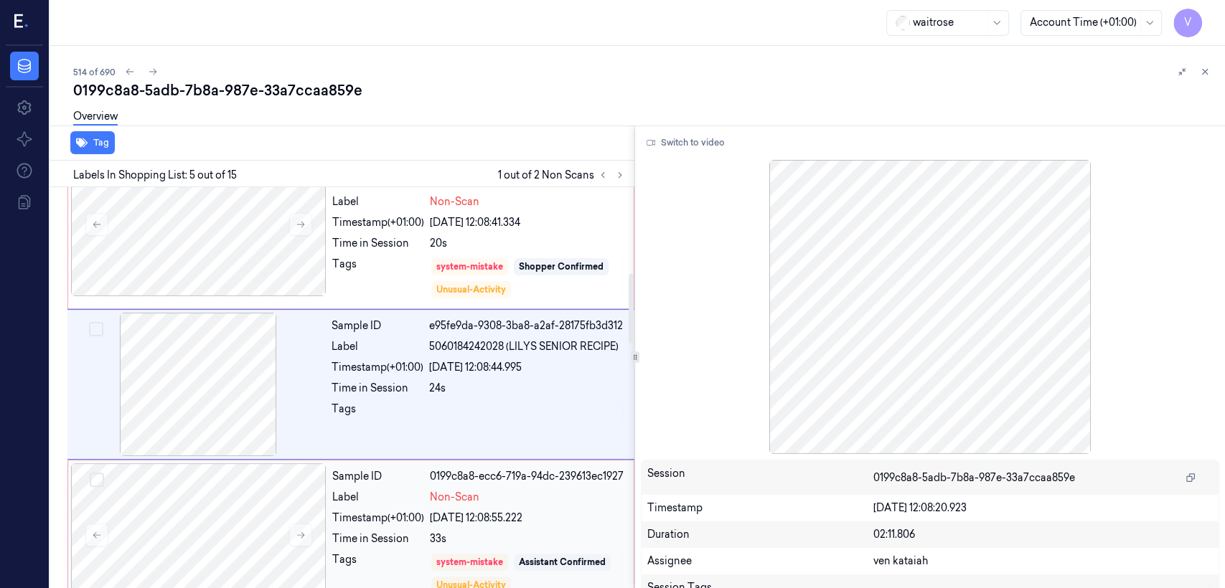
click at [434, 468] on div "Sample ID 0199c8a8-ecc6-719a-94dc-239613ec1927 Label Non-Scan Timestamp (+01:00…" at bounding box center [478, 534] width 304 height 143
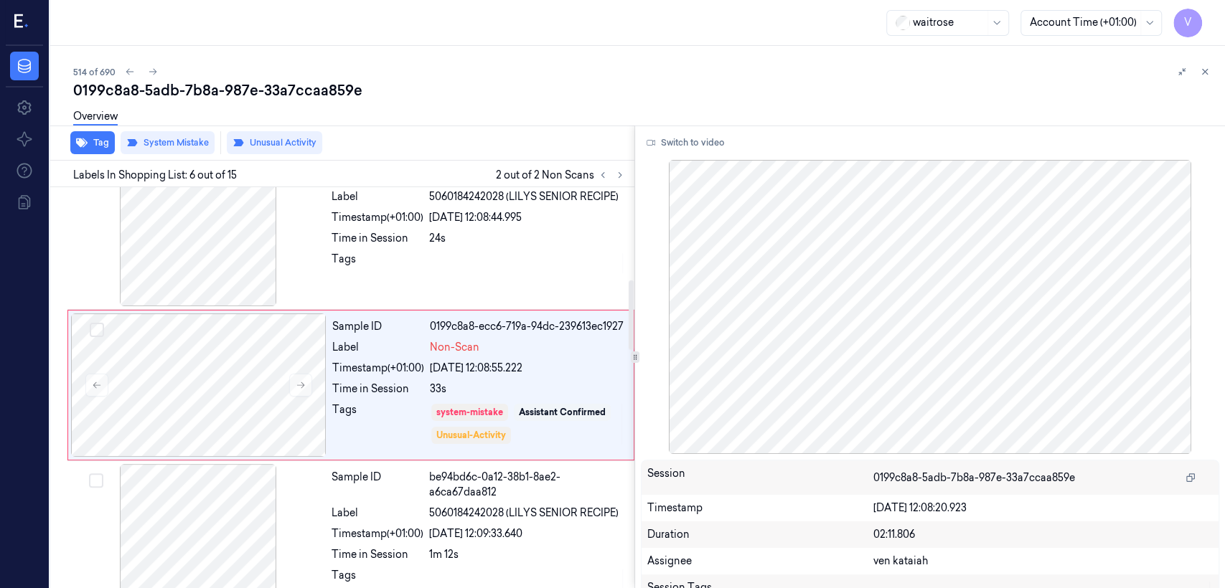
scroll to position [484, 0]
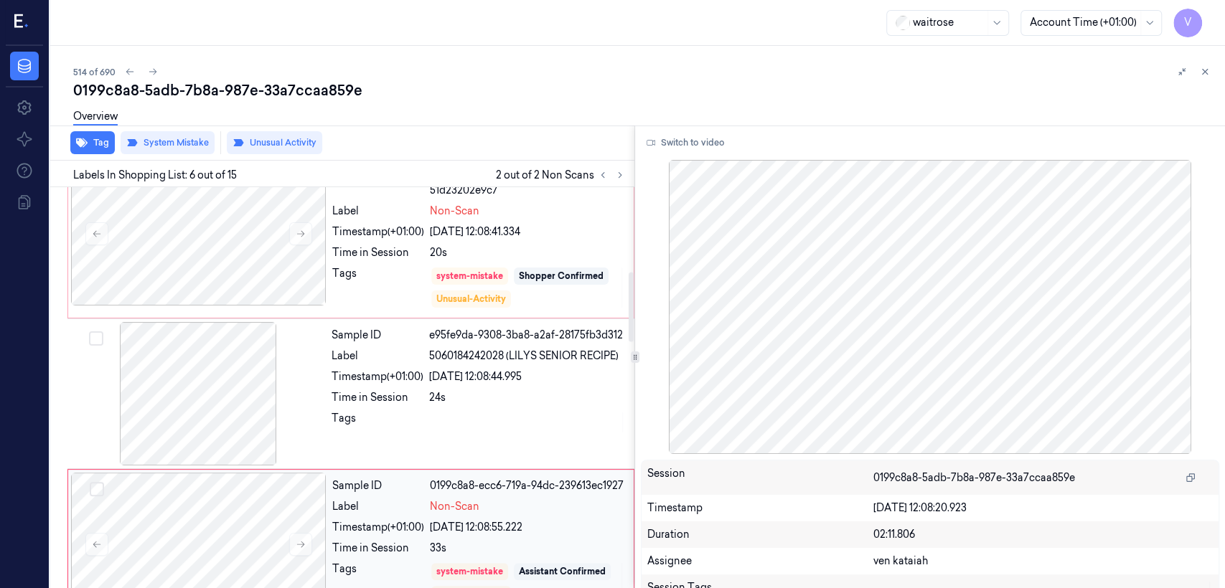
click at [477, 535] on div "[DATE] 12:08:55.222" at bounding box center [527, 527] width 195 height 15
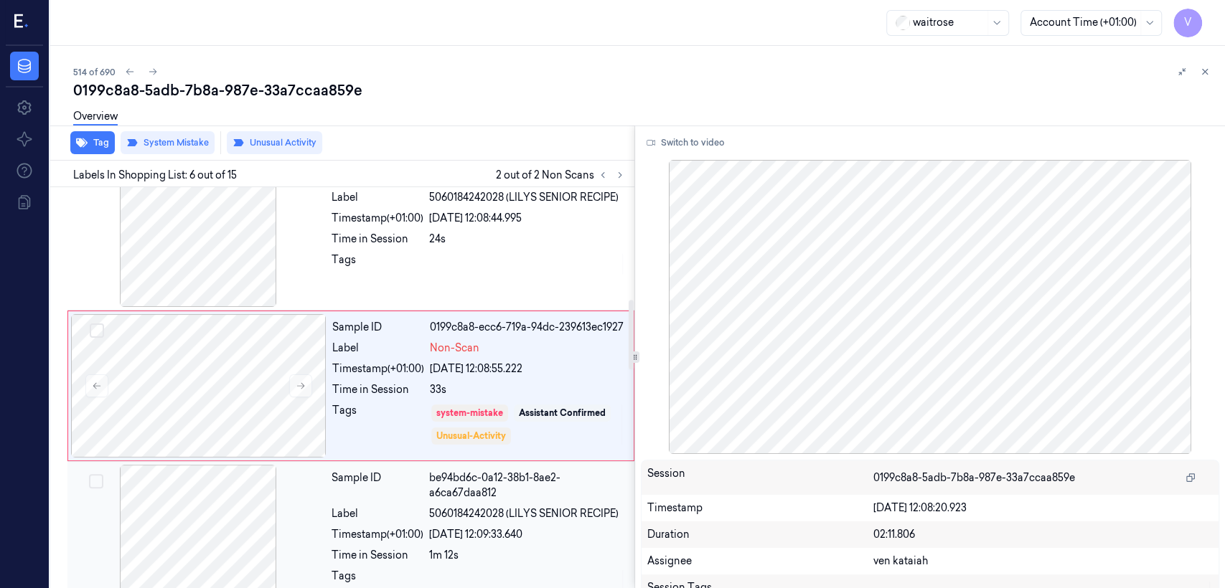
scroll to position [644, 0]
click at [1213, 76] on div "514 of 690 0199c8a8-5adb-7b8a-987e-33a7ccaa859e Overview Tag System Mistake Unu…" at bounding box center [637, 317] width 1174 height 542
click at [1207, 74] on icon at bounding box center [1204, 72] width 5 height 5
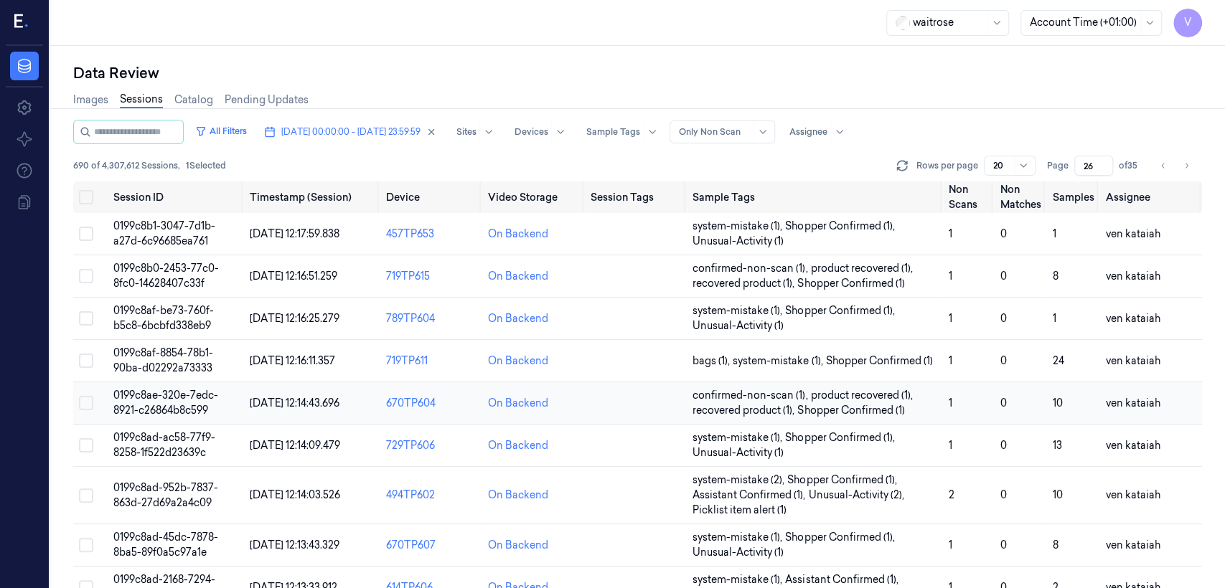
scroll to position [511, 0]
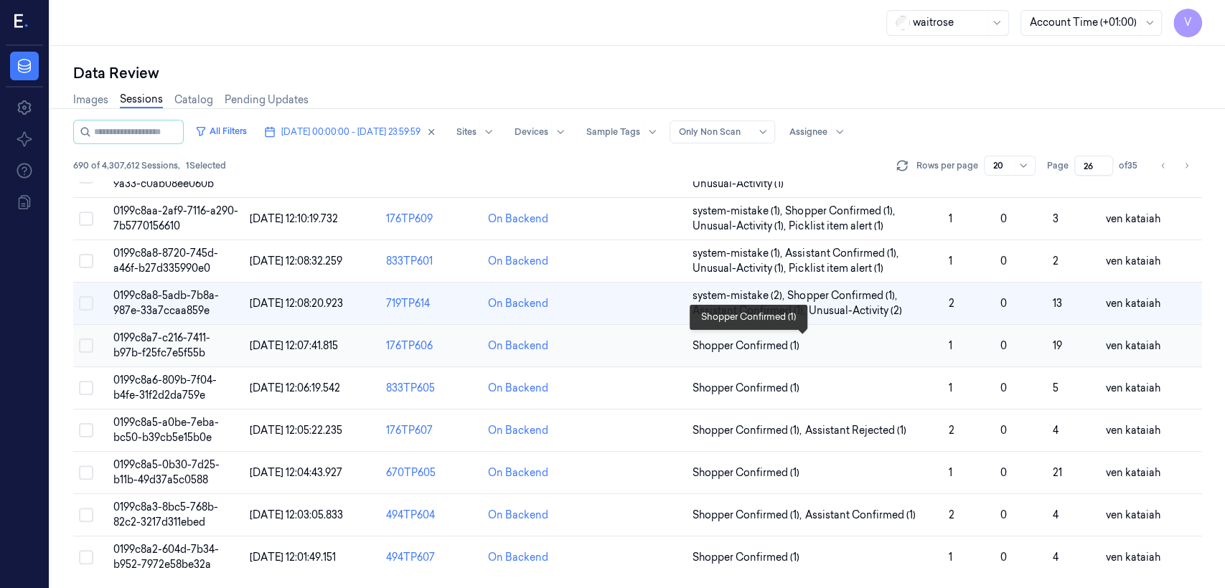
click at [776, 346] on span "Shopper Confirmed (1)" at bounding box center [745, 346] width 107 height 15
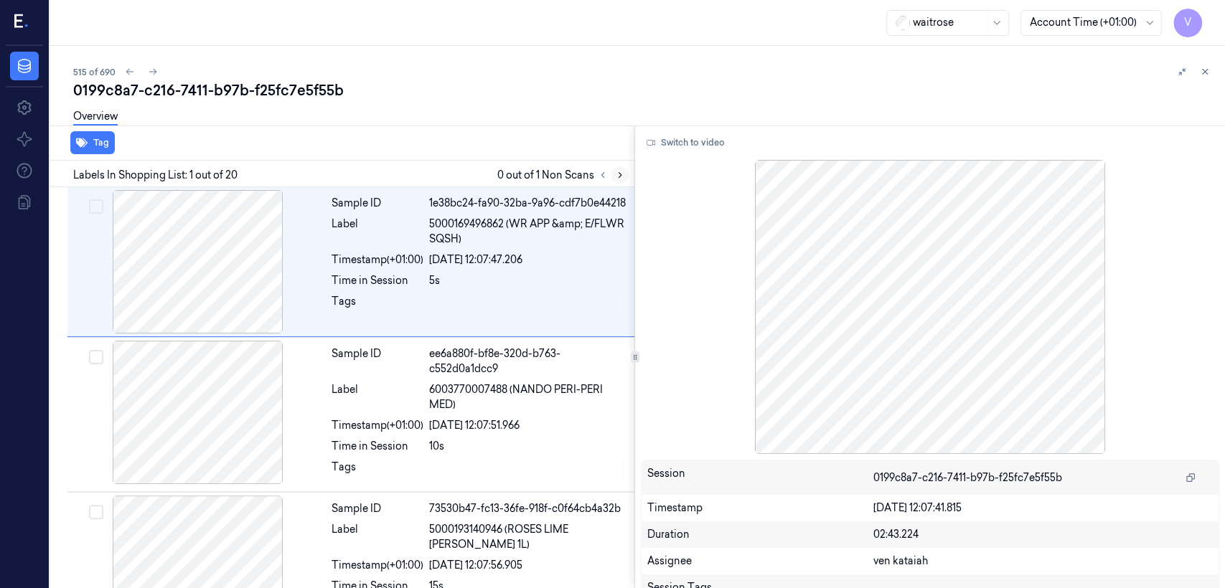
click at [623, 173] on icon at bounding box center [620, 175] width 10 height 10
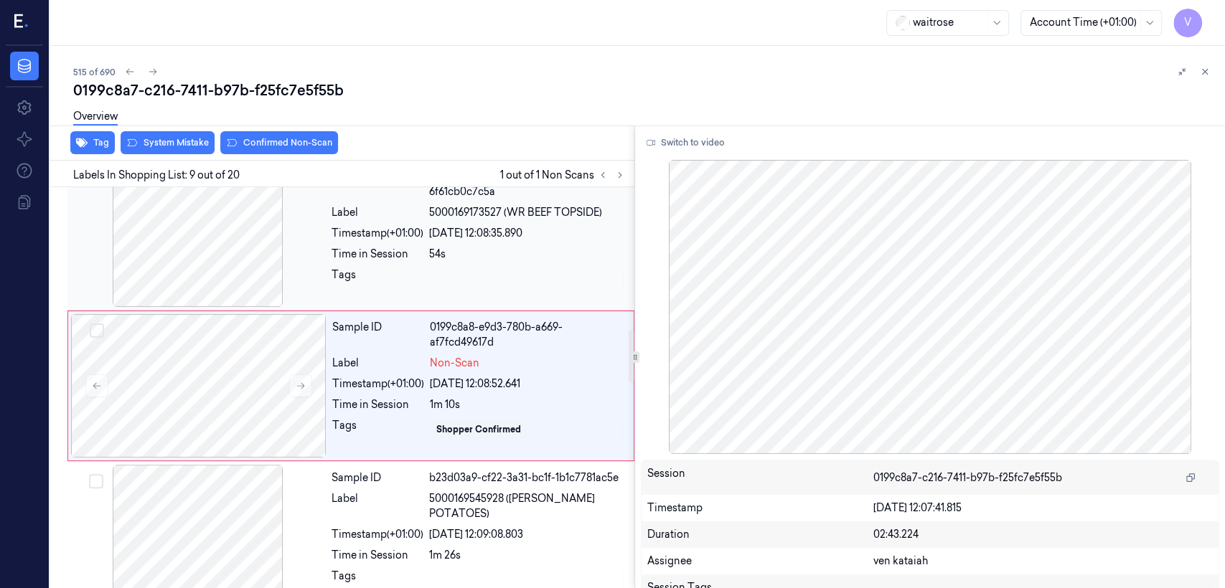
scroll to position [1086, 0]
click at [309, 386] on button at bounding box center [300, 385] width 23 height 23
click at [305, 385] on icon at bounding box center [301, 385] width 10 height 10
click at [299, 389] on icon at bounding box center [301, 385] width 10 height 10
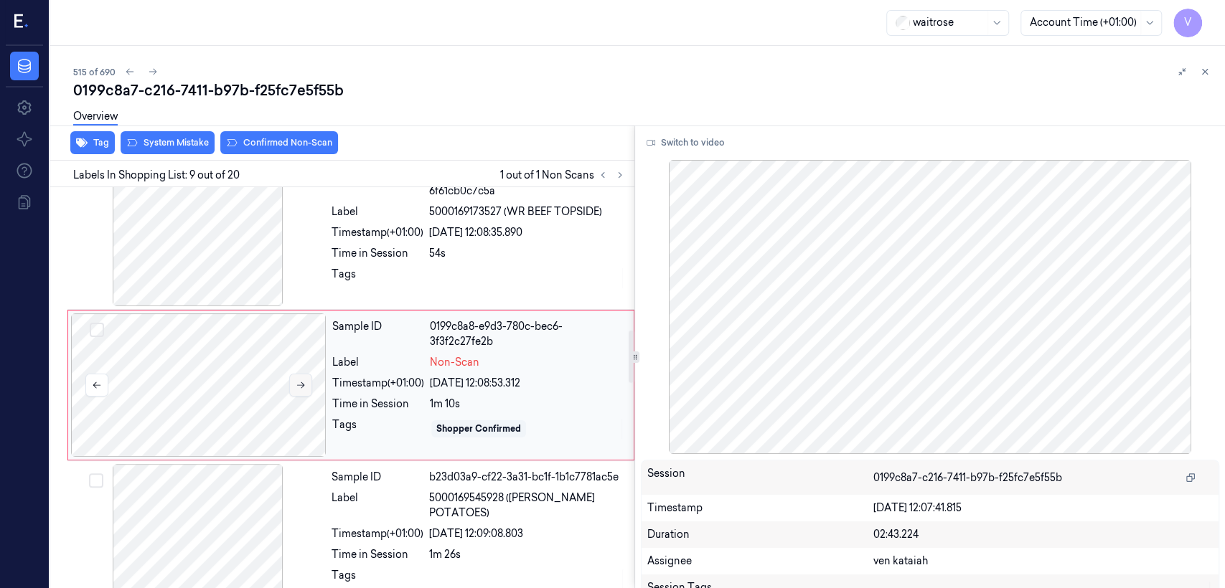
click at [299, 389] on icon at bounding box center [301, 385] width 10 height 10
click at [347, 484] on div "Sample ID" at bounding box center [377, 477] width 92 height 15
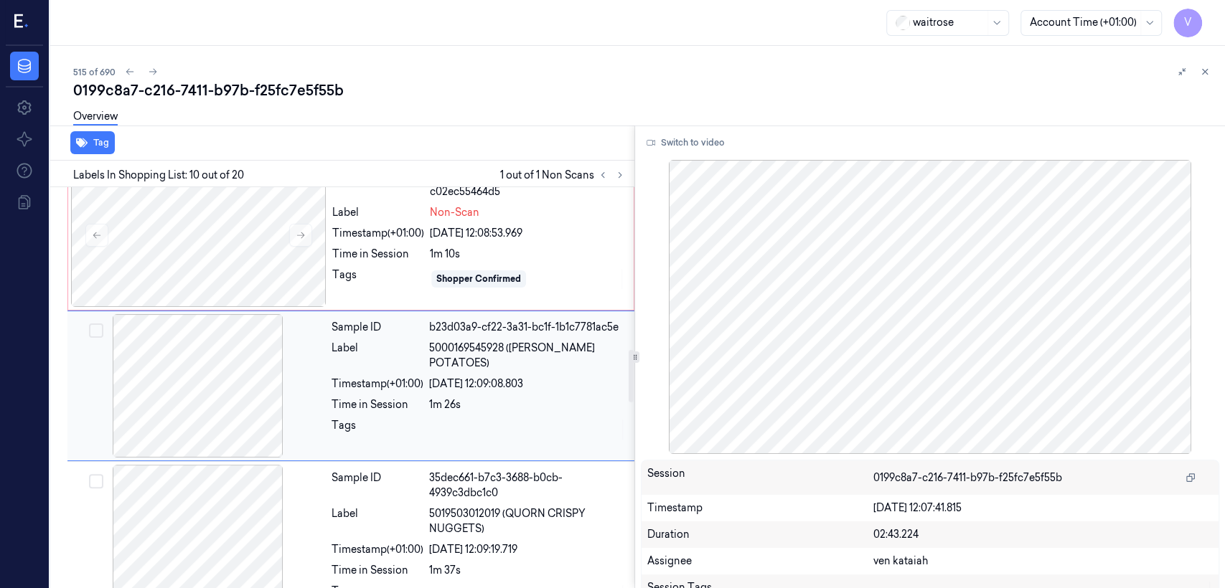
scroll to position [1237, 0]
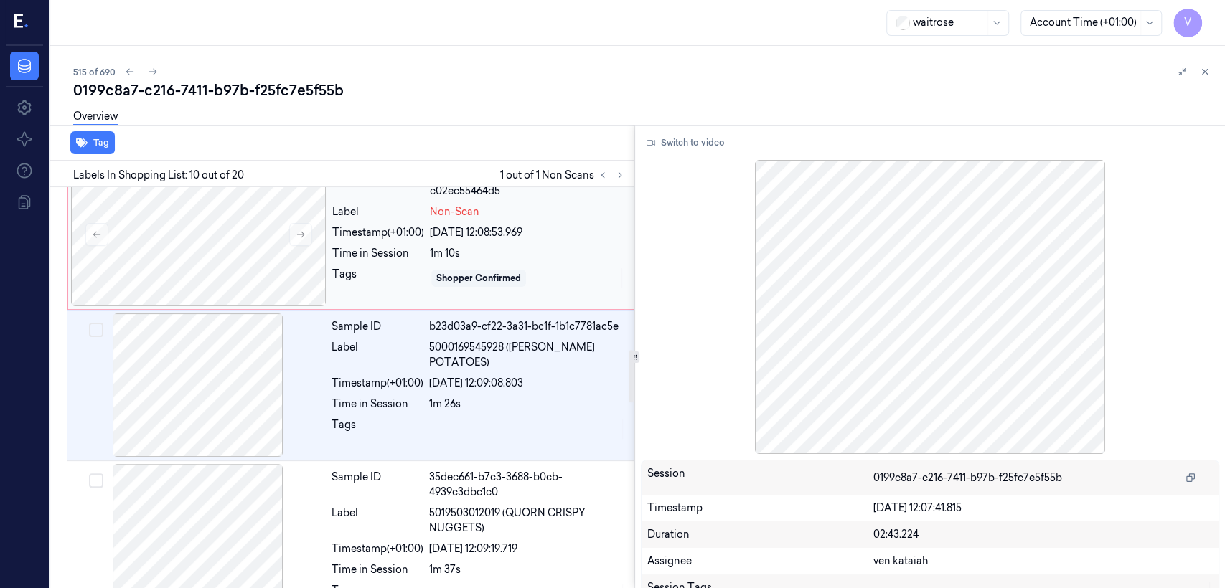
click at [396, 259] on div "Time in Session" at bounding box center [378, 253] width 92 height 15
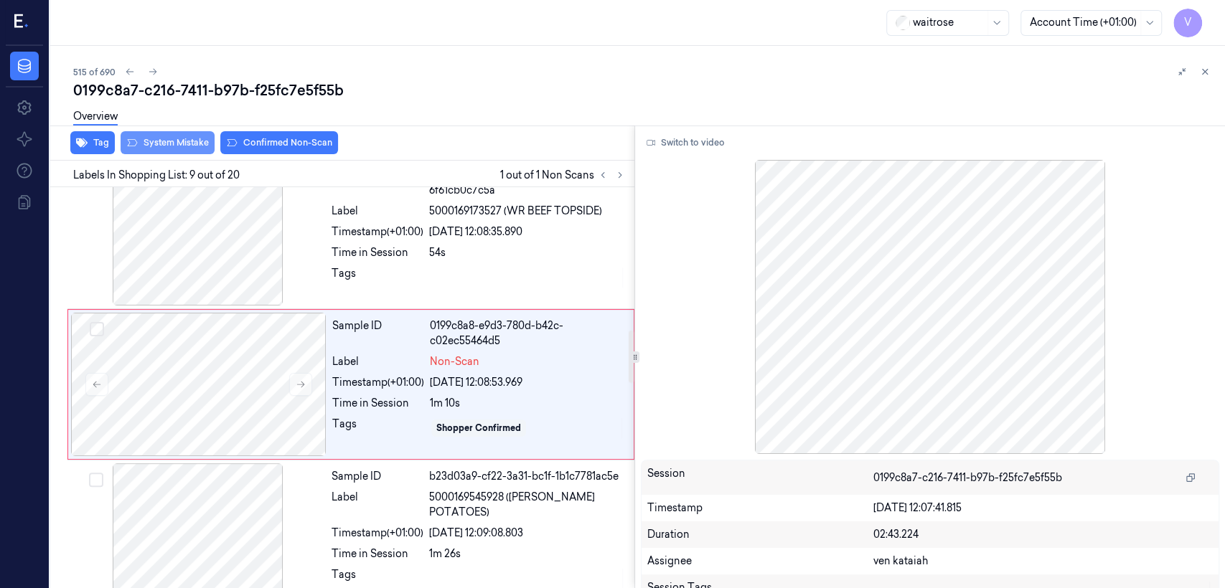
scroll to position [1086, 0]
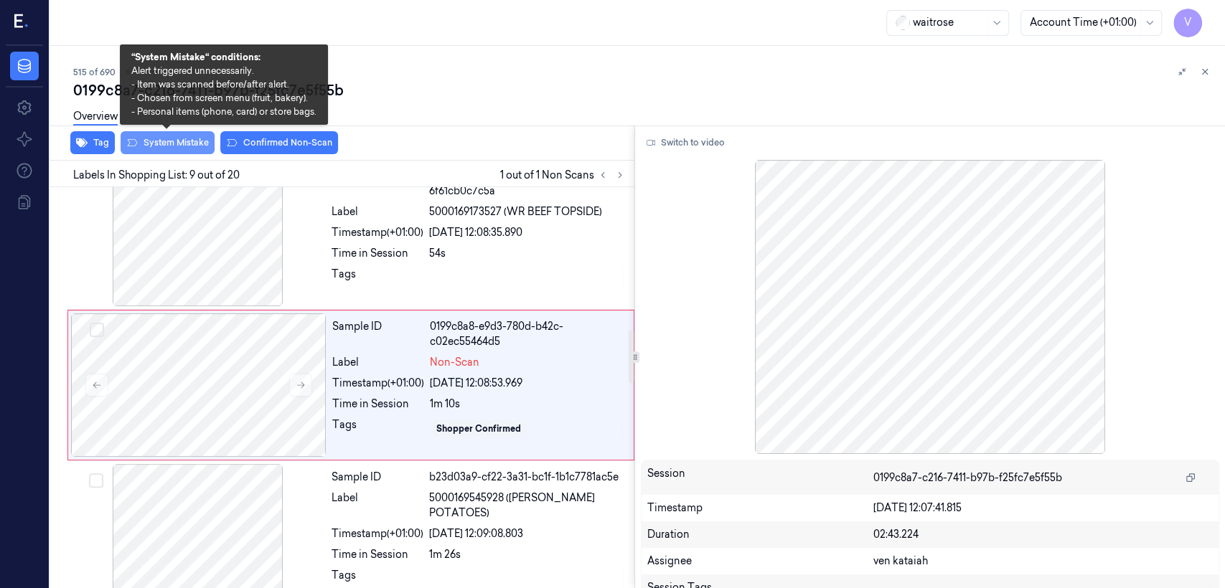
drag, startPoint x: 146, startPoint y: 143, endPoint x: 125, endPoint y: 149, distance: 21.6
click at [141, 145] on button "System Mistake" at bounding box center [168, 142] width 94 height 23
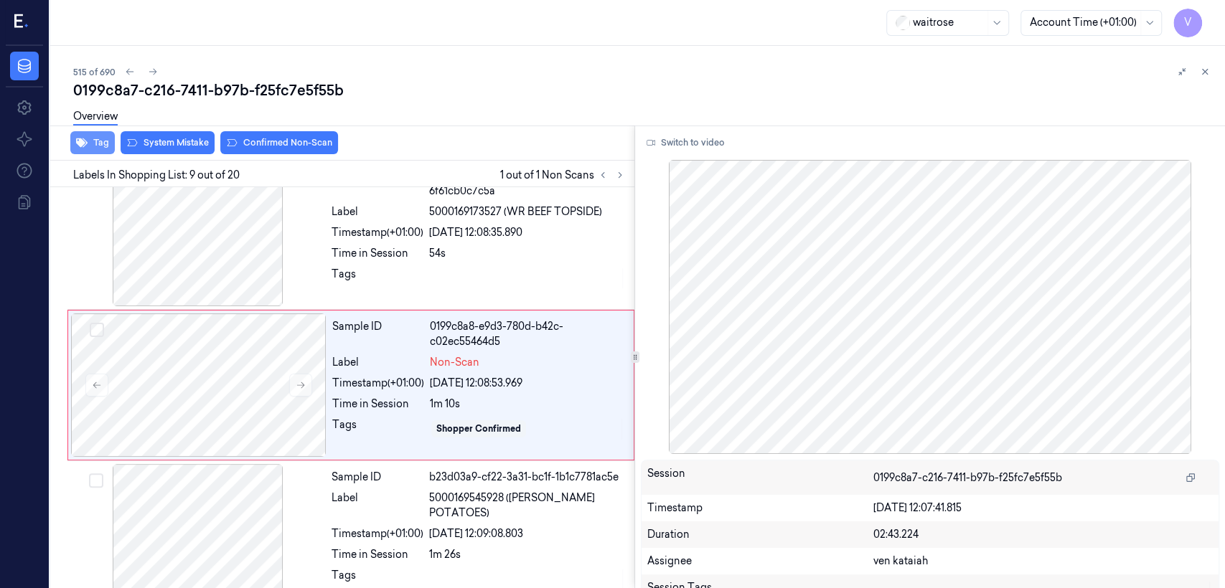
click at [99, 146] on button "Tag" at bounding box center [92, 142] width 44 height 23
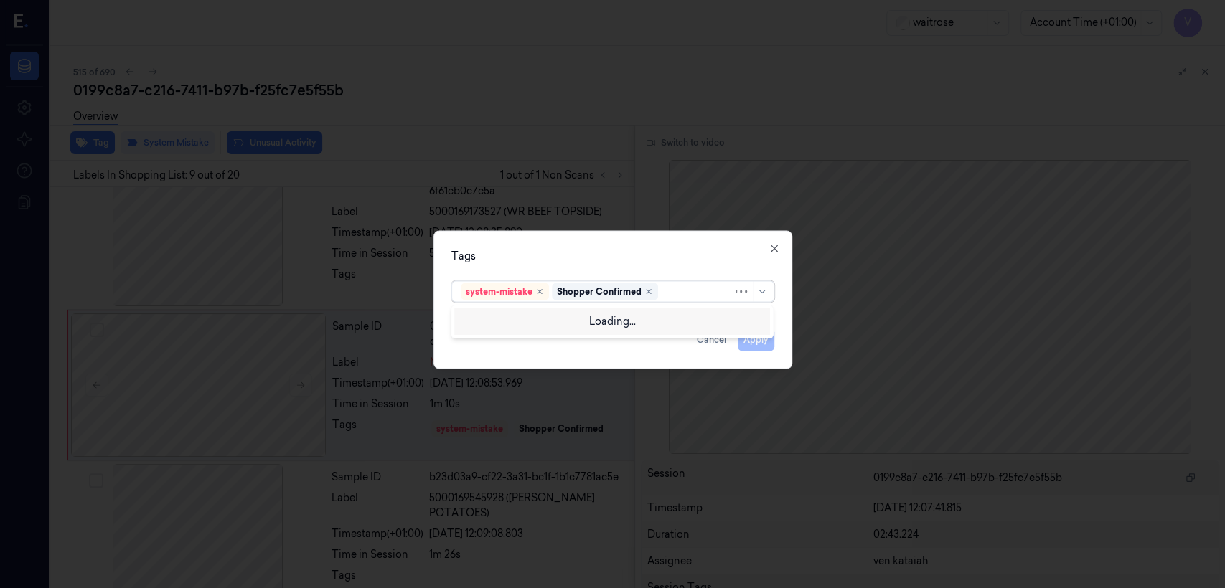
click at [685, 294] on div at bounding box center [697, 291] width 72 height 15
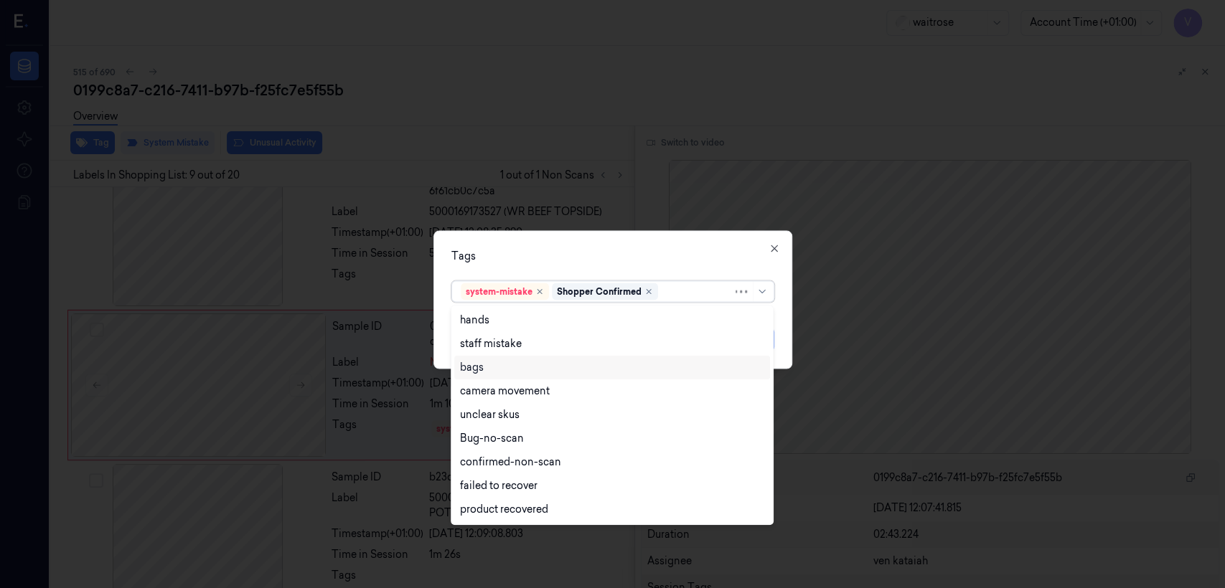
click at [493, 373] on div "bags" at bounding box center [612, 367] width 304 height 15
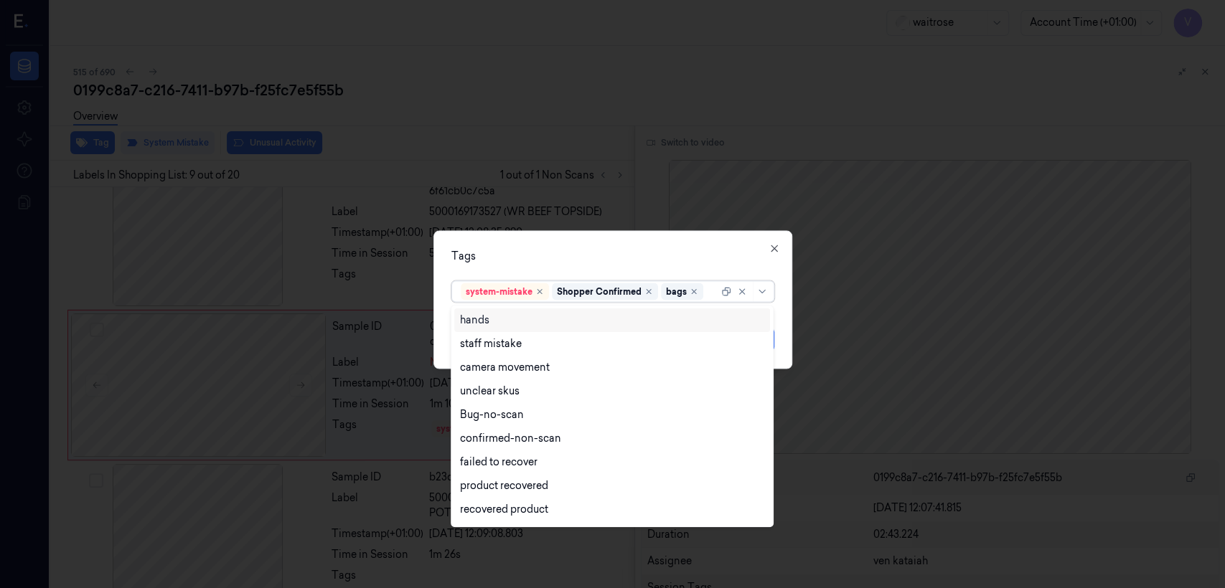
click at [611, 255] on div "Tags" at bounding box center [612, 256] width 323 height 15
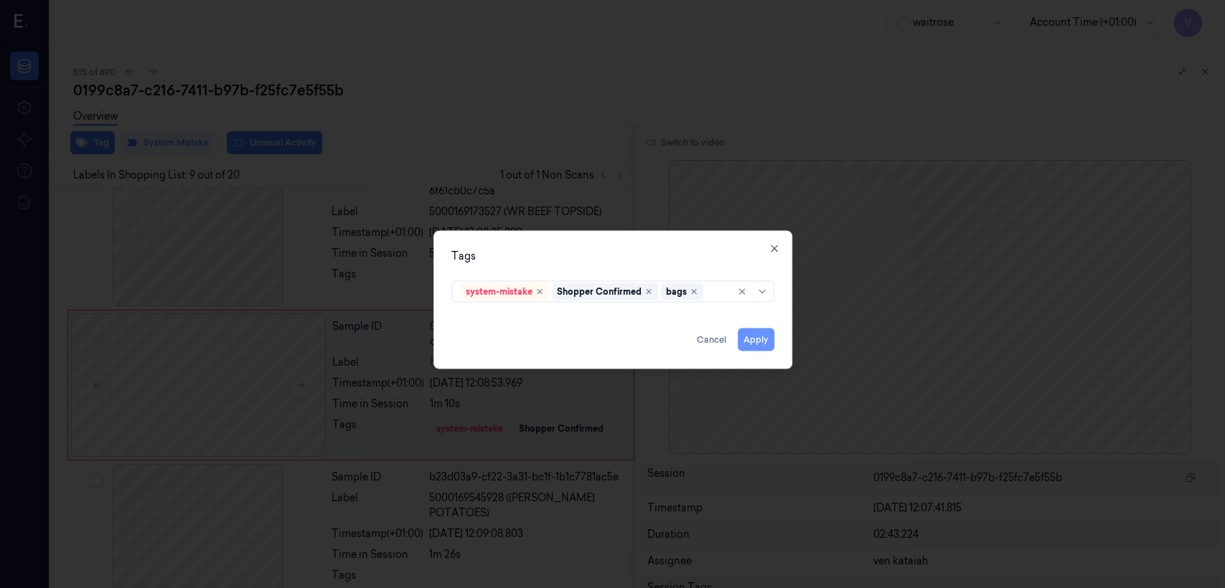
click at [758, 342] on button "Apply" at bounding box center [756, 340] width 37 height 23
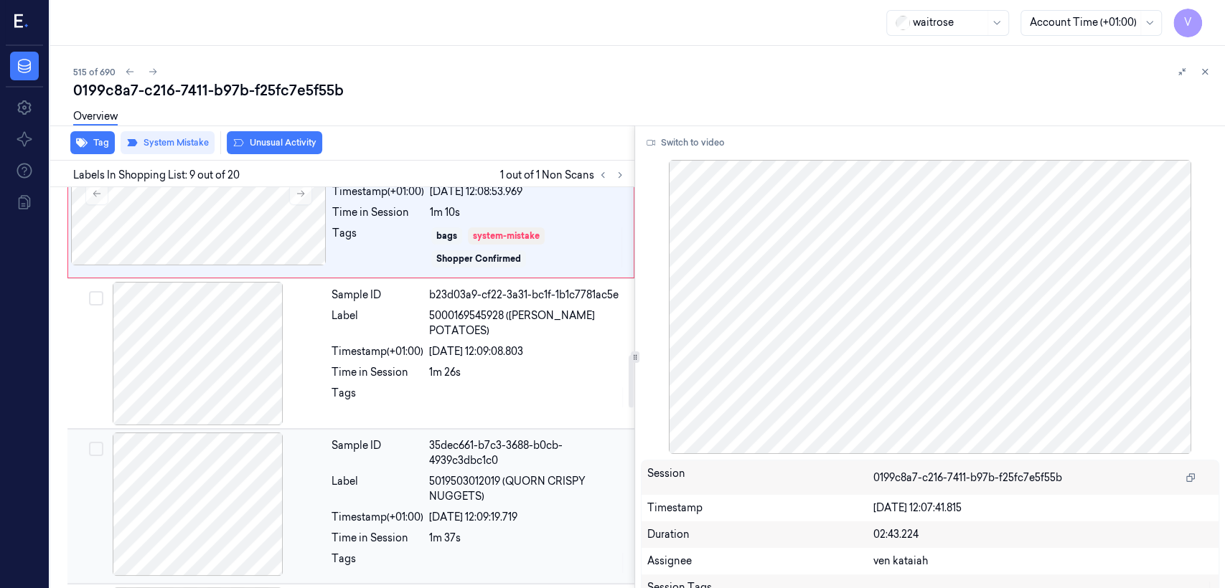
scroll to position [1251, 0]
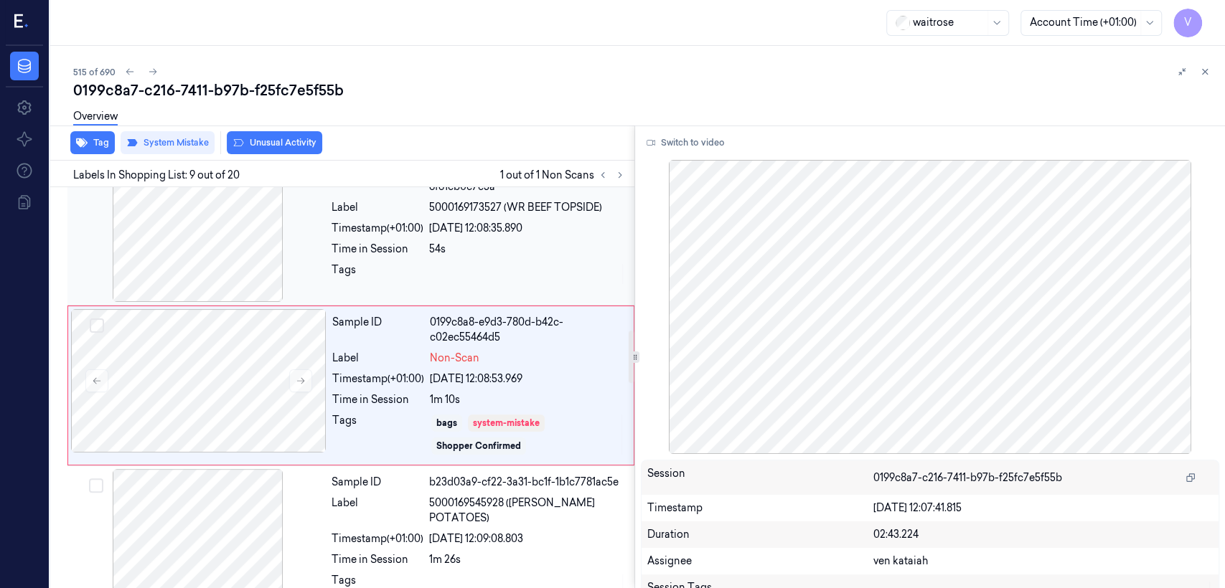
click at [514, 265] on div at bounding box center [527, 274] width 197 height 23
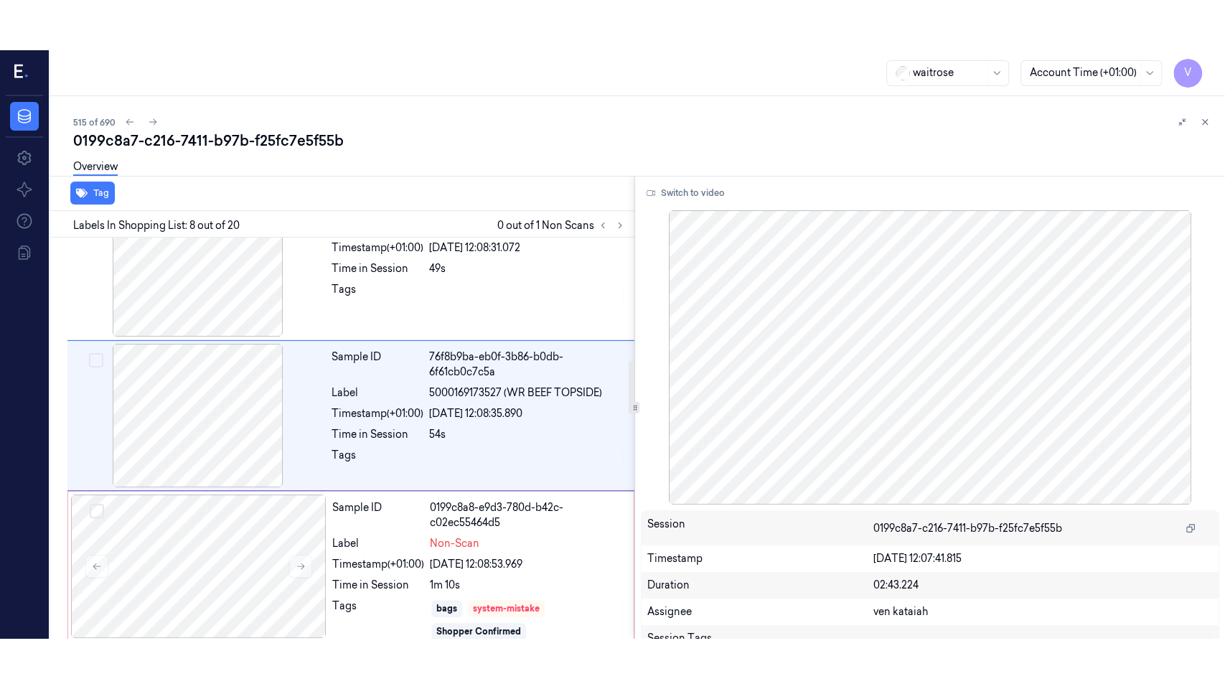
scroll to position [936, 0]
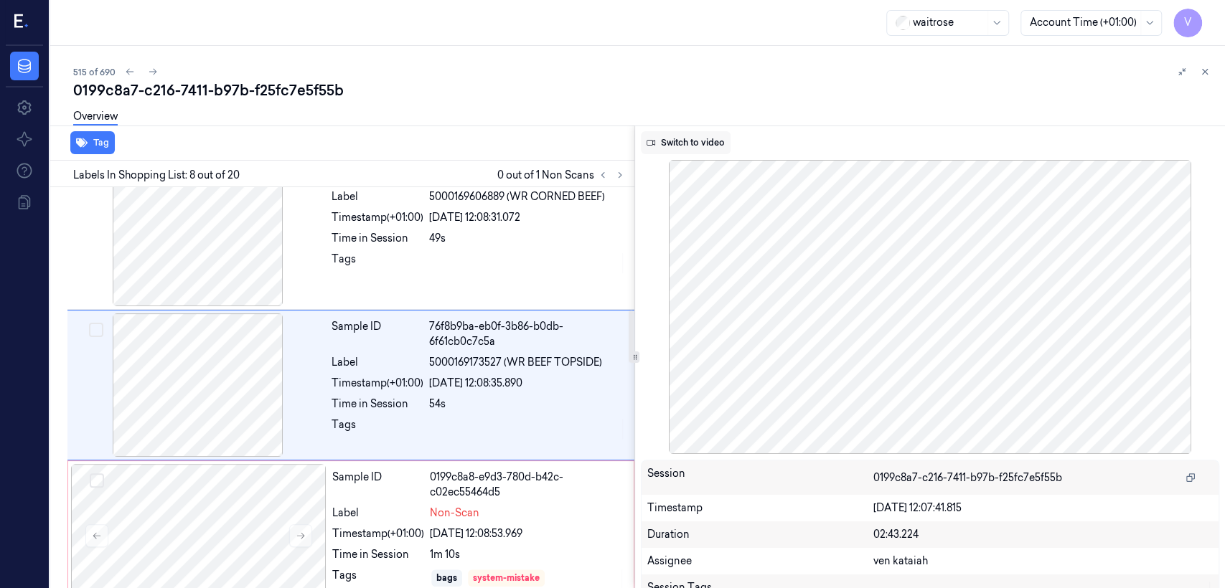
click at [713, 149] on button "Switch to video" at bounding box center [686, 142] width 90 height 23
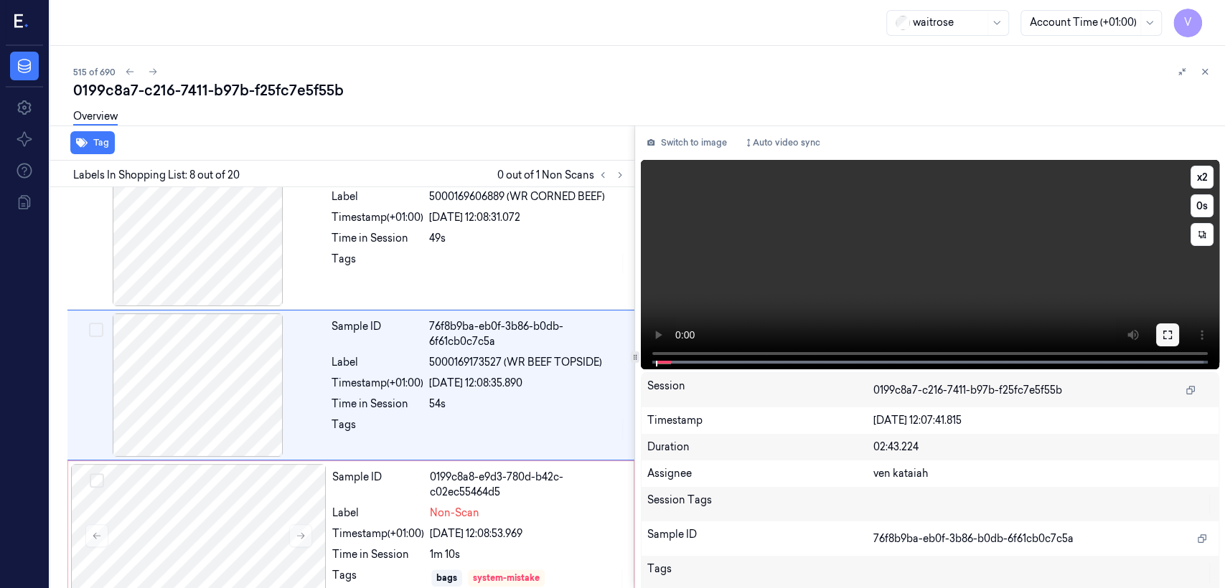
click at [1156, 330] on button at bounding box center [1167, 335] width 23 height 23
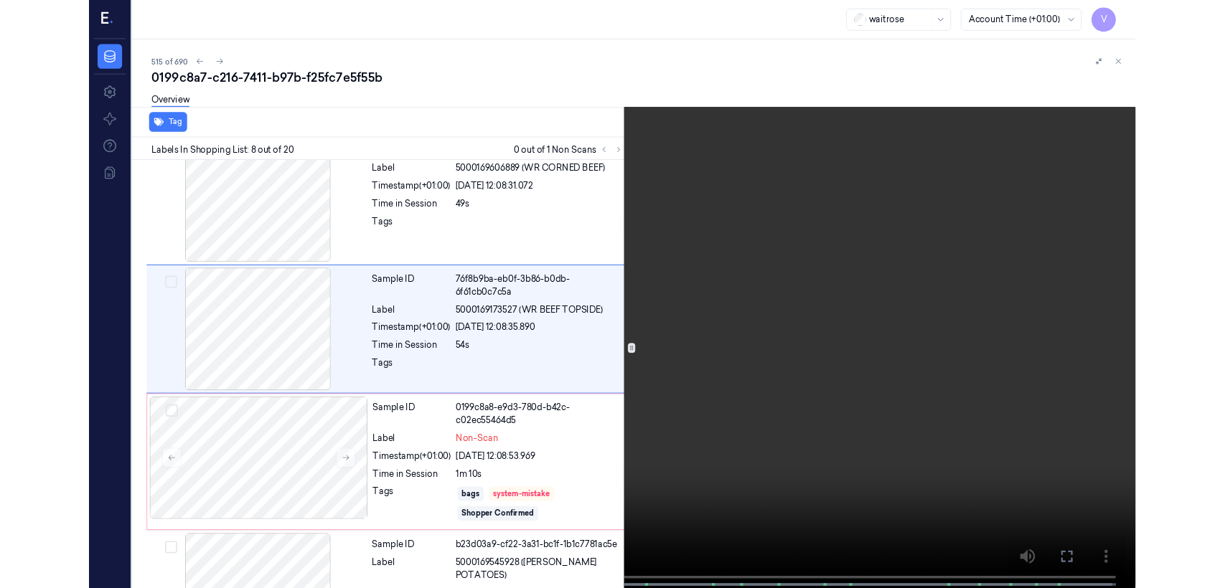
scroll to position [885, 0]
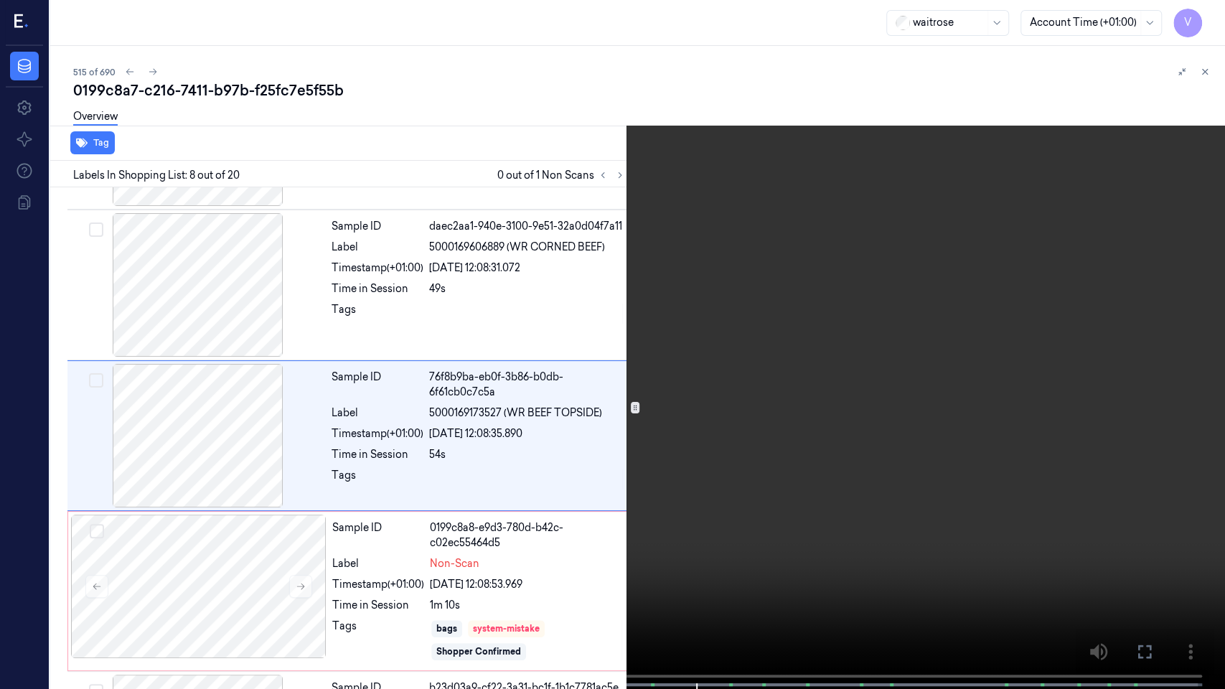
click at [0, 0] on button at bounding box center [0, 0] width 0 height 0
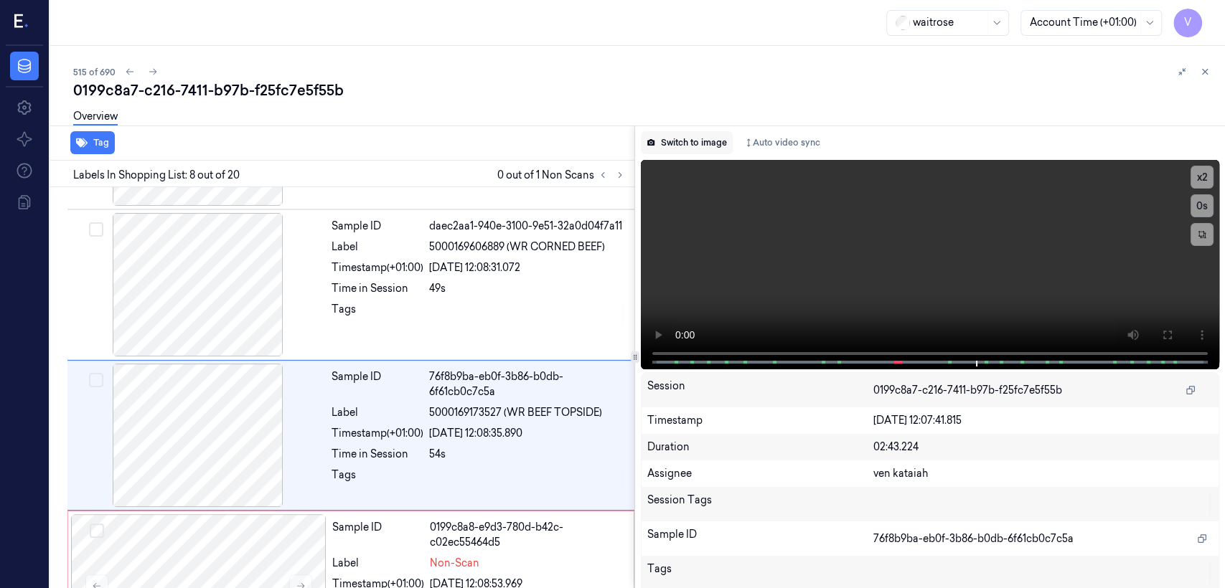
click at [697, 142] on button "Switch to image" at bounding box center [687, 142] width 92 height 23
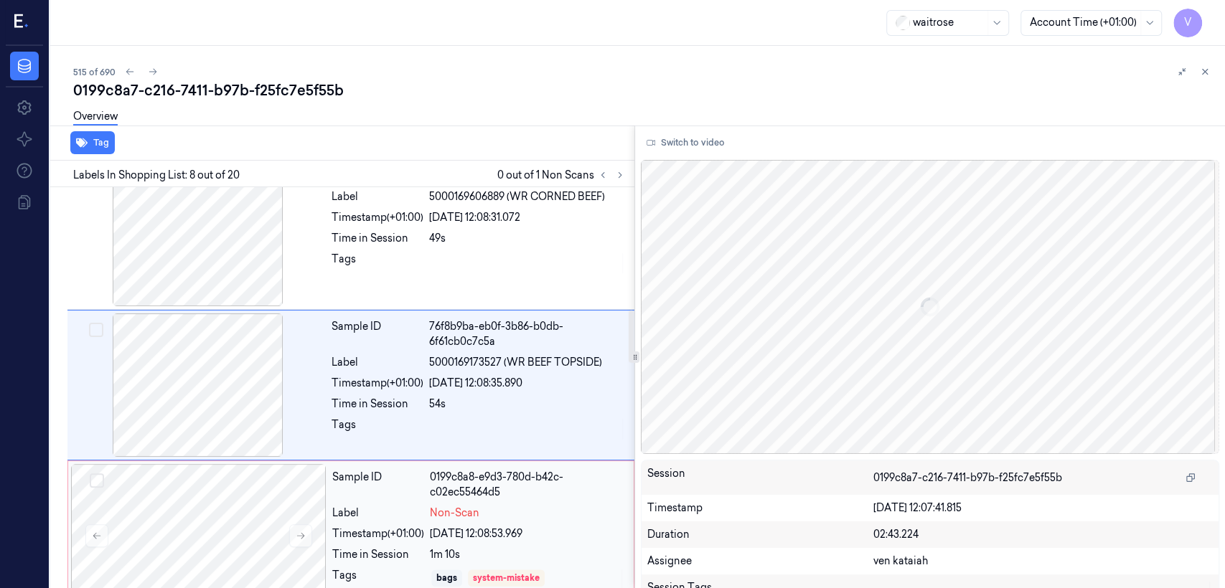
click at [458, 493] on div "0199c8a8-e9d3-780d-b42c-c02ec55464d5" at bounding box center [527, 485] width 195 height 30
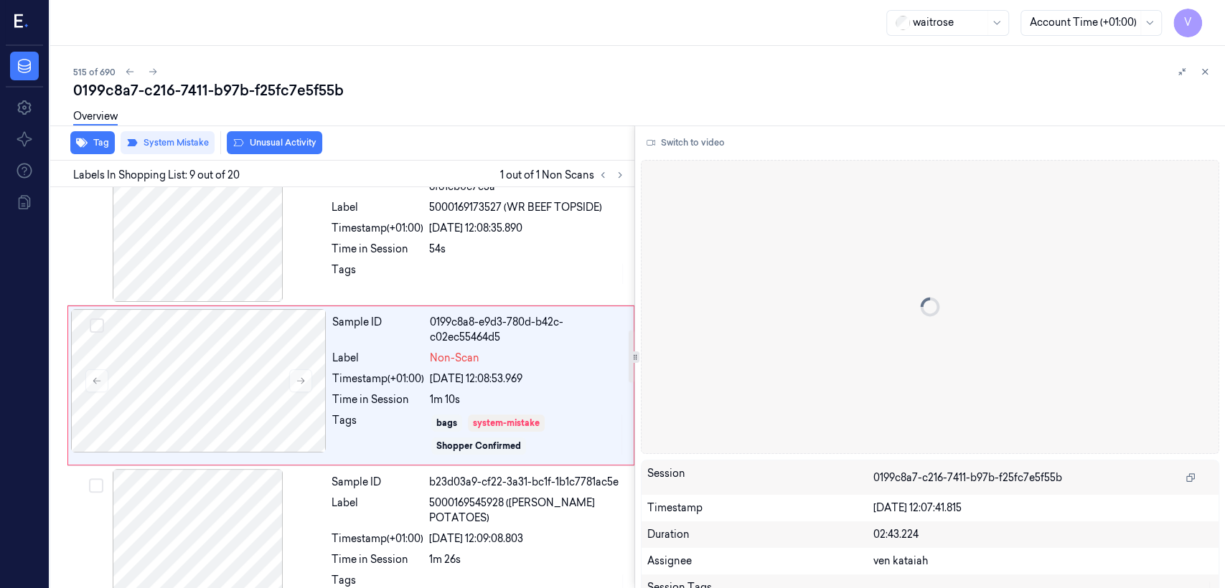
scroll to position [1091, 0]
click at [1212, 71] on button at bounding box center [1204, 71] width 17 height 17
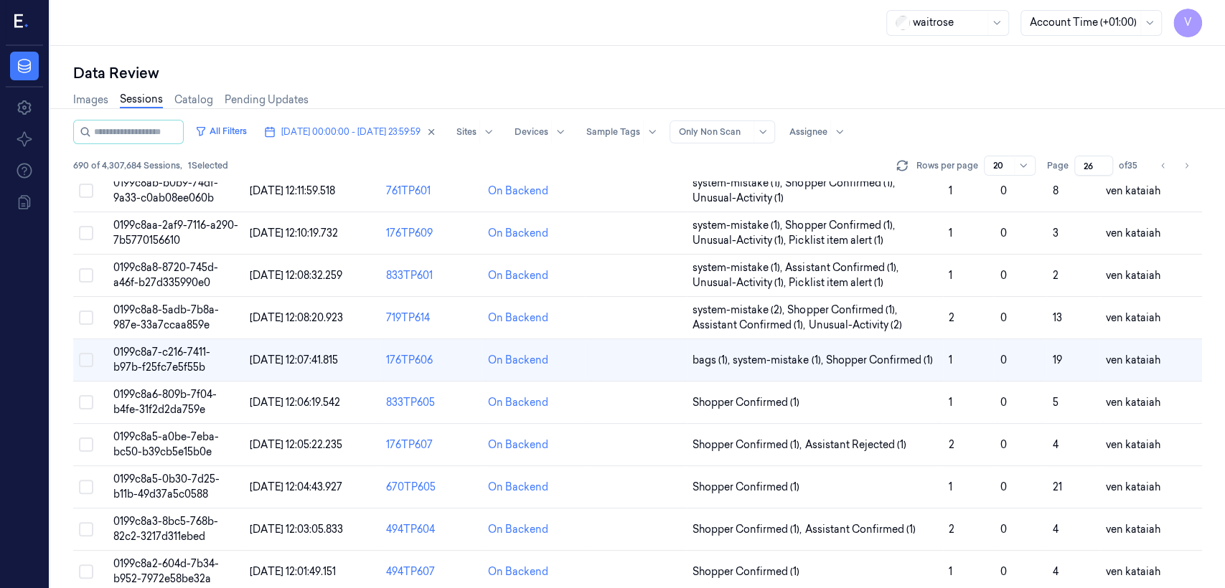
scroll to position [511, 0]
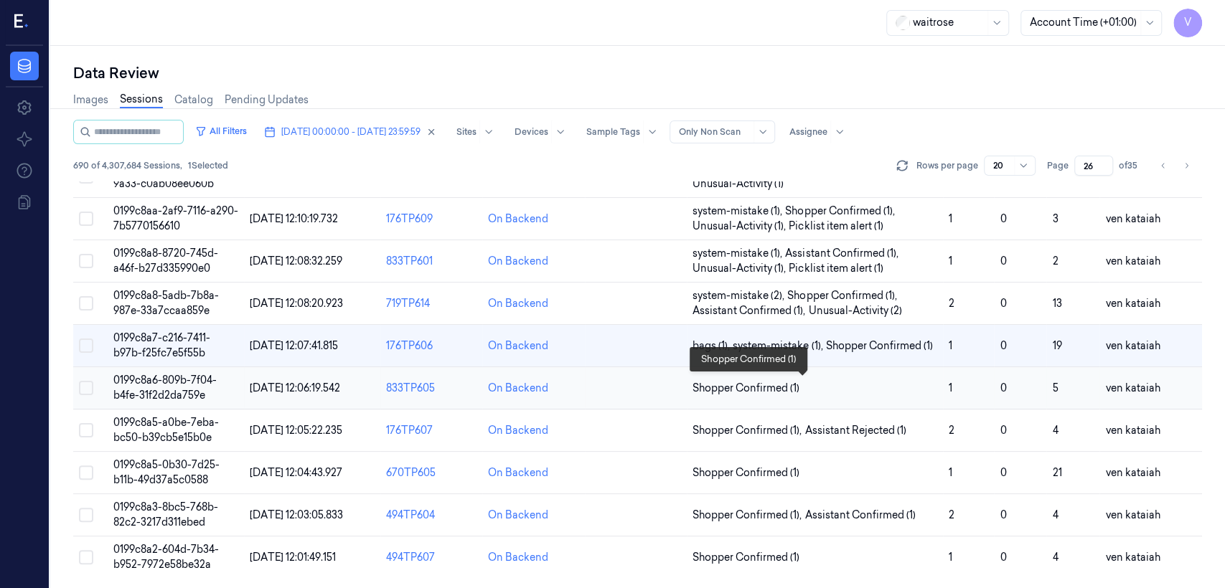
click at [778, 388] on span "Shopper Confirmed (1)" at bounding box center [745, 388] width 107 height 15
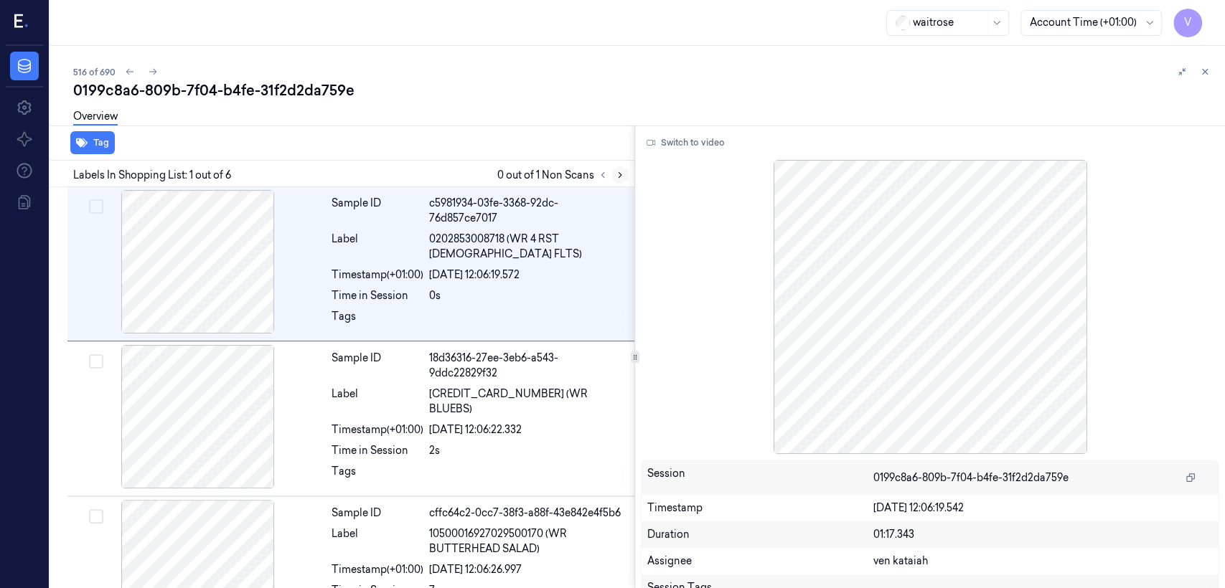
click at [613, 180] on button at bounding box center [619, 174] width 17 height 17
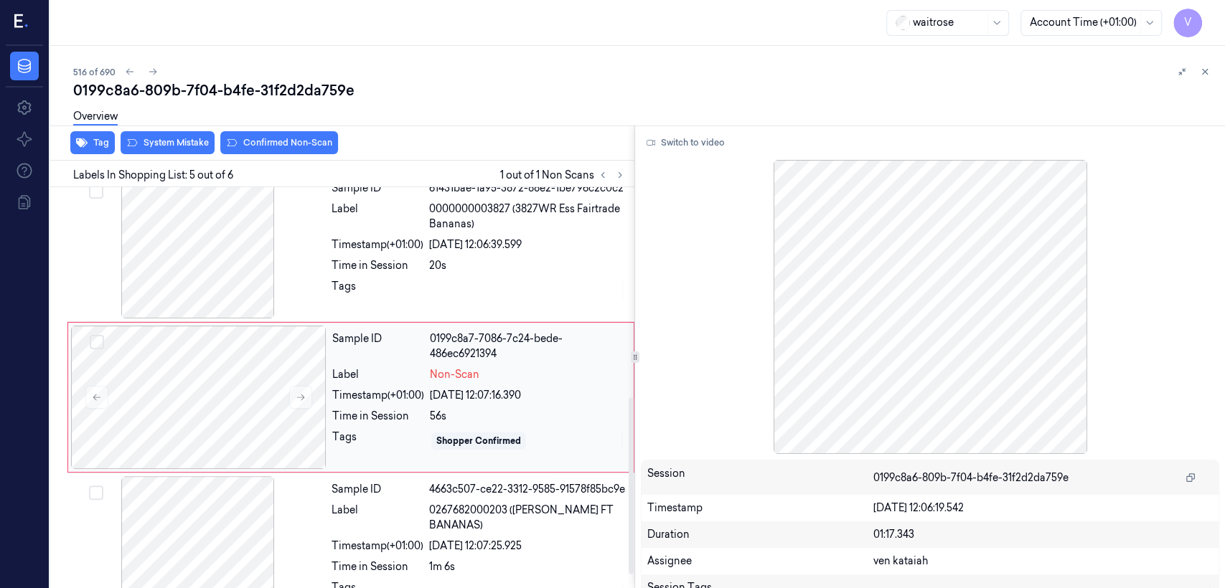
scroll to position [476, 0]
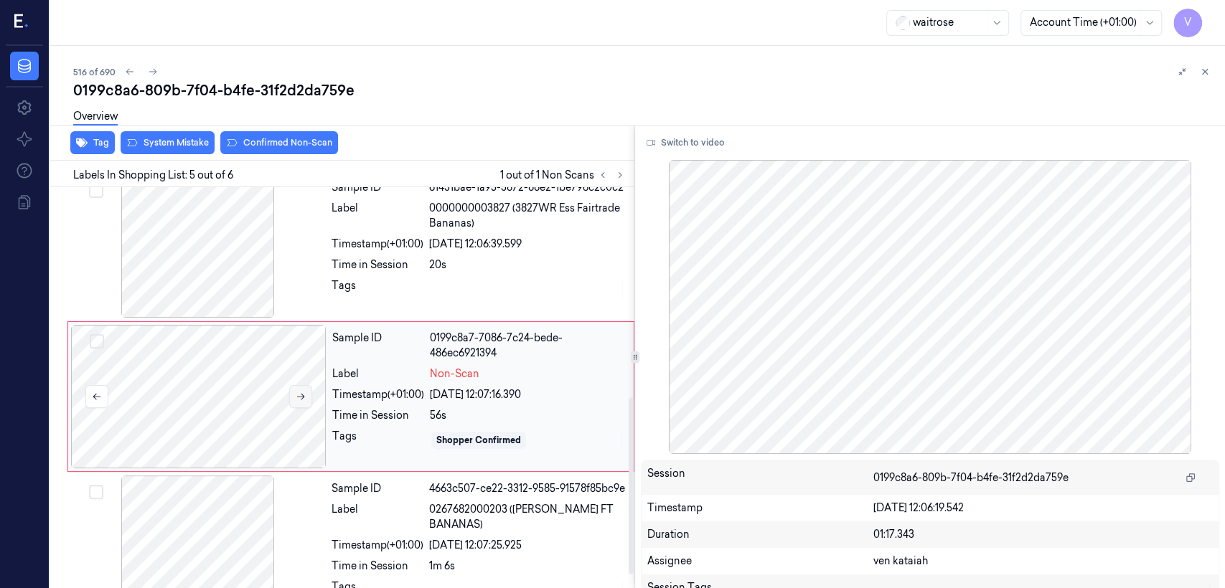
click at [298, 392] on button at bounding box center [300, 396] width 23 height 23
click at [474, 258] on div "20s" at bounding box center [527, 265] width 197 height 15
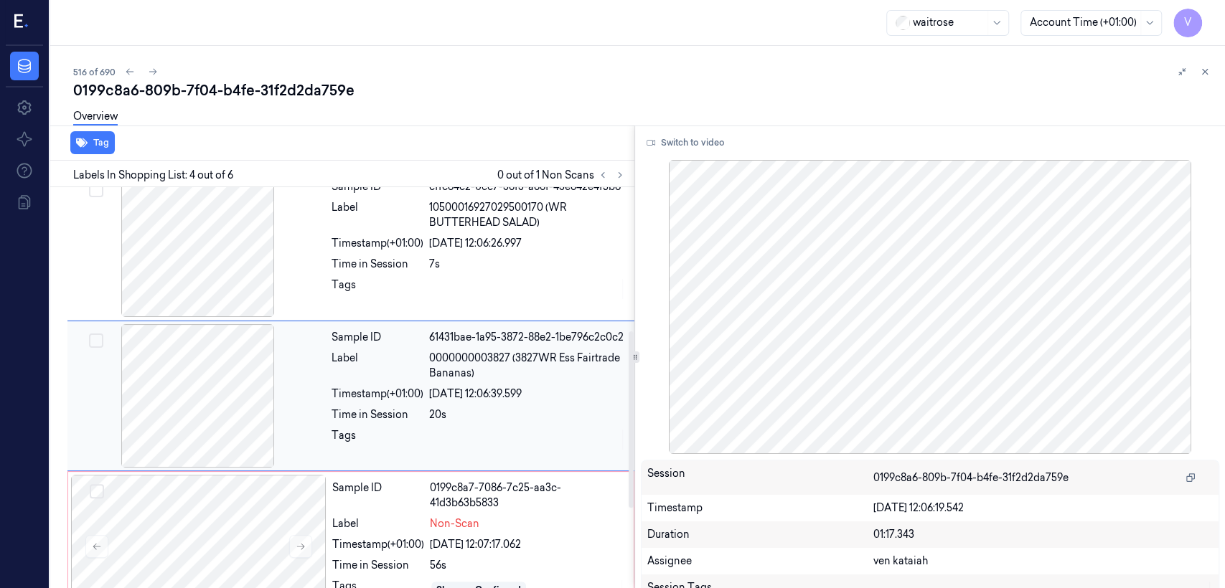
scroll to position [326, 0]
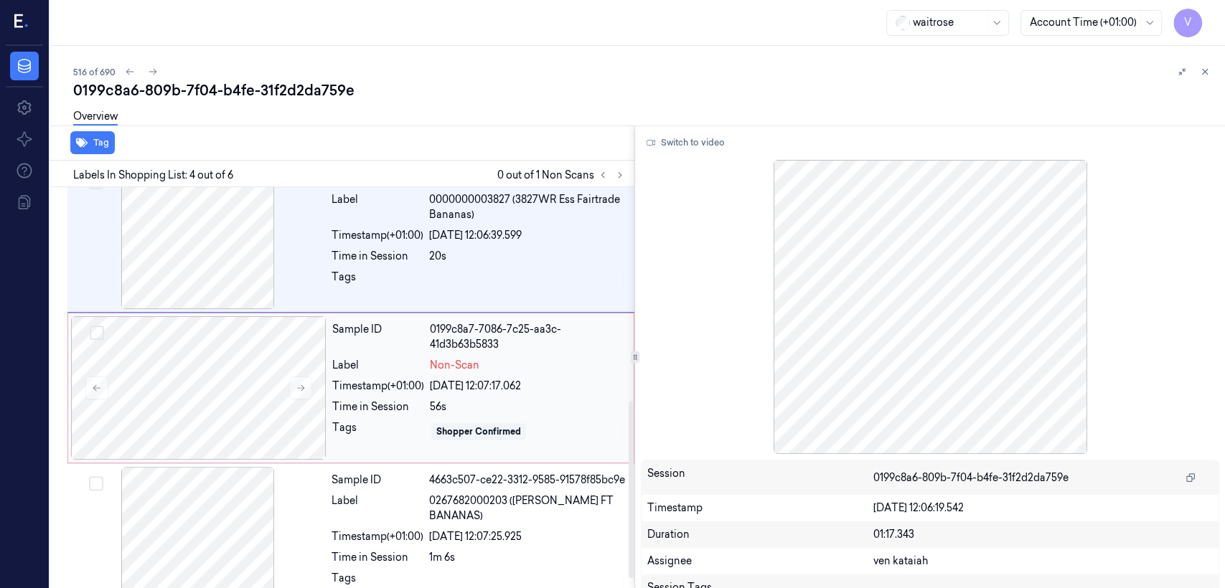
click at [451, 400] on div "56s" at bounding box center [527, 407] width 195 height 15
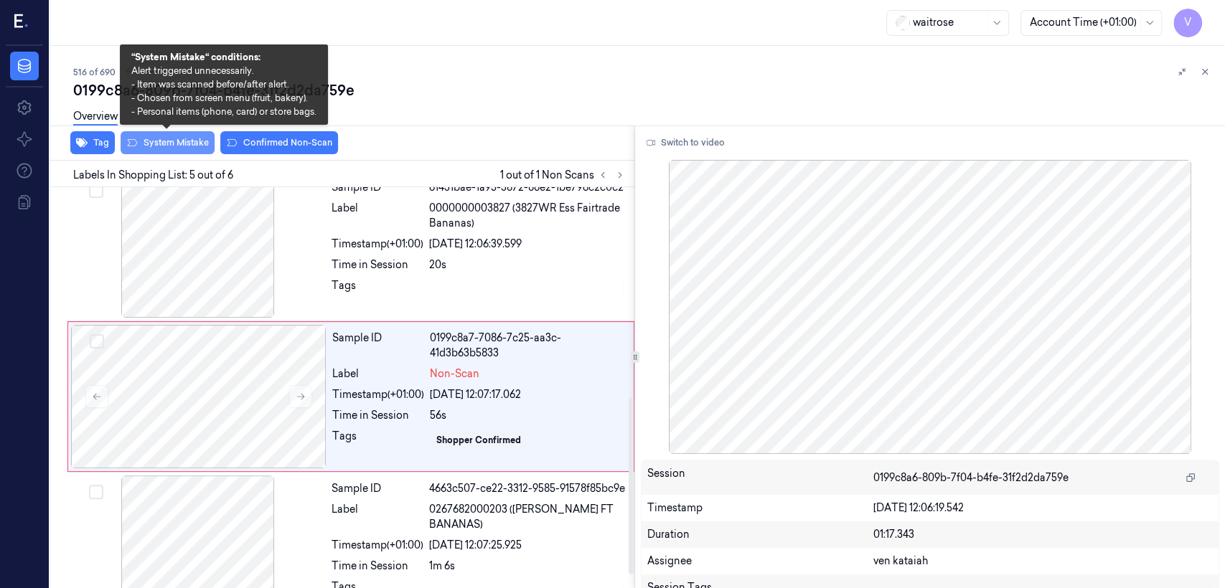
click at [149, 153] on button "System Mistake" at bounding box center [168, 142] width 94 height 23
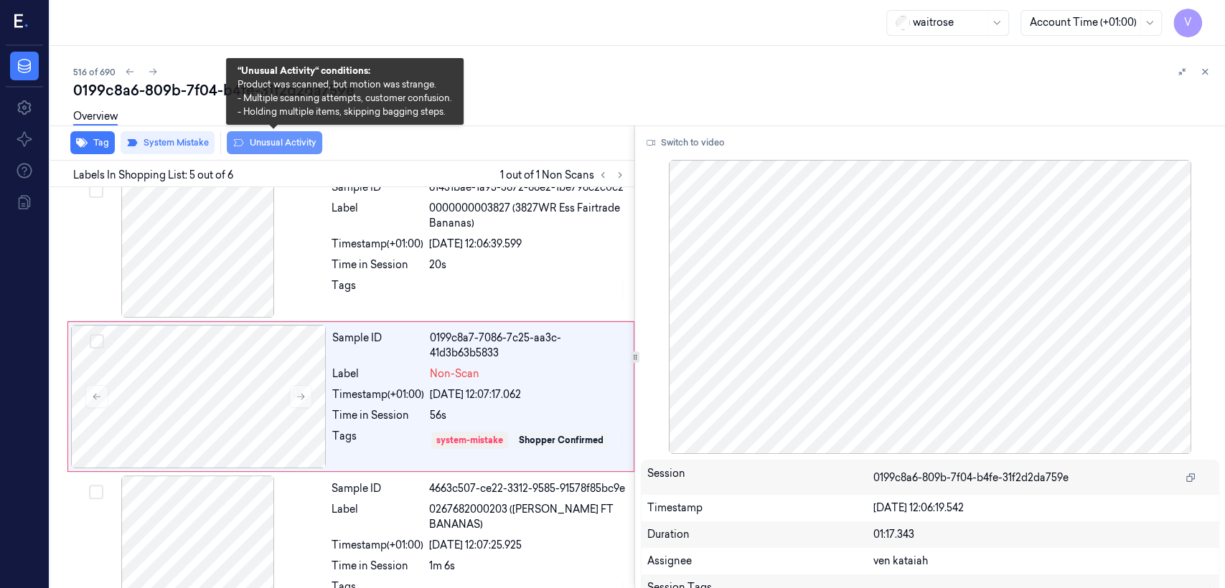
click at [285, 149] on button "Unusual Activity" at bounding box center [274, 142] width 95 height 23
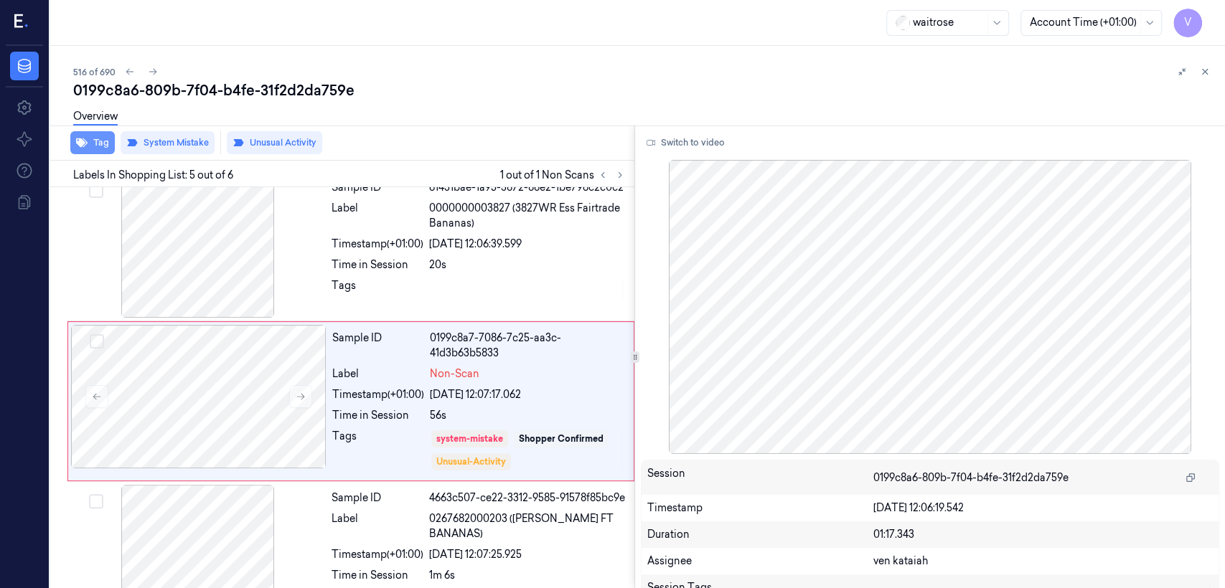
scroll to position [481, 0]
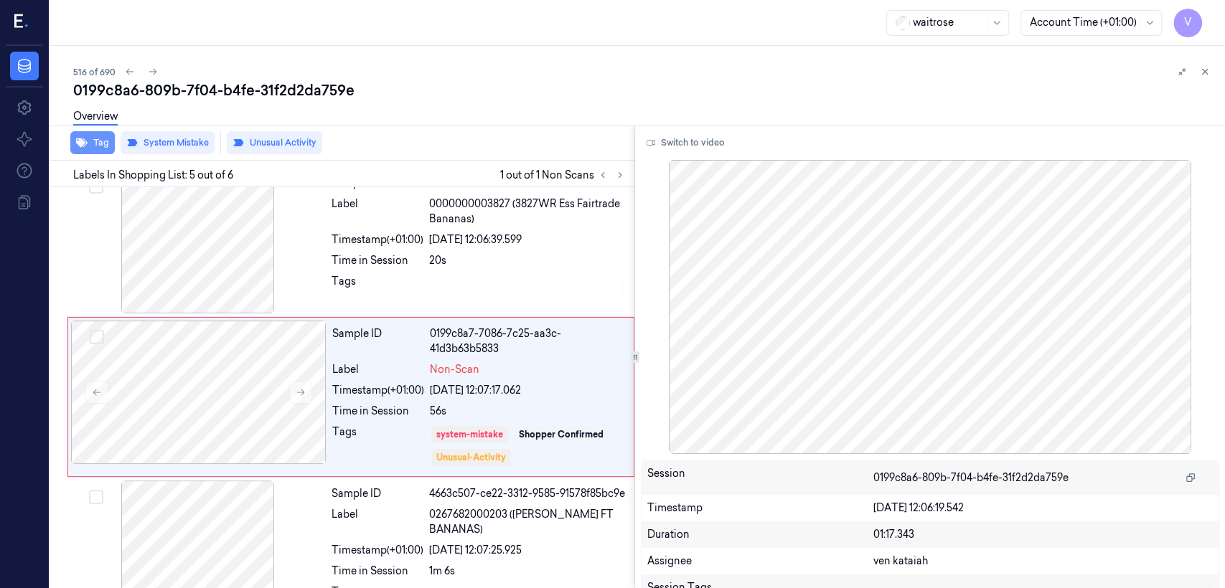
click at [99, 146] on button "Tag" at bounding box center [92, 142] width 44 height 23
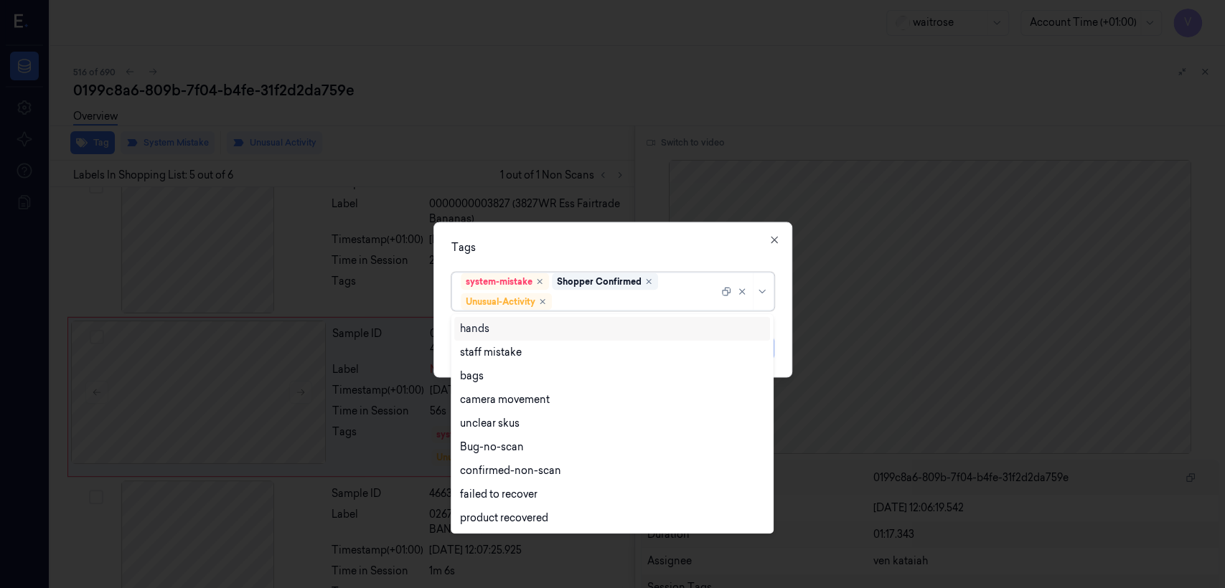
click at [675, 301] on div at bounding box center [637, 301] width 164 height 15
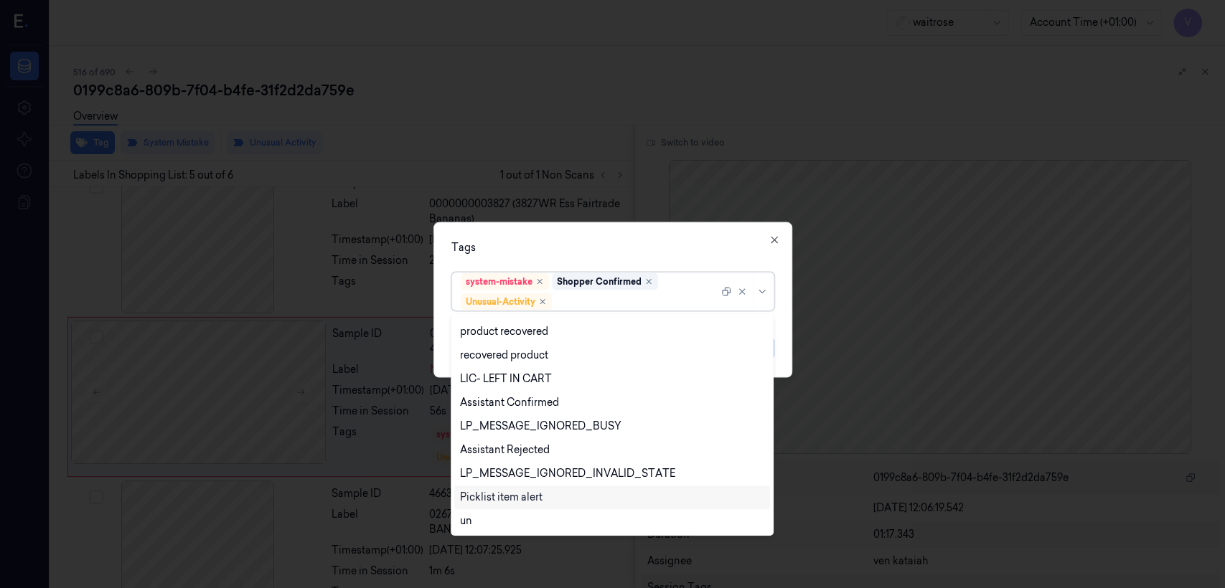
click at [524, 495] on div "Picklist item alert" at bounding box center [501, 497] width 83 height 15
click at [626, 258] on div "Tags option Picklist item alert, selected. 20 results available. Use Up and Dow…" at bounding box center [612, 300] width 359 height 156
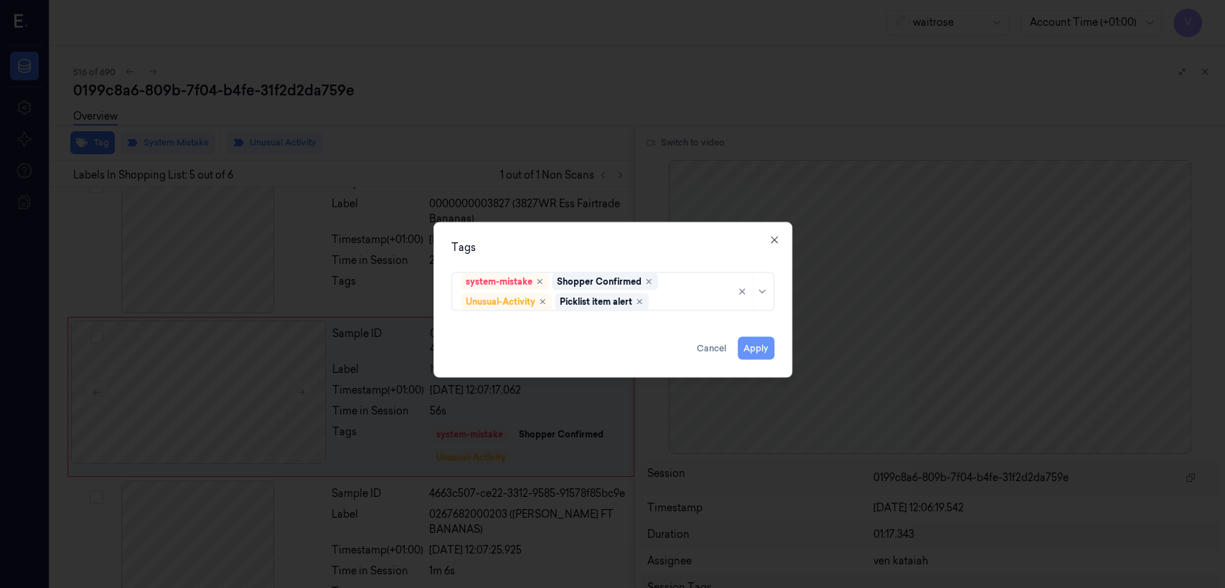
click at [750, 342] on button "Apply" at bounding box center [756, 348] width 37 height 23
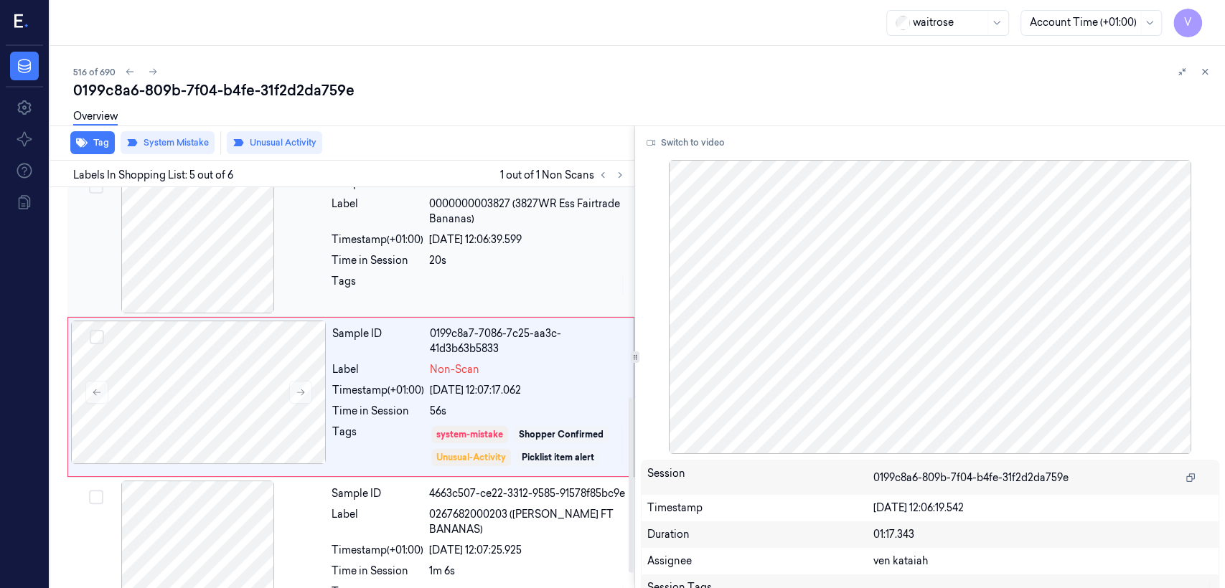
click at [403, 274] on div "Tags" at bounding box center [377, 285] width 92 height 23
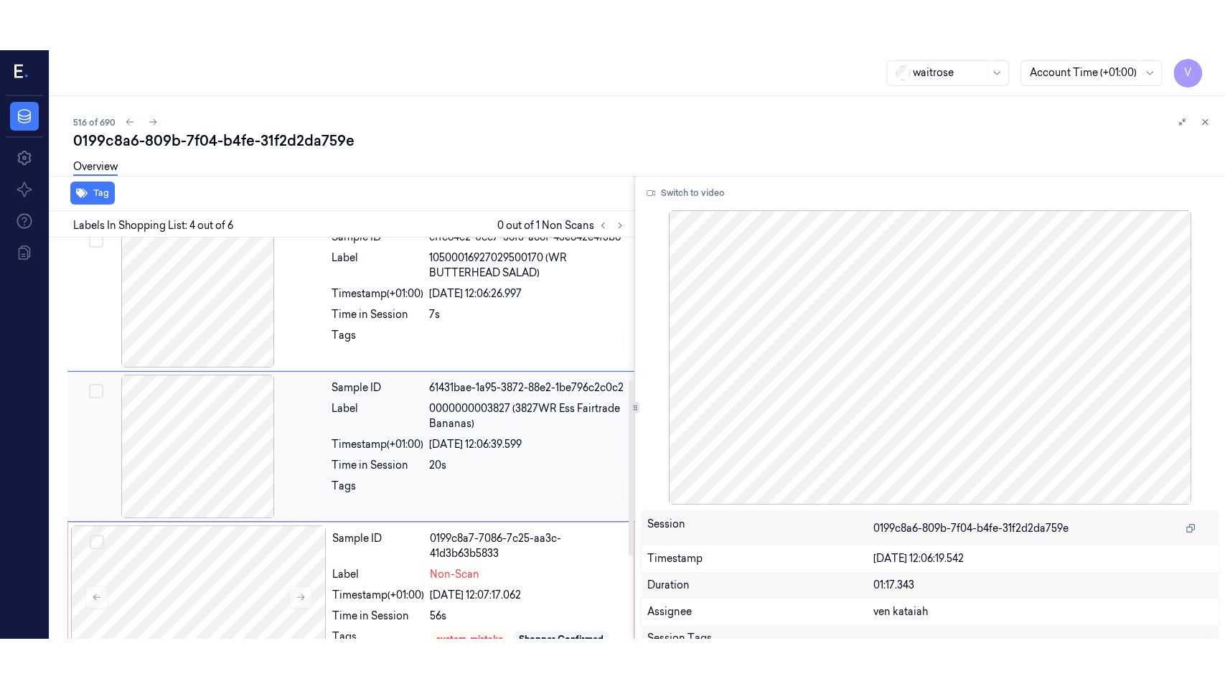
scroll to position [326, 0]
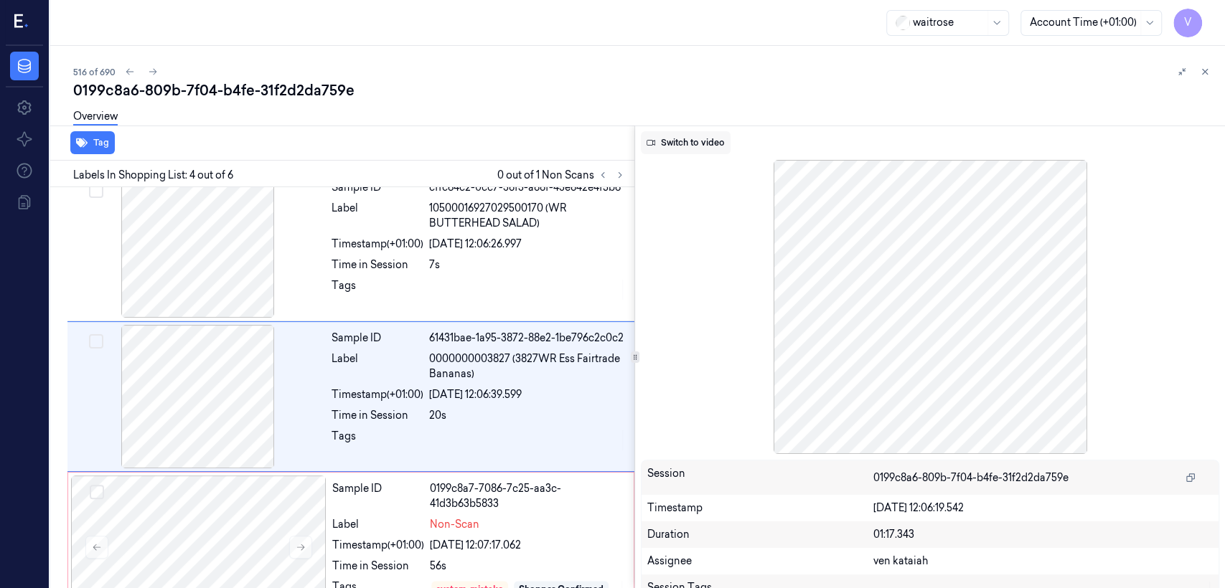
click at [697, 137] on button "Switch to video" at bounding box center [686, 142] width 90 height 23
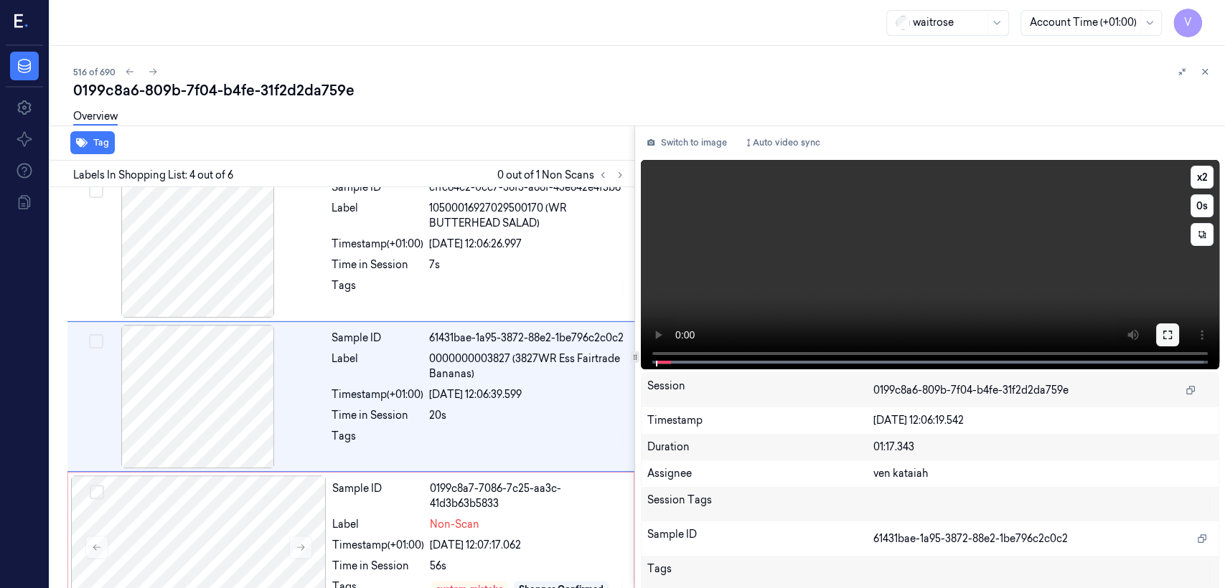
click at [1171, 330] on button at bounding box center [1167, 335] width 23 height 23
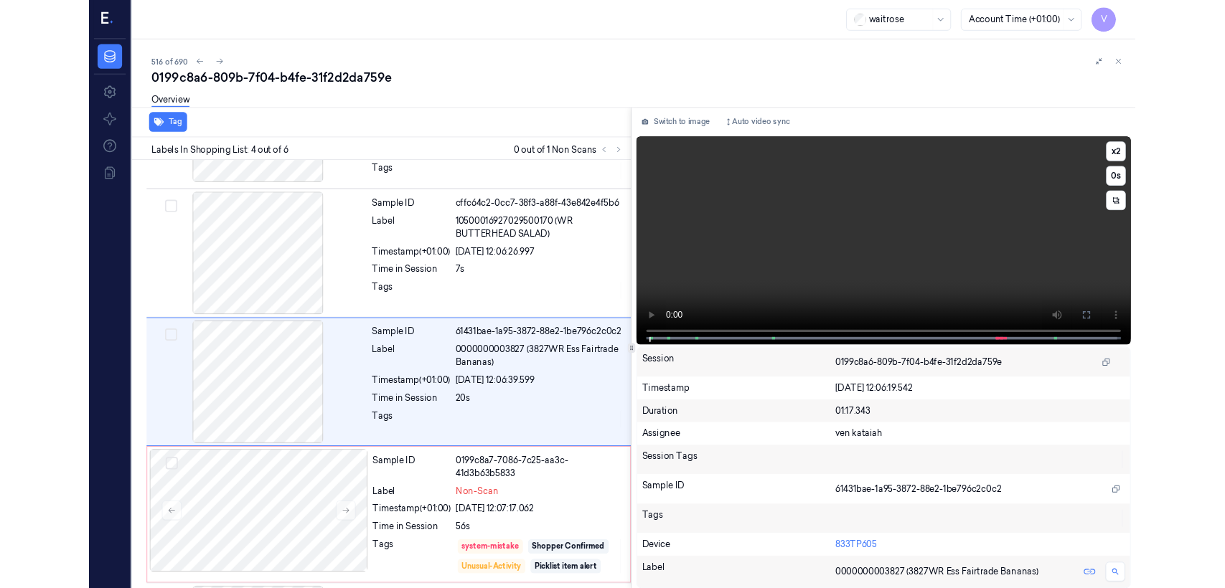
scroll to position [276, 0]
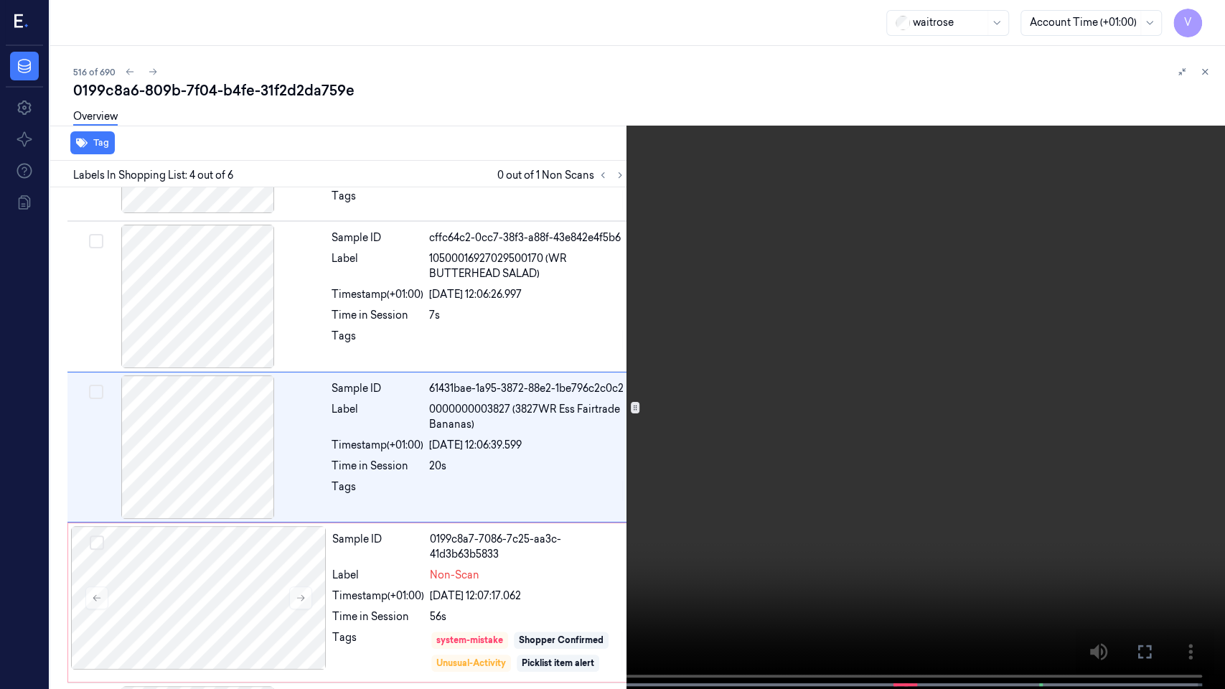
click at [0, 0] on icon at bounding box center [0, 0] width 0 height 0
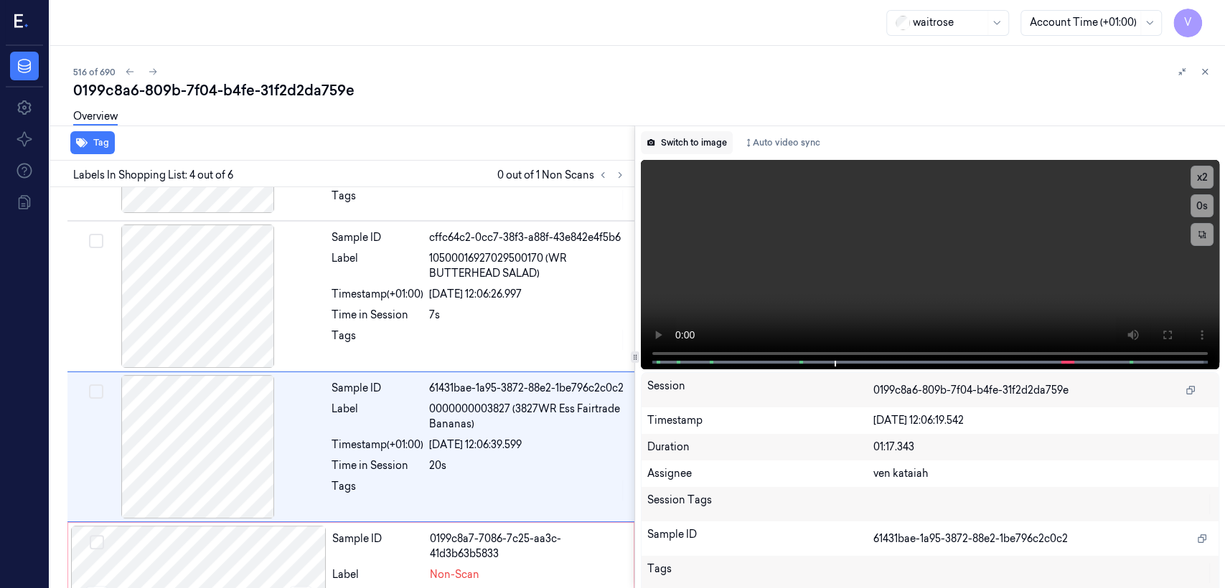
click at [689, 133] on button "Switch to image" at bounding box center [687, 142] width 92 height 23
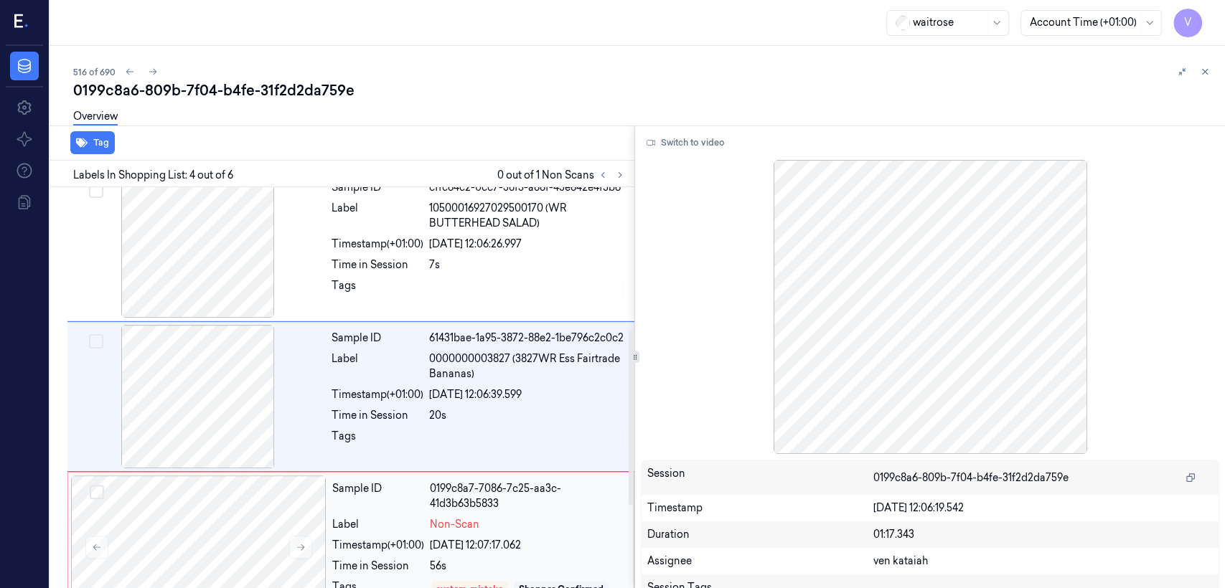
click at [462, 543] on div "Sample ID 0199c8a7-7086-7c25-aa3c-41d3b63b5833 Label Non-Scan Timestamp (+01:00…" at bounding box center [478, 552] width 304 height 153
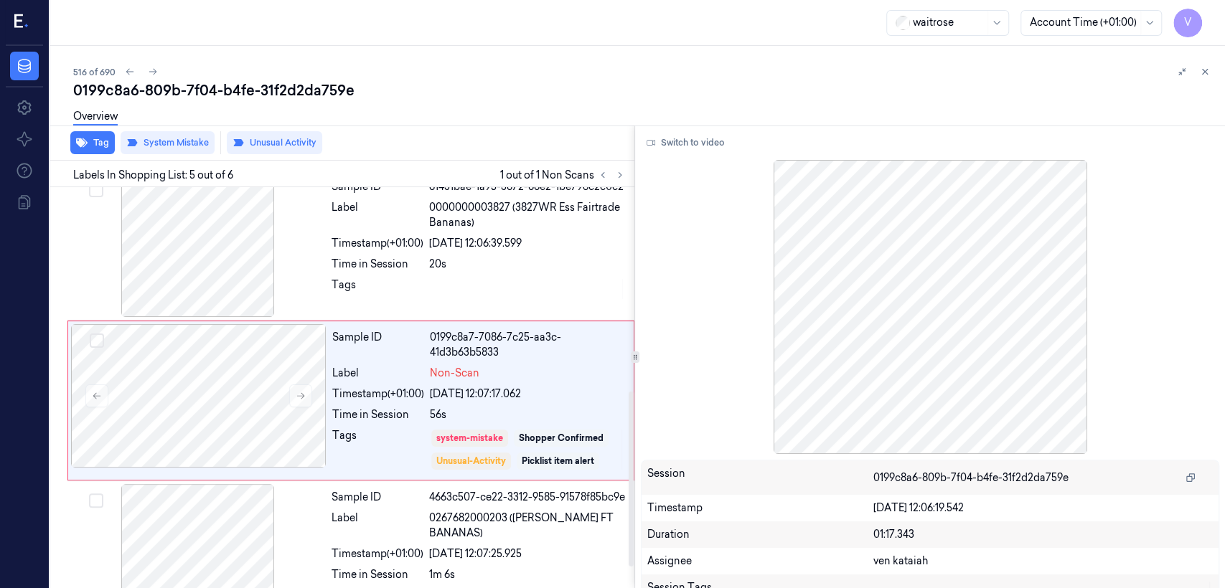
scroll to position [481, 0]
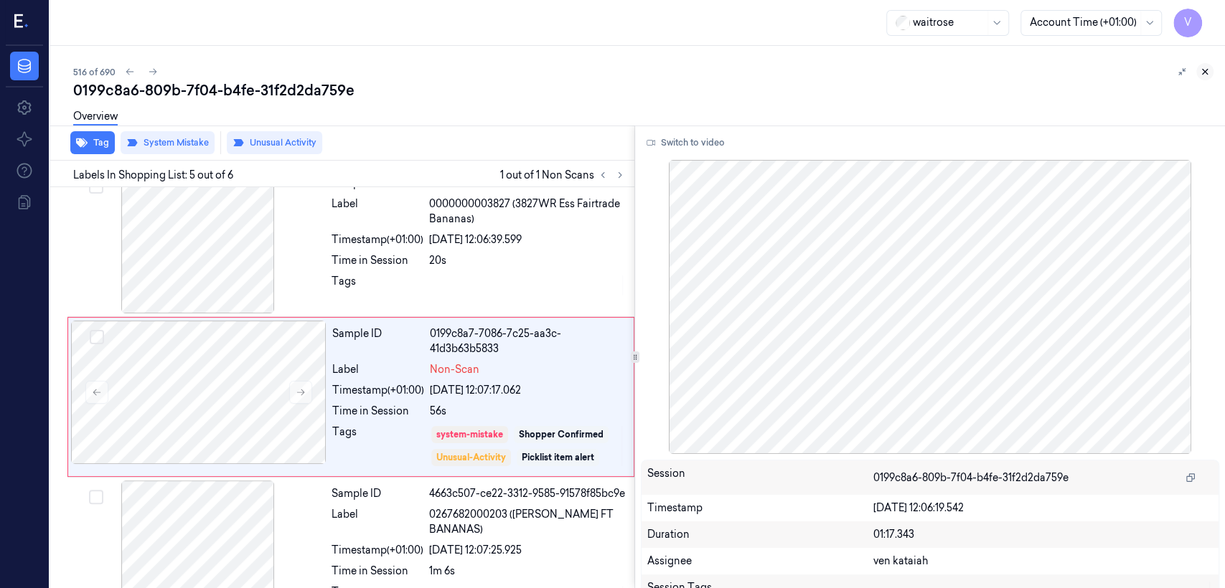
click at [1200, 73] on icon at bounding box center [1205, 72] width 10 height 10
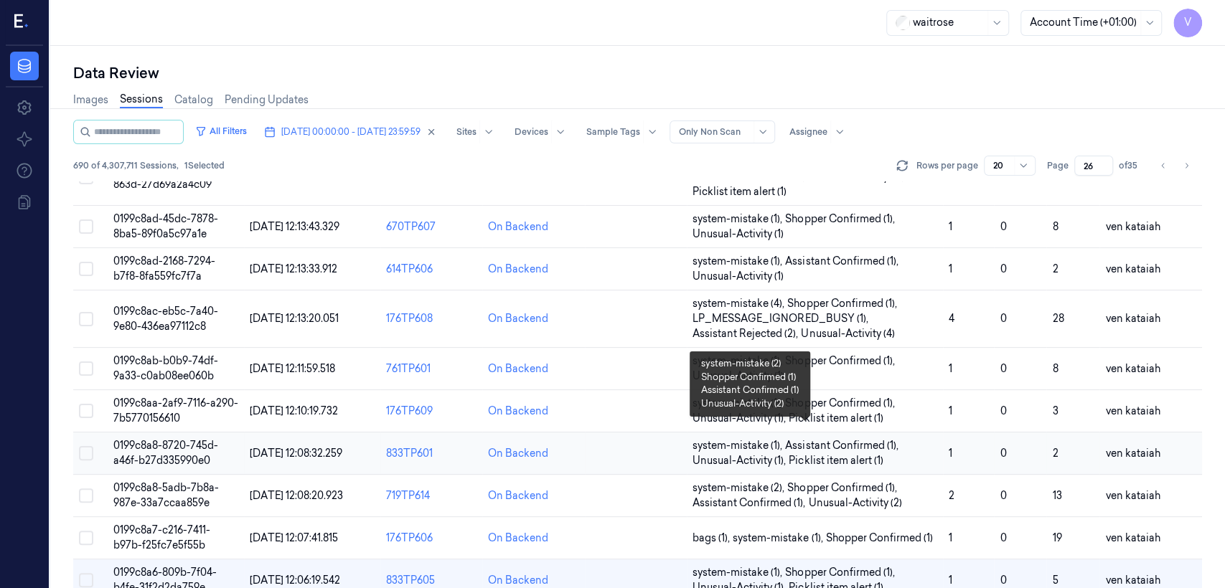
scroll to position [511, 0]
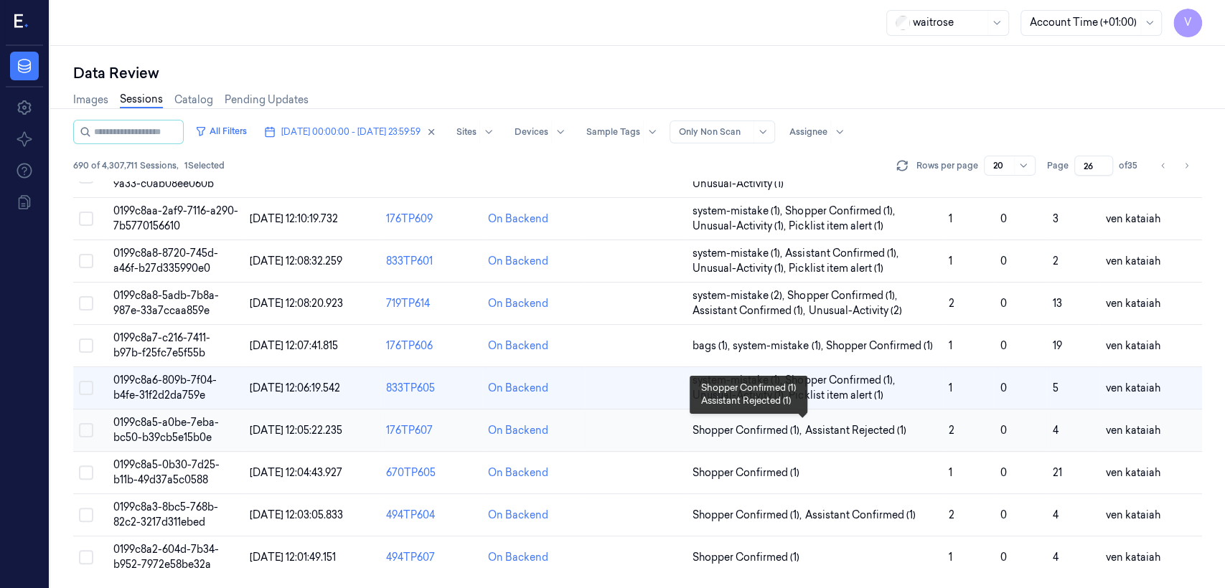
click at [758, 433] on span "Shopper Confirmed (1) ," at bounding box center [748, 430] width 112 height 15
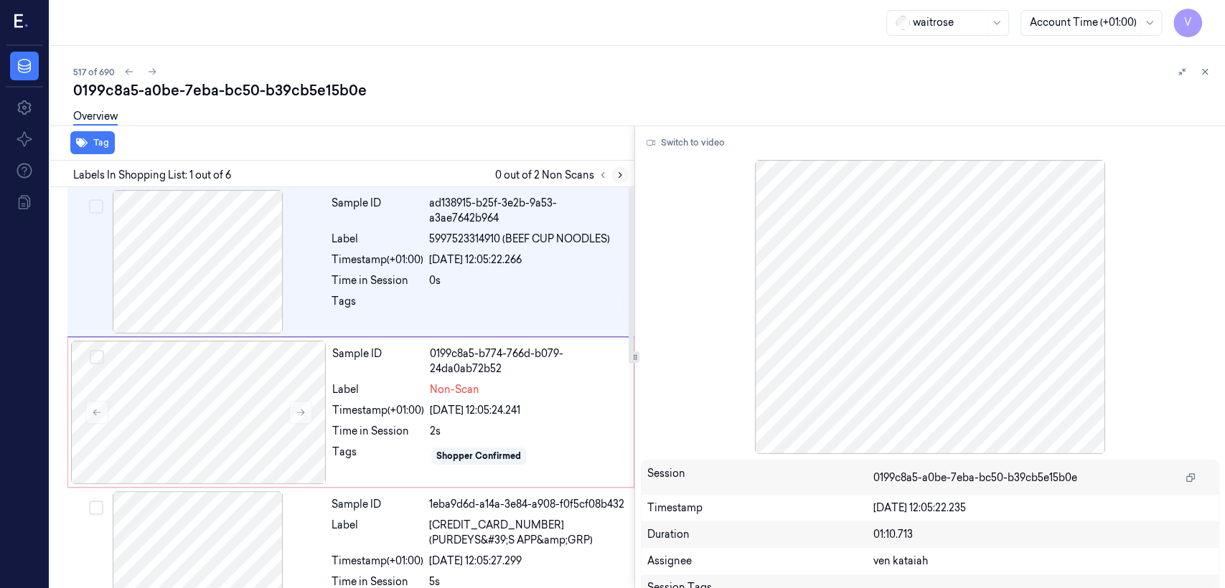
click at [619, 170] on icon at bounding box center [620, 175] width 10 height 10
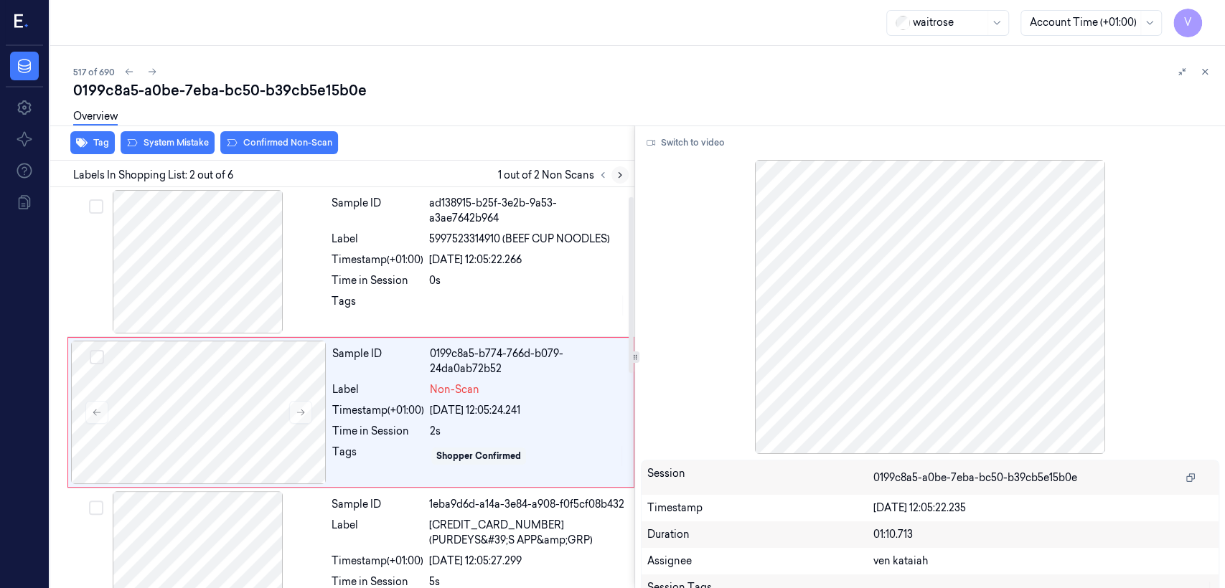
scroll to position [24, 0]
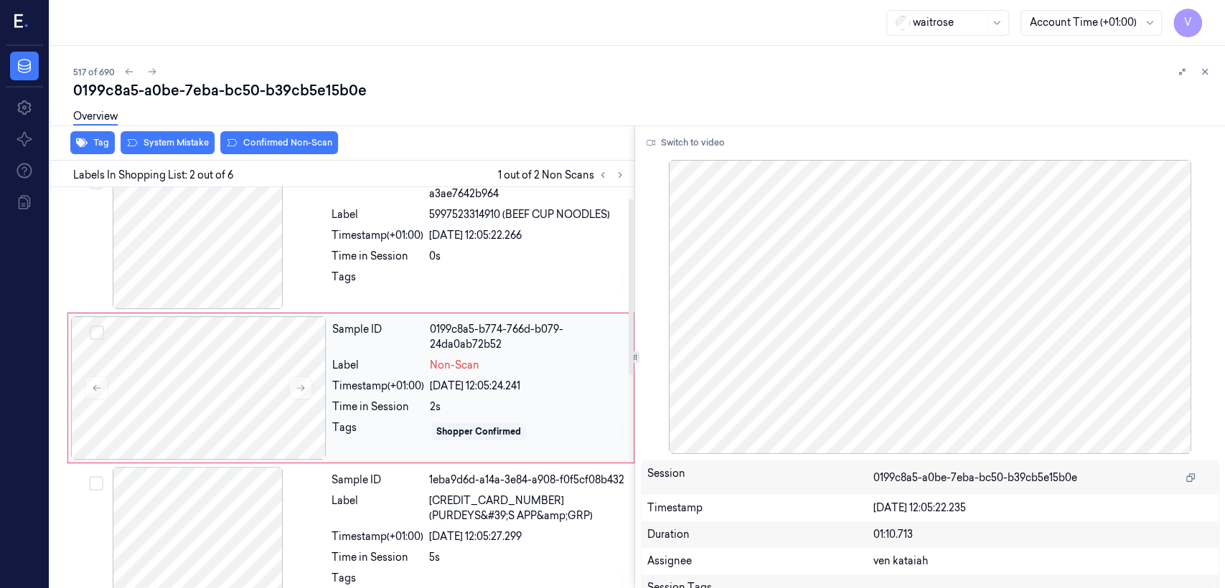
click at [339, 382] on div "Timestamp (+01:00)" at bounding box center [378, 386] width 92 height 15
click at [400, 228] on div "Sample ID ad138915-b25f-3e2b-9a53-a3ae7642b964 Label 5997523314910 (BEEF CUP NO…" at bounding box center [479, 237] width 306 height 143
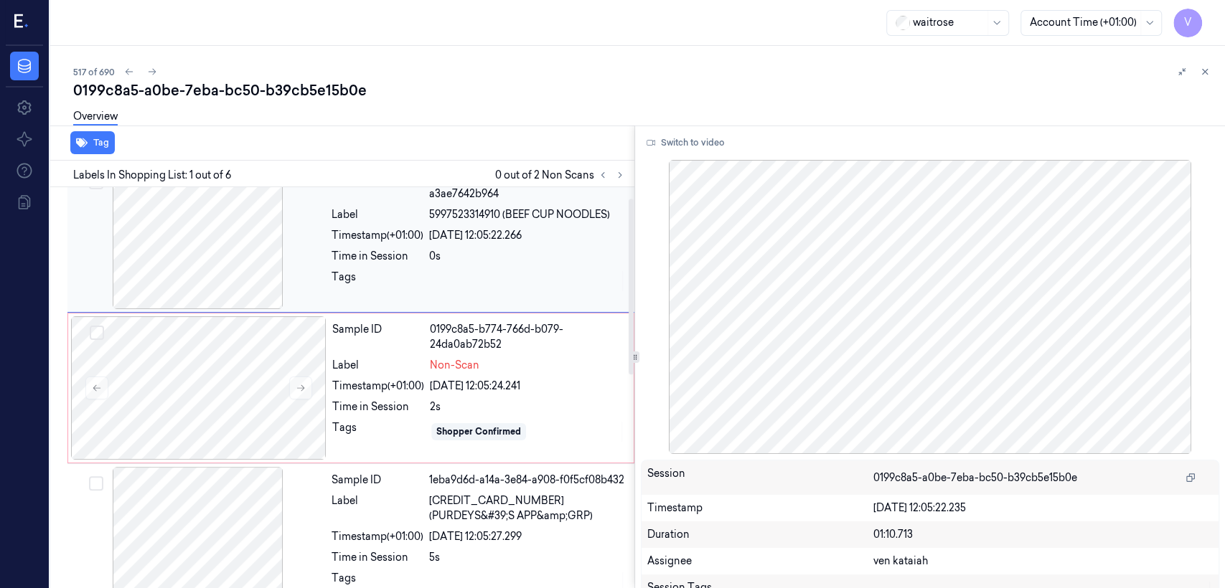
scroll to position [0, 0]
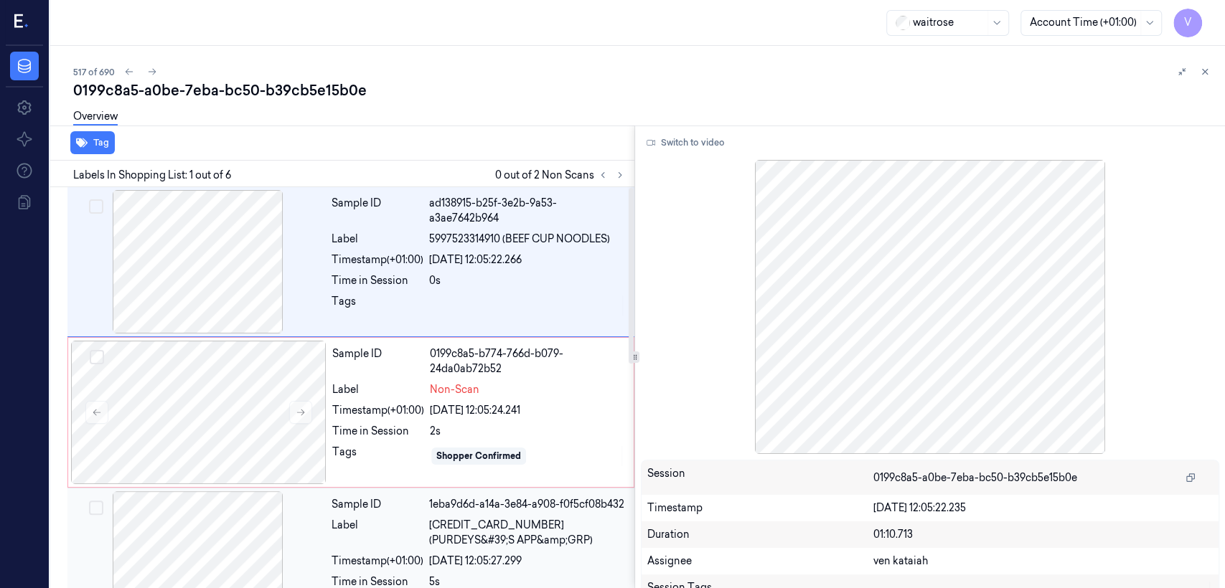
click at [337, 535] on div "Label" at bounding box center [377, 533] width 92 height 30
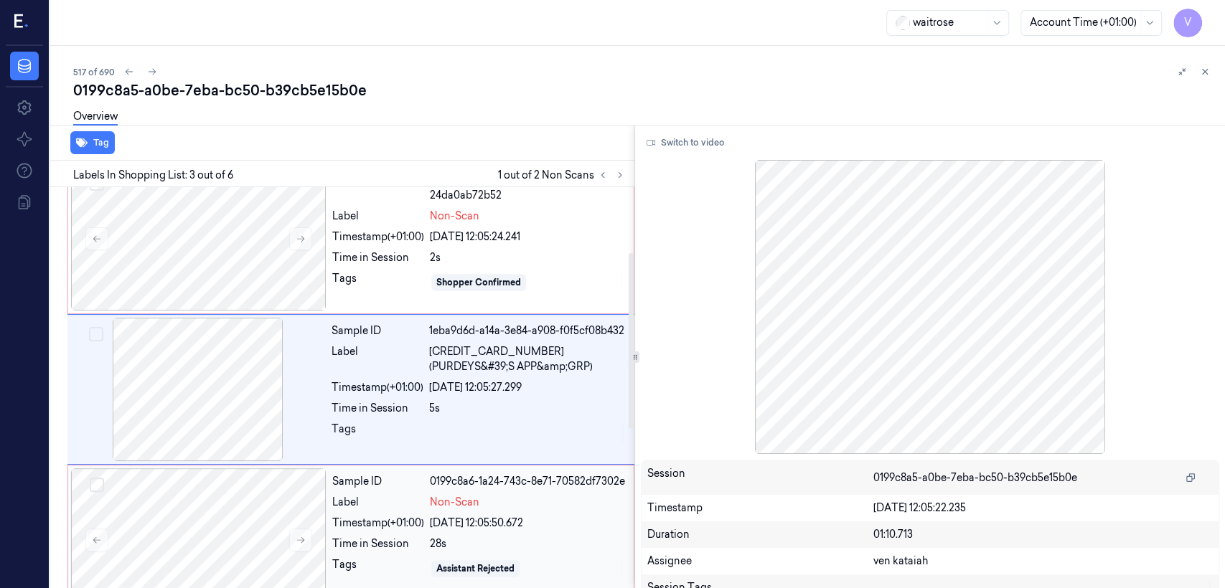
scroll to position [175, 0]
click at [360, 542] on div "Time in Session" at bounding box center [378, 542] width 92 height 15
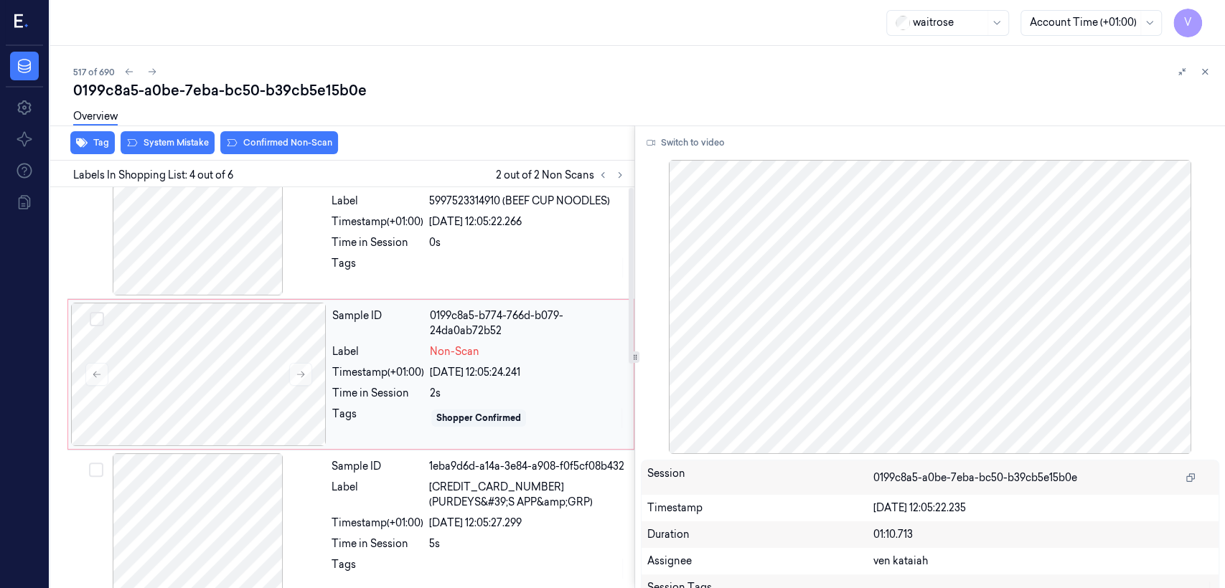
scroll to position [0, 0]
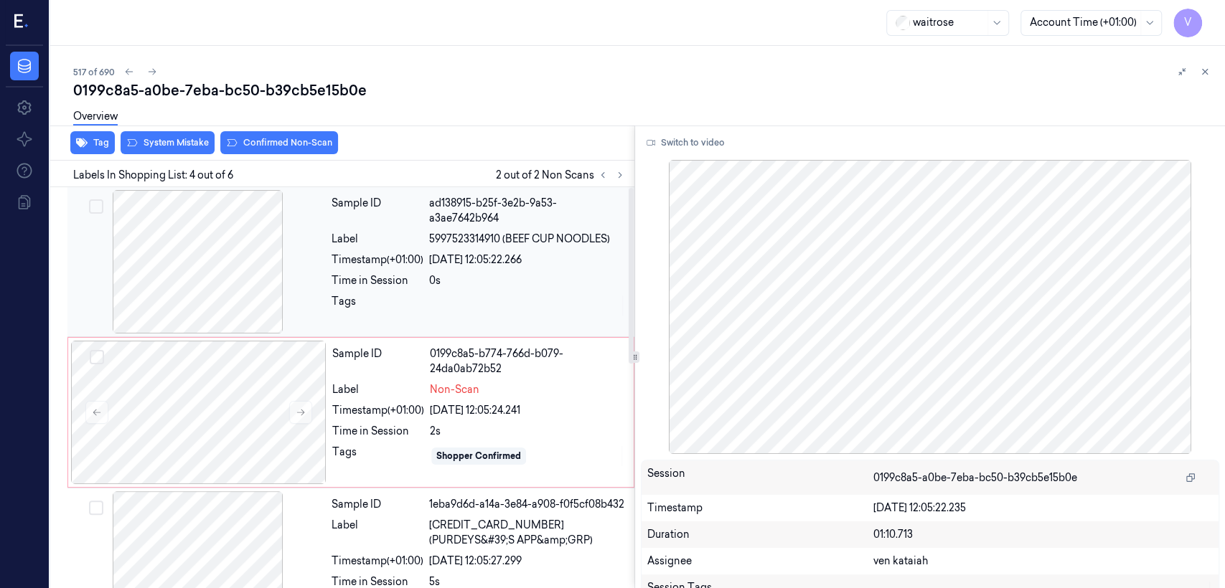
click at [456, 253] on div "[DATE] 12:05:22.266" at bounding box center [527, 260] width 197 height 15
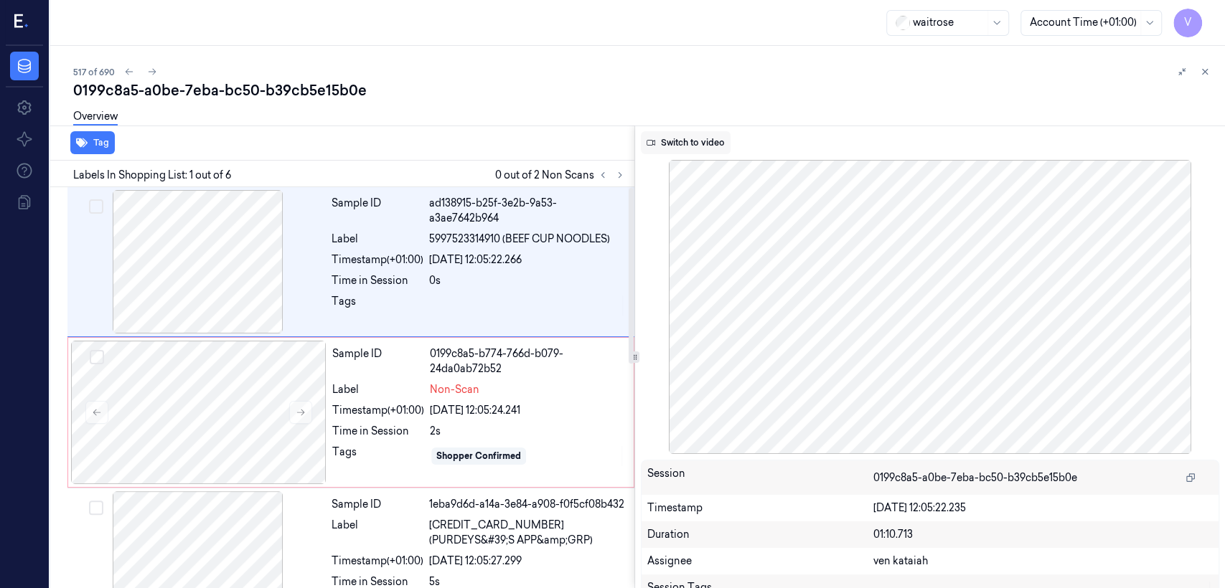
click at [677, 148] on button "Switch to video" at bounding box center [686, 142] width 90 height 23
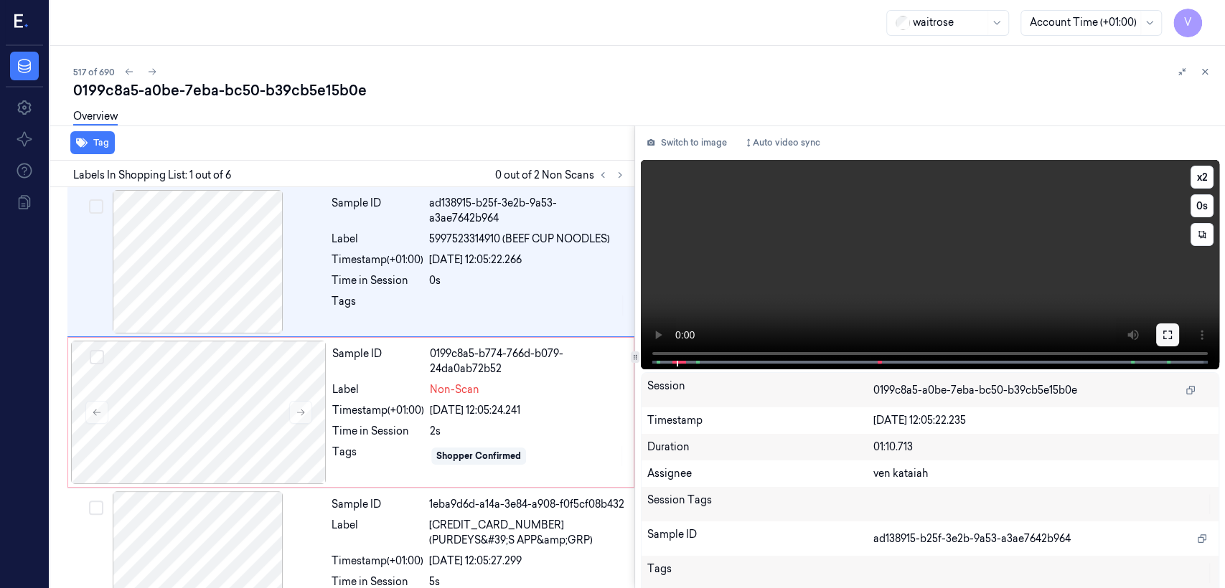
click at [1166, 339] on icon at bounding box center [1167, 335] width 9 height 9
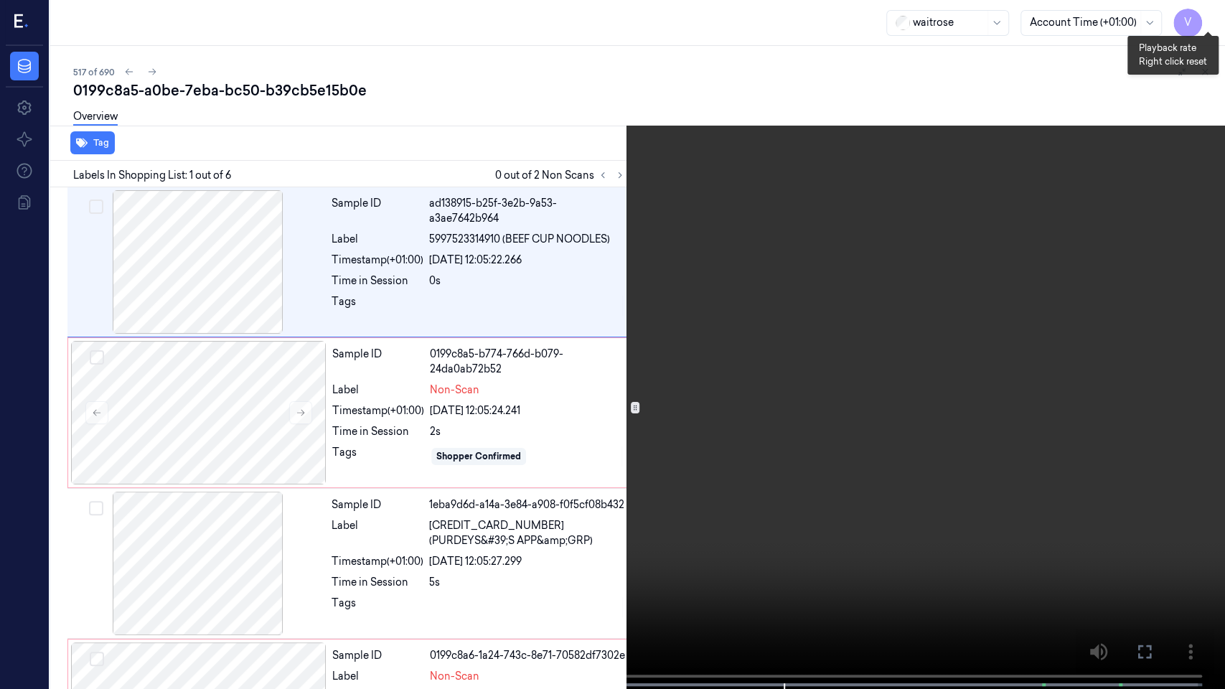
click at [1199, 15] on button "x 2" at bounding box center [1207, 17] width 23 height 23
click at [1103, 246] on video at bounding box center [612, 346] width 1225 height 692
drag, startPoint x: 1144, startPoint y: 649, endPoint x: 1133, endPoint y: 553, distance: 96.1
click at [0, 0] on icon at bounding box center [0, 0] width 0 height 0
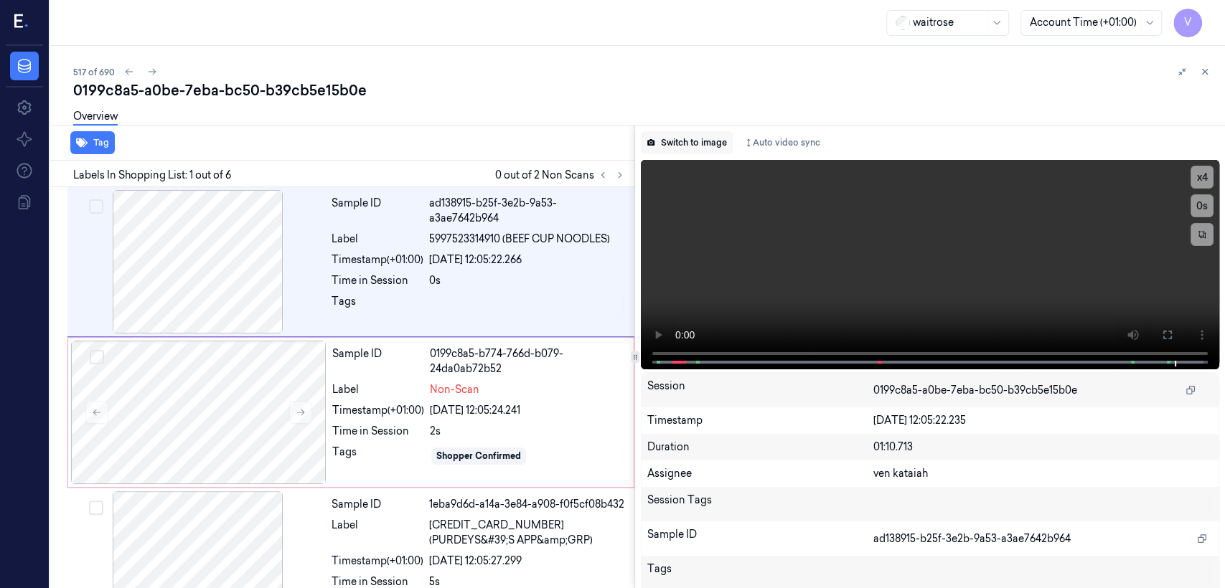
click at [664, 138] on button "Switch to image" at bounding box center [687, 142] width 92 height 23
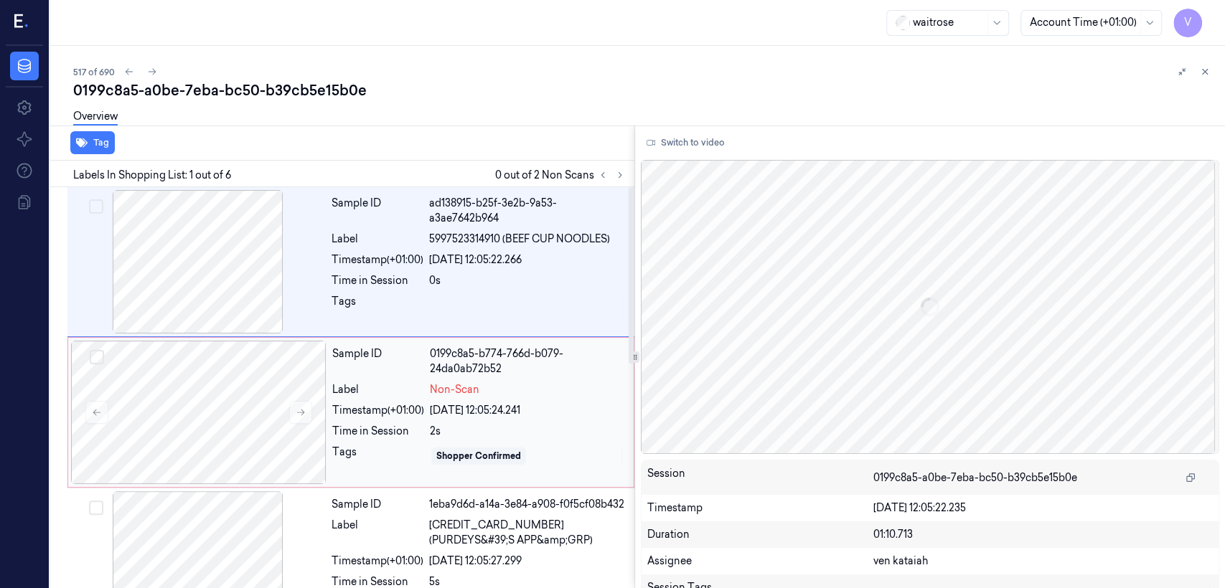
click at [446, 448] on div "Shopper Confirmed" at bounding box center [478, 456] width 95 height 17
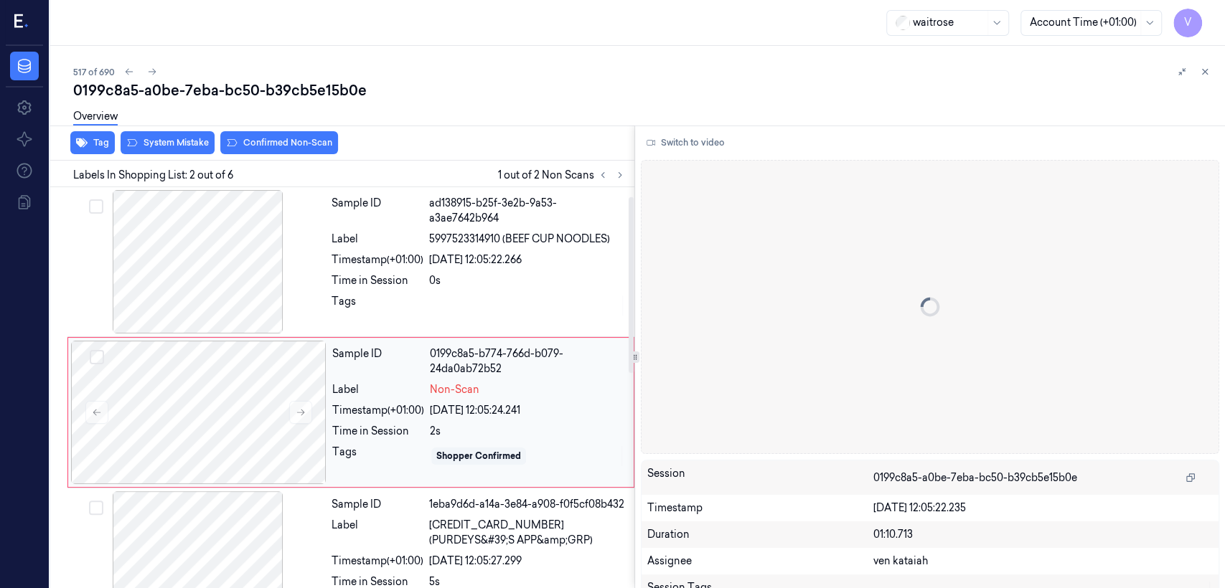
scroll to position [24, 0]
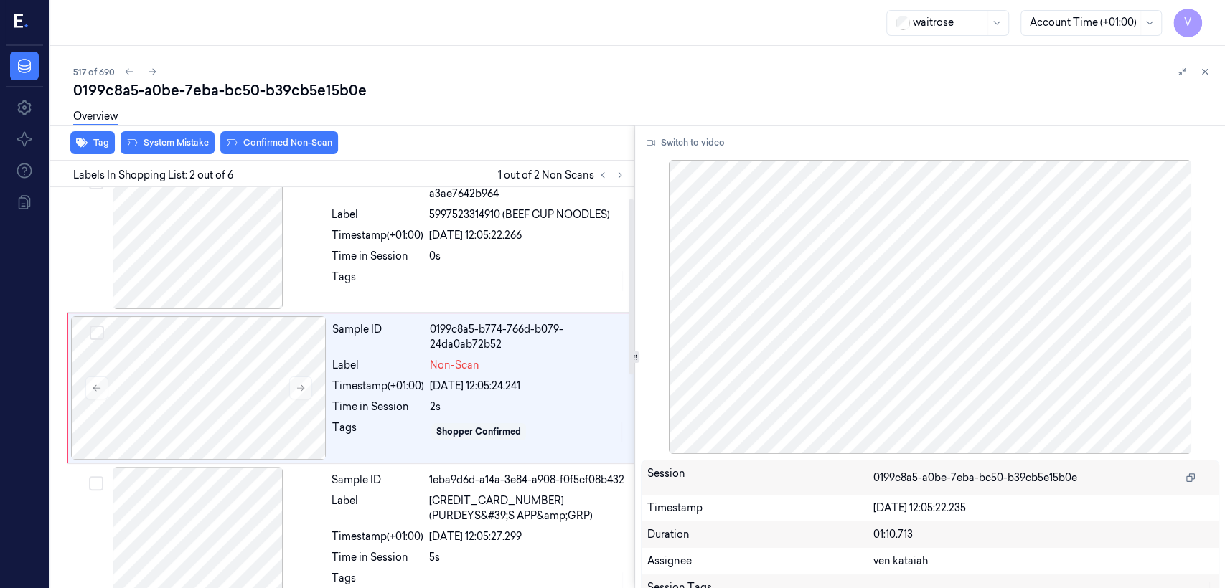
click at [257, 157] on div "Tag System Mistake Confirmed Non-Scan" at bounding box center [339, 143] width 590 height 35
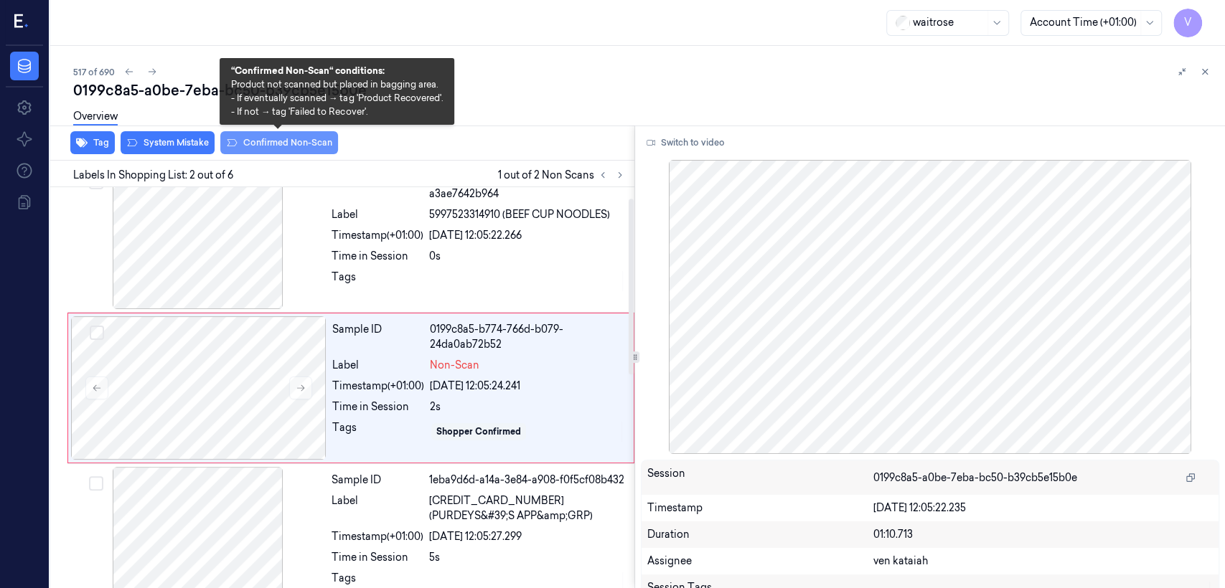
click at [265, 146] on button "Confirmed Non-Scan" at bounding box center [279, 142] width 118 height 23
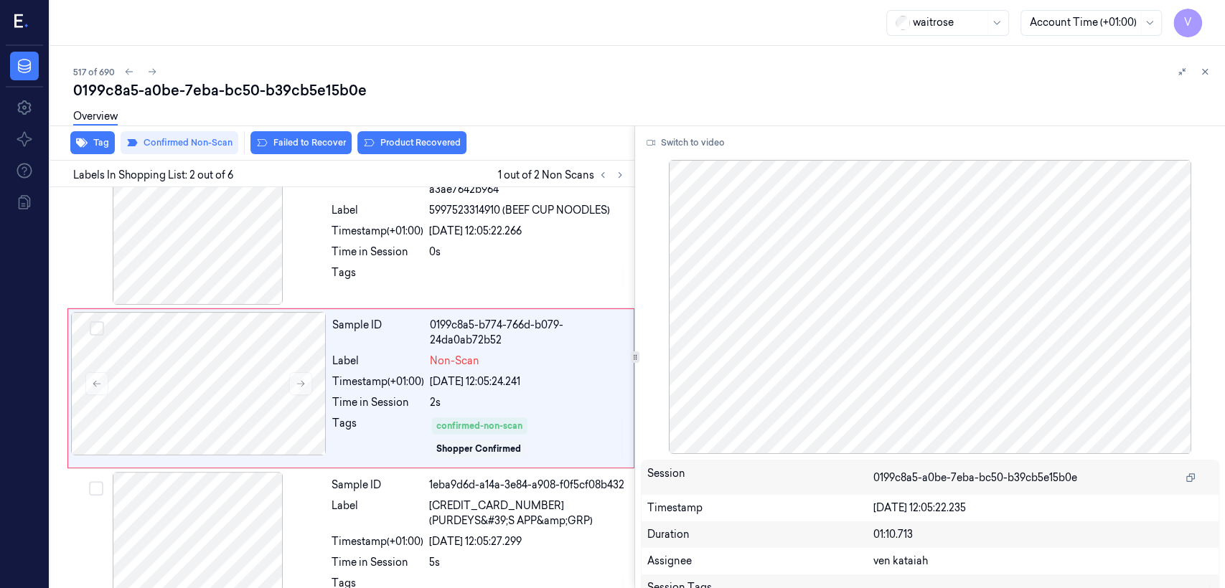
click at [411, 156] on div "Tag Confirmed Non-Scan Failed to Recover Product Recovered" at bounding box center [339, 143] width 590 height 35
click at [414, 150] on button "Product Recovered" at bounding box center [411, 142] width 109 height 23
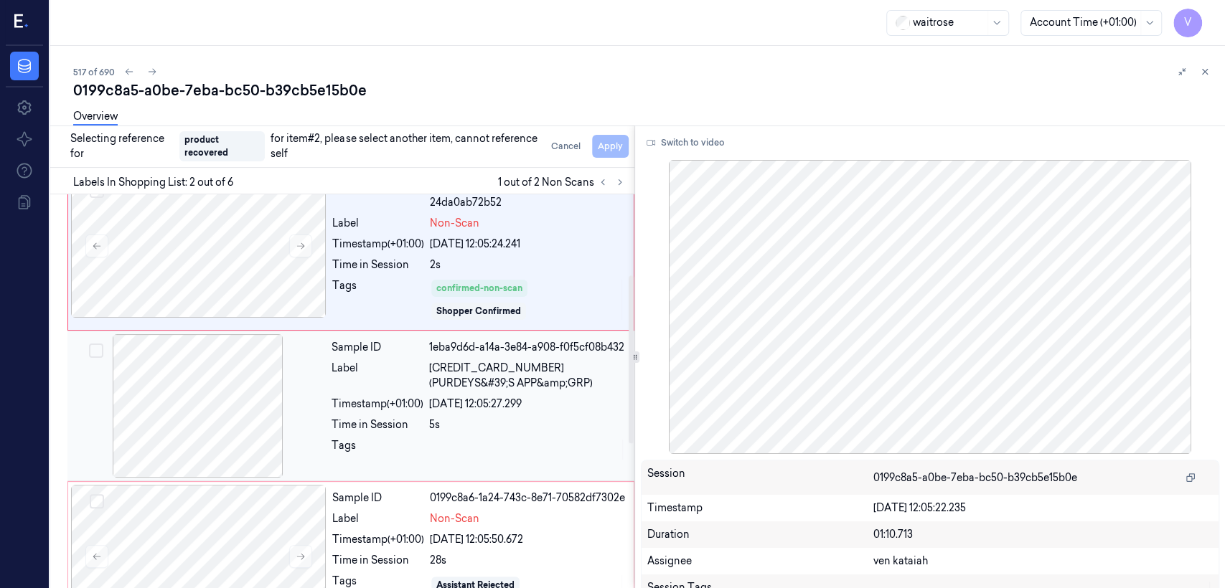
scroll to position [189, 0]
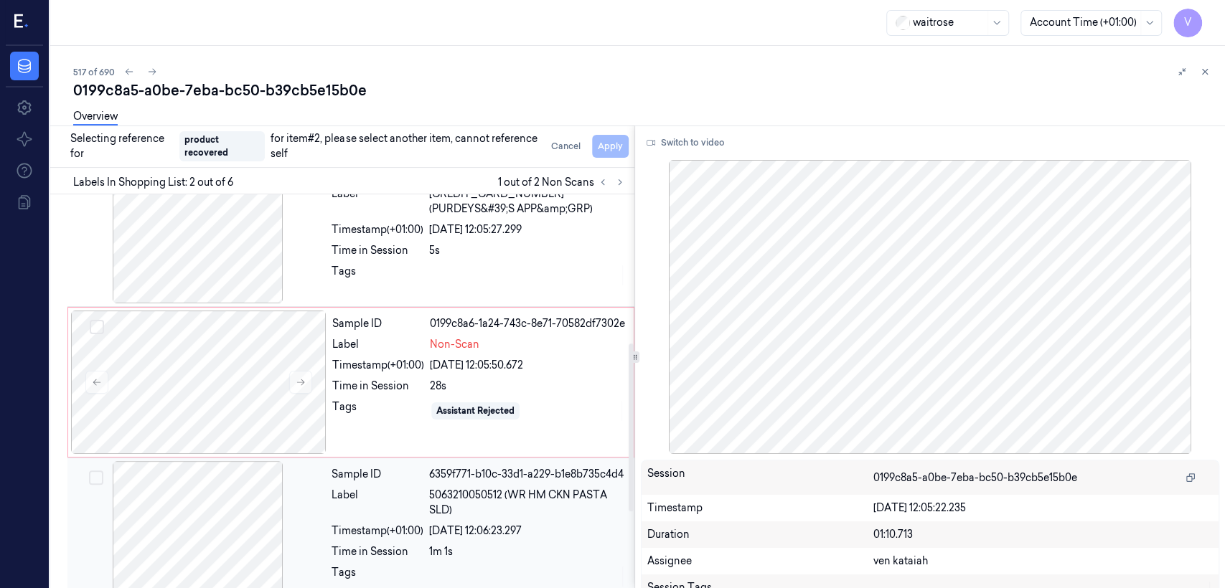
click at [478, 524] on div "[DATE] 12:06:23.297" at bounding box center [527, 531] width 197 height 15
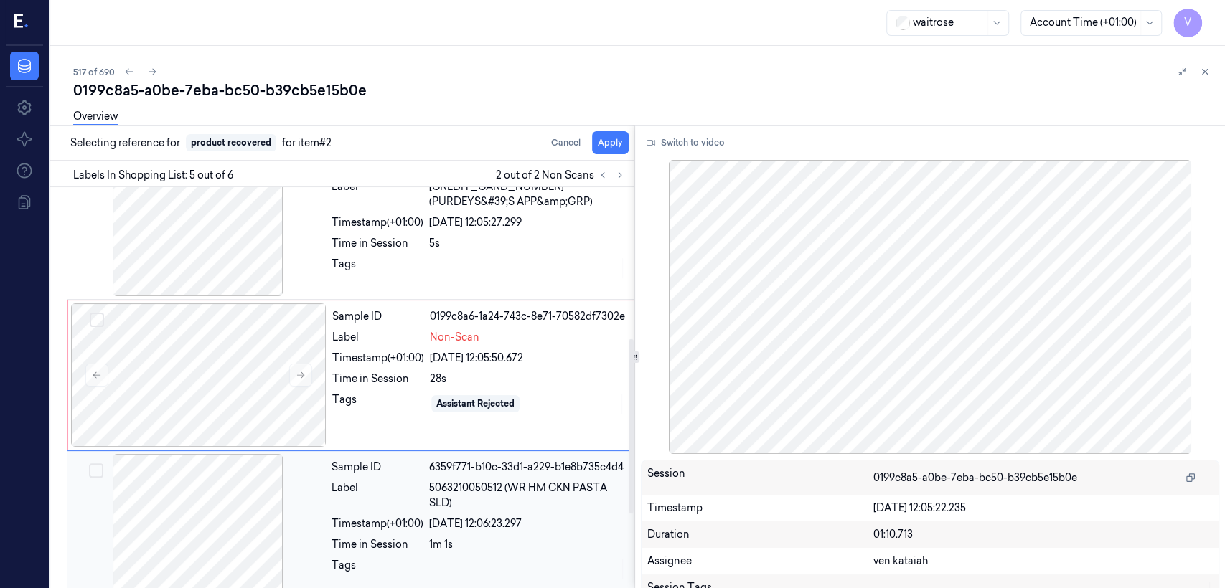
scroll to position [485, 0]
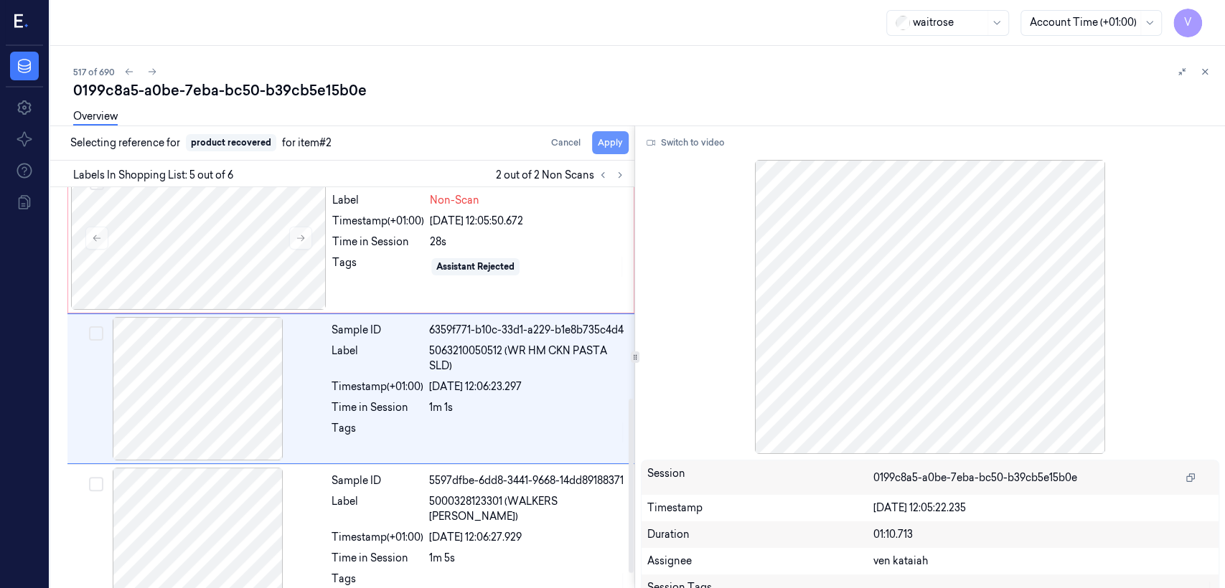
click at [615, 148] on button "Apply" at bounding box center [610, 142] width 37 height 23
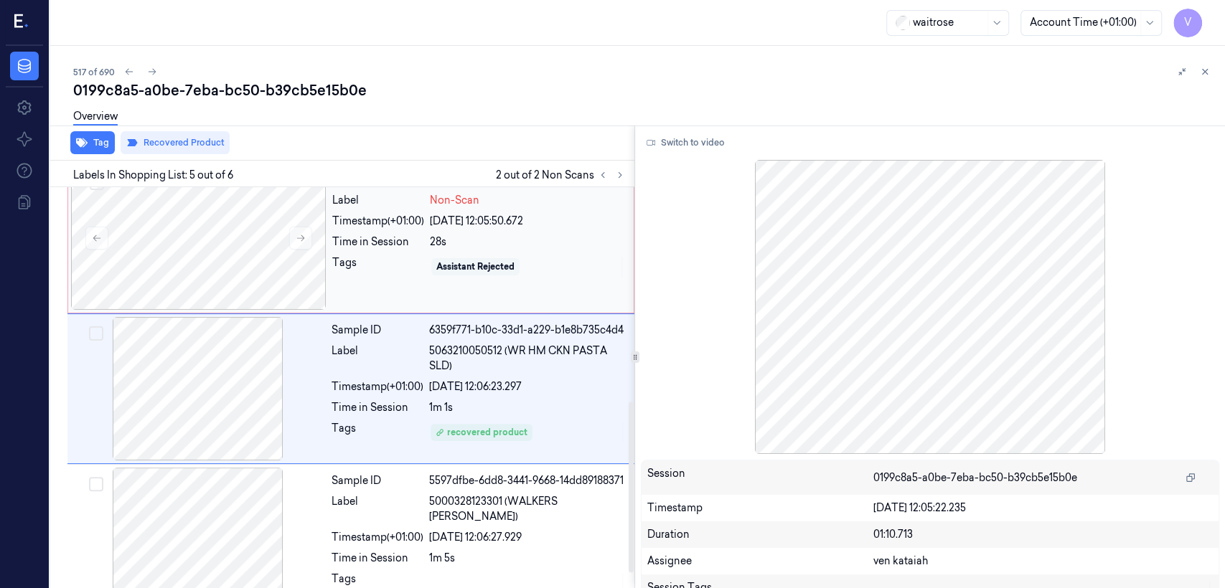
click at [514, 260] on div "Assistant Rejected" at bounding box center [475, 266] width 78 height 13
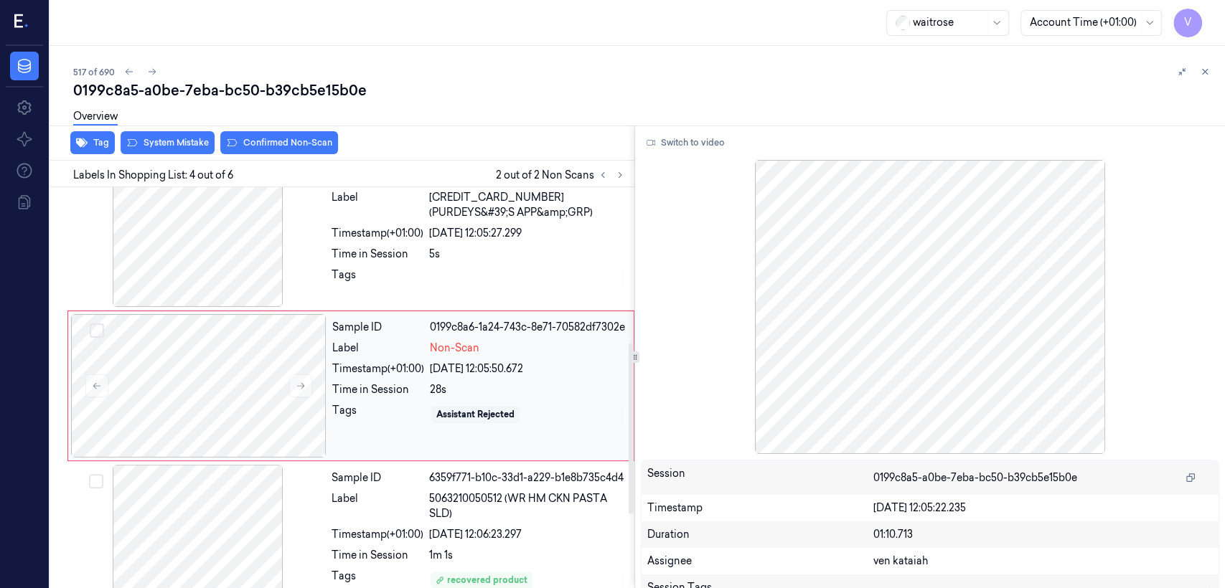
scroll to position [352, 0]
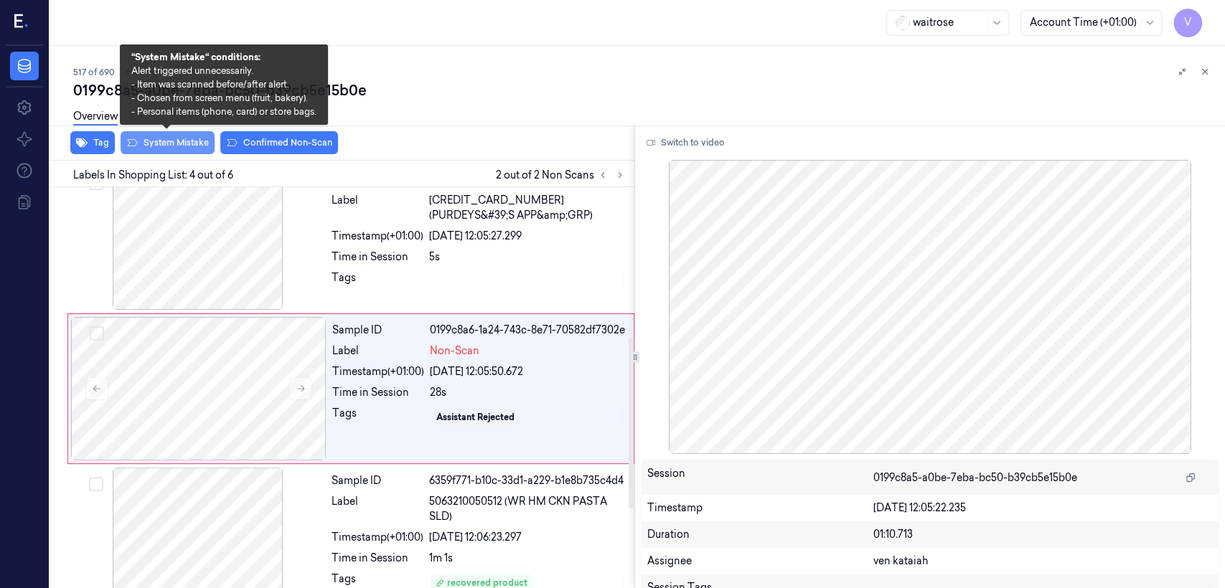
click at [192, 145] on button "System Mistake" at bounding box center [168, 142] width 94 height 23
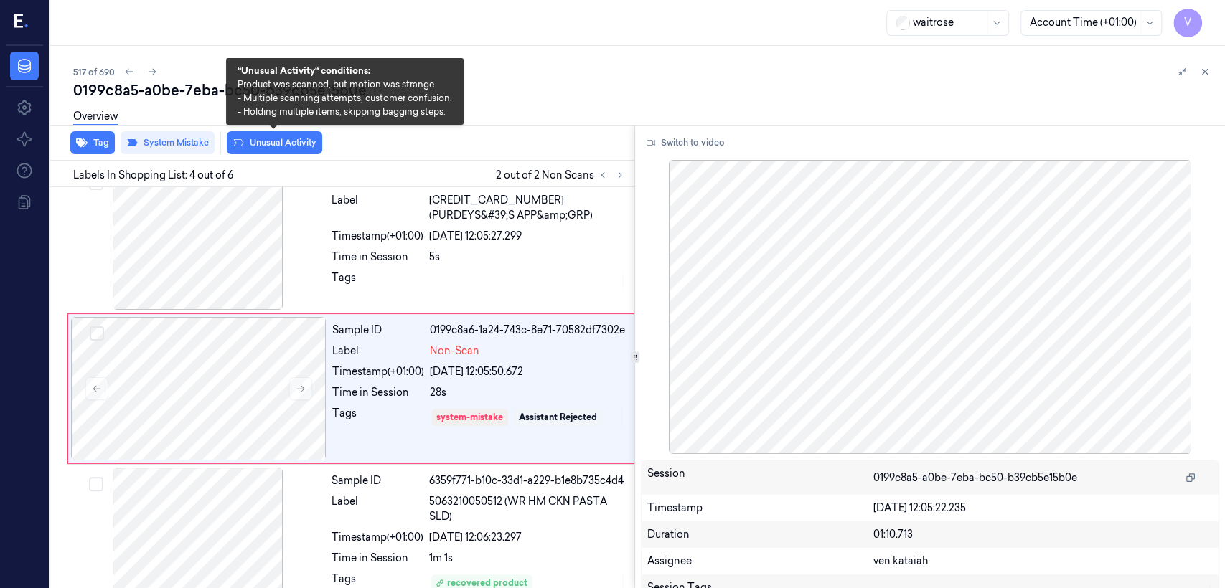
click at [303, 143] on button "Unusual Activity" at bounding box center [274, 142] width 95 height 23
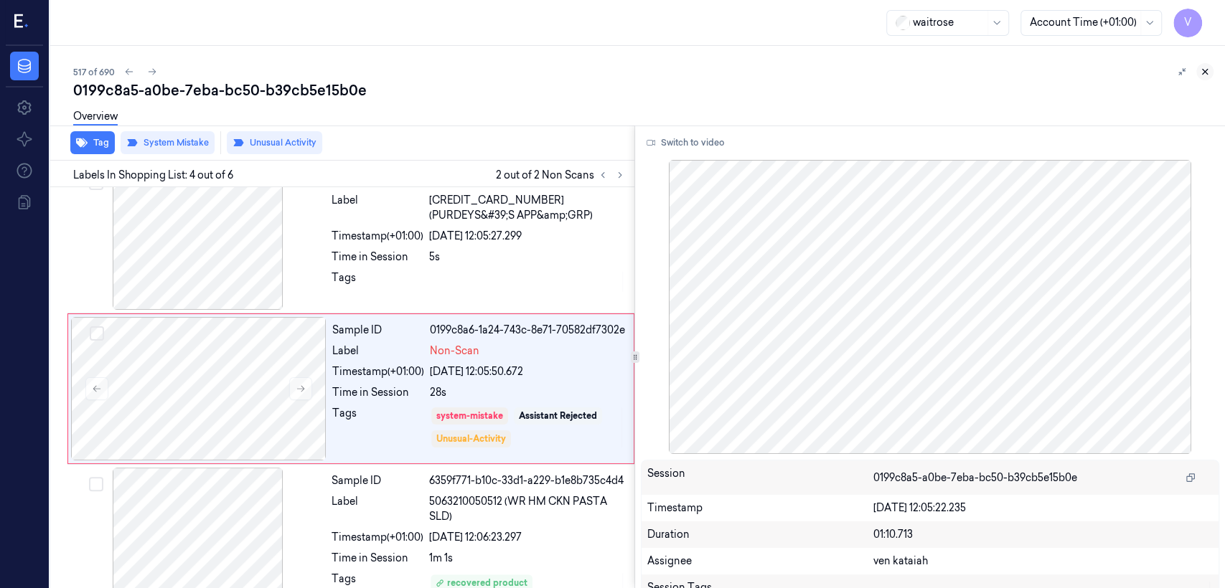
drag, startPoint x: 1200, startPoint y: 72, endPoint x: 855, endPoint y: 208, distance: 371.1
click at [1200, 72] on icon at bounding box center [1205, 72] width 10 height 10
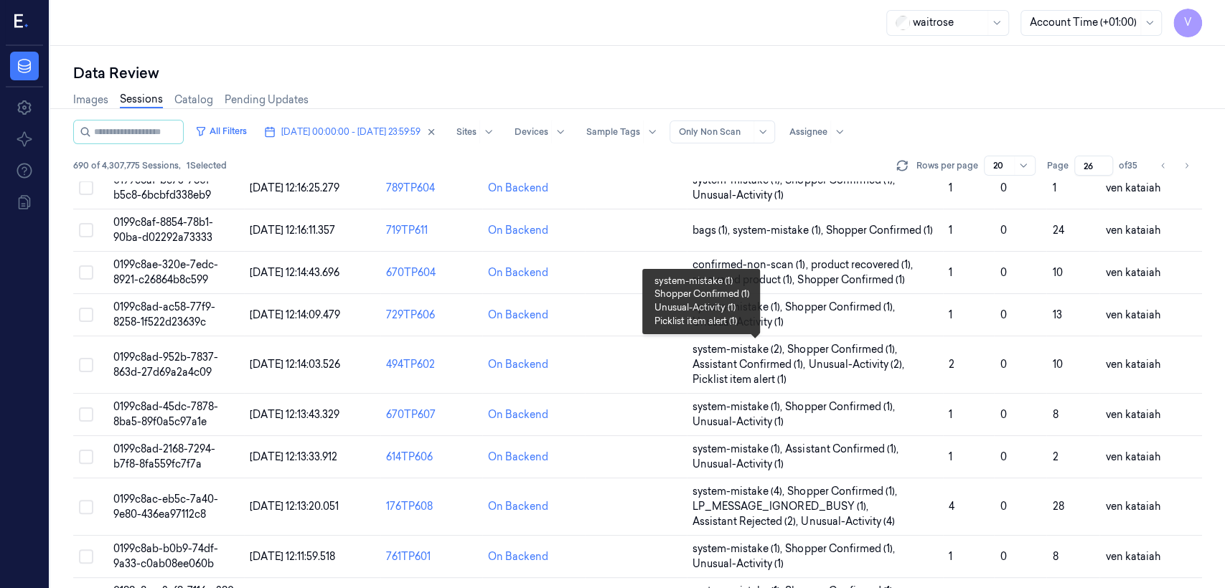
scroll to position [540, 0]
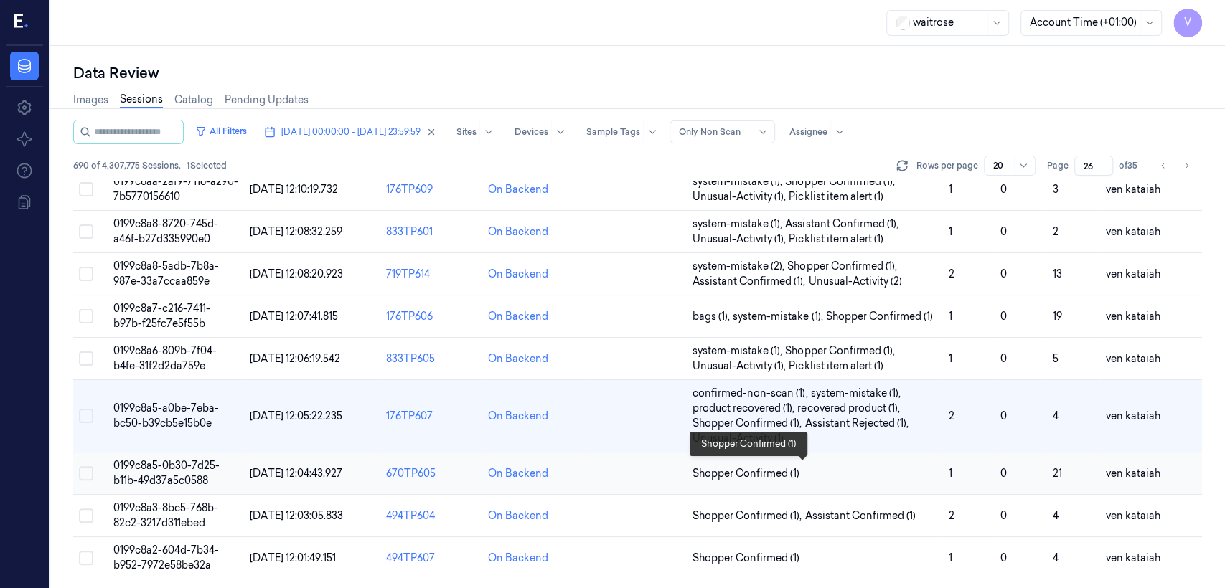
click at [740, 471] on span "Shopper Confirmed (1)" at bounding box center [745, 473] width 107 height 15
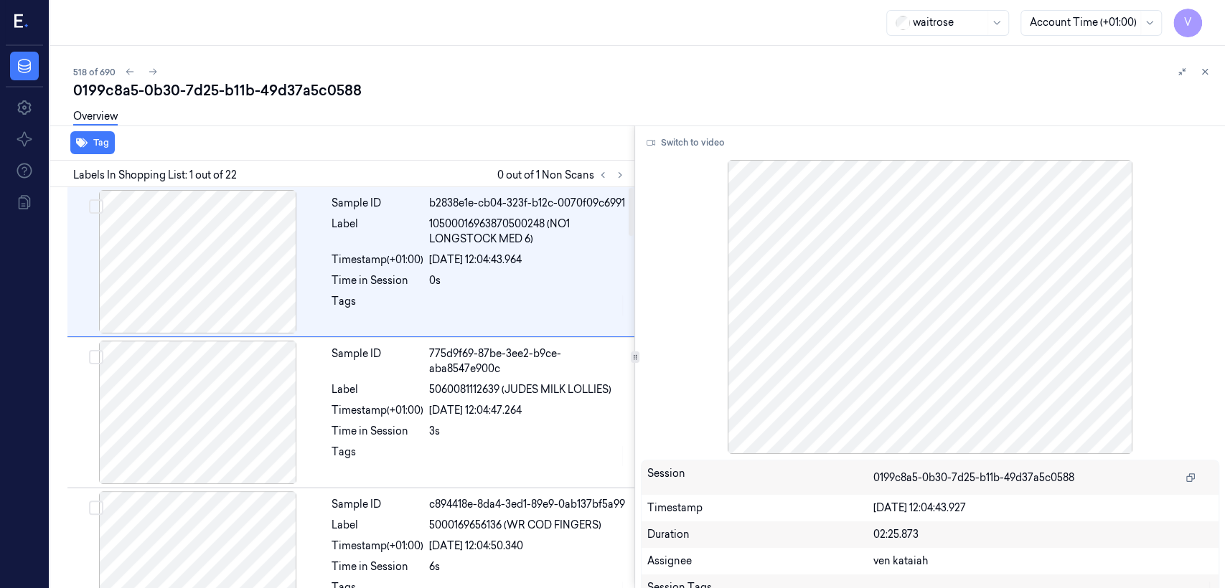
click at [628, 179] on div at bounding box center [611, 174] width 34 height 17
click at [620, 174] on icon at bounding box center [620, 175] width 10 height 10
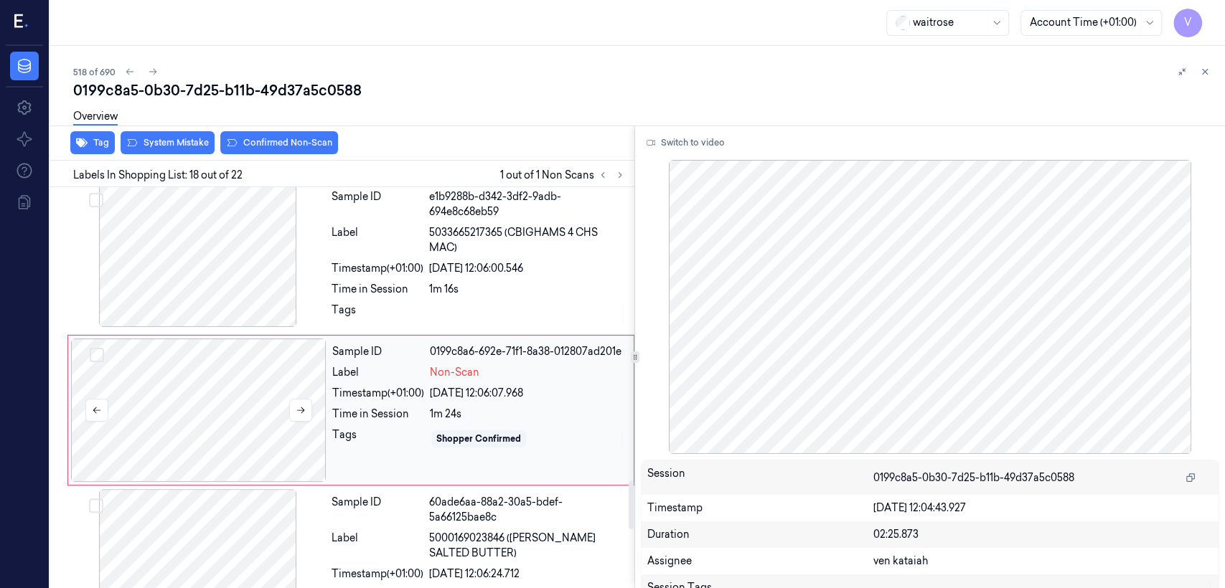
scroll to position [2454, 0]
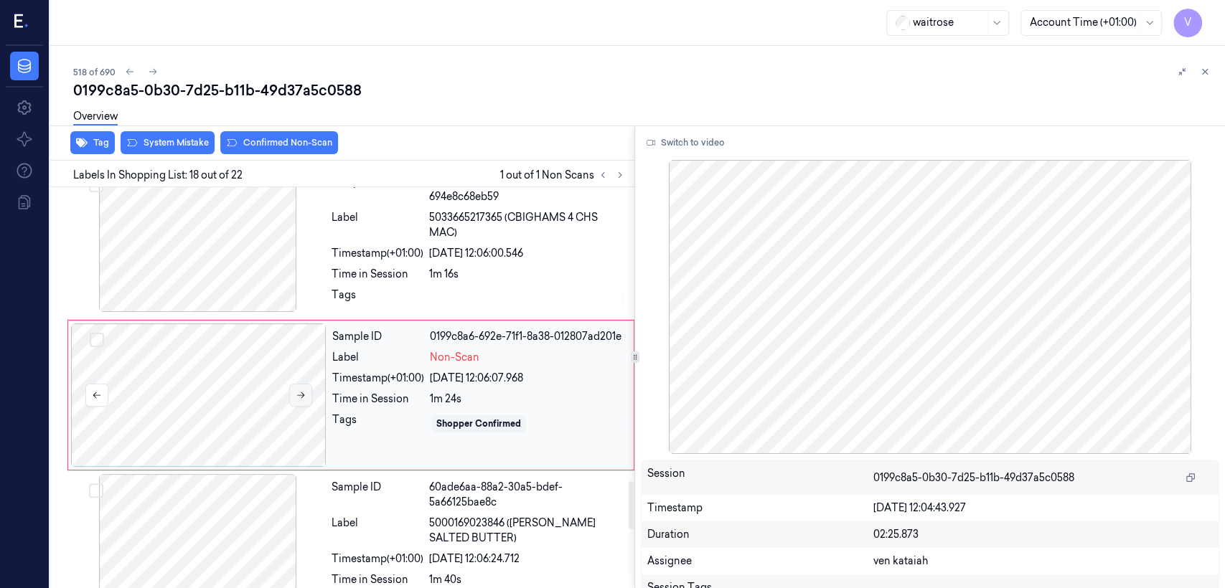
click at [298, 392] on icon at bounding box center [301, 395] width 10 height 10
click at [350, 268] on div "Time in Session" at bounding box center [377, 274] width 92 height 15
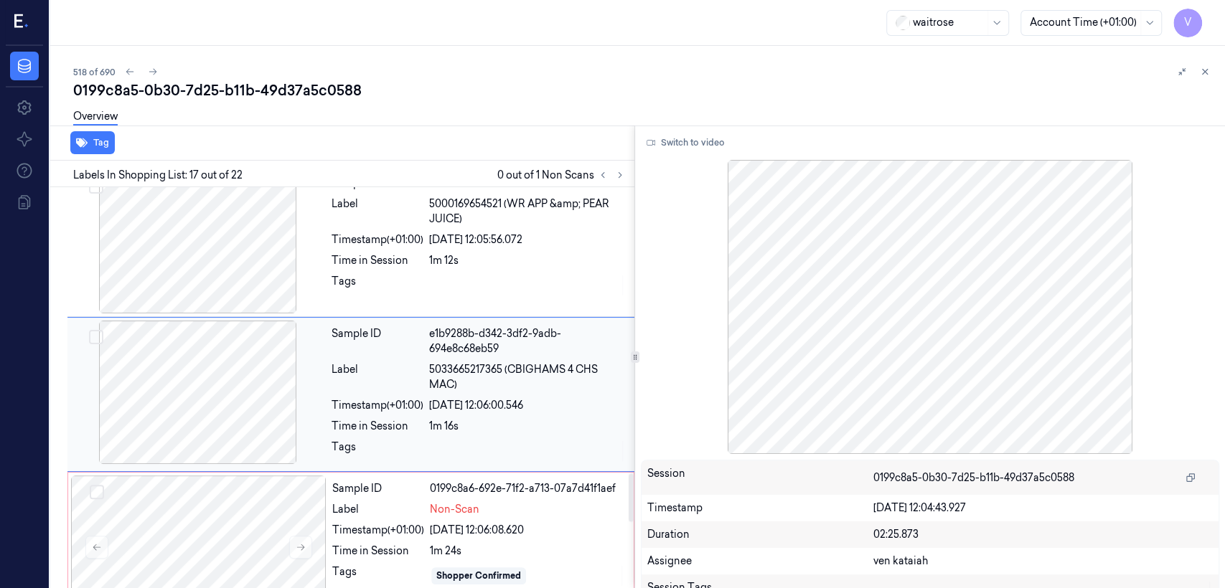
scroll to position [2461, 0]
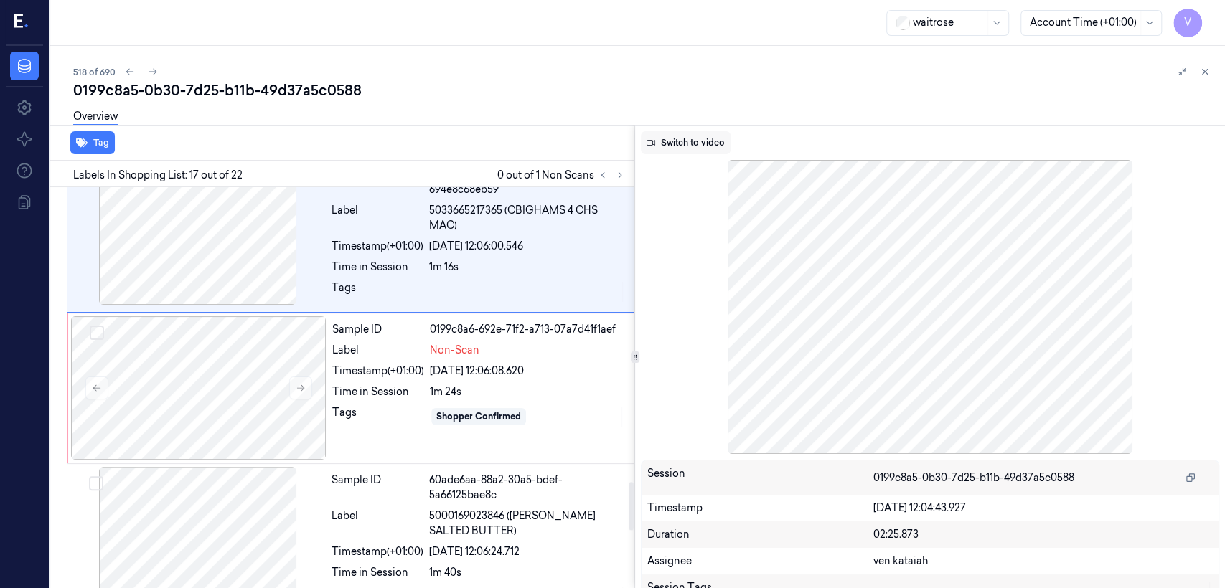
click at [684, 145] on button "Switch to video" at bounding box center [686, 142] width 90 height 23
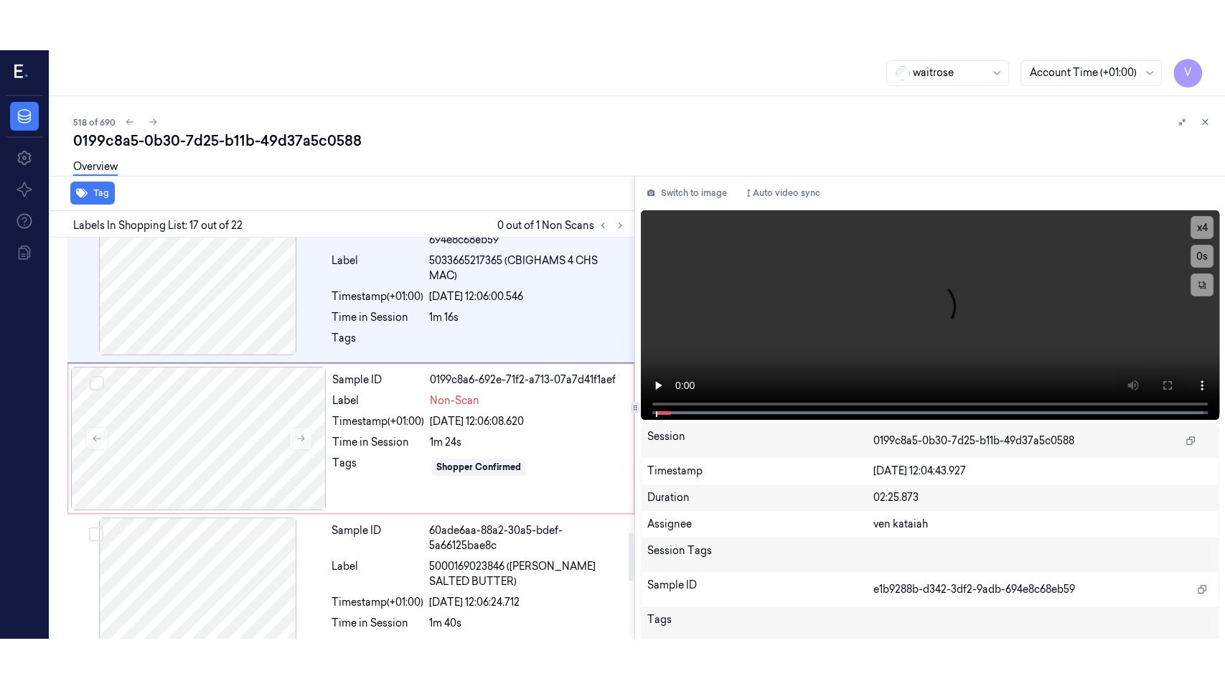
scroll to position [2302, 0]
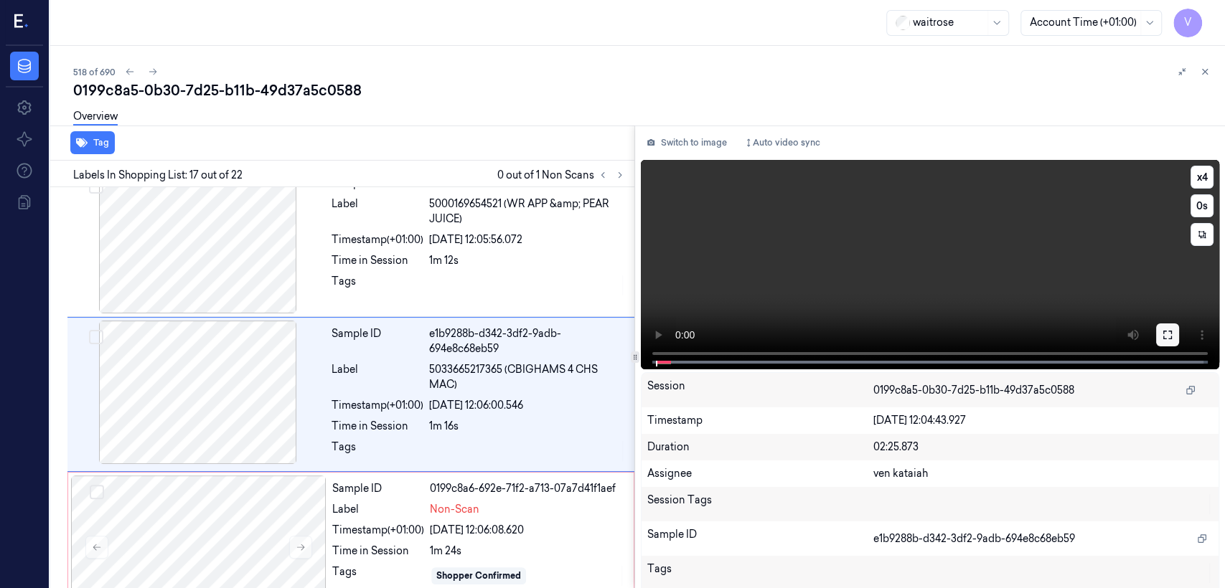
click at [1162, 332] on icon at bounding box center [1167, 334] width 11 height 11
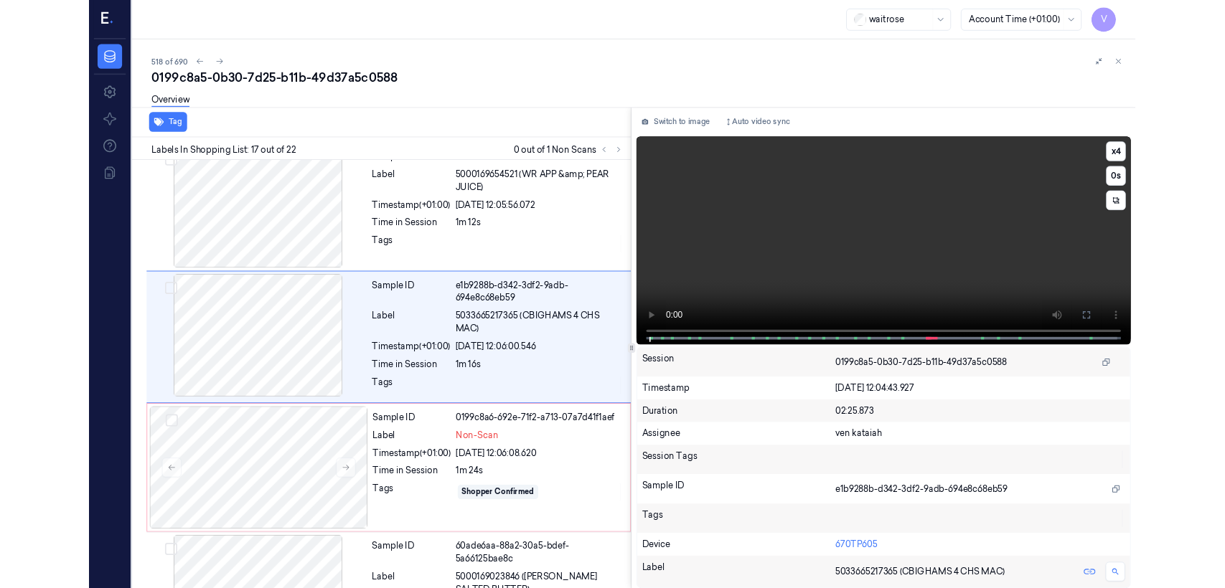
scroll to position [2251, 0]
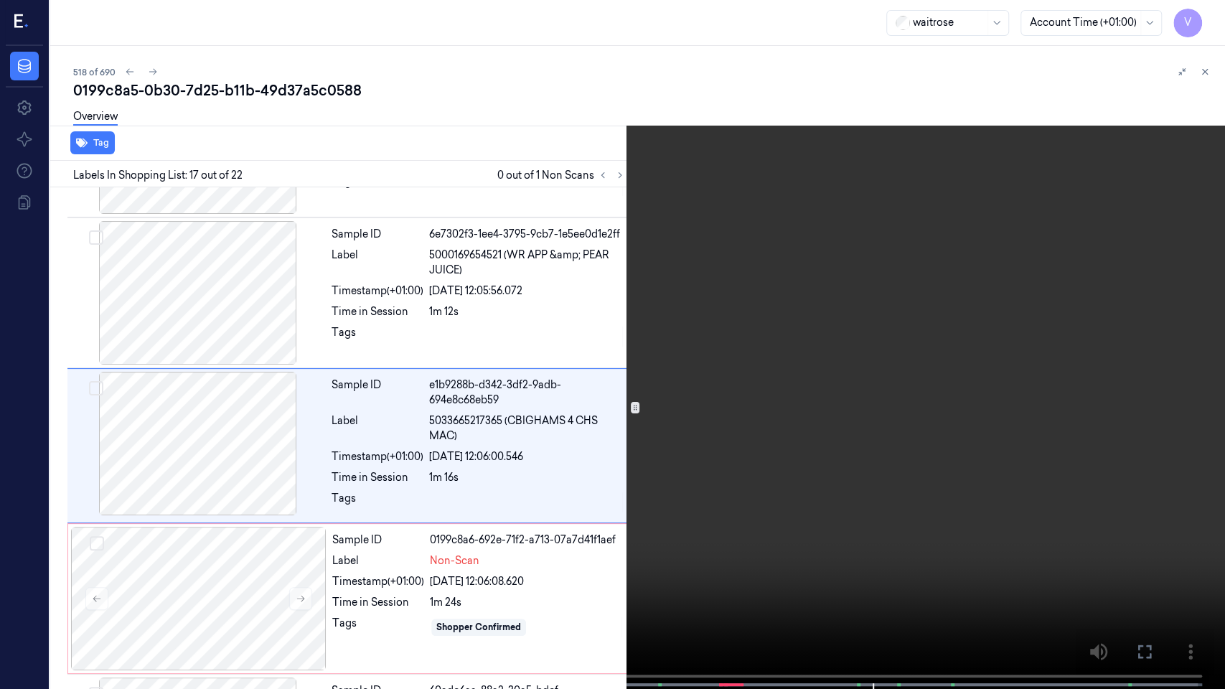
click at [0, 0] on button at bounding box center [0, 0] width 0 height 0
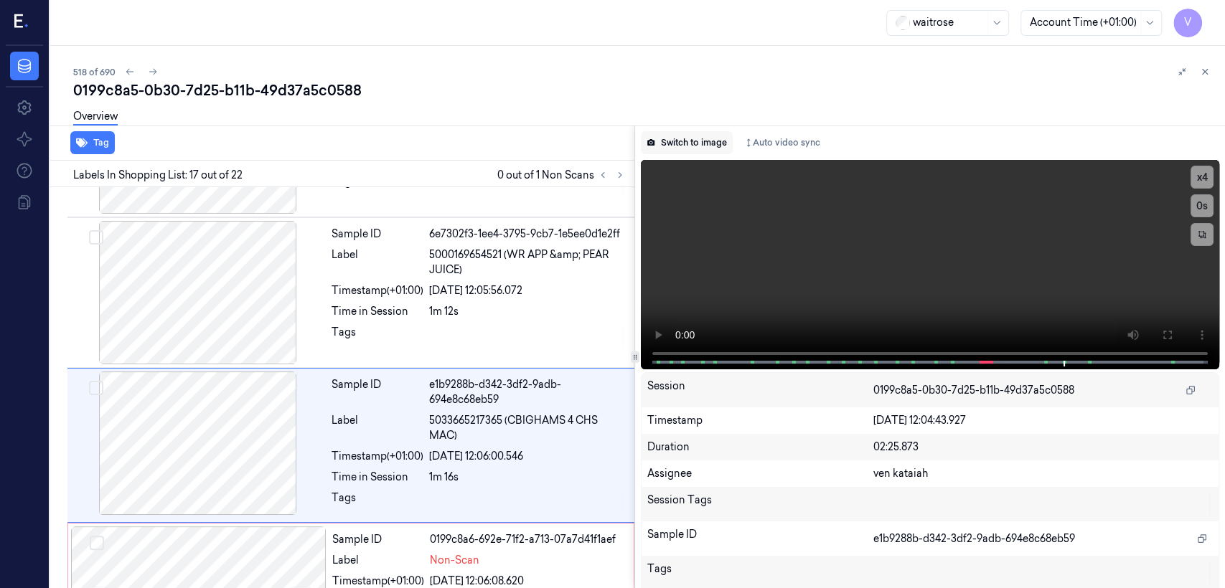
click at [692, 147] on button "Switch to image" at bounding box center [687, 142] width 92 height 23
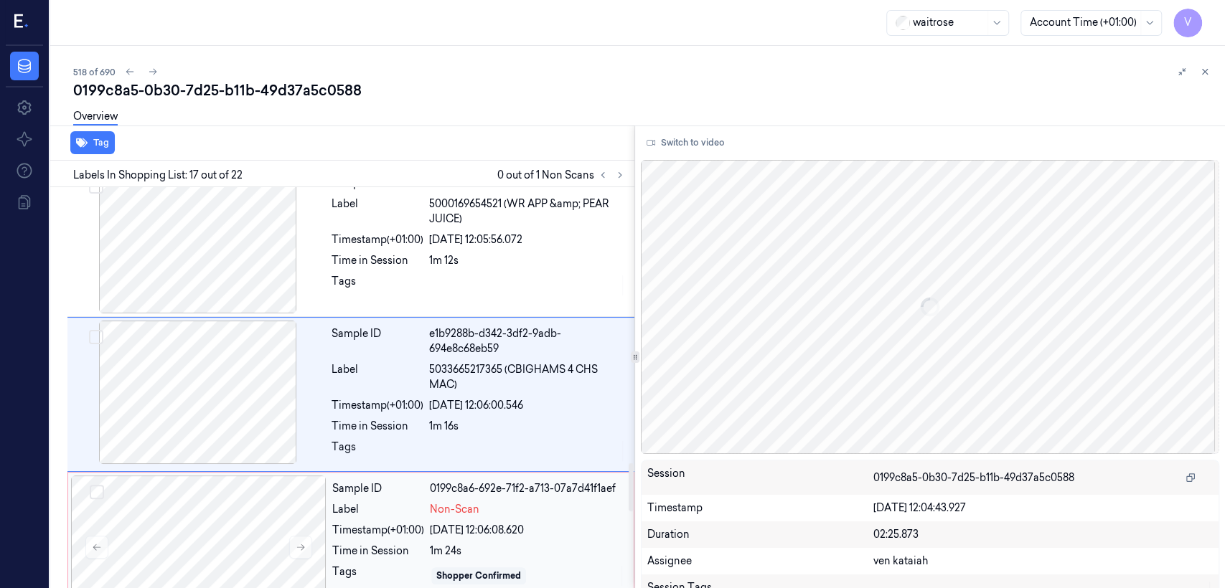
click at [423, 524] on div "Timestamp (+01:00)" at bounding box center [378, 530] width 92 height 15
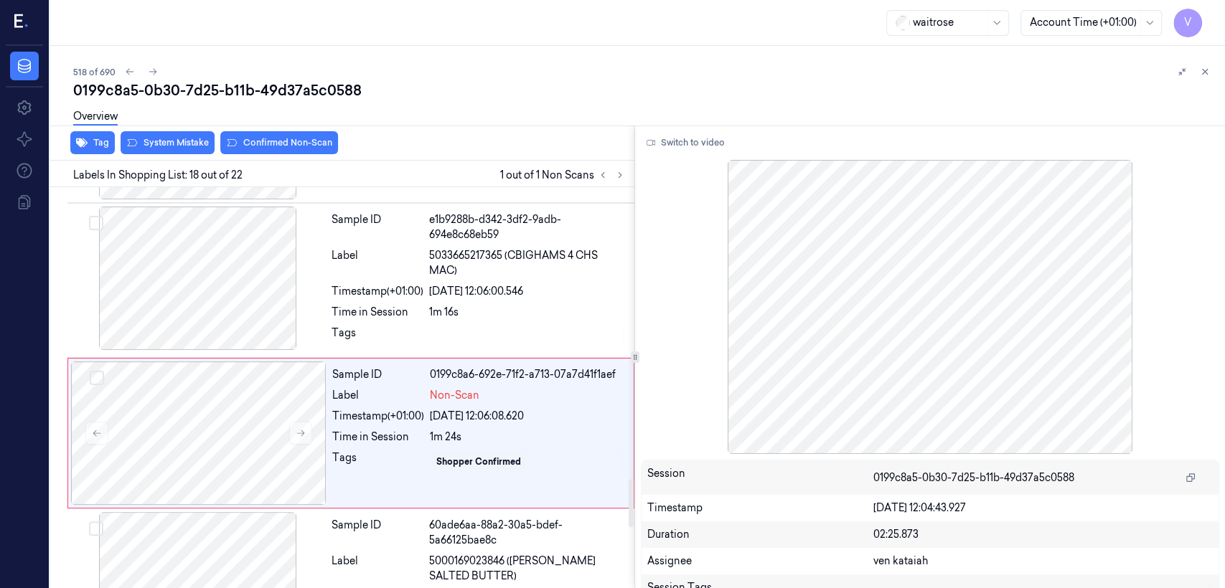
scroll to position [2454, 0]
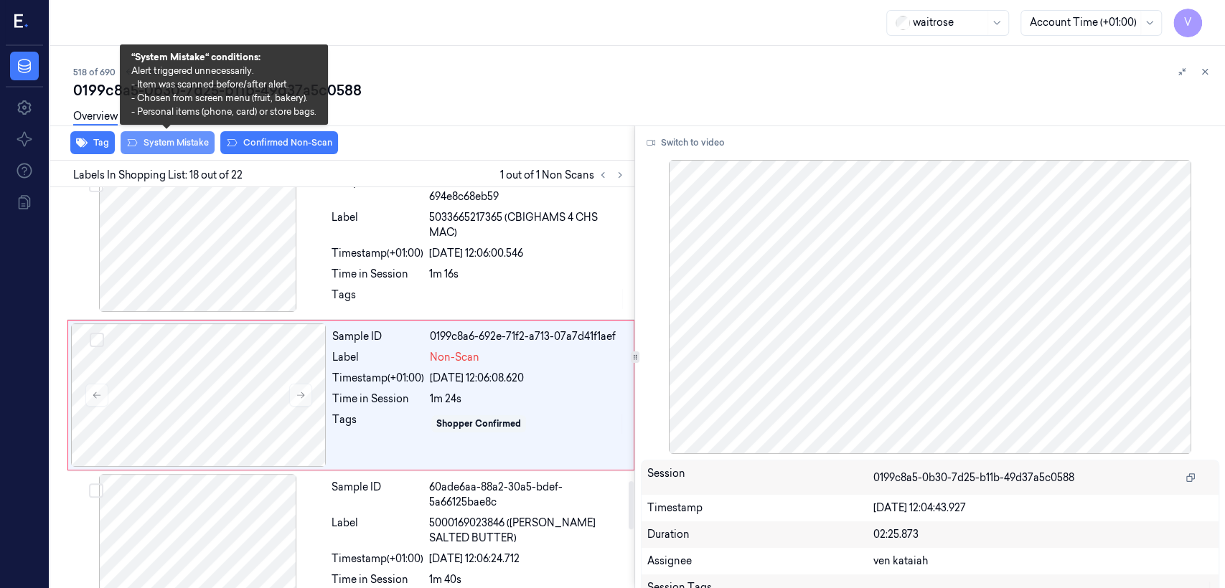
click at [195, 138] on button "System Mistake" at bounding box center [168, 142] width 94 height 23
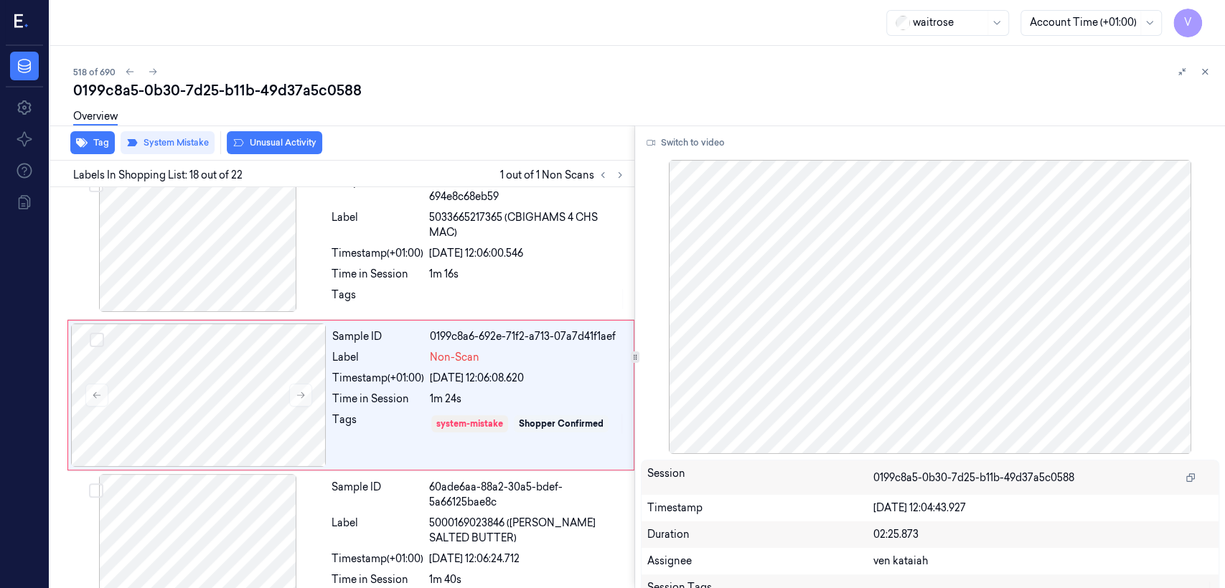
click at [288, 141] on button "Unusual Activity" at bounding box center [274, 142] width 95 height 23
click at [1203, 71] on icon at bounding box center [1205, 72] width 10 height 10
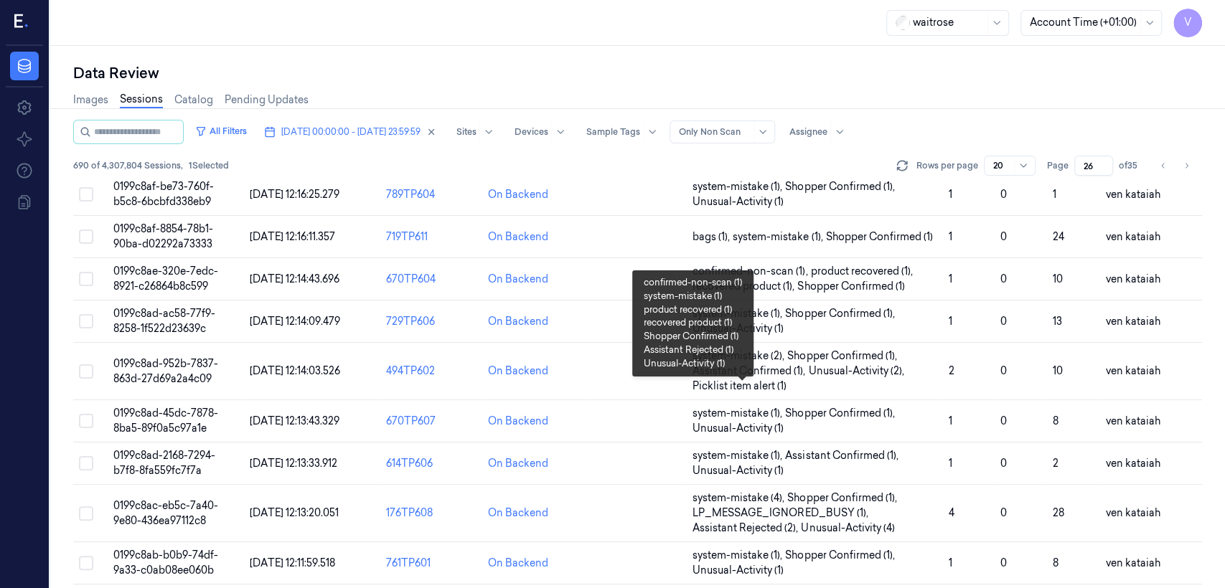
scroll to position [540, 0]
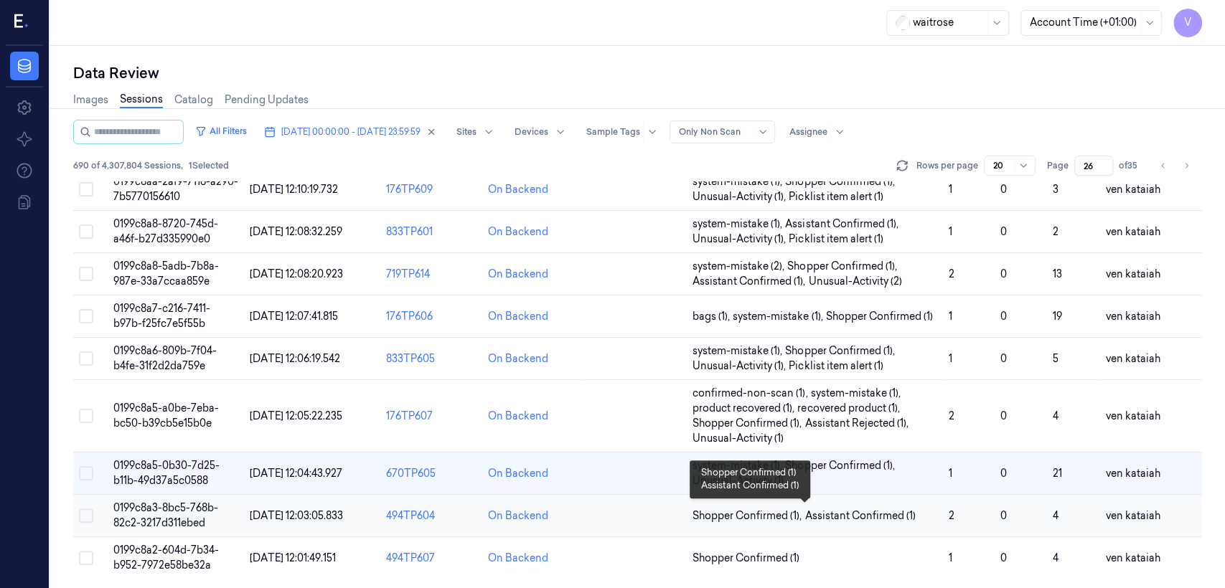
click at [818, 519] on span "Assistant Confirmed (1)" at bounding box center [859, 516] width 110 height 15
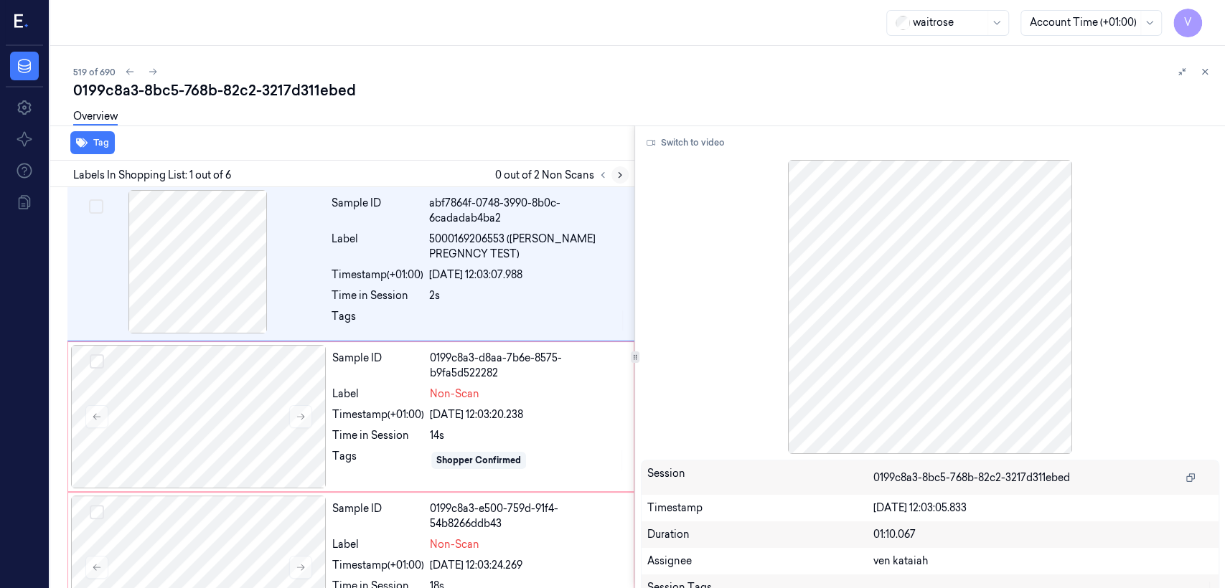
click at [615, 173] on icon at bounding box center [620, 175] width 10 height 10
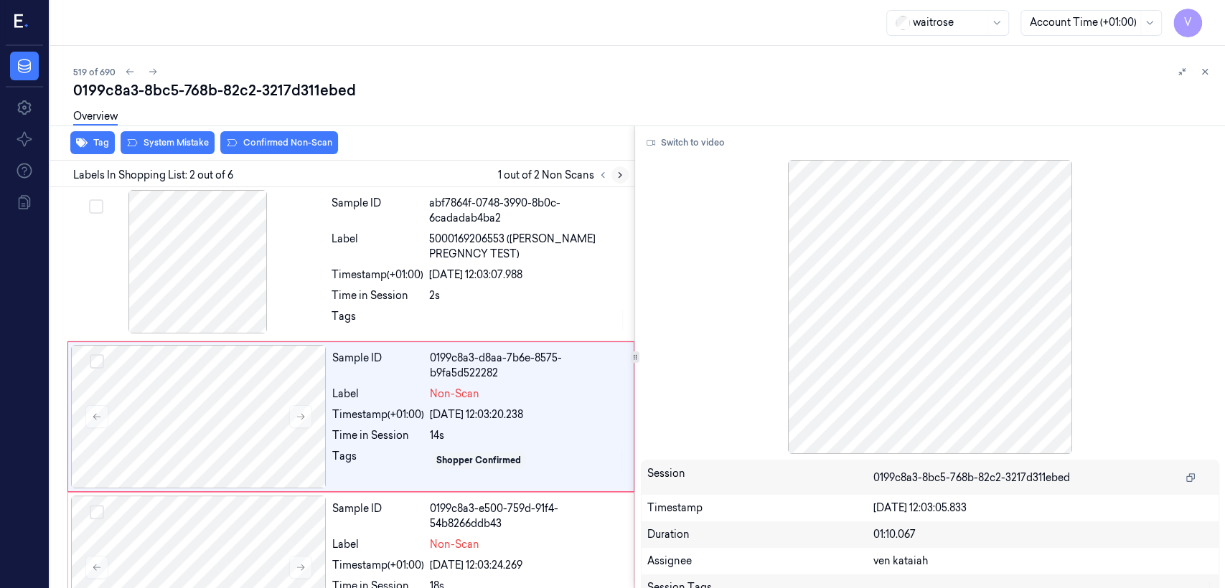
scroll to position [29, 0]
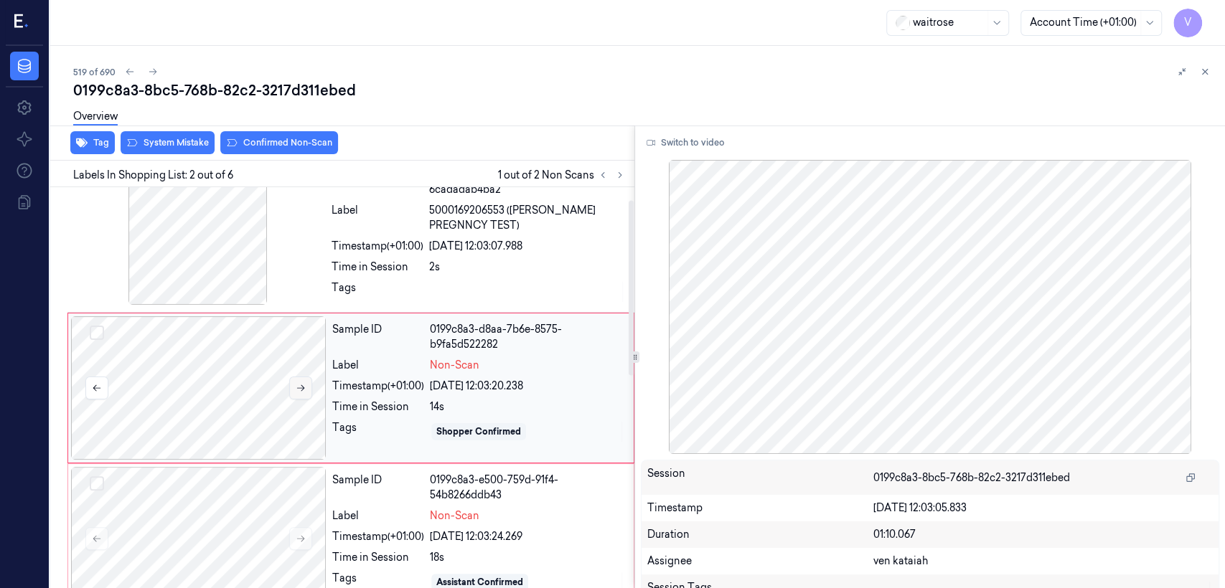
click at [298, 386] on icon at bounding box center [301, 388] width 10 height 10
click at [458, 271] on div "2s" at bounding box center [527, 267] width 197 height 15
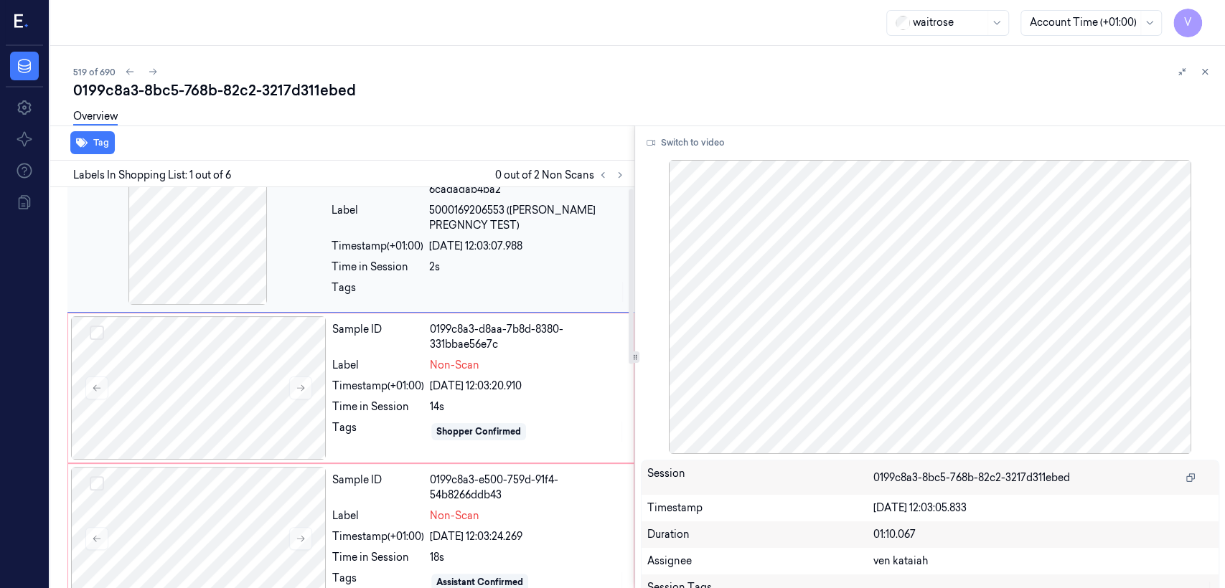
scroll to position [0, 0]
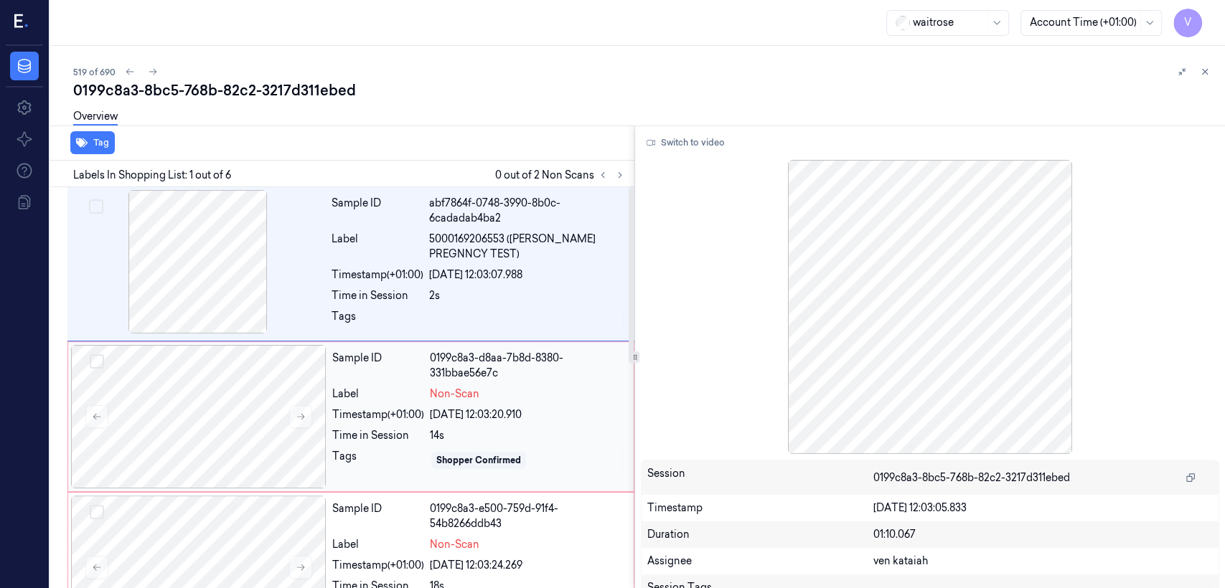
click at [422, 392] on div "Label" at bounding box center [378, 394] width 92 height 15
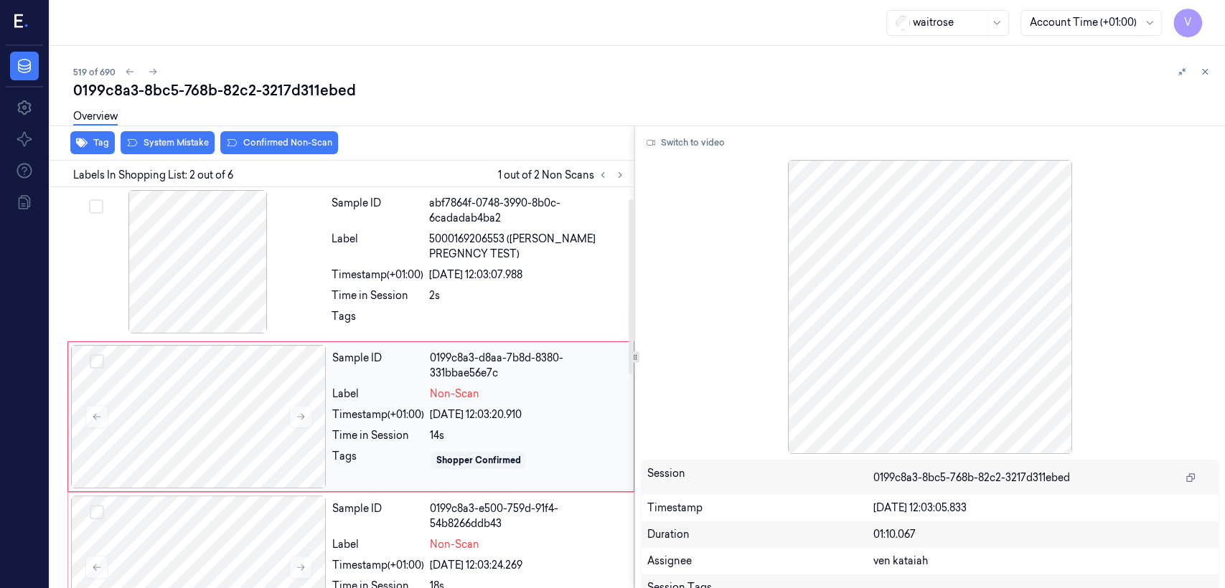
scroll to position [29, 0]
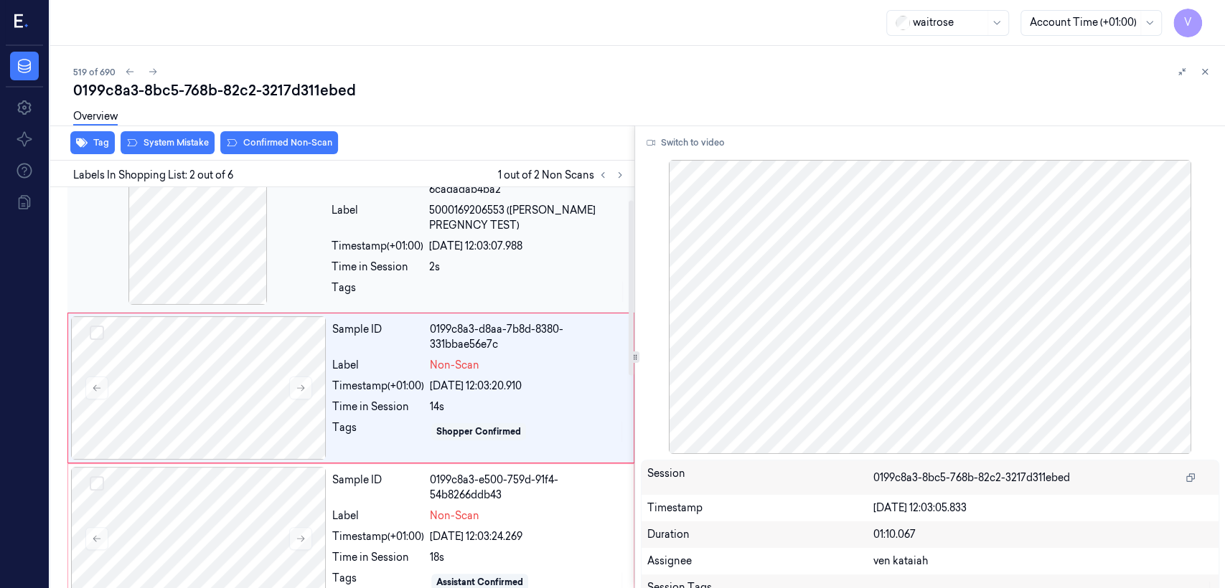
click at [439, 268] on div "2s" at bounding box center [527, 267] width 197 height 15
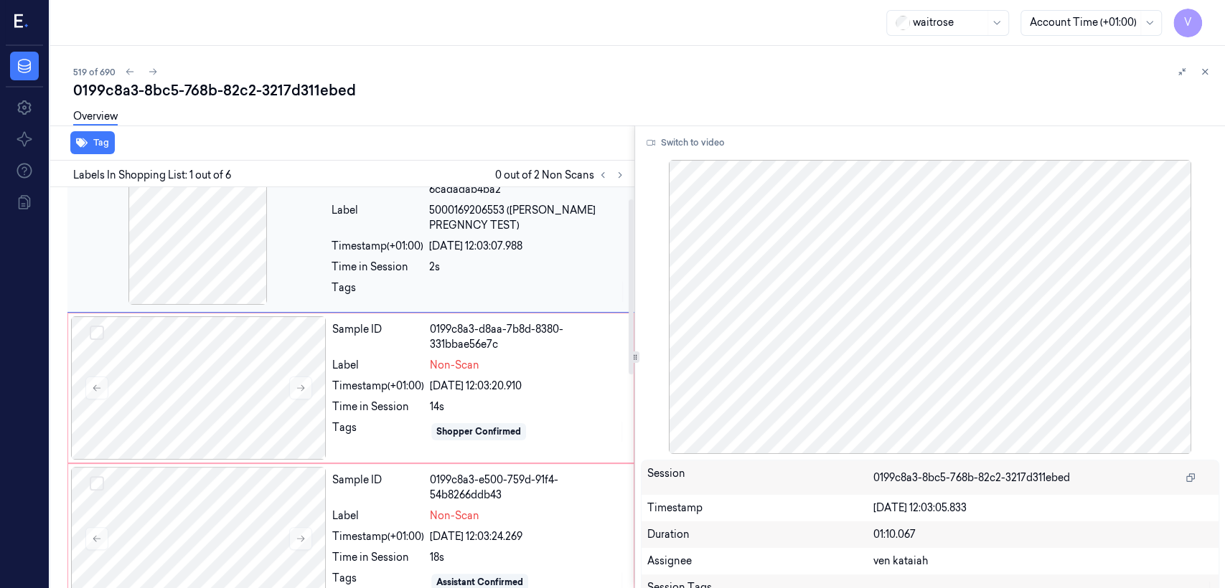
scroll to position [0, 0]
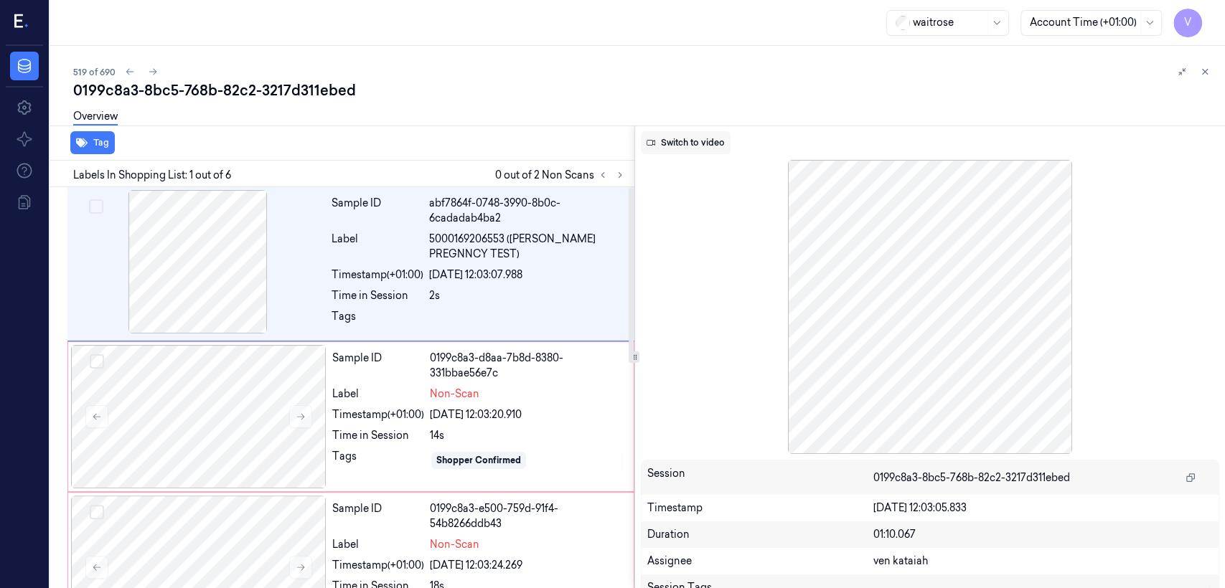
click at [687, 145] on button "Switch to video" at bounding box center [686, 142] width 90 height 23
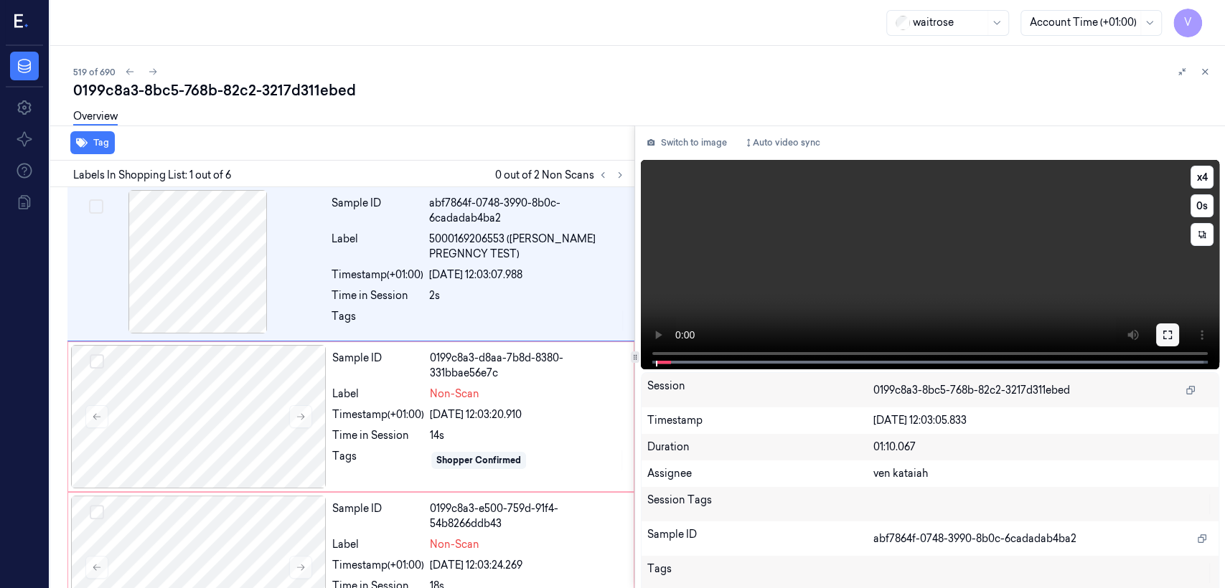
click at [1162, 344] on button at bounding box center [1167, 335] width 23 height 23
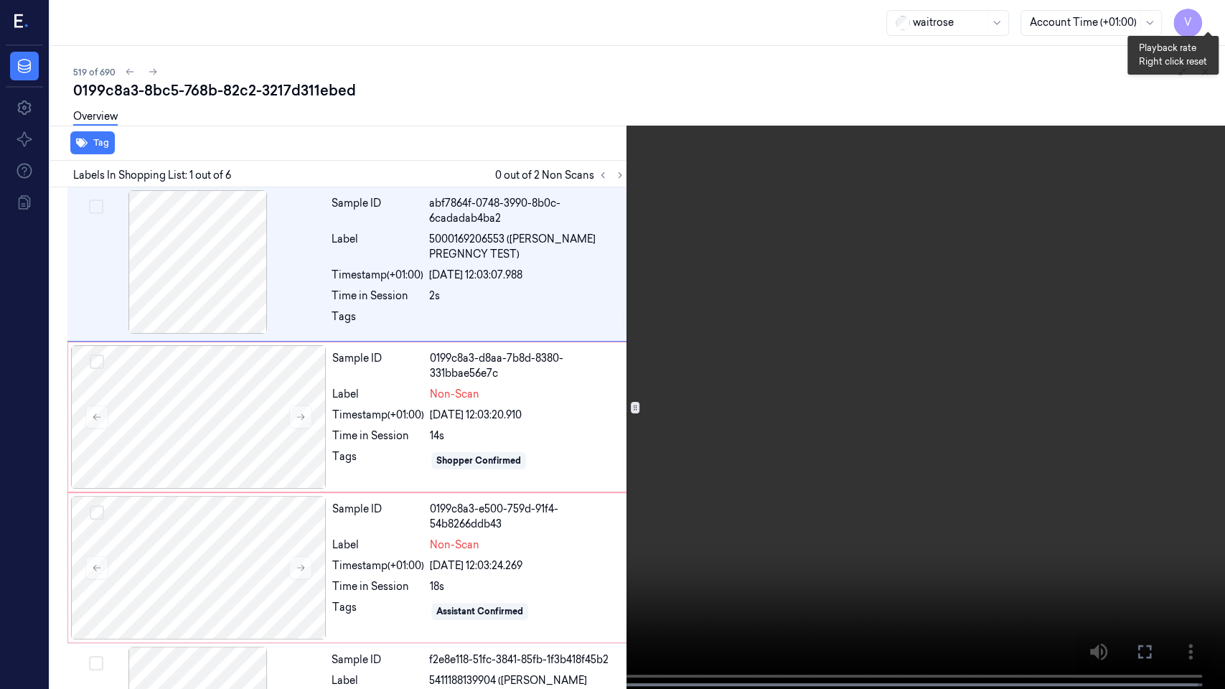
click at [1207, 17] on button "x 4" at bounding box center [1207, 17] width 23 height 23
click at [0, 0] on icon at bounding box center [0, 0] width 0 height 0
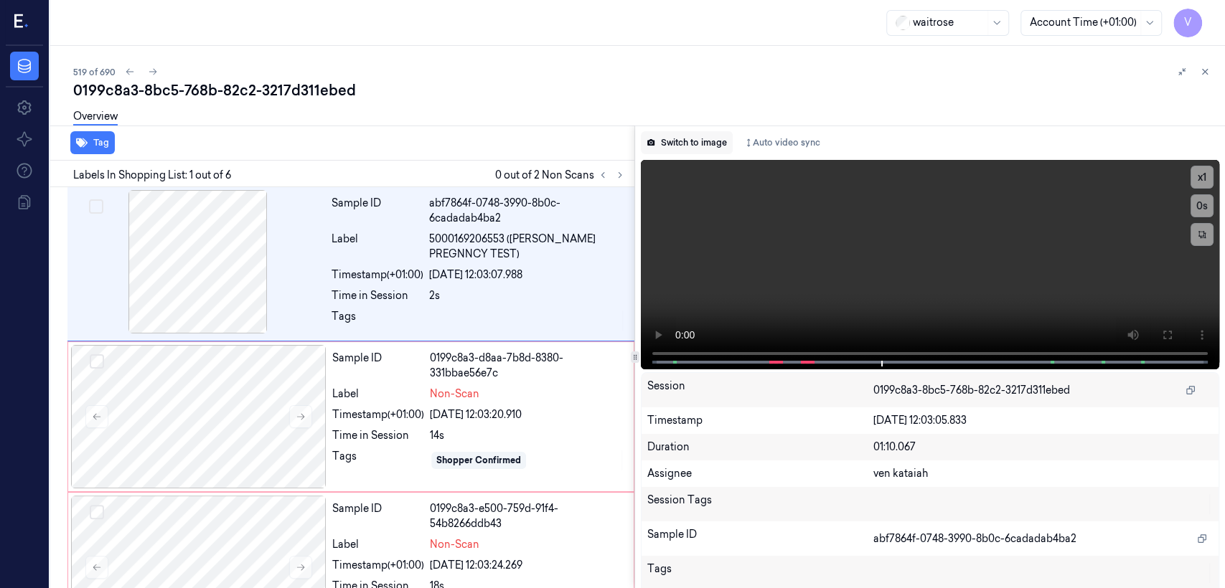
click at [720, 143] on button "Switch to image" at bounding box center [687, 142] width 92 height 23
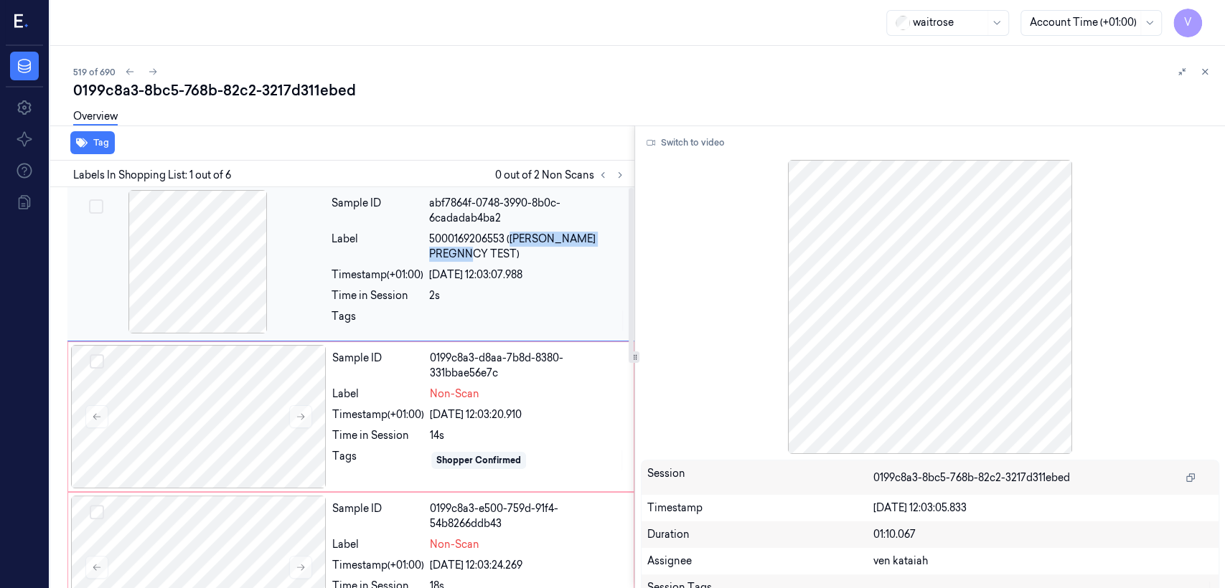
drag, startPoint x: 513, startPoint y: 235, endPoint x: 453, endPoint y: 258, distance: 63.8
click at [453, 258] on span "5000169206553 ([PERSON_NAME] PREGNNCY TEST)" at bounding box center [527, 247] width 197 height 30
copy span "[PERSON_NAME] PREGNNCY TEST"
click at [365, 439] on div "Time in Session" at bounding box center [378, 435] width 92 height 15
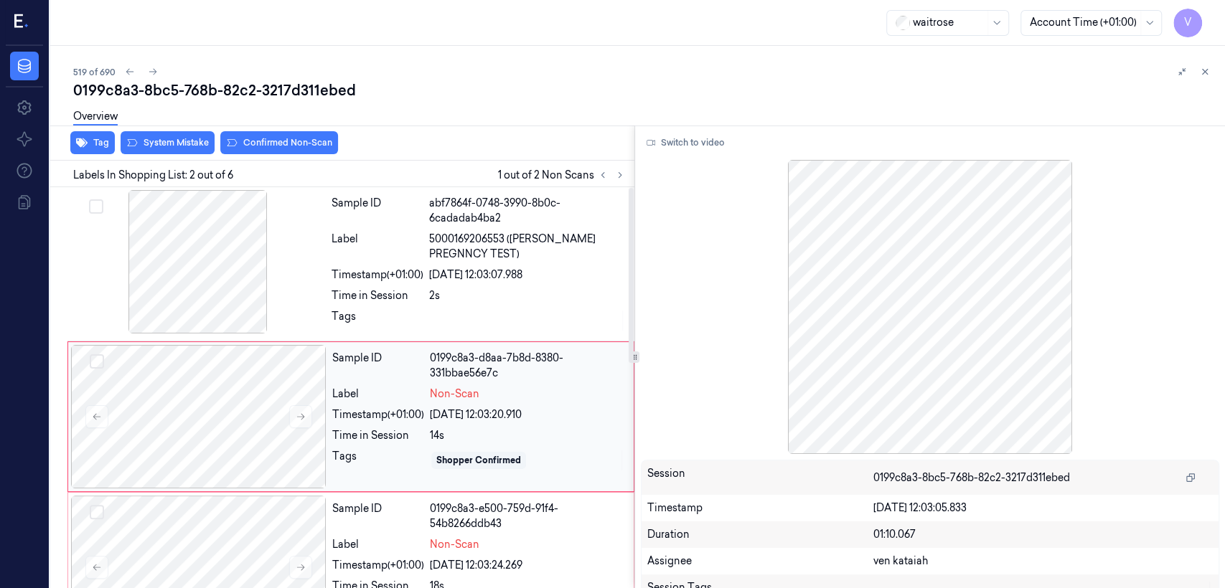
scroll to position [29, 0]
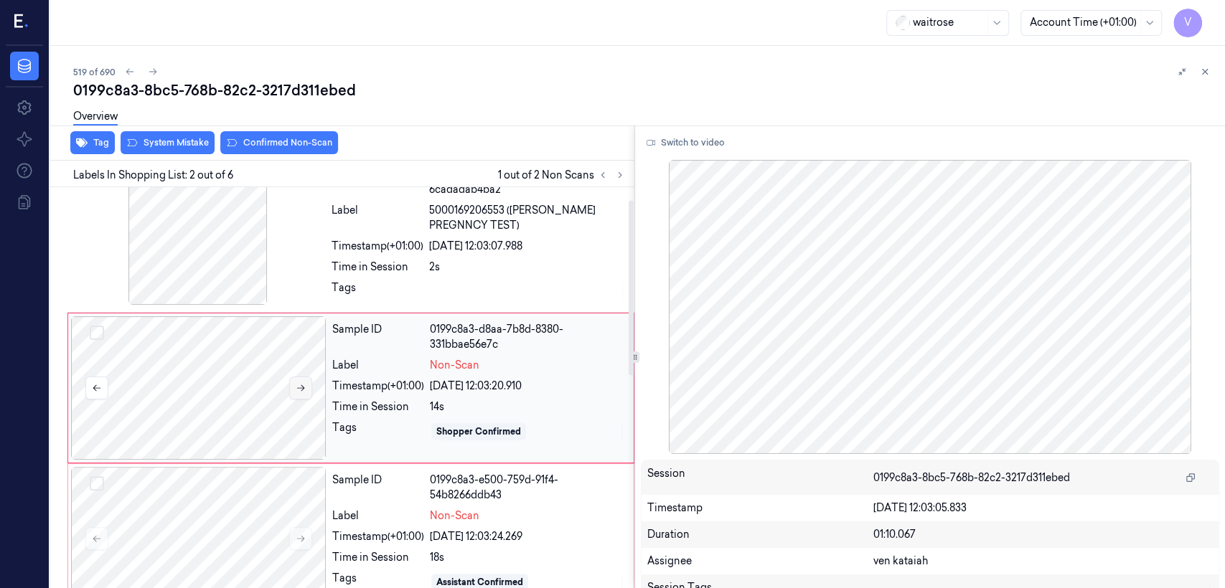
click at [305, 393] on button at bounding box center [300, 388] width 23 height 23
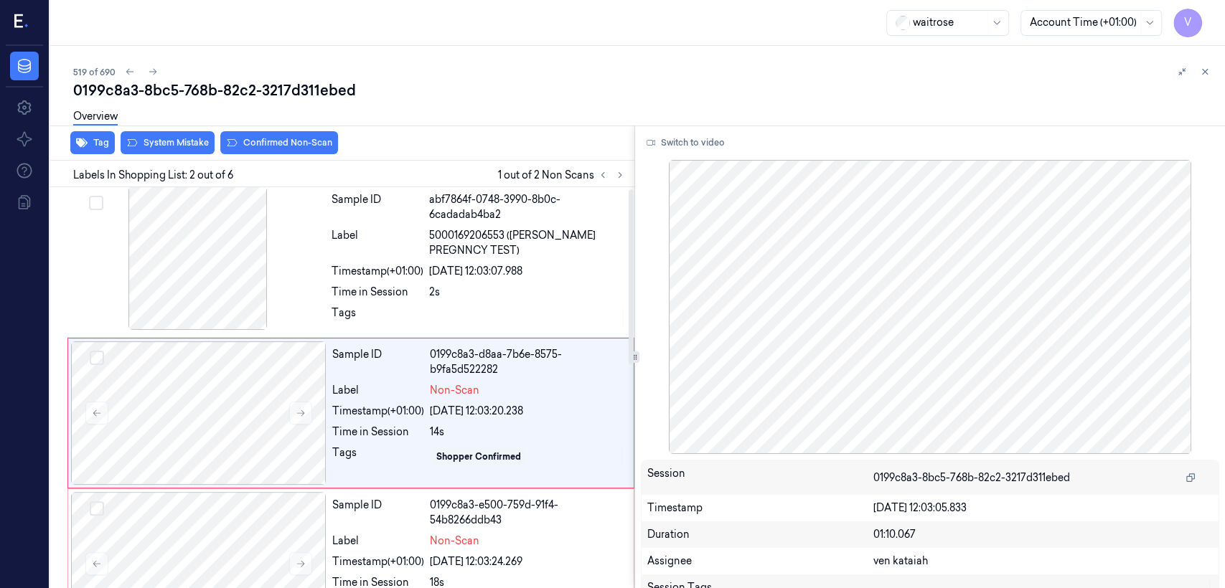
scroll to position [0, 0]
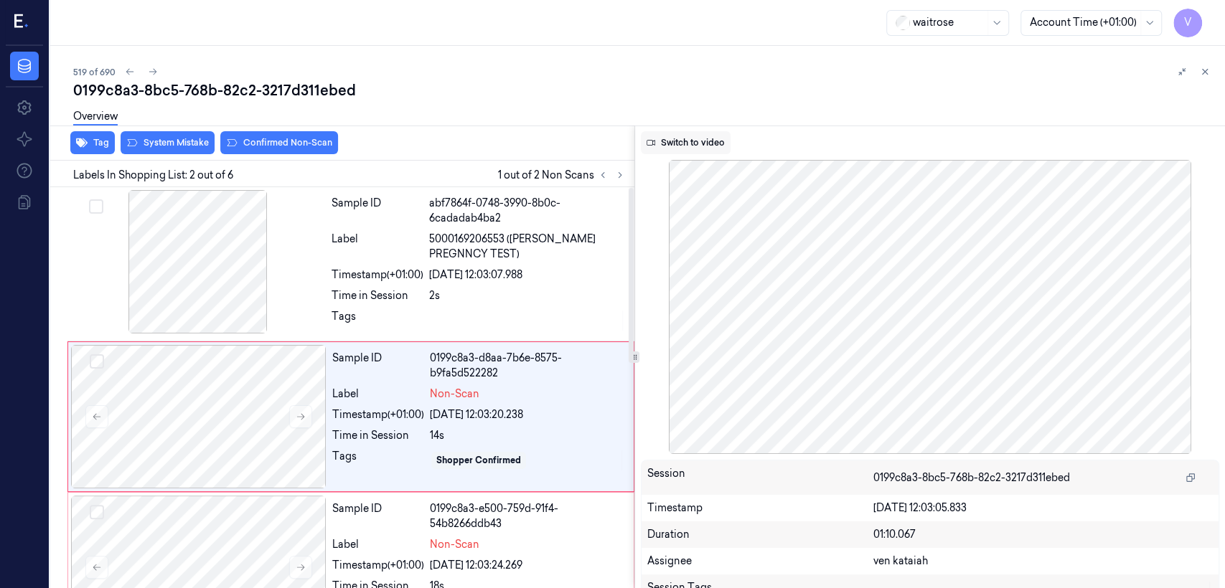
click at [677, 141] on button "Switch to video" at bounding box center [686, 142] width 90 height 23
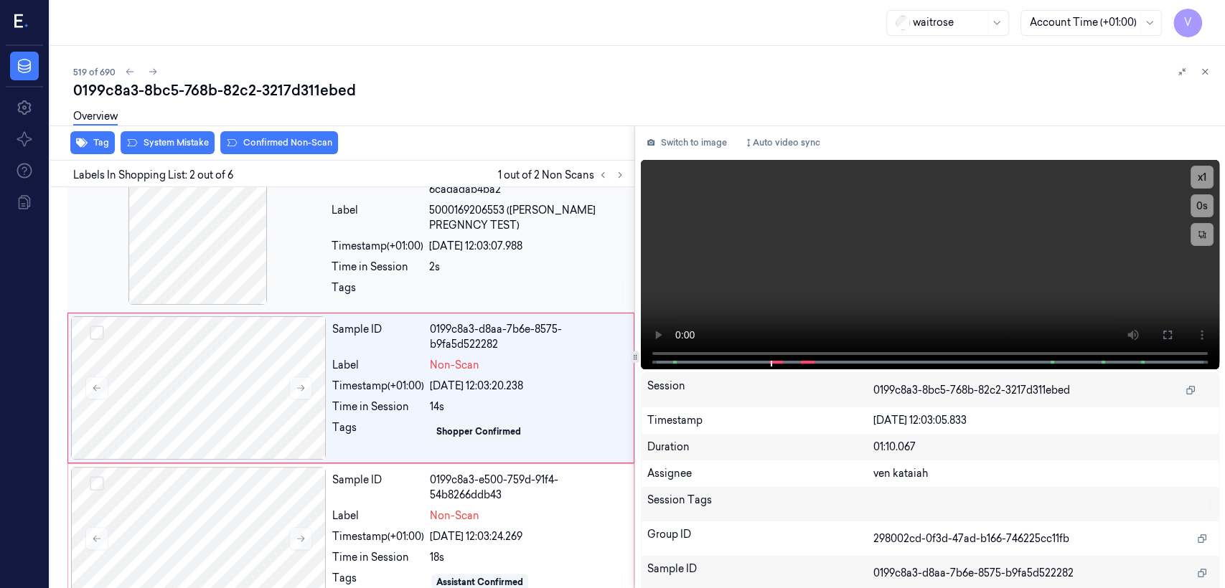
click at [506, 203] on span "5000169206553 ([PERSON_NAME] PREGNNCY TEST)" at bounding box center [527, 218] width 197 height 30
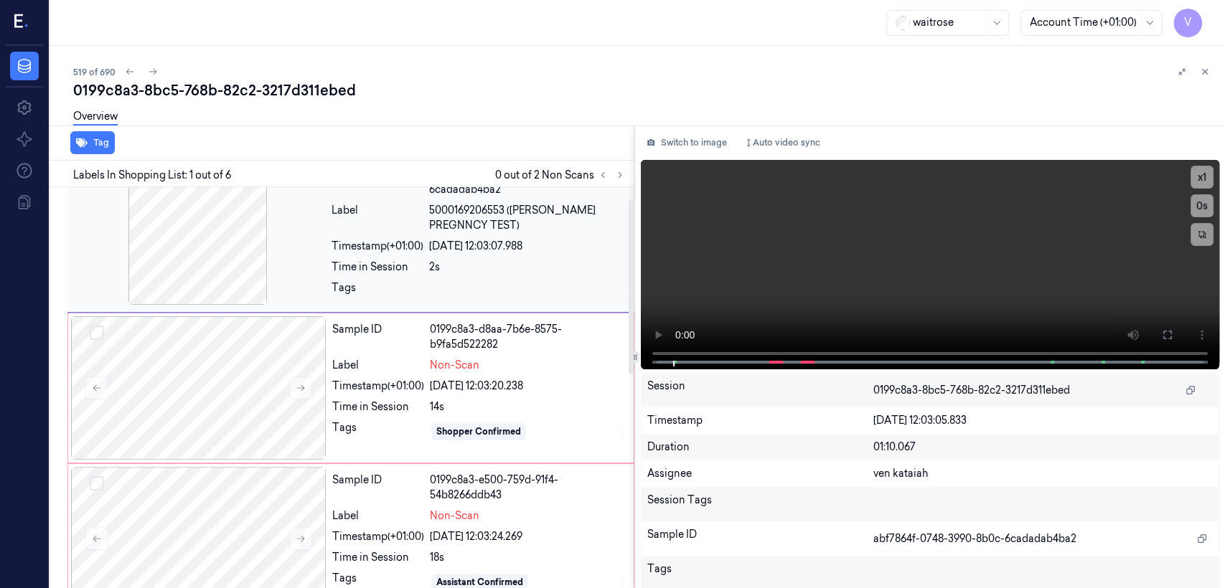
scroll to position [0, 0]
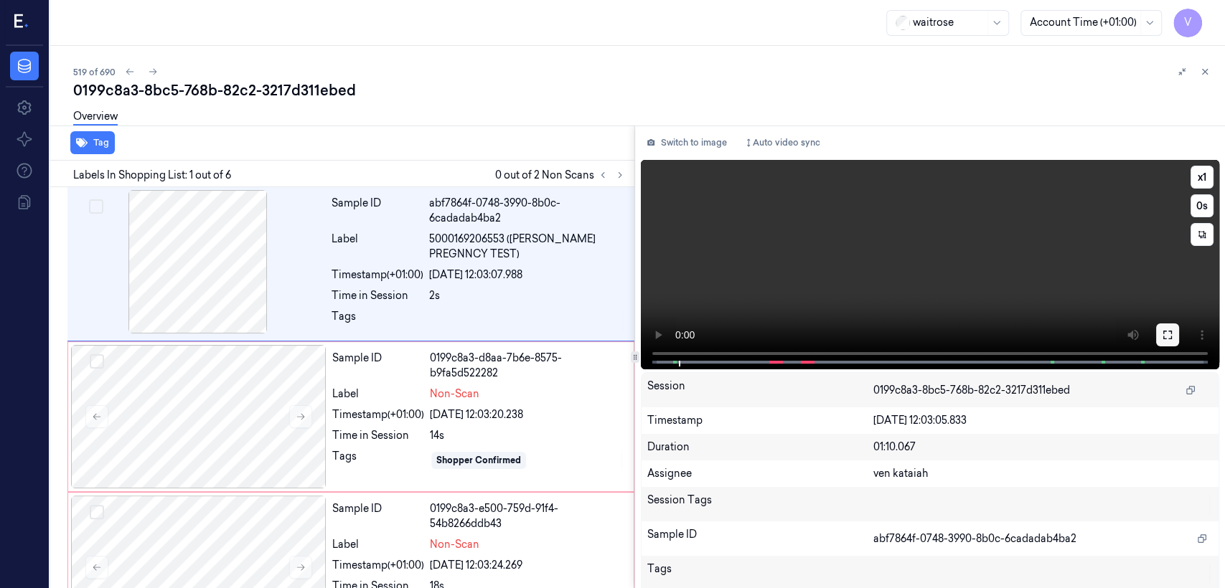
click at [1167, 341] on button at bounding box center [1167, 335] width 23 height 23
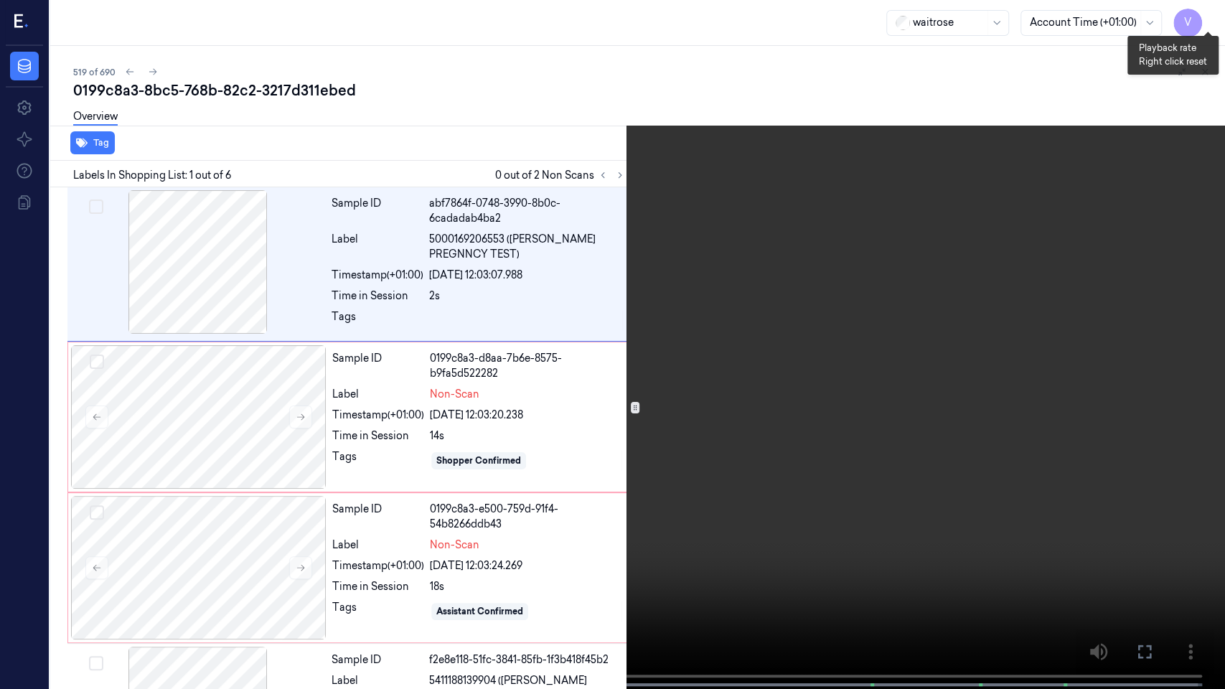
click at [1206, 23] on button "x 1" at bounding box center [1207, 17] width 23 height 23
click at [0, 0] on button at bounding box center [0, 0] width 0 height 0
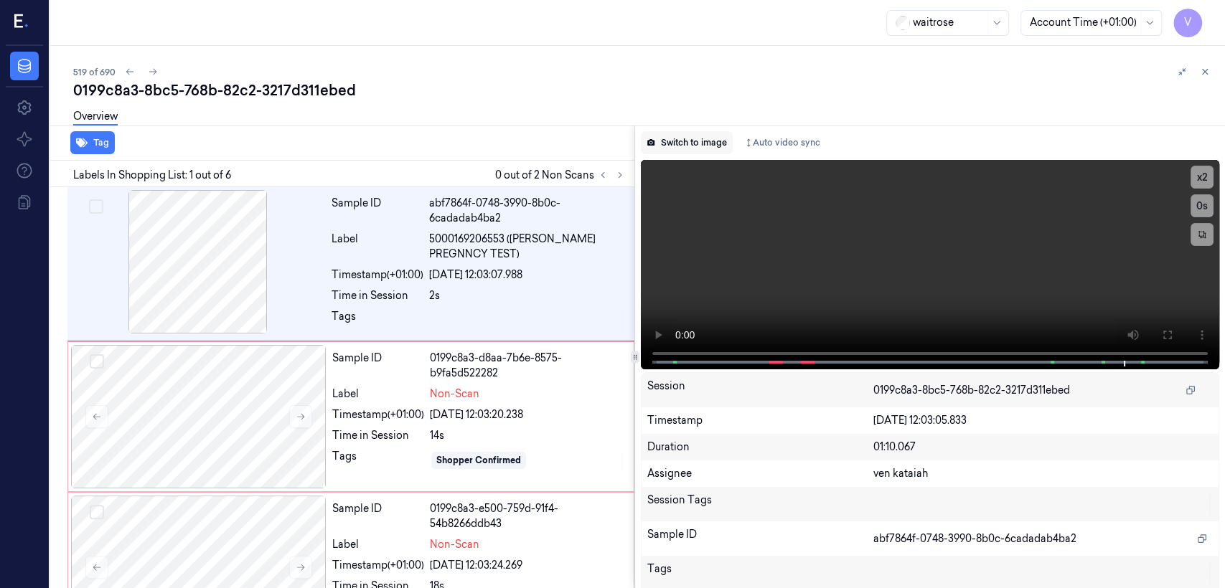
click at [703, 146] on button "Switch to image" at bounding box center [687, 142] width 92 height 23
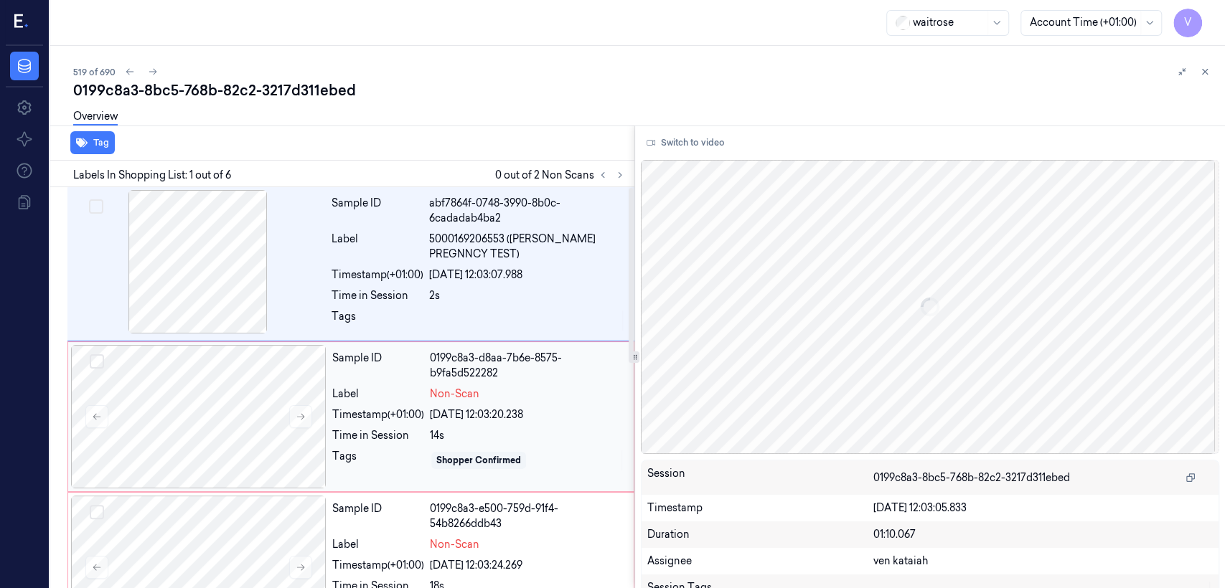
click at [466, 433] on div "14s" at bounding box center [527, 435] width 195 height 15
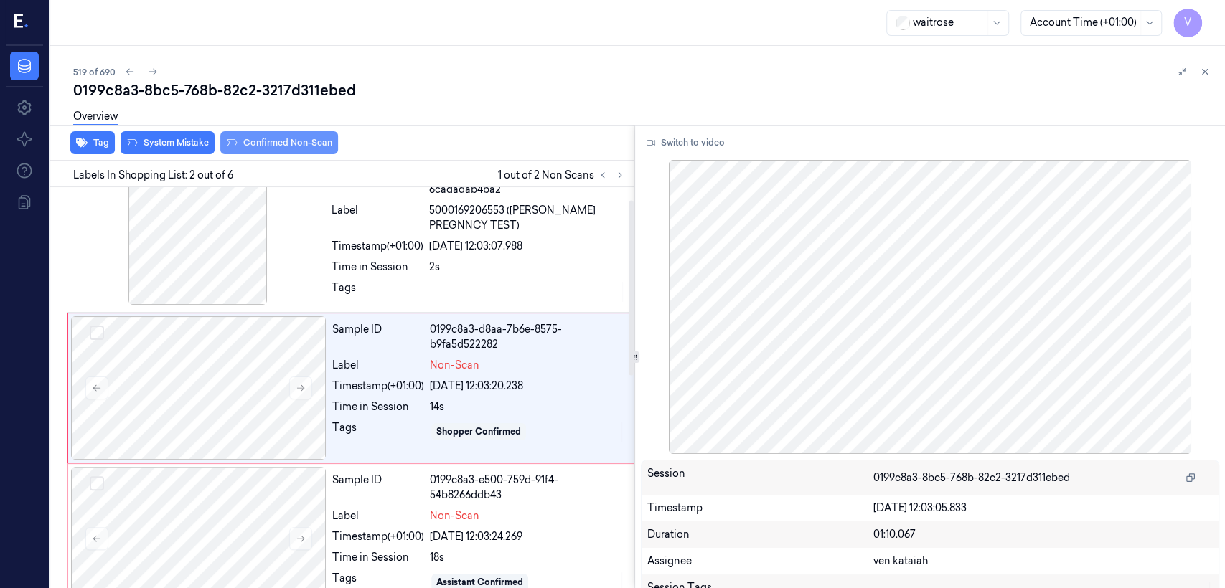
click at [284, 149] on button "Confirmed Non-Scan" at bounding box center [279, 142] width 118 height 23
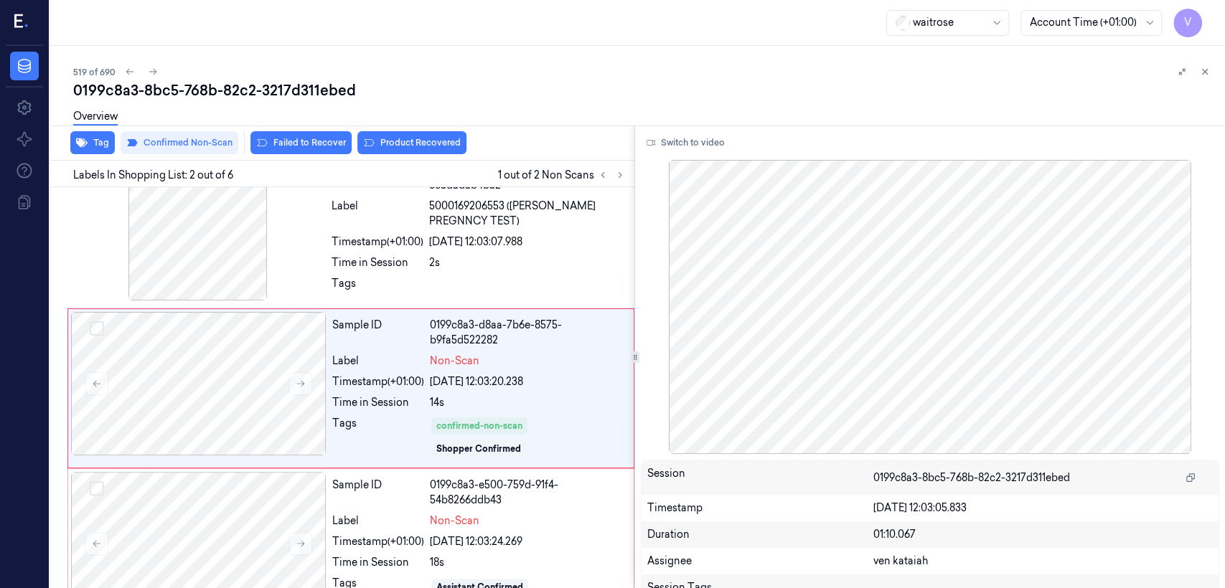
click at [430, 145] on button "Product Recovered" at bounding box center [411, 142] width 109 height 23
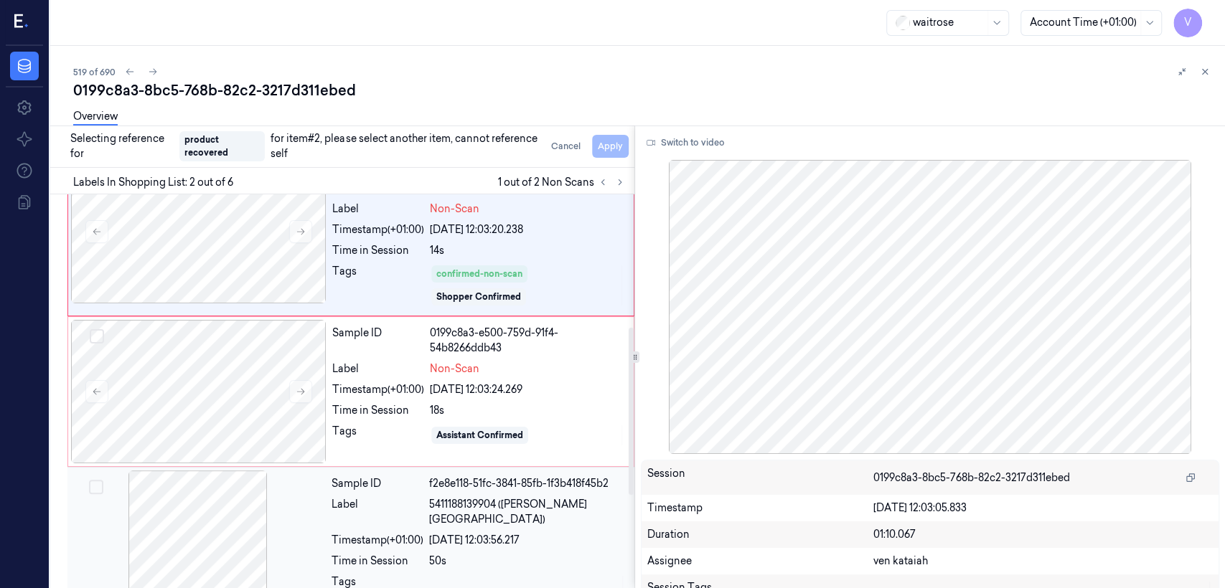
scroll to position [352, 0]
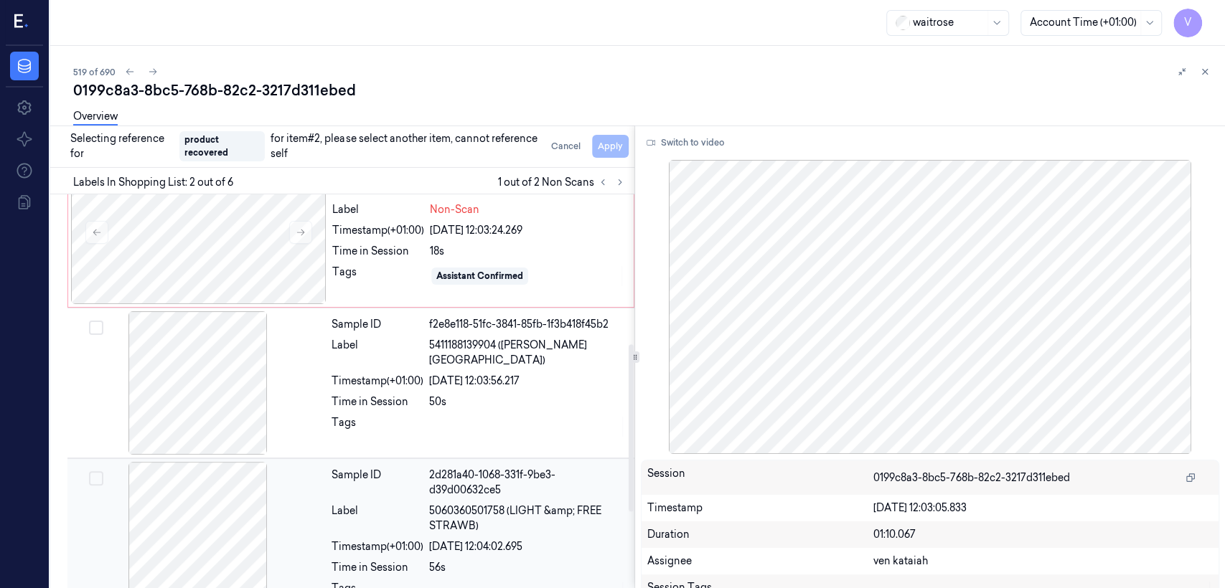
click at [372, 501] on div "Sample ID 2d281a40-1068-331f-9be3-d39d00632ce5 Label 5060360501758 (LIGHT &amp;…" at bounding box center [479, 536] width 306 height 148
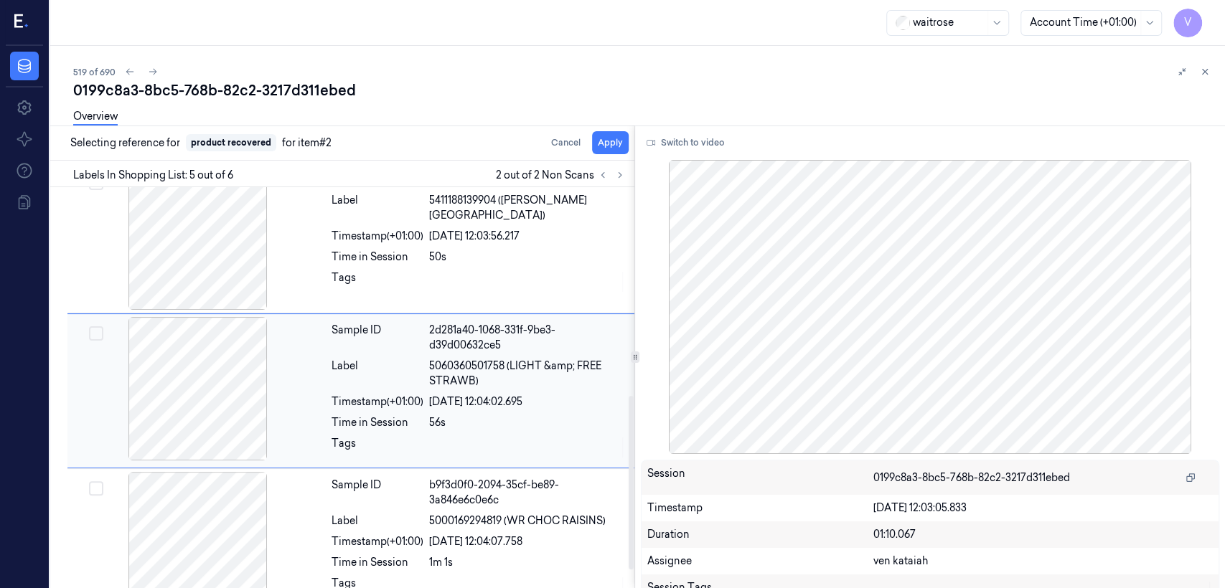
scroll to position [491, 0]
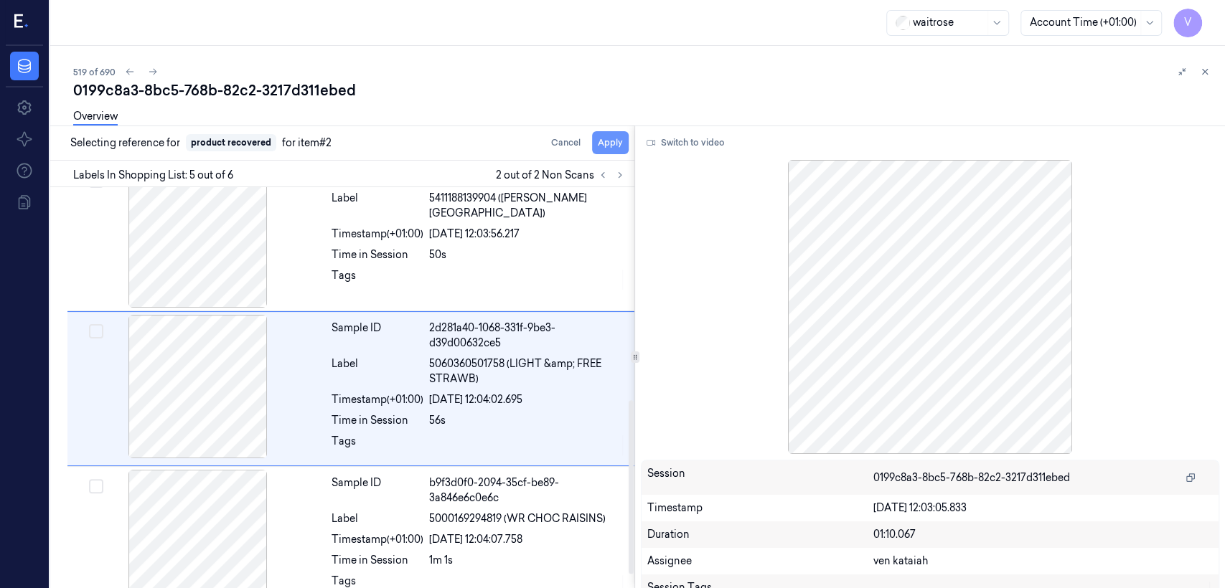
click at [609, 143] on button "Apply" at bounding box center [610, 142] width 37 height 23
click at [436, 268] on div at bounding box center [527, 279] width 197 height 23
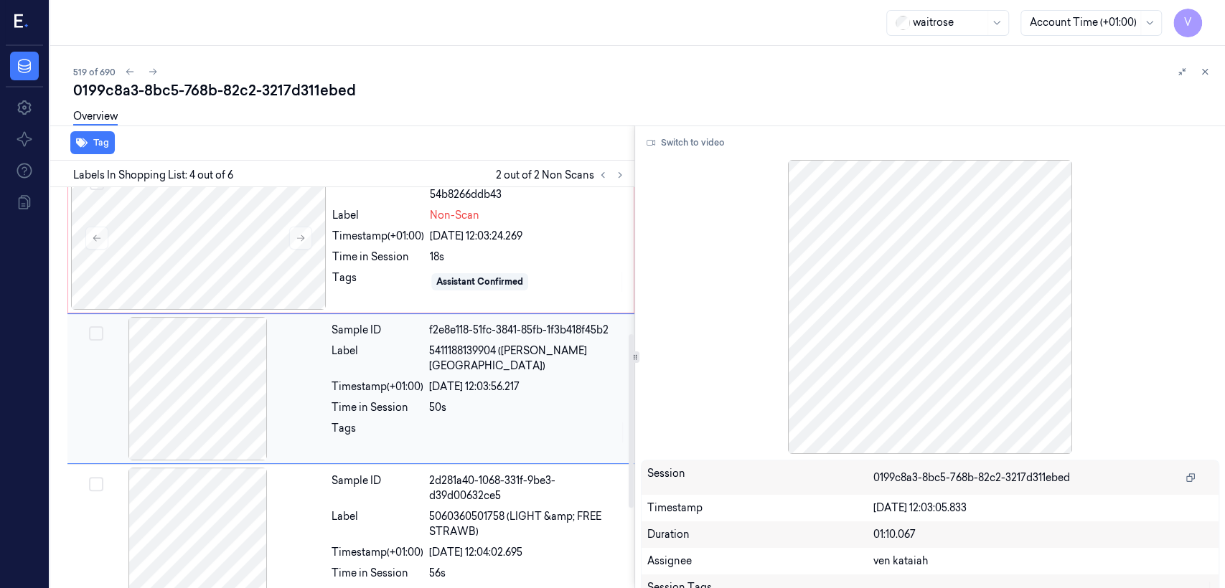
scroll to position [356, 0]
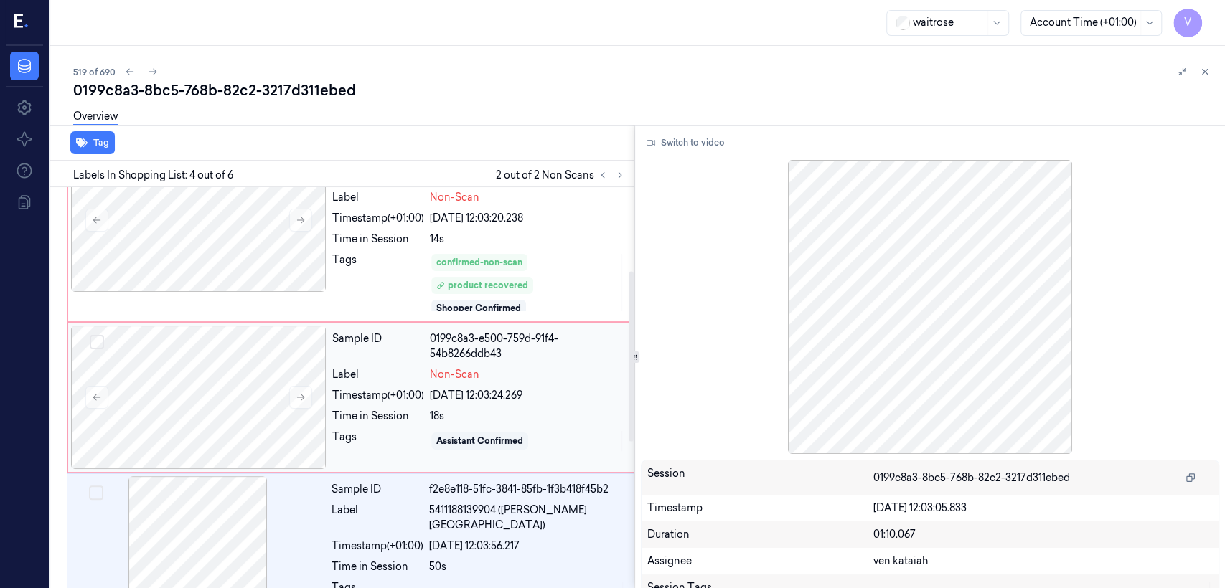
click at [471, 404] on div "Sample ID 0199c8a3-e500-759d-91f4-54b8266ddb43 Label Non-Scan Timestamp (+01:00…" at bounding box center [478, 397] width 304 height 143
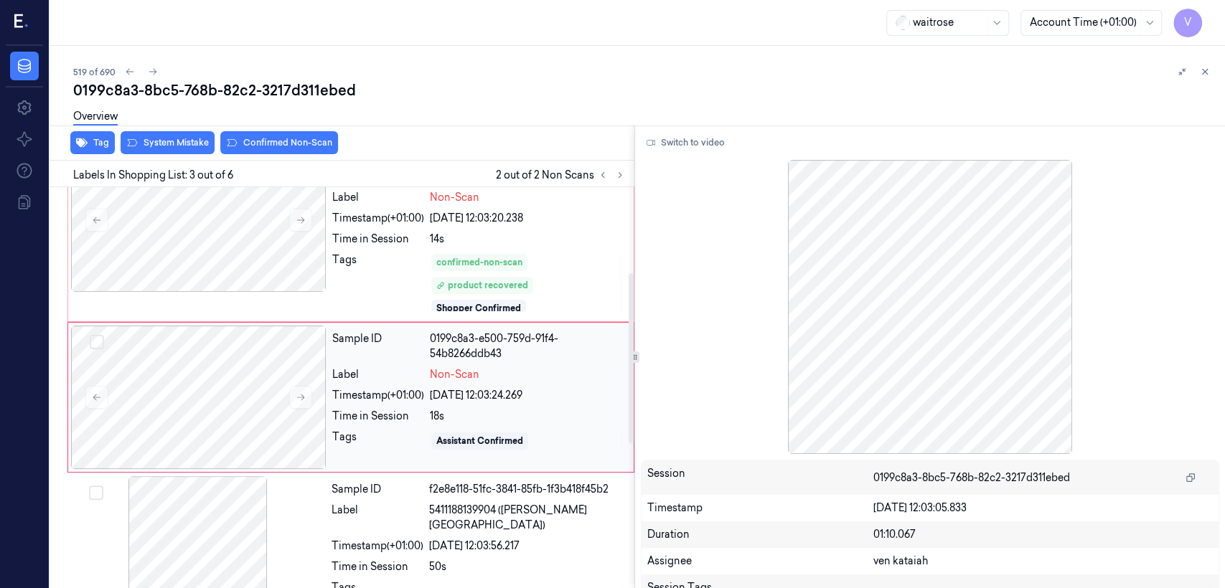
scroll to position [206, 0]
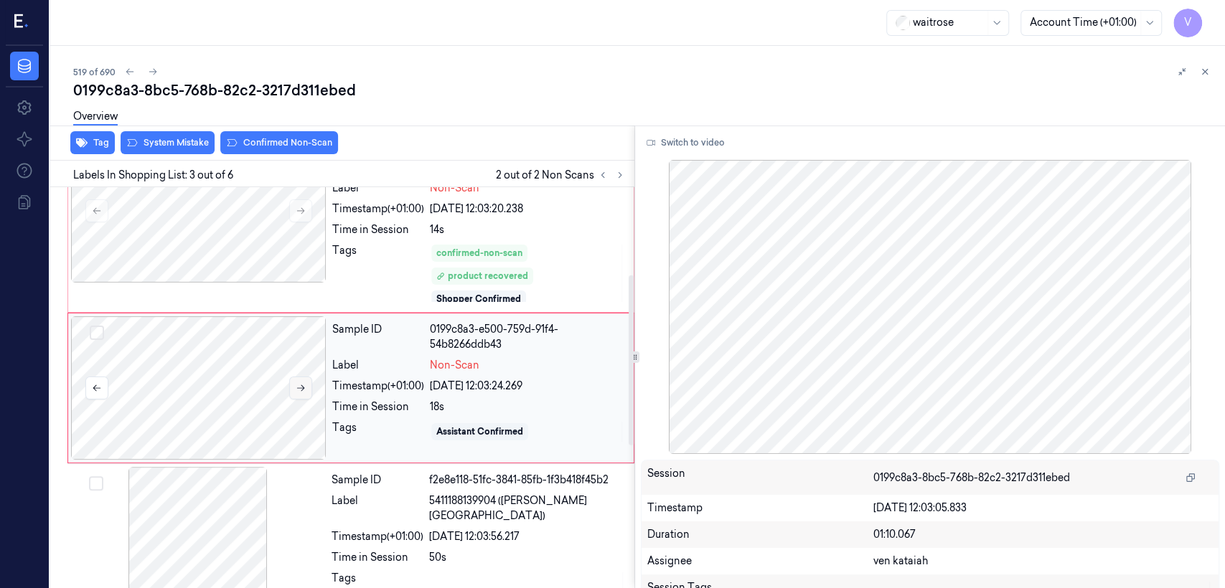
click at [304, 388] on icon at bounding box center [301, 388] width 10 height 10
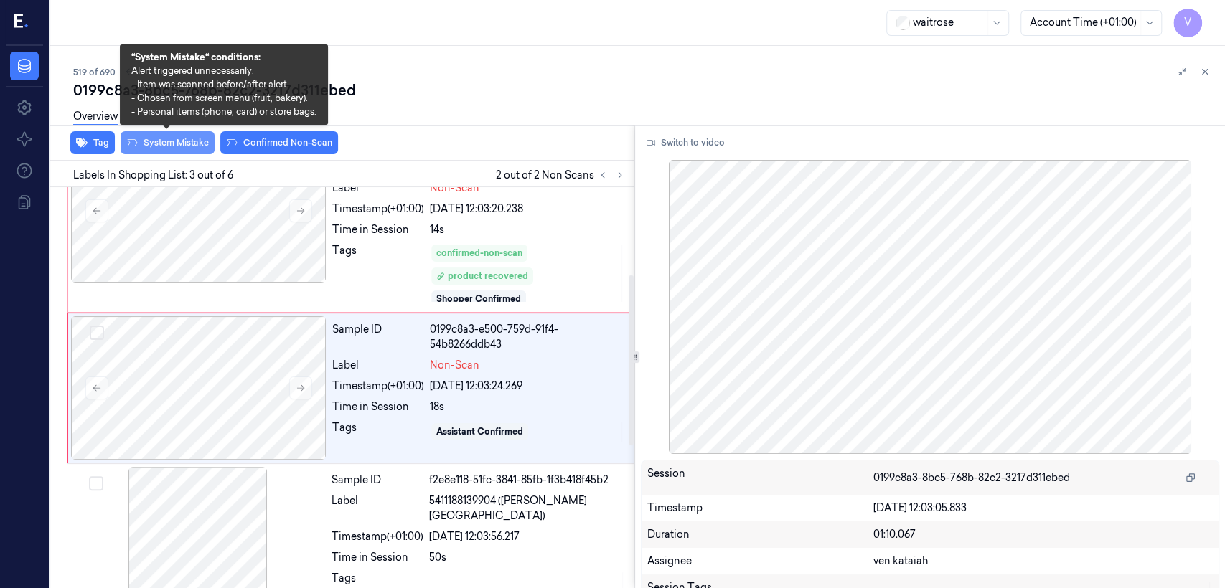
click at [172, 145] on button "System Mistake" at bounding box center [168, 142] width 94 height 23
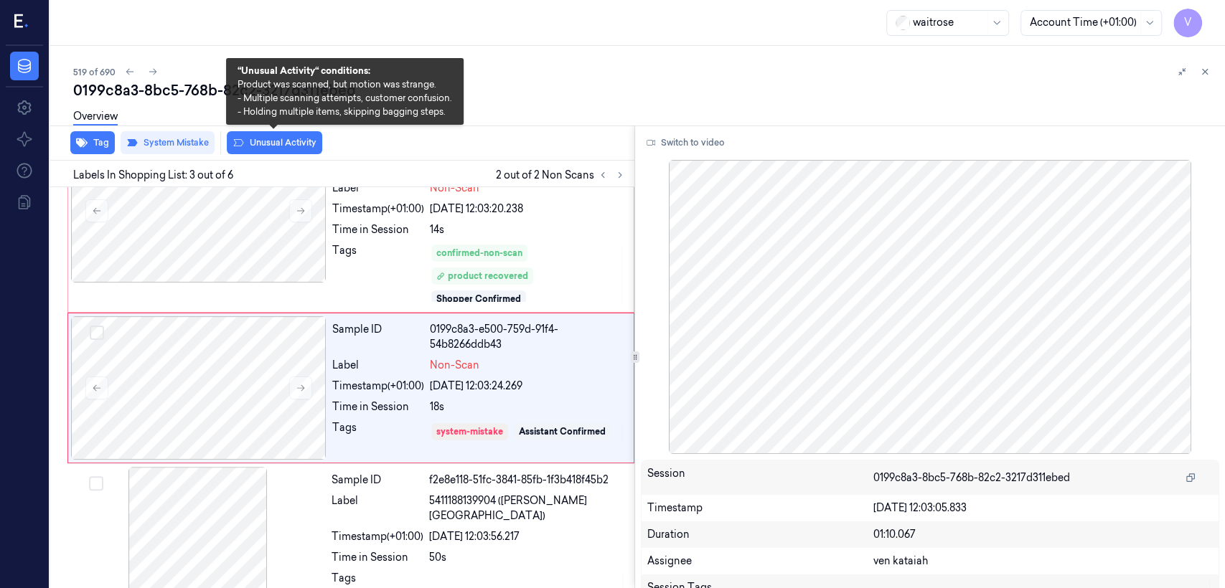
scroll to position [209, 0]
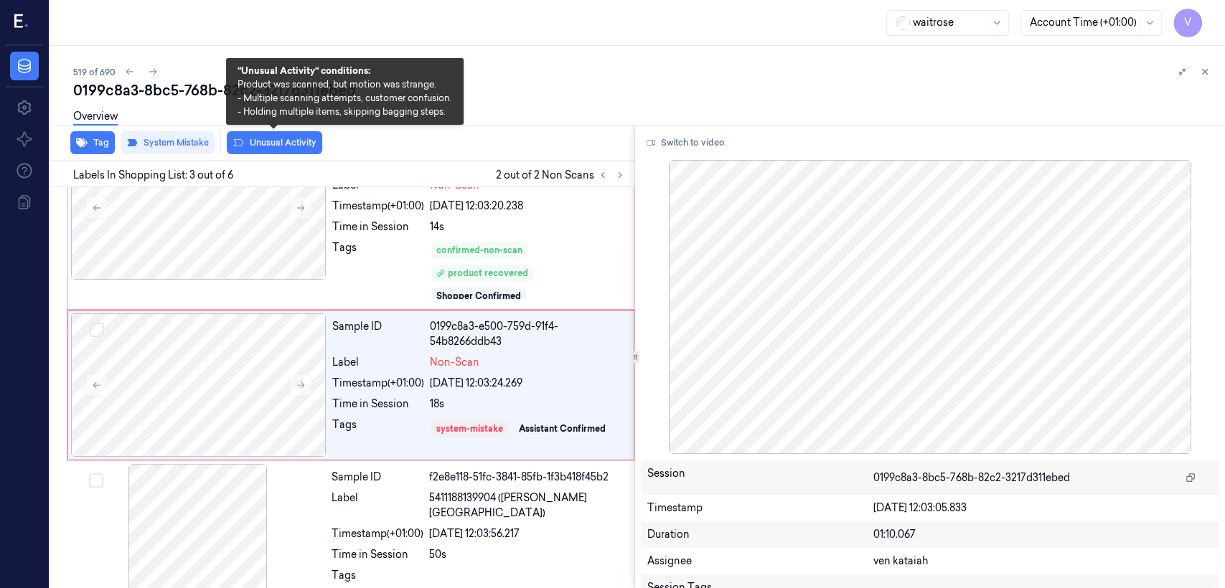
click at [276, 145] on button "Unusual Activity" at bounding box center [274, 142] width 95 height 23
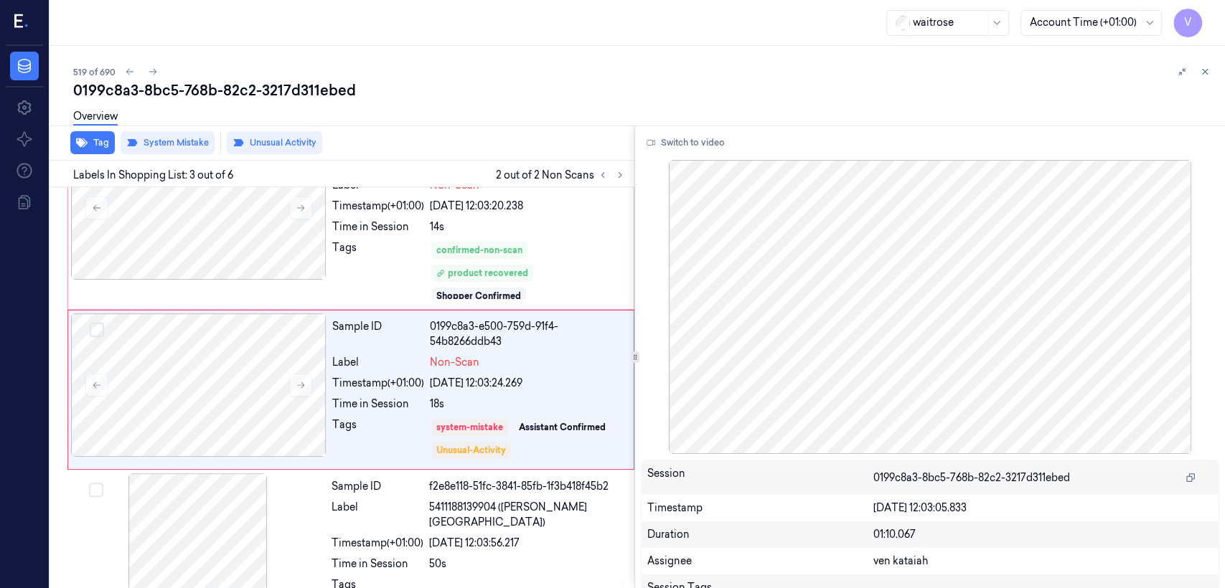
scroll to position [210, 0]
click at [1209, 68] on icon at bounding box center [1205, 72] width 10 height 10
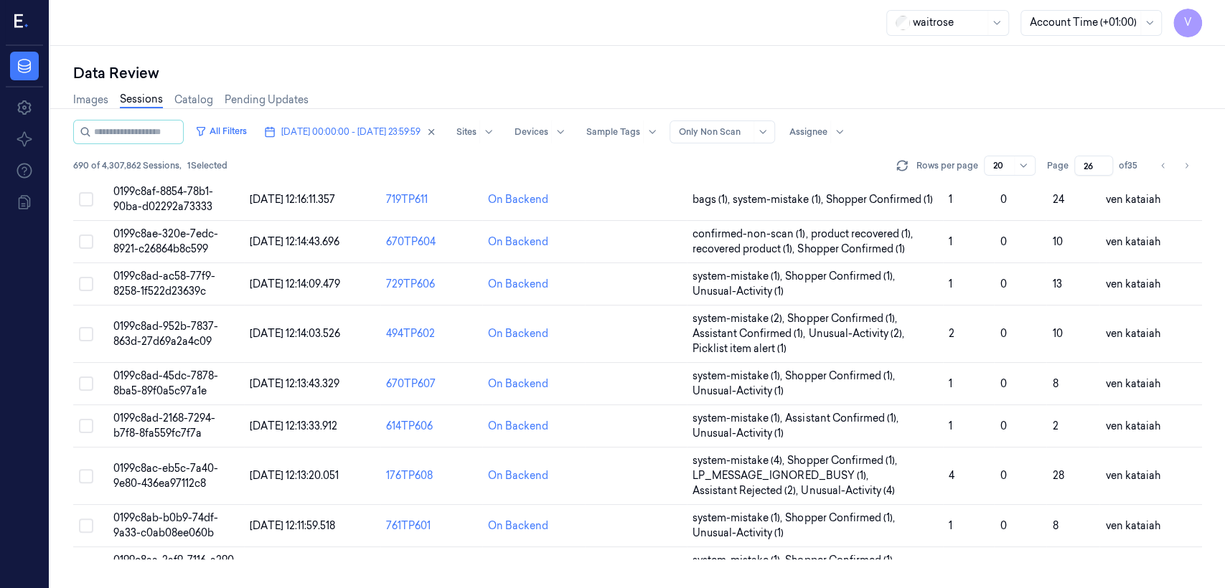
scroll to position [570, 0]
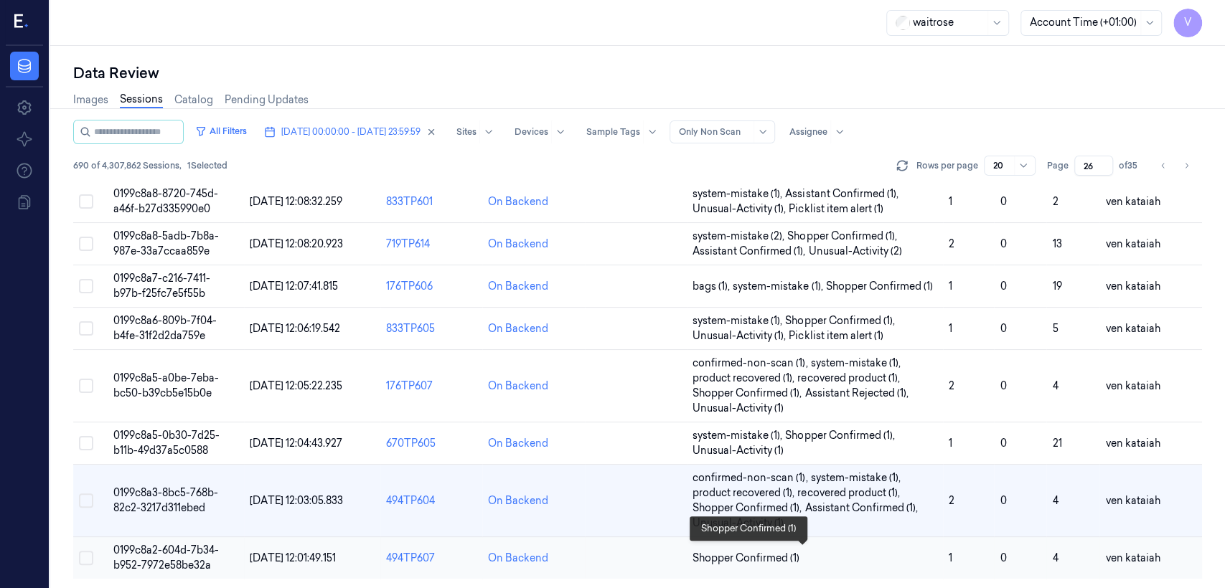
click at [778, 561] on span "Shopper Confirmed (1)" at bounding box center [745, 558] width 107 height 15
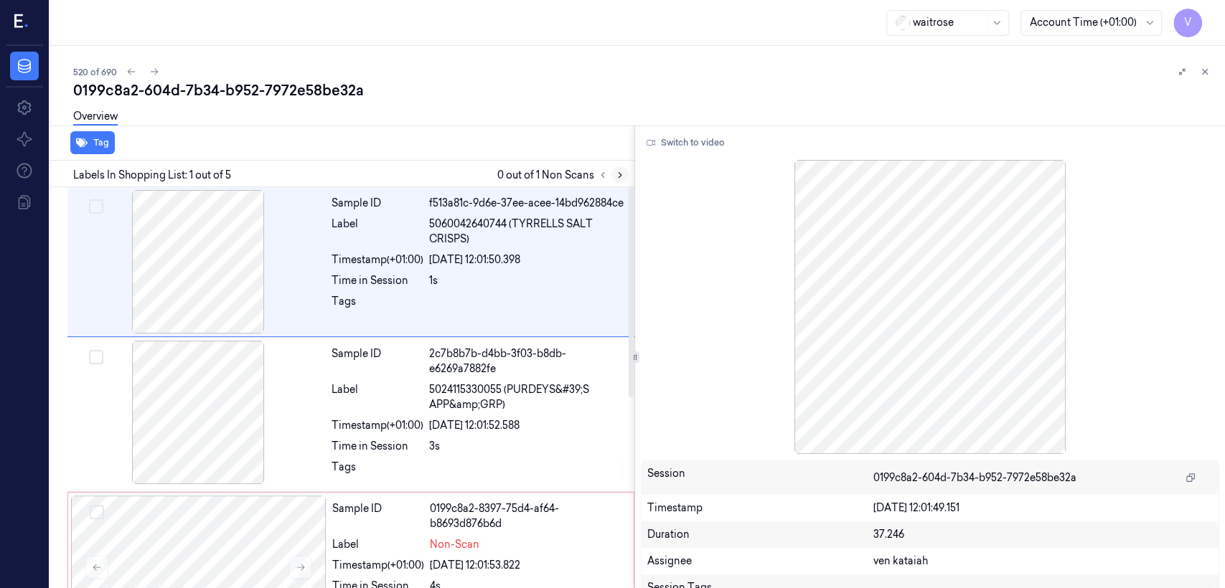
click at [615, 179] on icon at bounding box center [620, 175] width 10 height 10
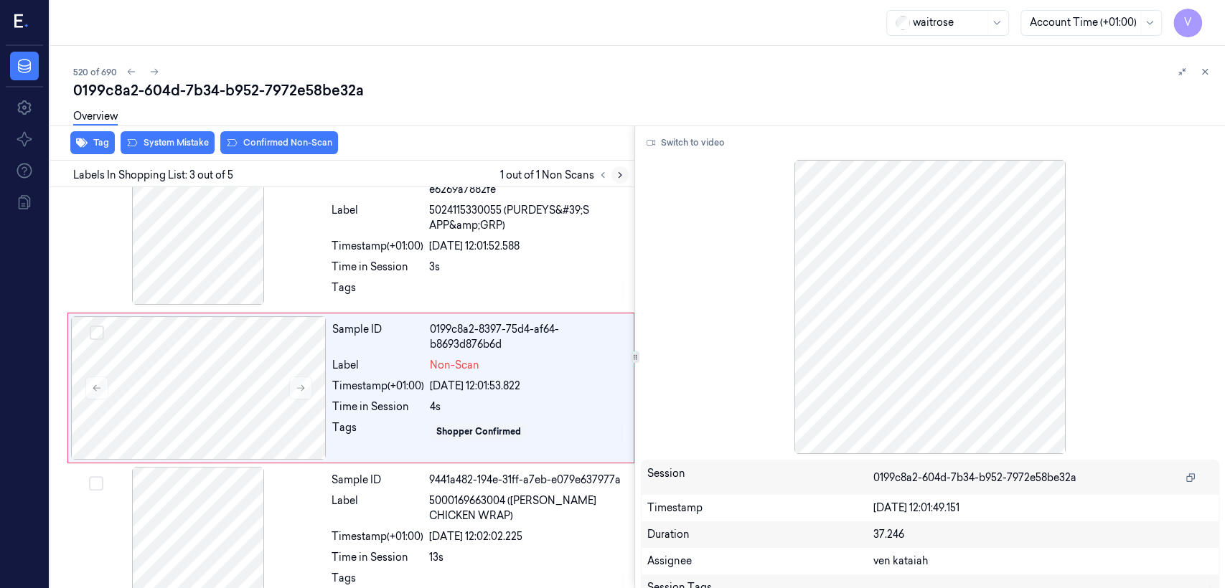
scroll to position [184, 0]
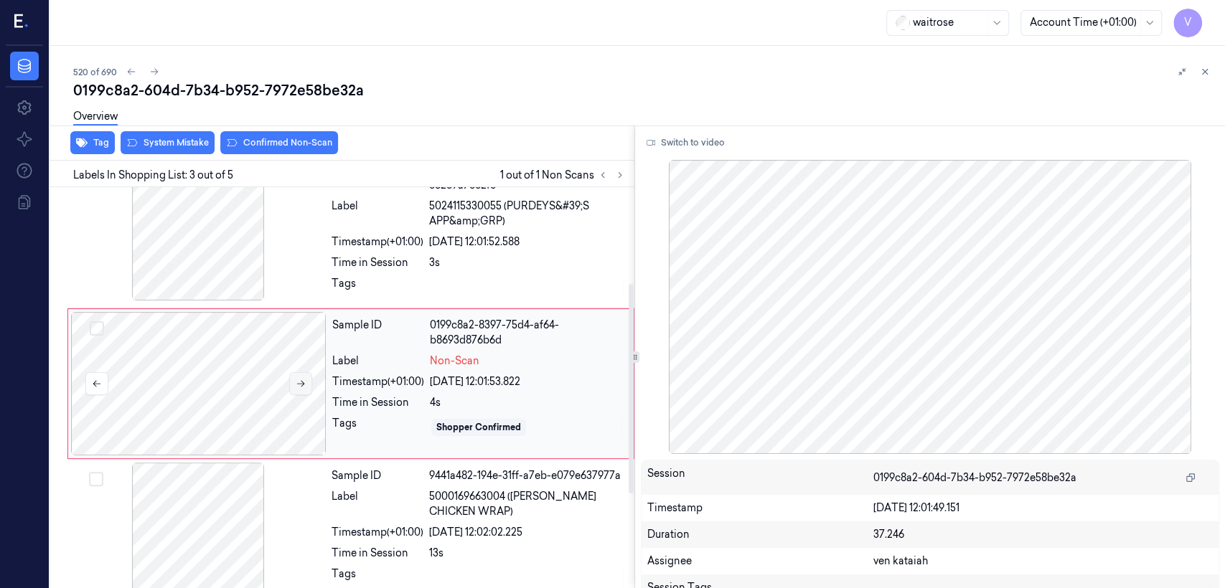
click at [302, 389] on icon at bounding box center [301, 384] width 10 height 10
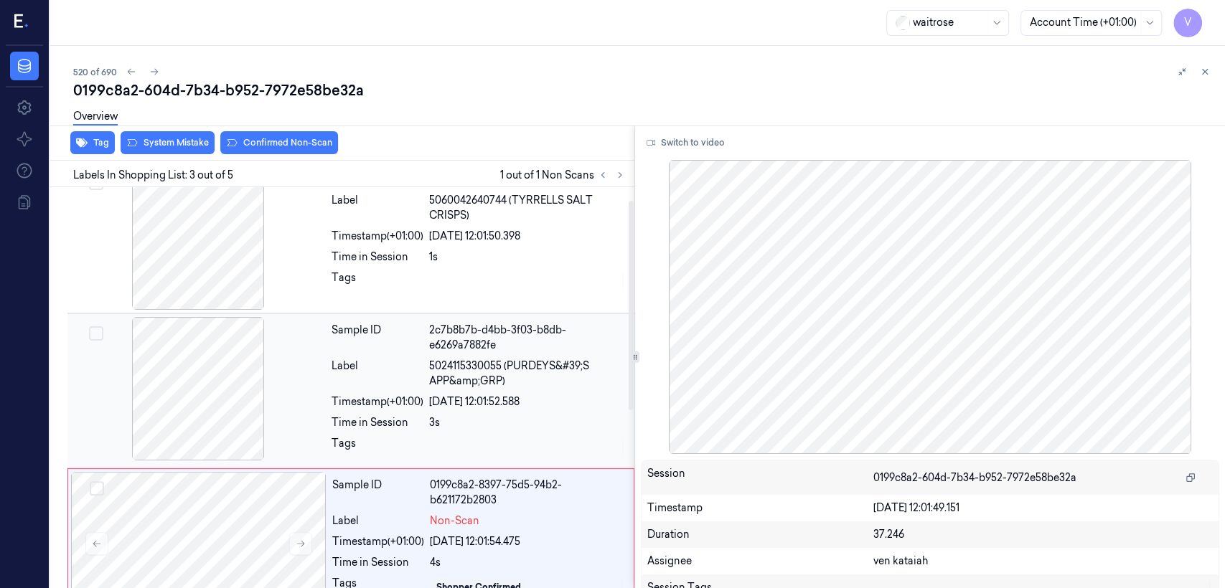
click at [462, 344] on div "2c7b8b7b-d4bb-3f03-b8db-e6269a7882fe" at bounding box center [527, 338] width 197 height 30
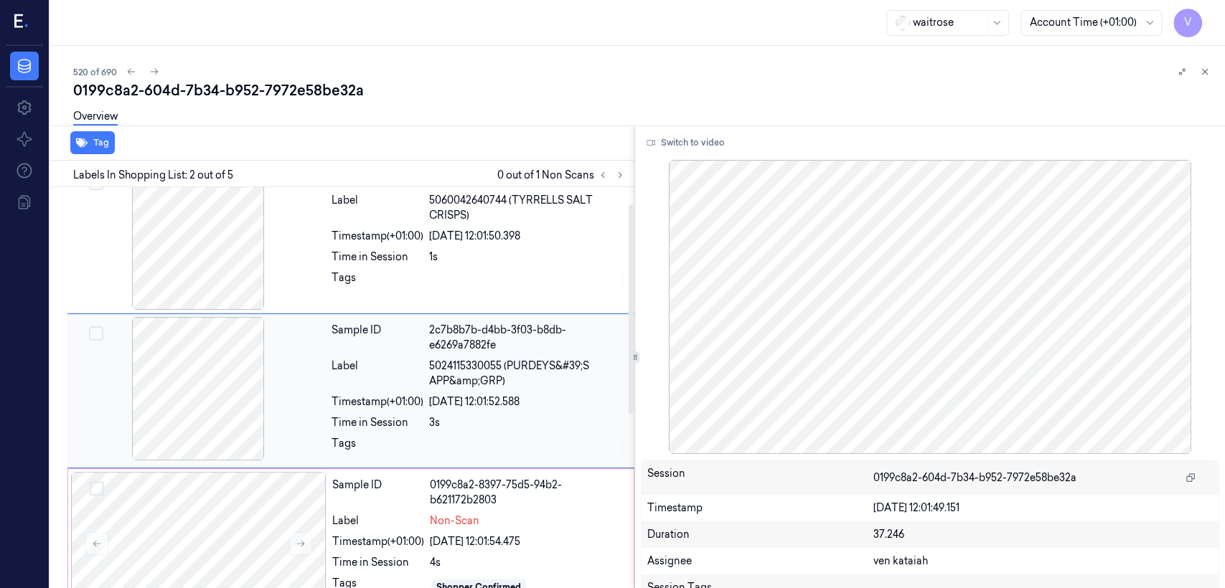
scroll to position [31, 0]
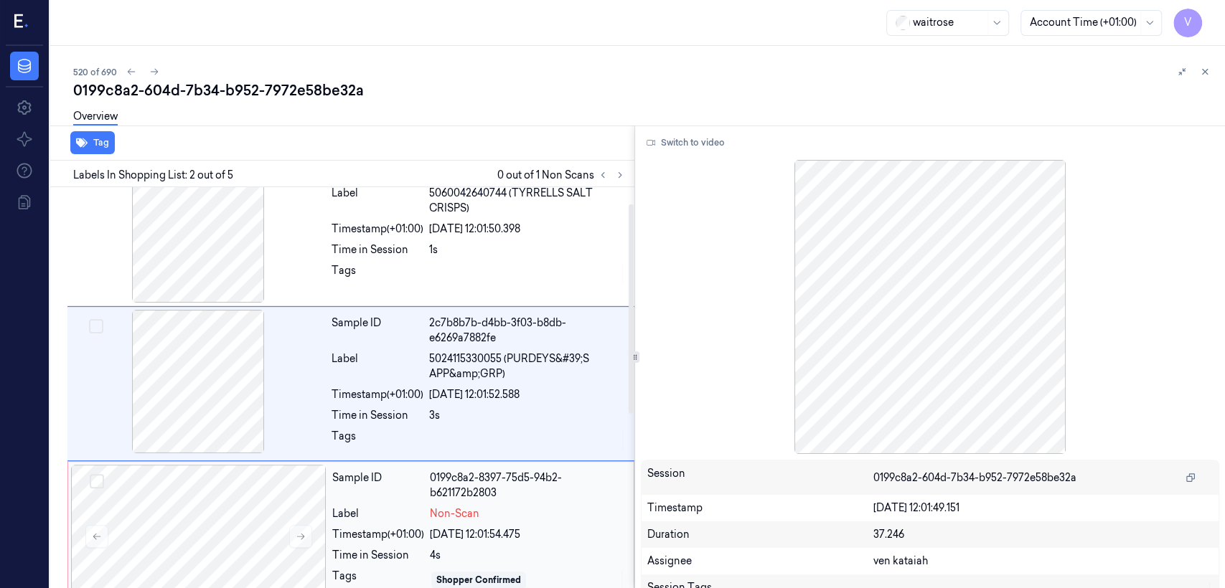
click at [428, 530] on div "Timestamp (+01:00) [DATE] 12:01:54.475" at bounding box center [478, 534] width 293 height 15
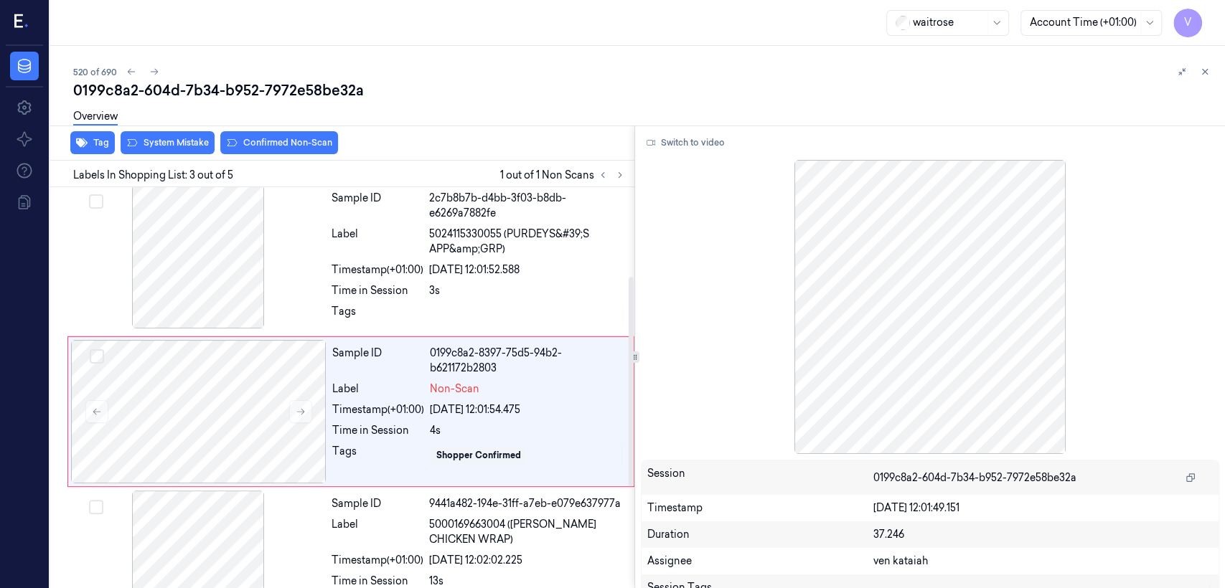
scroll to position [184, 0]
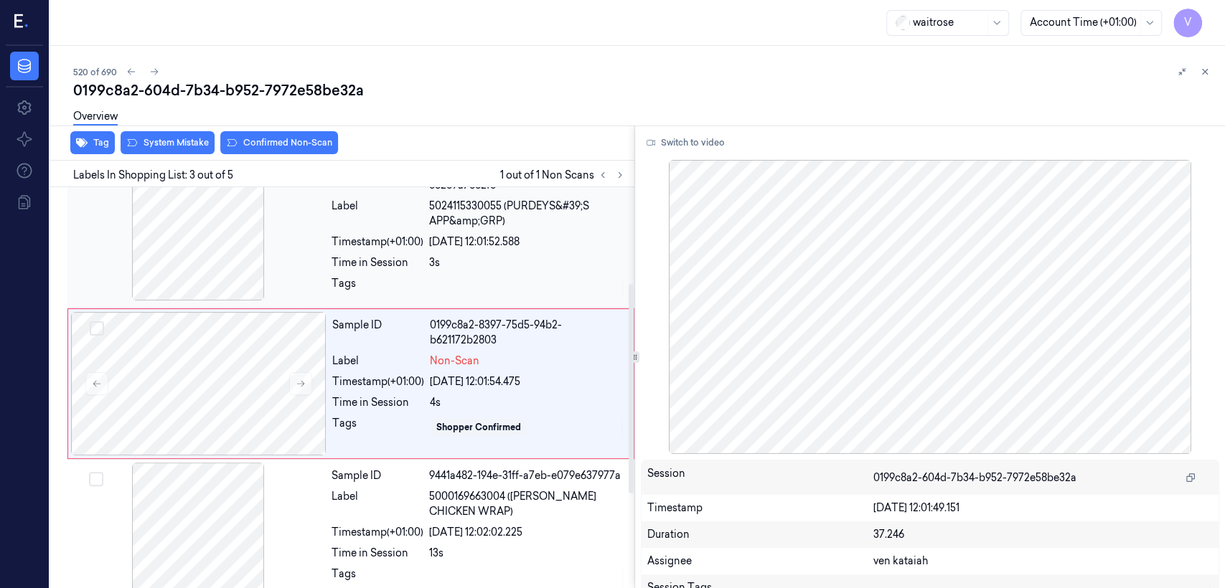
click at [472, 240] on div "[DATE] 12:01:52.588" at bounding box center [527, 242] width 197 height 15
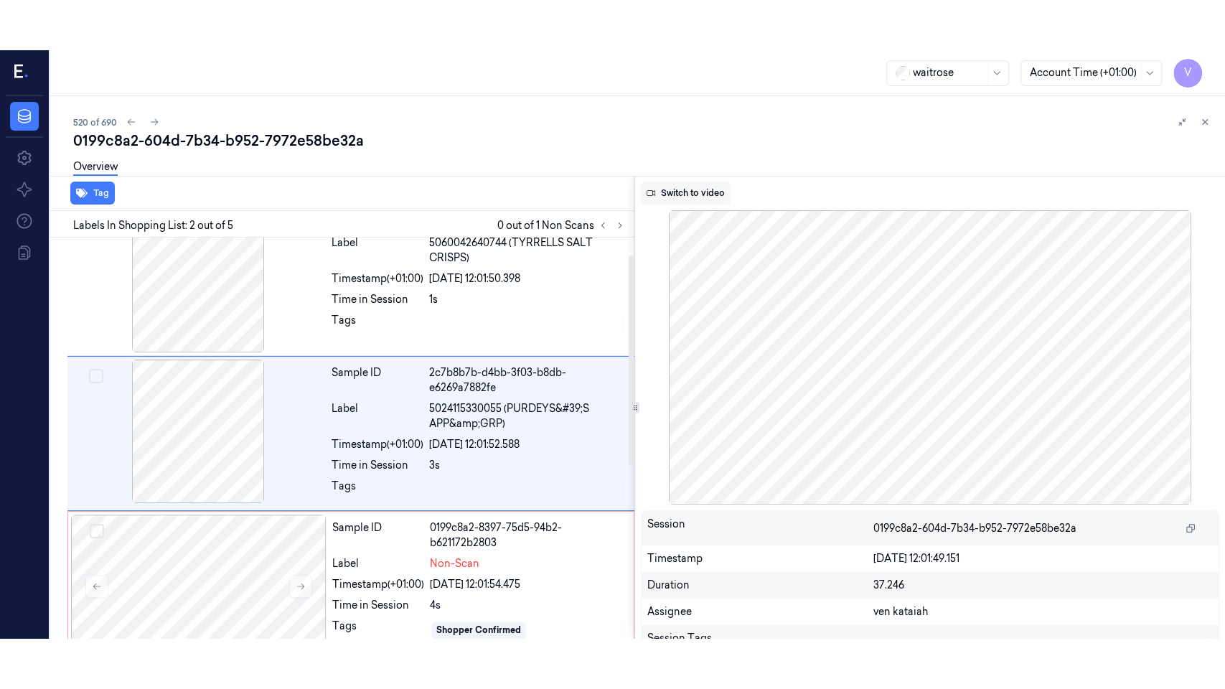
scroll to position [31, 0]
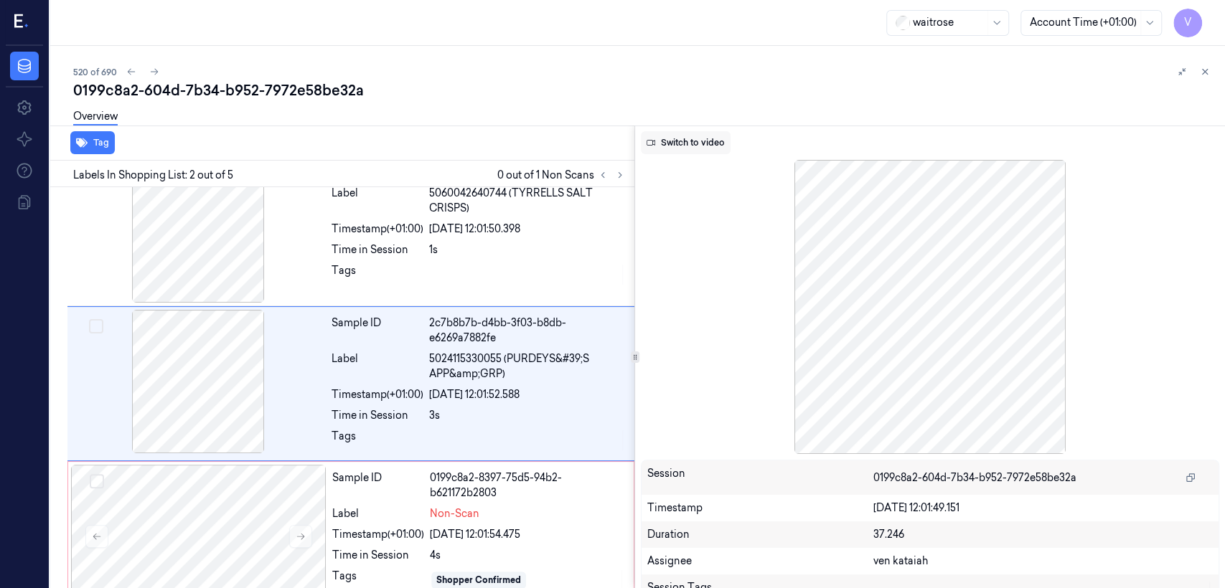
click at [693, 136] on button "Switch to video" at bounding box center [686, 142] width 90 height 23
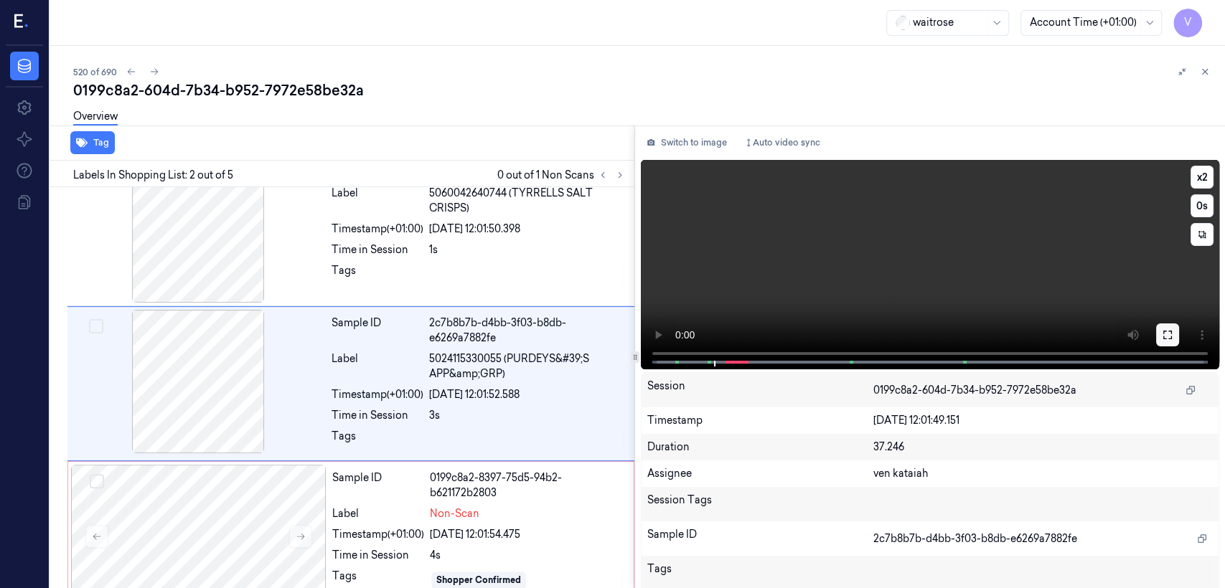
click at [1163, 333] on icon at bounding box center [1167, 335] width 9 height 9
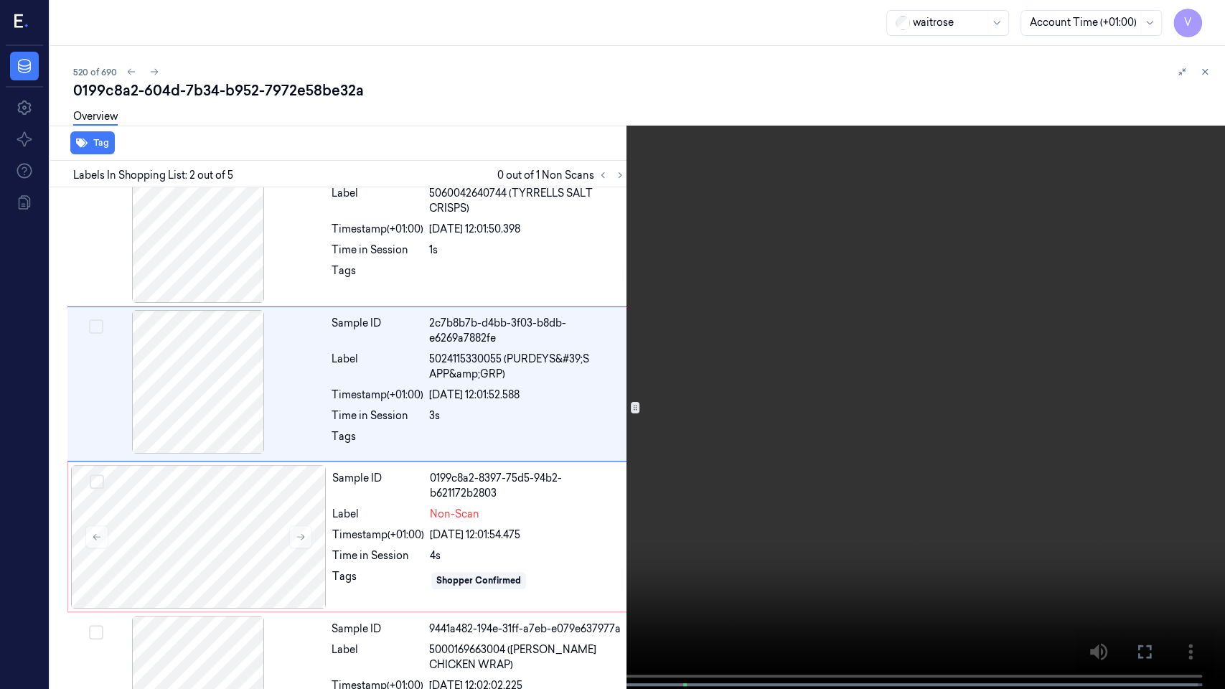
click at [339, 514] on video at bounding box center [612, 346] width 1225 height 692
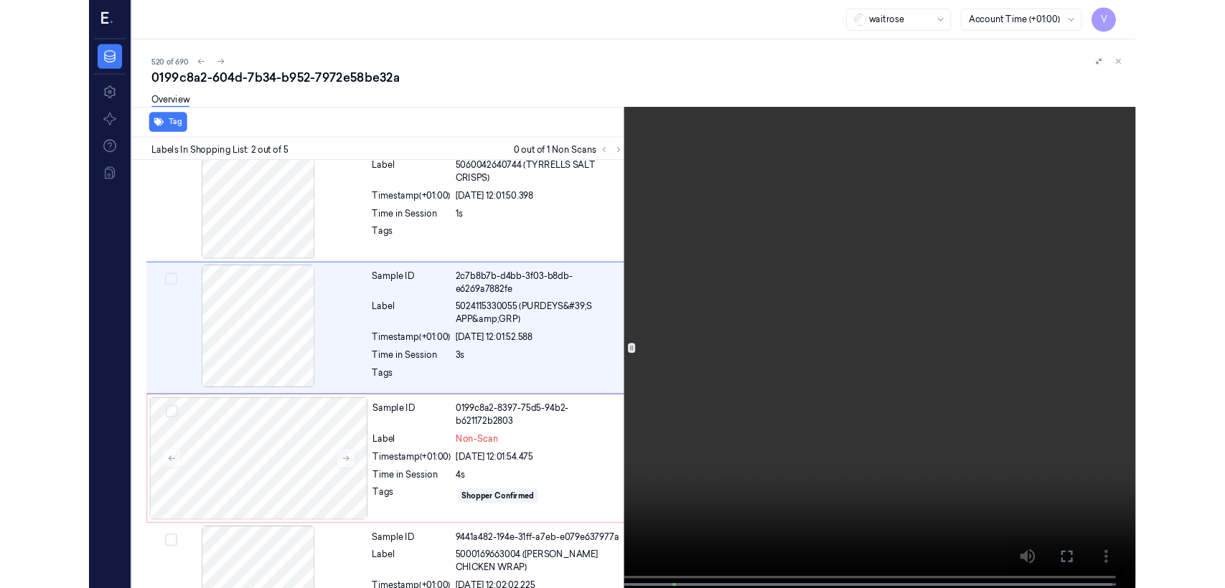
scroll to position [0, 0]
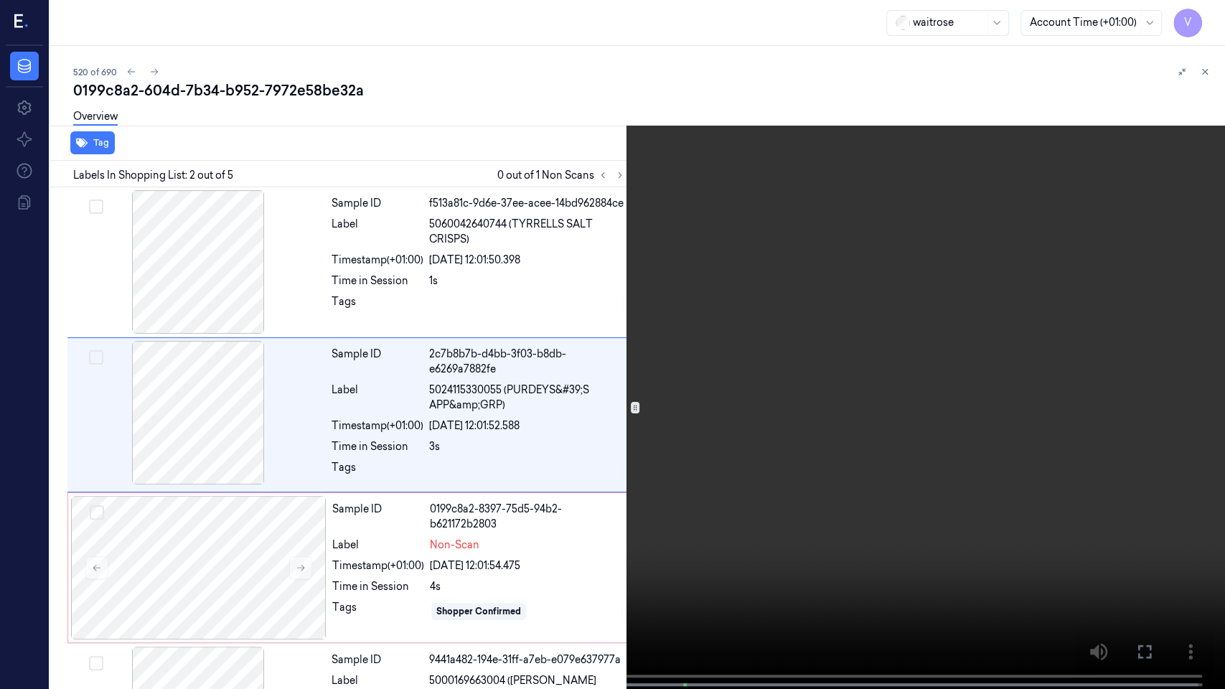
click at [1101, 525] on video at bounding box center [612, 346] width 1225 height 692
click at [0, 0] on icon at bounding box center [0, 0] width 0 height 0
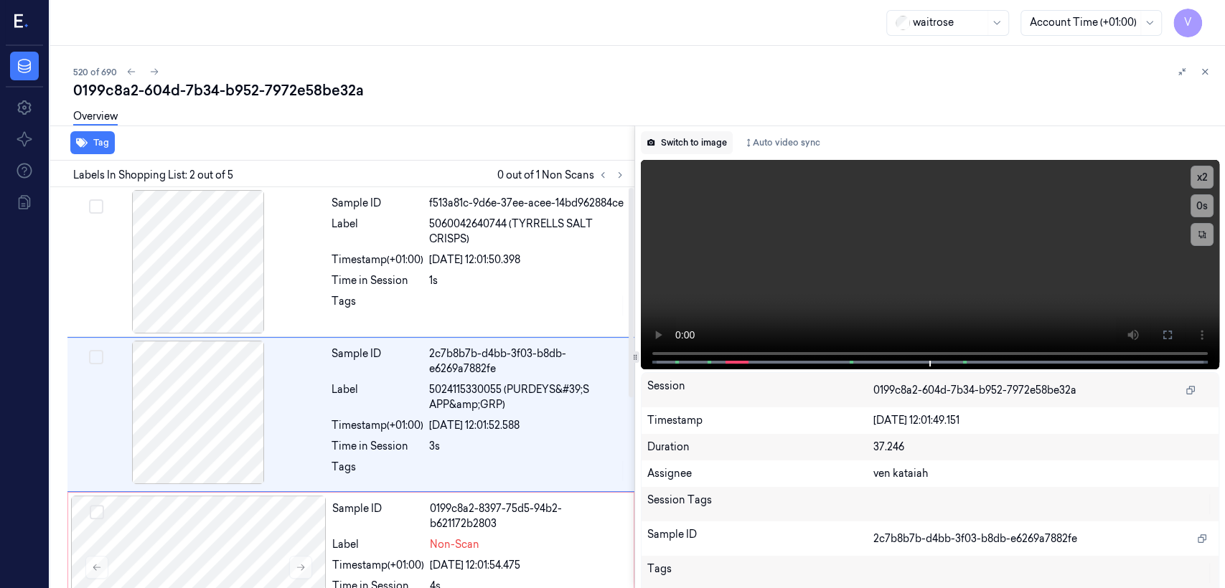
click at [663, 147] on button "Switch to image" at bounding box center [687, 142] width 92 height 23
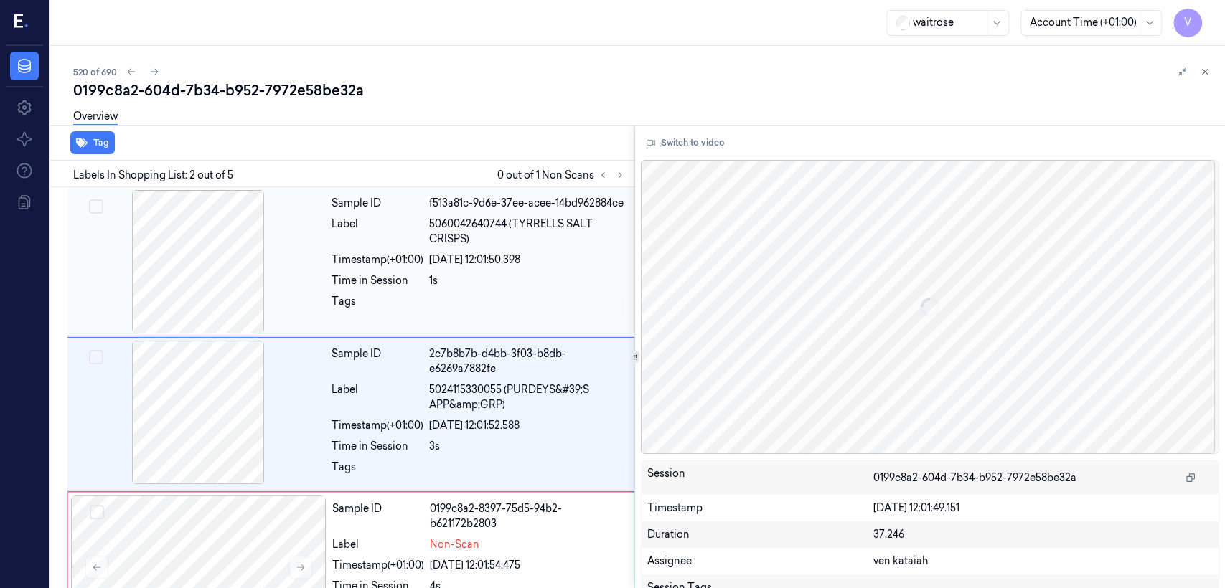
scroll to position [31, 0]
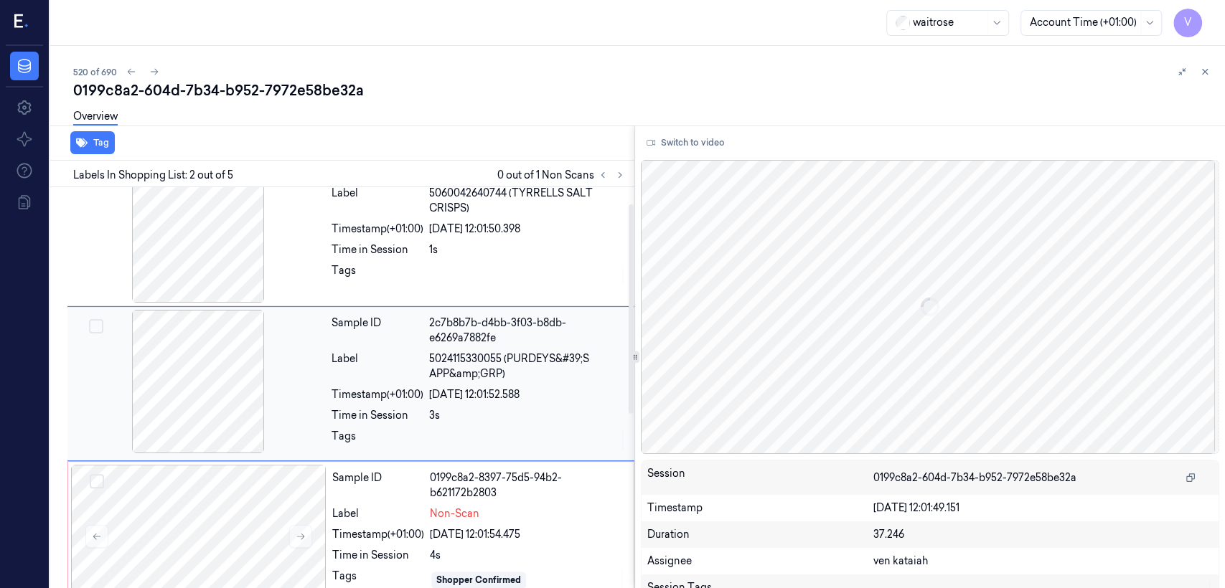
click at [477, 418] on div "3s" at bounding box center [527, 415] width 197 height 15
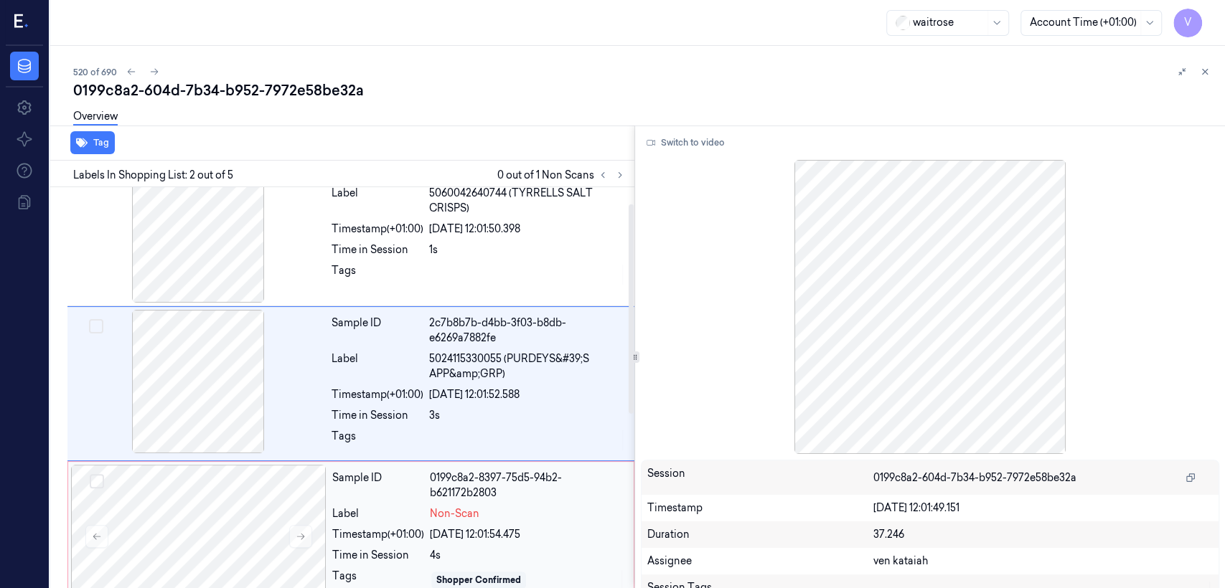
click at [411, 495] on div "Sample ID" at bounding box center [378, 486] width 92 height 30
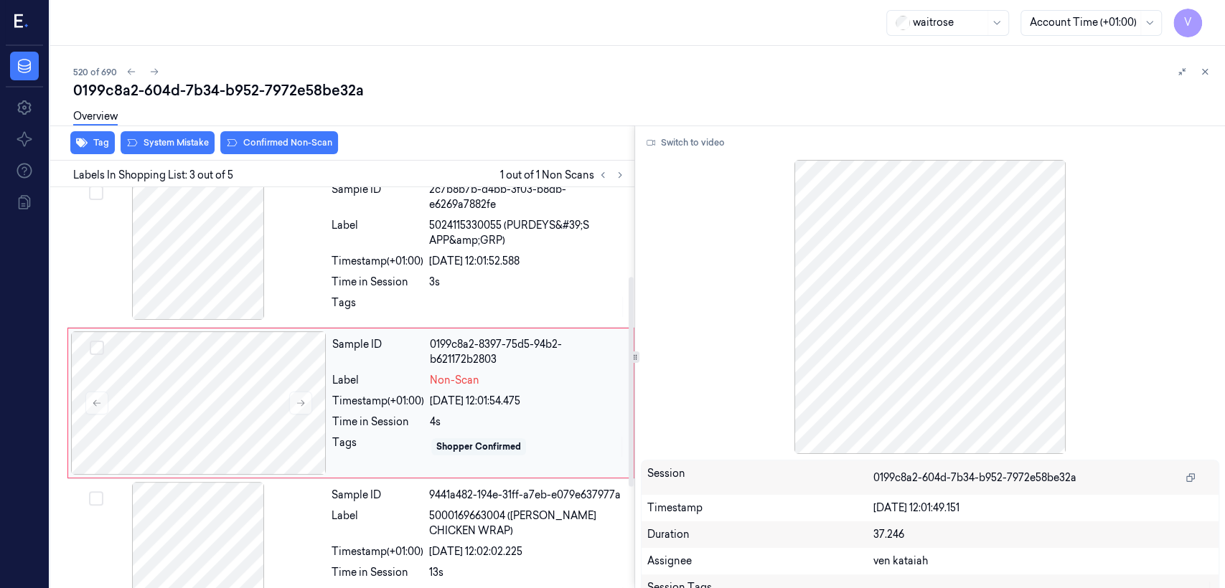
scroll to position [184, 0]
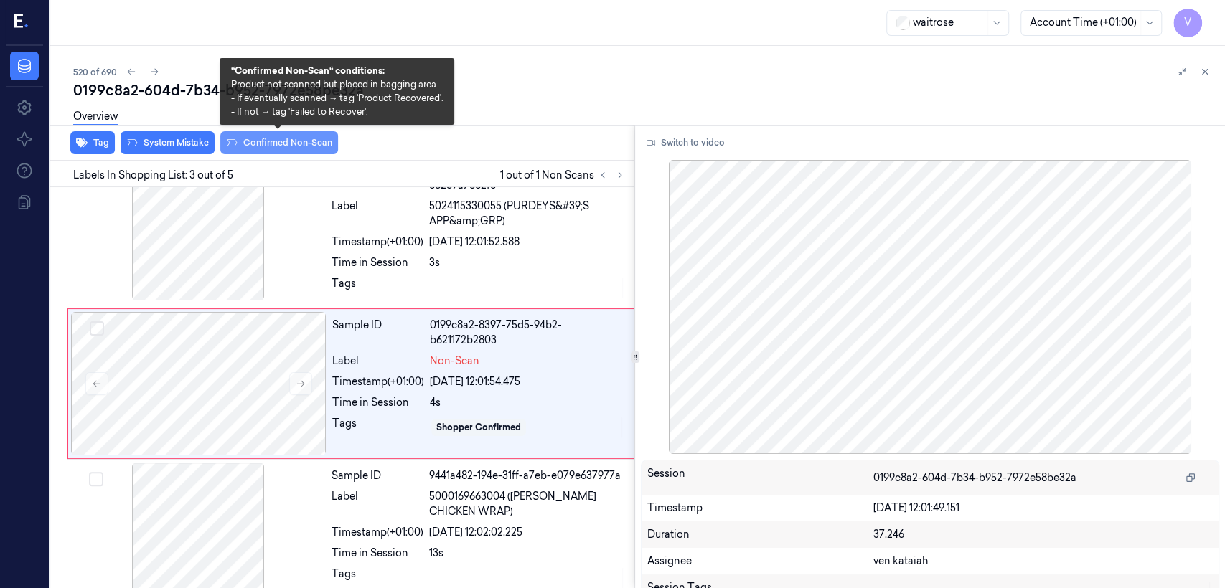
click at [263, 137] on button "Confirmed Non-Scan" at bounding box center [279, 142] width 118 height 23
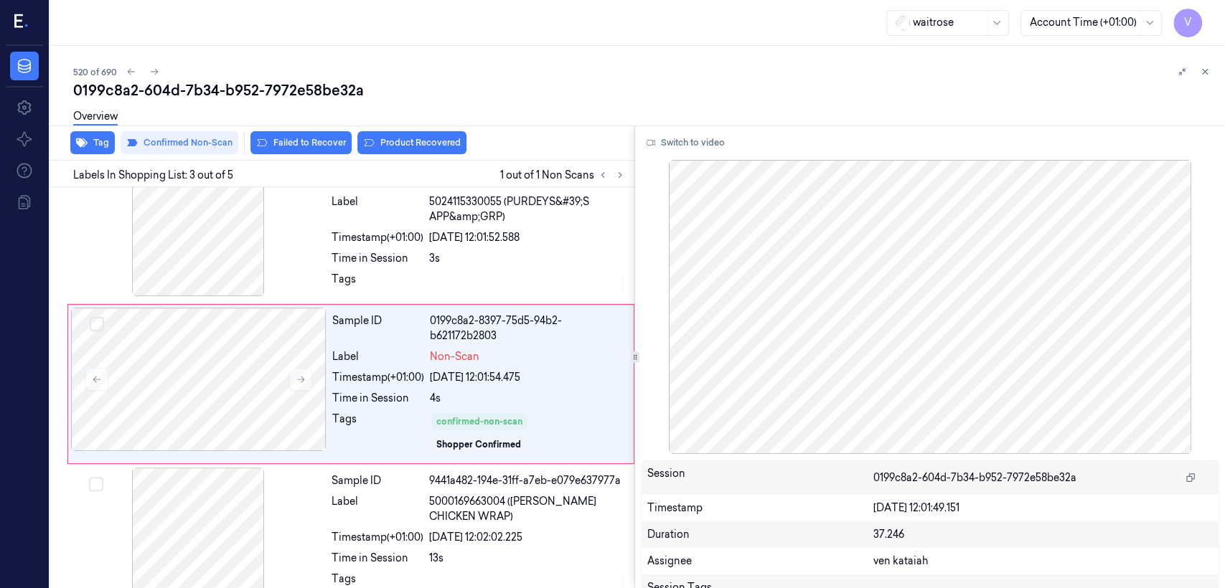
click at [390, 140] on button "Product Recovered" at bounding box center [411, 142] width 109 height 23
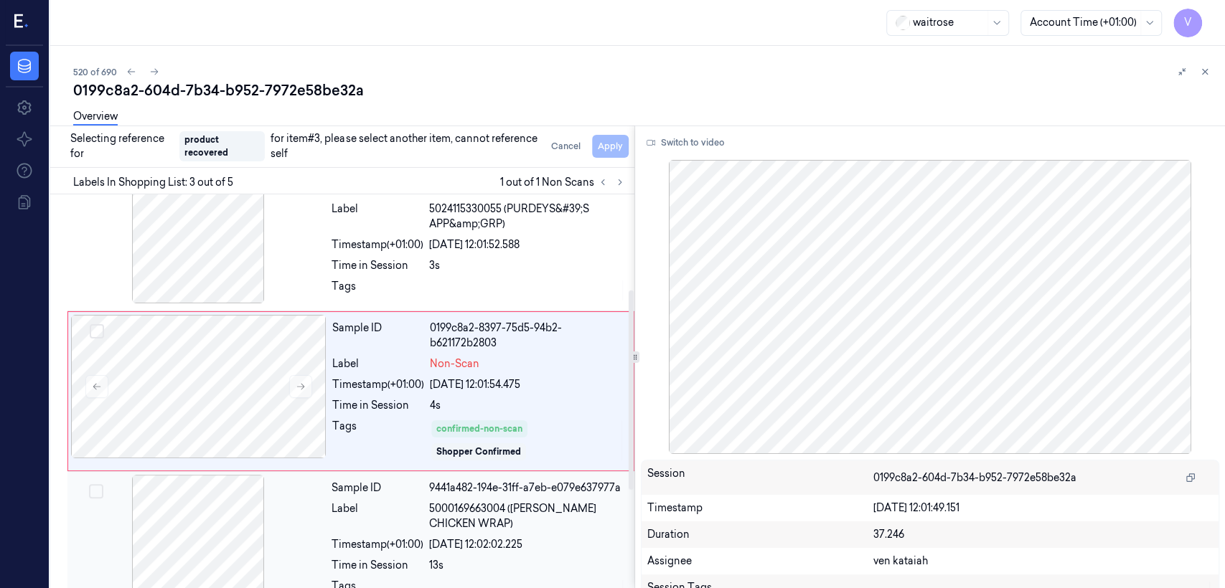
click at [496, 519] on span "5000169663004 ([PERSON_NAME] CHICKEN WRAP)" at bounding box center [527, 517] width 197 height 30
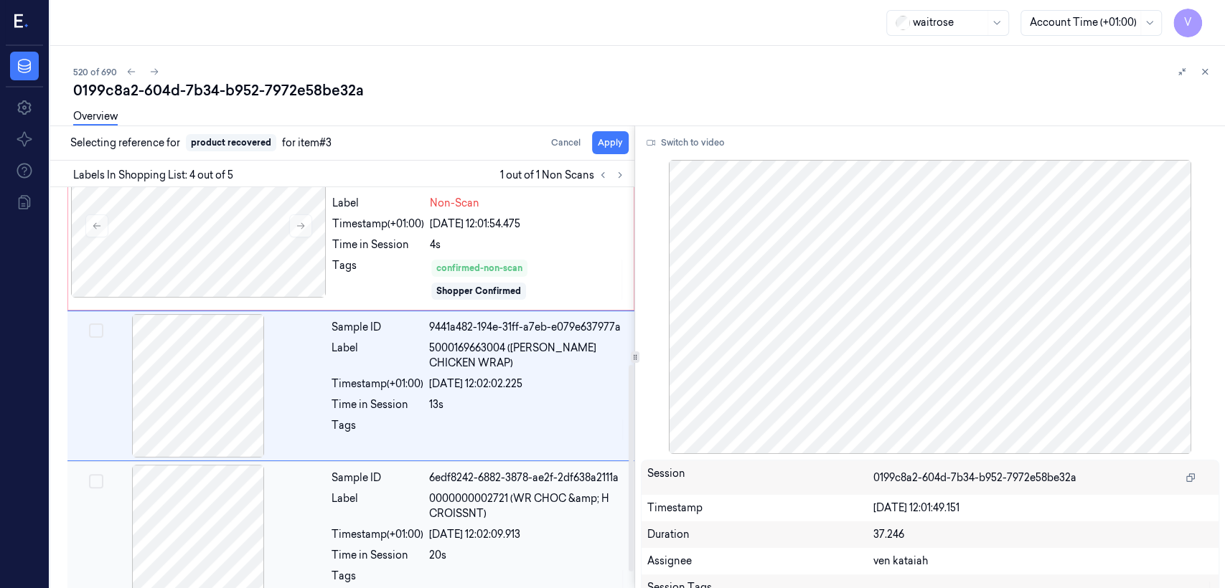
scroll to position [343, 0]
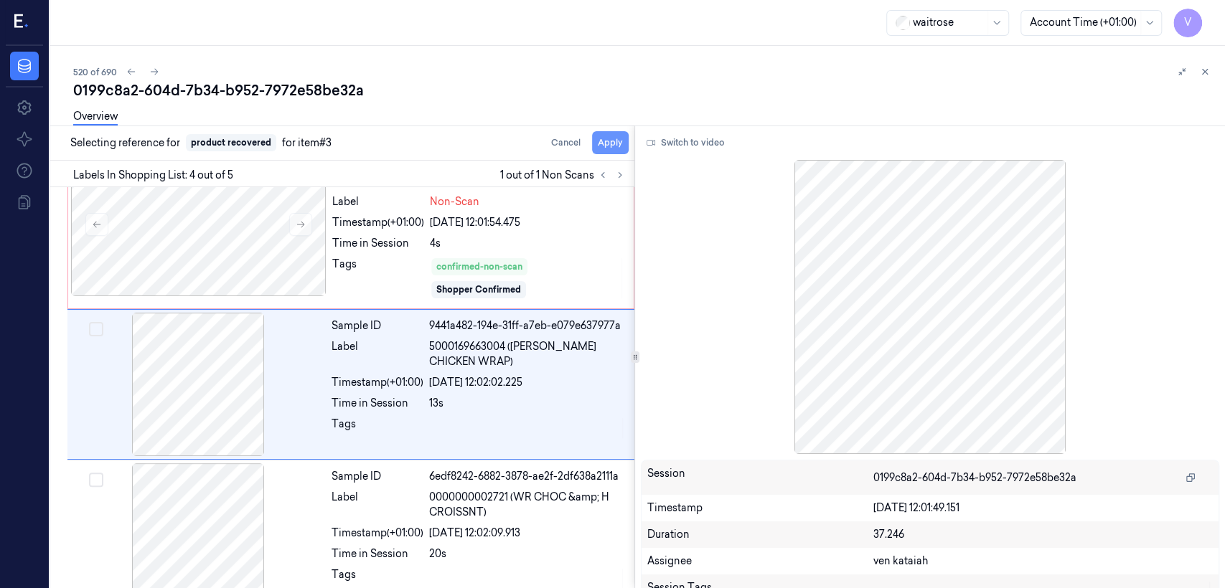
click at [603, 143] on button "Apply" at bounding box center [610, 142] width 37 height 23
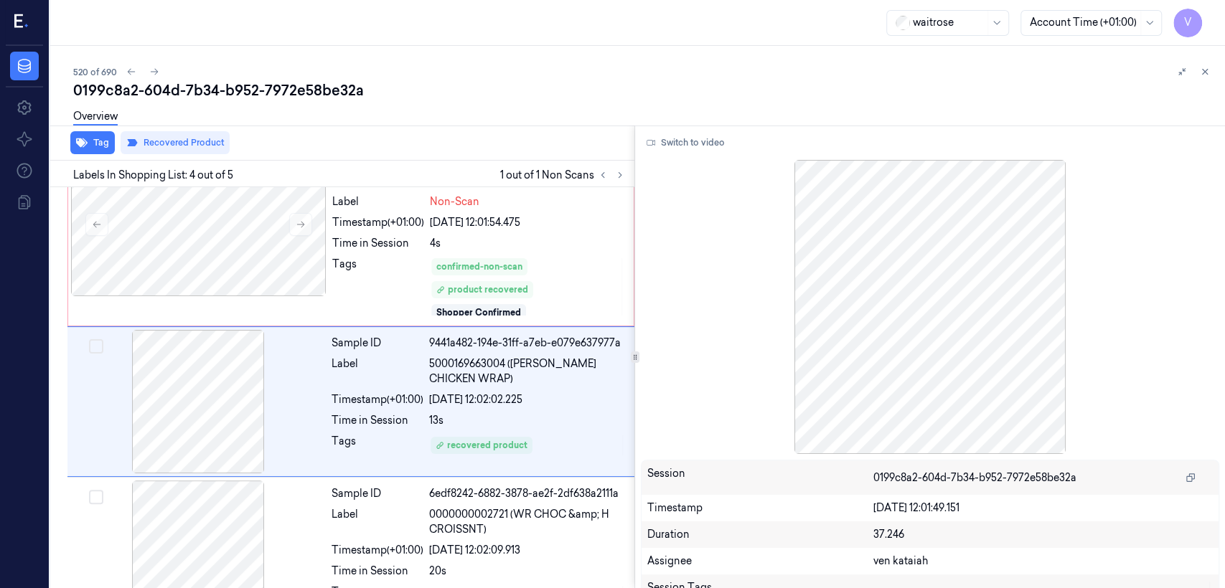
scroll to position [361, 0]
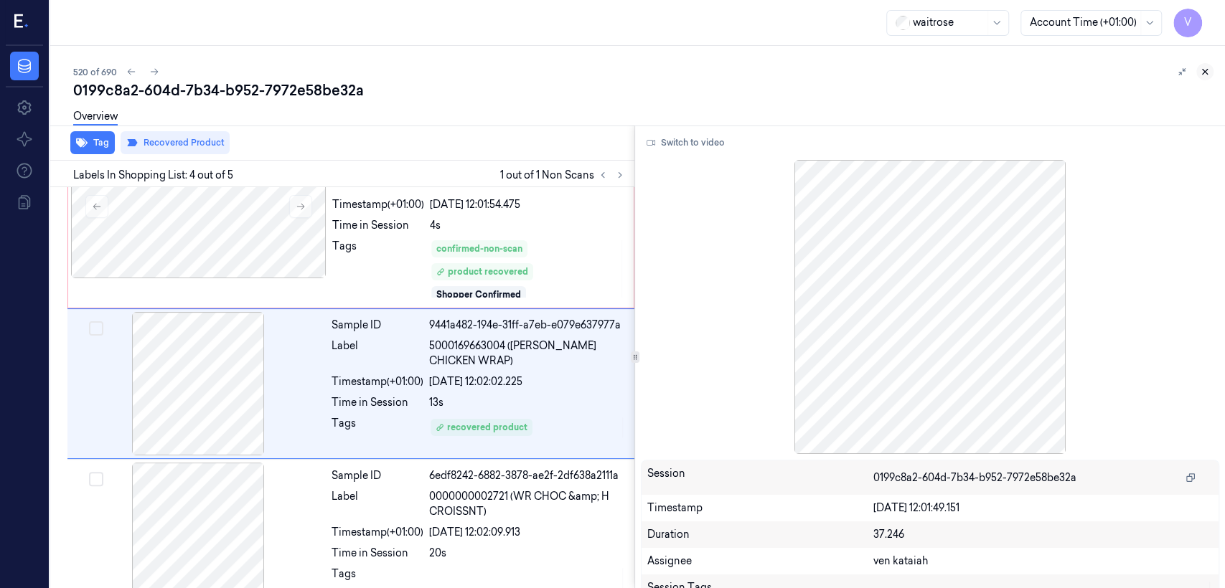
click at [1201, 75] on icon at bounding box center [1205, 72] width 10 height 10
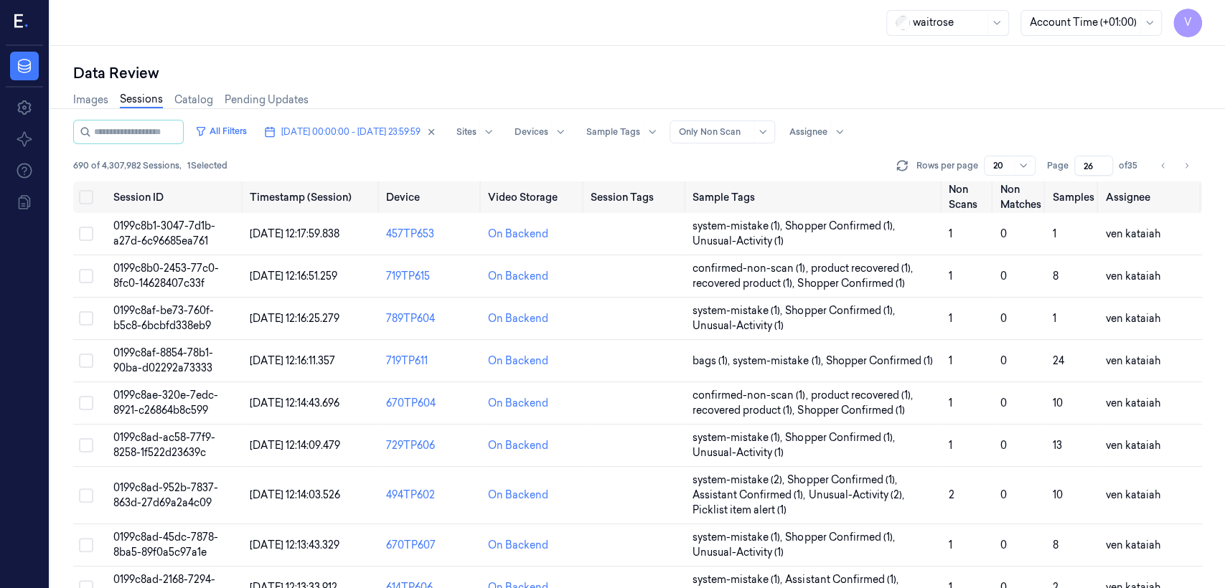
click at [1076, 173] on input "26" at bounding box center [1093, 166] width 39 height 20
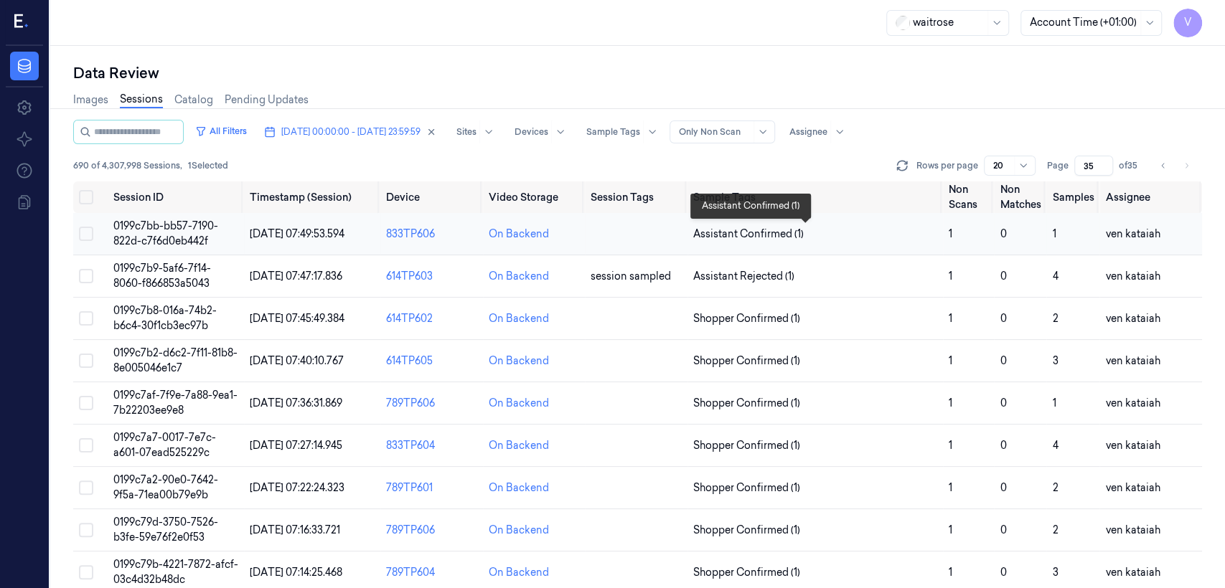
type input "35"
click at [738, 233] on span "Assistant Confirmed (1)" at bounding box center [748, 234] width 110 height 15
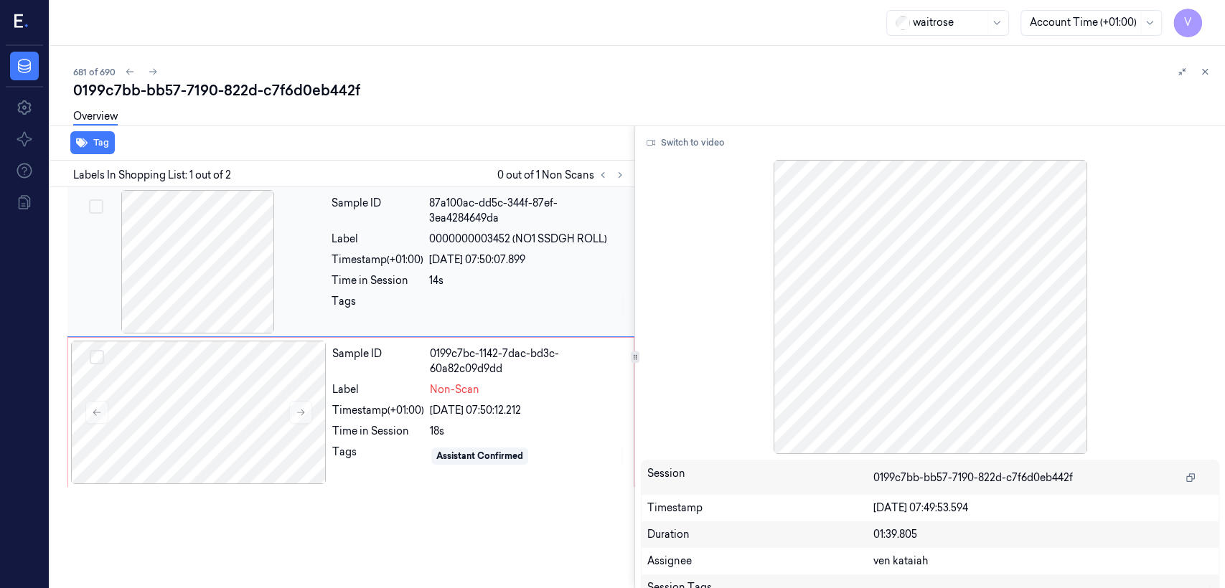
click at [448, 262] on div "[DATE] 07:50:07.899" at bounding box center [527, 260] width 197 height 15
click at [291, 396] on div at bounding box center [198, 412] width 255 height 143
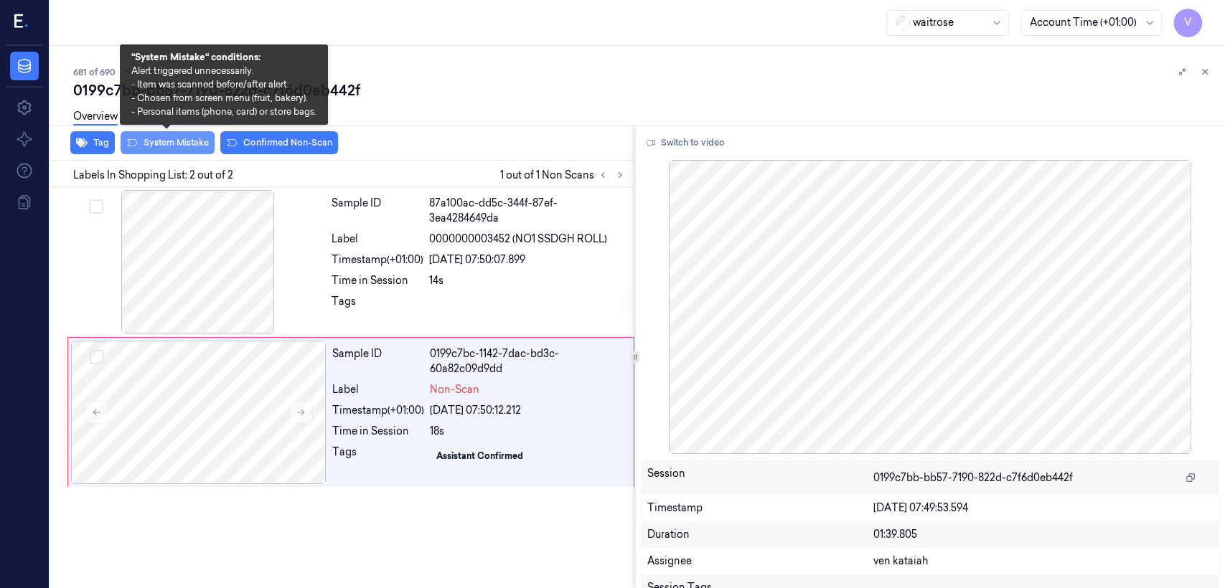
click at [156, 144] on button "System Mistake" at bounding box center [168, 142] width 94 height 23
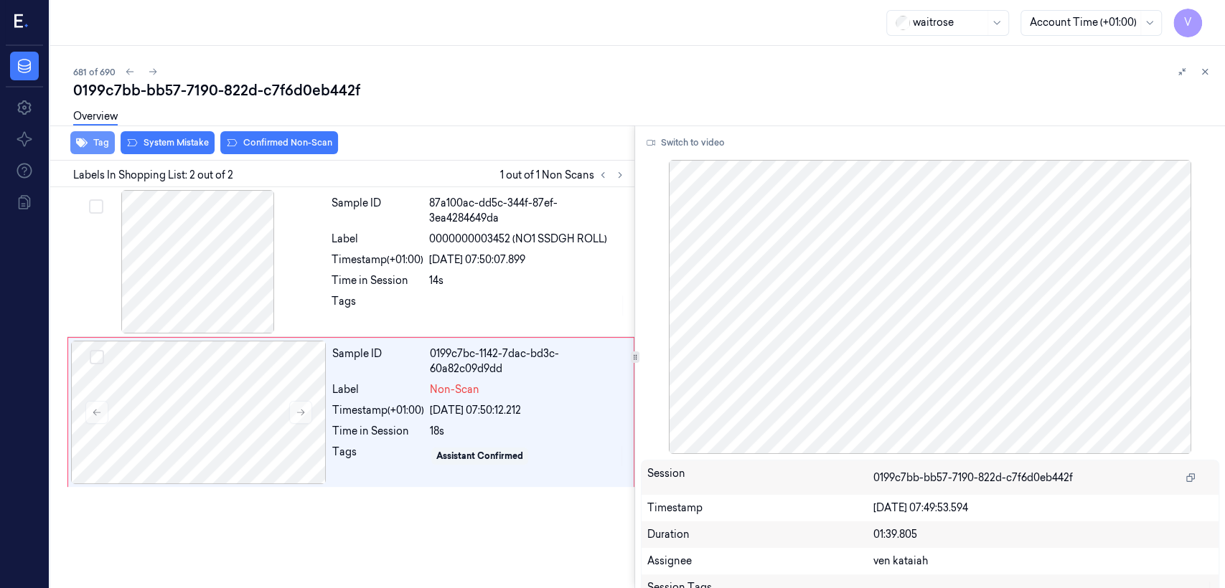
drag, startPoint x: 90, startPoint y: 146, endPoint x: 98, endPoint y: 151, distance: 10.3
click at [98, 151] on button "Tag" at bounding box center [92, 142] width 44 height 23
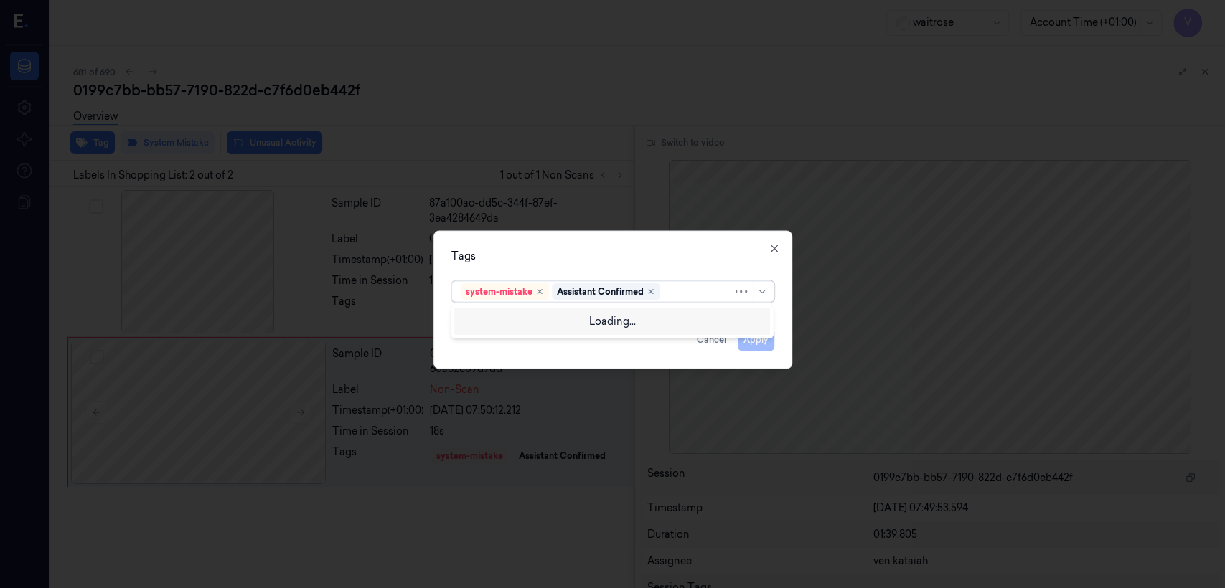
click at [679, 290] on div at bounding box center [698, 291] width 70 height 15
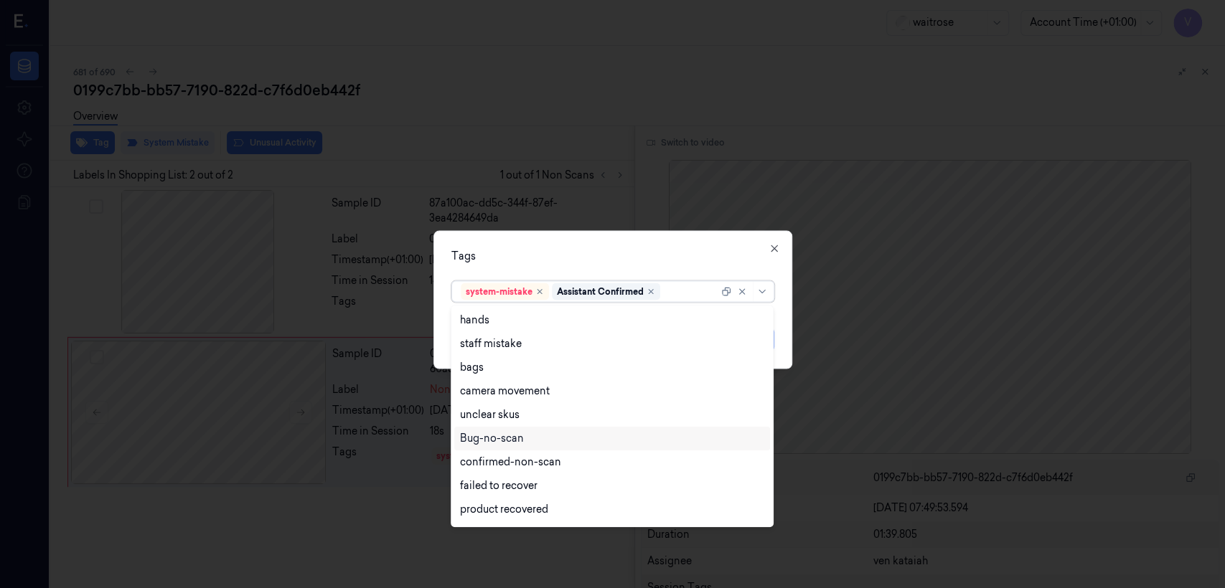
scroll to position [210, 0]
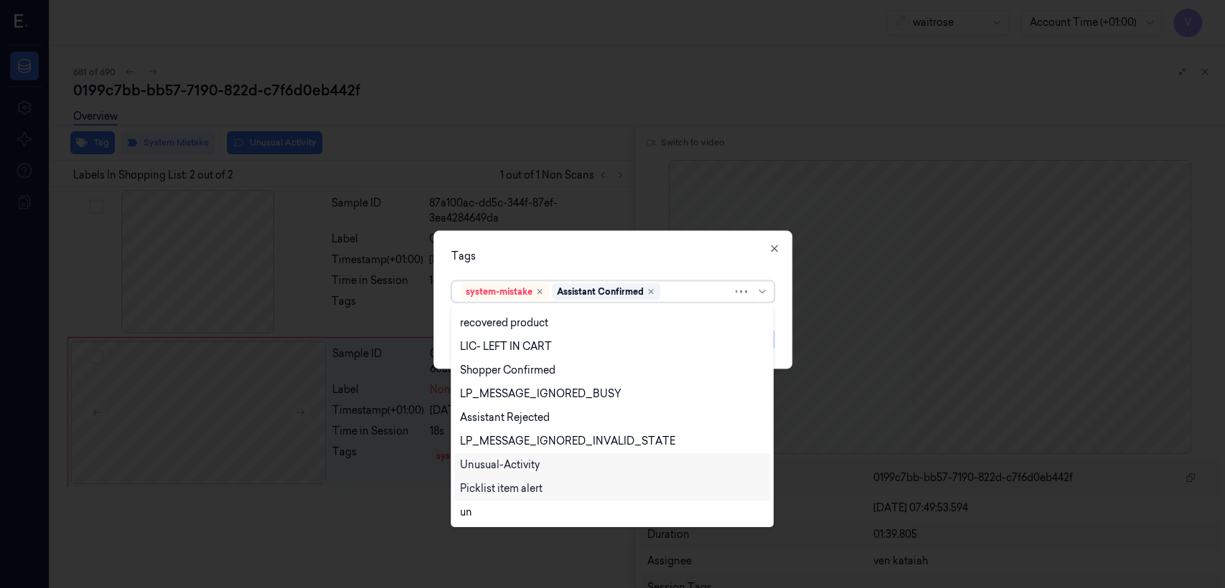
click at [522, 461] on div "Unusual-Activity" at bounding box center [500, 465] width 80 height 15
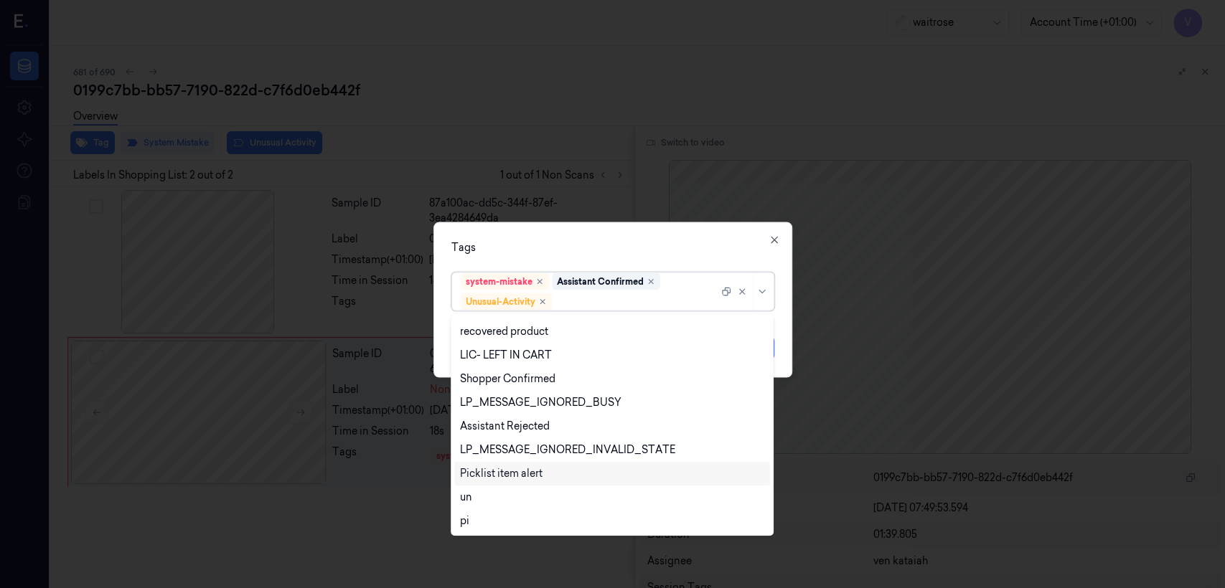
click at [521, 470] on div "Picklist item alert" at bounding box center [501, 473] width 83 height 15
drag, startPoint x: 626, startPoint y: 256, endPoint x: 639, endPoint y: 277, distance: 24.9
click at [626, 258] on div "Tags option Picklist item alert, selected. 20 results available. Use Up and Dow…" at bounding box center [612, 300] width 359 height 156
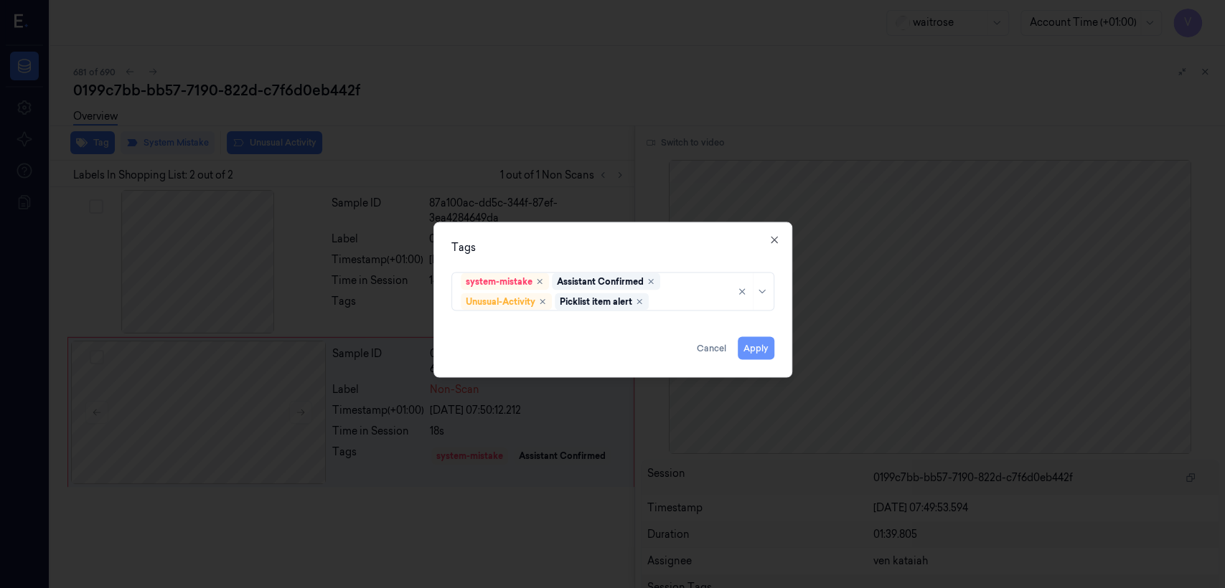
click at [763, 352] on button "Apply" at bounding box center [756, 348] width 37 height 23
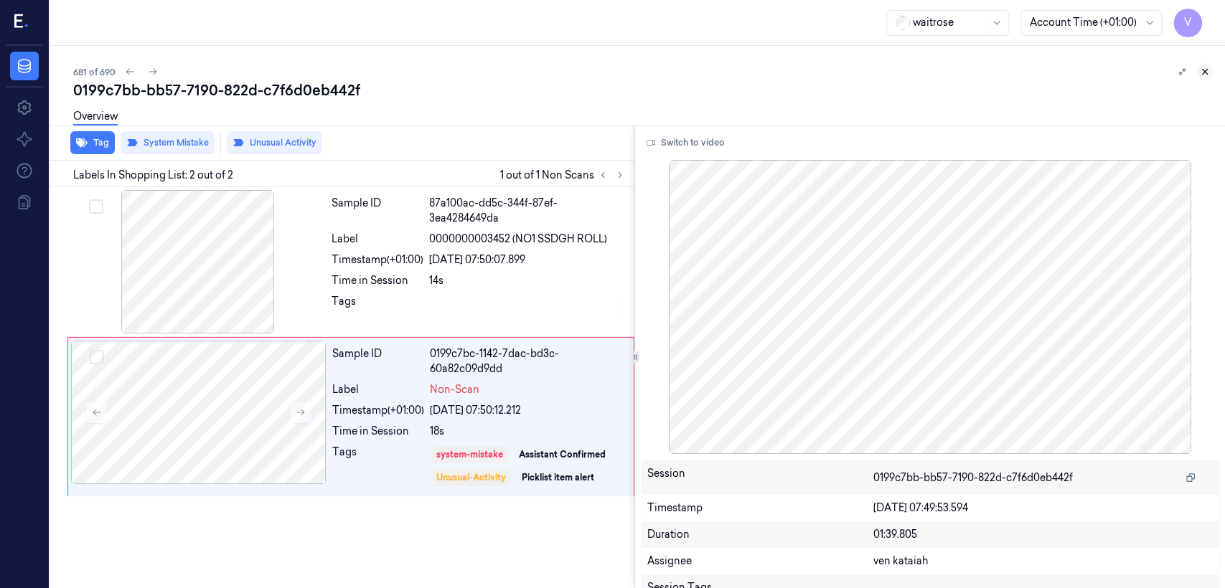
click at [1203, 72] on icon at bounding box center [1204, 72] width 5 height 5
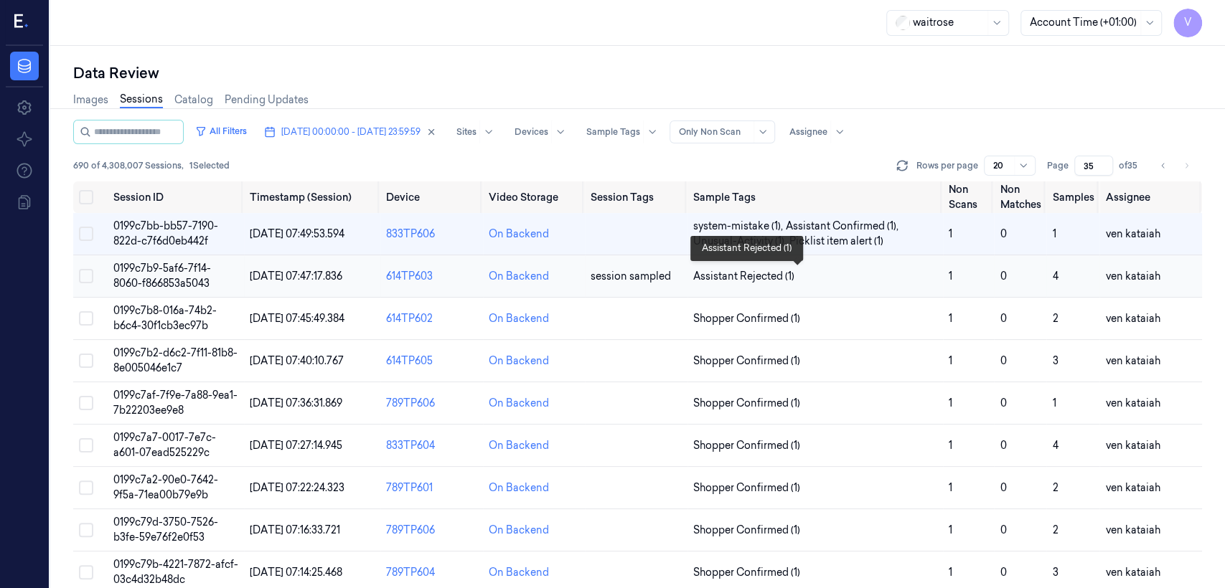
click at [736, 274] on span "Assistant Rejected (1)" at bounding box center [743, 276] width 101 height 15
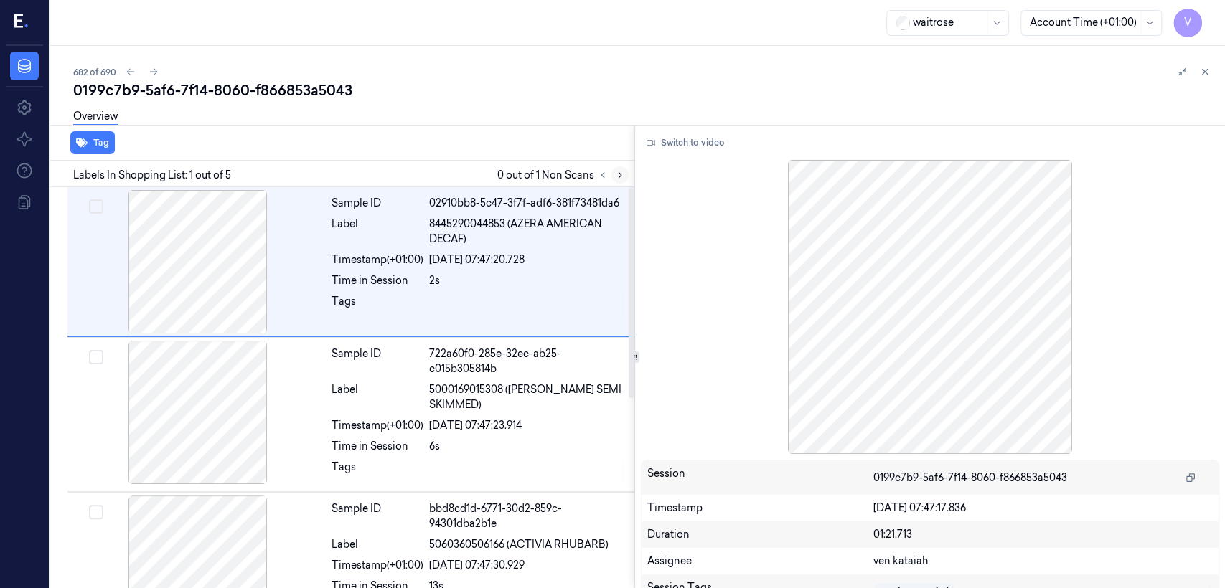
click at [615, 174] on icon at bounding box center [620, 175] width 10 height 10
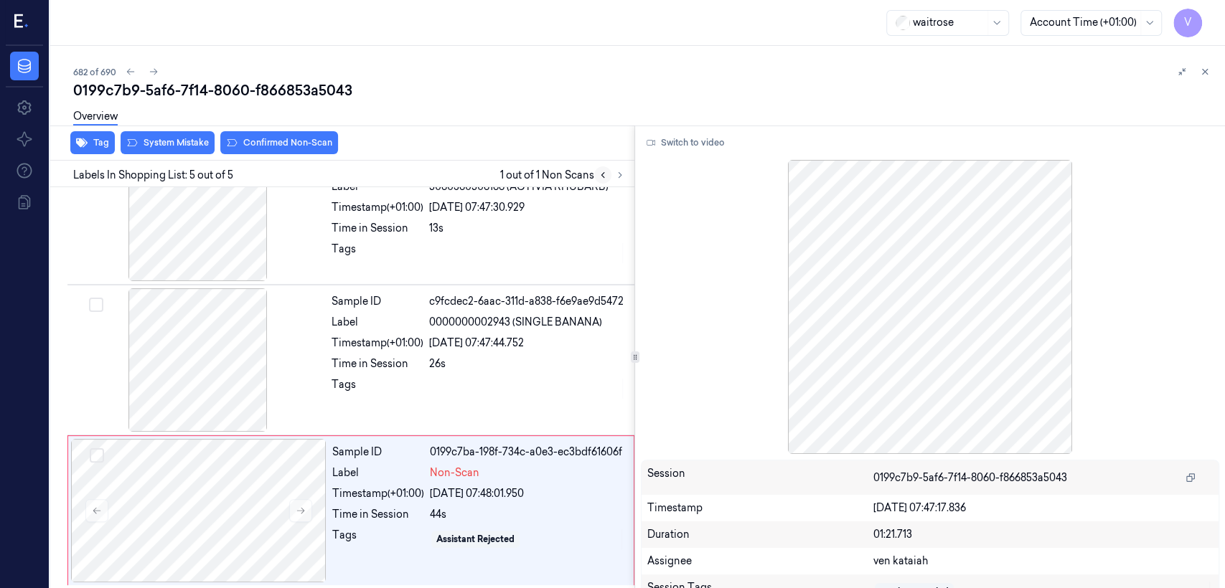
scroll to position [360, 0]
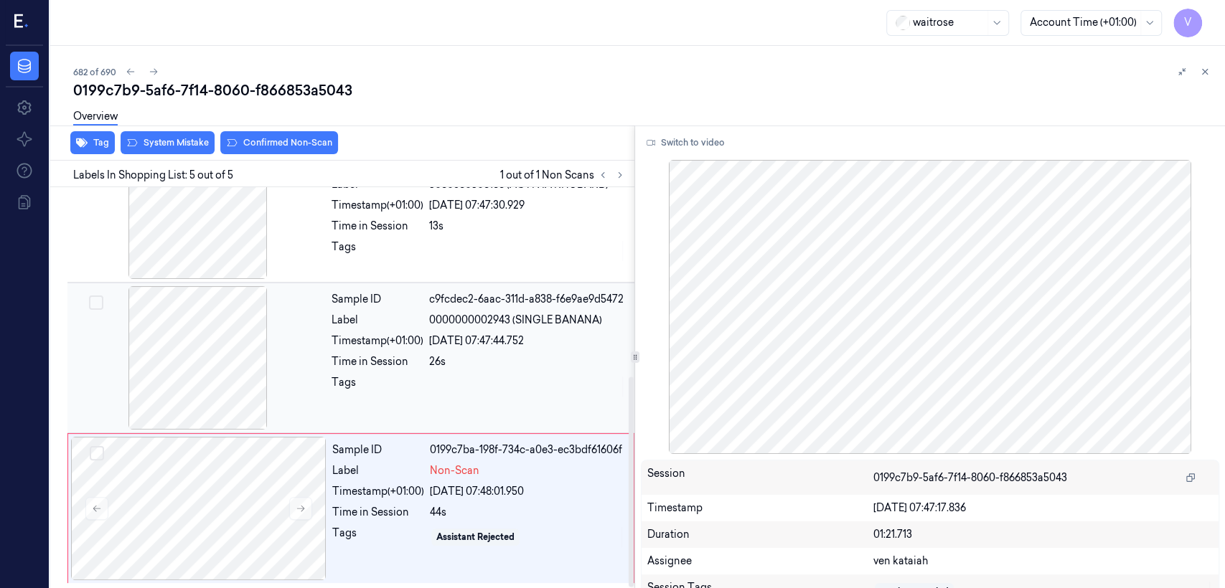
click at [456, 306] on div "Sample ID c9fcdec2-6aac-311d-a838-f6e9ae9d5472 Label 0000000002943 (SINGLE BANA…" at bounding box center [479, 357] width 306 height 143
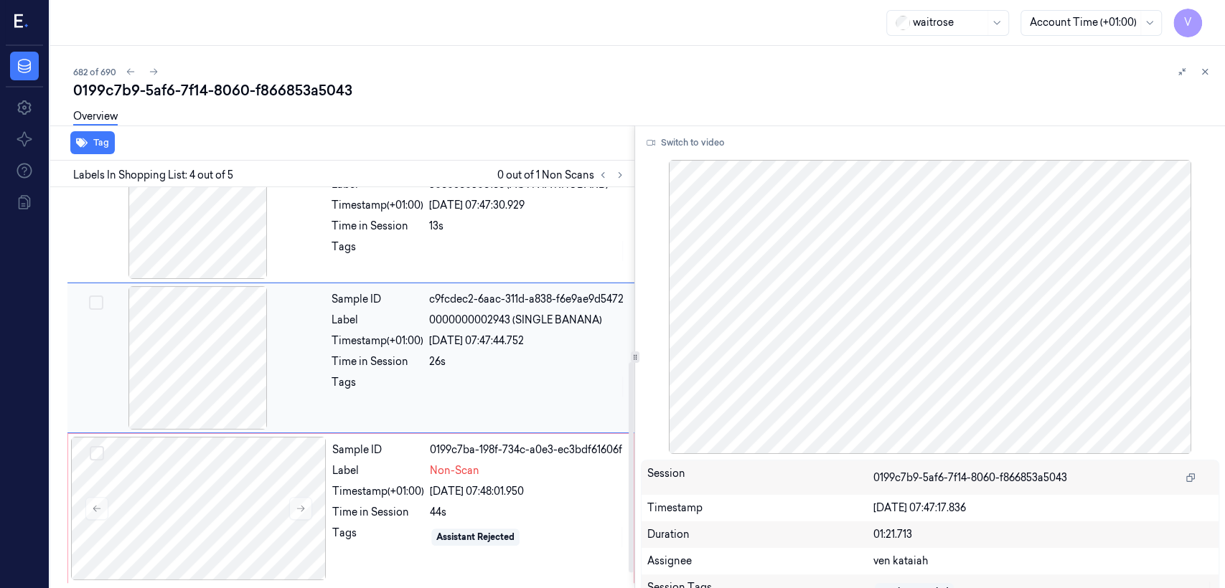
scroll to position [329, 0]
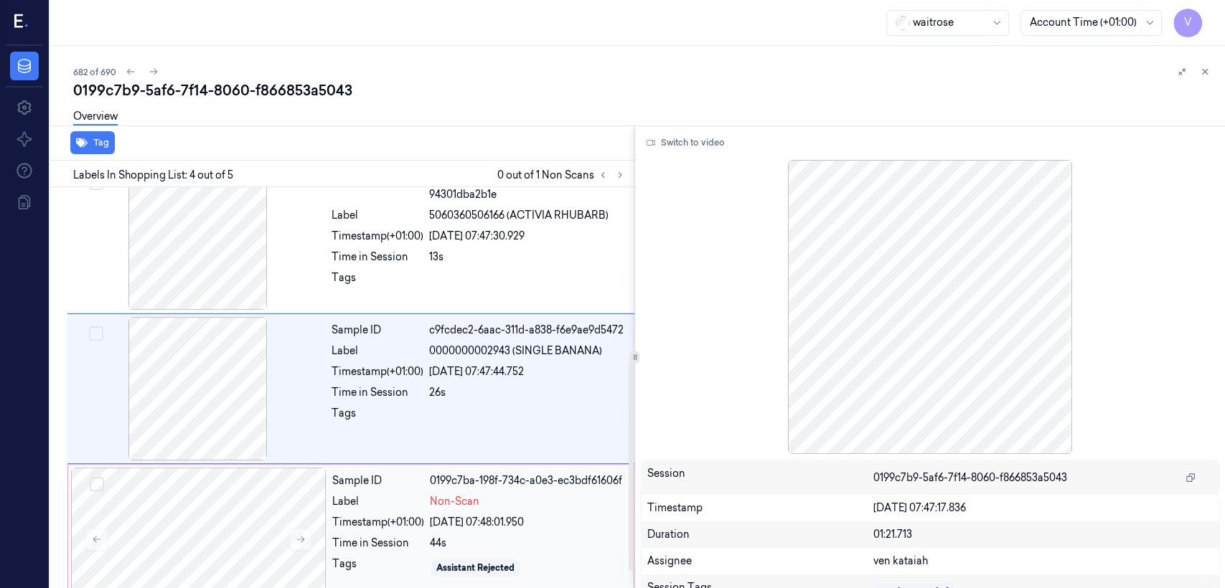
drag, startPoint x: 473, startPoint y: 469, endPoint x: 428, endPoint y: 481, distance: 46.8
click at [472, 474] on div "Sample ID 0199c7ba-198f-734c-a0e3-ec3bdf61606f Label Non-Scan Timestamp (+01:00…" at bounding box center [478, 539] width 304 height 143
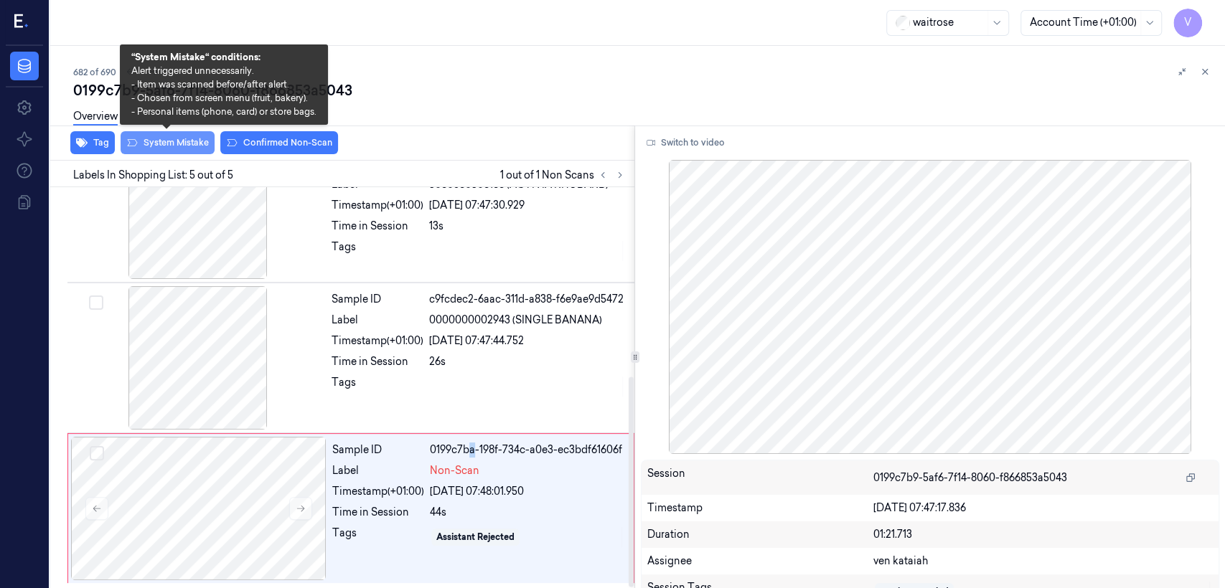
click at [178, 143] on button "System Mistake" at bounding box center [168, 142] width 94 height 23
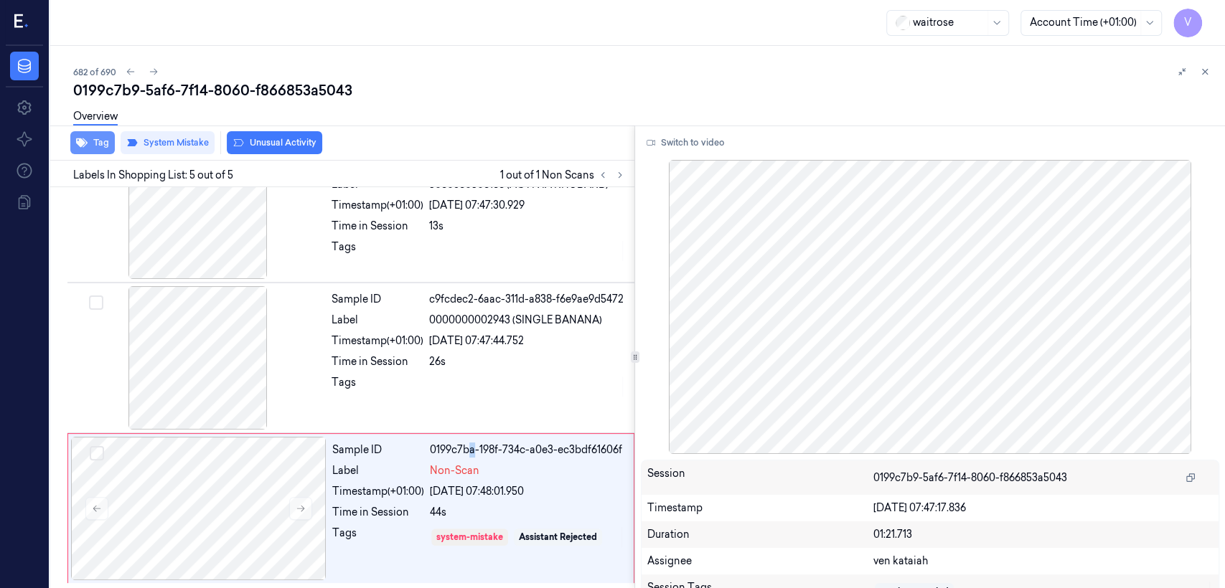
click at [95, 148] on button "Tag" at bounding box center [92, 142] width 44 height 23
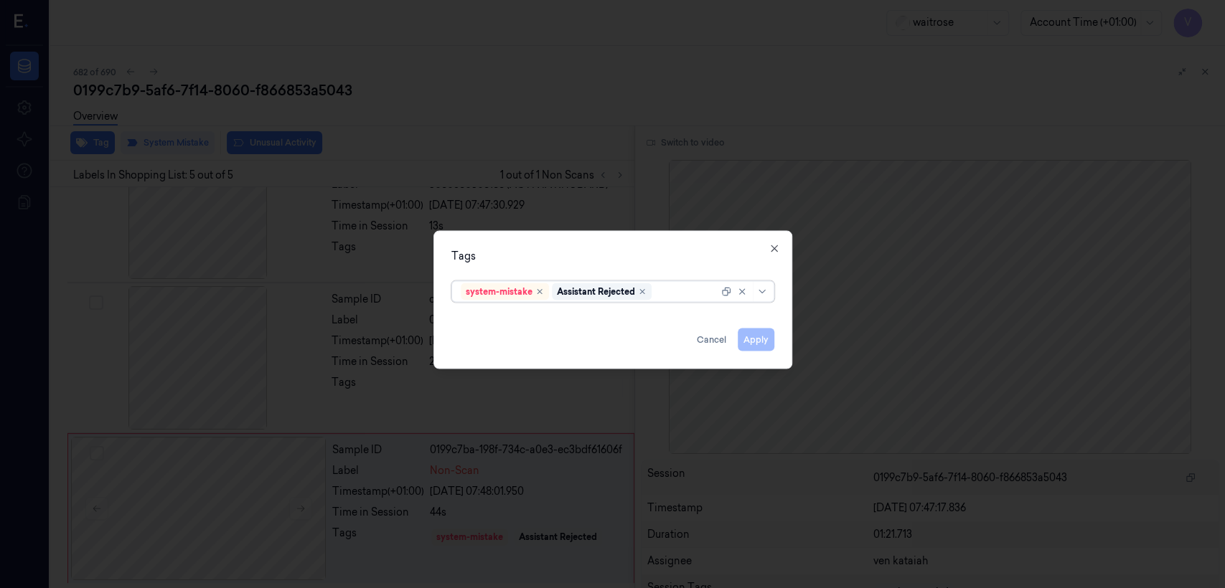
click at [705, 276] on div "options system-mistake,Assistant Rejected, selected. Select is focused ,type to…" at bounding box center [612, 289] width 323 height 27
click at [697, 290] on div at bounding box center [691, 291] width 74 height 15
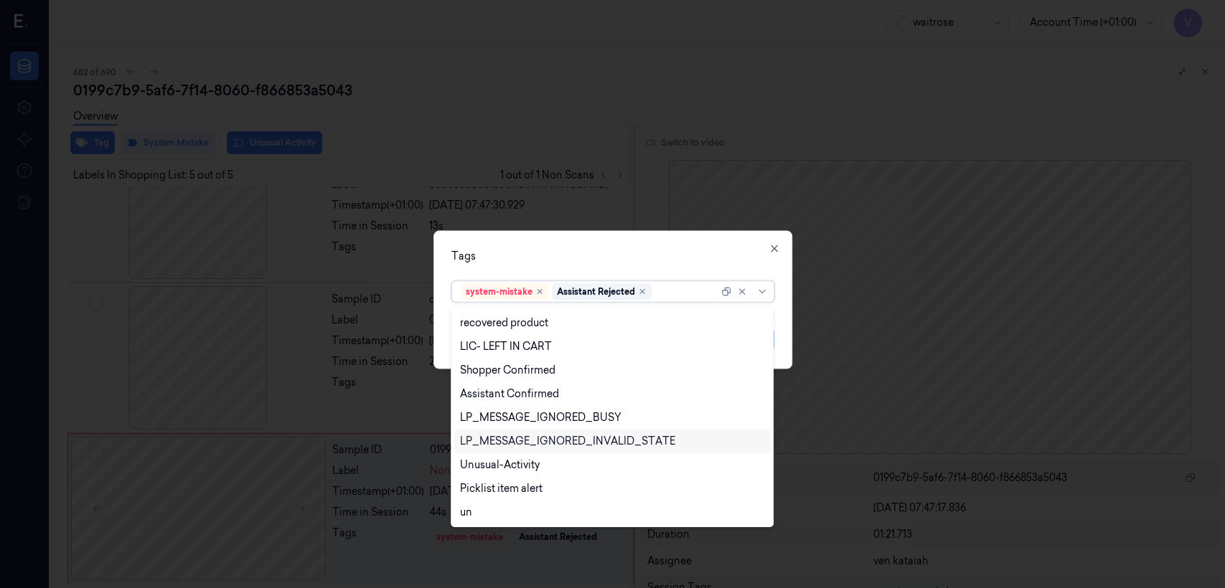
scroll to position [305, 0]
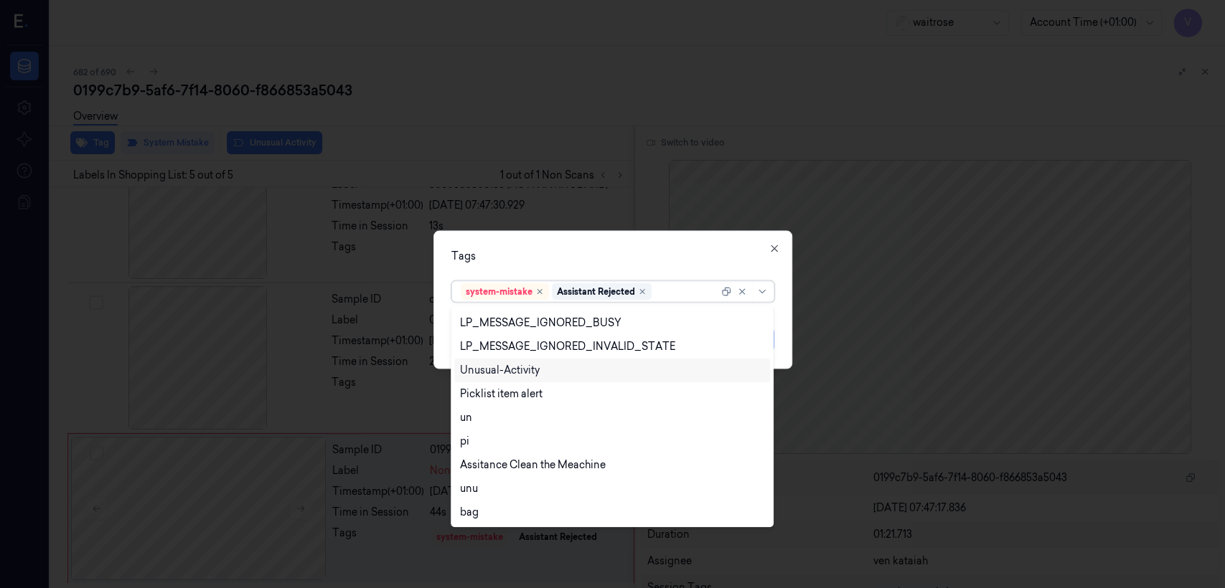
click at [511, 377] on div "Unusual-Activity" at bounding box center [612, 371] width 316 height 24
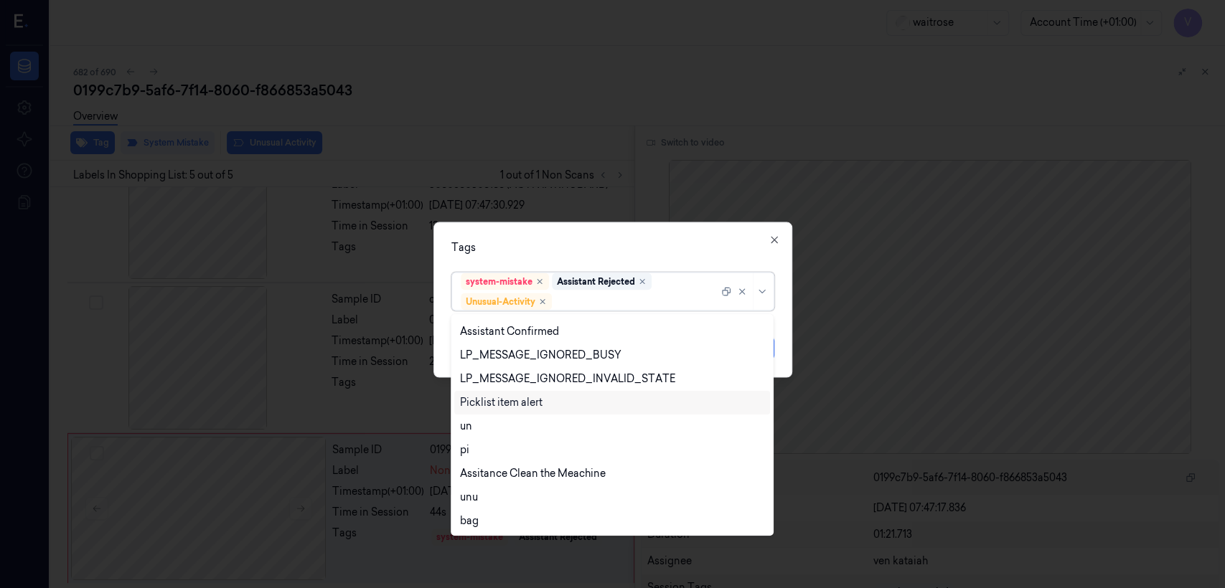
click at [508, 397] on div "Picklist item alert" at bounding box center [501, 402] width 83 height 15
click at [585, 267] on div "option Picklist item alert, selected. 20 results available. Use Up and Down to …" at bounding box center [612, 289] width 323 height 44
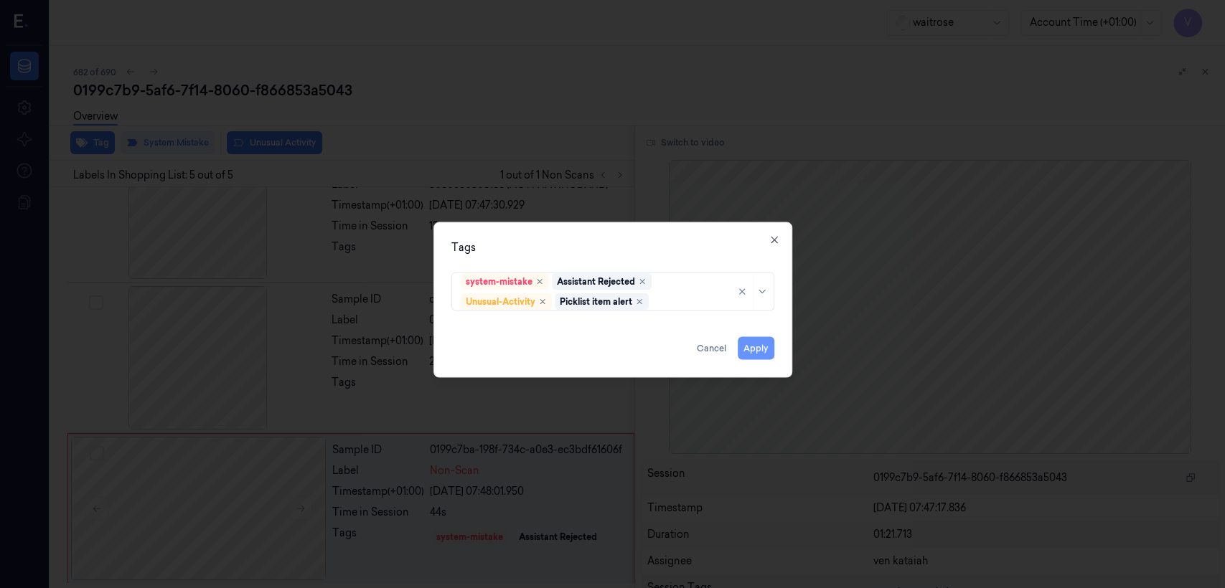
click at [746, 345] on button "Apply" at bounding box center [756, 348] width 37 height 23
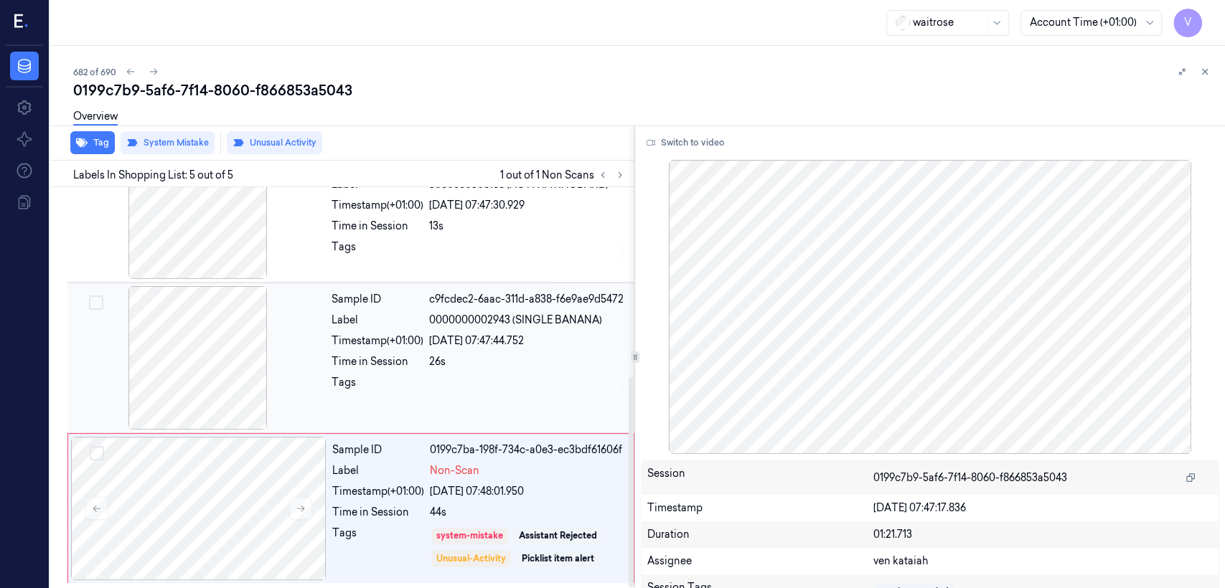
click at [542, 363] on div "26s" at bounding box center [527, 361] width 197 height 15
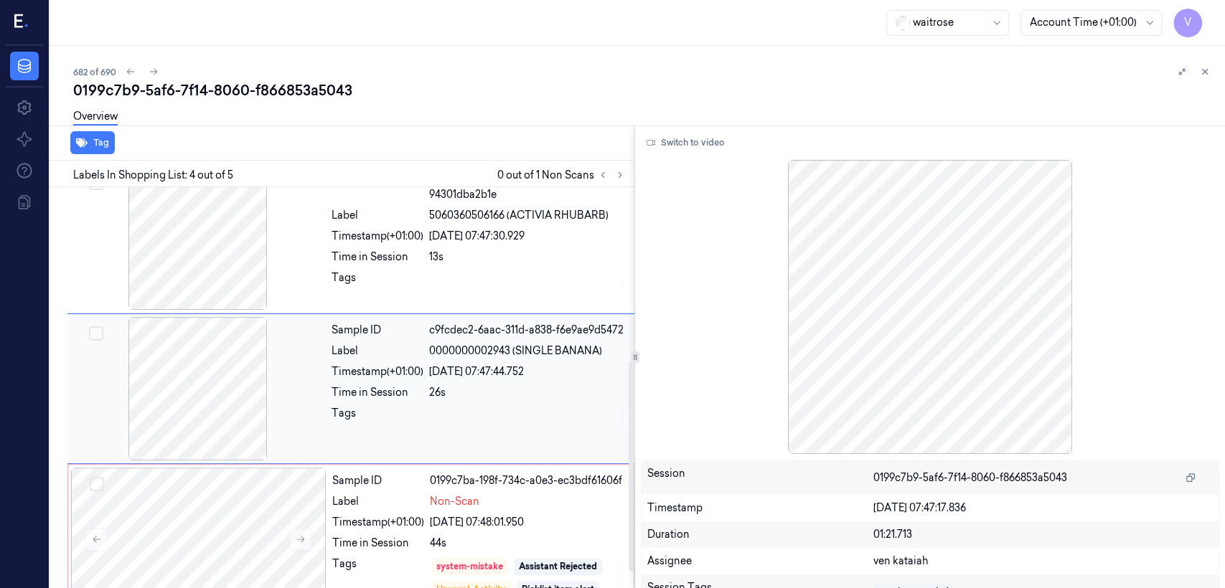
scroll to position [360, 0]
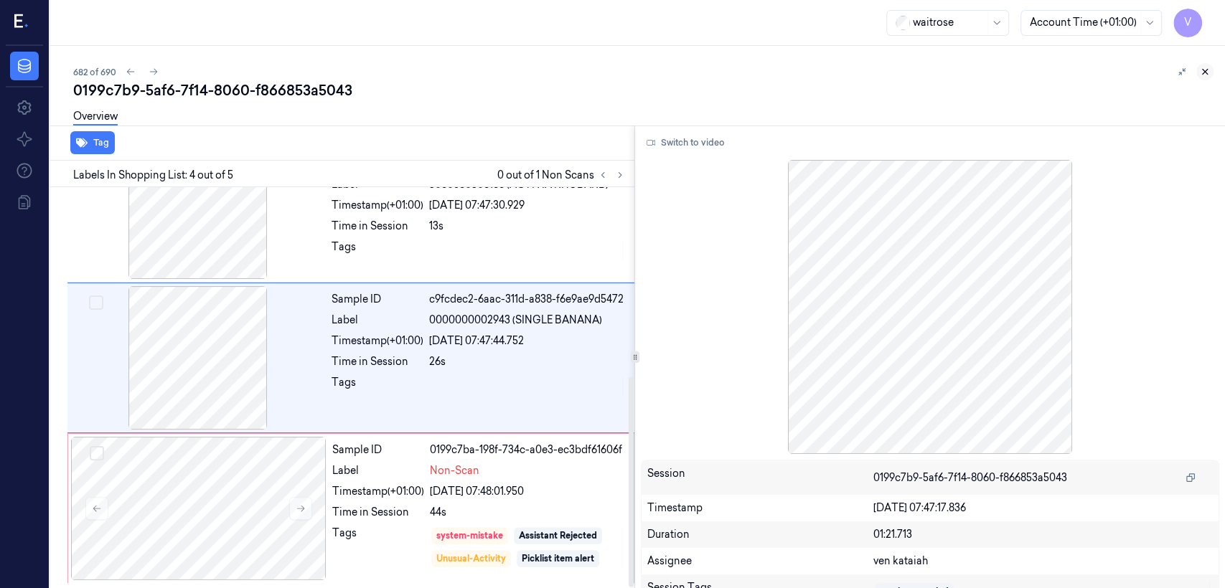
click at [1207, 76] on icon at bounding box center [1205, 72] width 10 height 10
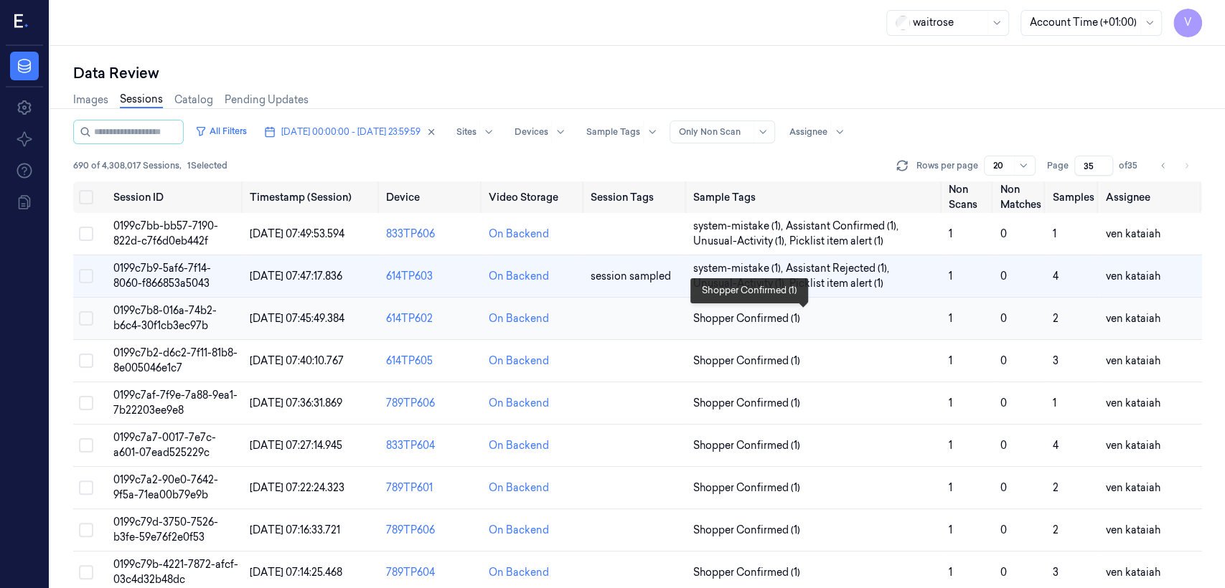
click at [746, 324] on span "Shopper Confirmed (1)" at bounding box center [746, 318] width 107 height 15
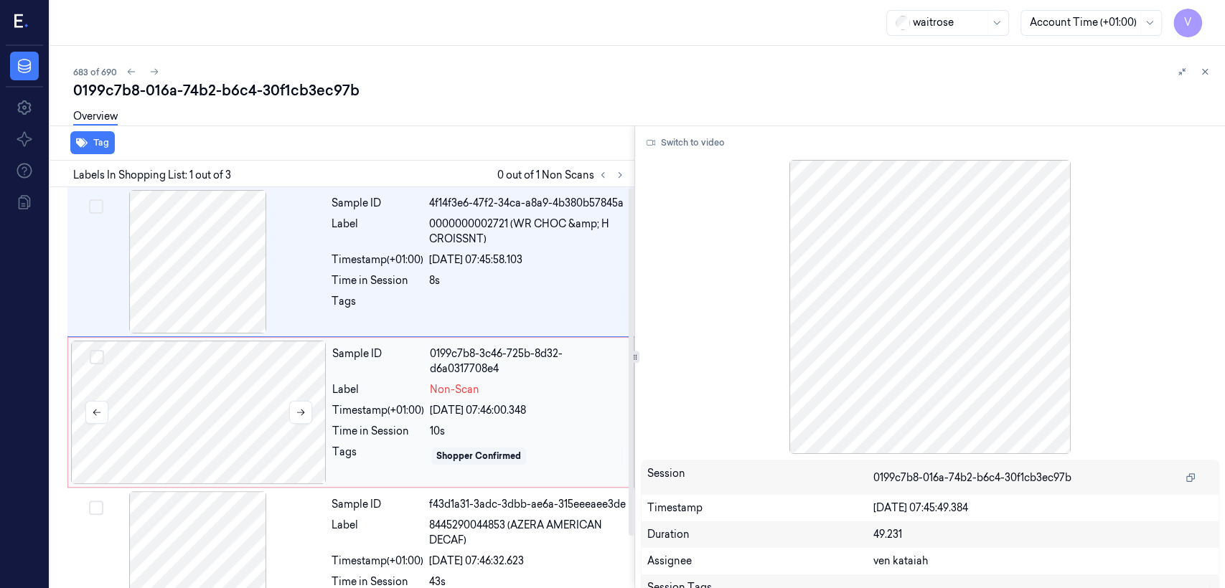
click at [298, 395] on div at bounding box center [198, 412] width 255 height 143
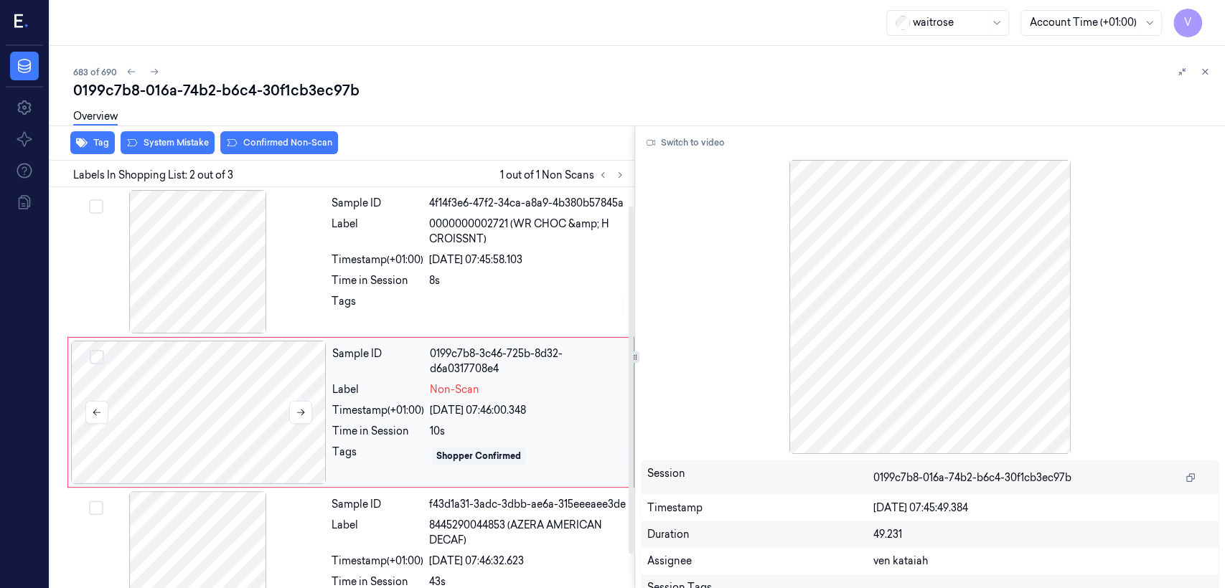
scroll to position [24, 0]
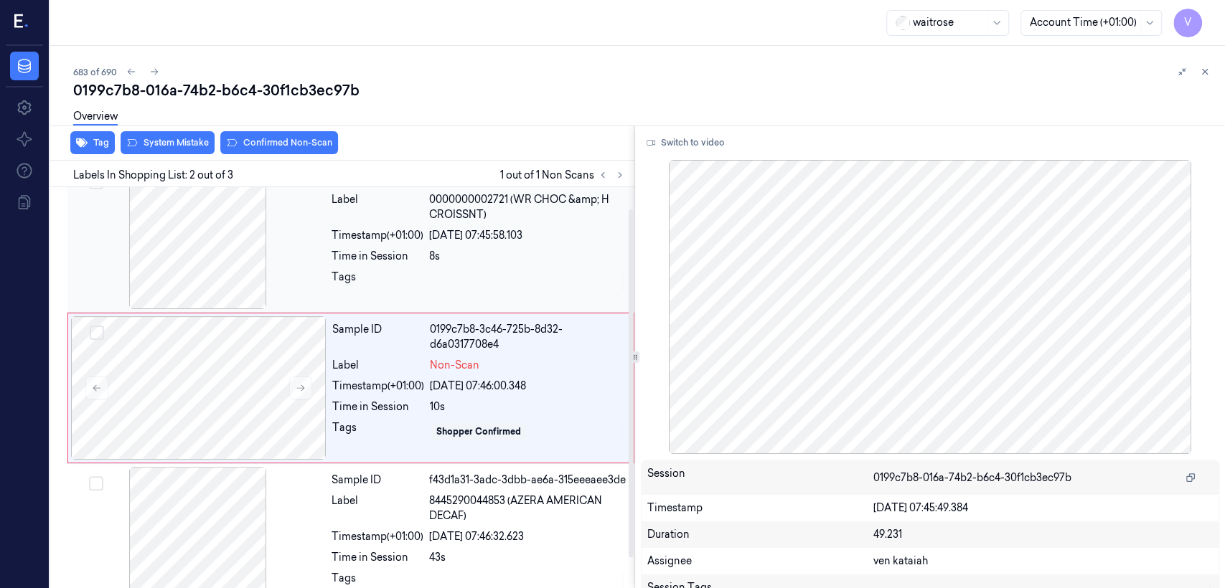
click at [429, 280] on div "Tags" at bounding box center [478, 281] width 294 height 23
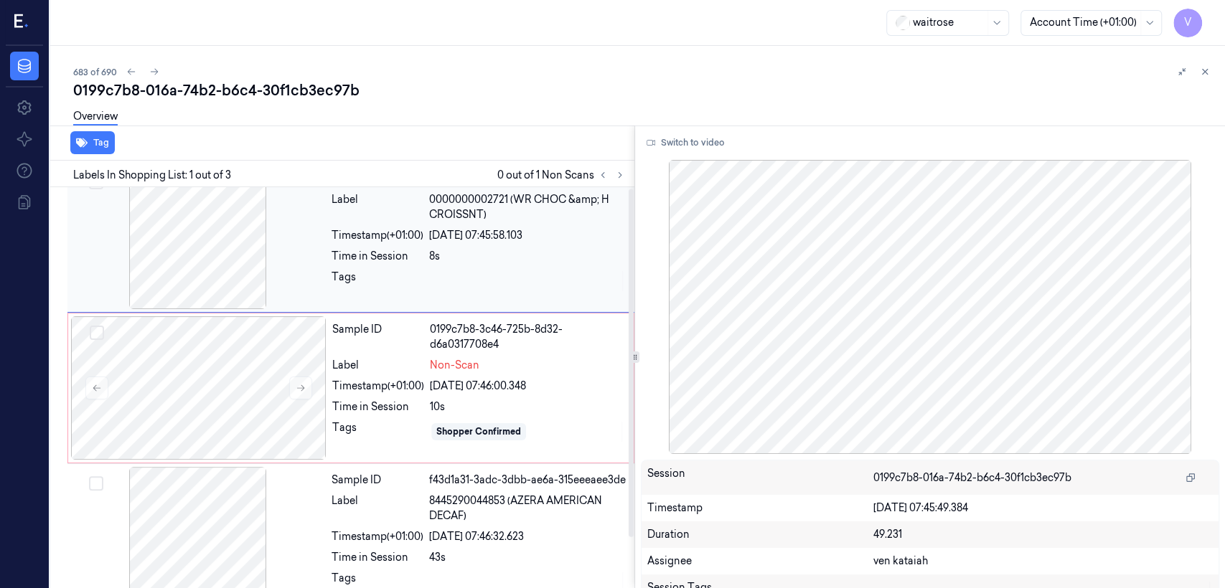
scroll to position [0, 0]
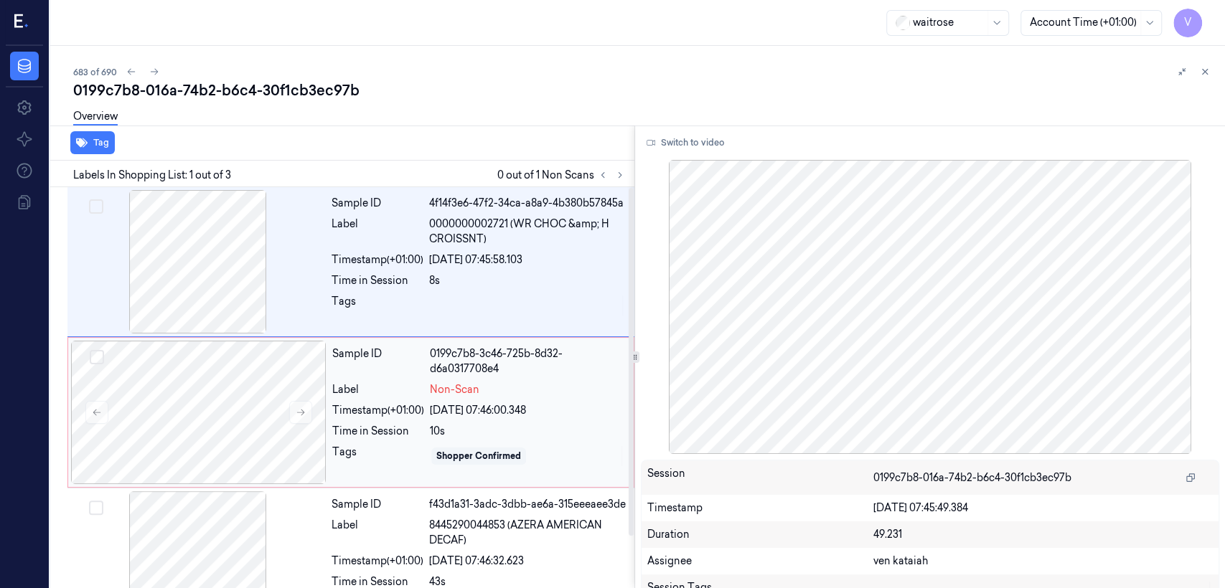
click at [390, 417] on div "Timestamp (+01:00)" at bounding box center [378, 410] width 92 height 15
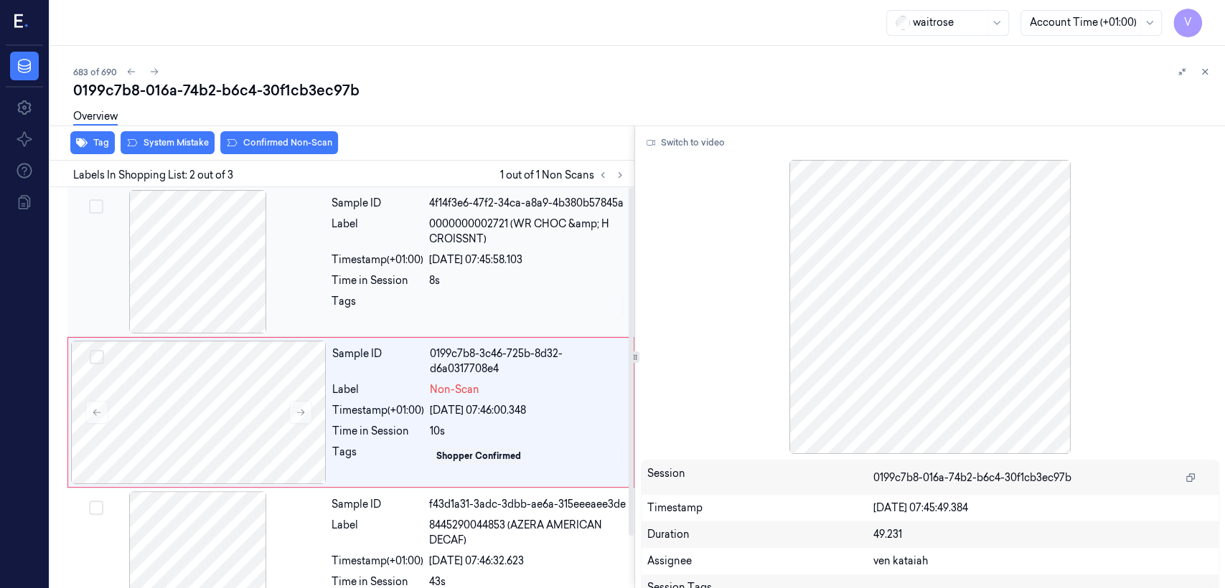
scroll to position [24, 0]
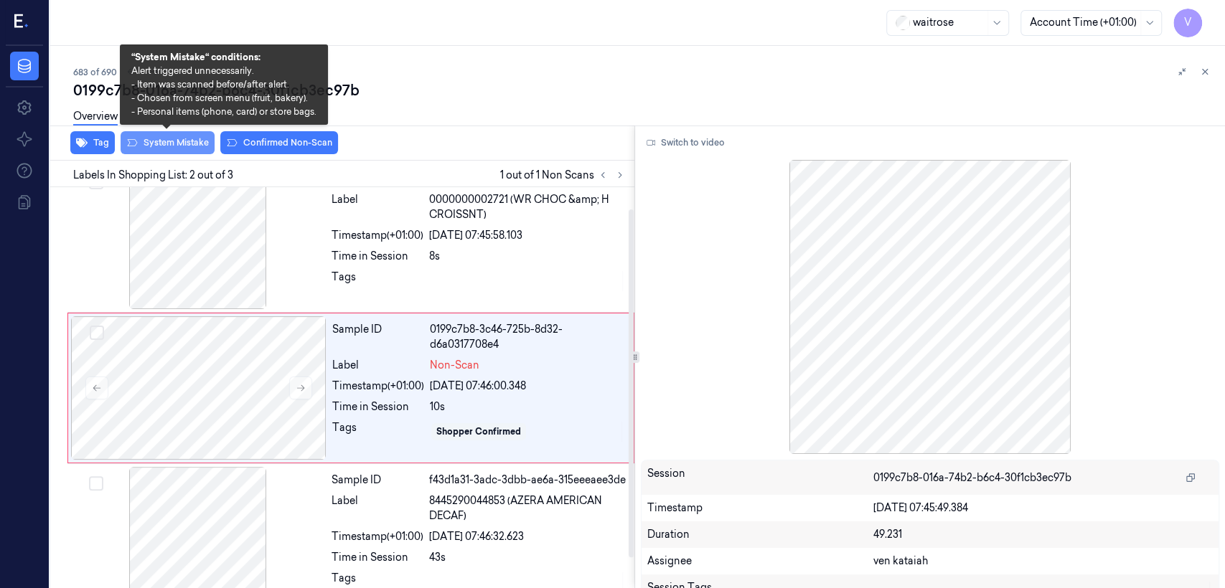
drag, startPoint x: 168, startPoint y: 149, endPoint x: 154, endPoint y: 147, distance: 13.7
click at [166, 148] on button "System Mistake" at bounding box center [168, 142] width 94 height 23
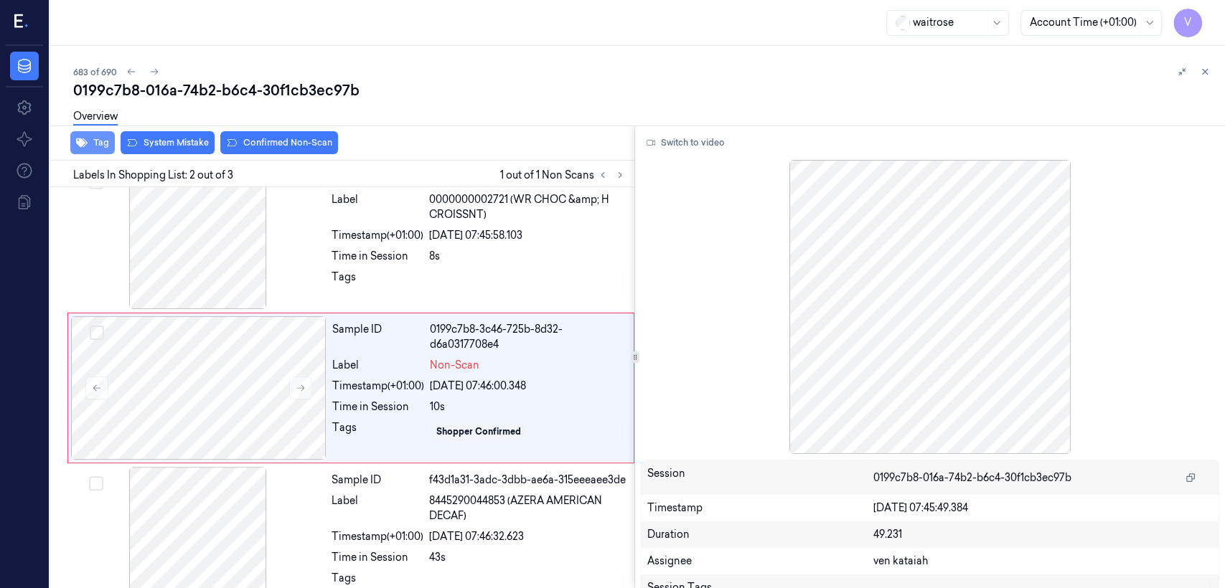
click at [91, 145] on button "Tag" at bounding box center [92, 142] width 44 height 23
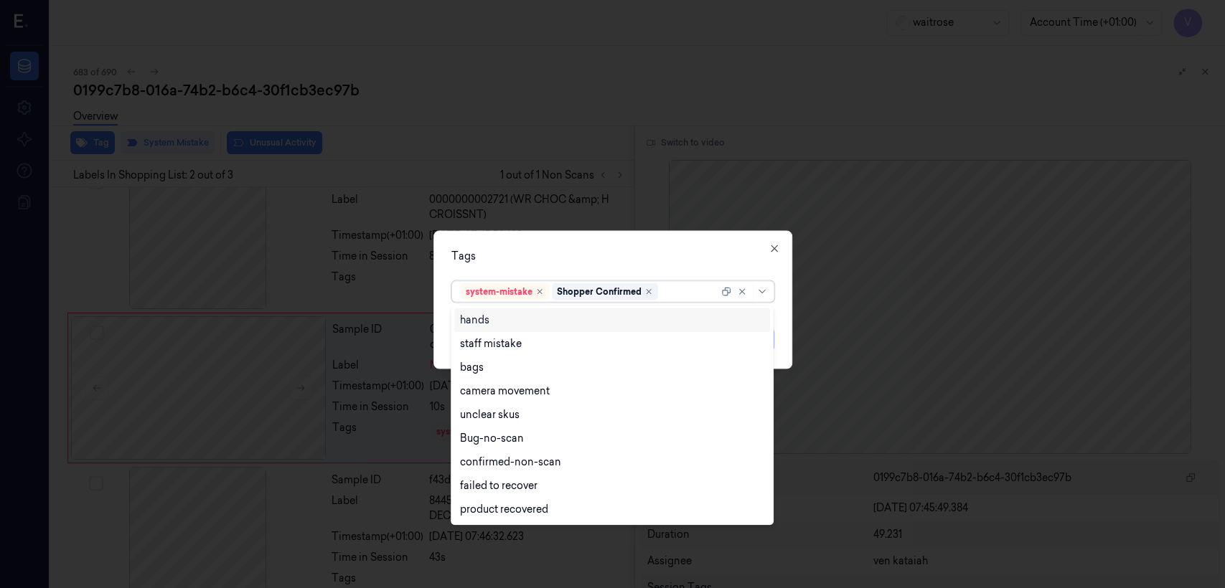
click at [670, 287] on div at bounding box center [689, 291] width 57 height 15
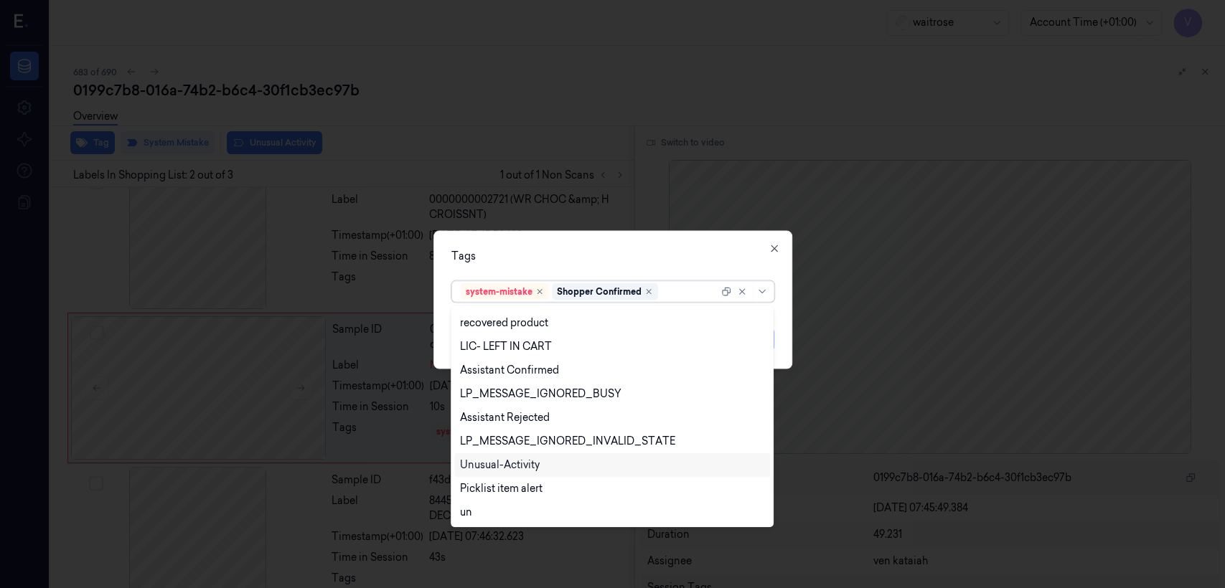
click at [514, 465] on div "Unusual-Activity" at bounding box center [500, 465] width 80 height 15
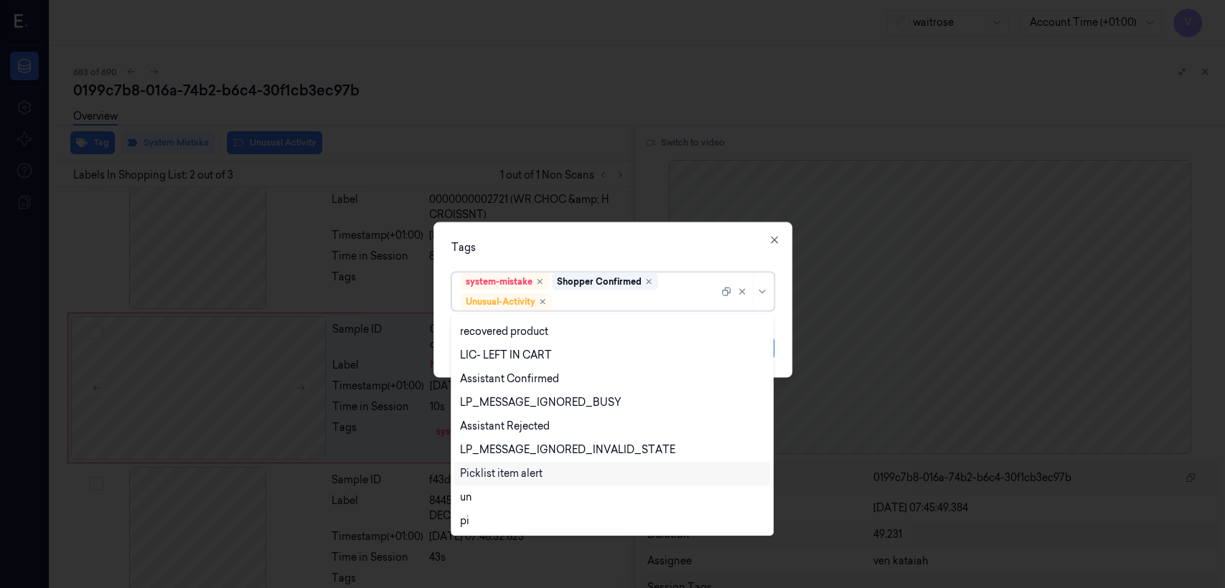
click at [514, 472] on div "Picklist item alert" at bounding box center [501, 473] width 83 height 15
click at [682, 262] on div "Tags option Picklist item alert, selected. 20 results available. Use Up and Dow…" at bounding box center [612, 300] width 359 height 156
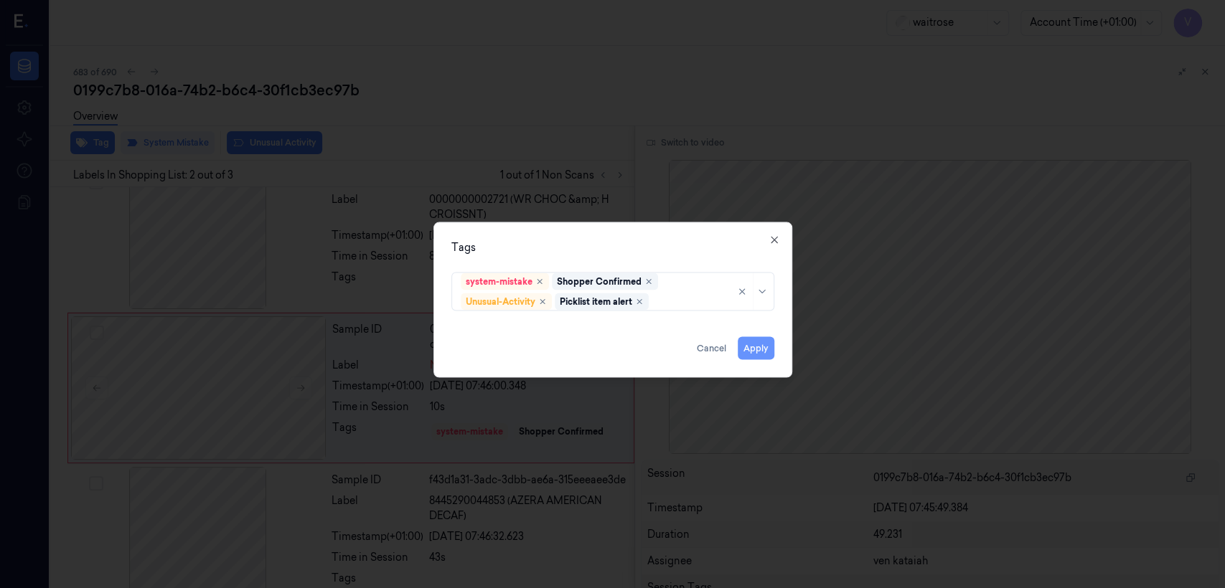
click at [763, 346] on button "Apply" at bounding box center [756, 348] width 37 height 23
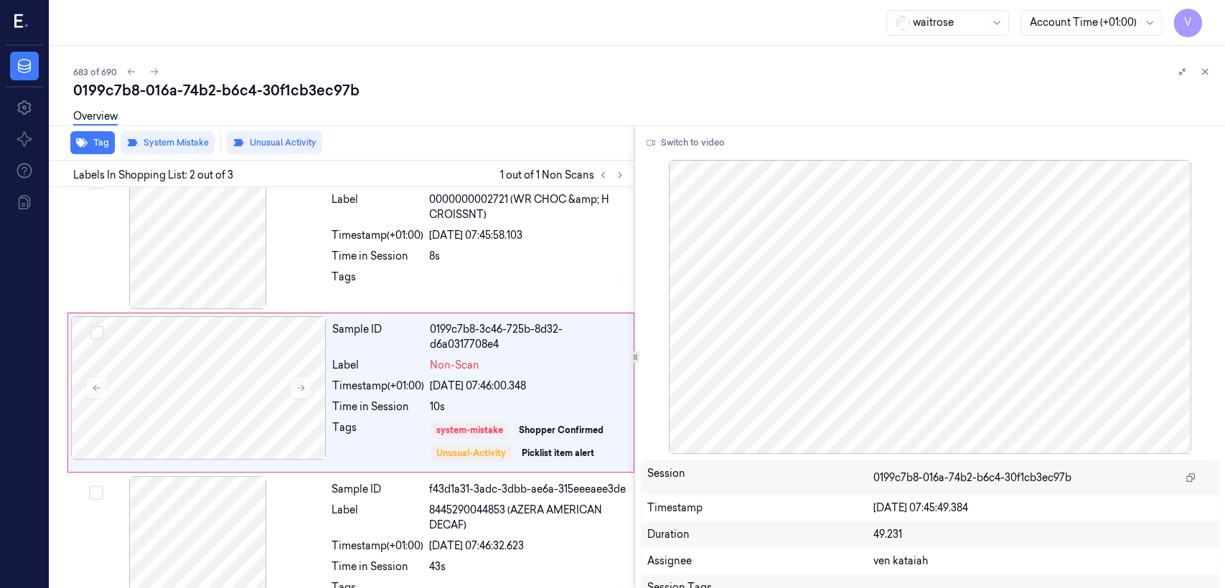
scroll to position [29, 0]
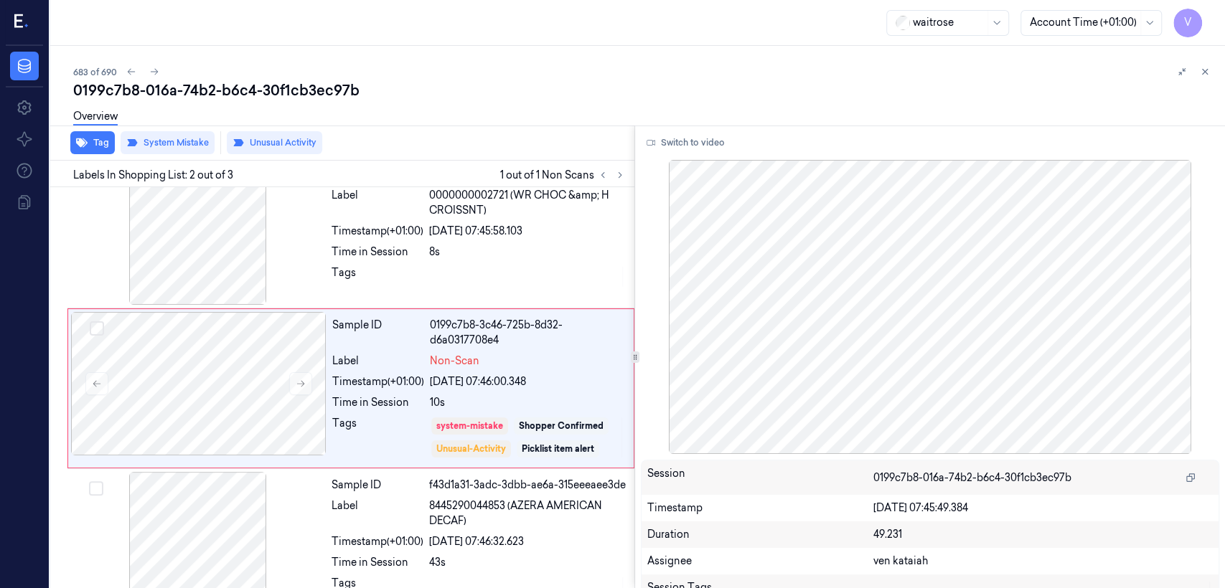
drag, startPoint x: 1206, startPoint y: 66, endPoint x: 1142, endPoint y: 115, distance: 80.4
click at [1207, 70] on icon at bounding box center [1205, 72] width 10 height 10
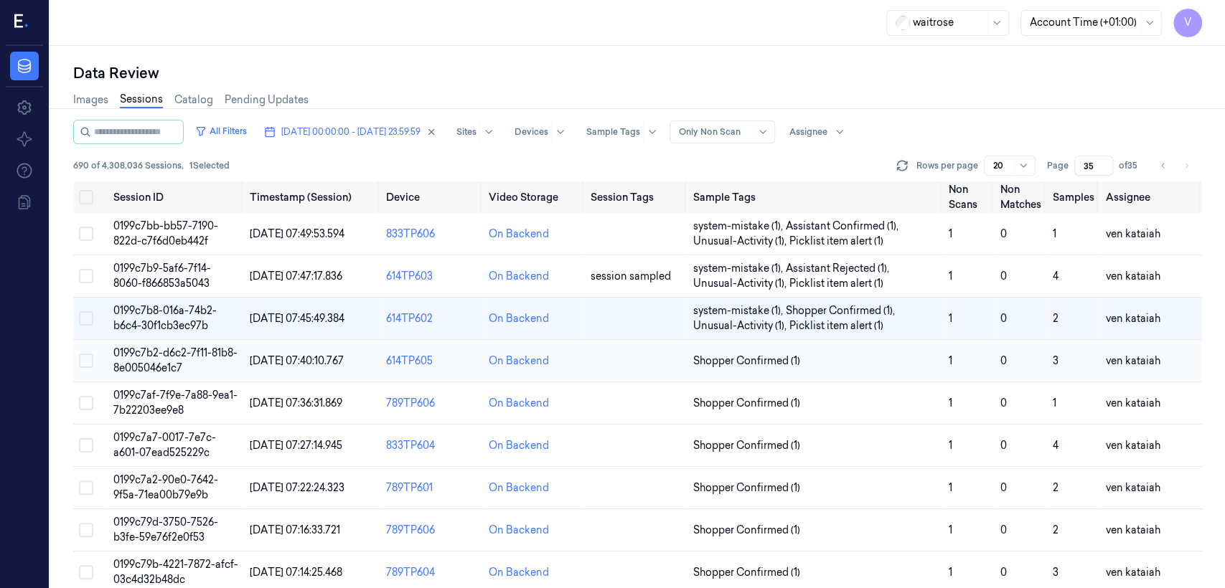
click at [768, 354] on span "Shopper Confirmed (1)" at bounding box center [746, 361] width 107 height 15
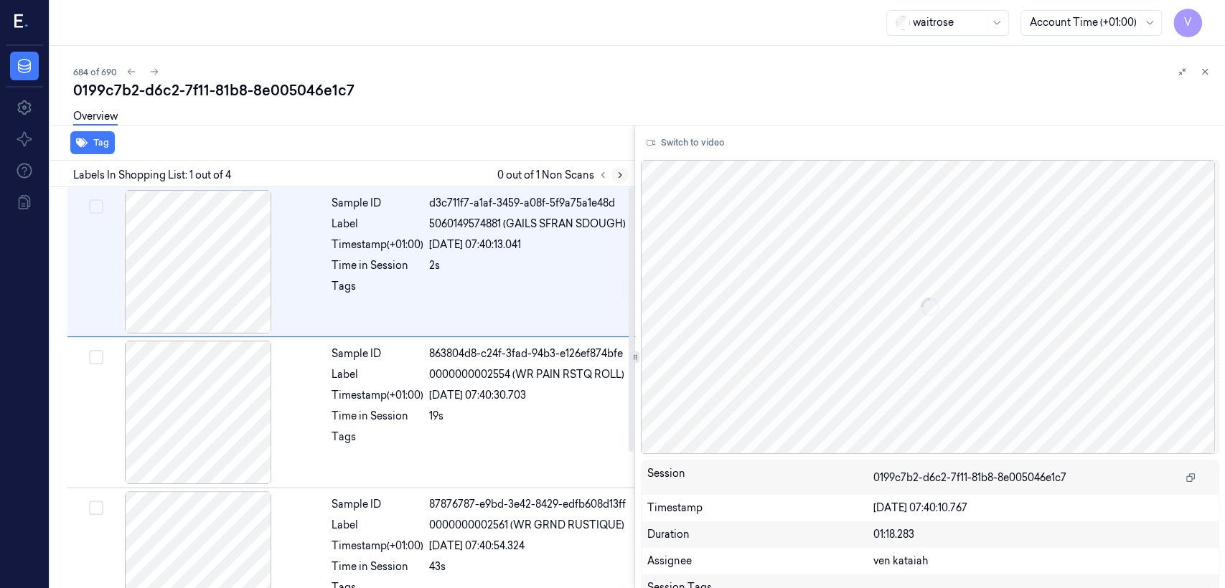
click at [620, 180] on button at bounding box center [619, 174] width 17 height 17
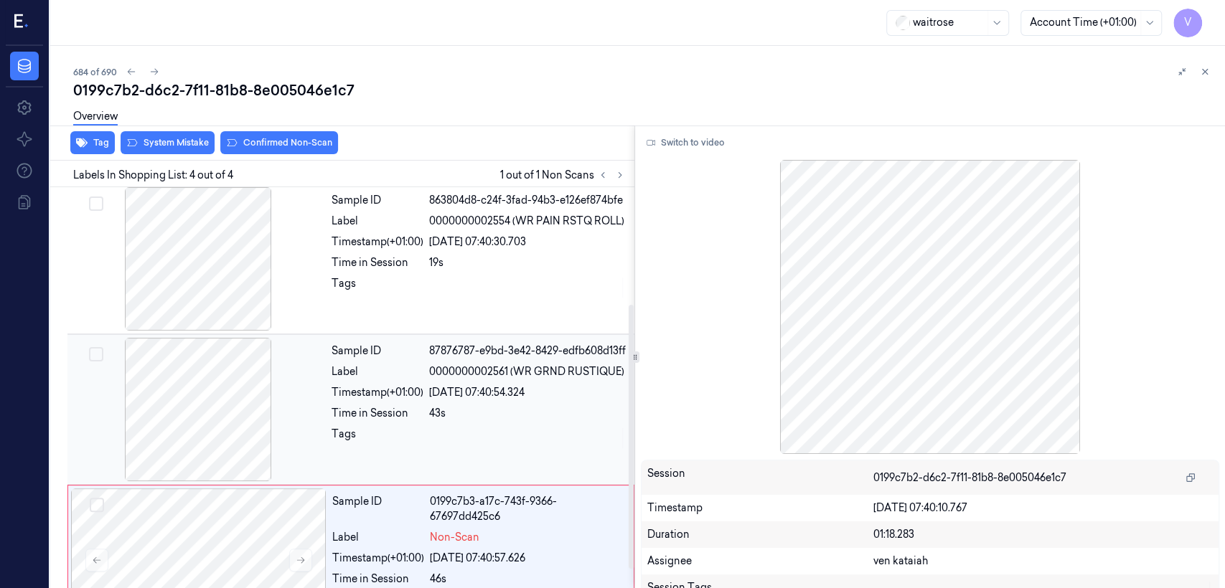
scroll to position [205, 0]
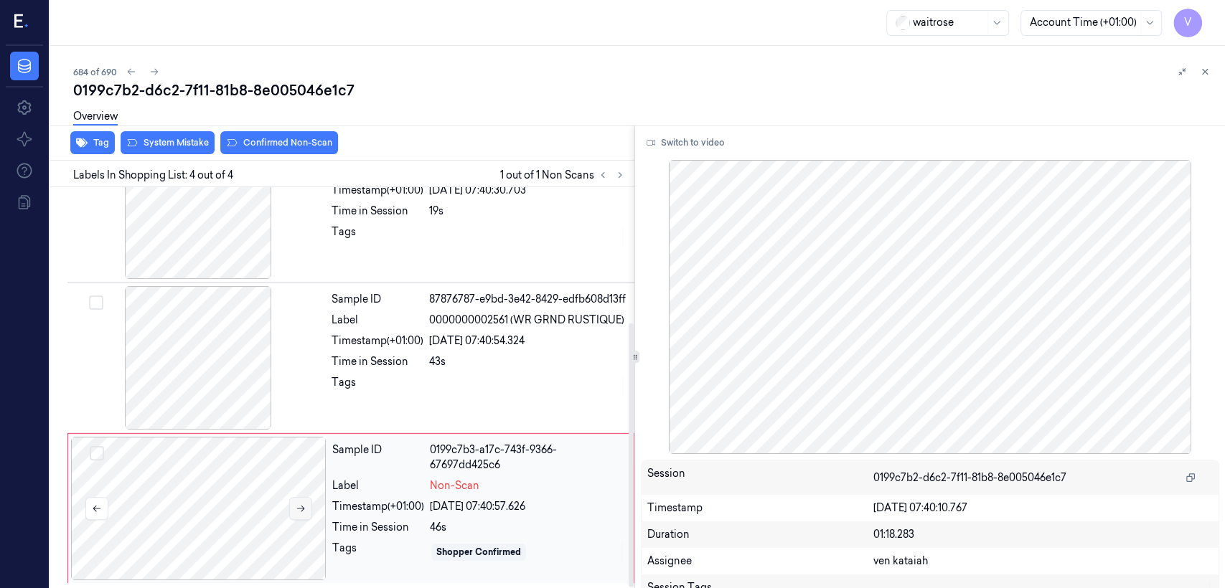
click at [310, 507] on button at bounding box center [300, 508] width 23 height 23
click at [427, 328] on div "Label 0000000002561 (WR GRND RUSTIQUE)" at bounding box center [478, 320] width 294 height 15
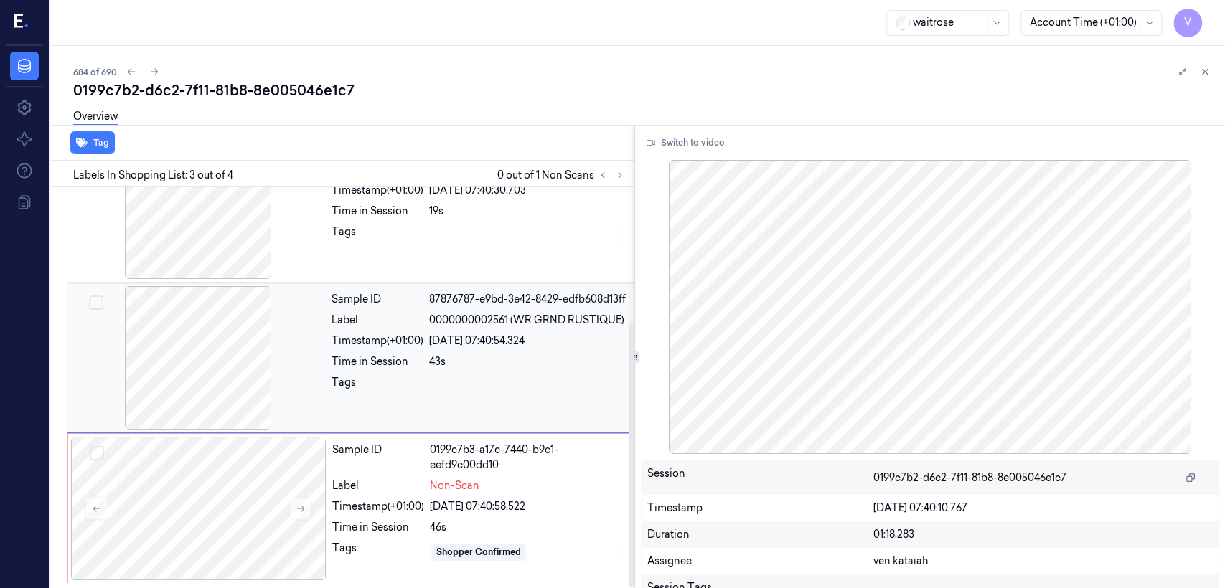
scroll to position [175, 0]
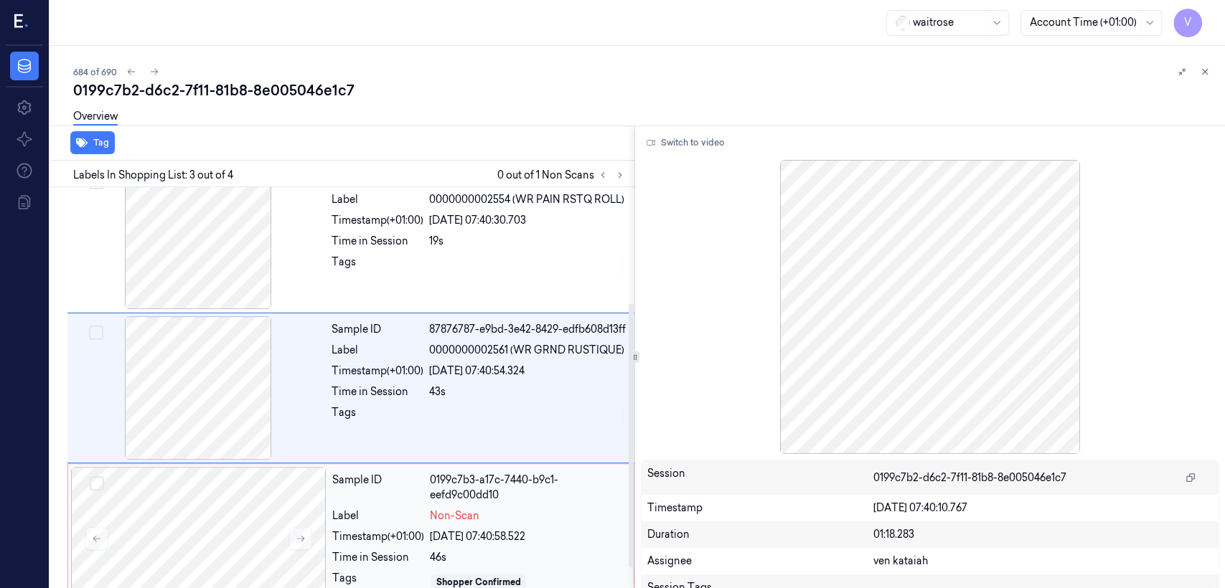
click at [494, 502] on div "Sample ID 0199c7b3-a17c-7440-b9c1-eefd9c00dd10 Label Non-Scan Timestamp (+01:00…" at bounding box center [478, 538] width 304 height 143
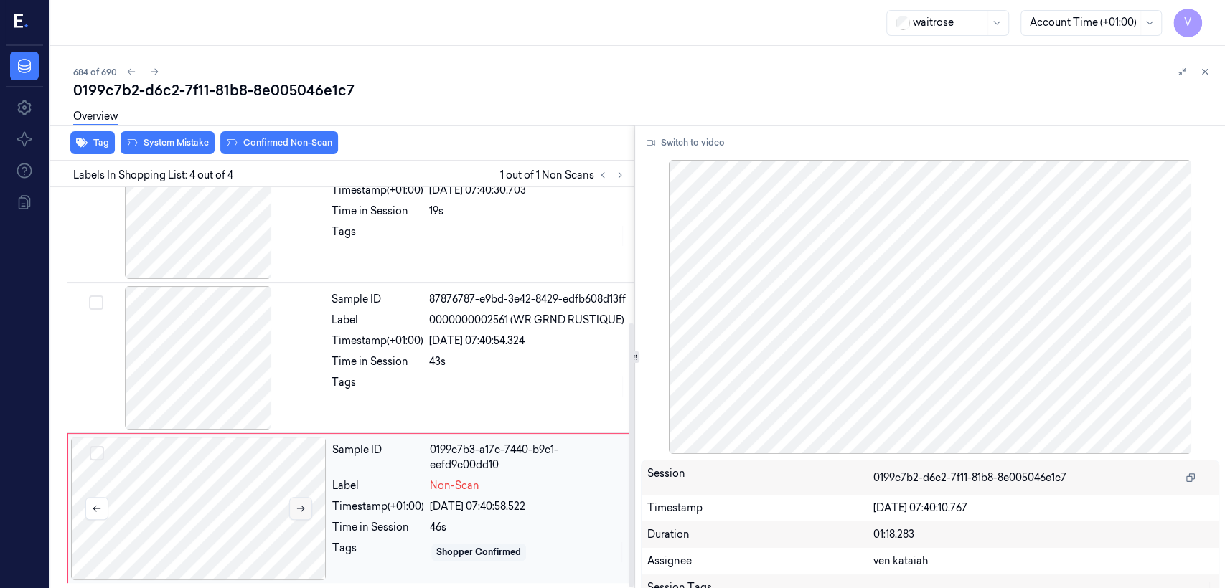
click at [308, 507] on button at bounding box center [300, 508] width 23 height 23
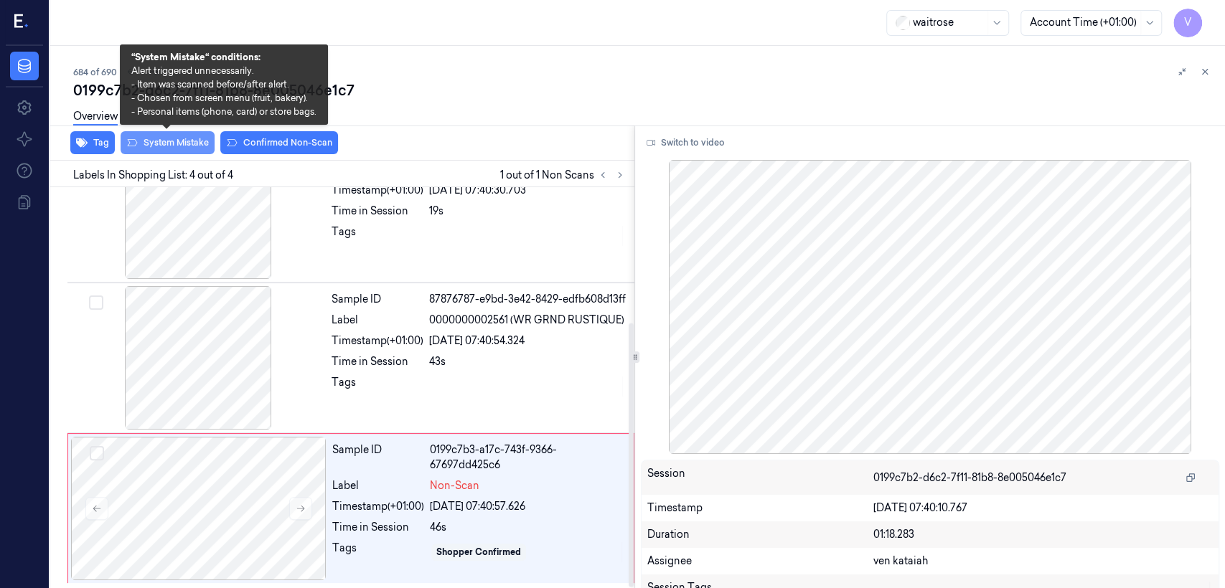
click at [189, 151] on button "System Mistake" at bounding box center [168, 142] width 94 height 23
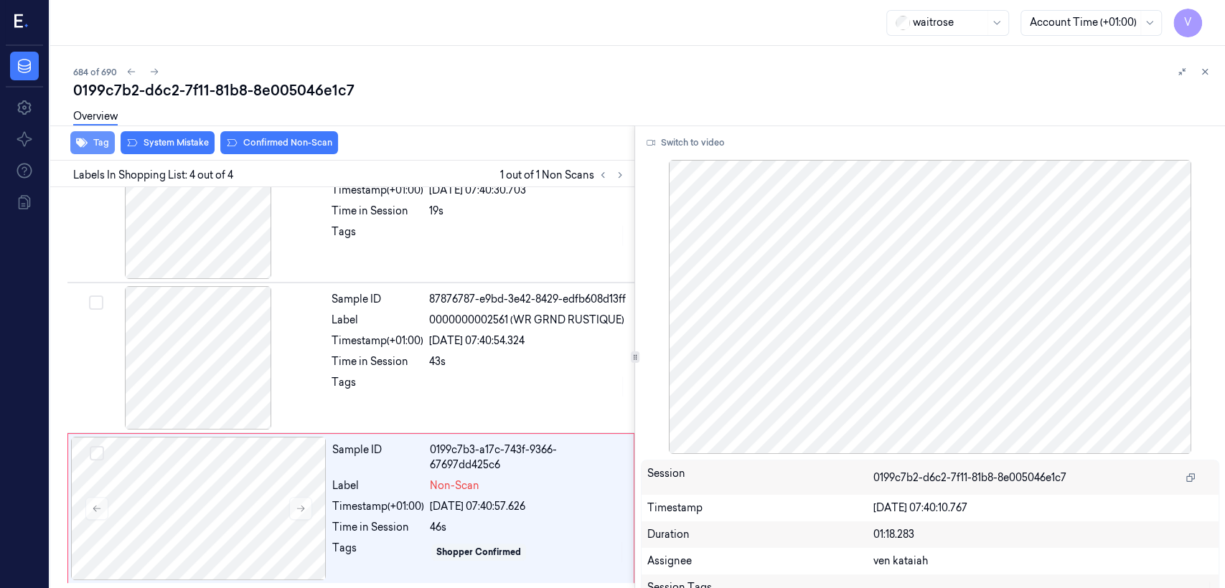
click at [100, 140] on button "Tag" at bounding box center [92, 142] width 44 height 23
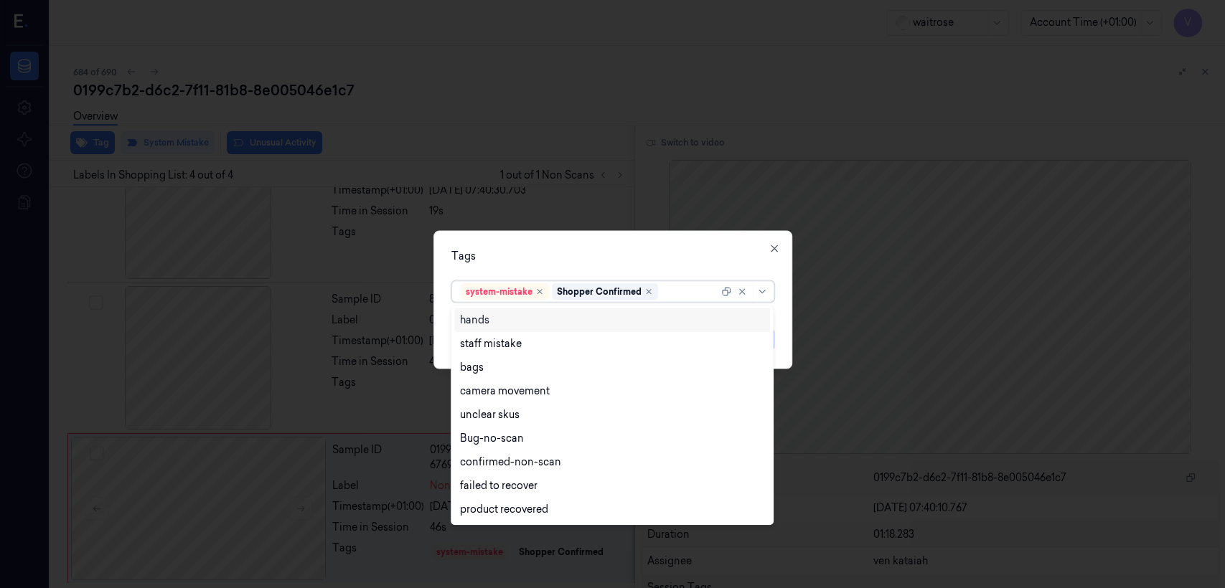
click at [689, 294] on div at bounding box center [689, 291] width 57 height 15
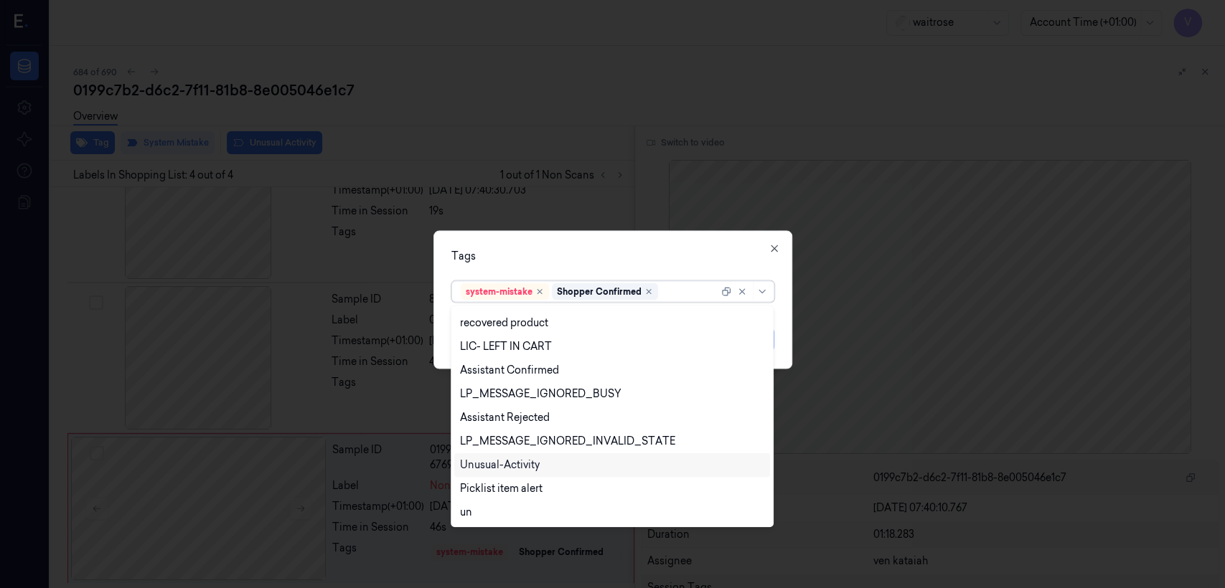
click at [533, 467] on div "Unusual-Activity" at bounding box center [500, 465] width 80 height 15
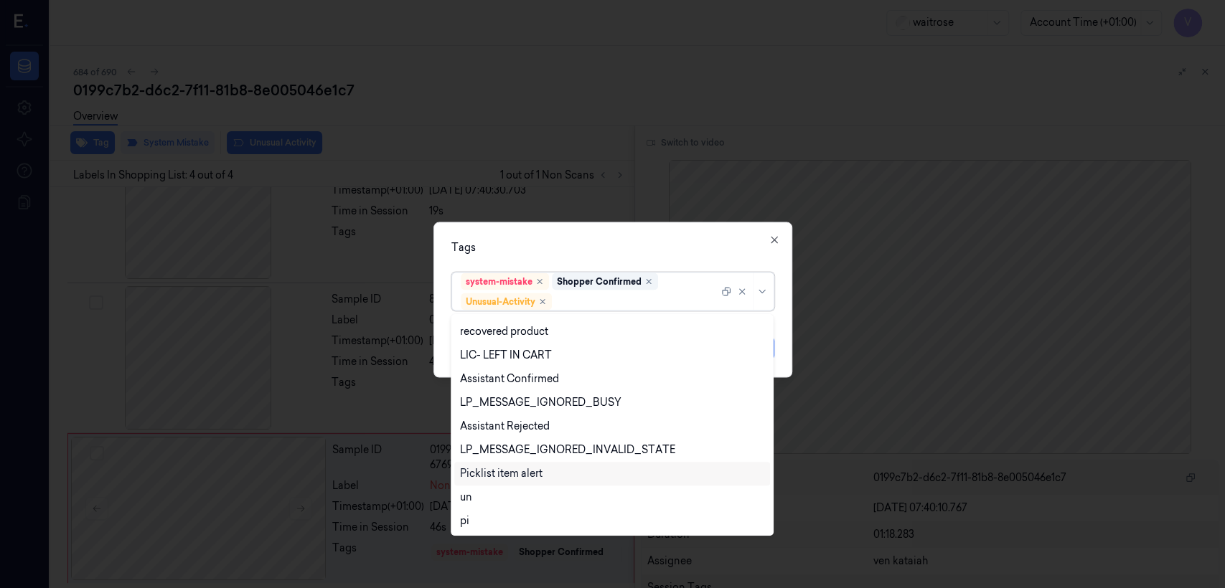
drag, startPoint x: 524, startPoint y: 479, endPoint x: 556, endPoint y: 446, distance: 45.7
click at [527, 475] on div "Picklist item alert" at bounding box center [501, 473] width 83 height 15
click at [650, 260] on div "Tags option Picklist item alert, selected. 20 results available. Use Up and Dow…" at bounding box center [612, 300] width 359 height 156
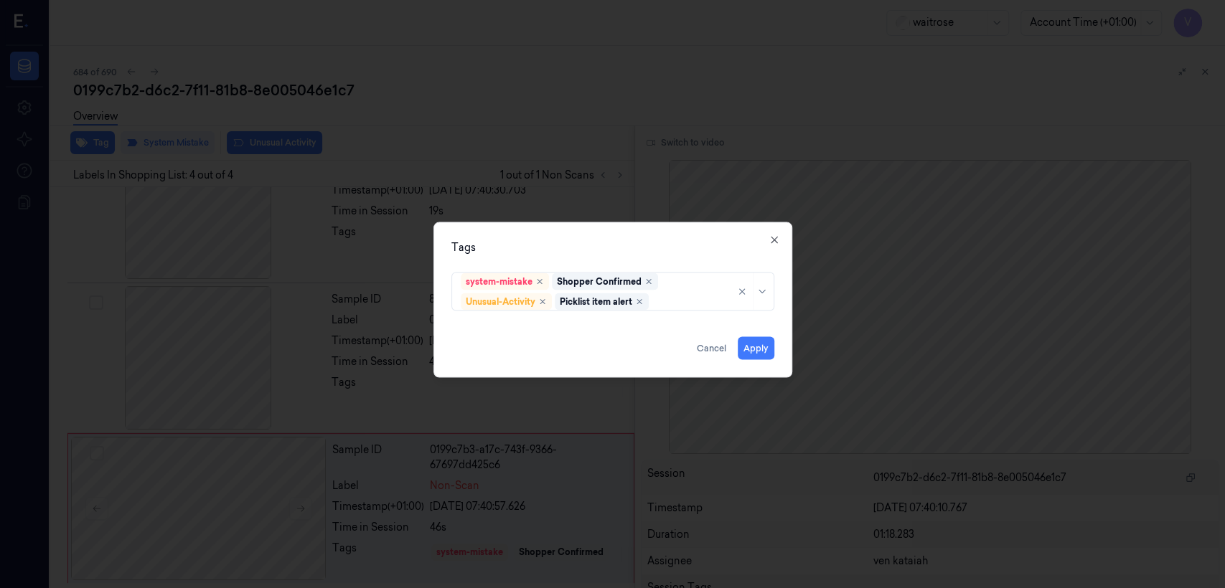
click at [783, 349] on div "Tags system-mistake Shopper Confirmed Unusual-Activity Picklist item alert Appl…" at bounding box center [612, 300] width 359 height 156
click at [776, 350] on div "Tags system-mistake Shopper Confirmed Unusual-Activity Picklist item alert Appl…" at bounding box center [612, 300] width 359 height 156
click at [763, 346] on button "Apply" at bounding box center [756, 348] width 37 height 23
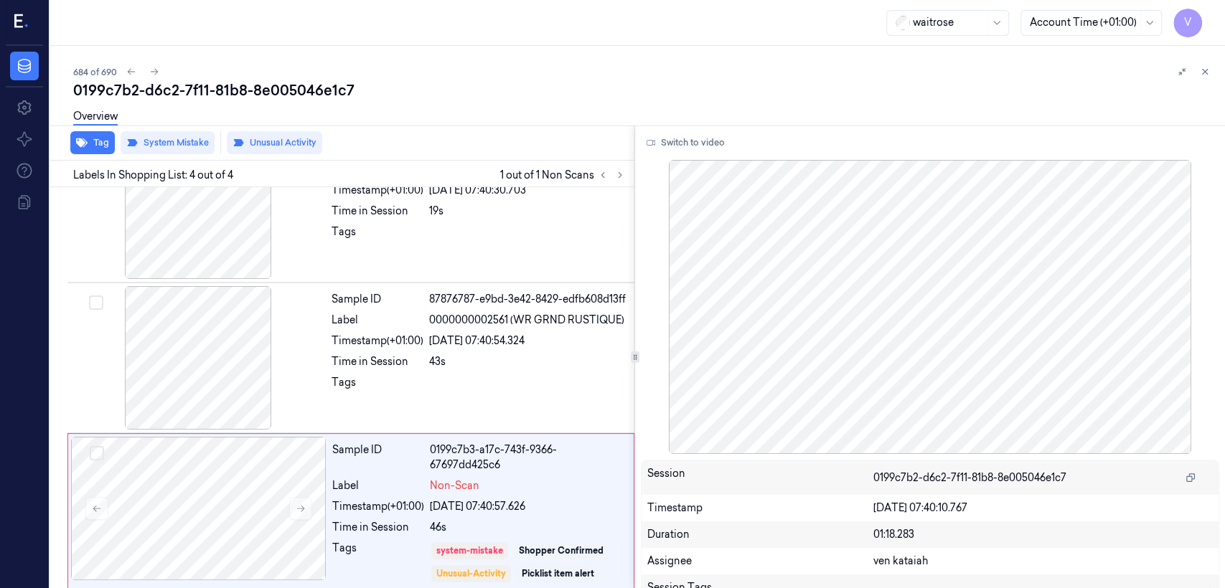
scroll to position [214, 0]
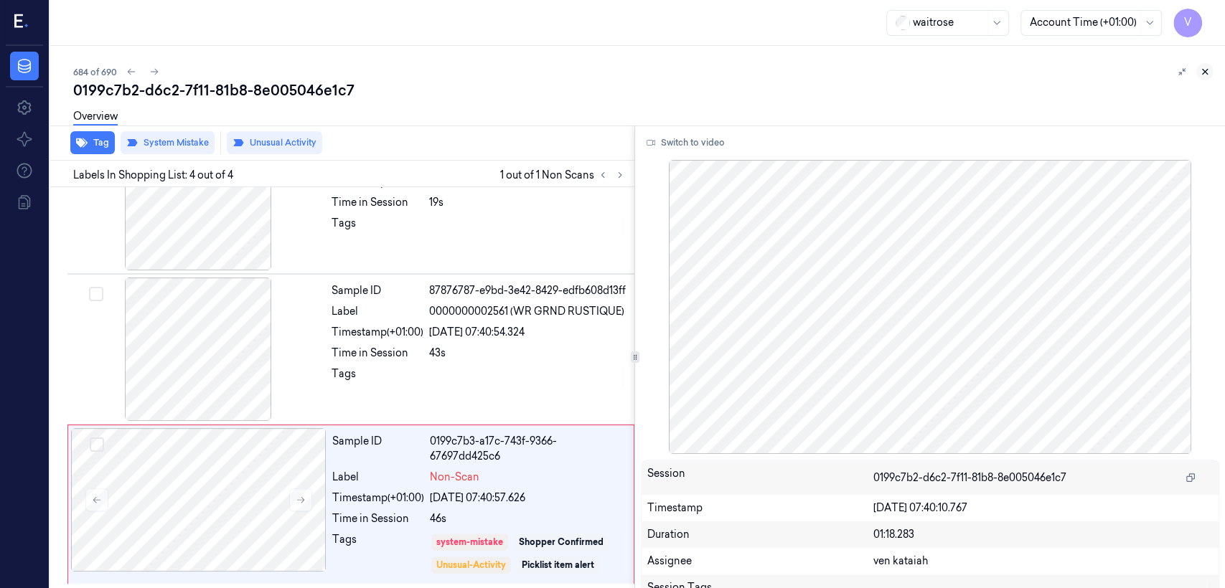
click at [1205, 70] on icon at bounding box center [1205, 72] width 10 height 10
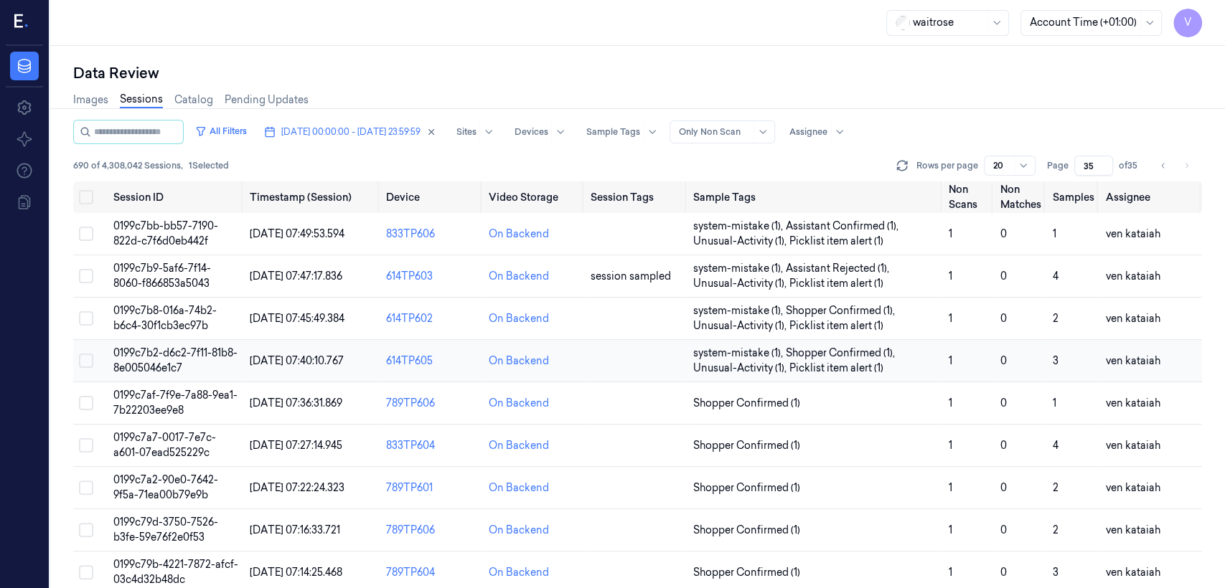
scroll to position [57, 0]
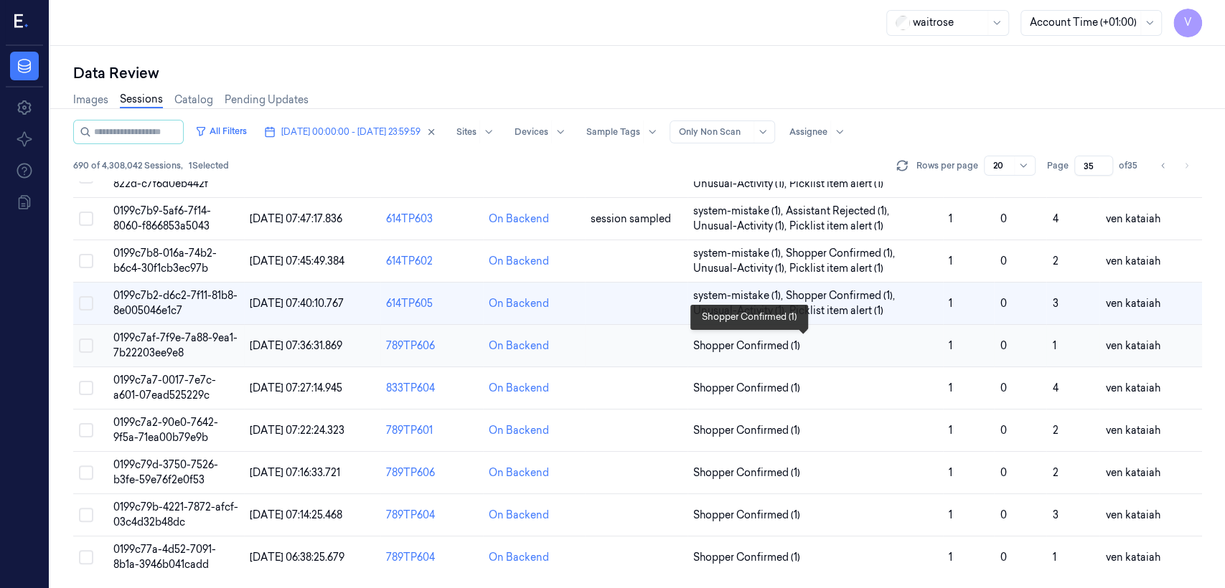
click at [812, 349] on span "Shopper Confirmed (1)" at bounding box center [815, 346] width 244 height 15
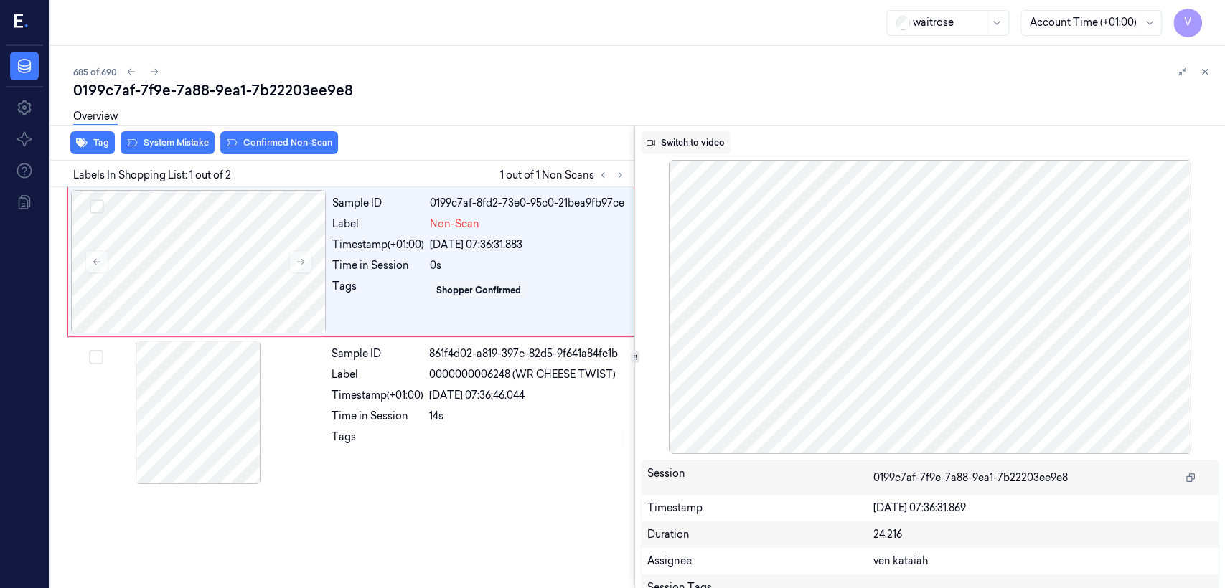
click at [657, 140] on button "Switch to video" at bounding box center [686, 142] width 90 height 23
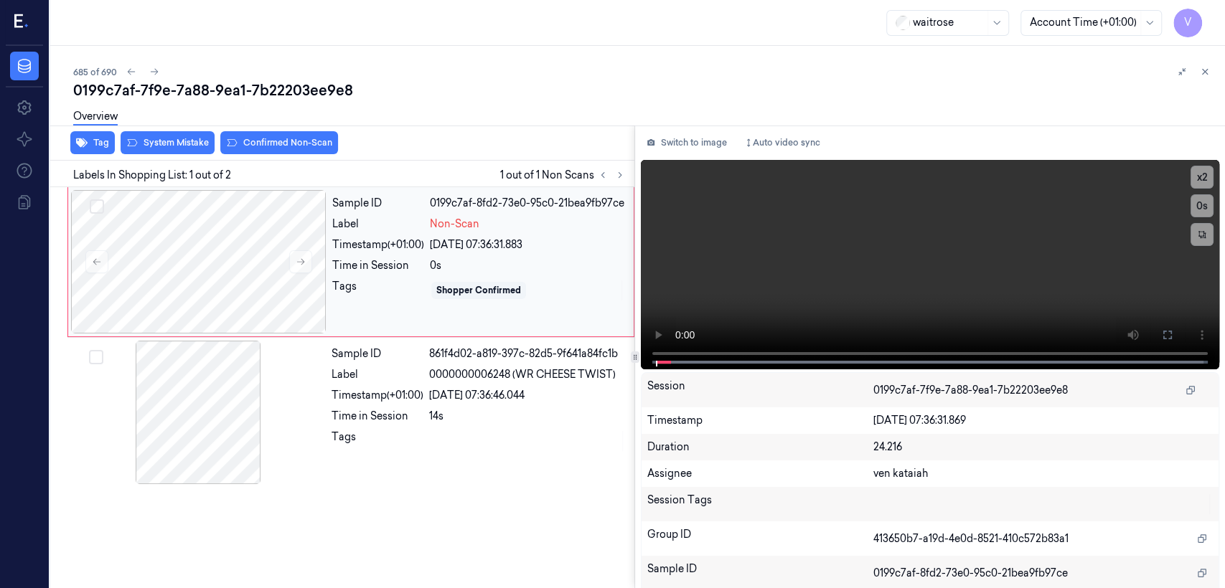
click at [403, 297] on div "Tags" at bounding box center [378, 290] width 92 height 23
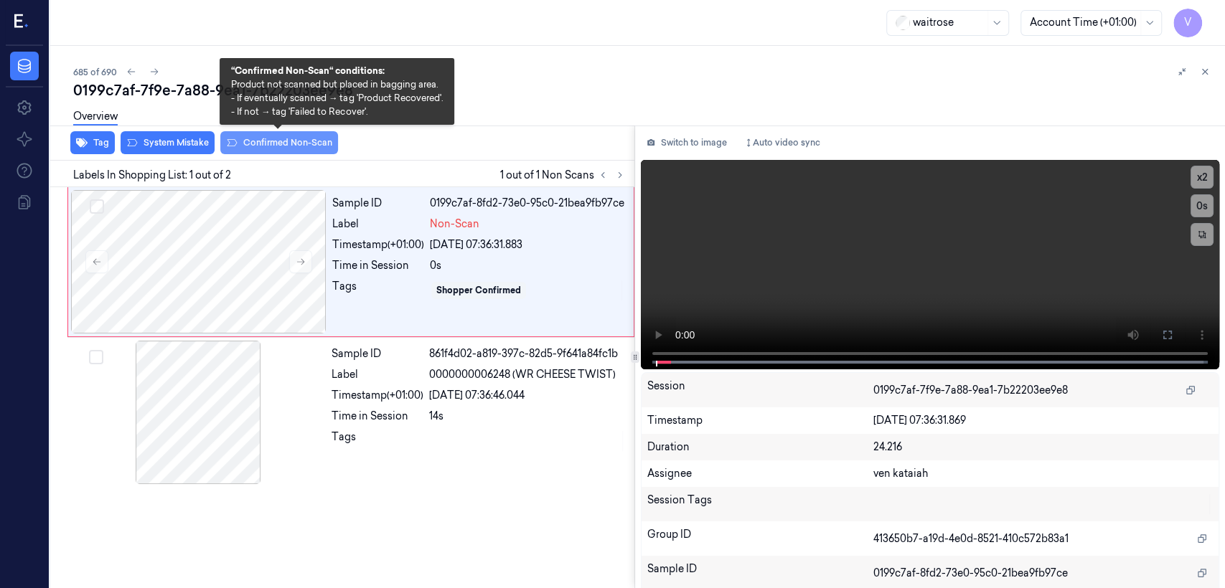
click at [298, 149] on button "Confirmed Non-Scan" at bounding box center [279, 142] width 118 height 23
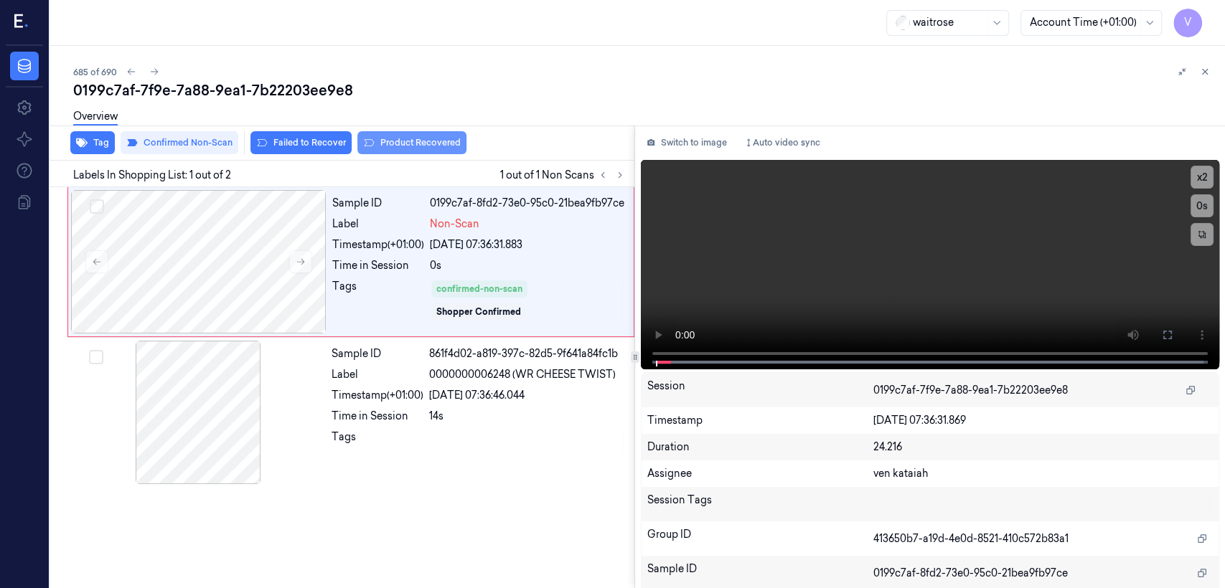
click at [403, 145] on button "Product Recovered" at bounding box center [411, 142] width 109 height 23
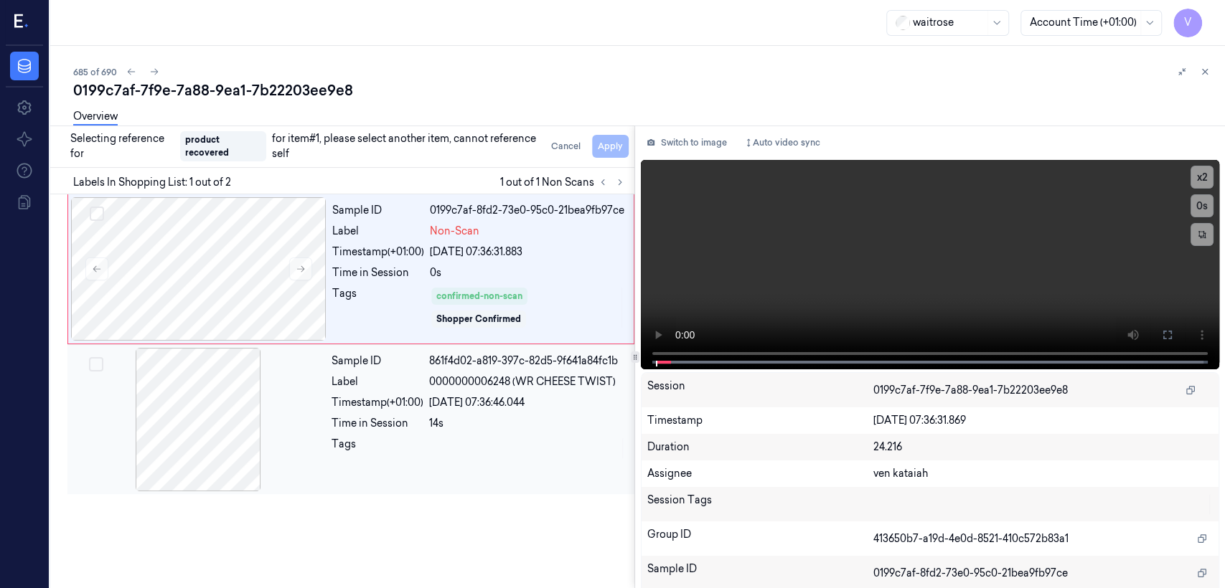
click at [461, 428] on div "14s" at bounding box center [527, 423] width 197 height 15
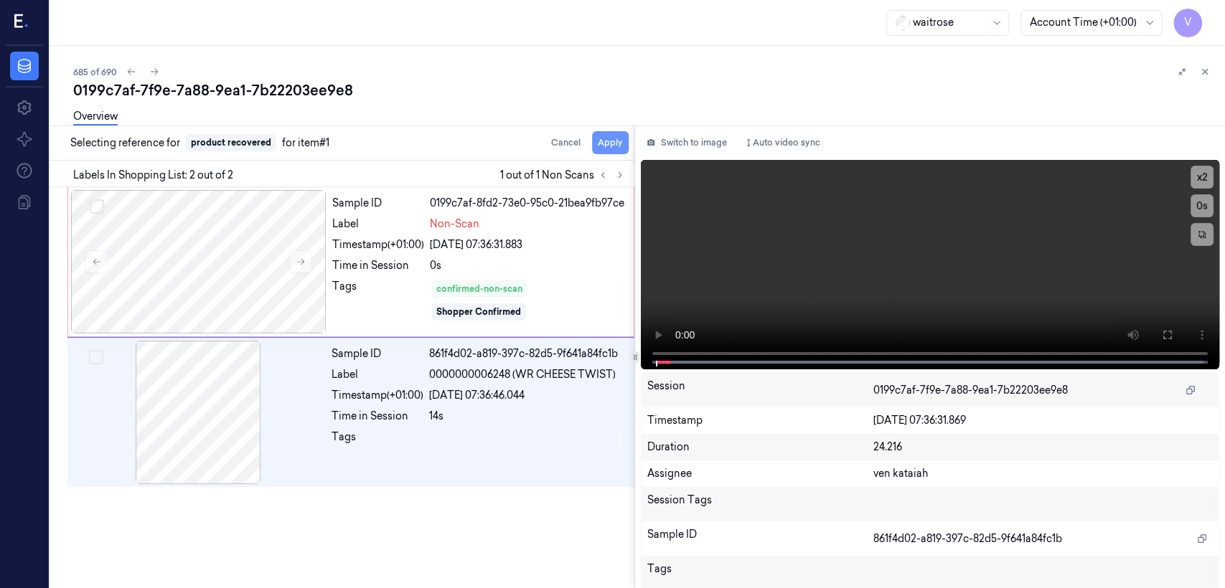
click at [614, 143] on button "Apply" at bounding box center [610, 142] width 37 height 23
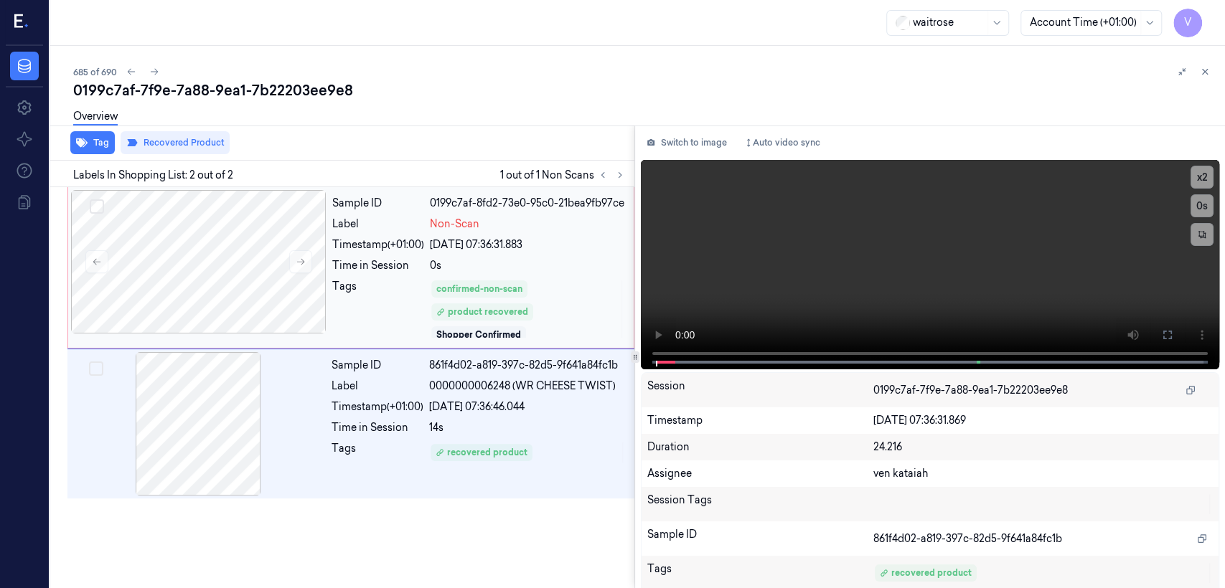
click at [606, 220] on div "Non-Scan" at bounding box center [527, 224] width 195 height 15
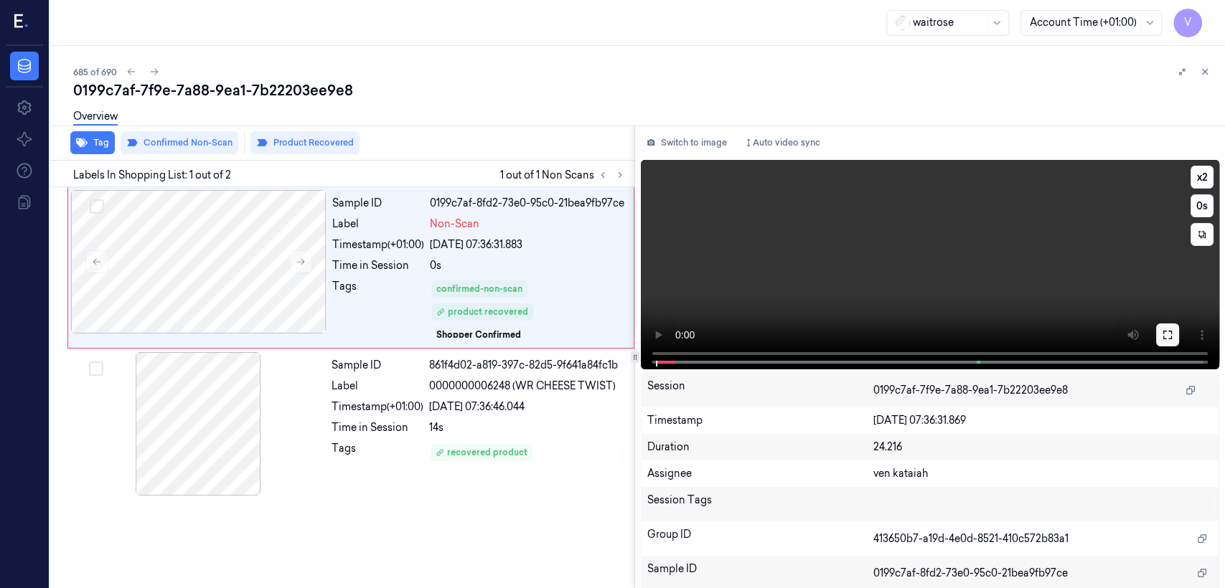
click at [1157, 324] on button at bounding box center [1167, 335] width 23 height 23
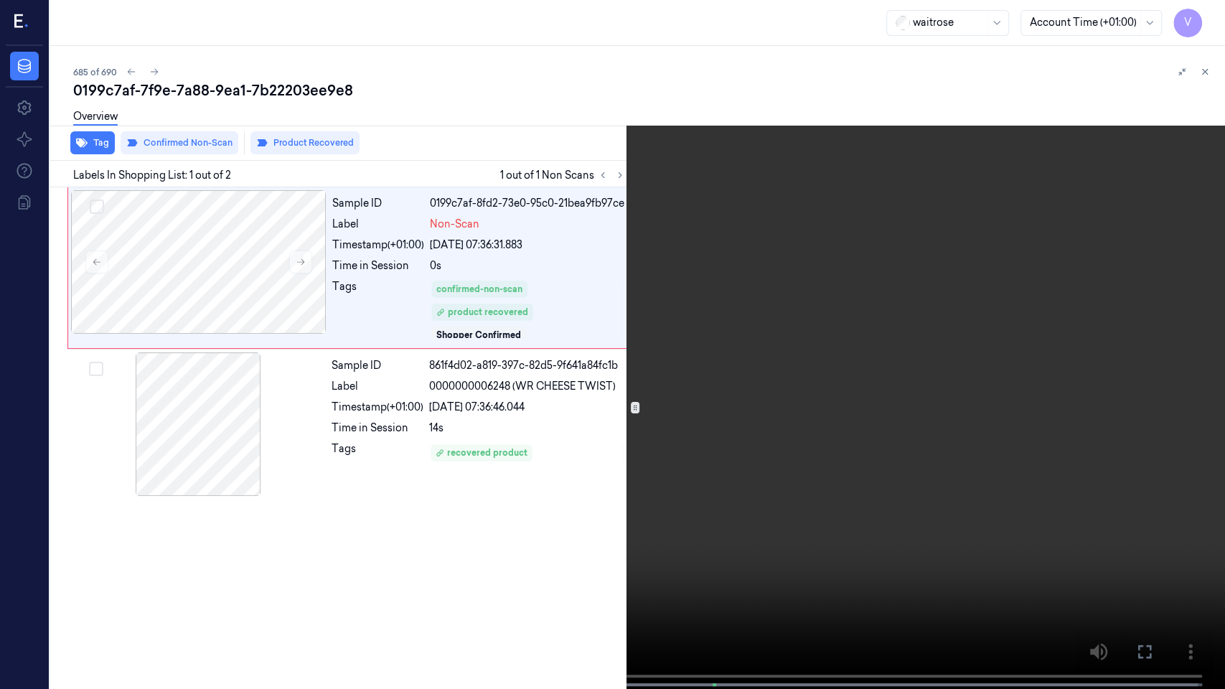
click at [362, 436] on video at bounding box center [612, 346] width 1225 height 692
click at [0, 0] on icon at bounding box center [0, 0] width 0 height 0
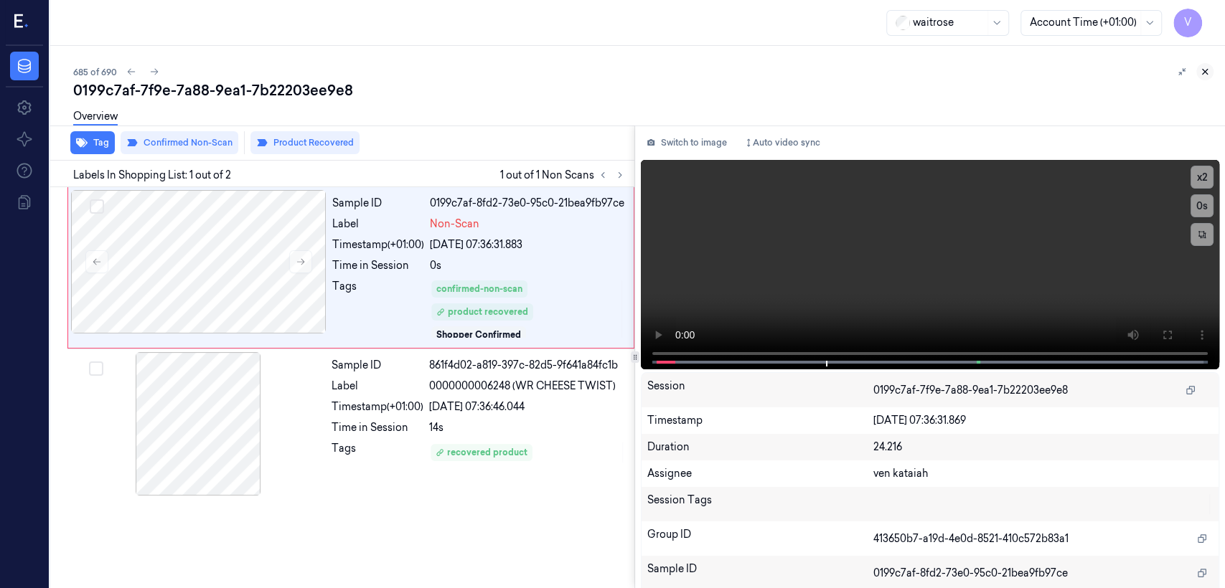
click at [1202, 77] on button at bounding box center [1204, 71] width 17 height 17
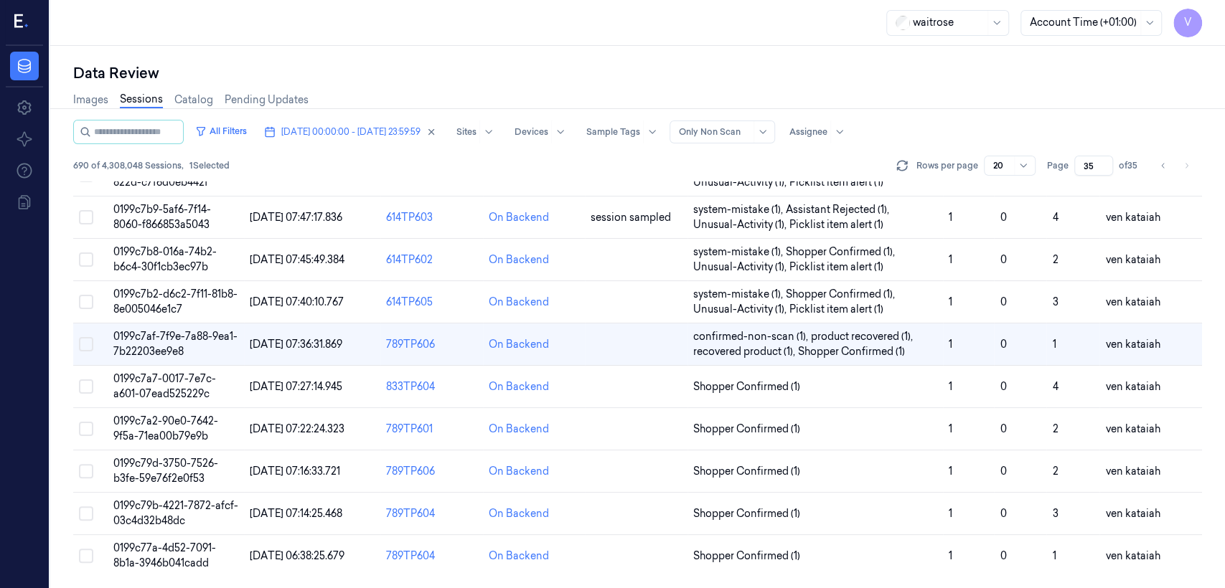
scroll to position [33, 0]
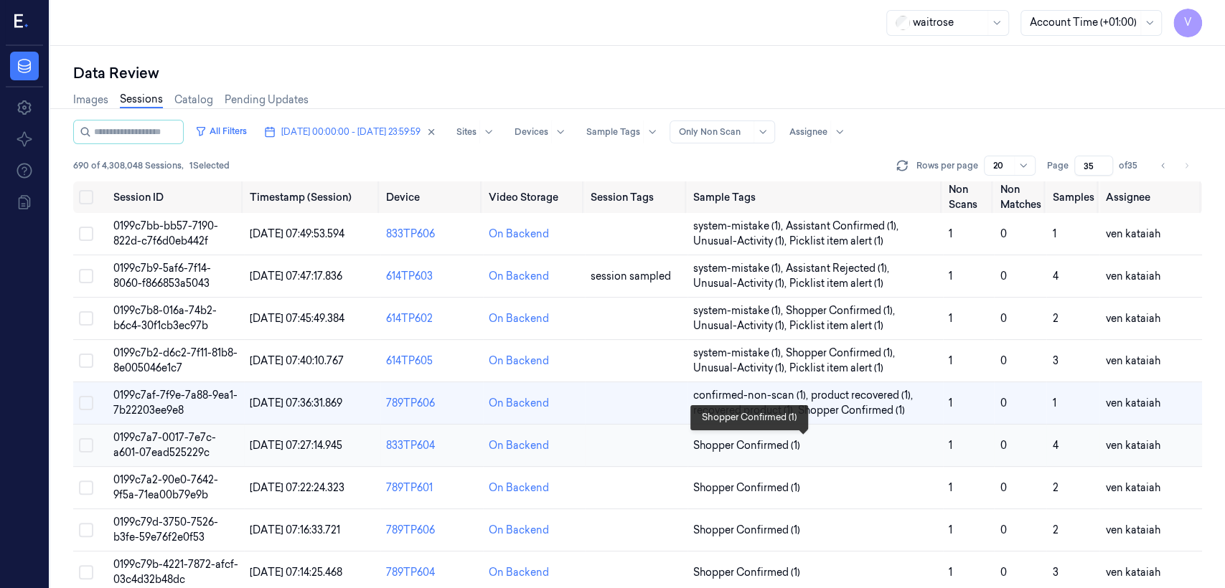
click at [776, 449] on span "Shopper Confirmed (1)" at bounding box center [746, 445] width 107 height 15
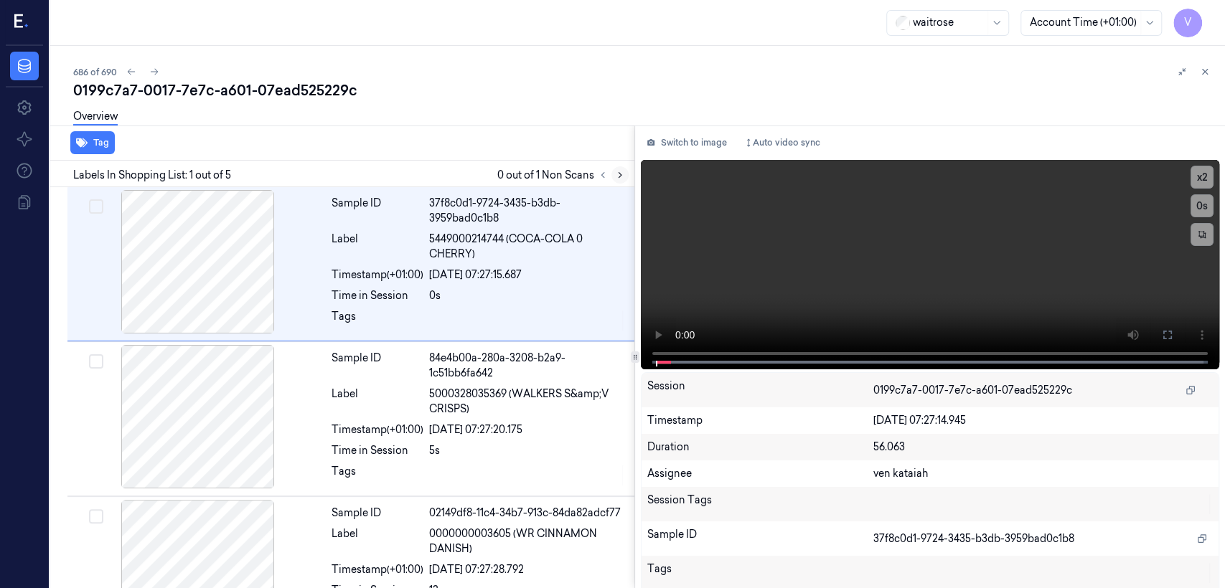
click at [616, 173] on icon at bounding box center [620, 175] width 10 height 10
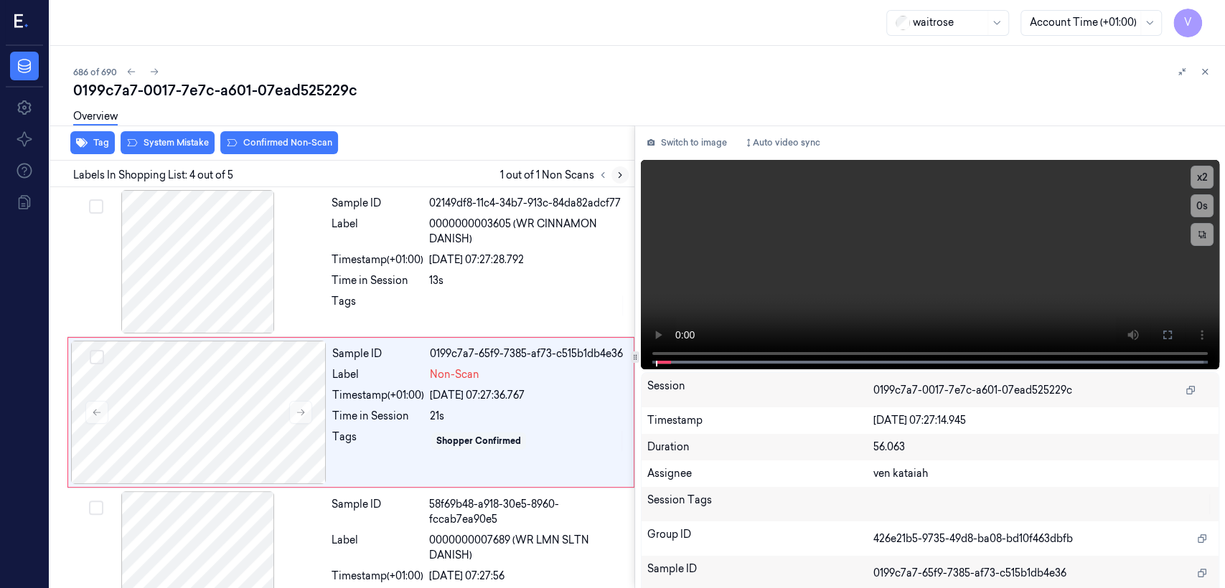
scroll to position [334, 0]
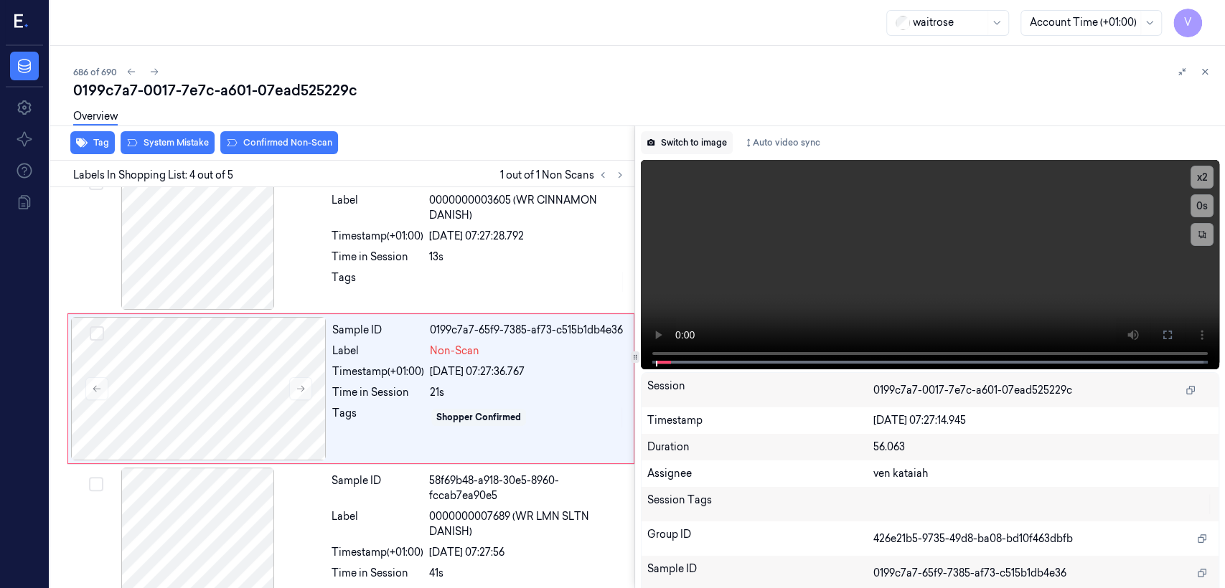
click at [657, 151] on button "Switch to image" at bounding box center [687, 142] width 92 height 23
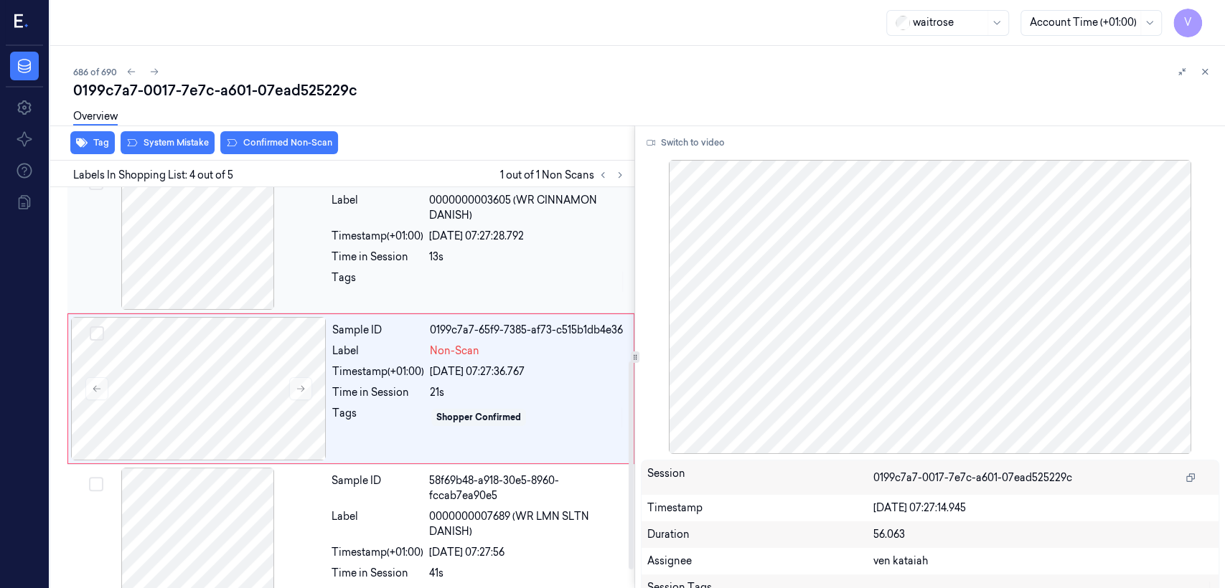
click at [362, 270] on div "Tags" at bounding box center [377, 281] width 92 height 23
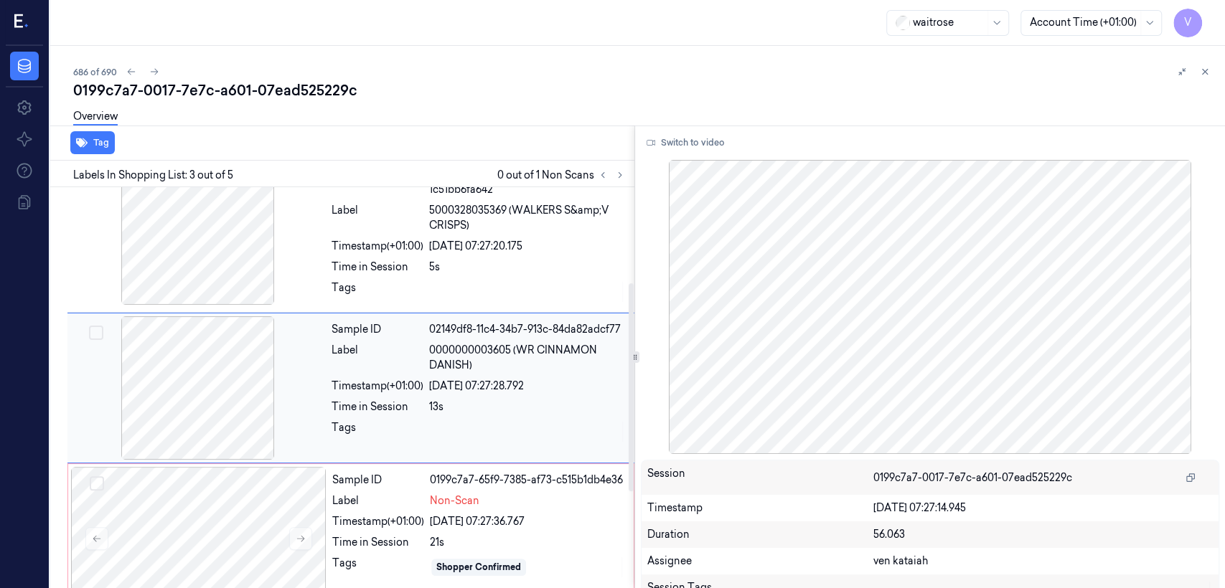
scroll to position [184, 0]
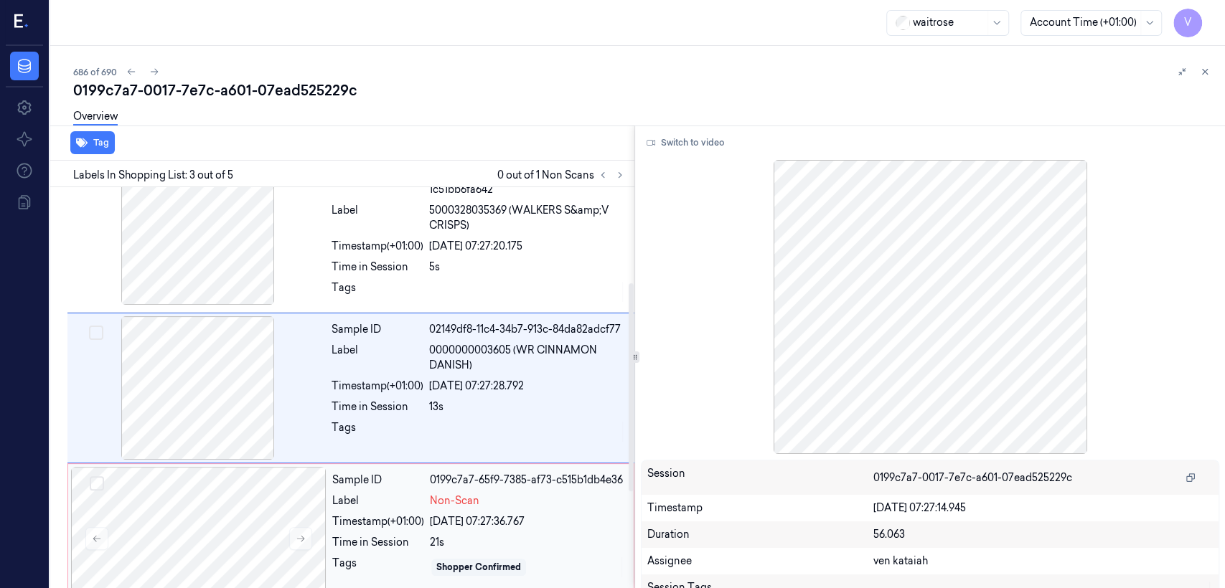
click at [430, 537] on div "21s" at bounding box center [527, 542] width 195 height 15
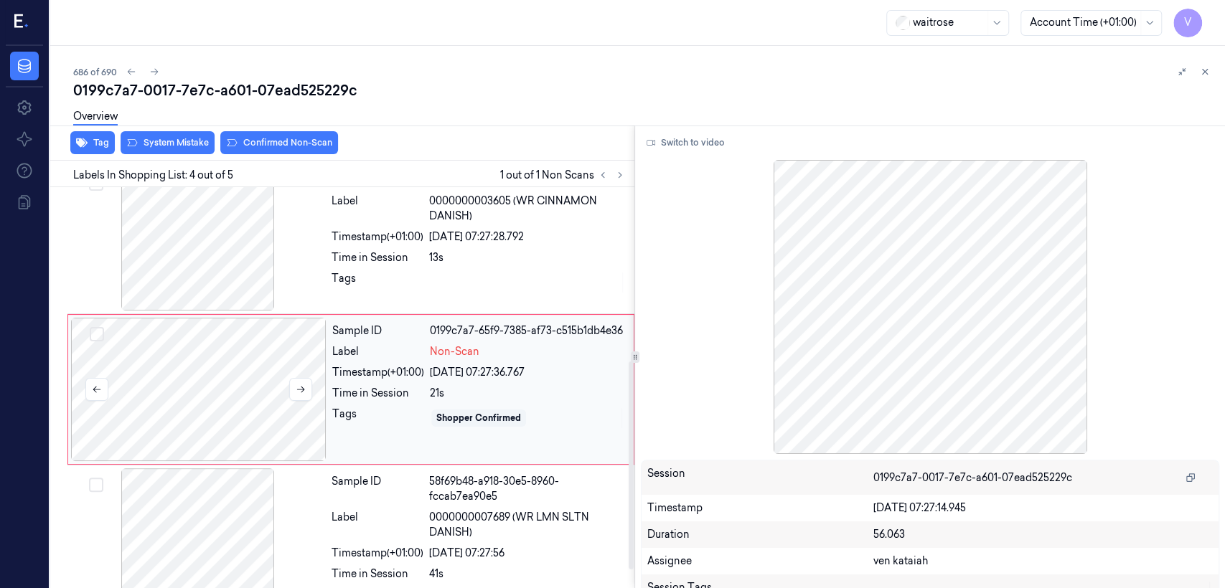
scroll to position [334, 0]
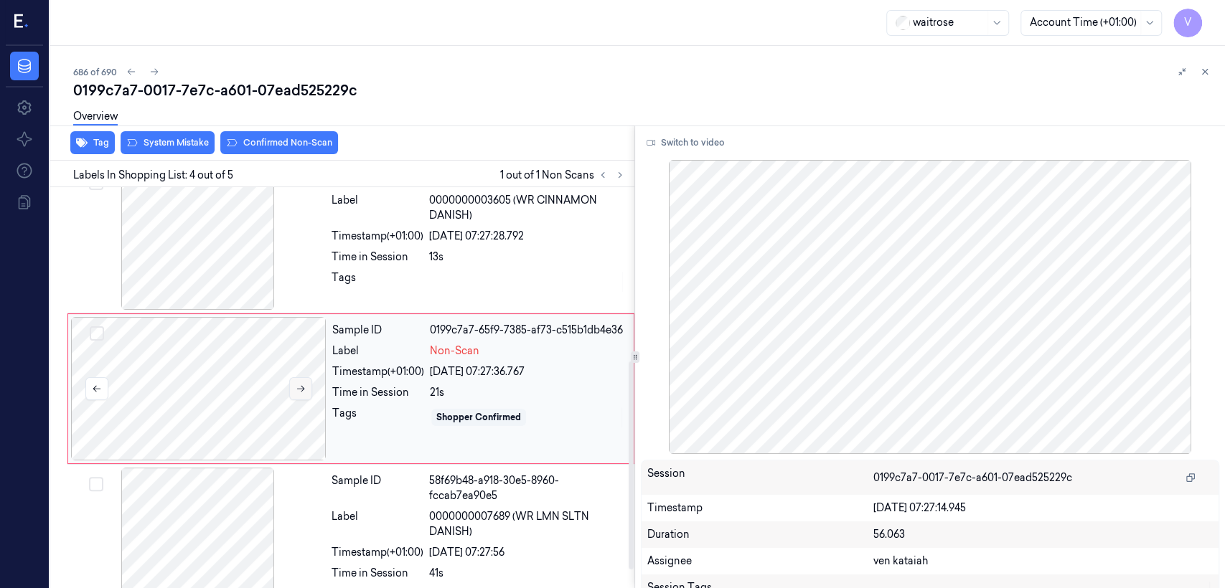
click at [296, 388] on icon at bounding box center [301, 389] width 10 height 10
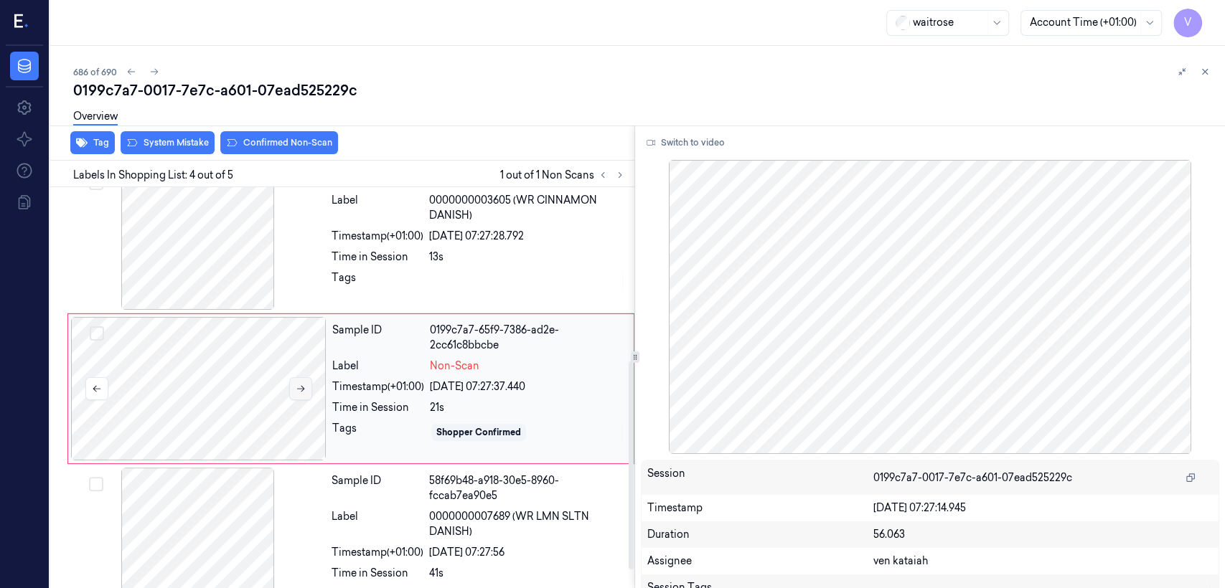
click at [296, 388] on icon at bounding box center [301, 389] width 10 height 10
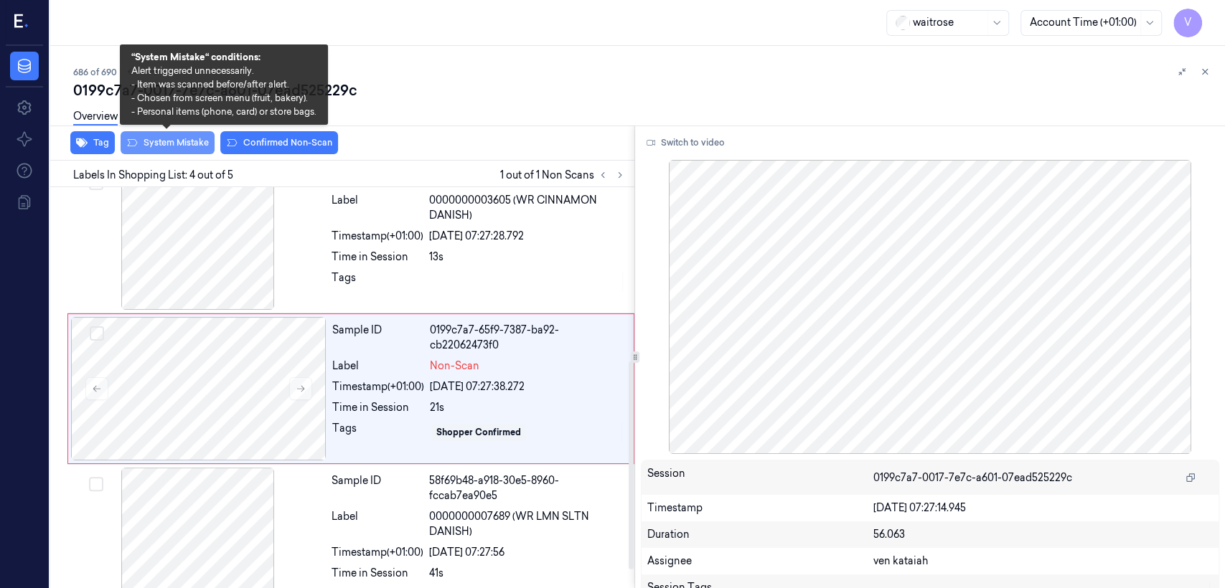
click at [202, 146] on button "System Mistake" at bounding box center [168, 142] width 94 height 23
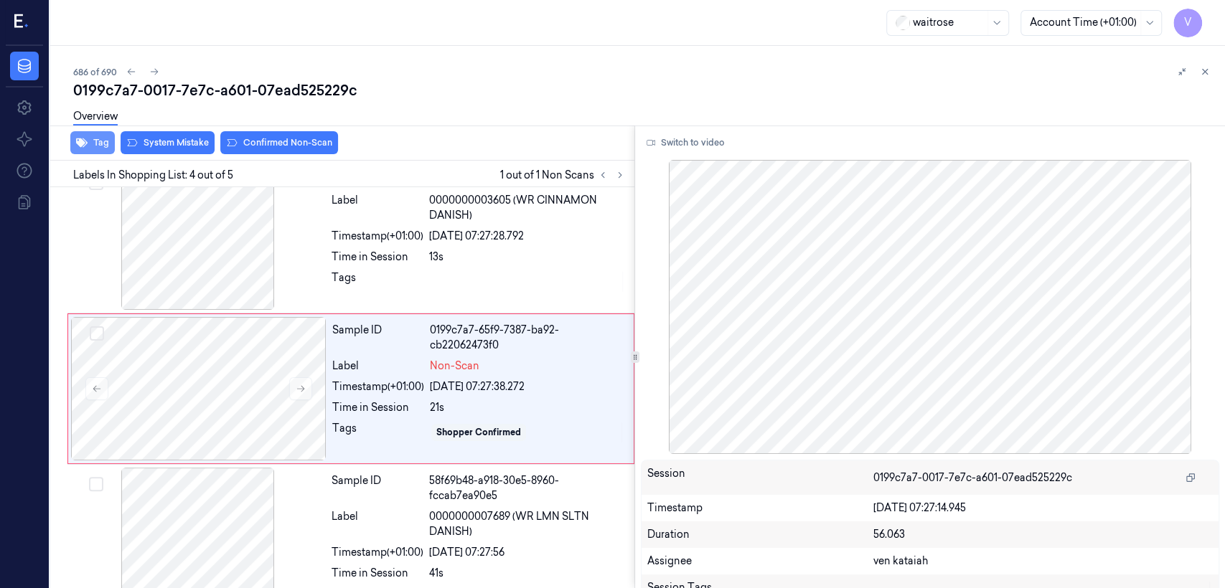
click at [99, 141] on button "Tag" at bounding box center [92, 142] width 44 height 23
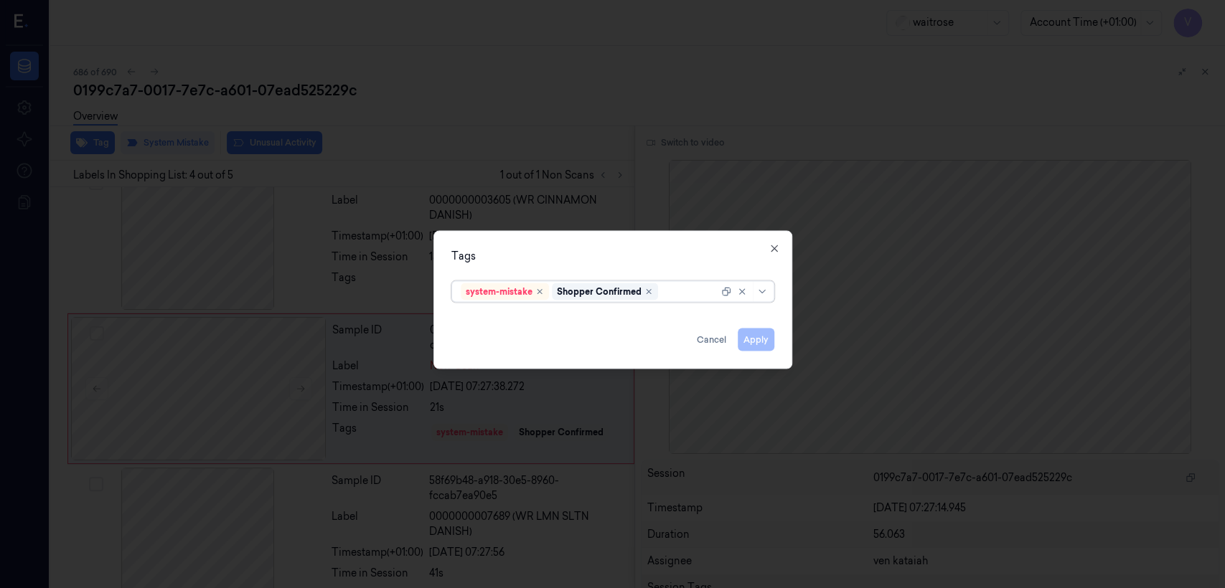
click at [671, 284] on div at bounding box center [689, 291] width 57 height 15
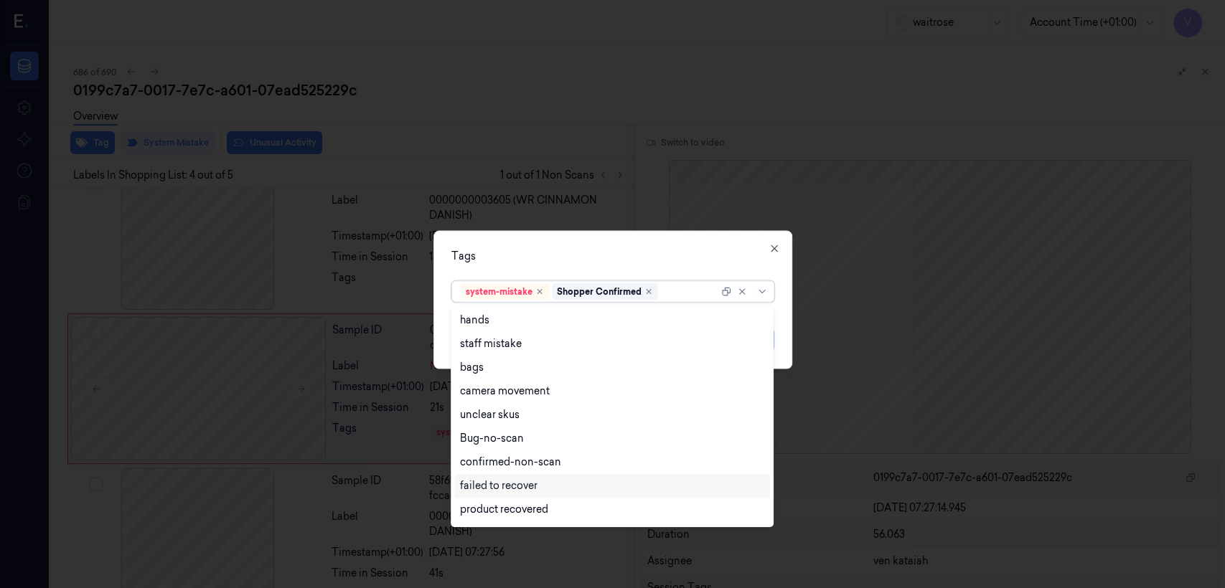
scroll to position [305, 0]
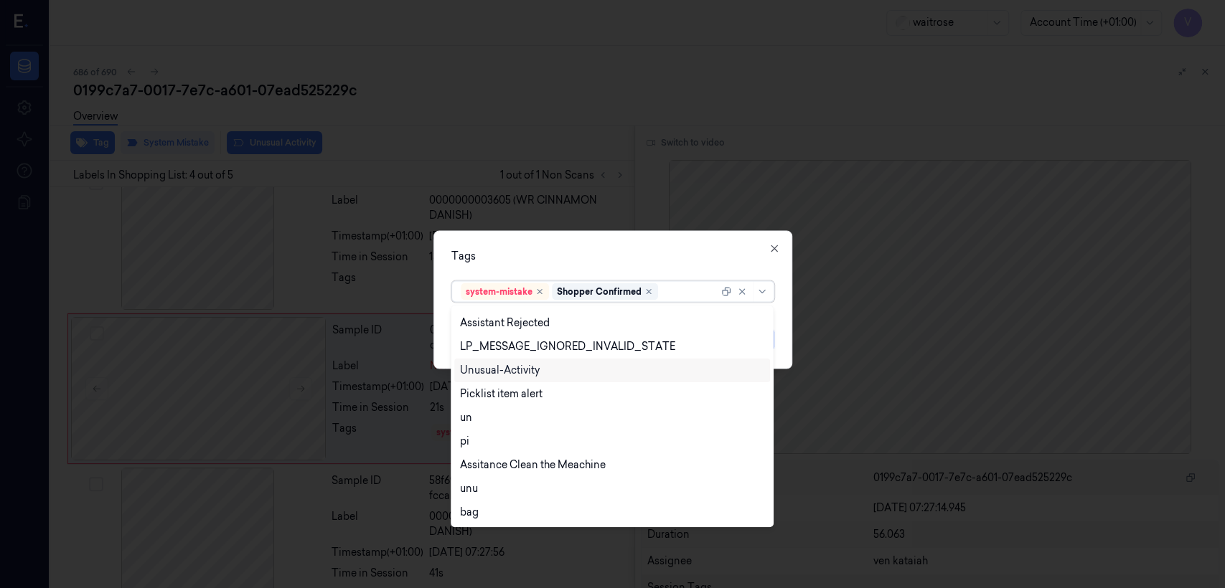
click at [508, 374] on div "Unusual-Activity" at bounding box center [500, 370] width 80 height 15
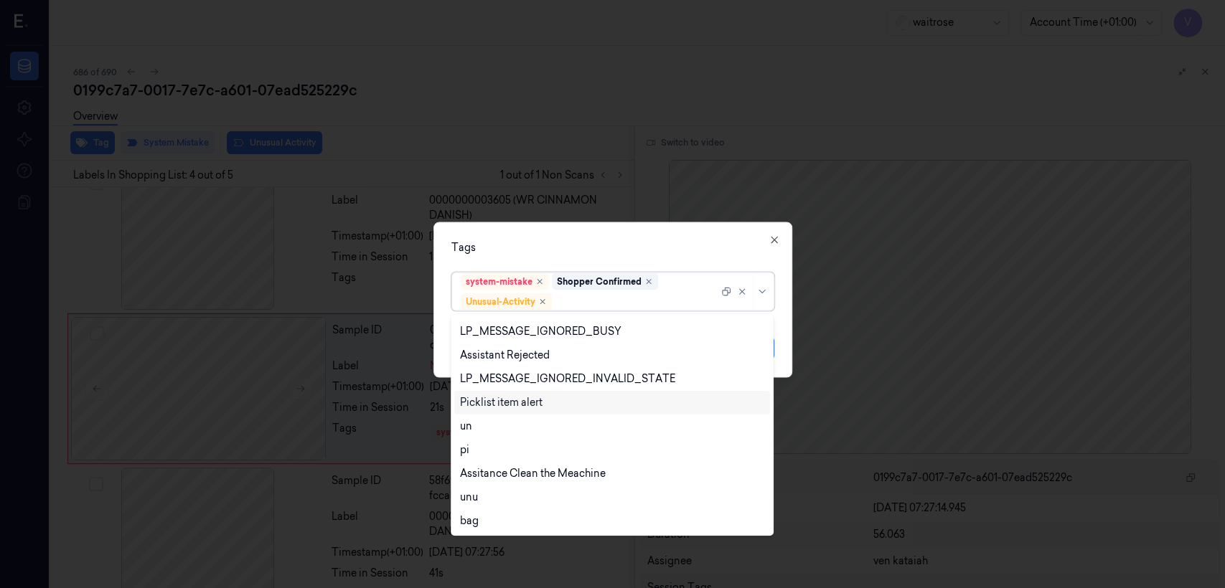
click at [507, 401] on div "Picklist item alert" at bounding box center [501, 402] width 83 height 15
drag, startPoint x: 573, startPoint y: 259, endPoint x: 700, endPoint y: 306, distance: 135.3
click at [583, 264] on div "Tags option Picklist item alert, selected. 20 results available. Use Up and Dow…" at bounding box center [612, 300] width 359 height 156
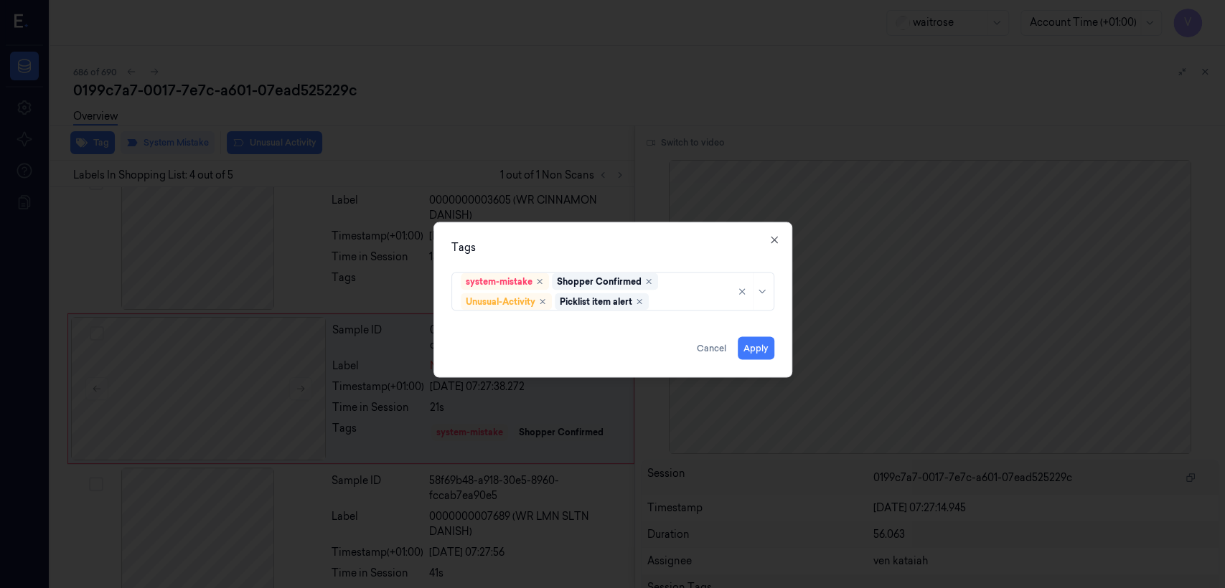
click at [774, 350] on div "Tags system-mistake Shopper Confirmed Unusual-Activity Picklist item alert Appl…" at bounding box center [612, 300] width 359 height 156
click at [757, 346] on button "Apply" at bounding box center [756, 348] width 37 height 23
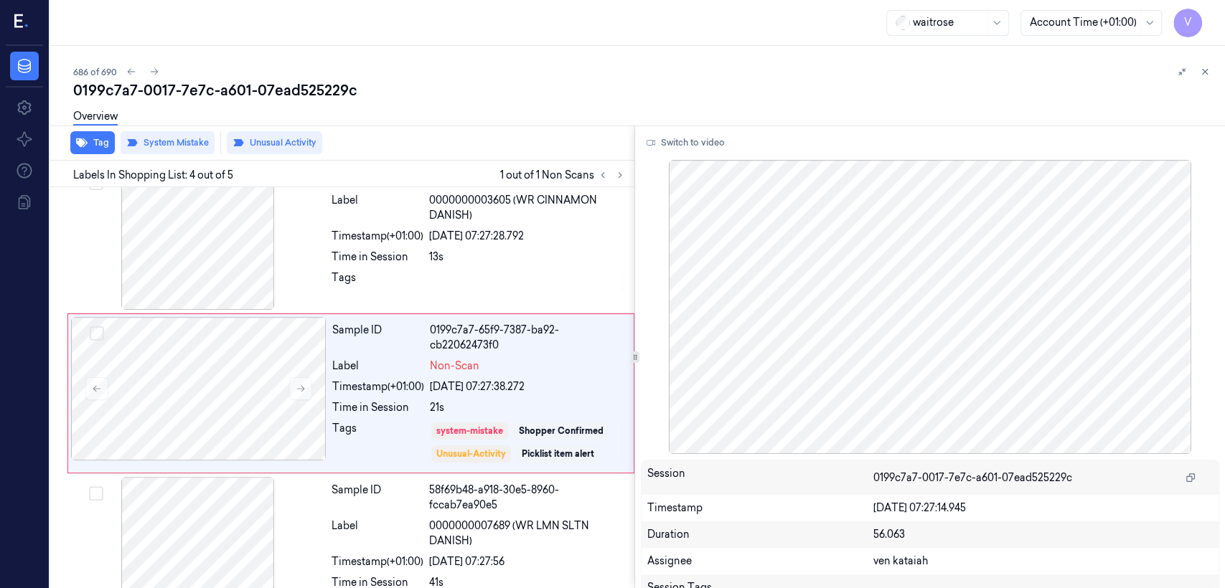
scroll to position [339, 0]
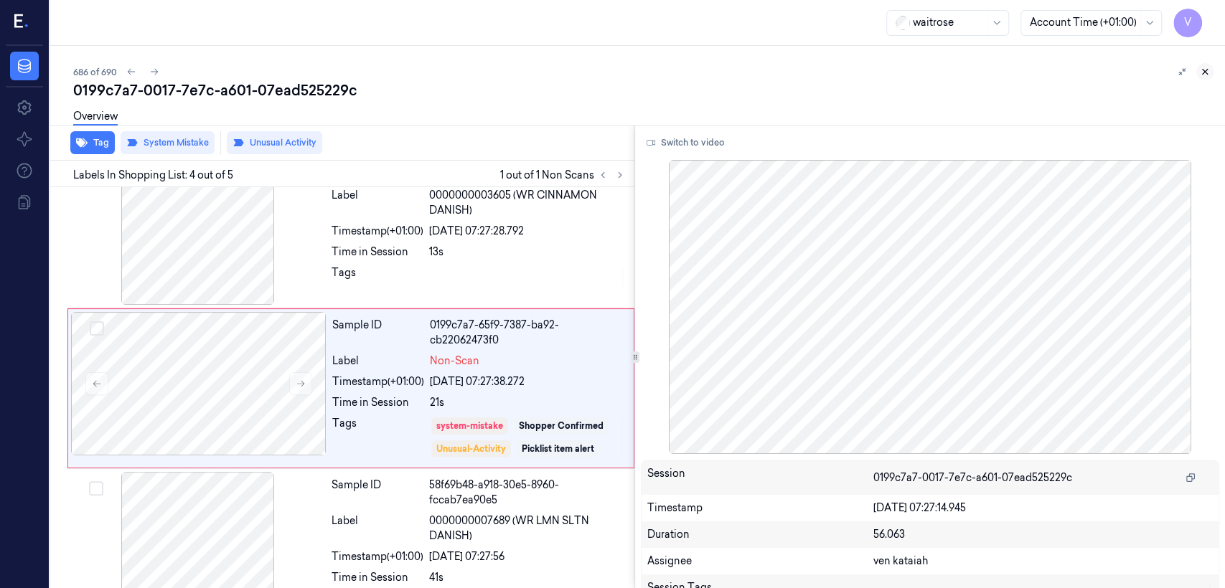
click at [1205, 70] on icon at bounding box center [1204, 72] width 5 height 5
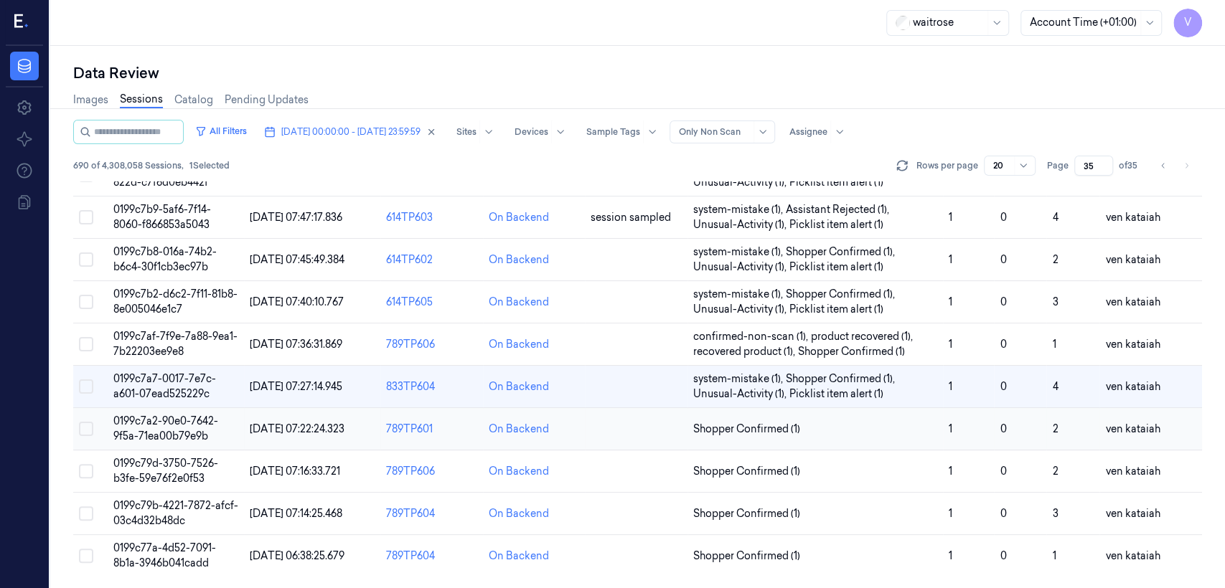
scroll to position [57, 0]
click at [775, 432] on span "Shopper Confirmed (1)" at bounding box center [746, 430] width 107 height 15
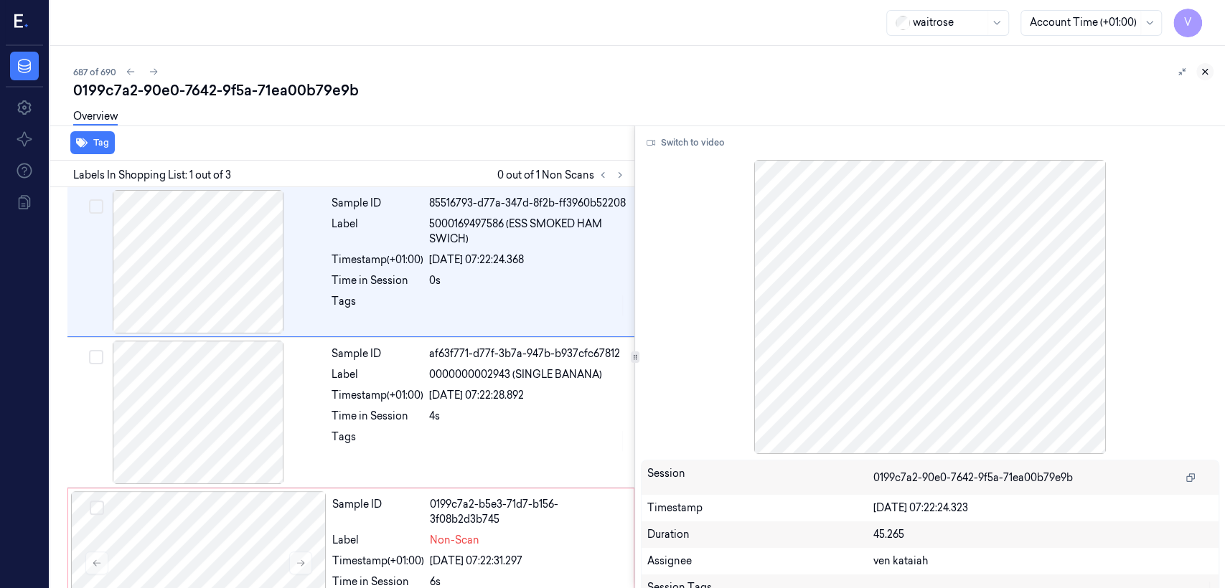
click at [1203, 70] on icon at bounding box center [1204, 72] width 5 height 5
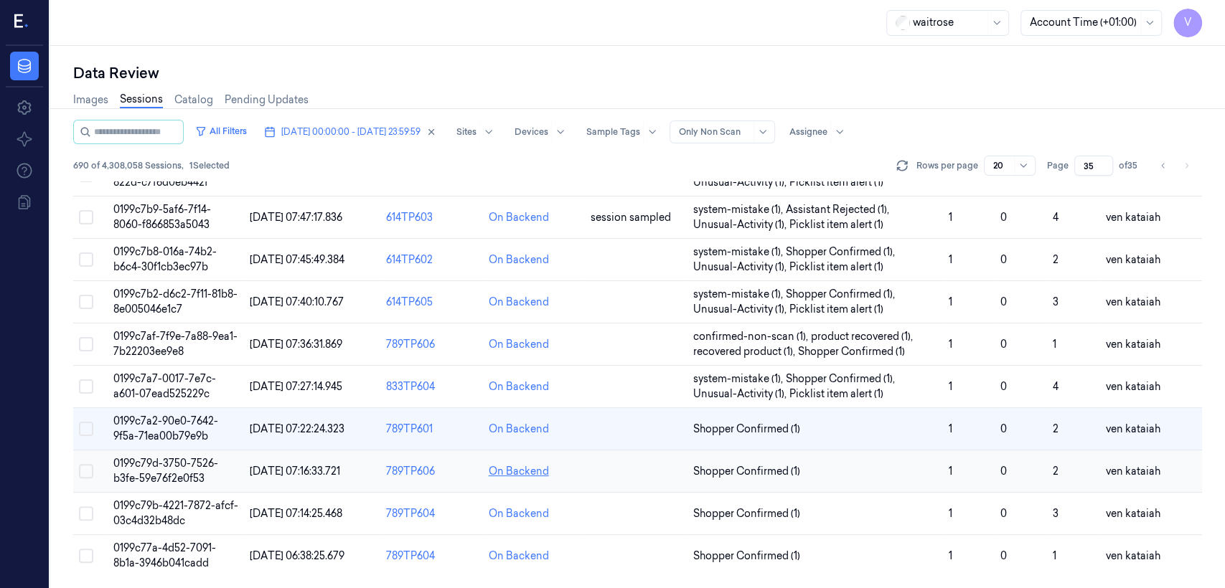
scroll to position [57, 0]
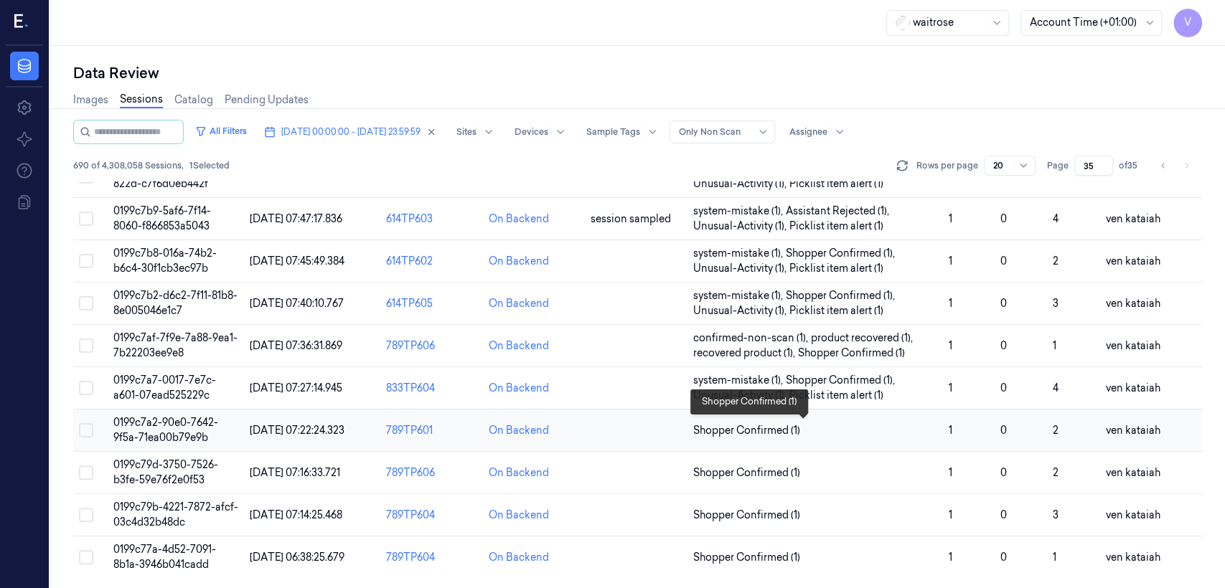
click at [728, 431] on span "Shopper Confirmed (1)" at bounding box center [746, 430] width 107 height 15
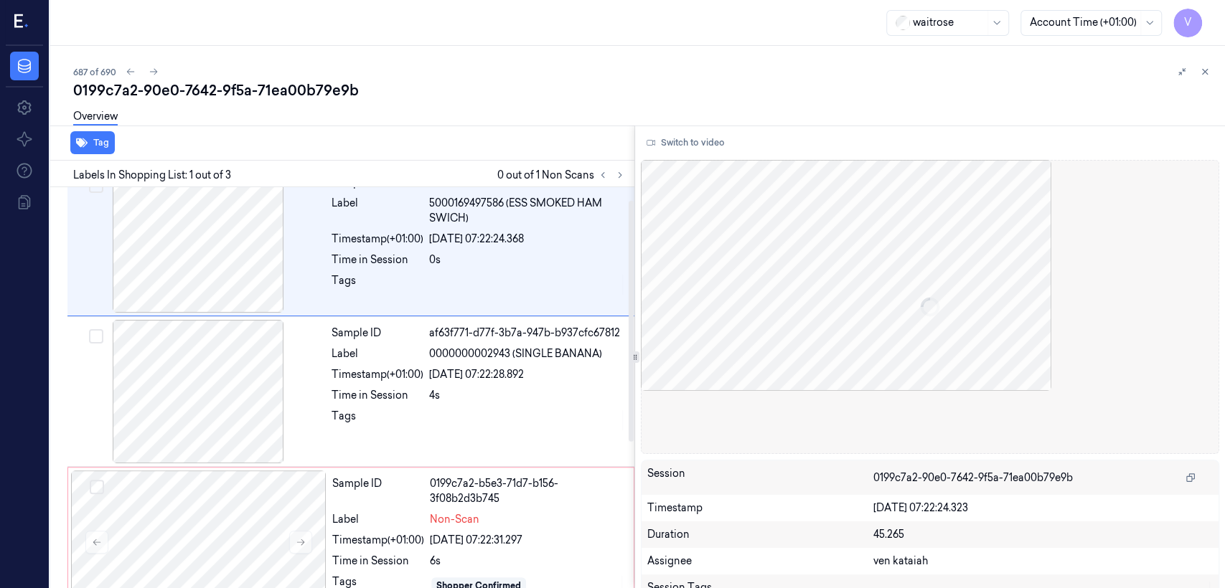
scroll to position [21, 0]
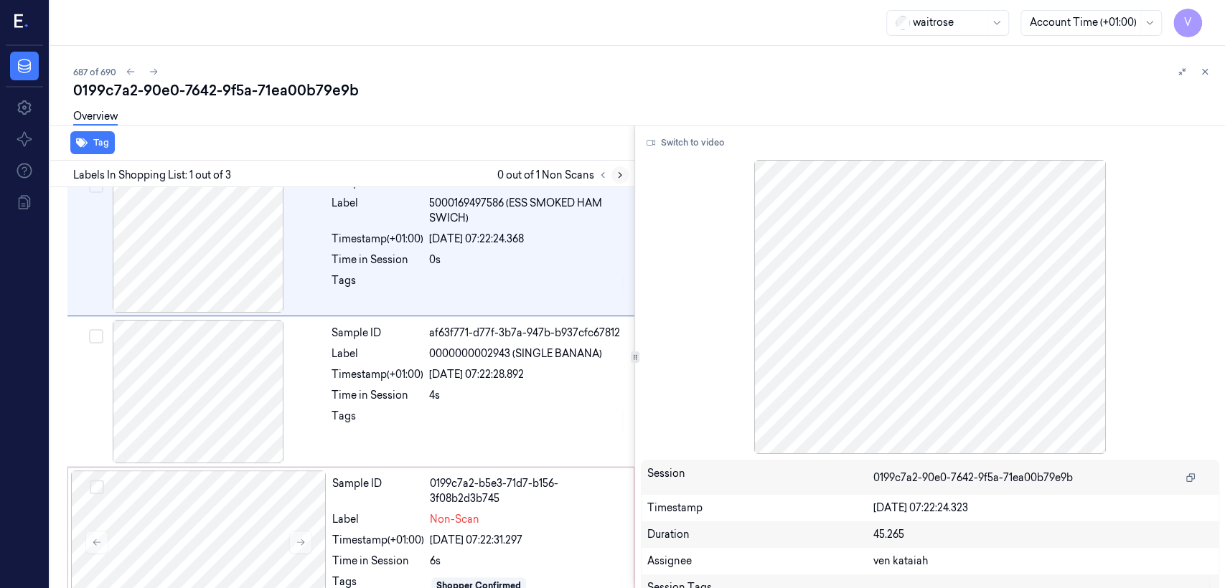
click at [620, 178] on icon at bounding box center [620, 175] width 10 height 10
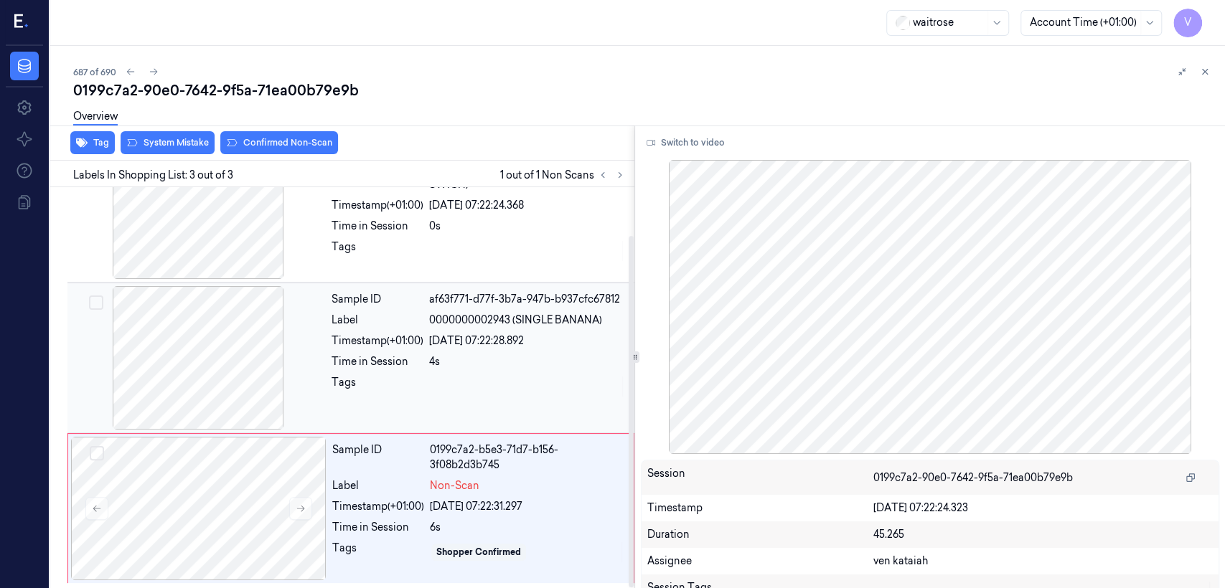
click at [529, 372] on div "Sample ID af63f771-d77f-3b7a-947b-b937cfc67812 Label 0000000002943 (SINGLE BANA…" at bounding box center [479, 357] width 306 height 143
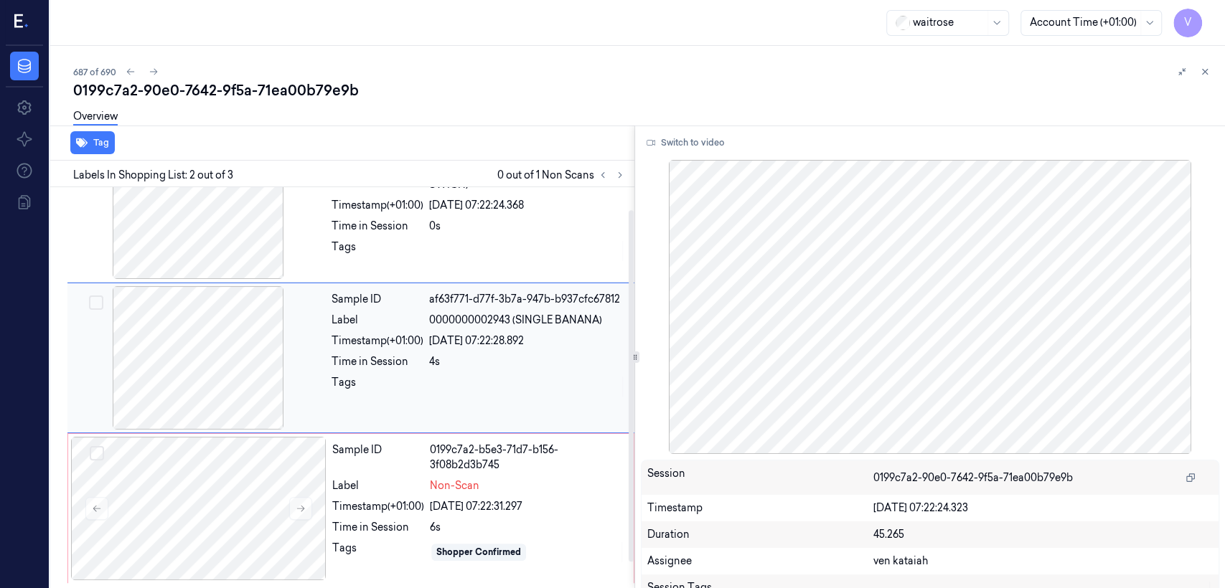
scroll to position [24, 0]
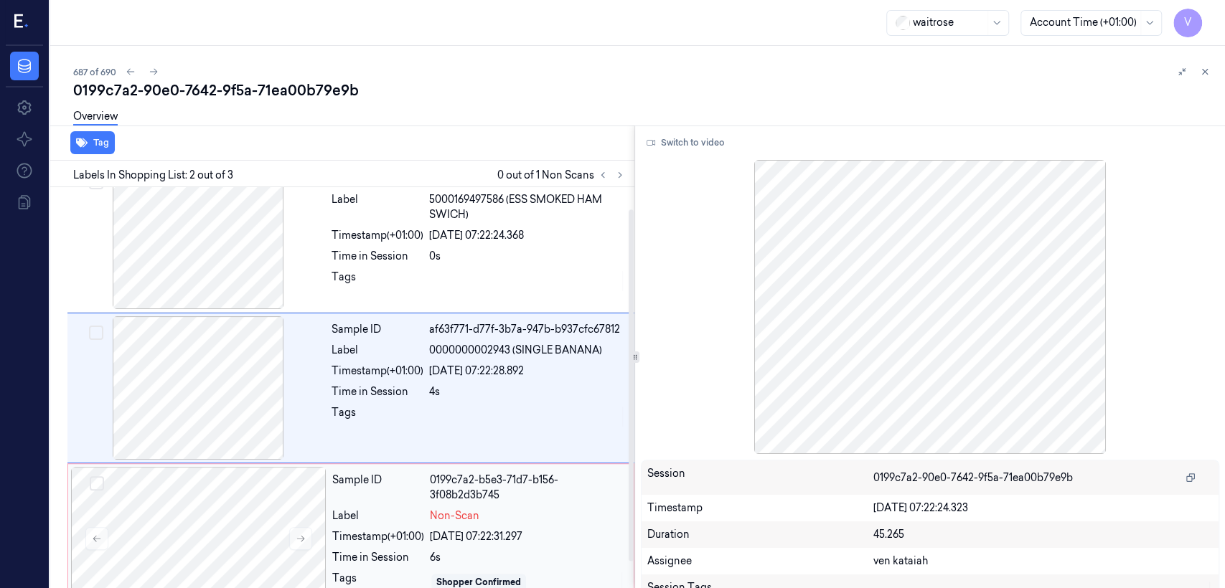
click at [511, 529] on div "[DATE] 07:22:31.297" at bounding box center [527, 536] width 195 height 15
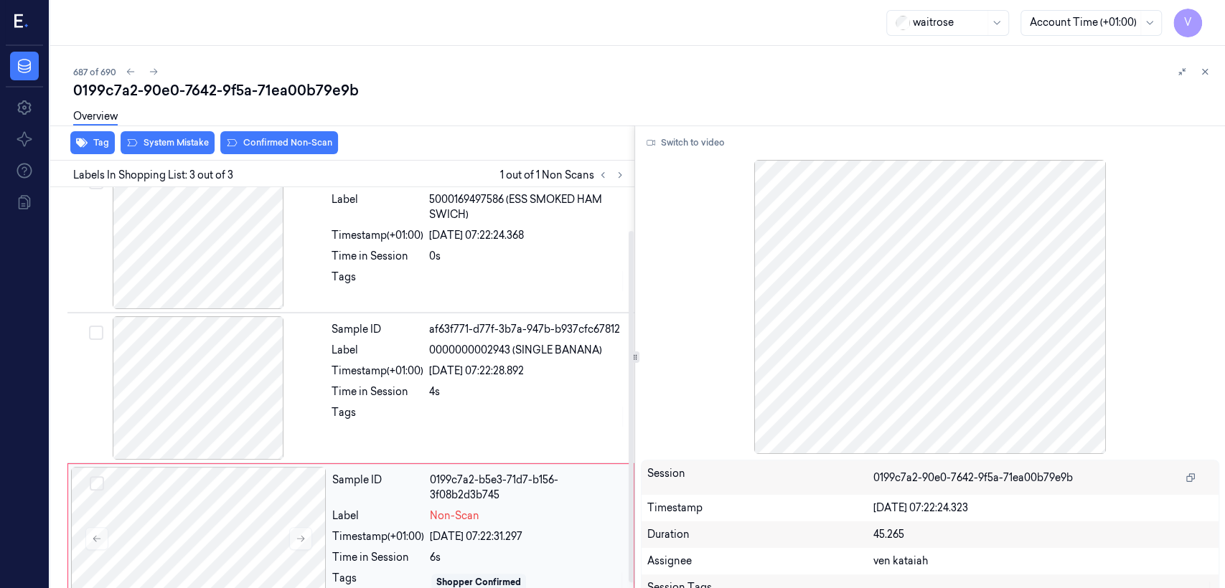
scroll to position [55, 0]
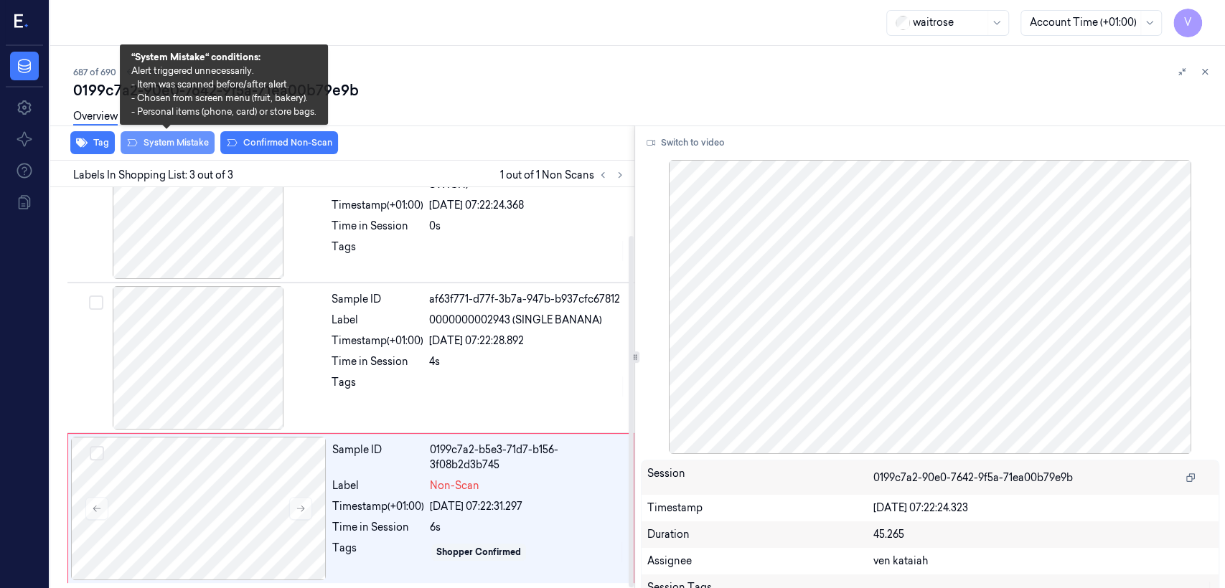
click at [181, 145] on button "System Mistake" at bounding box center [168, 142] width 94 height 23
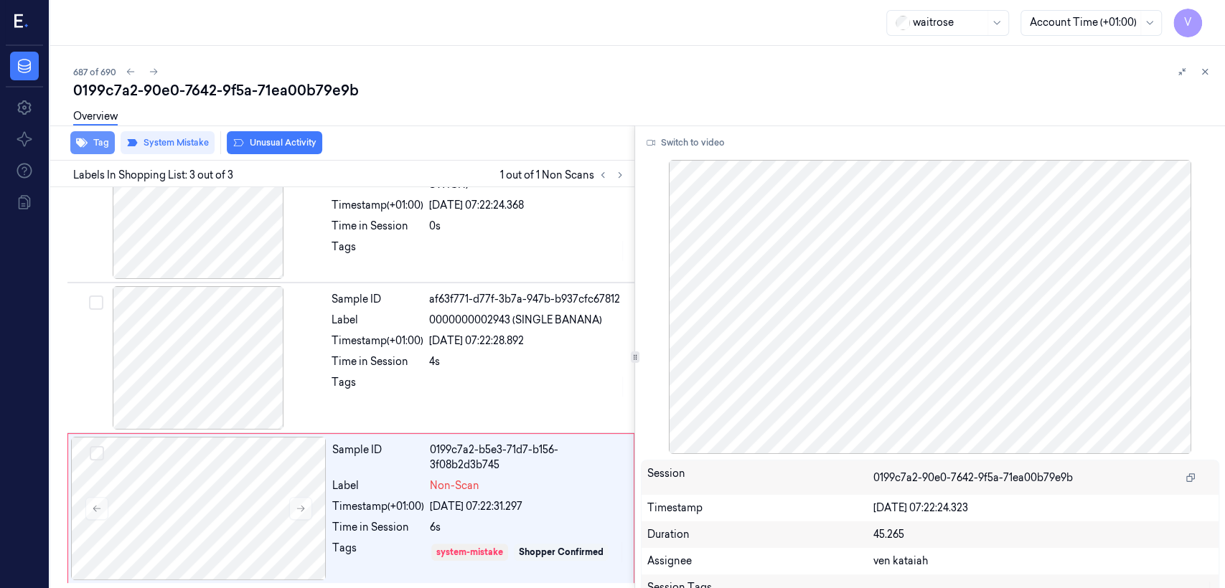
click at [92, 148] on button "Tag" at bounding box center [92, 142] width 44 height 23
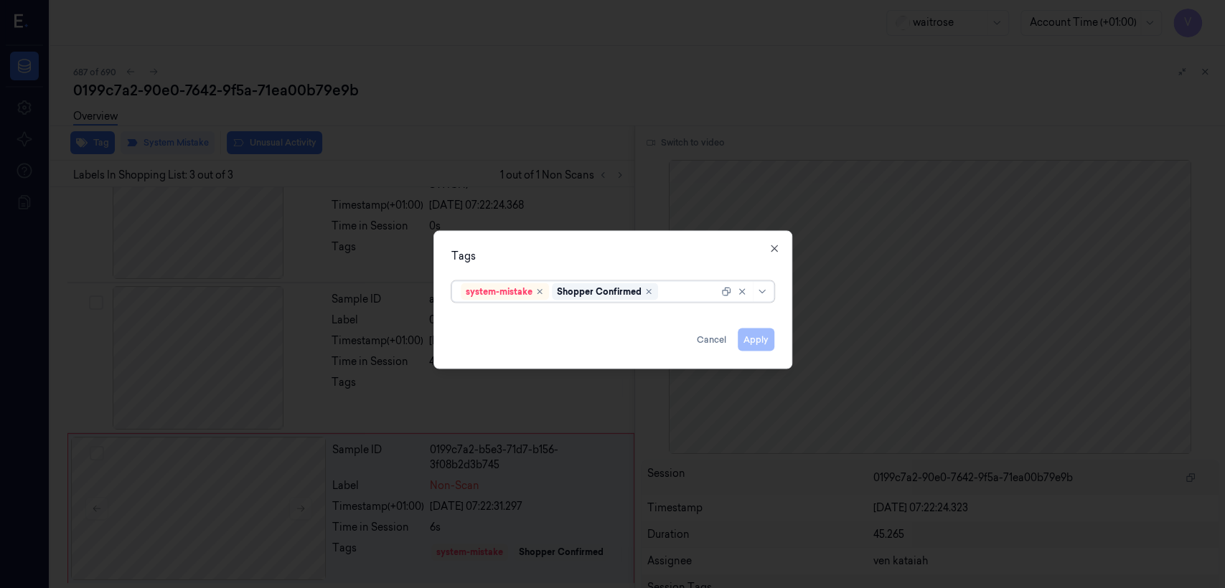
click at [689, 294] on div at bounding box center [689, 291] width 57 height 15
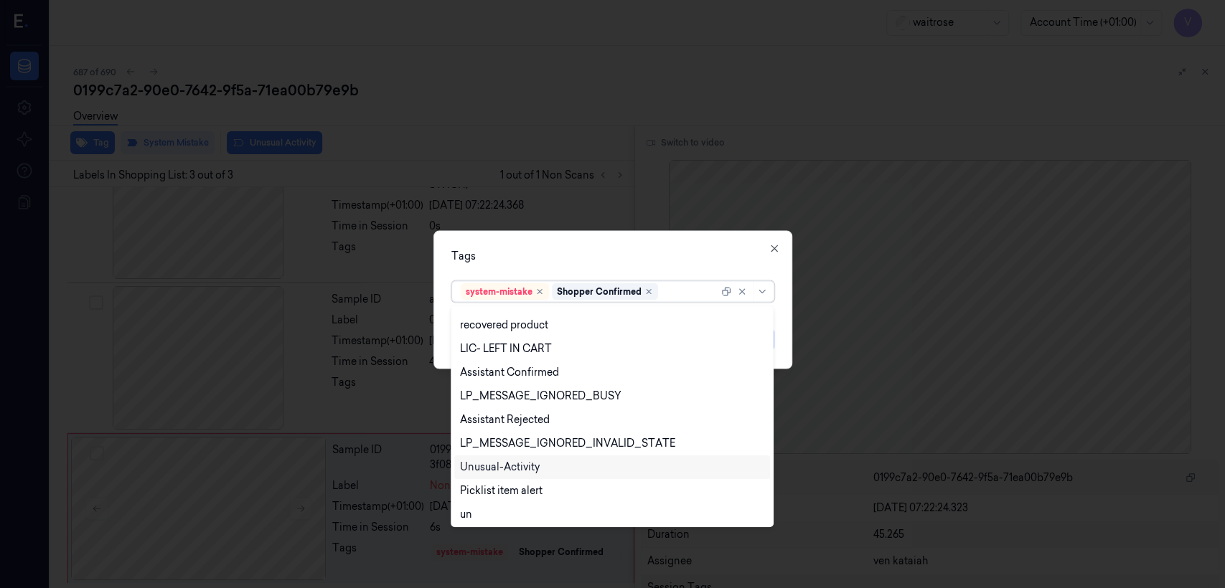
scroll to position [210, 0]
click at [560, 466] on div "Unusual-Activity" at bounding box center [612, 465] width 304 height 15
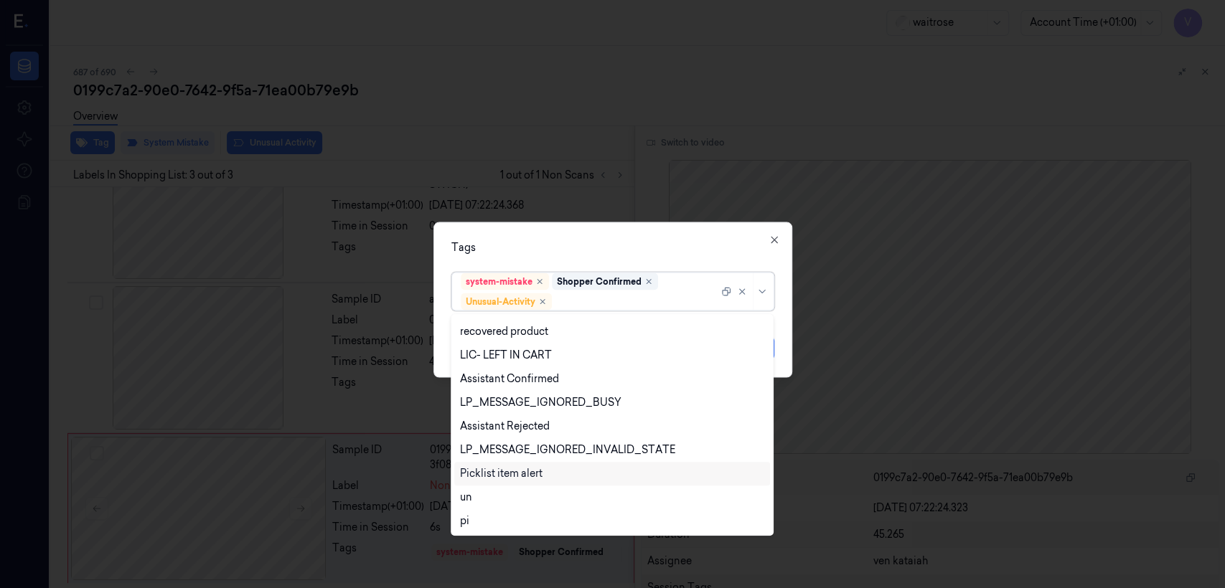
click at [541, 476] on div "Picklist item alert" at bounding box center [501, 473] width 83 height 15
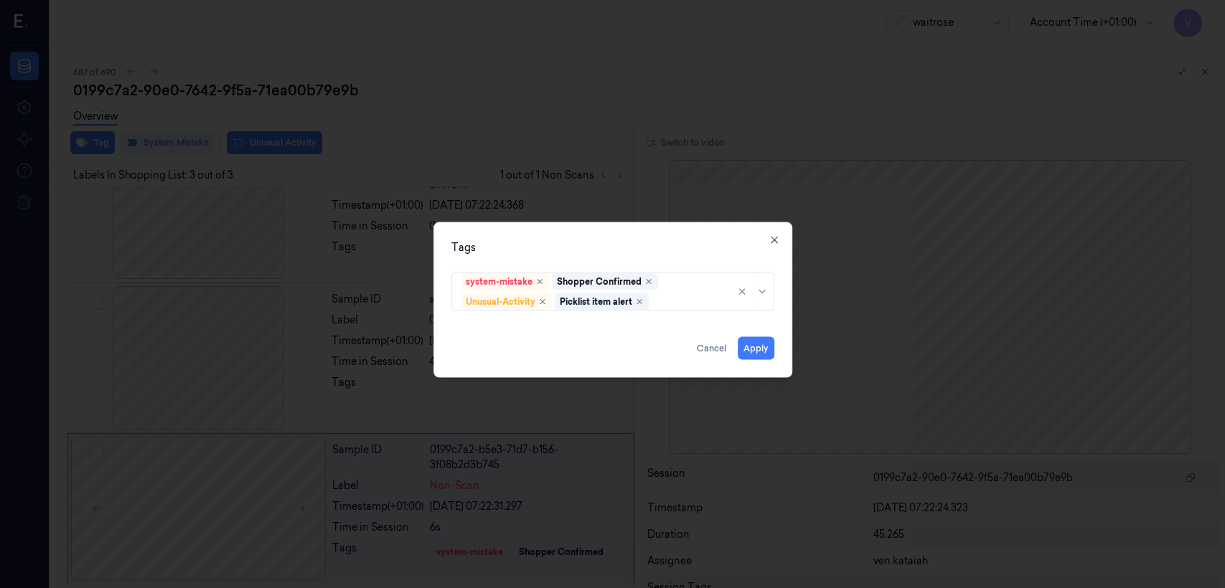
drag, startPoint x: 654, startPoint y: 258, endPoint x: 737, endPoint y: 323, distance: 104.8
click at [656, 258] on div "Tags system-mistake Shopper Confirmed Unusual-Activity Picklist item alert Appl…" at bounding box center [612, 300] width 359 height 156
click at [757, 347] on button "Apply" at bounding box center [756, 348] width 37 height 23
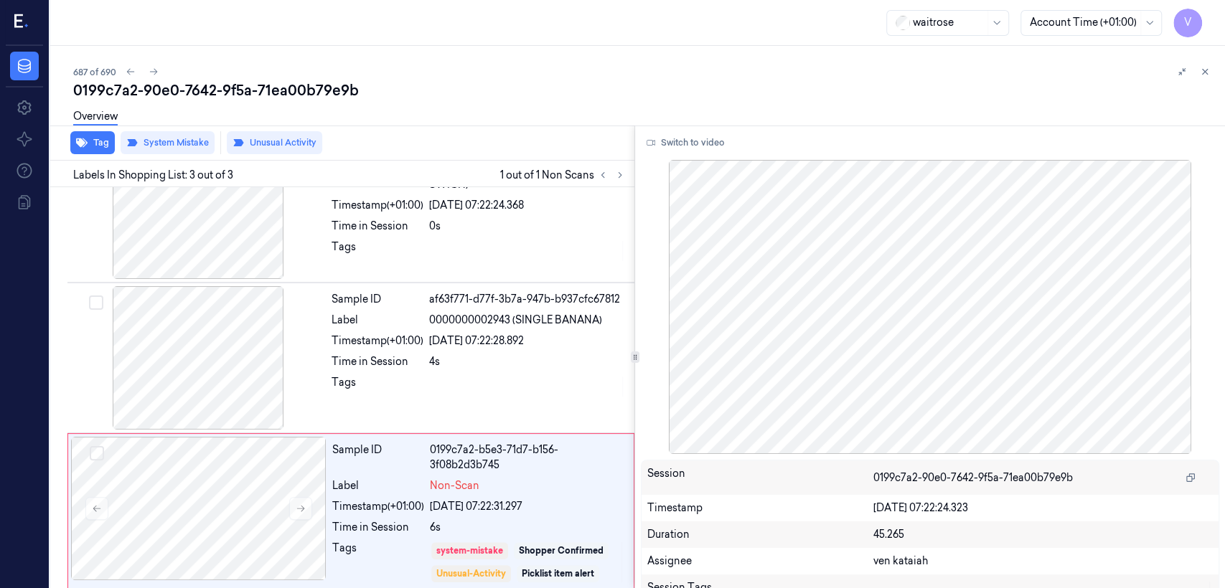
scroll to position [63, 0]
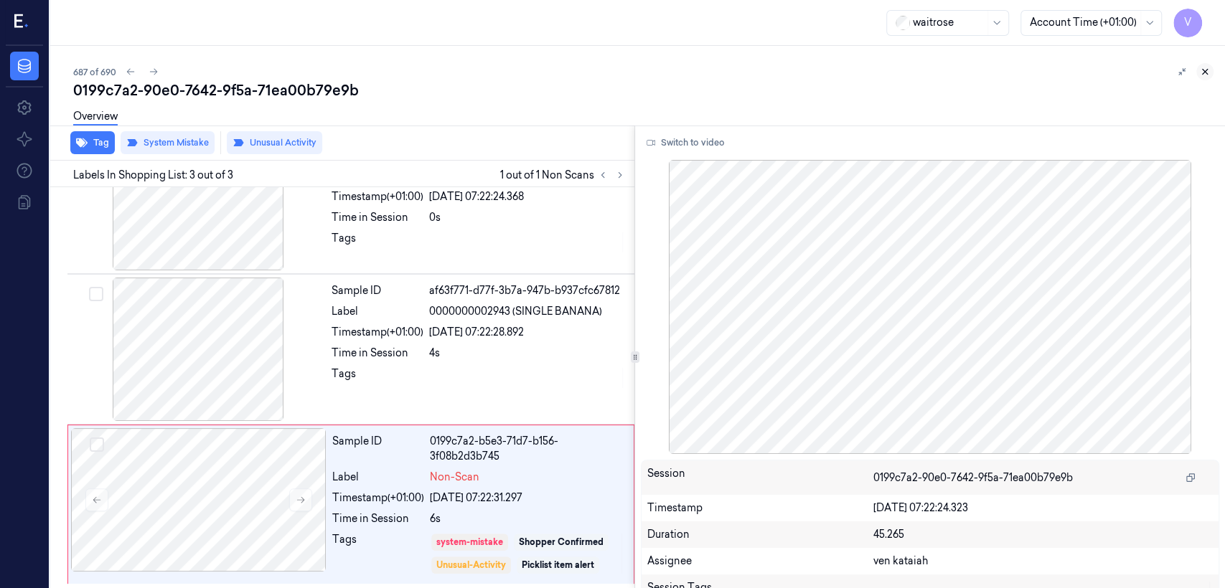
click at [1203, 75] on icon at bounding box center [1205, 72] width 10 height 10
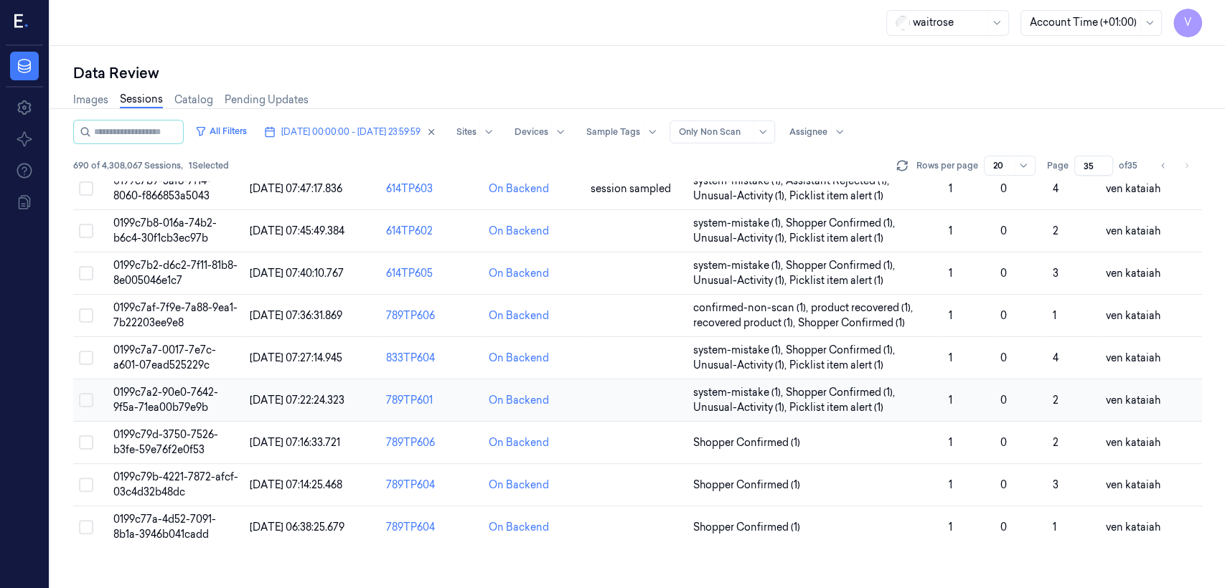
scroll to position [57, 0]
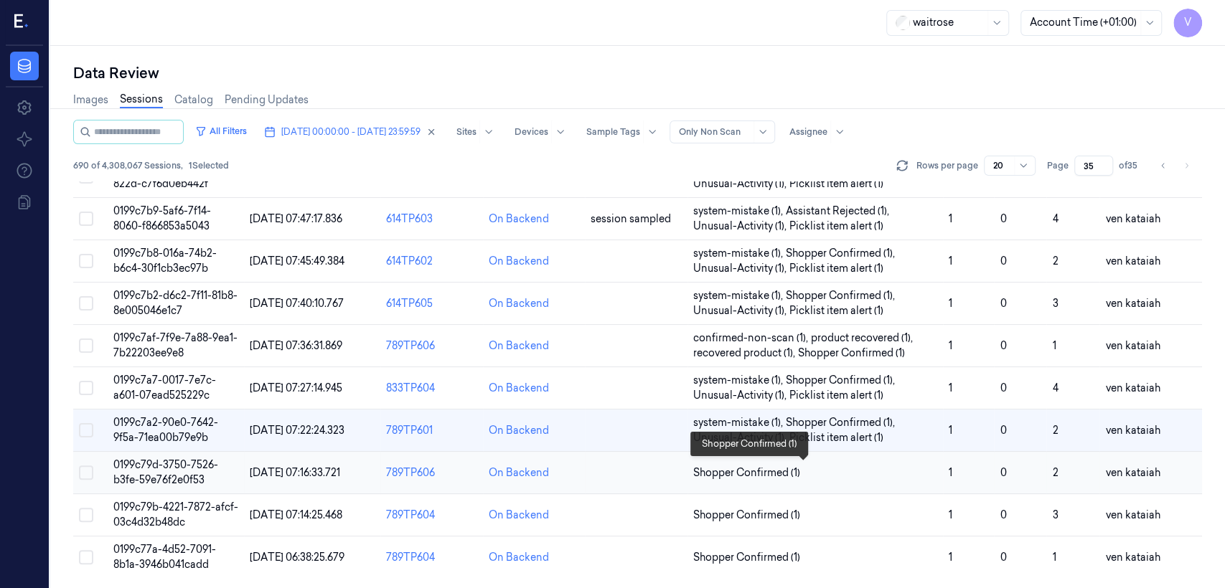
click at [773, 469] on span "Shopper Confirmed (1)" at bounding box center [746, 473] width 107 height 15
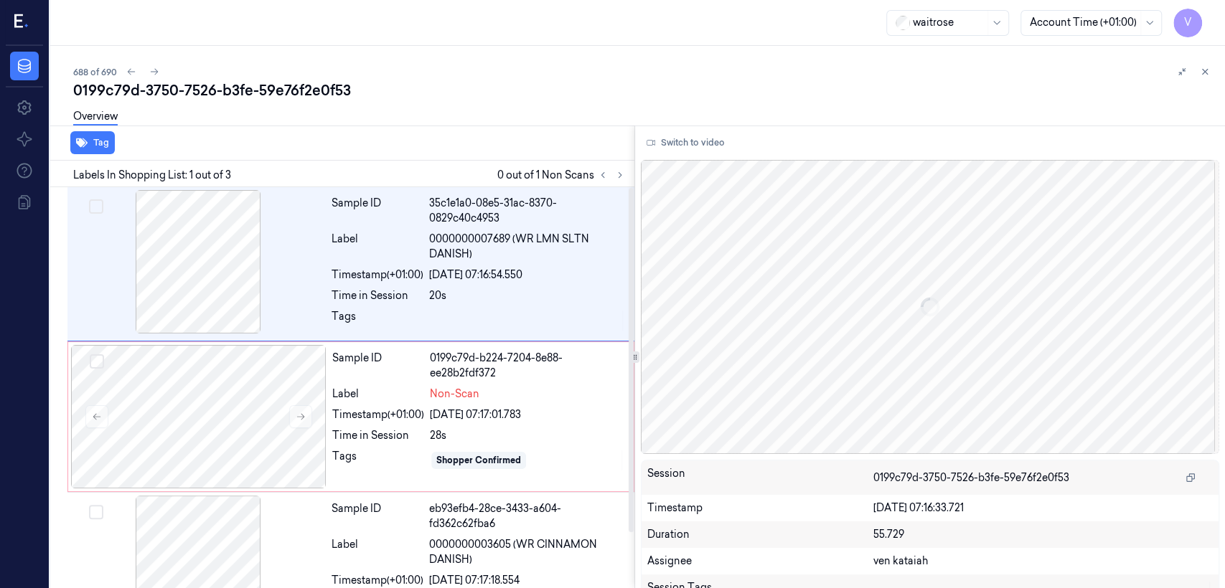
click at [620, 185] on div "Labels In Shopping List: 1 out of 3 0 out of 1 Non Scans" at bounding box center [339, 174] width 590 height 27
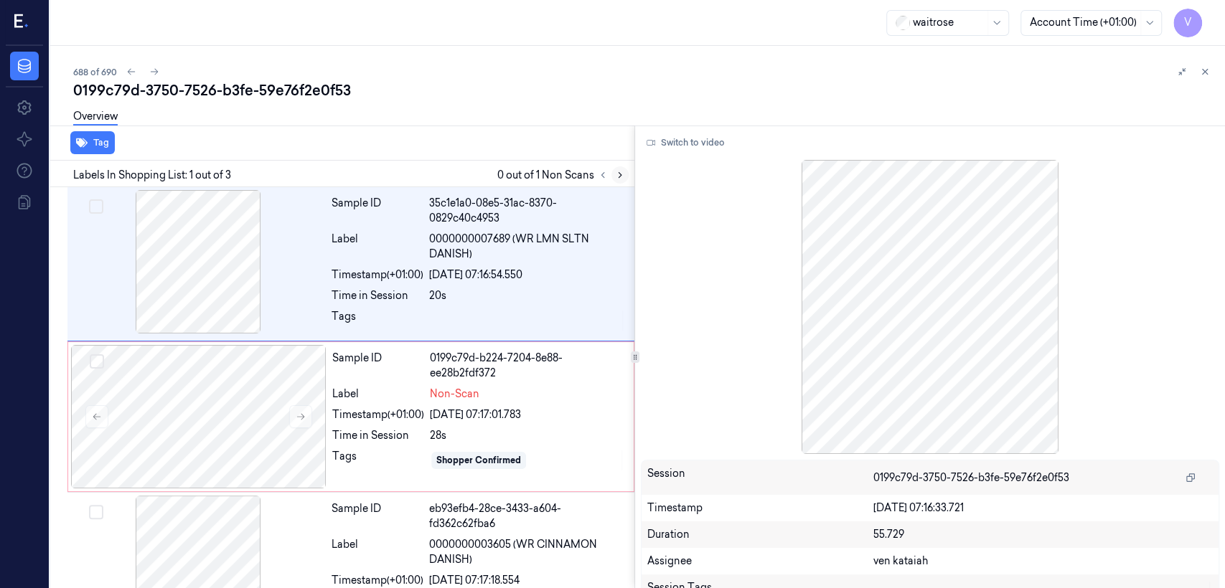
click at [618, 176] on icon at bounding box center [619, 175] width 3 height 5
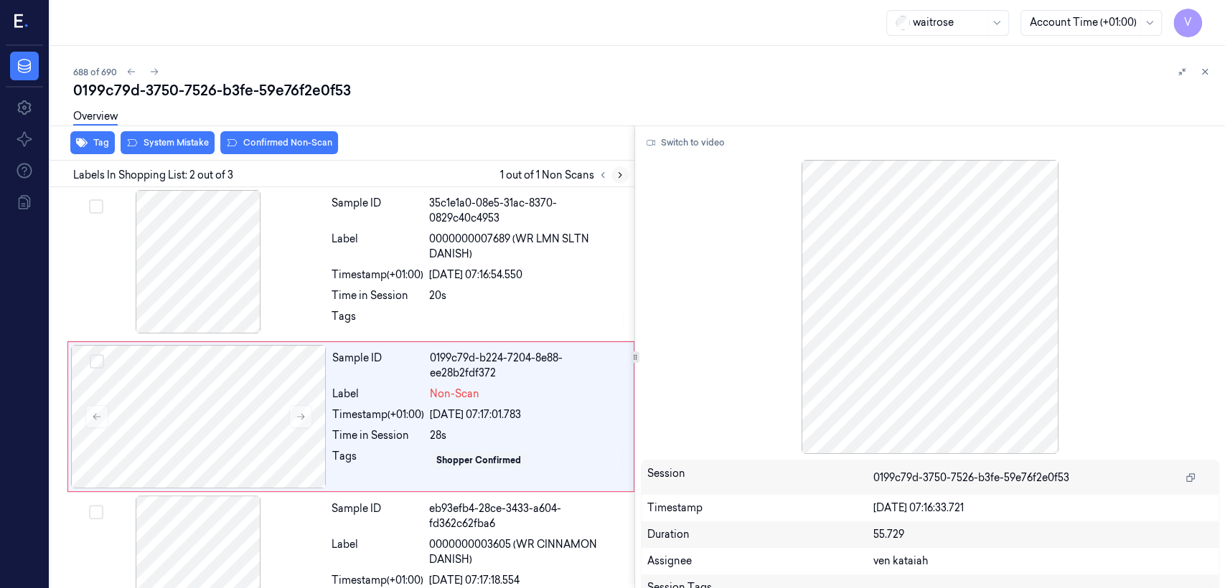
scroll to position [29, 0]
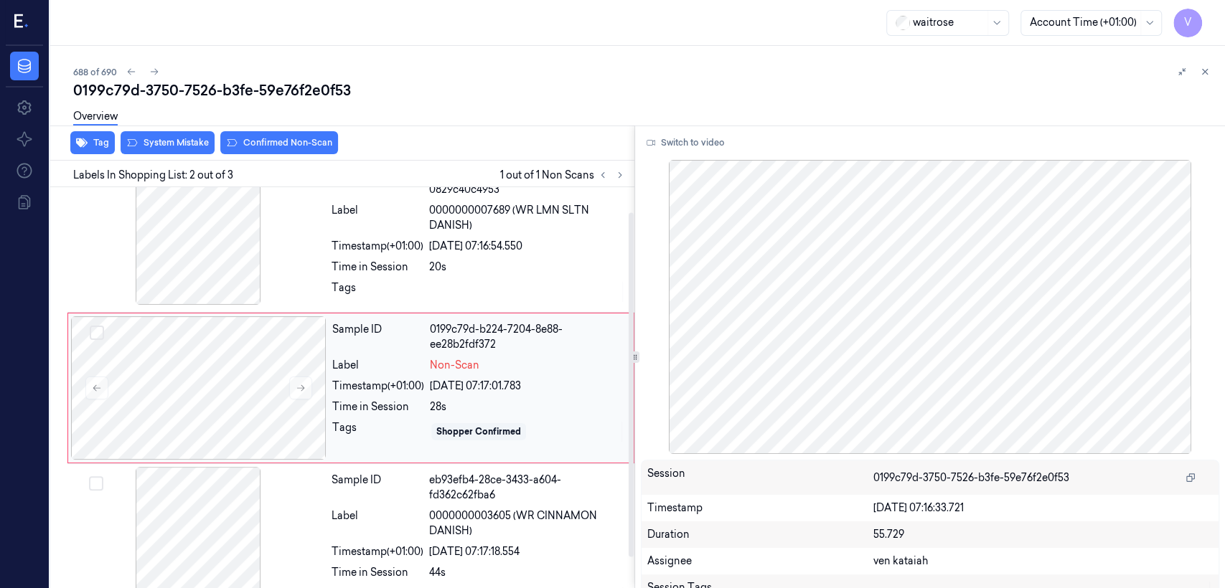
click at [400, 418] on div "Sample ID 0199c79d-b224-7204-8e88-ee28b2fdf372 Label Non-Scan Timestamp (+01:00…" at bounding box center [478, 387] width 304 height 143
click at [301, 383] on icon at bounding box center [301, 388] width 10 height 10
click at [429, 255] on div "Sample ID 35c1e1a0-08e5-31ac-8370-0829c40c4953 Label 0000000007689 (WR LMN SLTN…" at bounding box center [479, 235] width 306 height 148
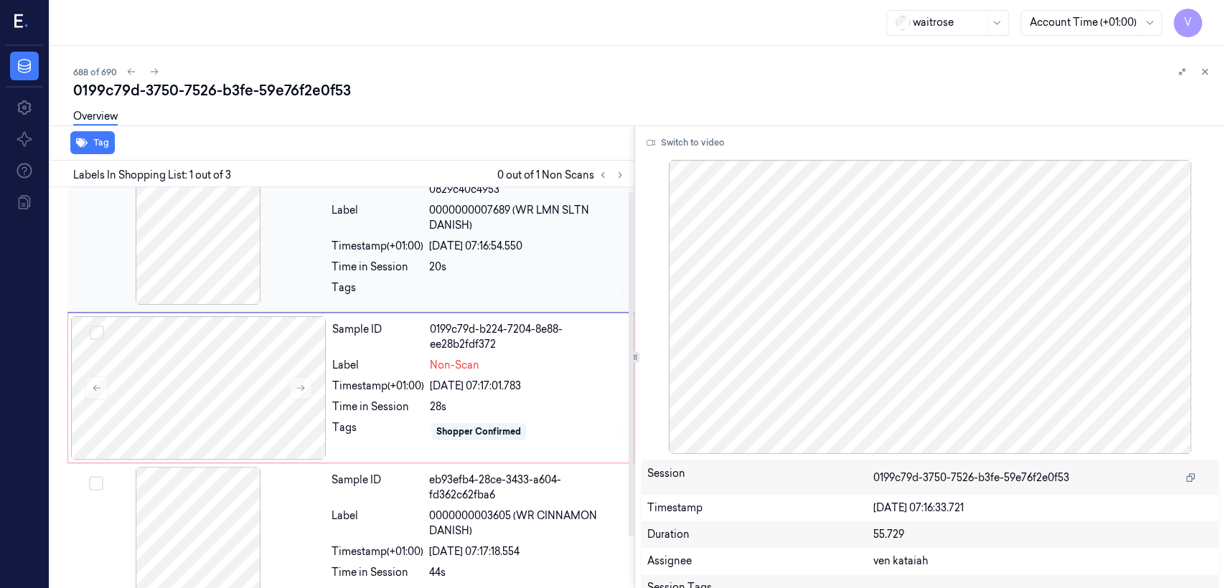
scroll to position [0, 0]
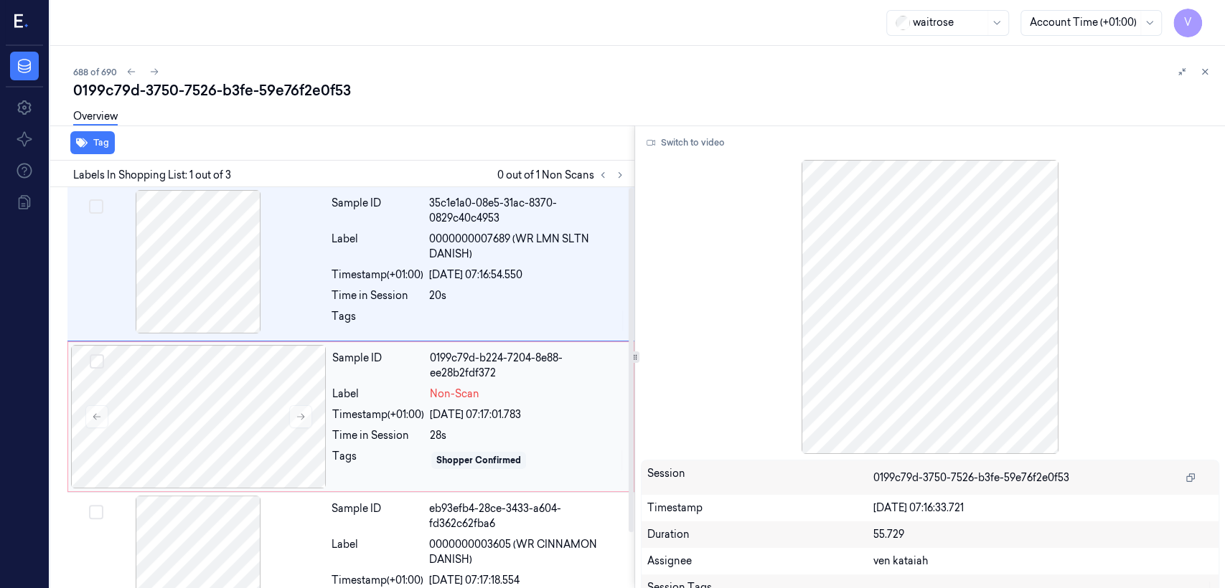
click at [466, 410] on div "[DATE] 07:17:01.783" at bounding box center [527, 415] width 195 height 15
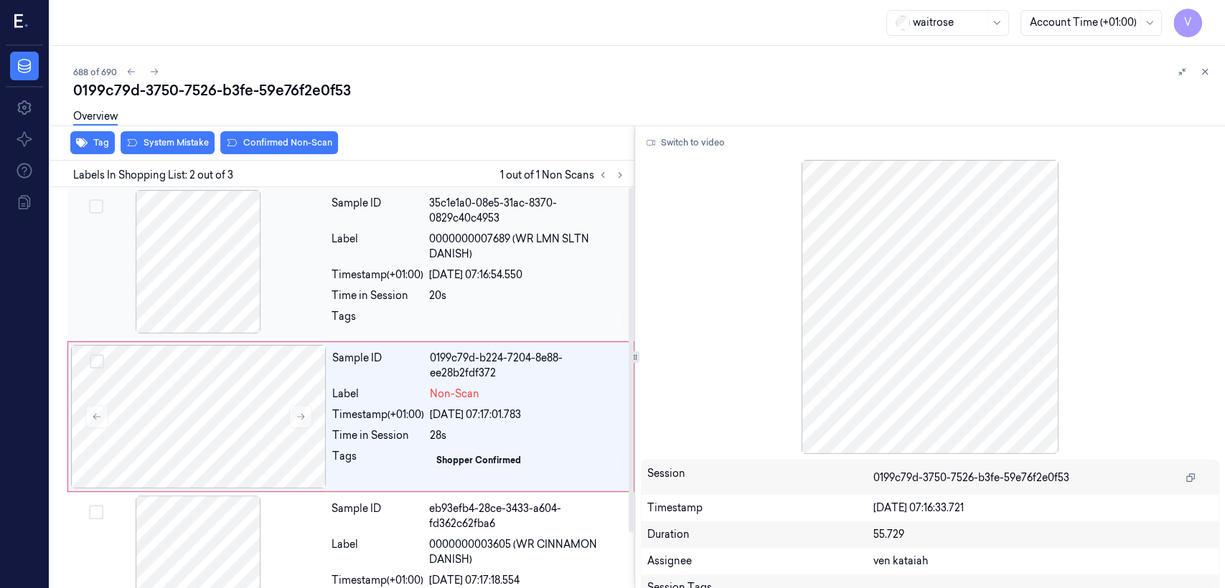
scroll to position [29, 0]
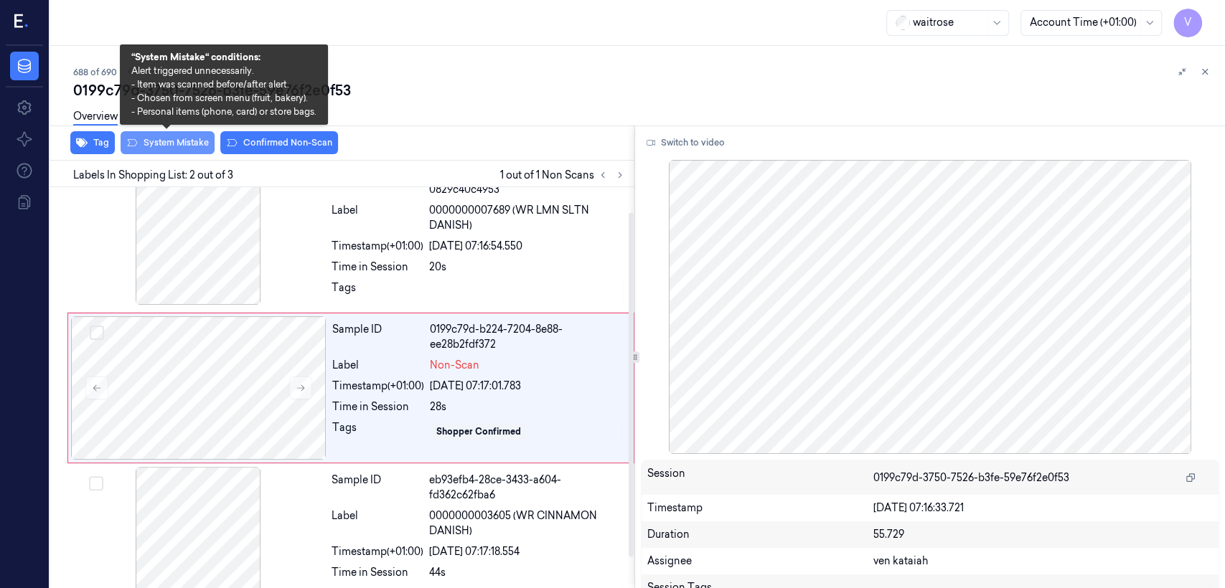
click at [166, 151] on button "System Mistake" at bounding box center [168, 142] width 94 height 23
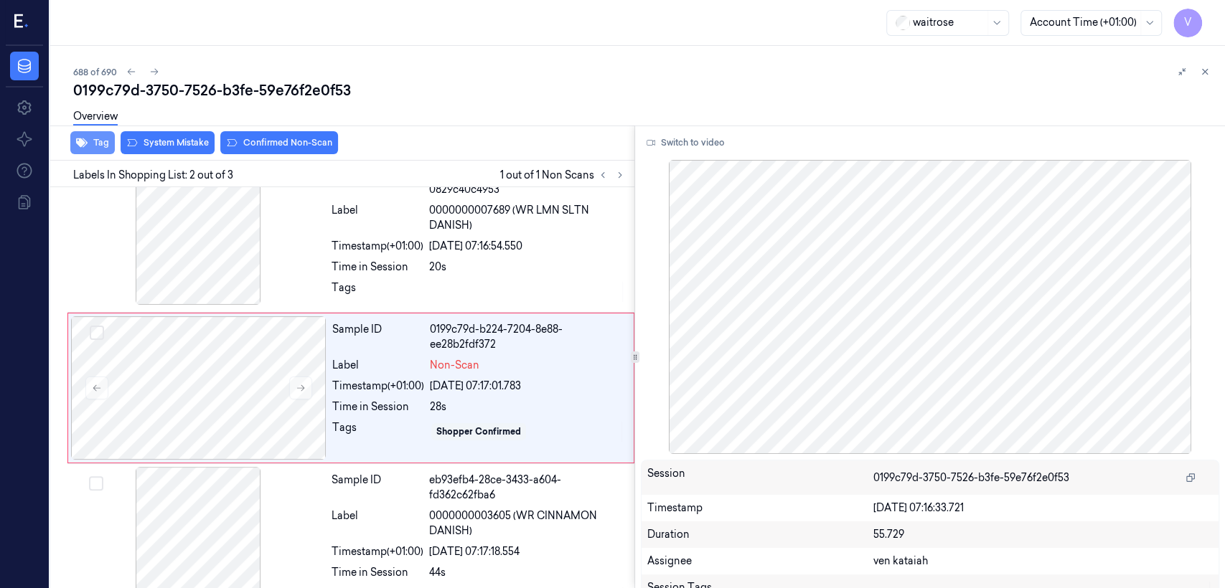
click at [84, 151] on button "Tag" at bounding box center [92, 142] width 44 height 23
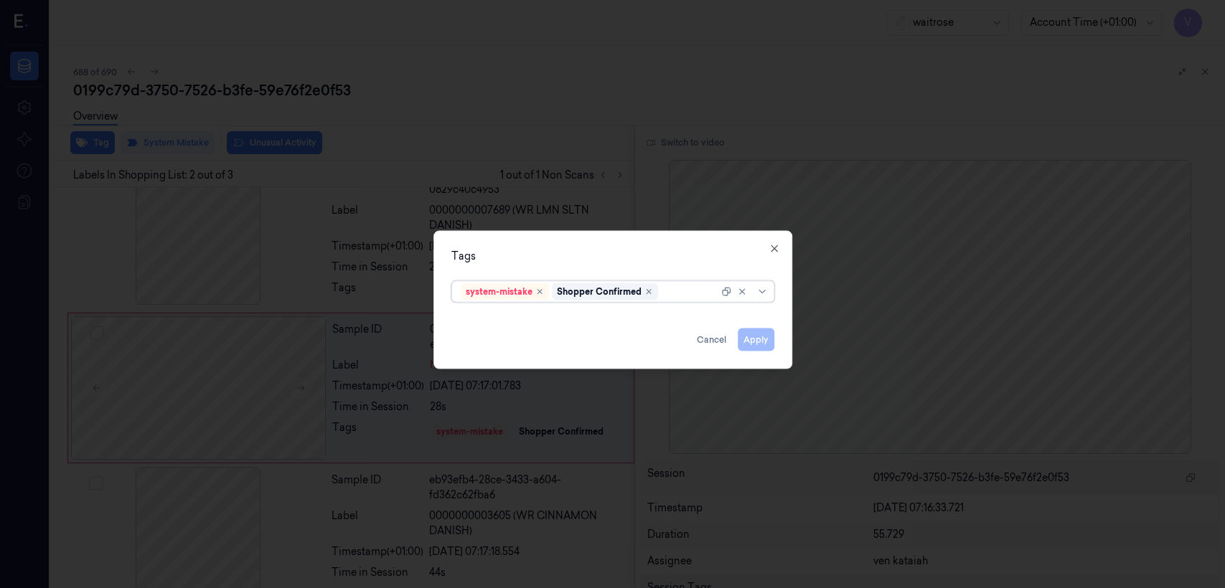
click at [691, 294] on div at bounding box center [689, 291] width 57 height 15
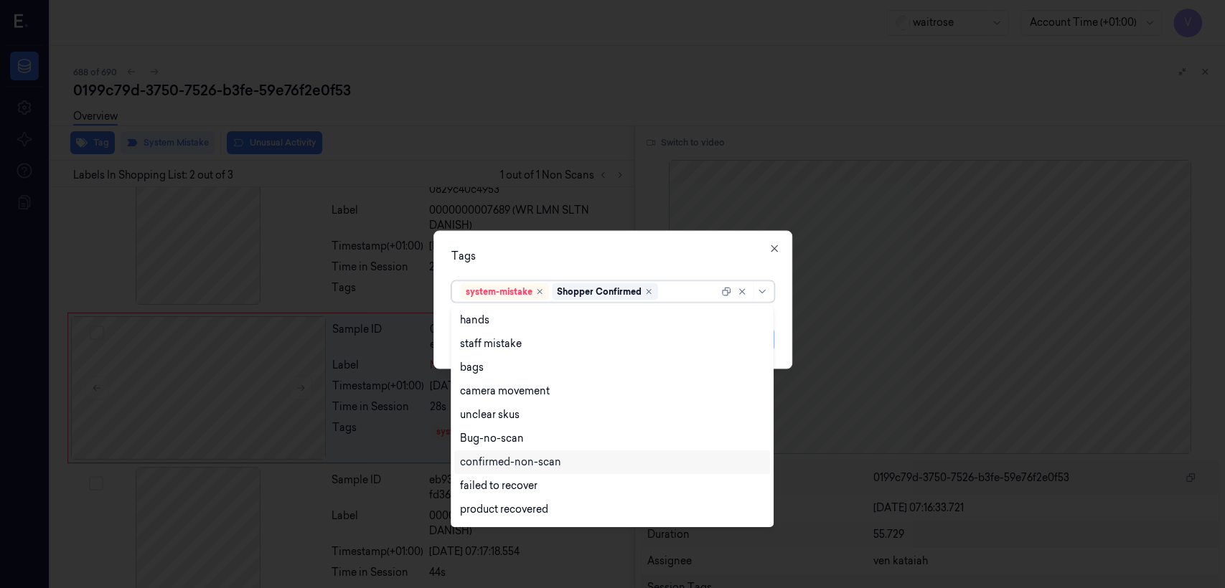
scroll to position [210, 0]
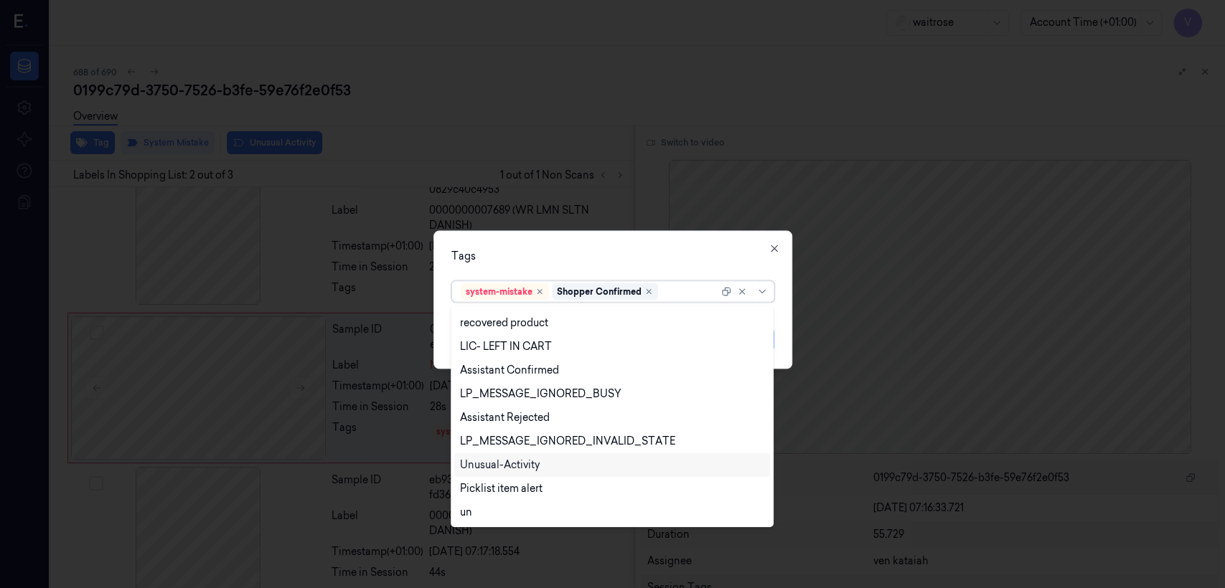
click at [547, 463] on div "Unusual-Activity" at bounding box center [612, 465] width 304 height 15
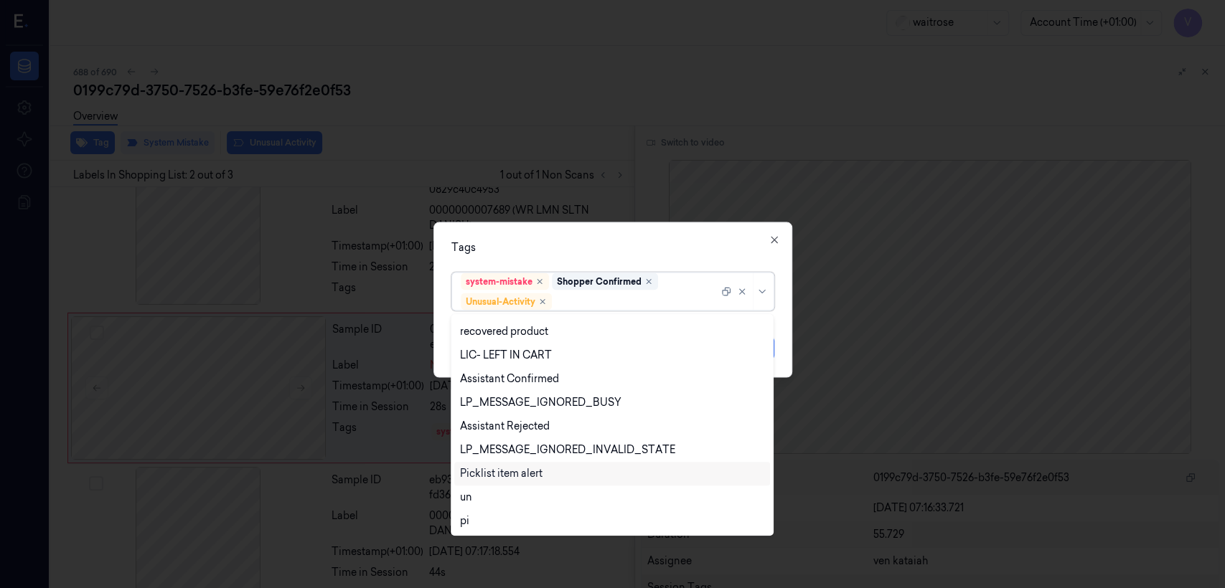
click at [528, 474] on div "Picklist item alert" at bounding box center [501, 473] width 83 height 15
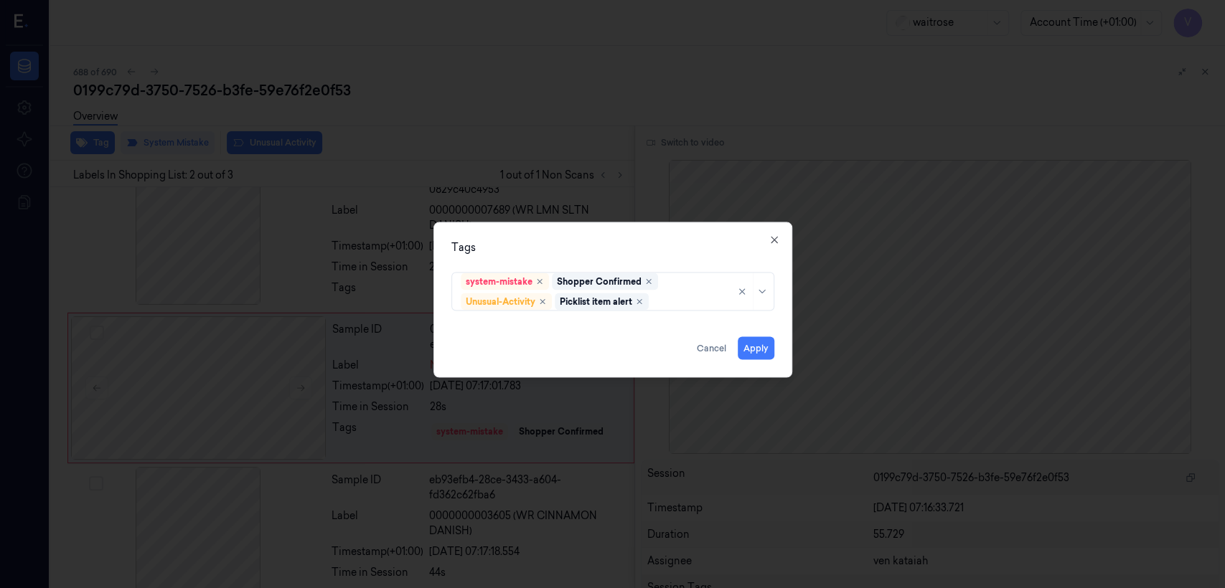
drag, startPoint x: 618, startPoint y: 255, endPoint x: 724, endPoint y: 329, distance: 128.8
click at [618, 257] on div "Tags system-mistake Shopper Confirmed Unusual-Activity Picklist item alert Appl…" at bounding box center [612, 300] width 359 height 156
click at [757, 349] on button "Apply" at bounding box center [756, 348] width 37 height 23
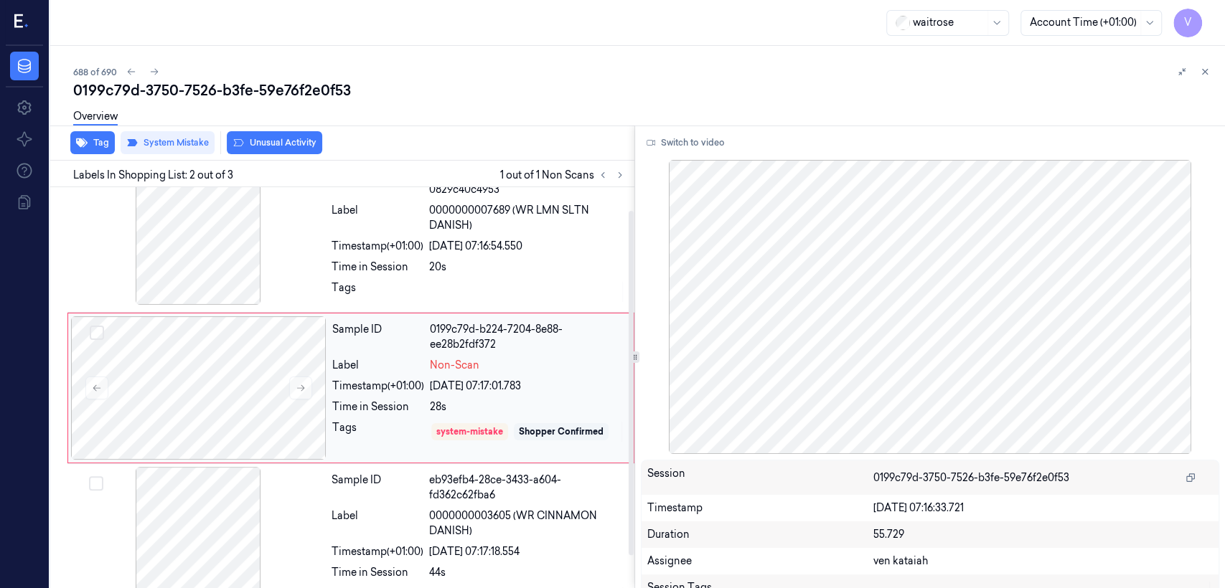
scroll to position [33, 0]
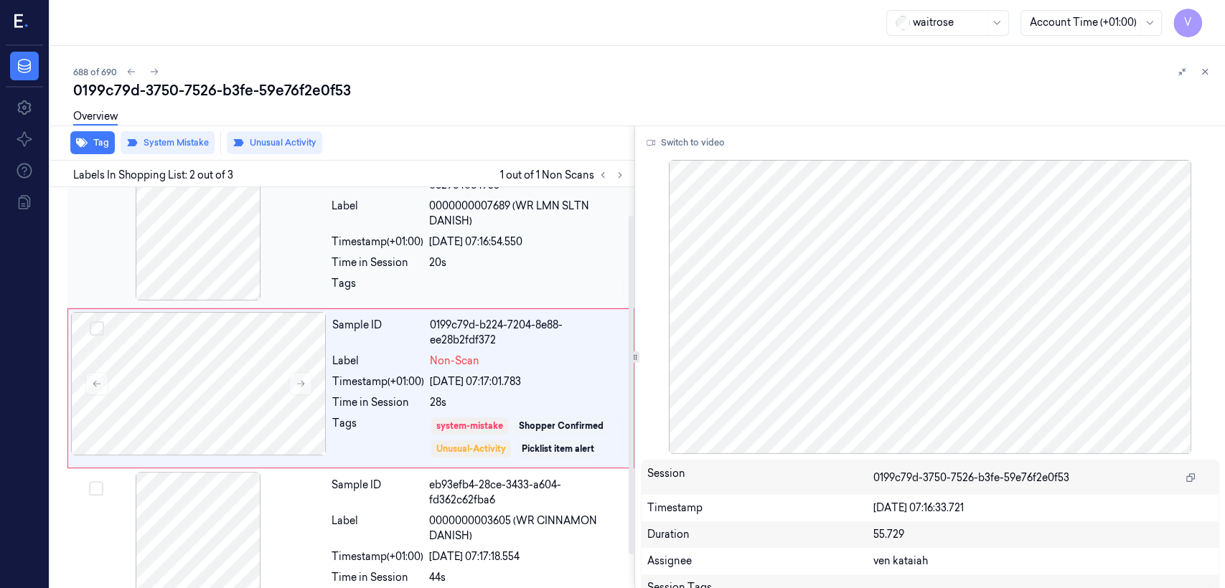
click at [479, 252] on div "Sample ID 35c1e1a0-08e5-31ac-8370-0829c40c4953 Label 0000000007689 (WR LMN SLTN…" at bounding box center [479, 231] width 306 height 148
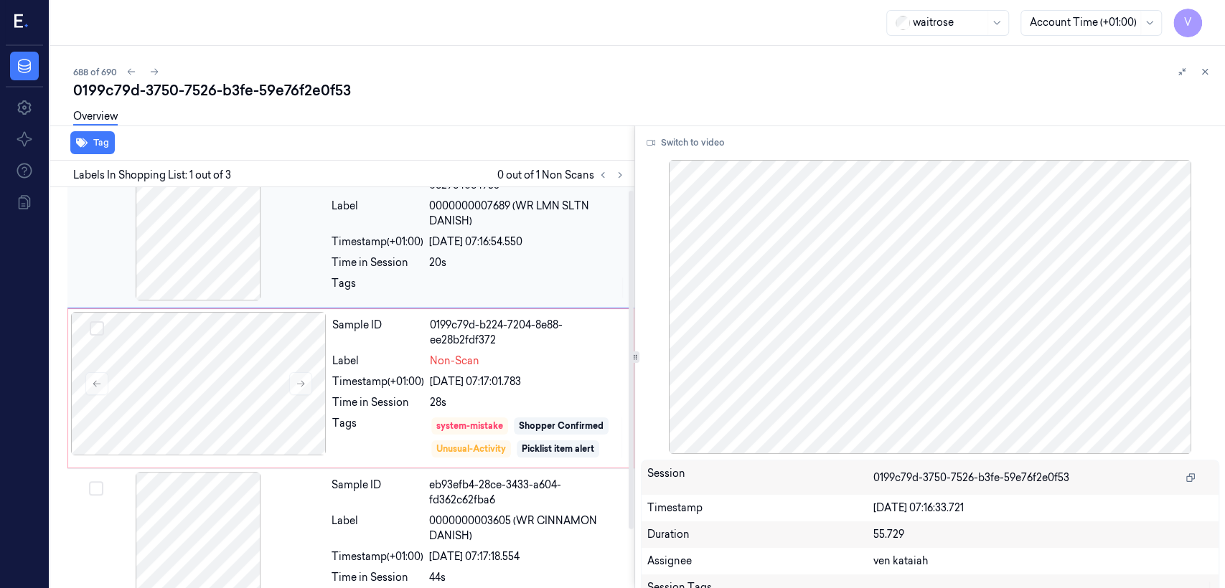
scroll to position [0, 0]
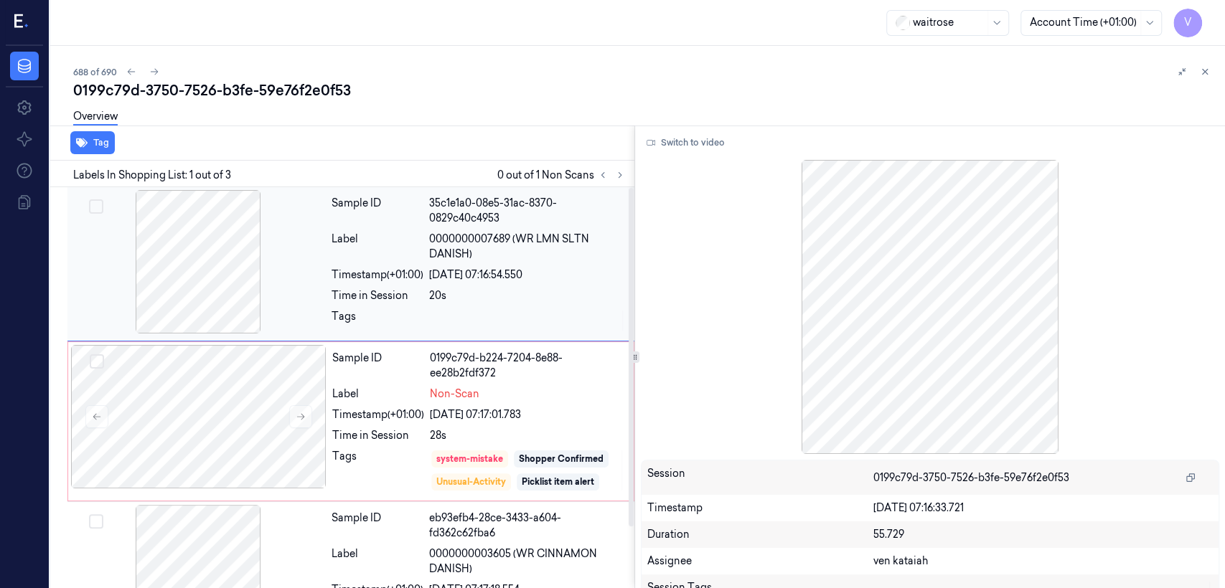
click at [490, 281] on div "[DATE] 07:16:54.550" at bounding box center [527, 275] width 197 height 15
drag, startPoint x: 1212, startPoint y: 75, endPoint x: 1201, endPoint y: 76, distance: 10.9
click at [1209, 74] on button at bounding box center [1204, 71] width 17 height 17
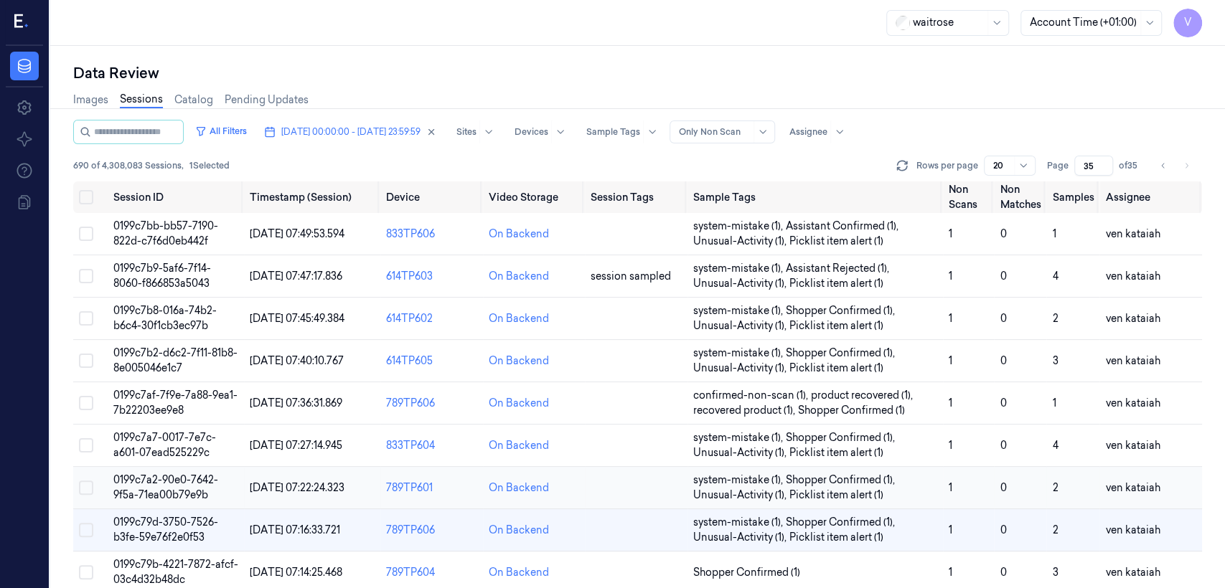
scroll to position [57, 0]
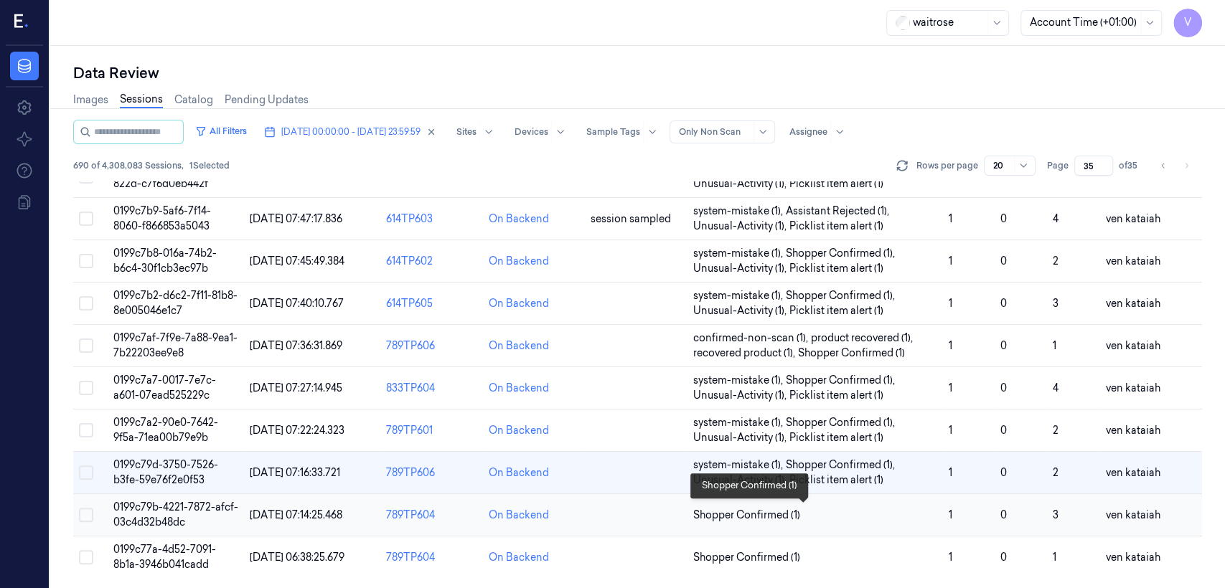
click at [768, 508] on span "Shopper Confirmed (1)" at bounding box center [746, 515] width 107 height 15
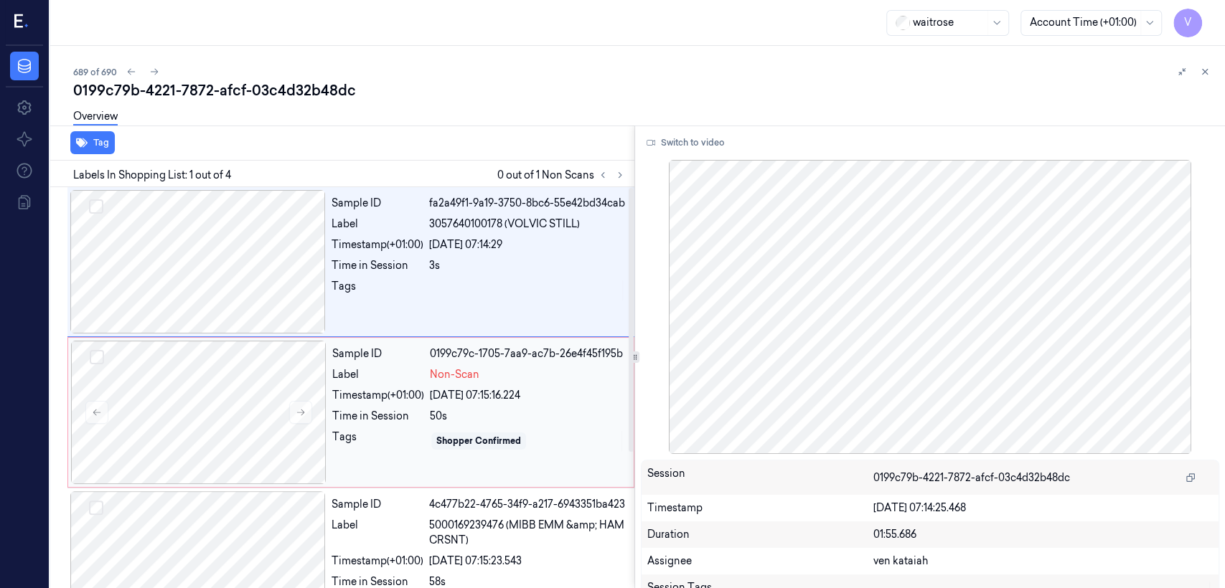
click at [353, 423] on div "Time in Session" at bounding box center [378, 416] width 92 height 15
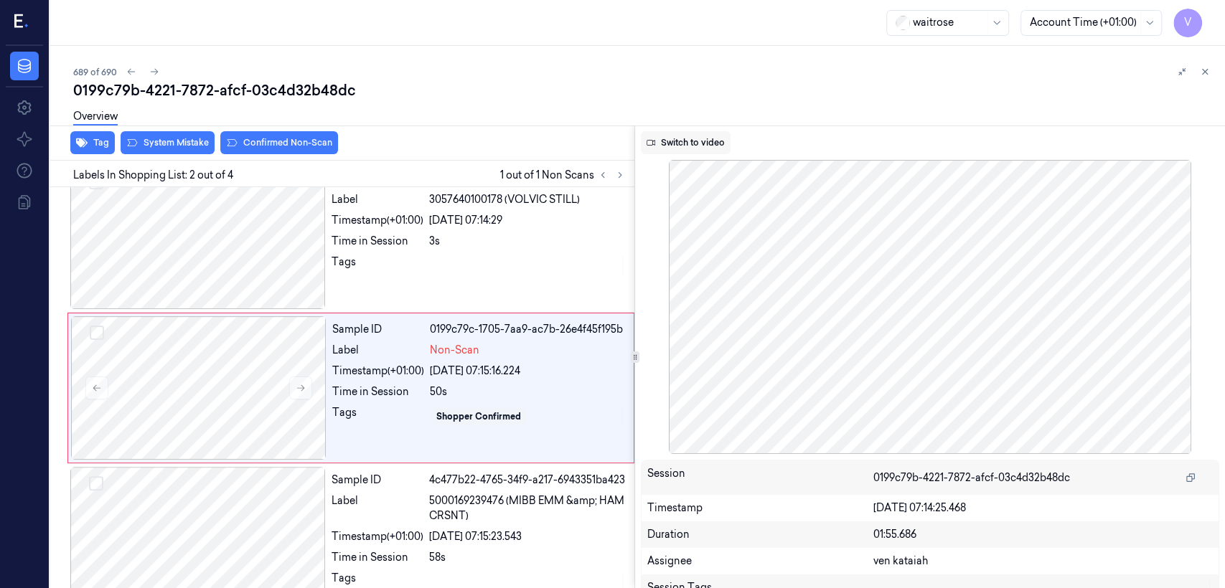
click at [684, 148] on button "Switch to video" at bounding box center [686, 142] width 90 height 23
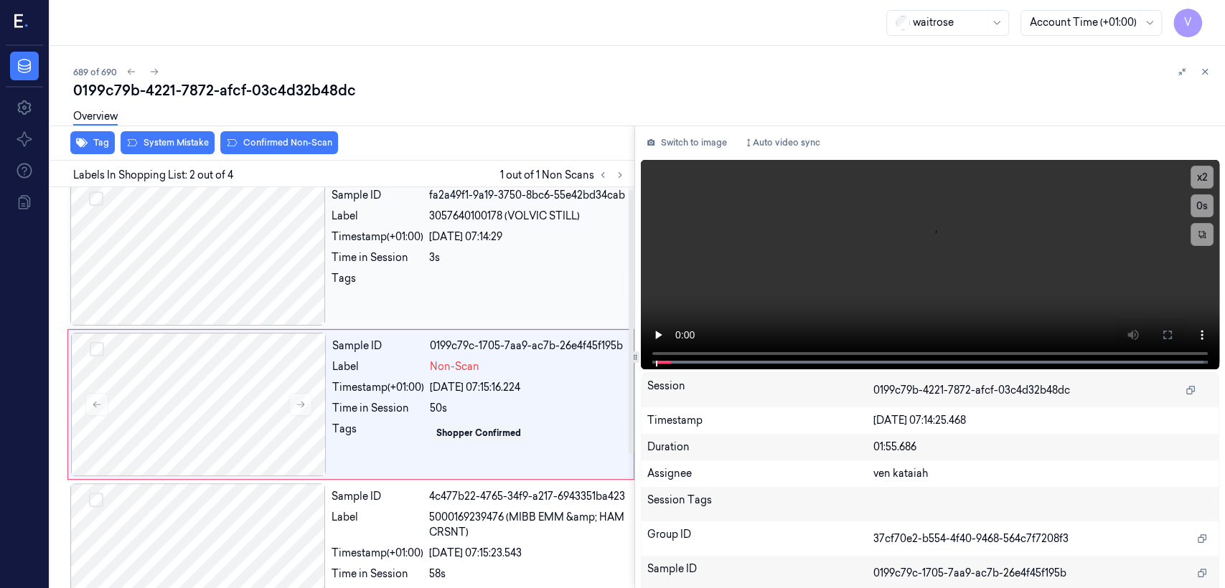
scroll to position [0, 0]
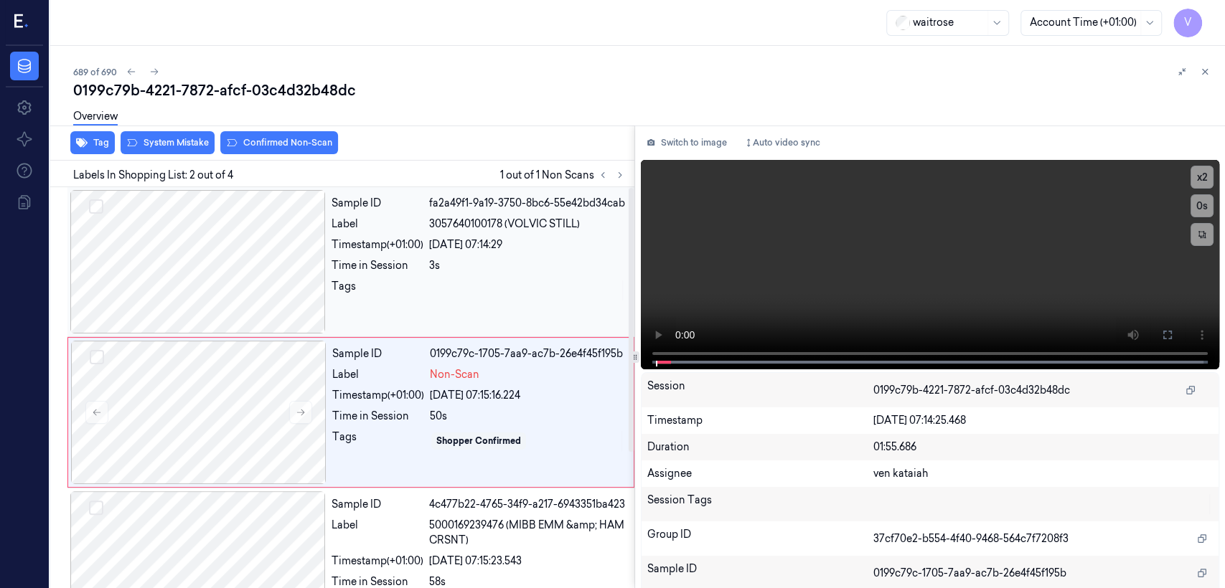
click at [480, 312] on div "Sample ID fa2a49f1-9a19-3750-8bc6-55e42bd34cab Label 3057640100178 (VOLVIC STIL…" at bounding box center [479, 261] width 306 height 143
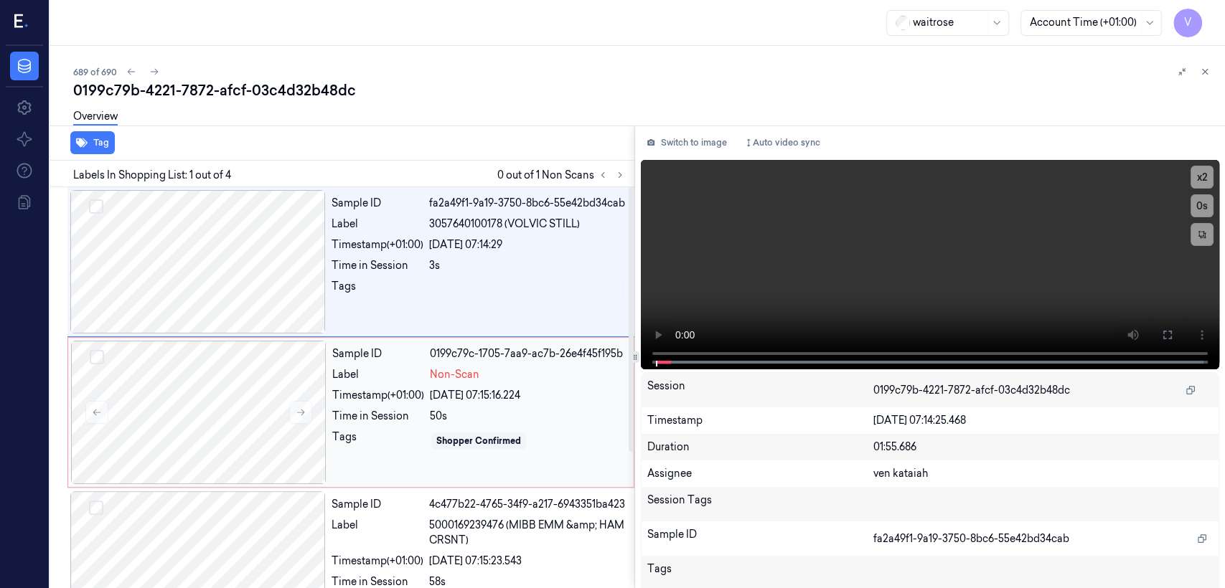
click at [375, 407] on div "Sample ID 0199c79c-1705-7aa9-ac7b-26e4f45f195b Label Non-Scan Timestamp (+01:00…" at bounding box center [478, 412] width 304 height 143
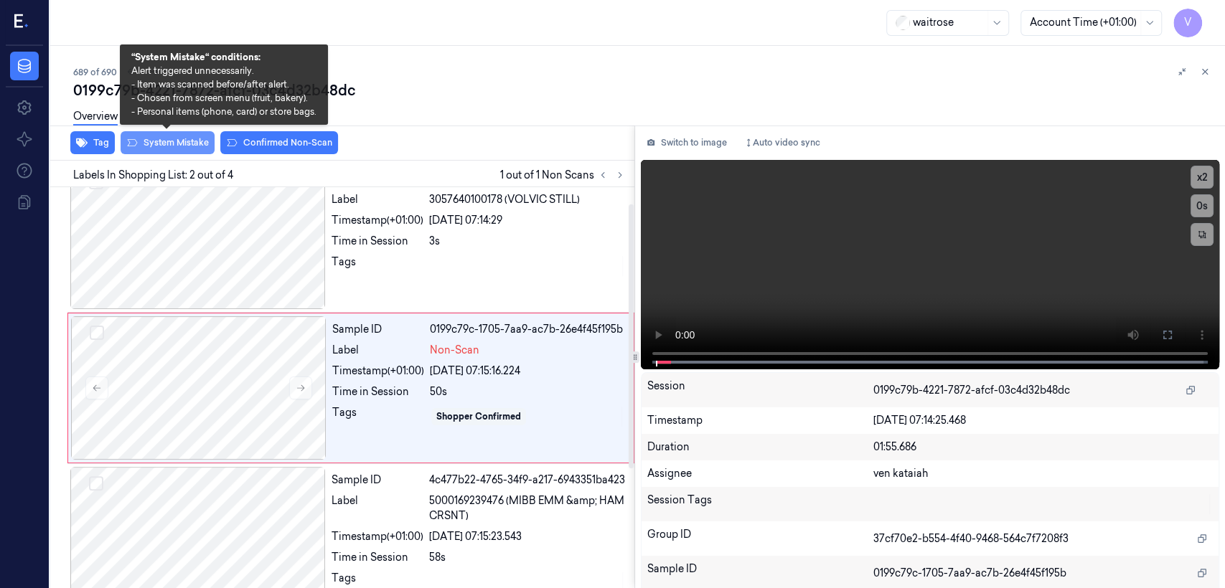
click at [172, 146] on button "System Mistake" at bounding box center [168, 142] width 94 height 23
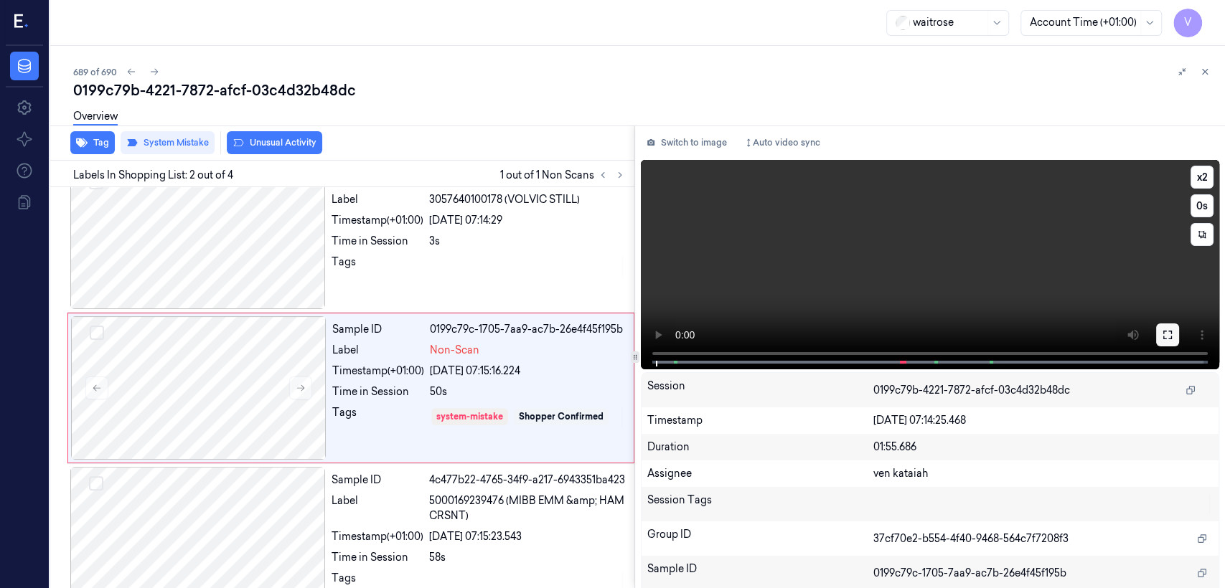
click at [1162, 338] on icon at bounding box center [1167, 334] width 11 height 11
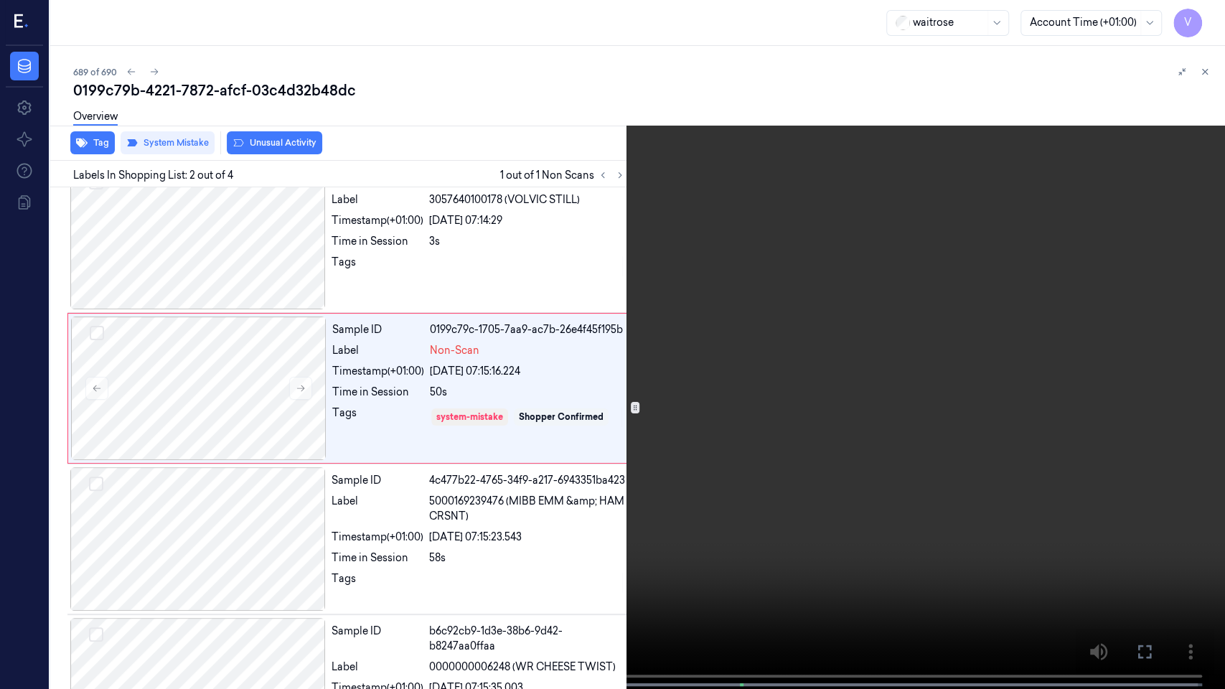
click at [0, 0] on icon at bounding box center [0, 0] width 0 height 0
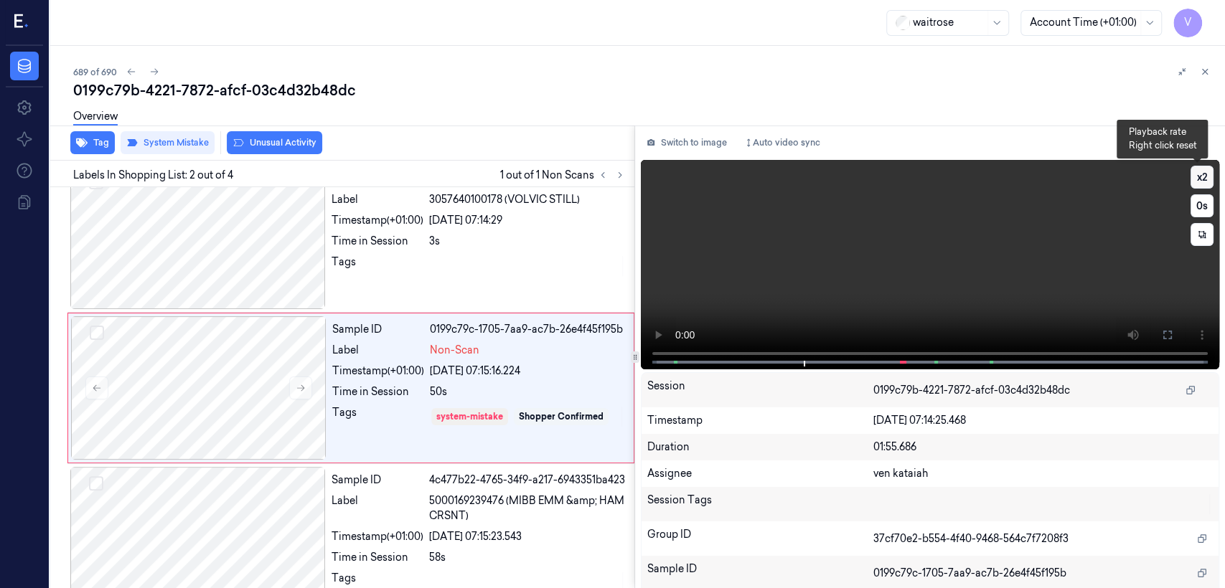
click at [1192, 187] on button "x 2" at bounding box center [1201, 177] width 23 height 23
click at [1165, 324] on button at bounding box center [1167, 335] width 23 height 23
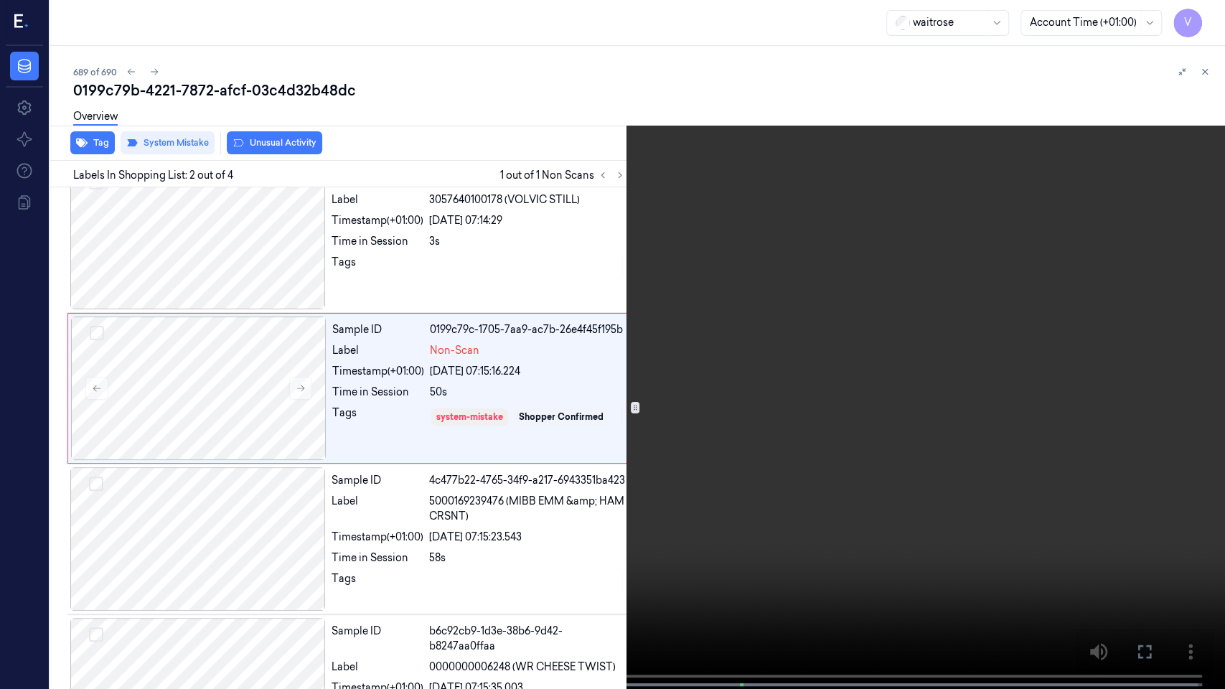
click at [0, 0] on icon at bounding box center [0, 0] width 0 height 0
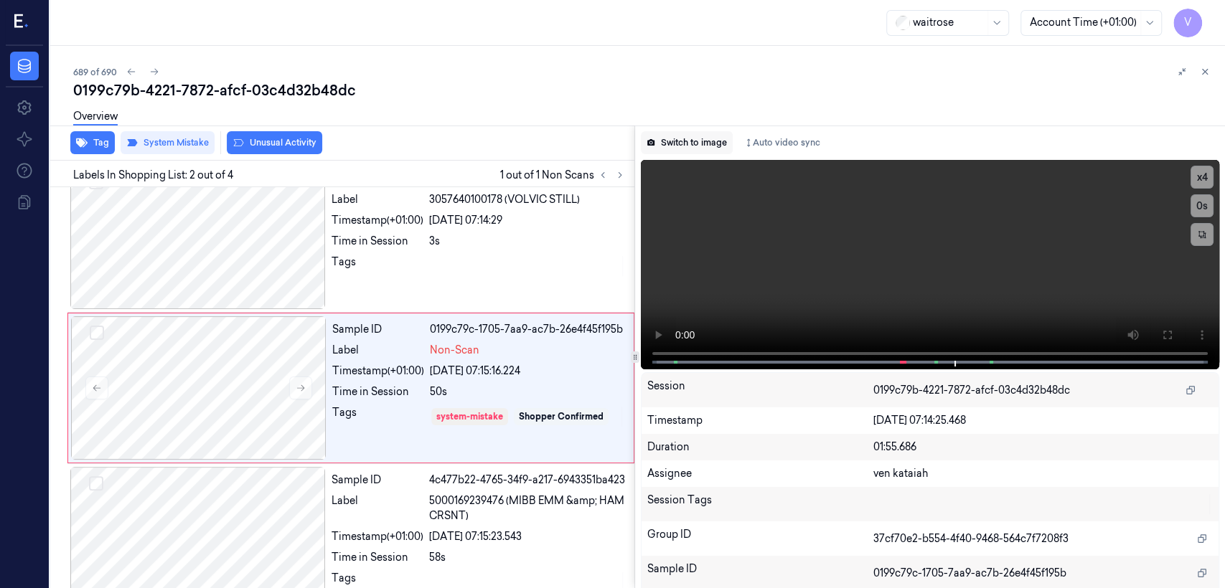
click at [695, 146] on button "Switch to image" at bounding box center [687, 142] width 92 height 23
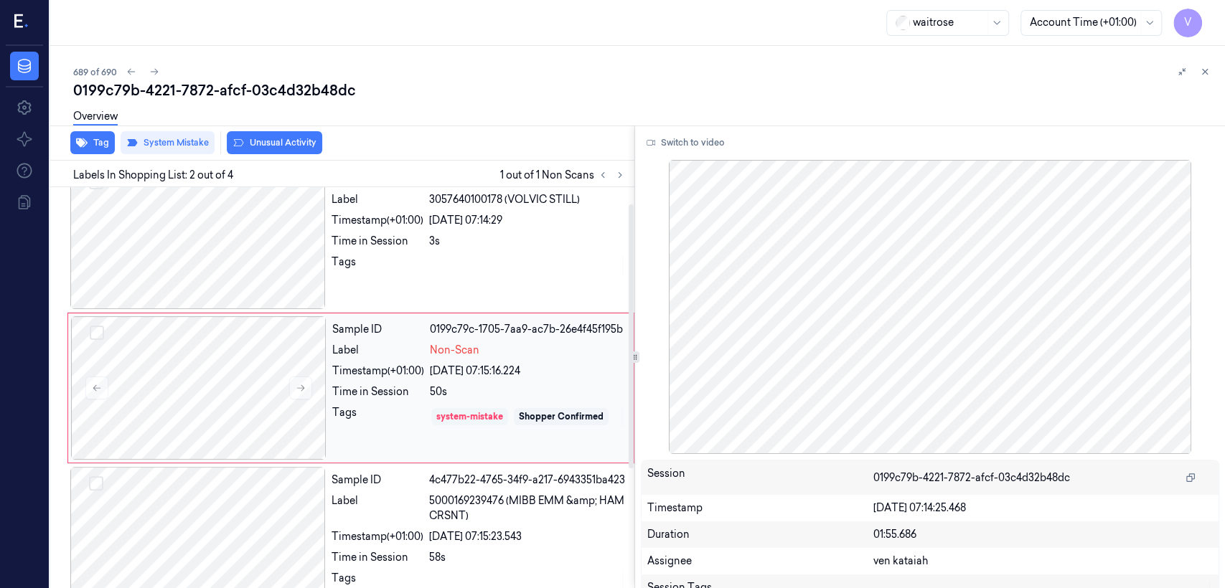
drag, startPoint x: 467, startPoint y: 414, endPoint x: 319, endPoint y: 396, distance: 148.9
click at [444, 413] on div "system-mistake" at bounding box center [469, 416] width 67 height 13
click at [301, 388] on icon at bounding box center [301, 388] width 10 height 10
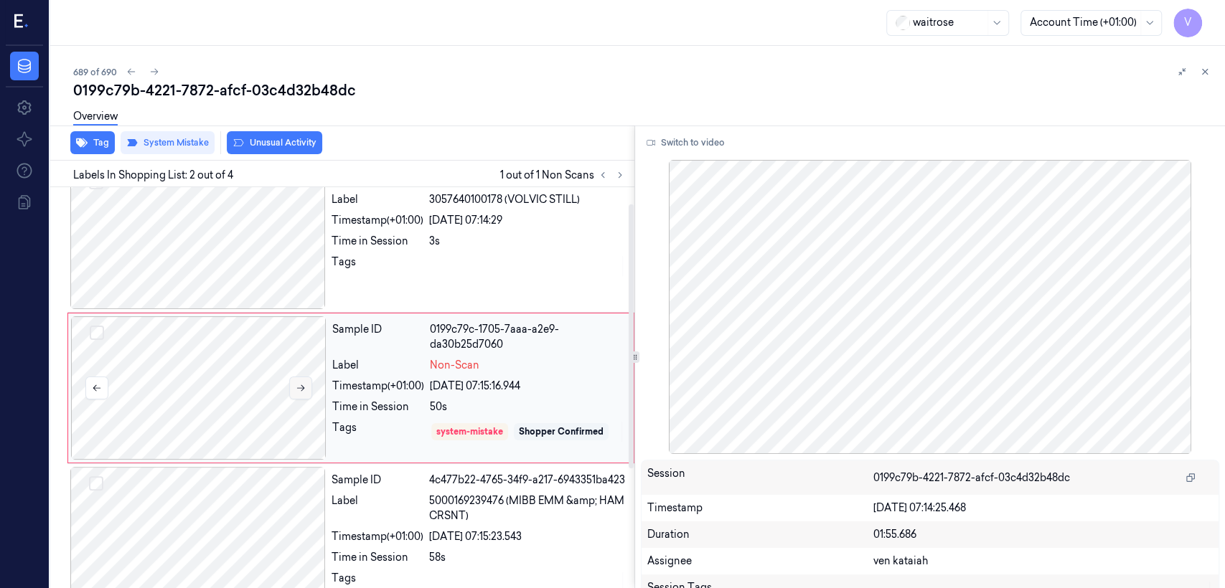
click at [301, 388] on icon at bounding box center [301, 388] width 10 height 10
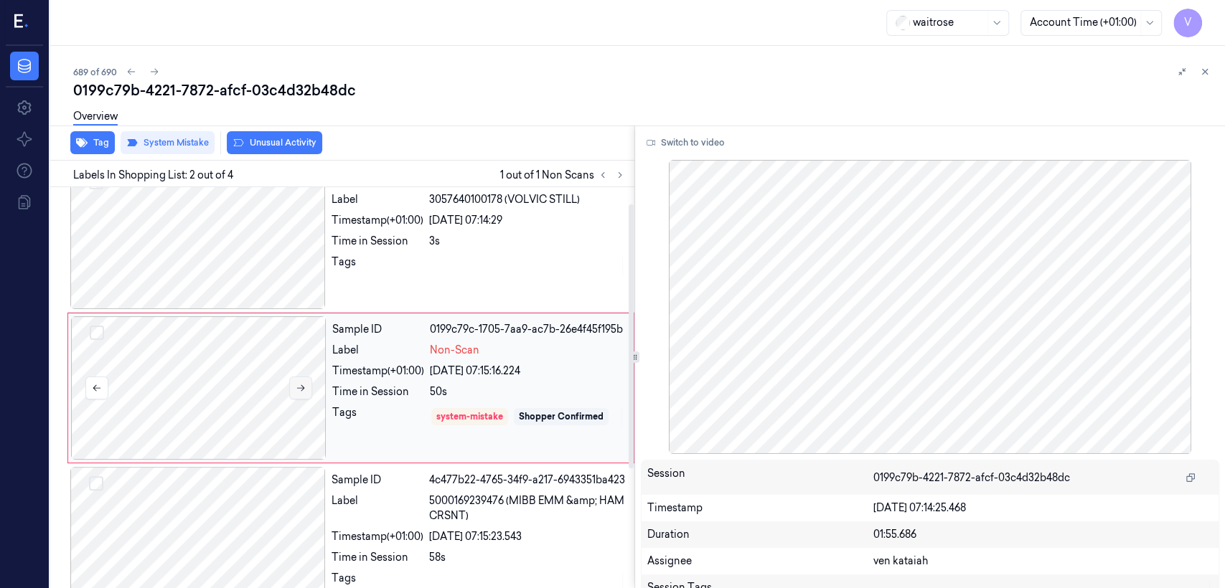
click at [301, 388] on icon at bounding box center [301, 388] width 10 height 10
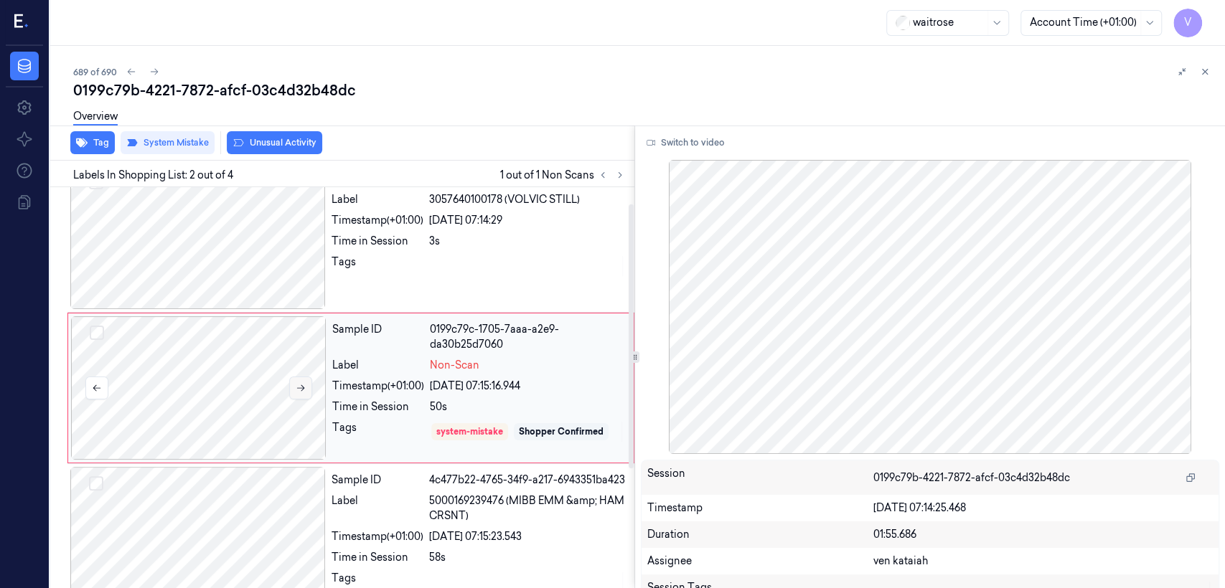
click at [301, 388] on icon at bounding box center [301, 388] width 10 height 10
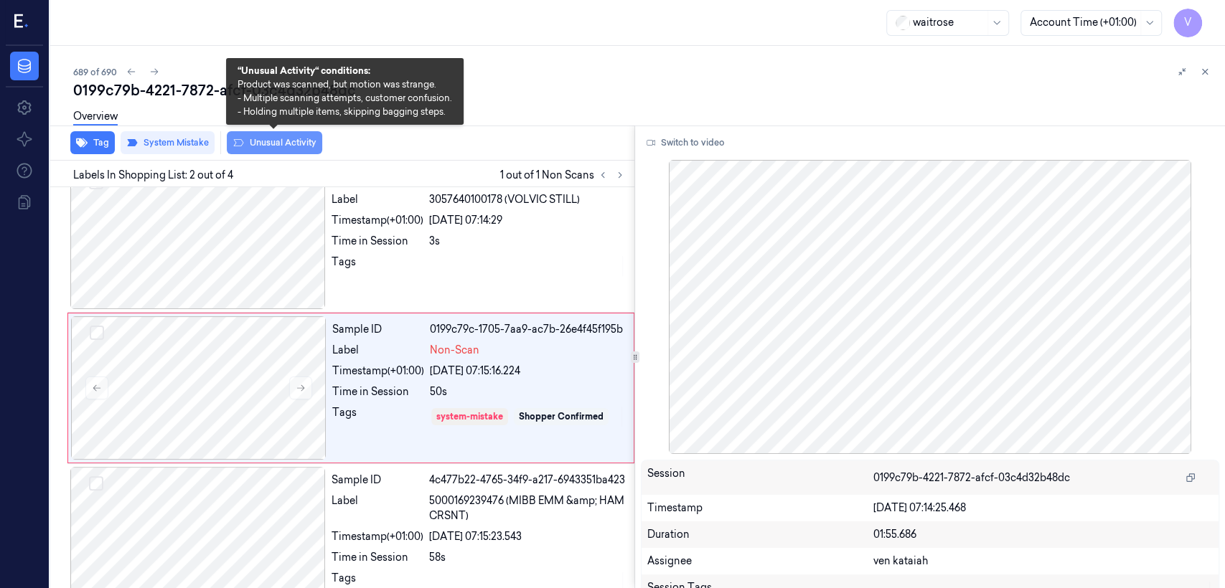
click at [283, 139] on button "Unusual Activity" at bounding box center [274, 142] width 95 height 23
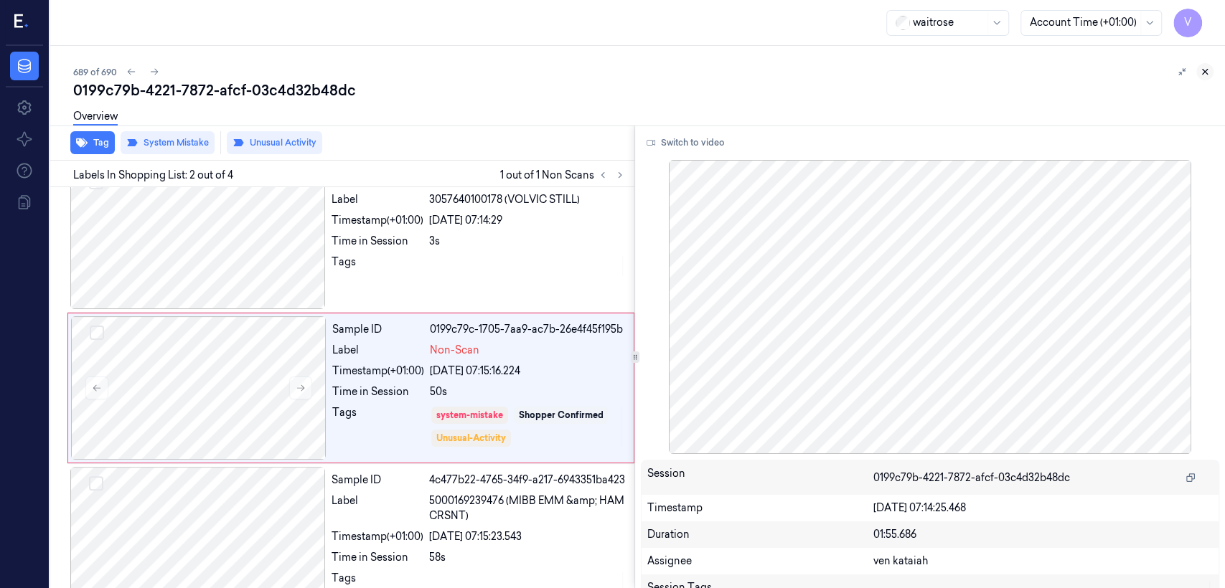
click at [1200, 68] on icon at bounding box center [1205, 72] width 10 height 10
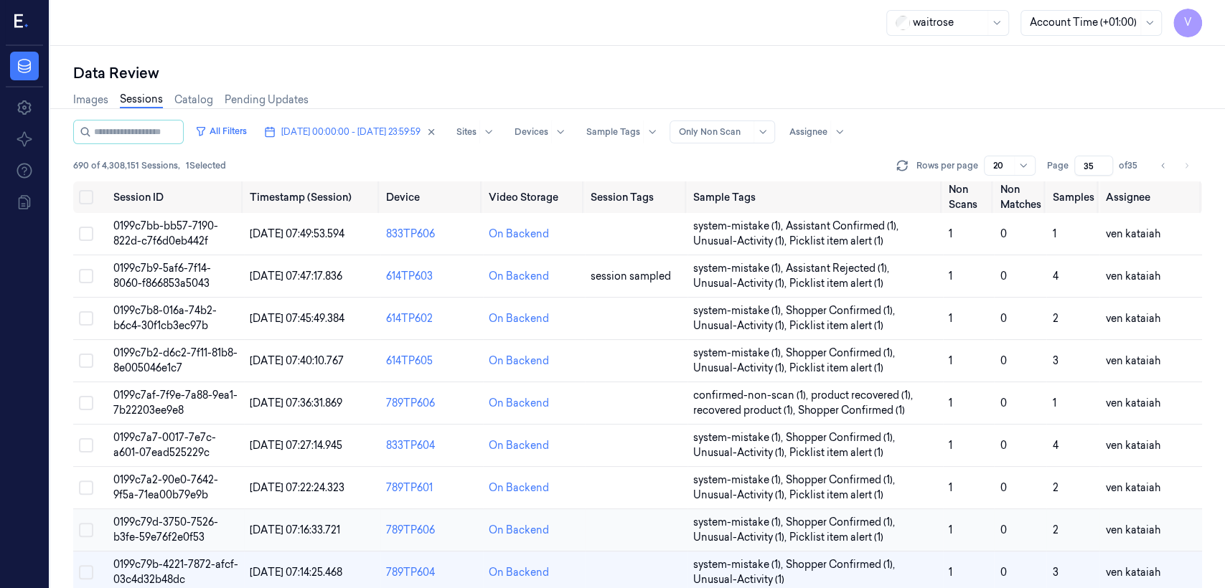
scroll to position [57, 0]
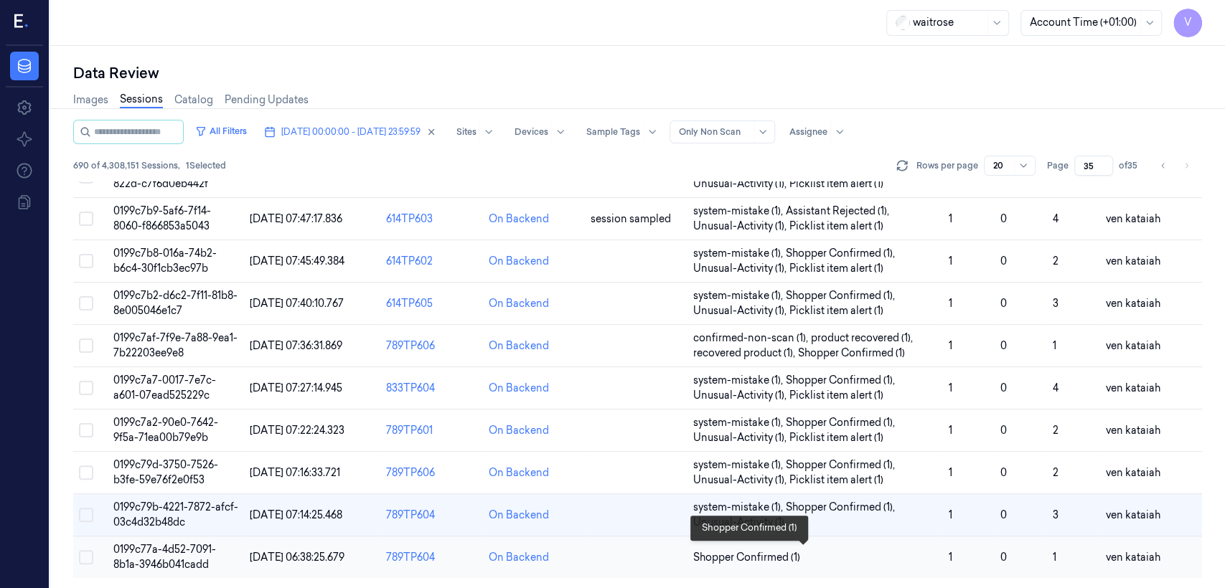
click at [781, 552] on span "Shopper Confirmed (1)" at bounding box center [746, 557] width 107 height 15
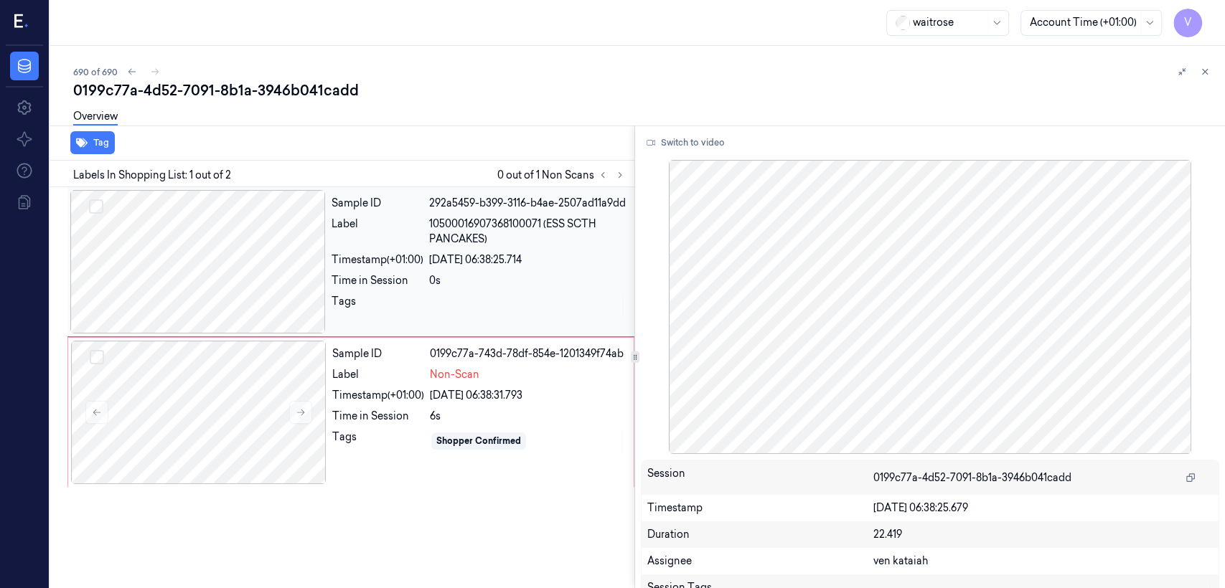
click at [509, 258] on div "[DATE] 06:38:25.714" at bounding box center [527, 260] width 197 height 15
click at [677, 130] on div "Switch to video Session 0199c77a-4d52-7091-8b1a-3946b041cadd Timestamp [DATE] 0…" at bounding box center [930, 357] width 590 height 463
click at [677, 141] on button "Switch to video" at bounding box center [686, 142] width 90 height 23
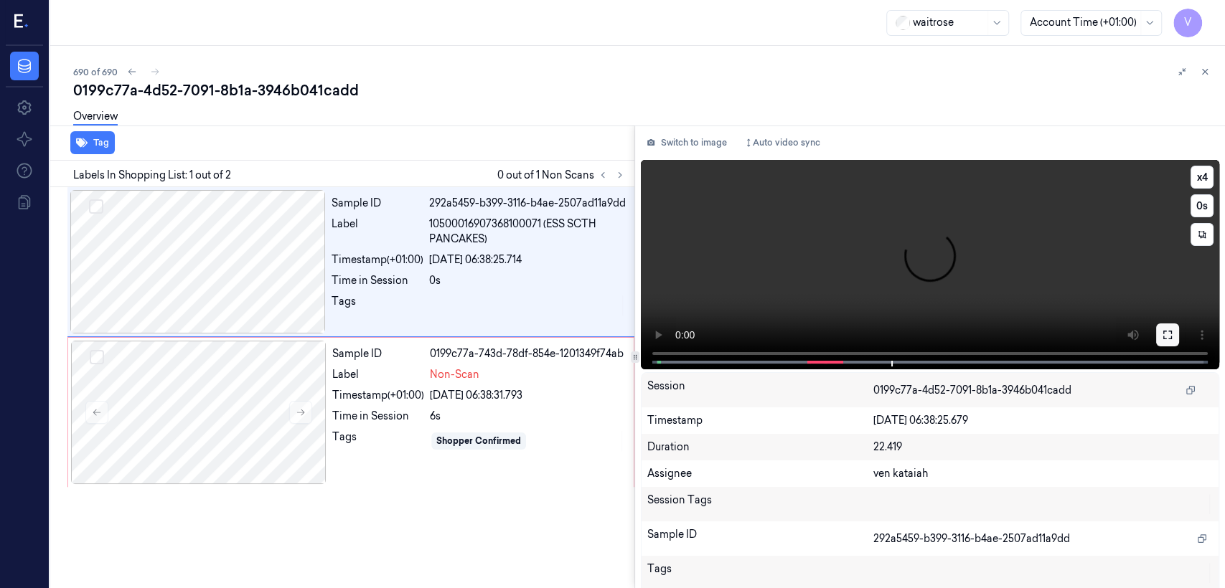
click at [1156, 336] on button at bounding box center [1167, 335] width 23 height 23
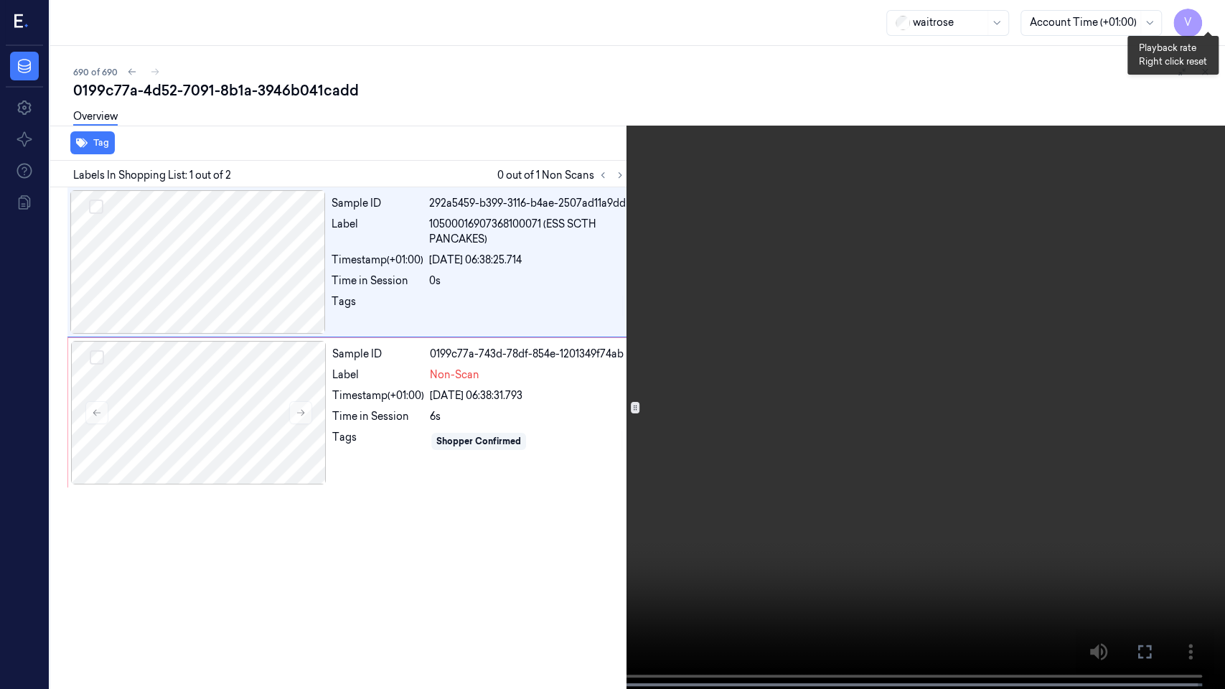
click at [1205, 17] on button "x 4" at bounding box center [1207, 17] width 23 height 23
click at [0, 0] on icon at bounding box center [0, 0] width 0 height 0
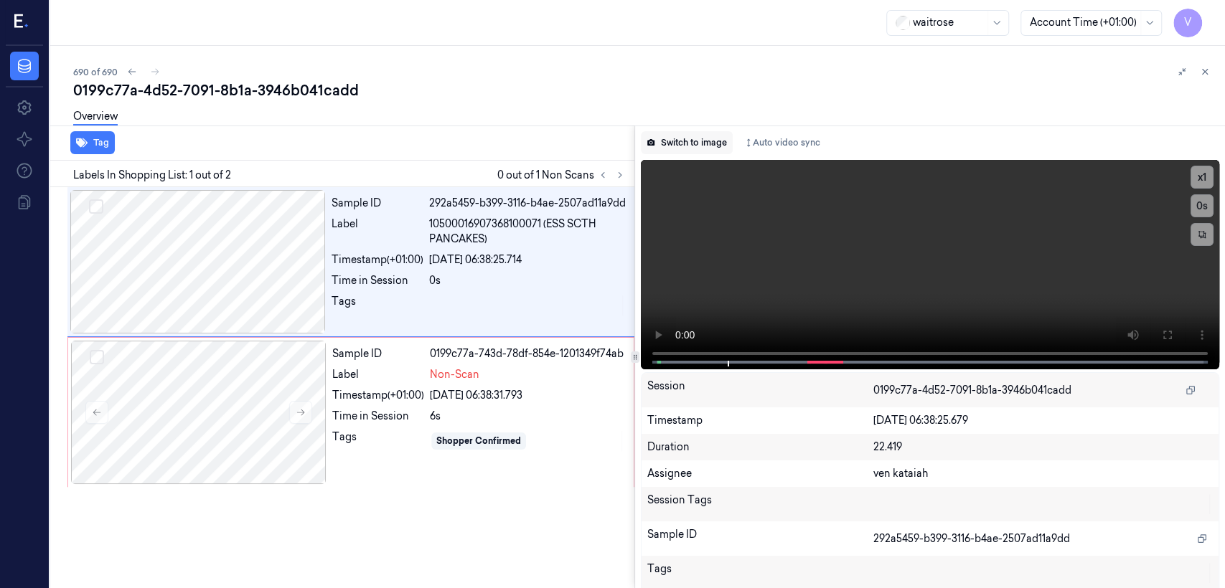
click at [685, 153] on button "Switch to image" at bounding box center [687, 142] width 92 height 23
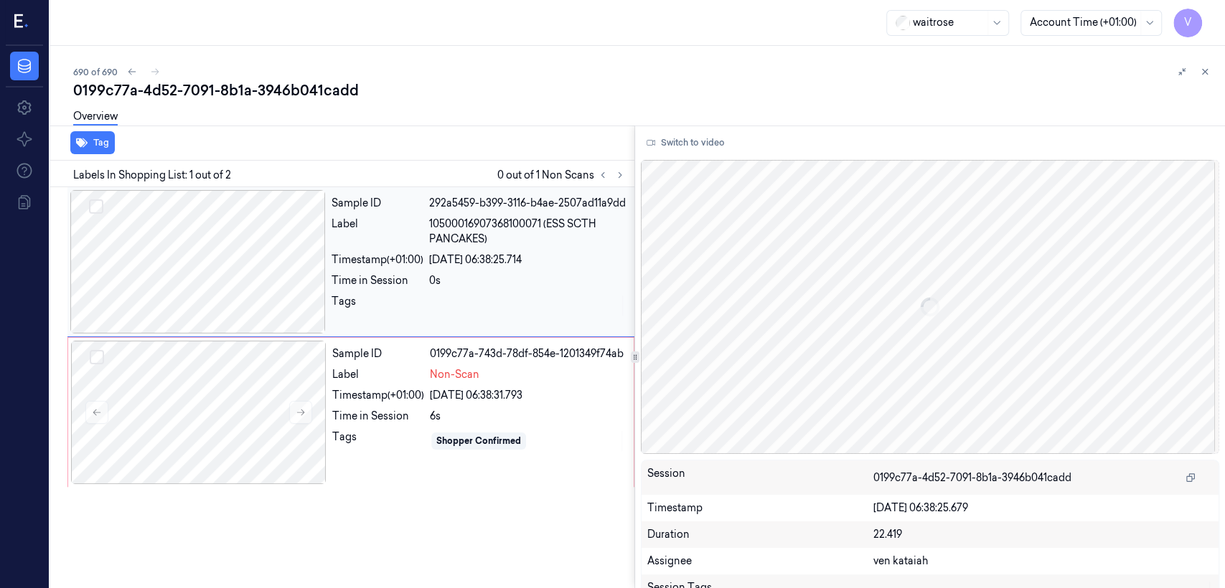
click at [411, 306] on div "Tags" at bounding box center [377, 305] width 92 height 23
click at [320, 403] on div at bounding box center [198, 412] width 255 height 143
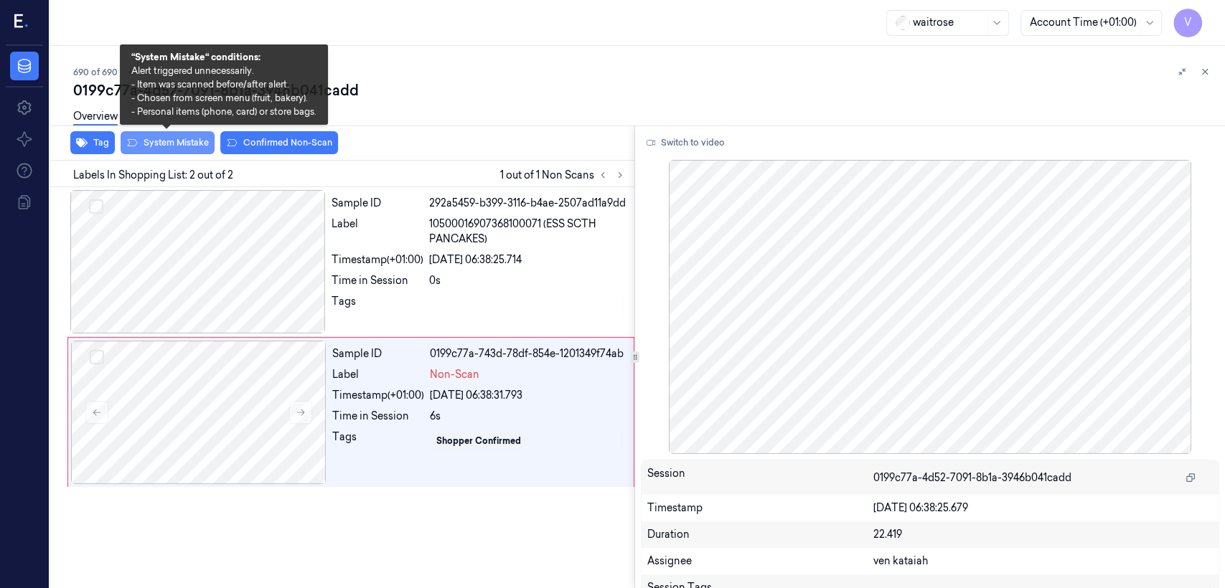
click at [147, 146] on button "System Mistake" at bounding box center [168, 142] width 94 height 23
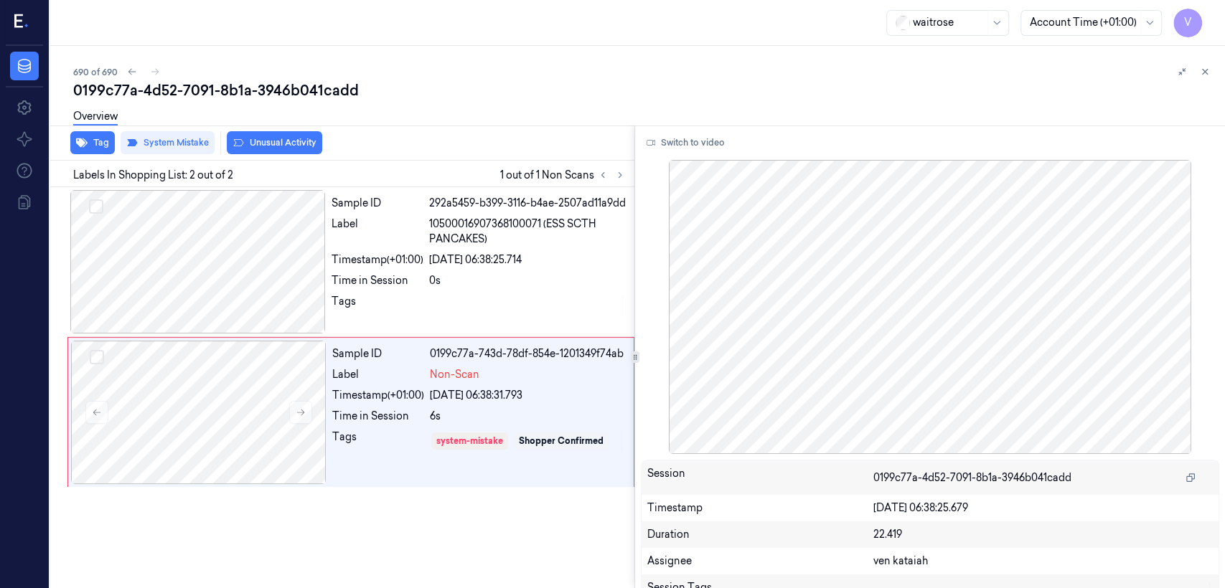
click at [287, 146] on button "Unusual Activity" at bounding box center [274, 142] width 95 height 23
click at [1205, 70] on icon at bounding box center [1205, 72] width 10 height 10
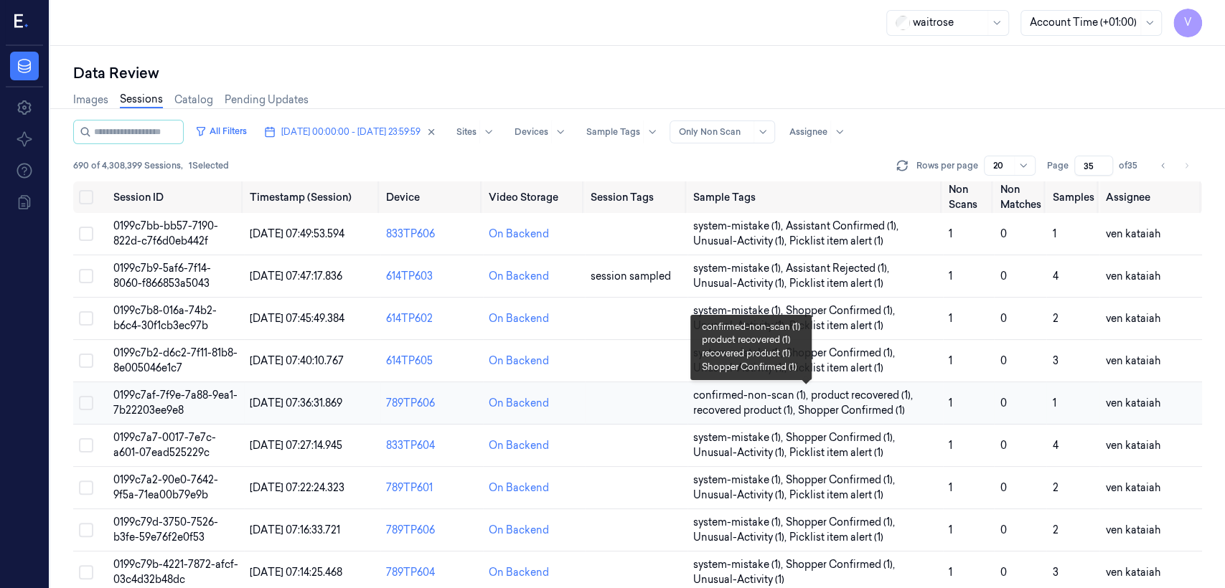
scroll to position [57, 0]
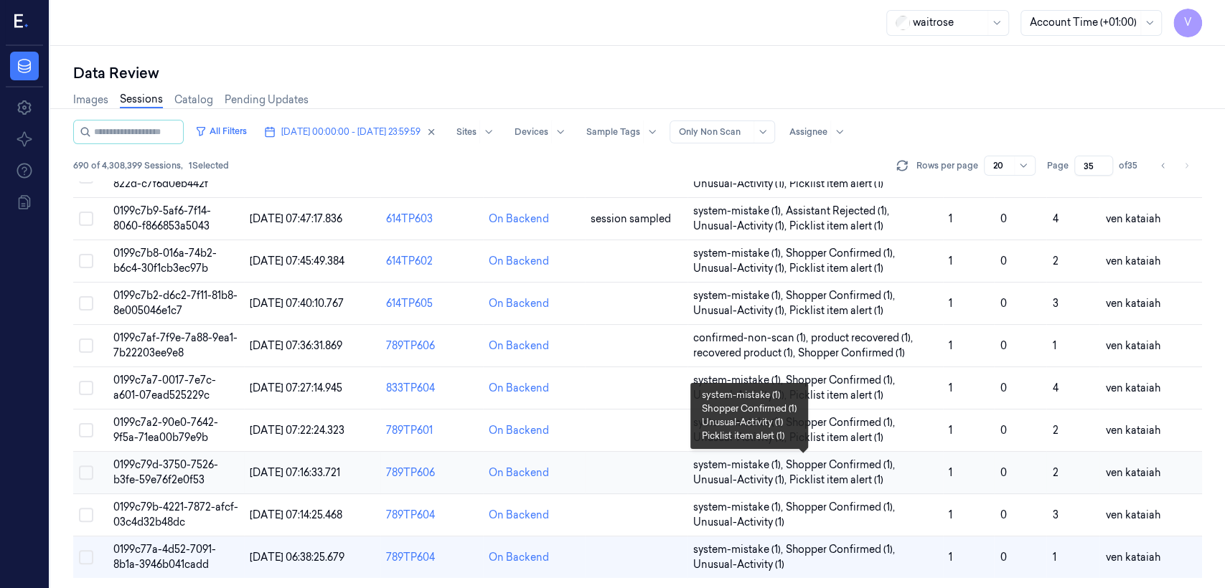
click at [860, 476] on span "Picklist item alert (1)" at bounding box center [836, 480] width 94 height 15
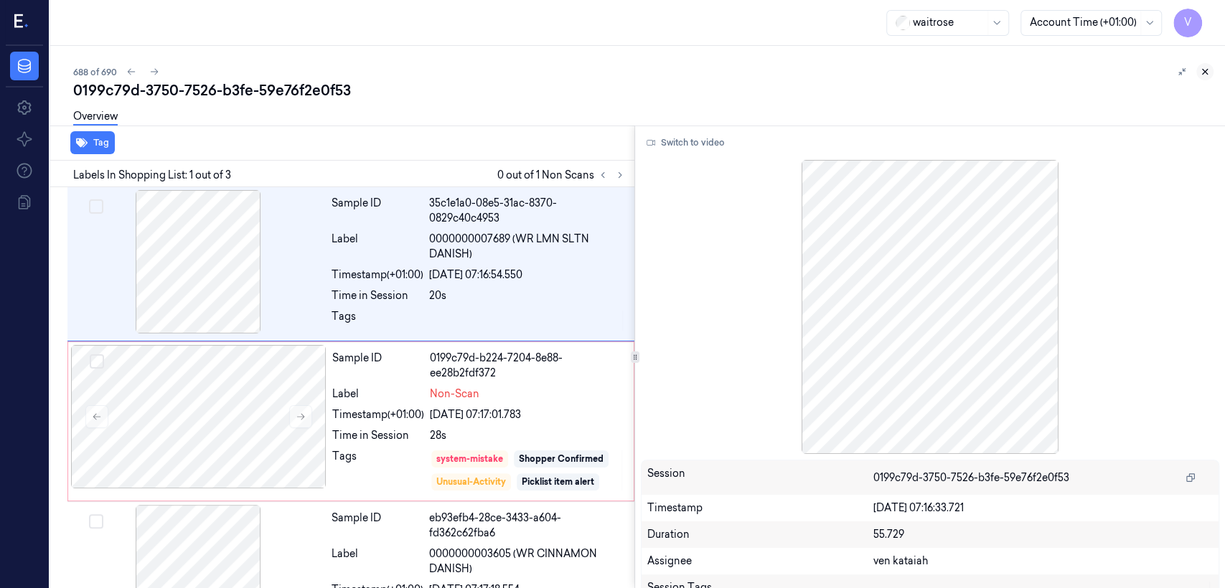
click at [1197, 76] on button at bounding box center [1204, 71] width 17 height 17
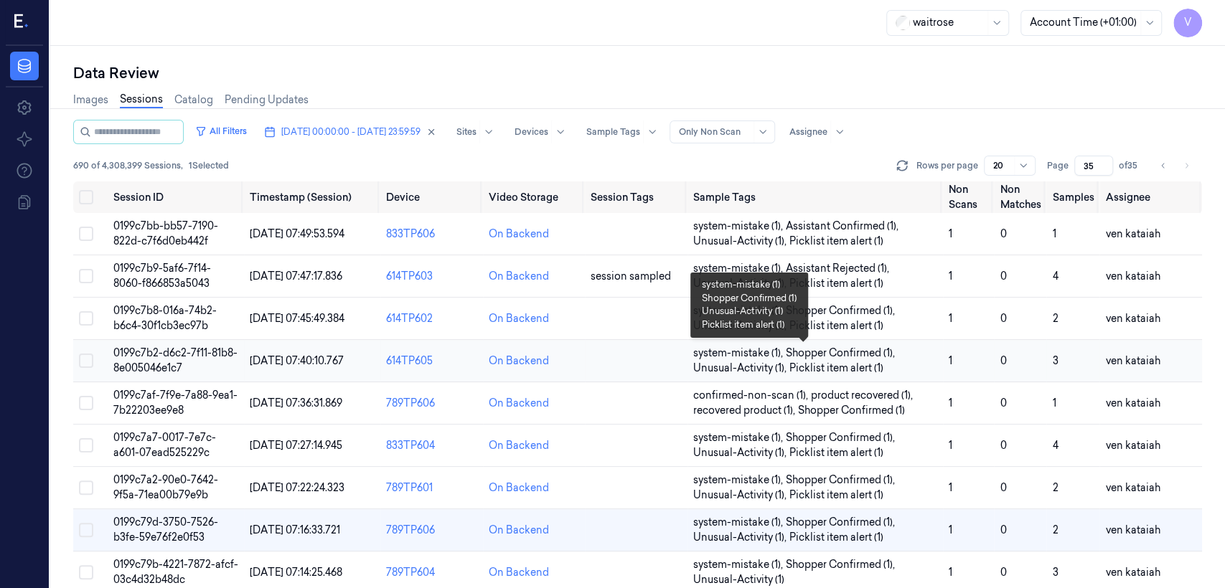
click at [789, 363] on span "Picklist item alert (1)" at bounding box center [836, 368] width 94 height 15
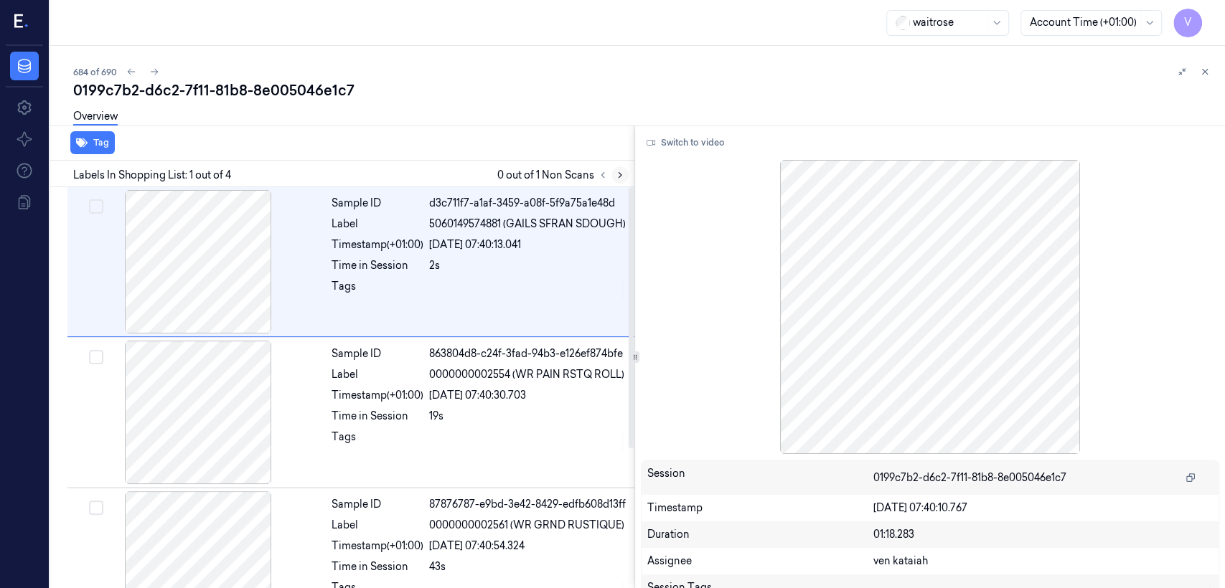
click at [625, 174] on button at bounding box center [619, 174] width 17 height 17
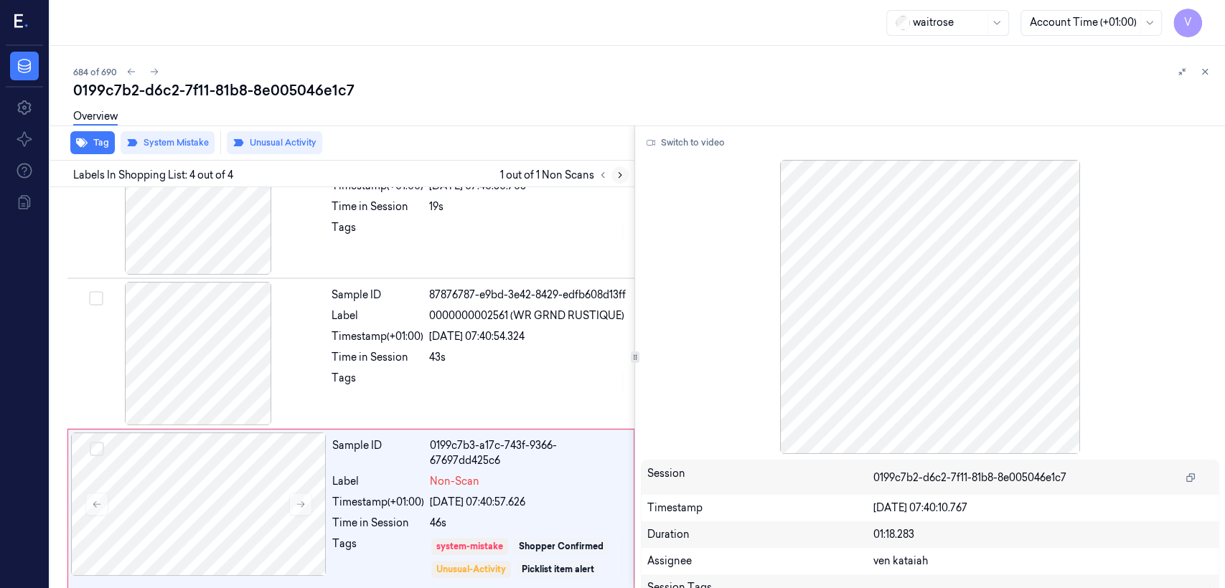
scroll to position [214, 0]
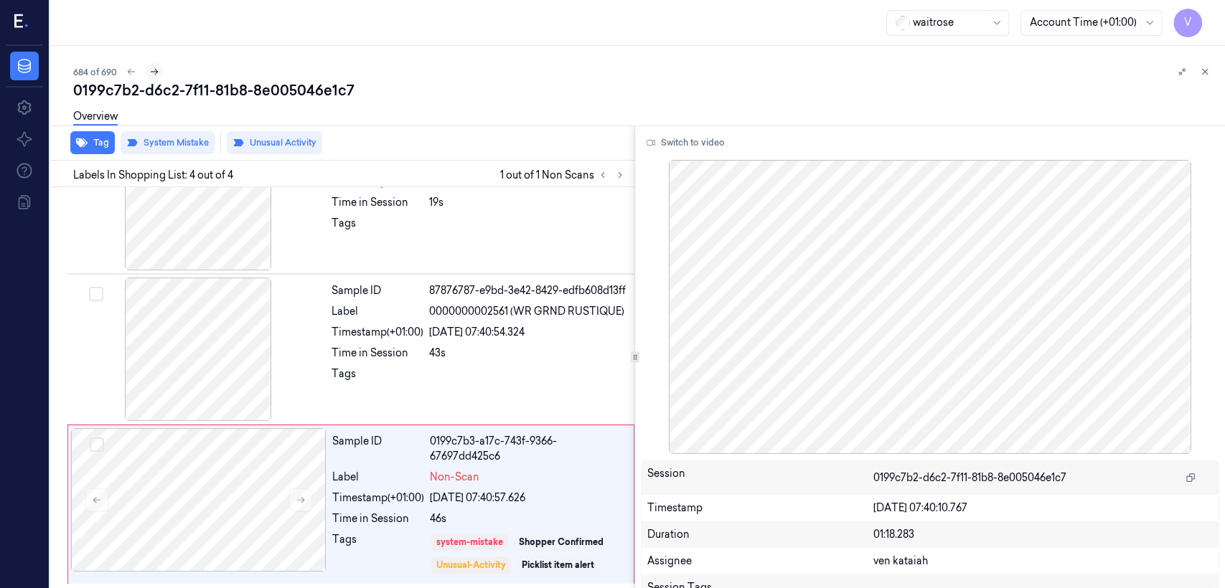
click at [159, 72] on icon at bounding box center [154, 72] width 10 height 10
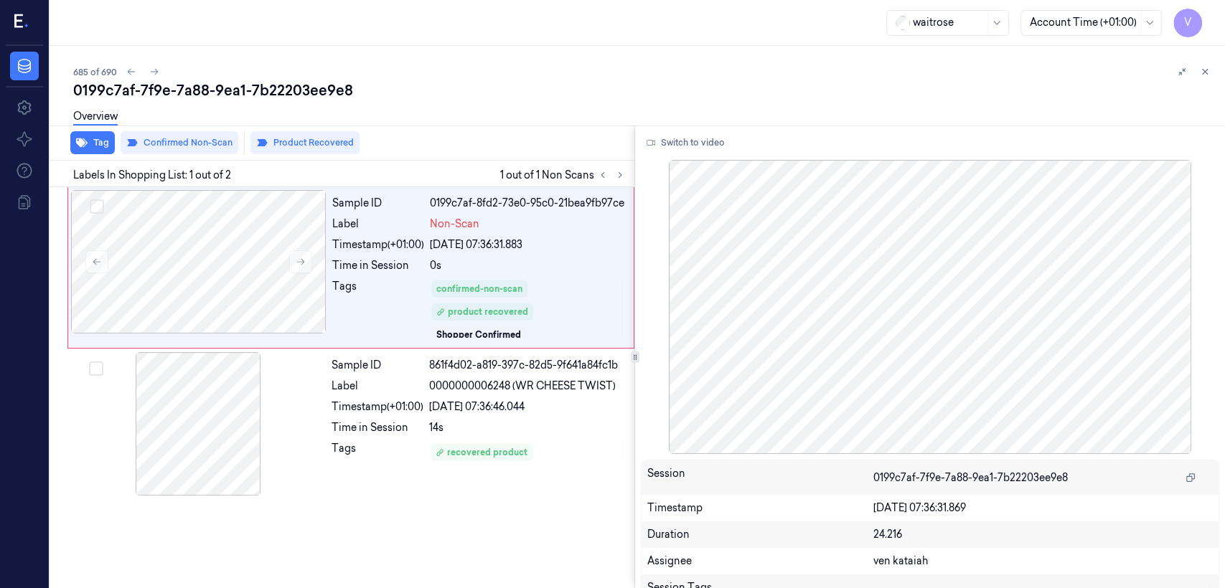
click at [444, 88] on div "0199c7af-7f9e-7a88-9ea1-7b22203ee9e8" at bounding box center [643, 90] width 1140 height 20
click at [1195, 78] on div at bounding box center [1193, 71] width 40 height 17
click at [1200, 73] on icon at bounding box center [1205, 72] width 10 height 10
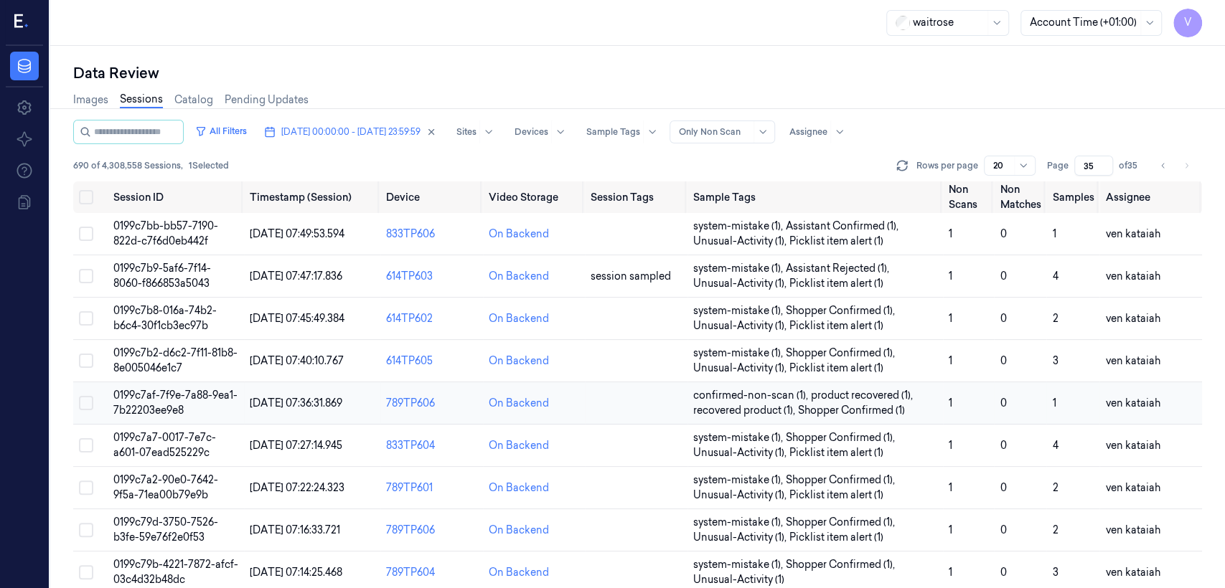
scroll to position [57, 0]
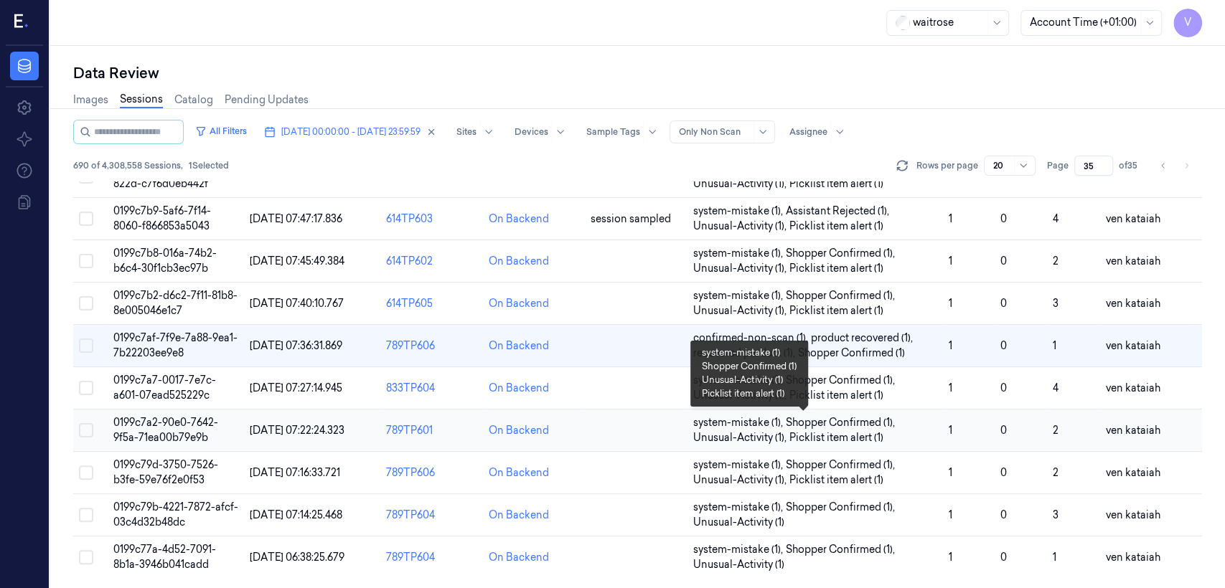
click at [814, 436] on span "Picklist item alert (1)" at bounding box center [836, 437] width 94 height 15
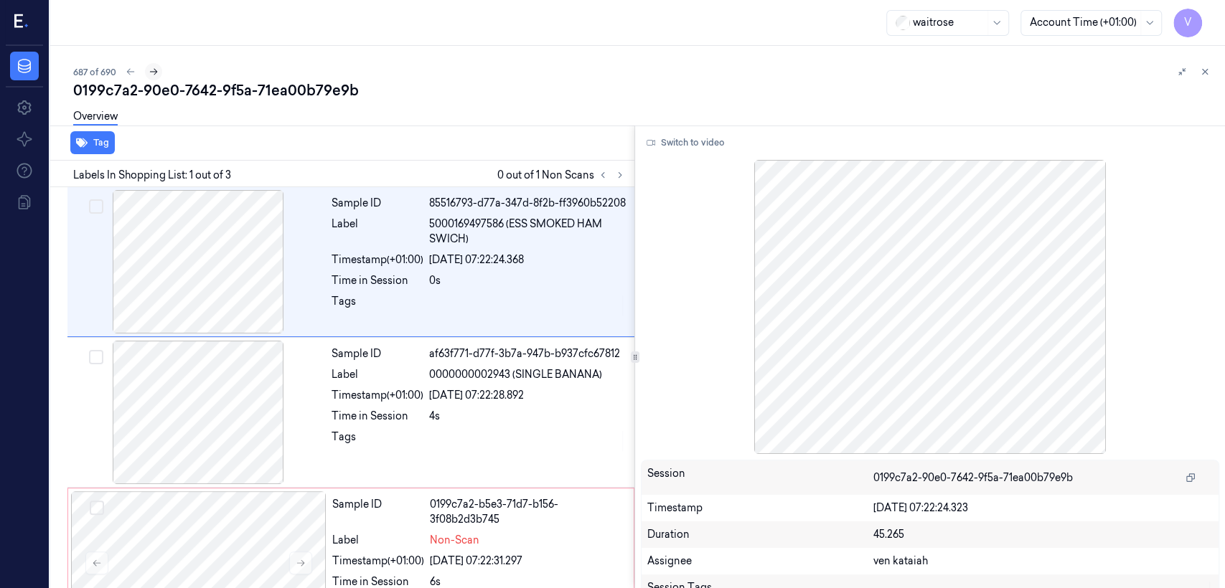
click at [161, 74] on button at bounding box center [153, 71] width 17 height 17
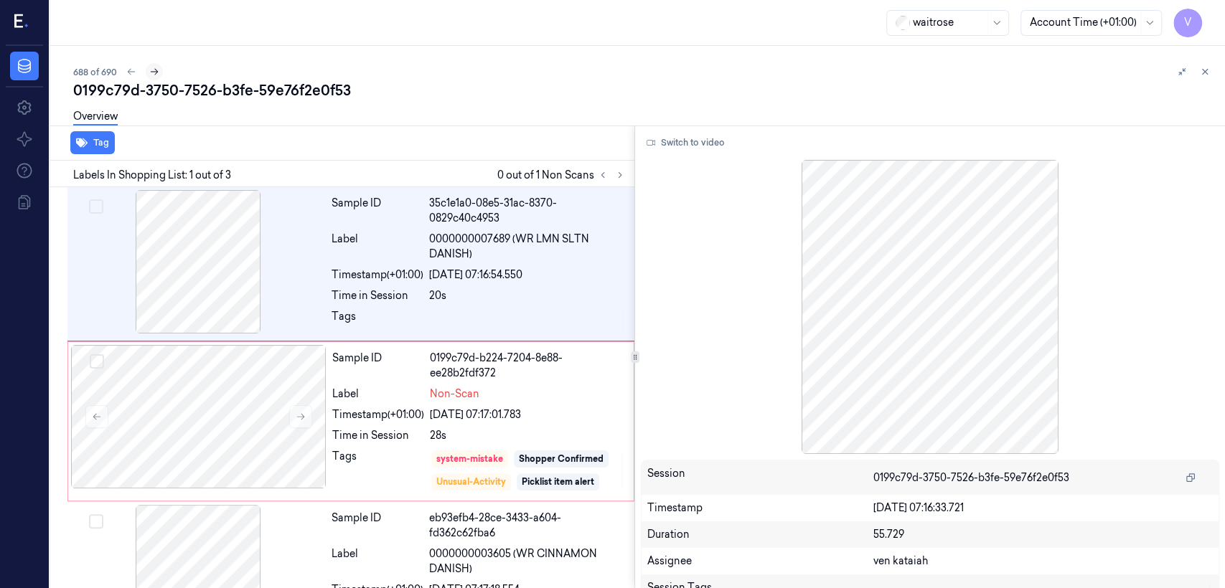
click at [153, 70] on icon at bounding box center [154, 72] width 10 height 10
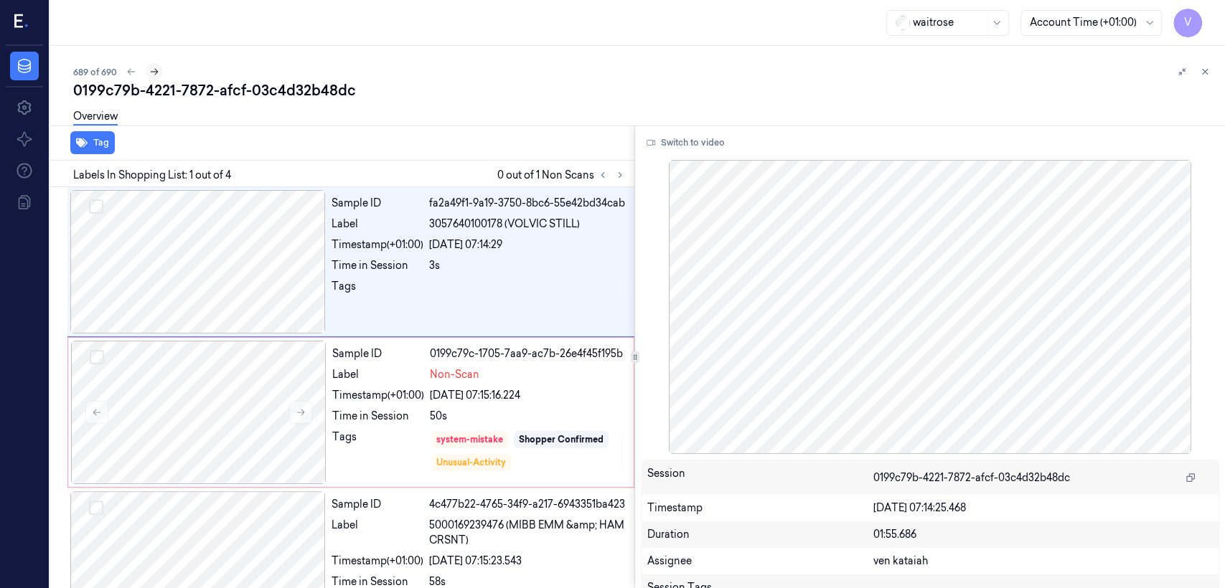
click at [159, 72] on icon at bounding box center [154, 72] width 10 height 10
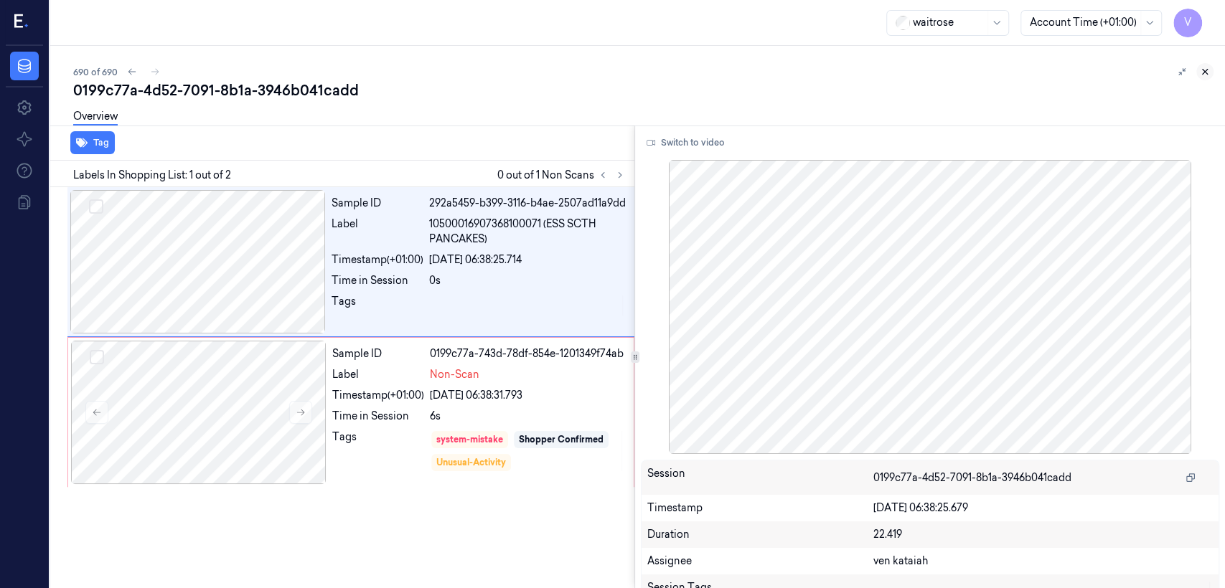
click at [1207, 65] on button at bounding box center [1204, 71] width 17 height 17
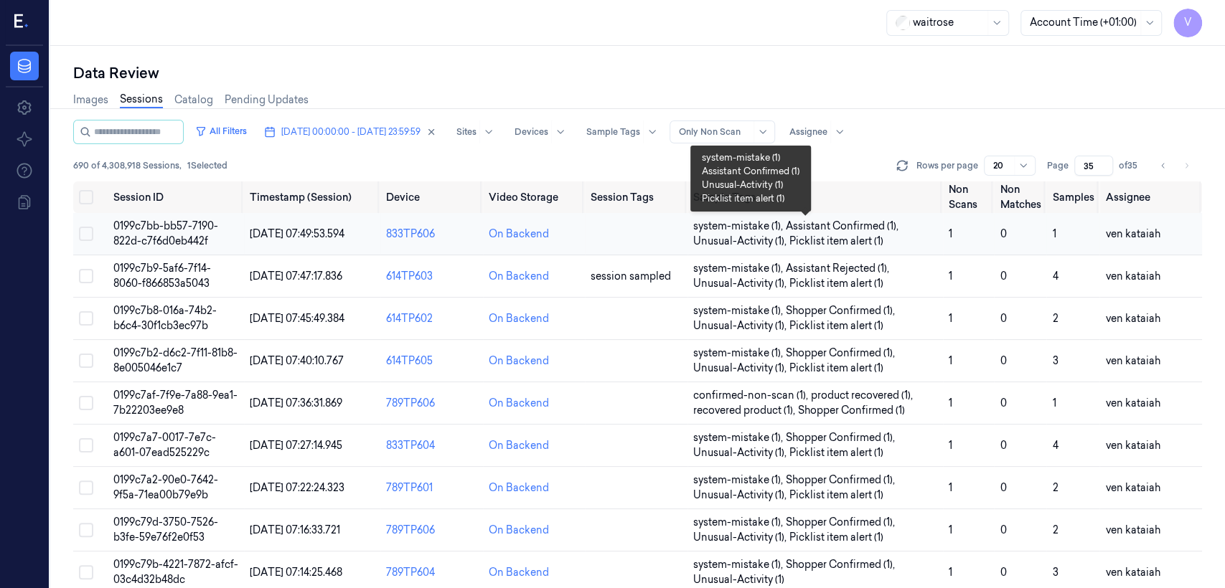
click at [728, 235] on span "Unusual-Activity (1) ," at bounding box center [741, 241] width 96 height 15
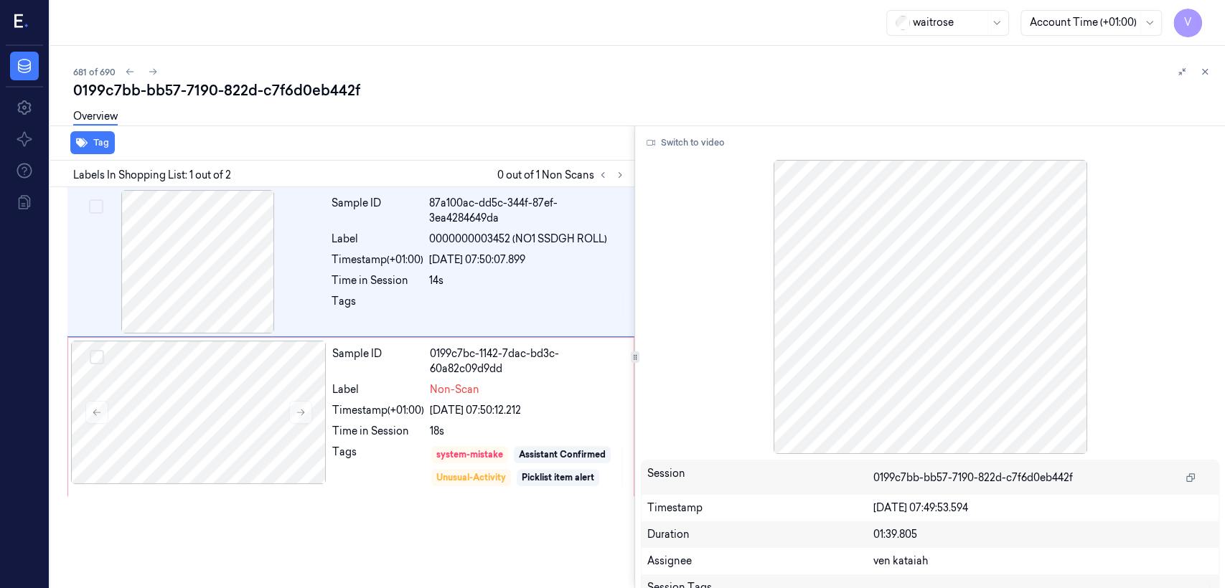
click at [219, 86] on div "0199c7bb-bb57-7190-822d-c7f6d0eb442f" at bounding box center [643, 90] width 1140 height 20
copy div "822d"
click at [153, 73] on icon at bounding box center [153, 72] width 10 height 10
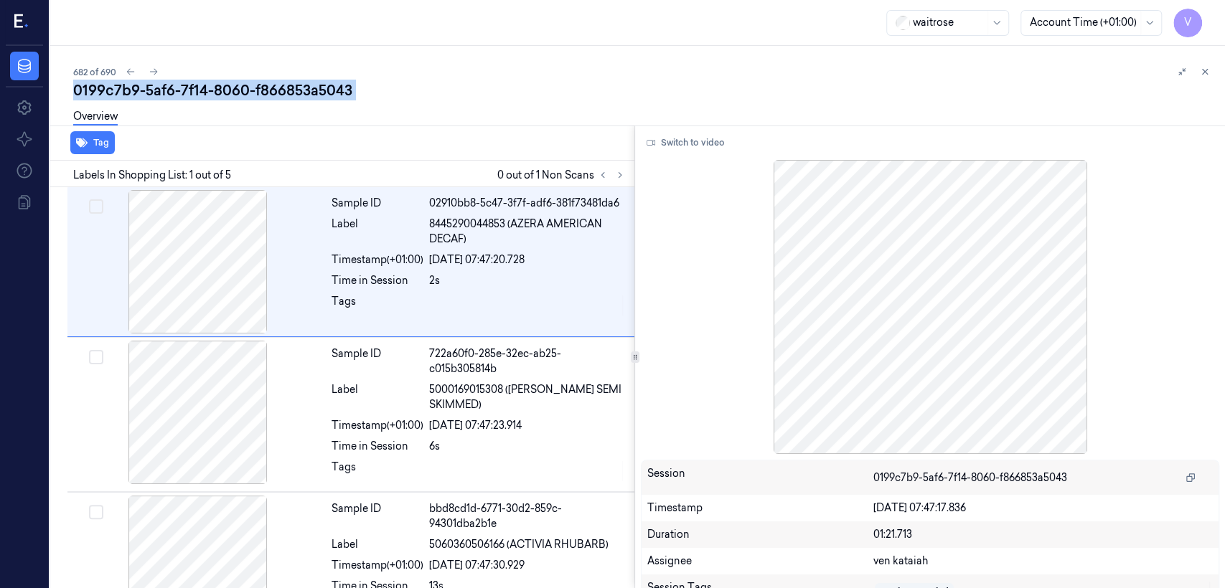
click at [176, 93] on div "0199c7b9-5af6-7f14-8060-f866853a5043" at bounding box center [643, 90] width 1140 height 20
click at [161, 70] on div "682 of 690" at bounding box center [643, 71] width 1140 height 17
click at [159, 71] on button at bounding box center [153, 71] width 17 height 17
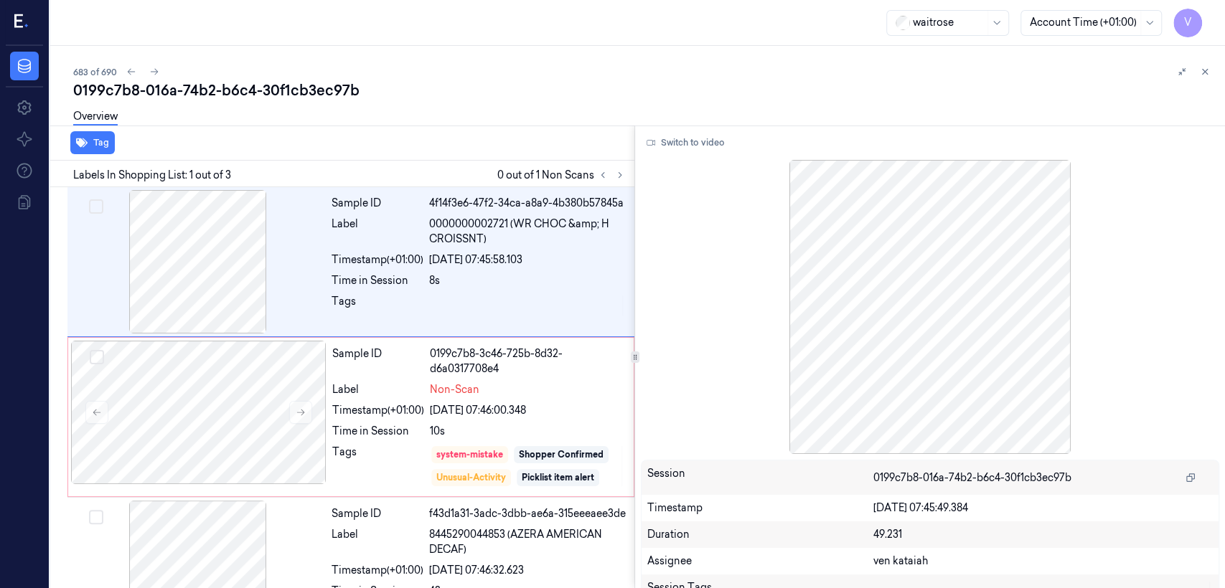
click at [201, 93] on div "0199c7b8-016a-74b2-b6c4-30f1cb3ec97b" at bounding box center [643, 90] width 1140 height 20
copy div "74b2"
click at [155, 67] on icon at bounding box center [154, 72] width 10 height 10
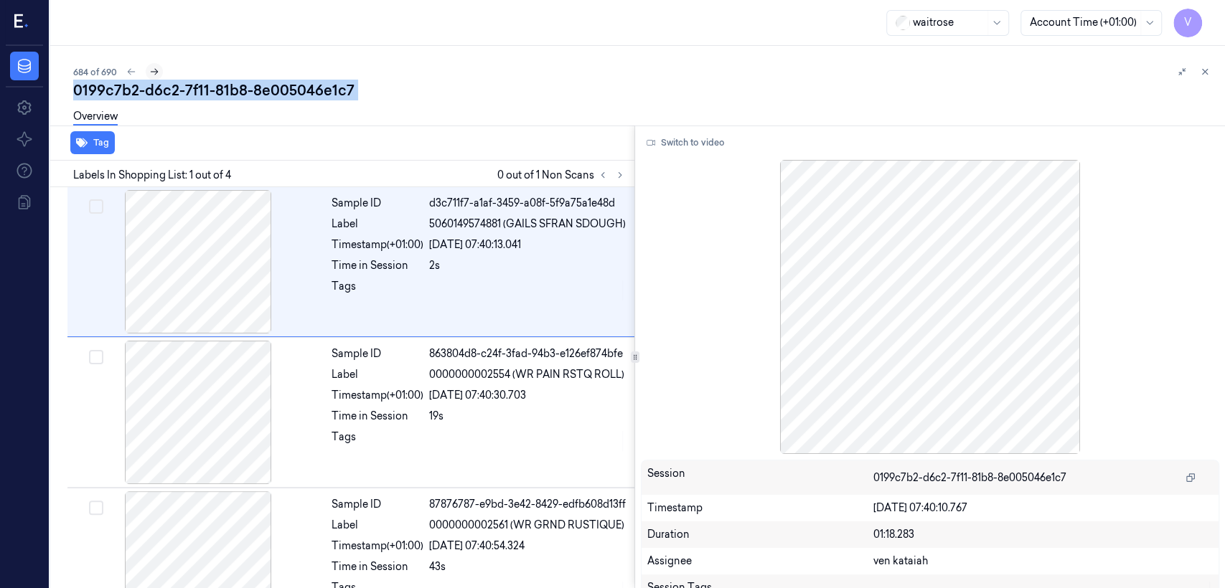
click at [149, 75] on icon at bounding box center [154, 72] width 10 height 10
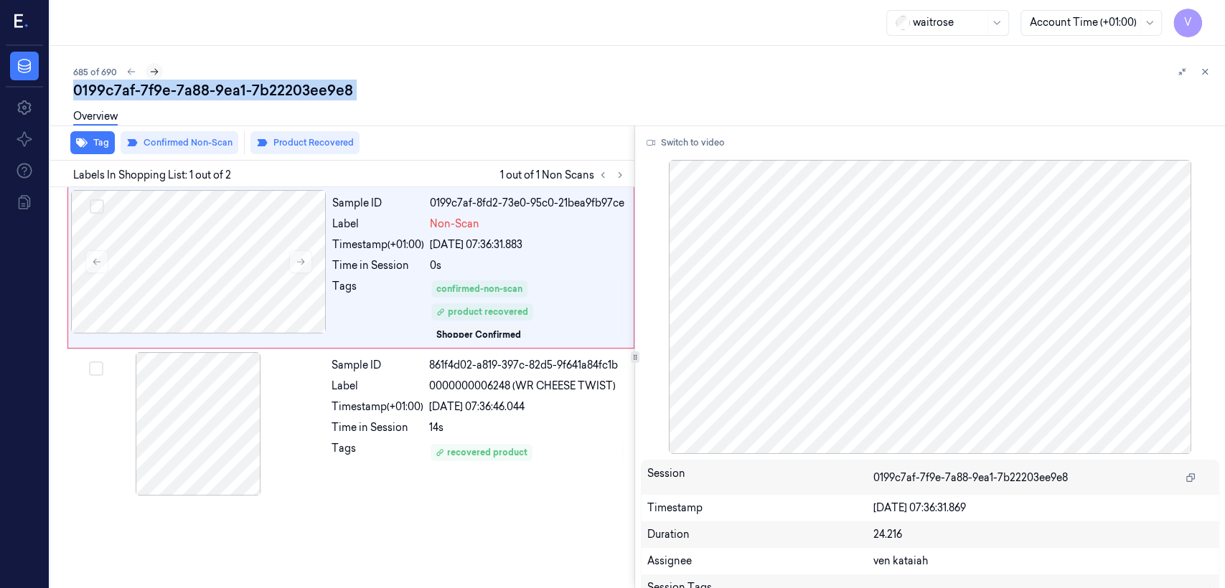
click at [156, 70] on icon at bounding box center [154, 72] width 10 height 10
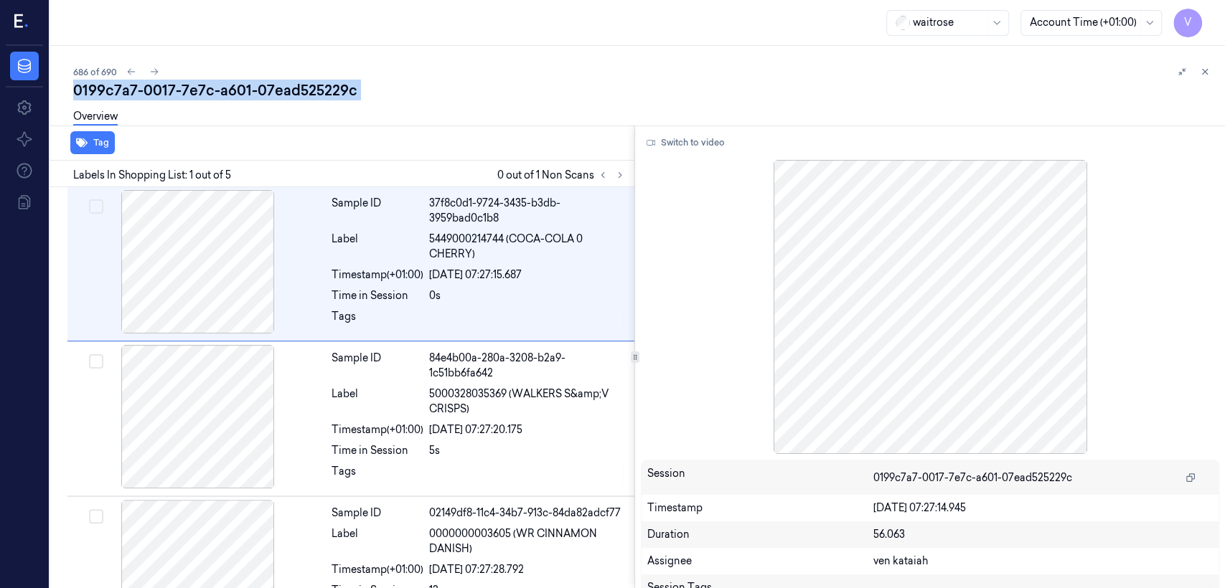
click at [273, 93] on div "0199c7a7-0017-7e7c-a601-07ead525229c" at bounding box center [643, 90] width 1140 height 20
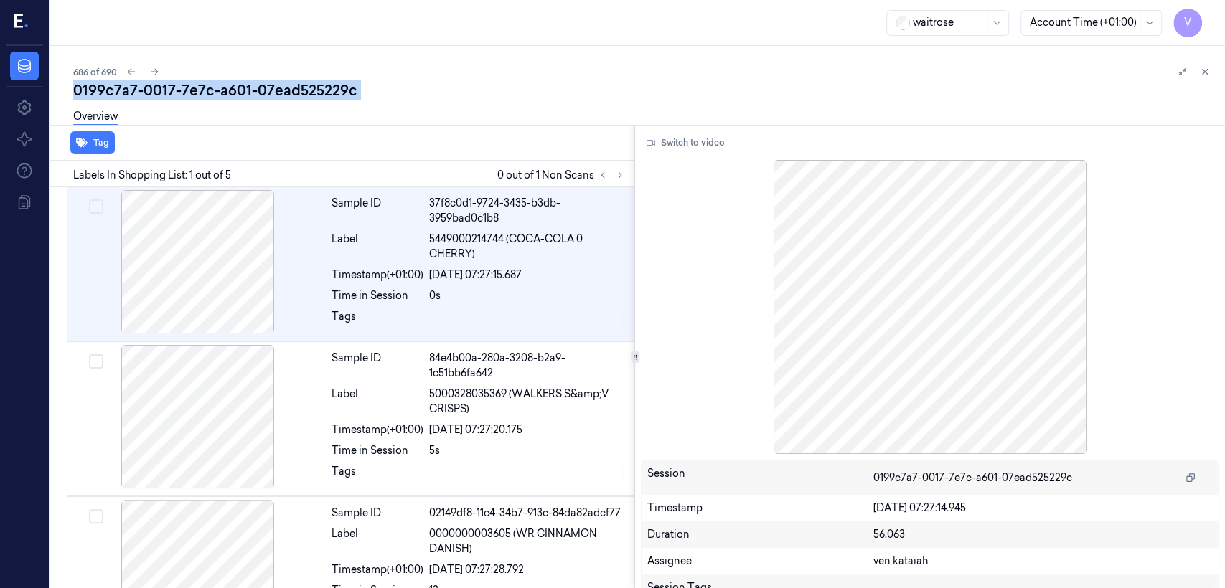
click at [273, 93] on div "0199c7a7-0017-7e7c-a601-07ead525229c" at bounding box center [643, 90] width 1140 height 20
click at [156, 71] on icon at bounding box center [155, 72] width 8 height 6
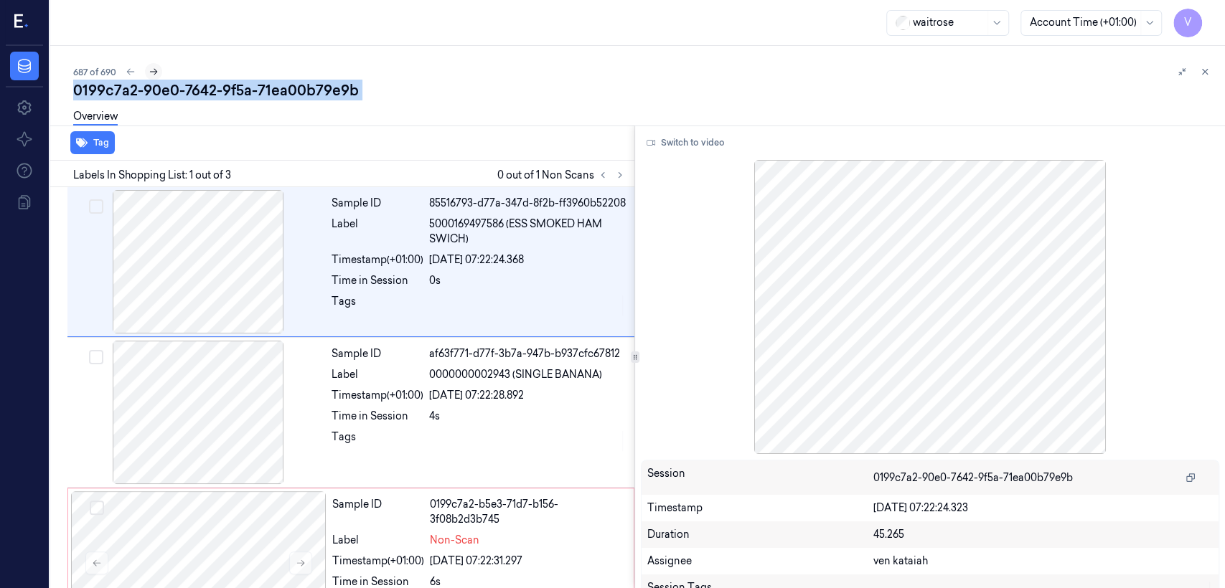
click at [158, 70] on icon at bounding box center [154, 72] width 10 height 10
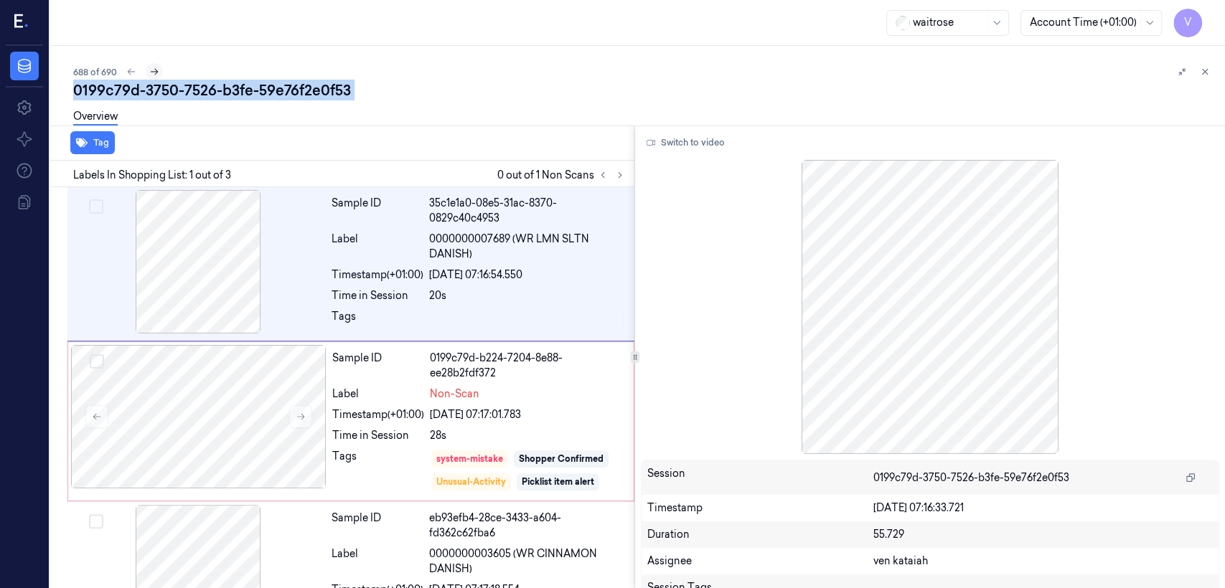
click at [156, 70] on icon at bounding box center [155, 72] width 8 height 6
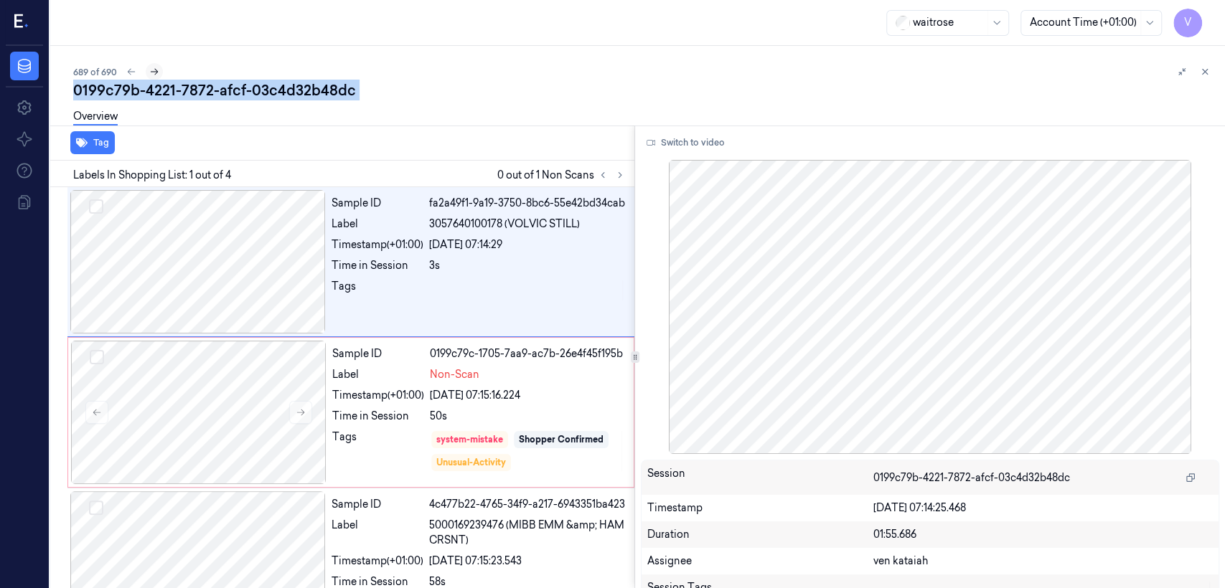
click at [155, 73] on icon at bounding box center [154, 72] width 10 height 10
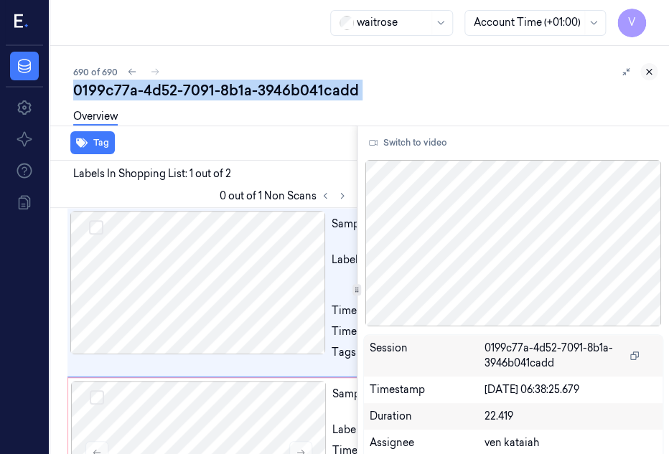
click at [644, 70] on icon at bounding box center [649, 72] width 10 height 10
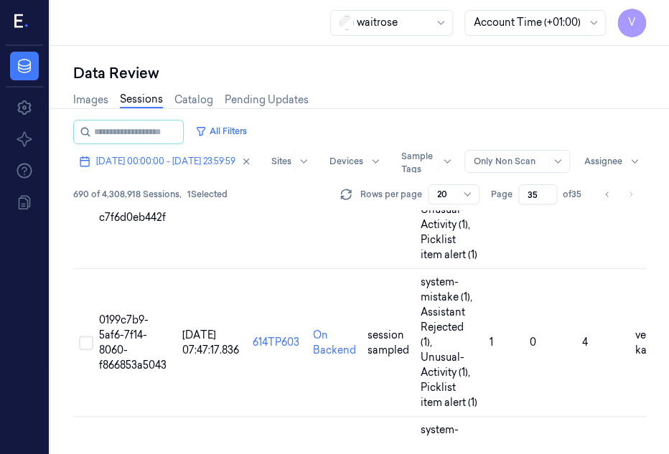
scroll to position [1251, 0]
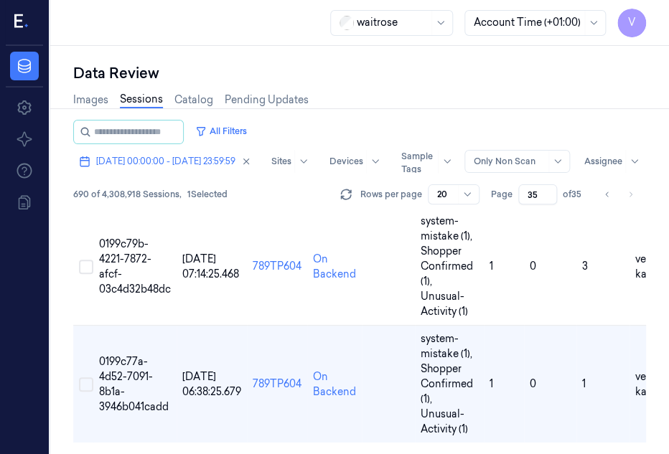
drag, startPoint x: 501, startPoint y: 444, endPoint x: 558, endPoint y: 442, distance: 57.4
click at [557, 443] on div "Session ID Timestamp (Session) Device Video Storage Session Tags Sample Tags No…" at bounding box center [359, 332] width 573 height 244
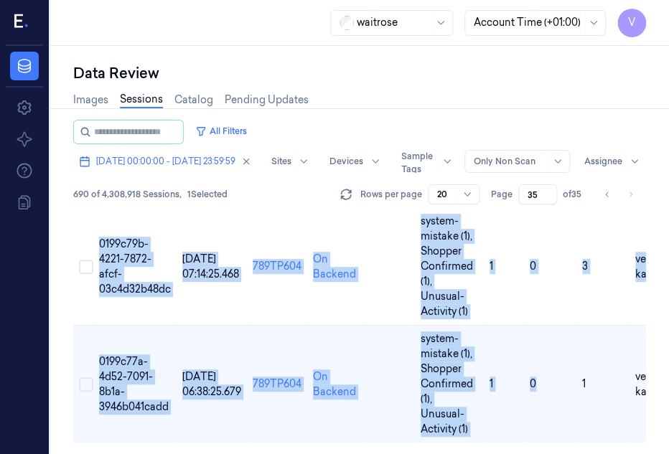
drag, startPoint x: 565, startPoint y: 436, endPoint x: 580, endPoint y: 438, distance: 15.2
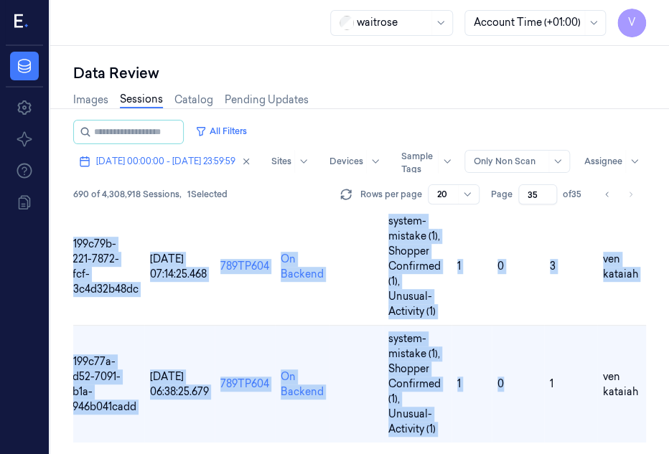
scroll to position [0, 44]
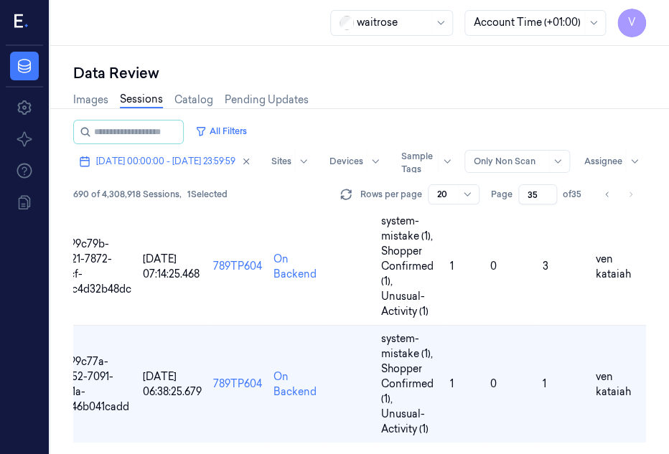
click at [568, 113] on div "Images Sessions Catalog Pending Updates" at bounding box center [359, 101] width 573 height 37
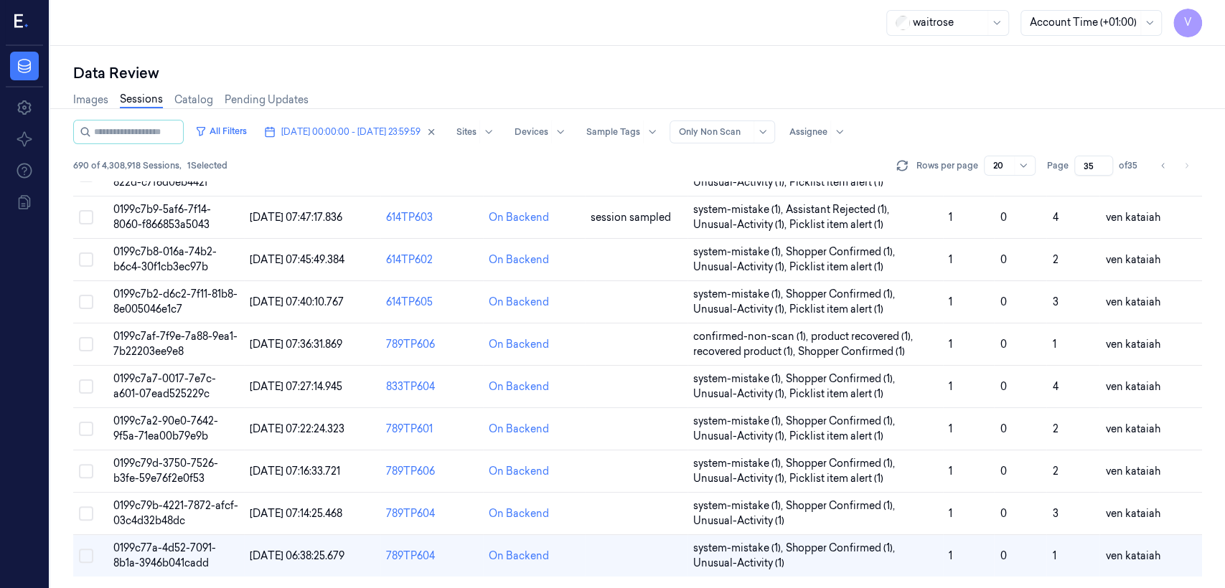
scroll to position [57, 0]
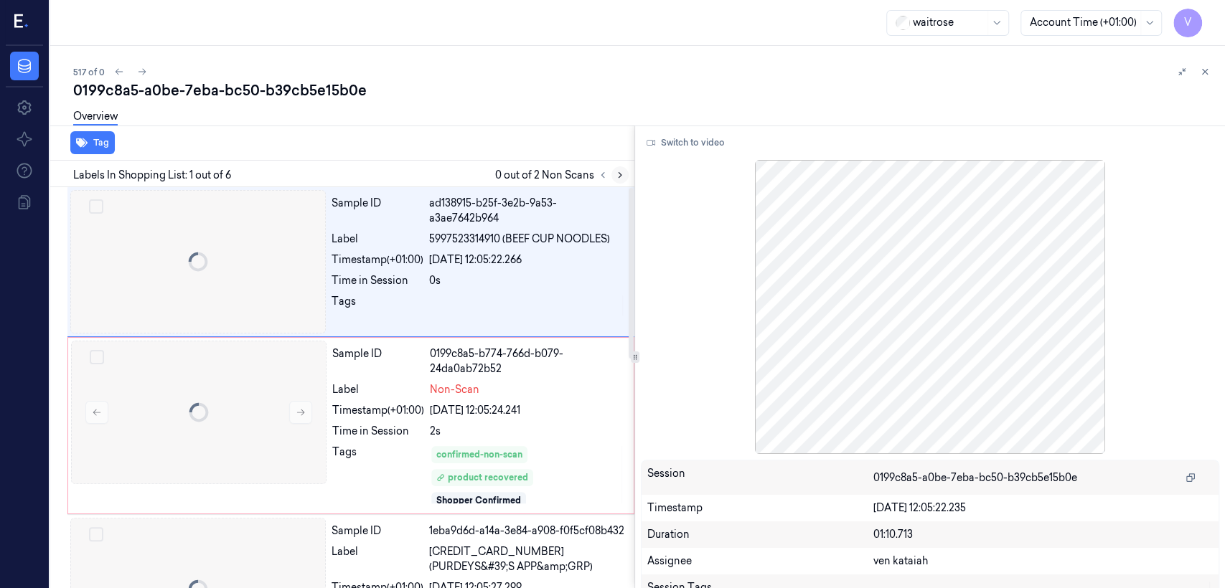
click at [623, 170] on icon at bounding box center [620, 175] width 10 height 10
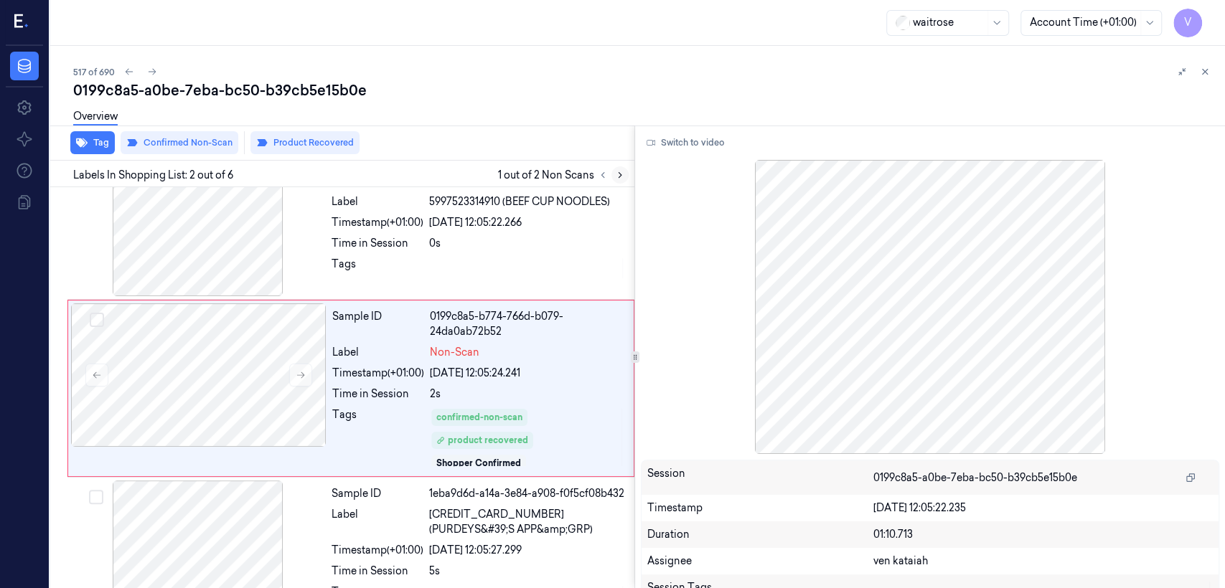
click at [623, 170] on icon at bounding box center [620, 175] width 10 height 10
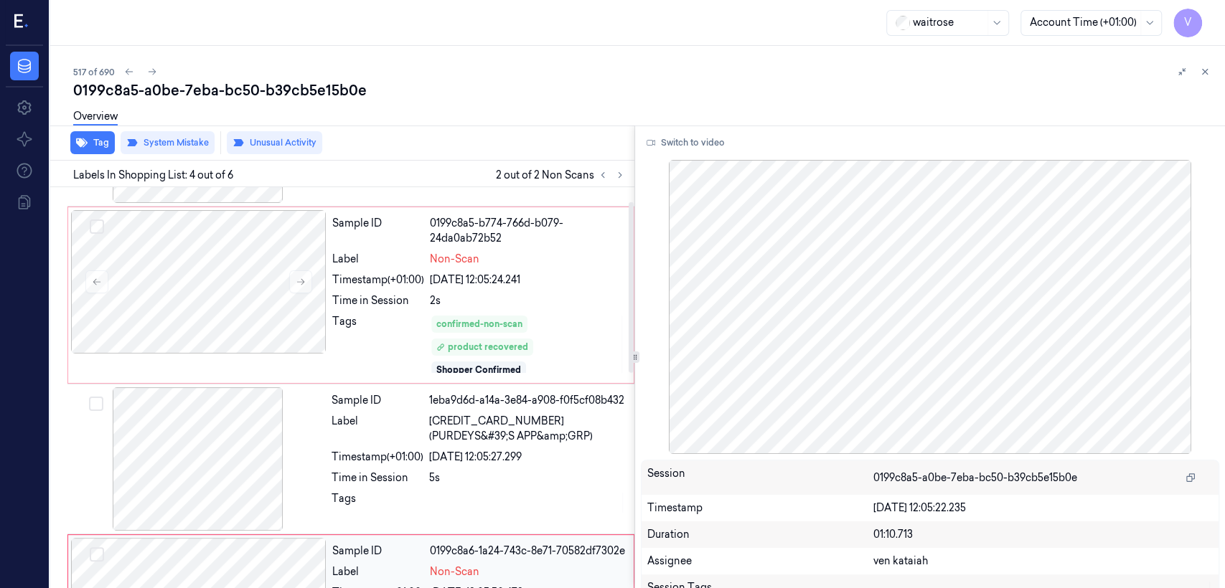
scroll to position [33, 0]
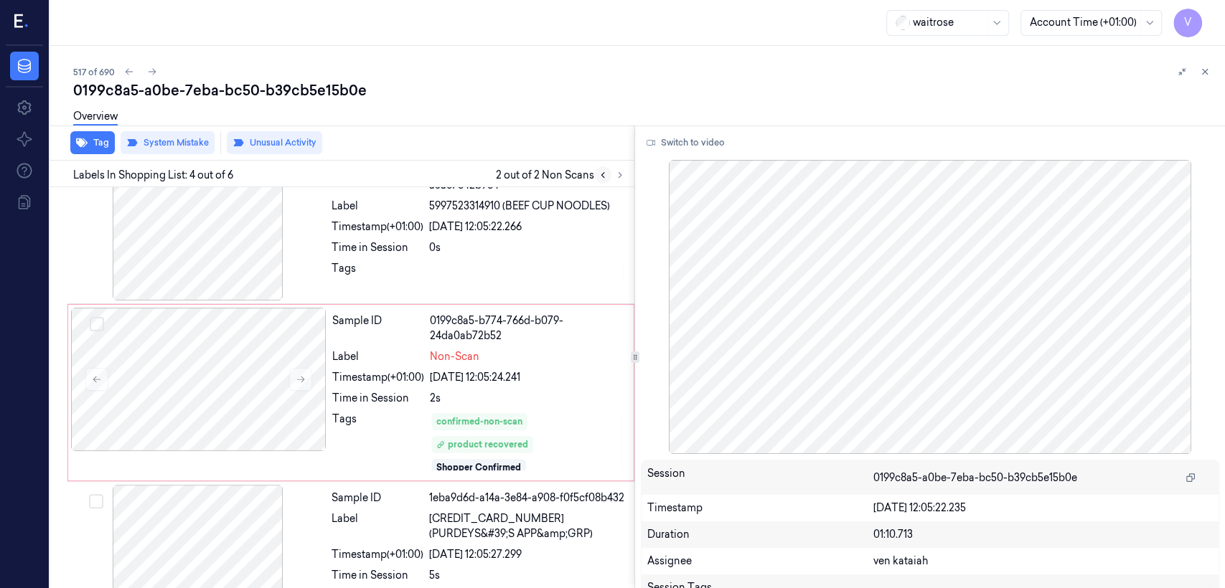
click at [595, 171] on button at bounding box center [602, 174] width 17 height 17
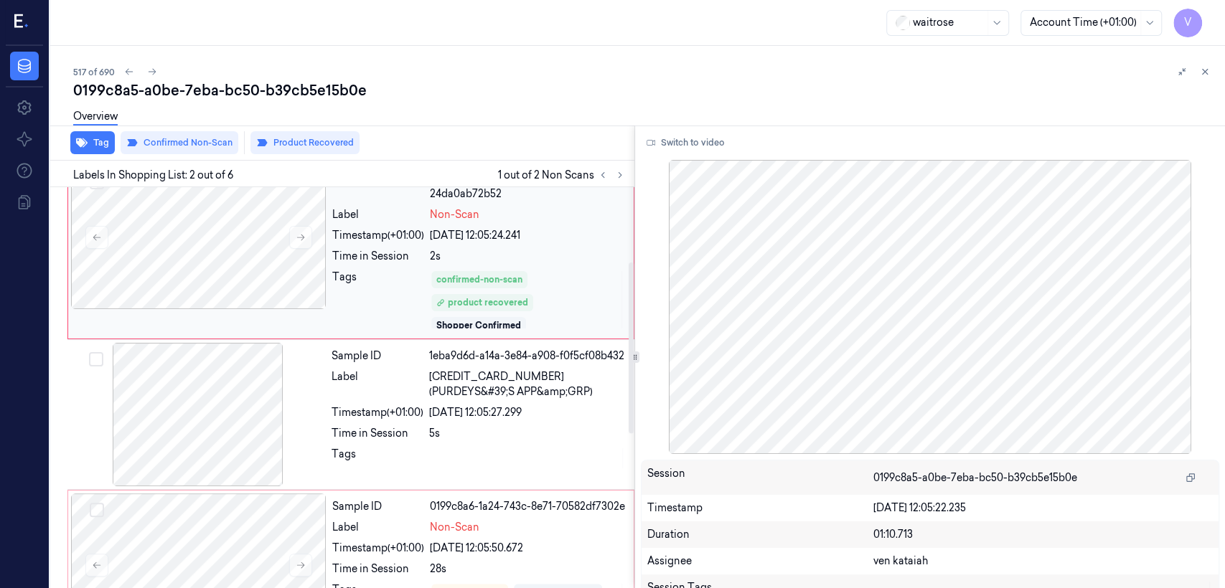
scroll to position [197, 0]
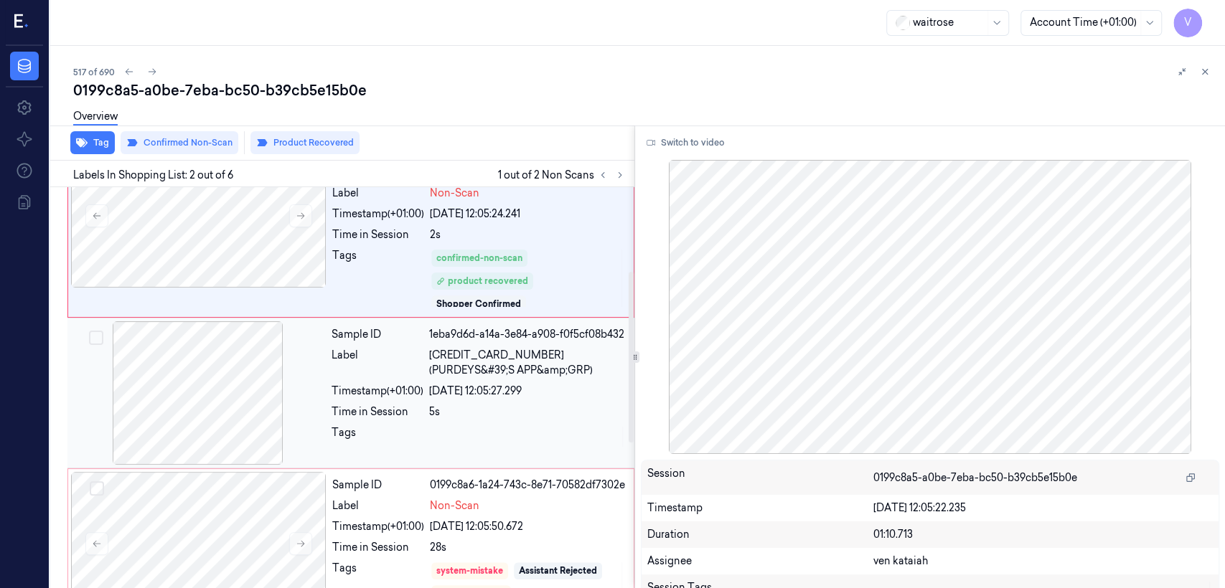
click at [502, 402] on div "Sample ID 1eba9d6d-a14a-3e84-a908-f0f5cf08b432 Label 5010102347717 (PURDEYS&#39…" at bounding box center [479, 392] width 306 height 143
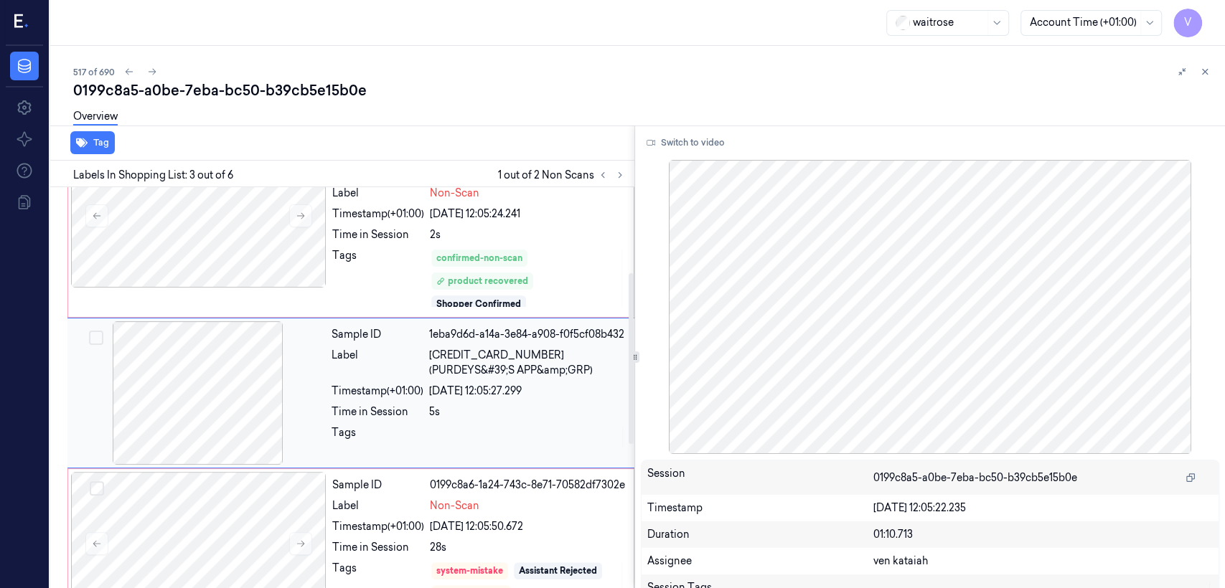
scroll to position [201, 0]
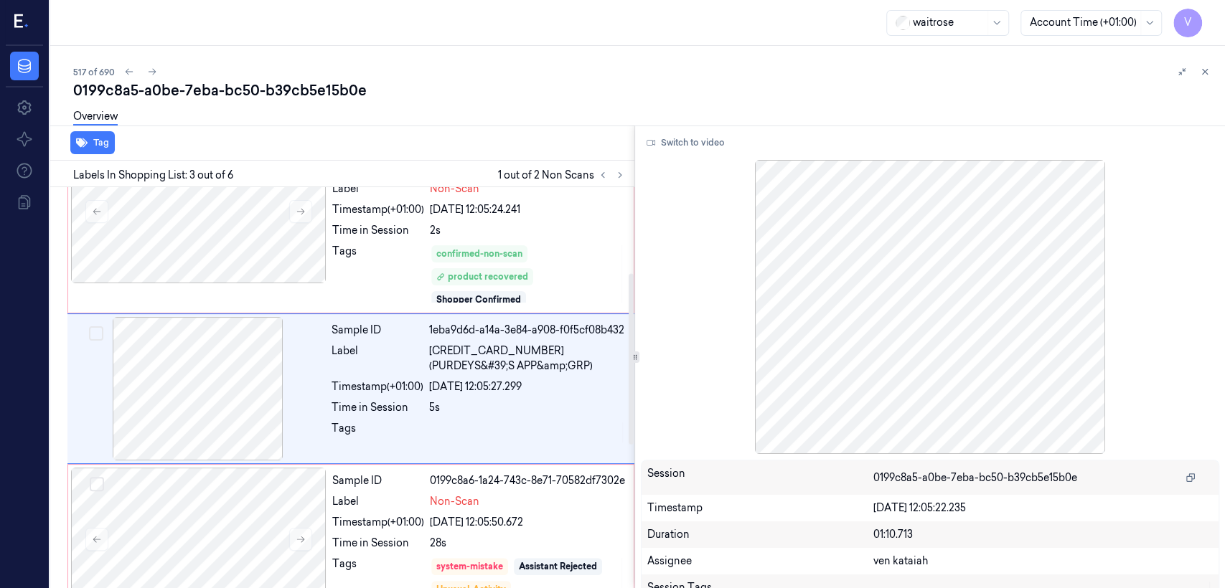
click at [461, 585] on div "Unusual-Activity" at bounding box center [471, 589] width 70 height 13
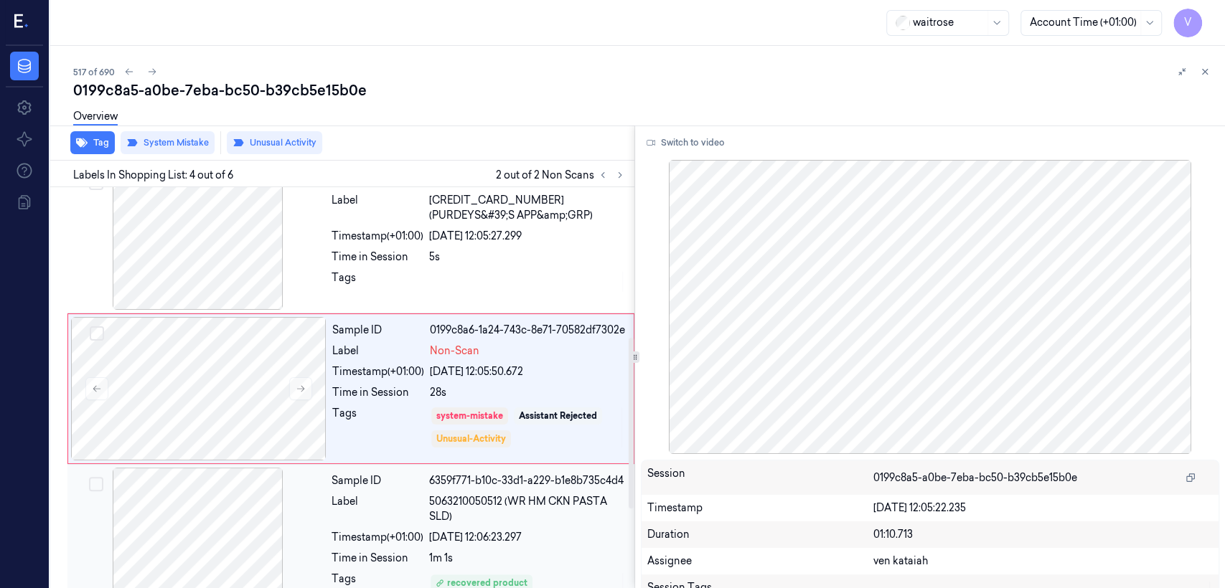
click at [458, 468] on div "Sample ID 6359f771-b10c-33d1-a229-b1e8b735c4d4 Label 5063210050512 (WR HM CKN P…" at bounding box center [479, 539] width 306 height 143
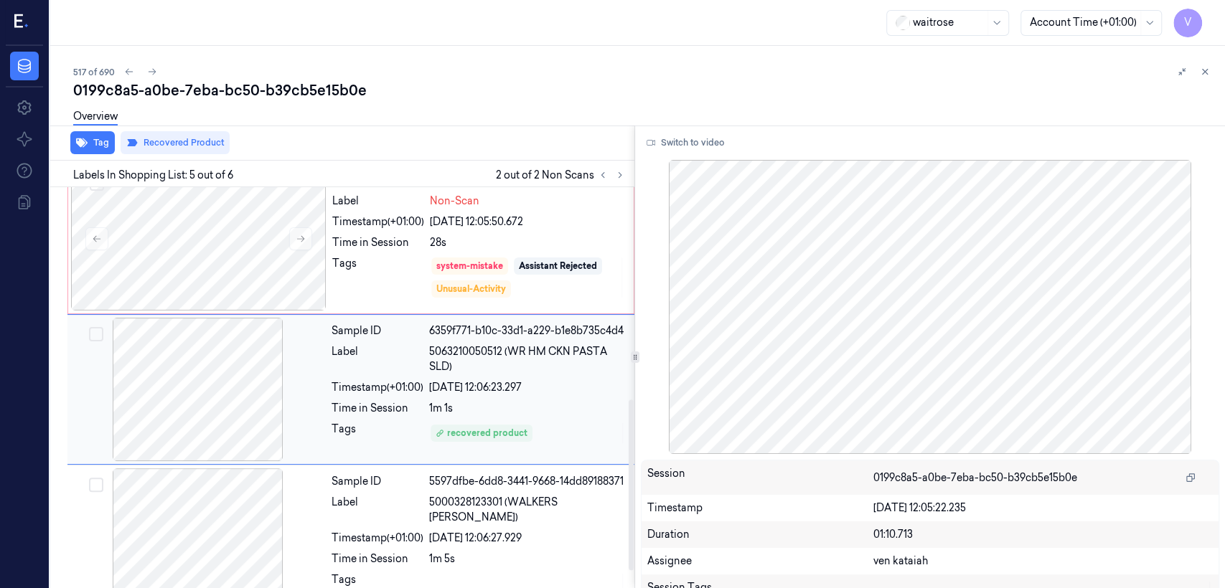
scroll to position [502, 0]
click at [459, 441] on div "recovered product" at bounding box center [527, 432] width 197 height 23
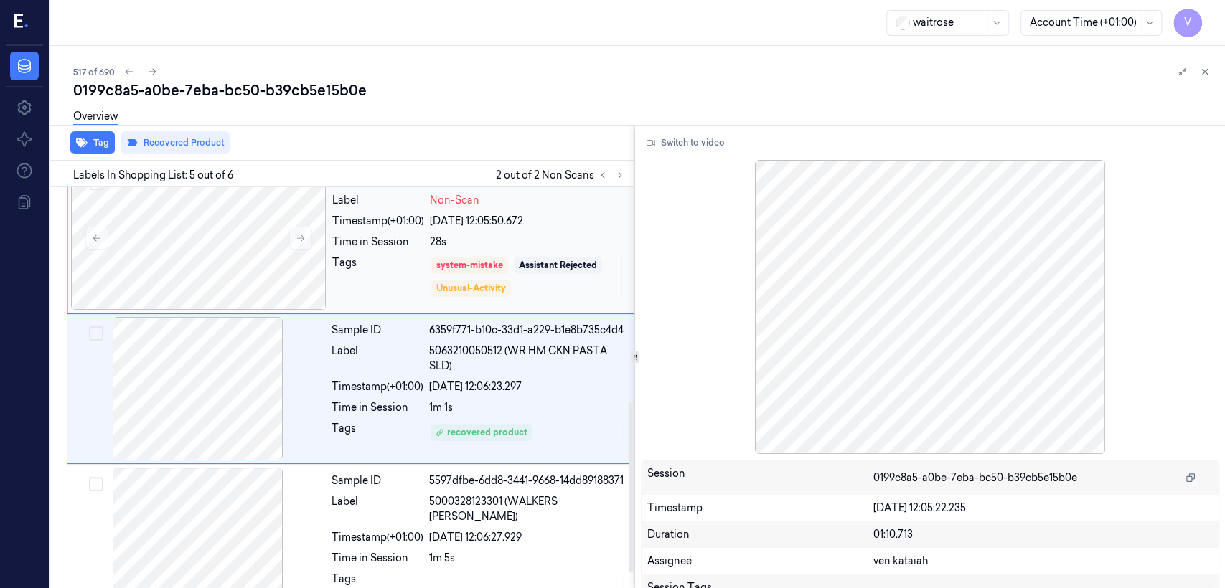
click at [417, 283] on div "Tags" at bounding box center [378, 276] width 92 height 43
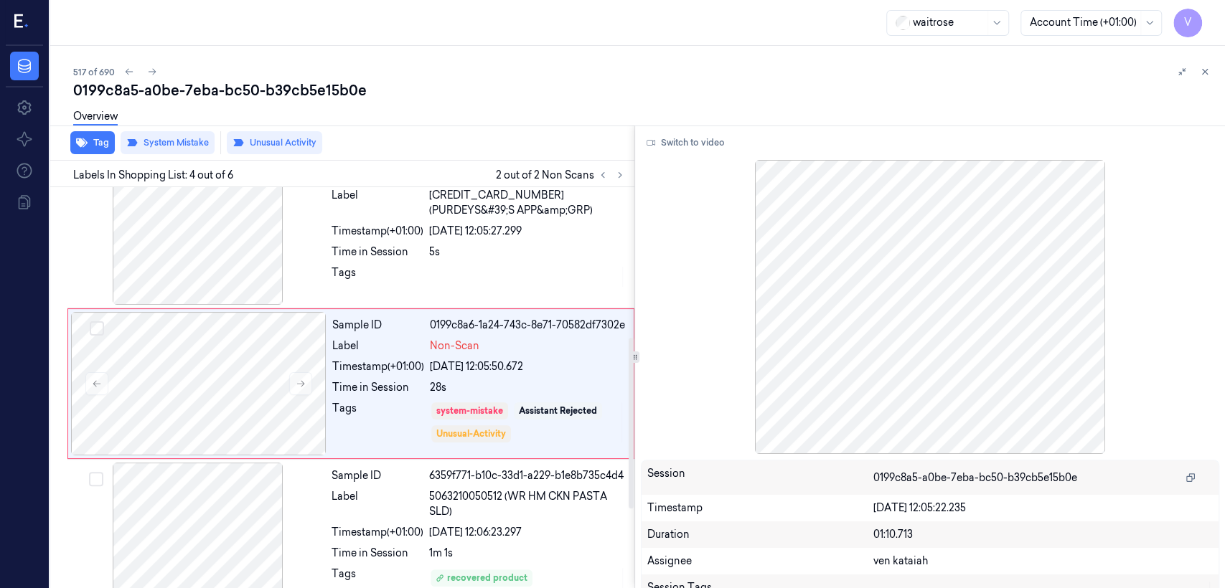
scroll to position [352, 0]
